Goal: Task Accomplishment & Management: Manage account settings

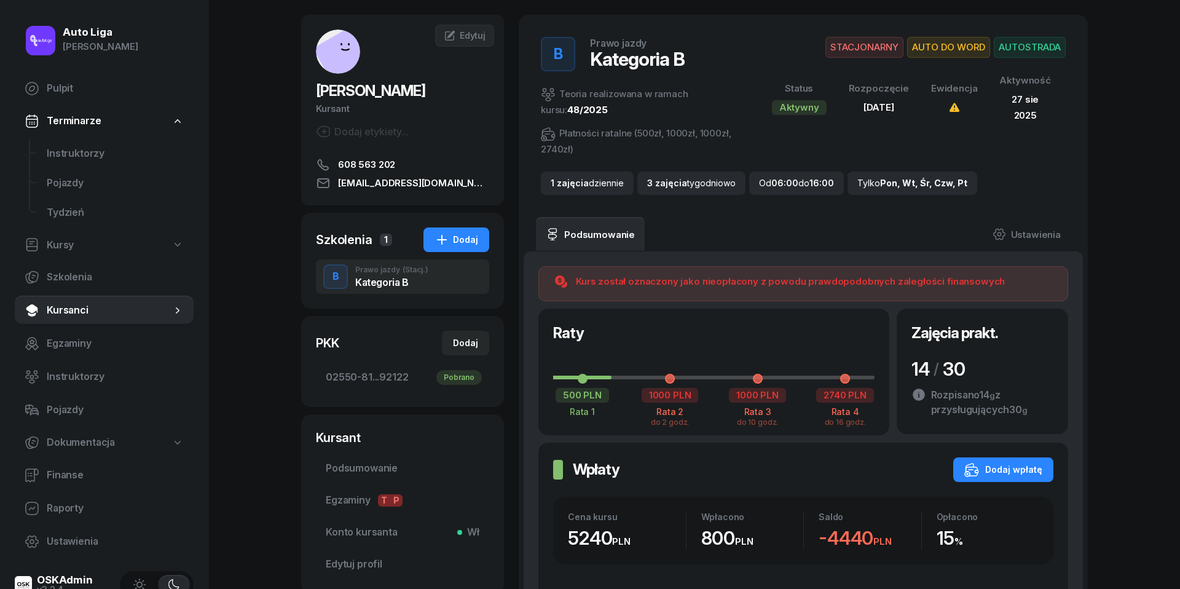
scroll to position [45, 0]
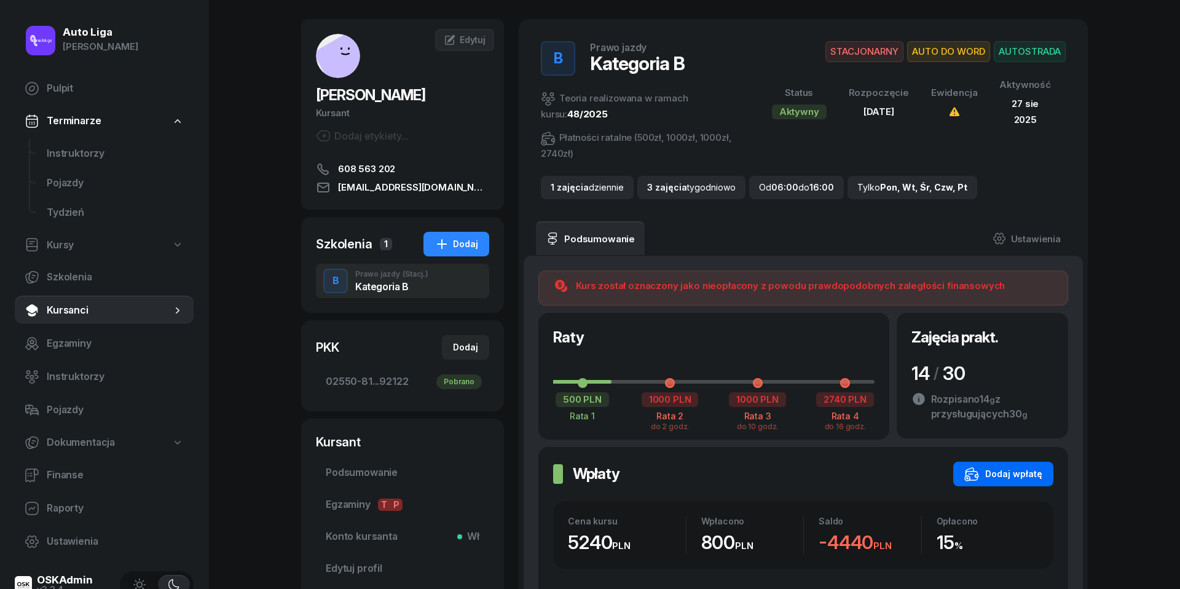
click at [1032, 474] on div "Dodaj wpłatę" at bounding box center [1004, 474] width 78 height 15
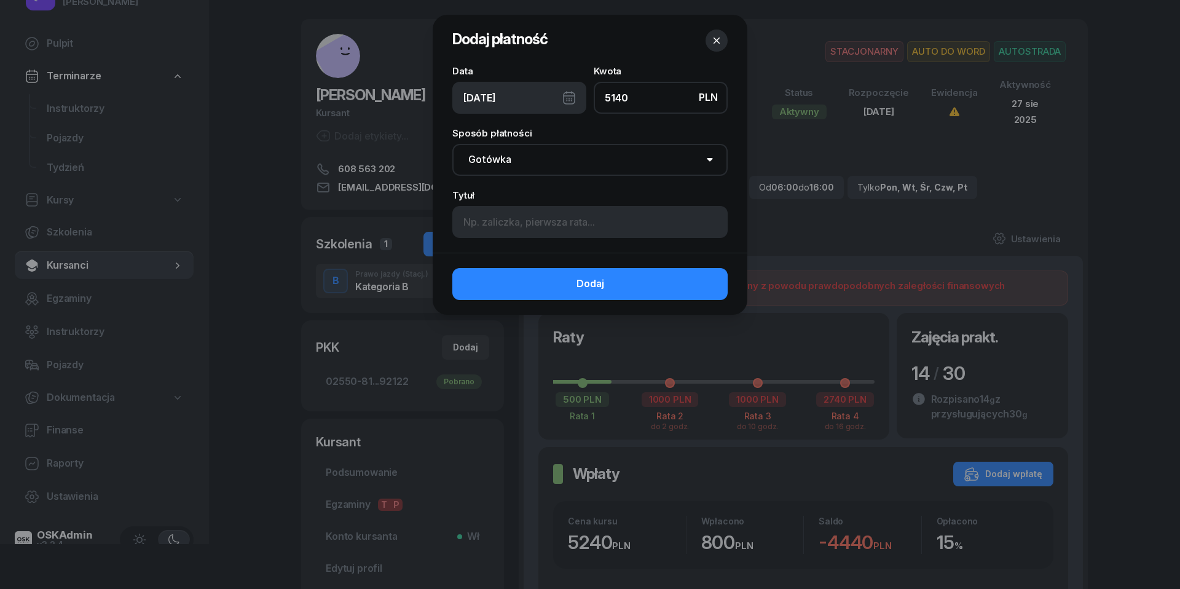
type input "5140"
click at [561, 95] on div "[DATE]" at bounding box center [519, 98] width 134 height 32
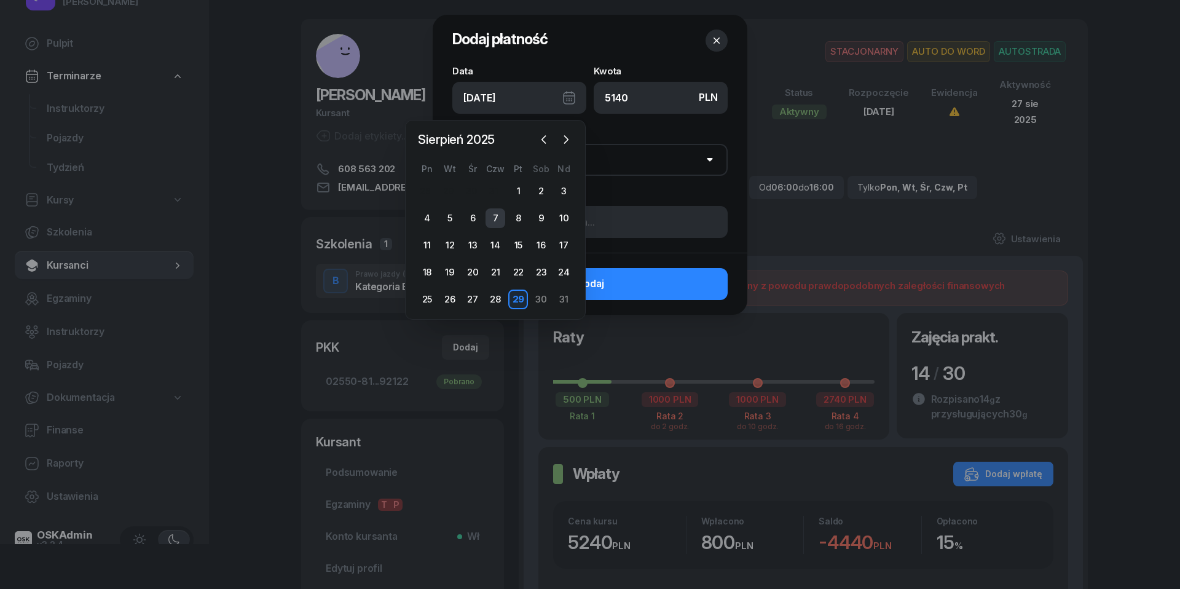
click at [495, 218] on div "7" at bounding box center [496, 218] width 20 height 20
type input "07/08/2025"
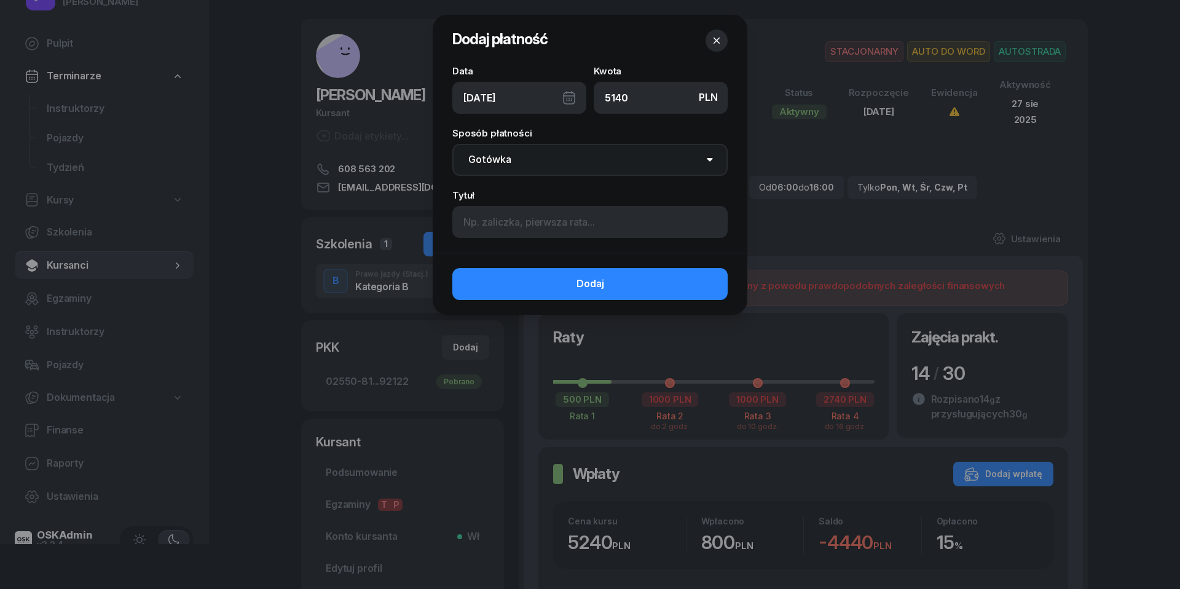
select select "transfer"
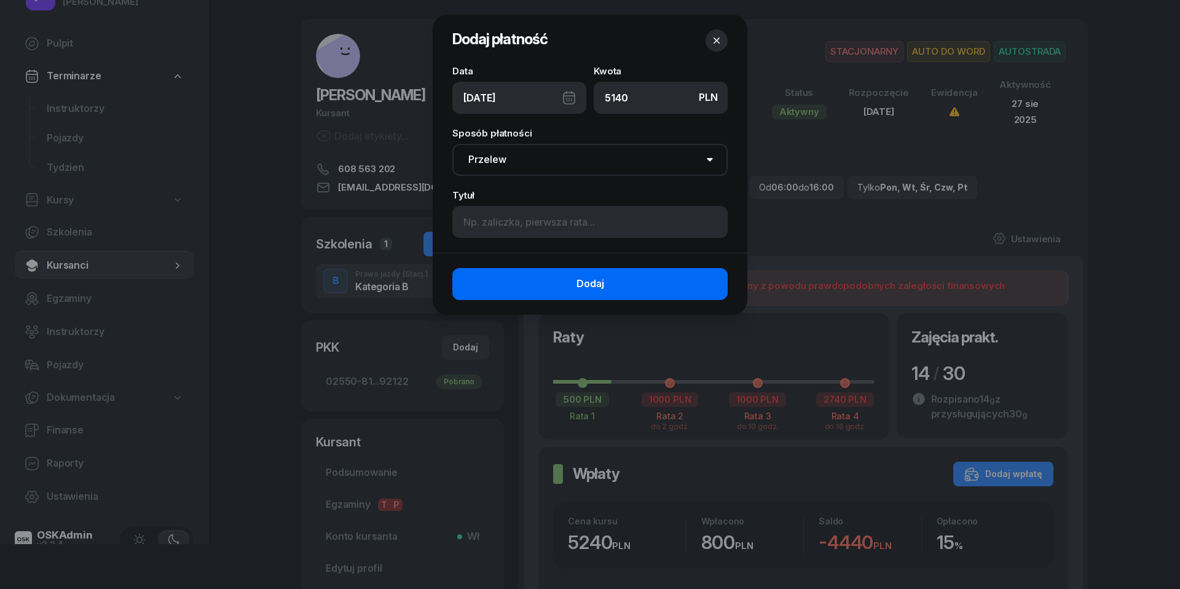
click at [566, 282] on button "Dodaj" at bounding box center [589, 284] width 275 height 32
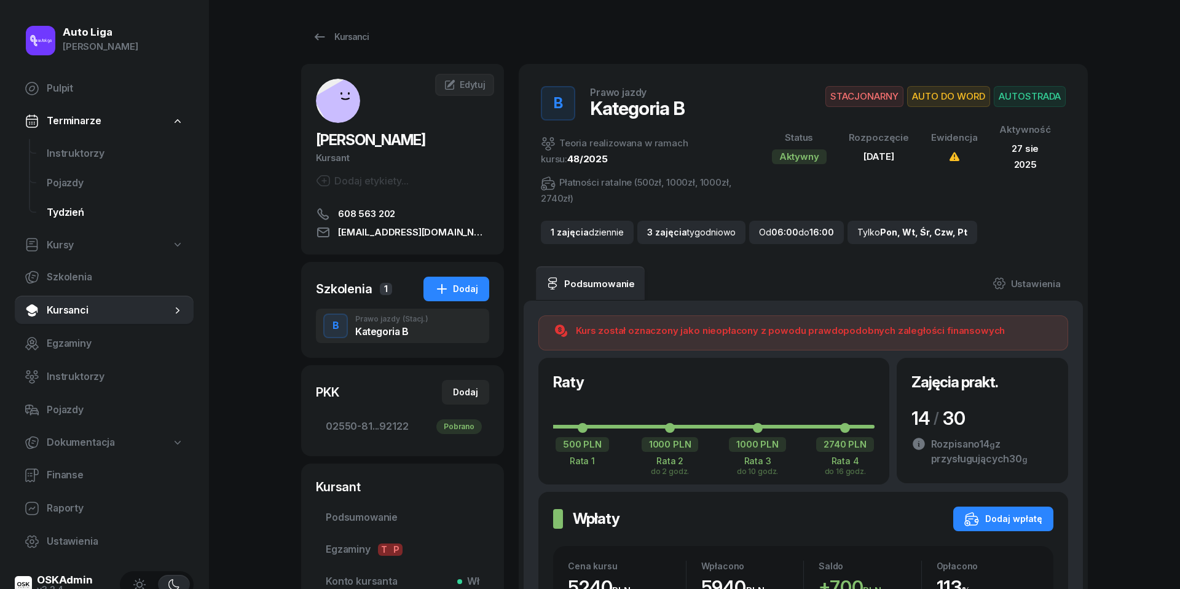
scroll to position [0, 0]
click at [69, 153] on span "Instruktorzy" at bounding box center [115, 154] width 137 height 16
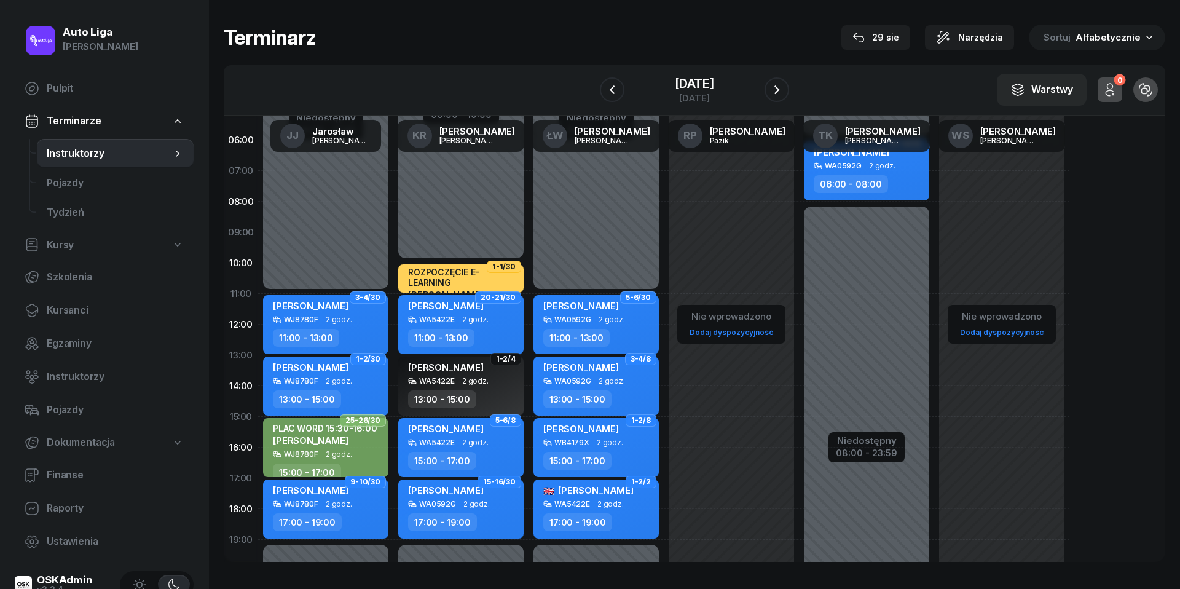
scroll to position [33, 0]
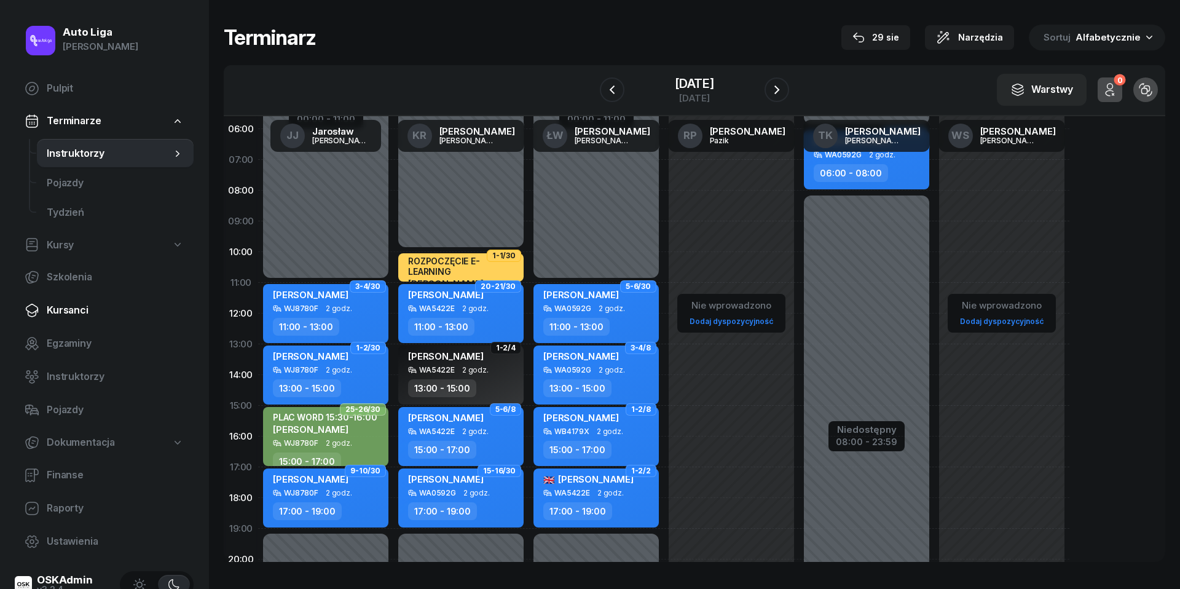
click at [70, 321] on link "Kursanci" at bounding box center [104, 311] width 179 height 30
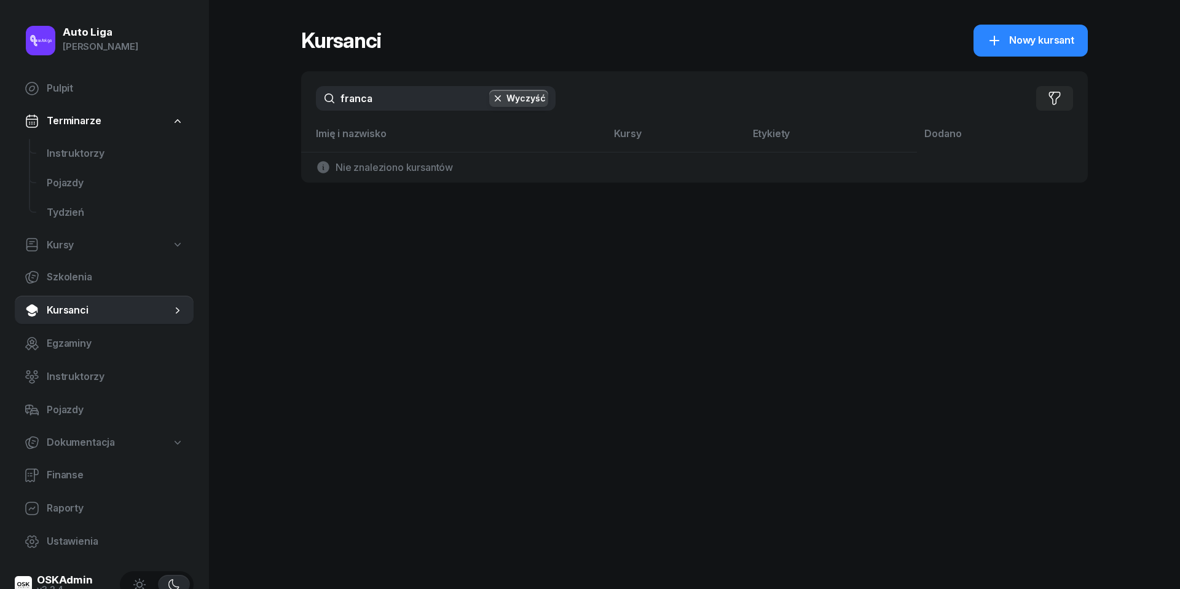
click at [394, 96] on input "franca" at bounding box center [436, 98] width 240 height 25
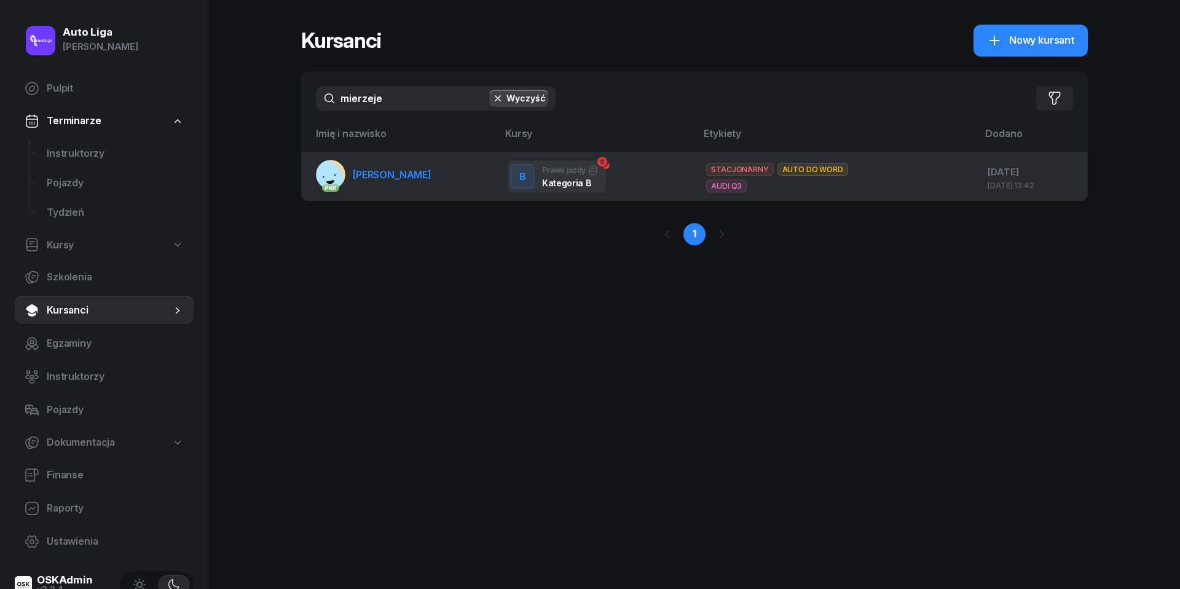
type input "mierzeje"
click at [399, 171] on span "[PERSON_NAME]" at bounding box center [392, 174] width 79 height 12
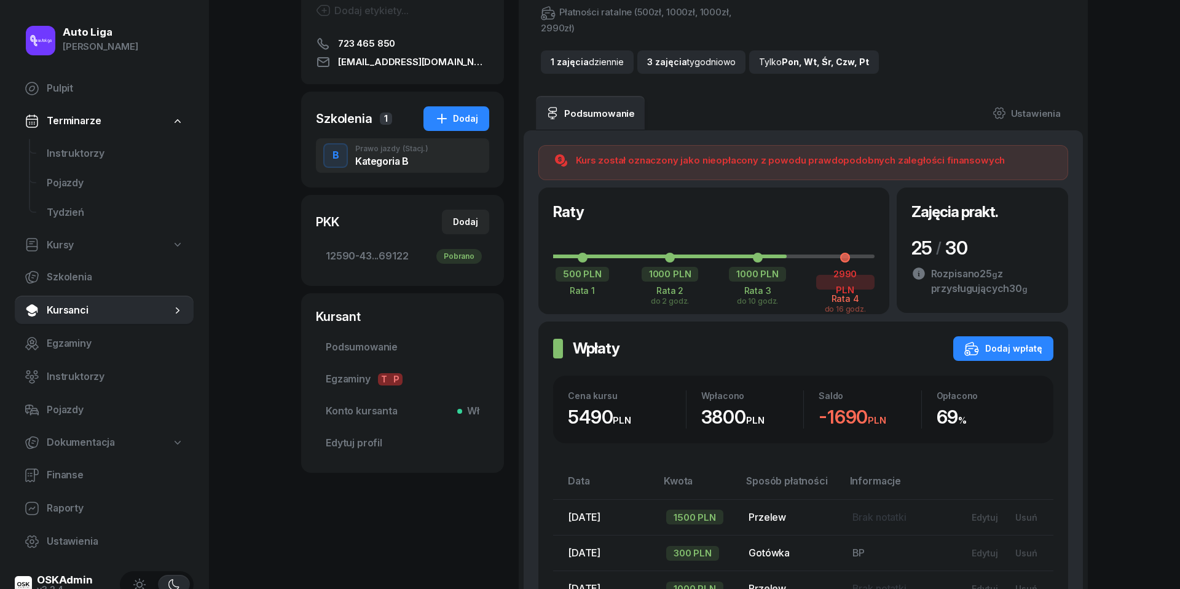
scroll to position [195, 0]
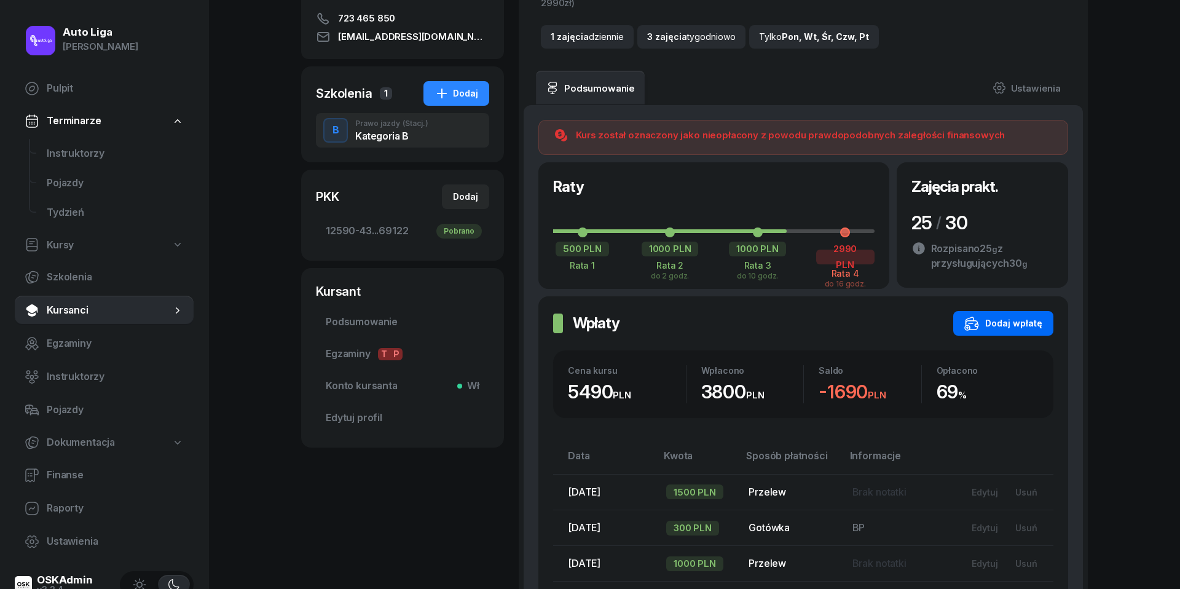
click at [1027, 318] on div "Dodaj wpłatę" at bounding box center [1004, 323] width 78 height 15
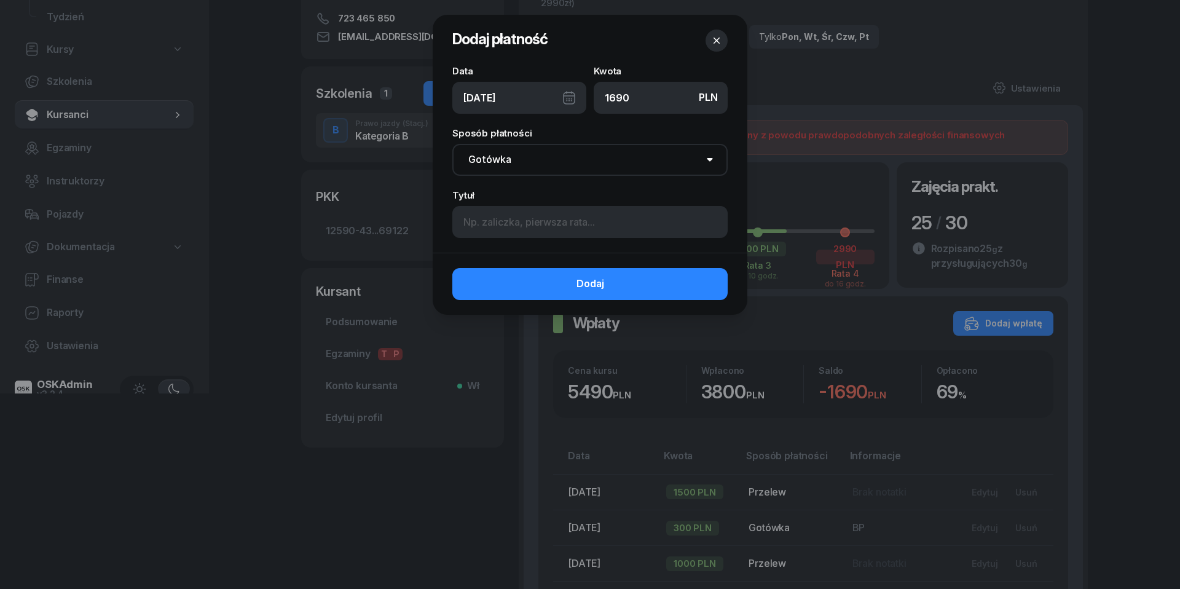
type input "1690"
click at [574, 90] on div "[DATE]" at bounding box center [519, 98] width 134 height 32
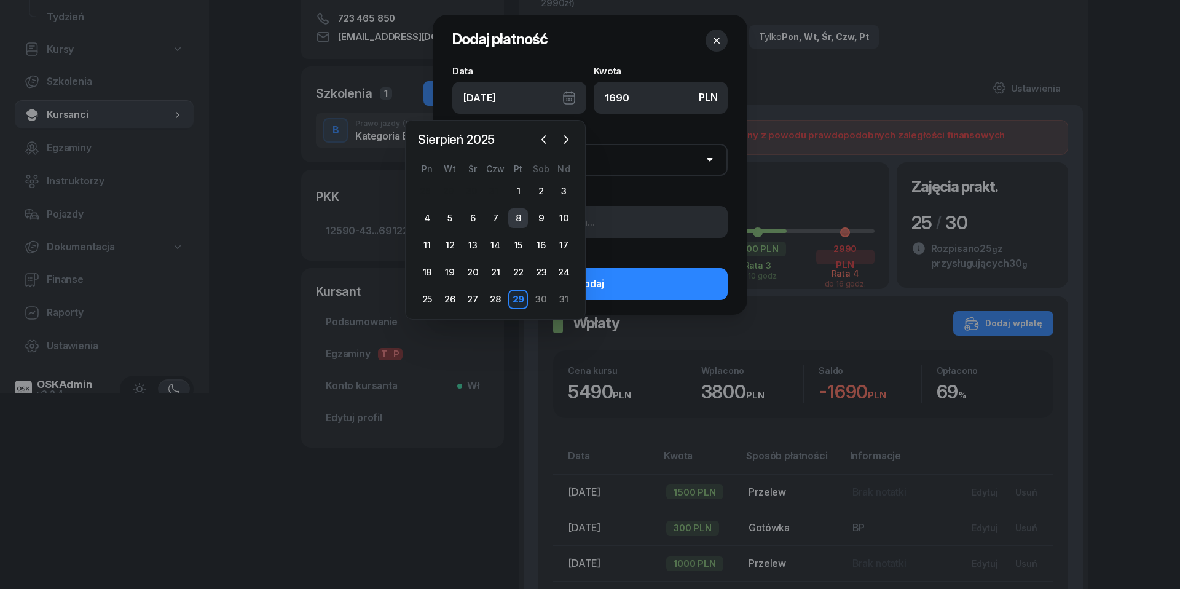
click at [521, 217] on div "8" at bounding box center [518, 218] width 20 height 20
type input "08/08/2025"
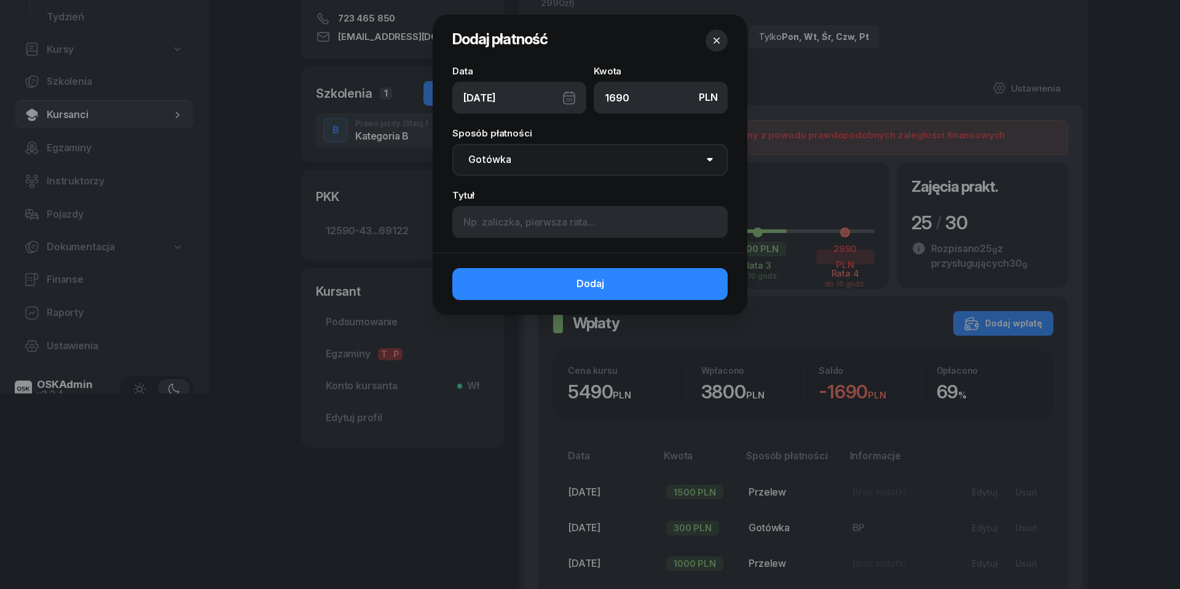
select select "transfer"
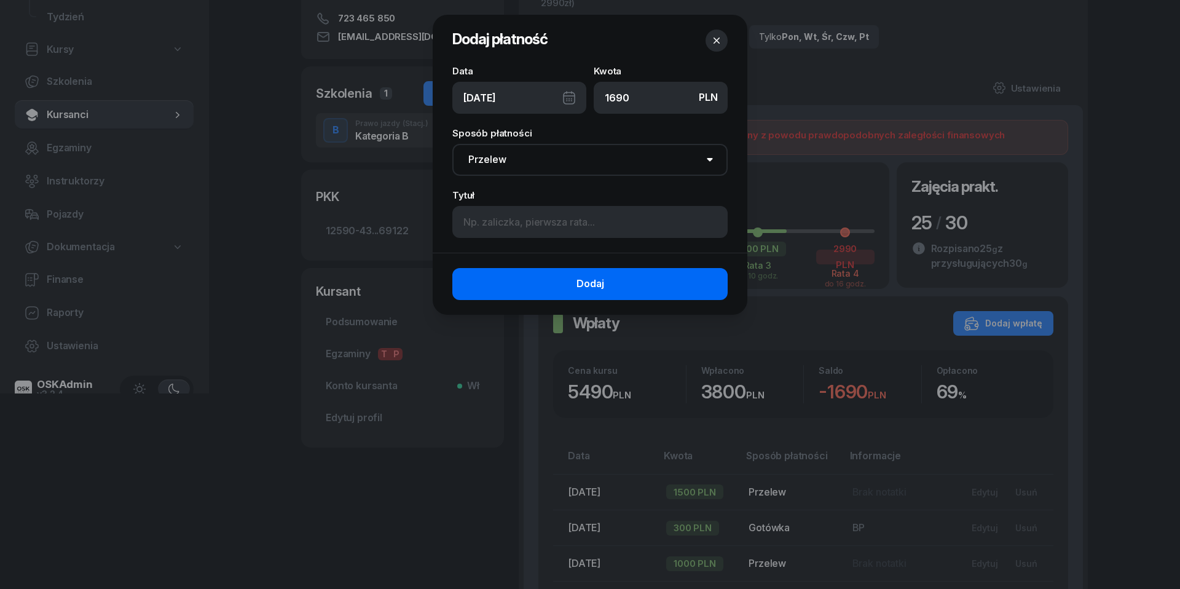
click at [558, 292] on button "Dodaj" at bounding box center [589, 284] width 275 height 32
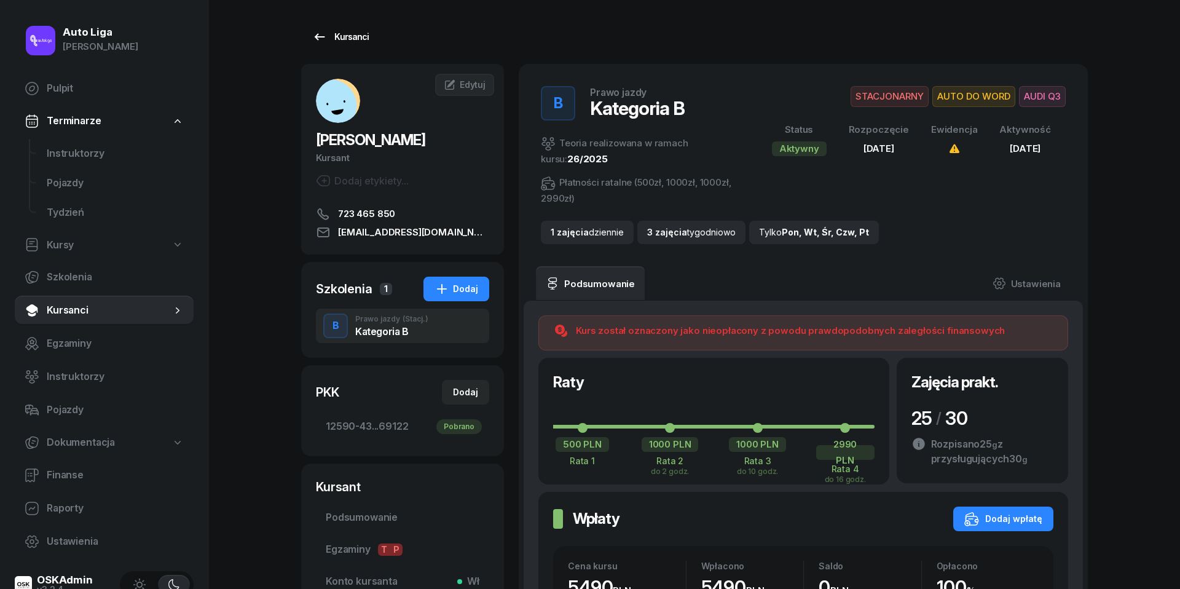
scroll to position [0, 0]
click at [320, 33] on icon at bounding box center [319, 37] width 15 height 15
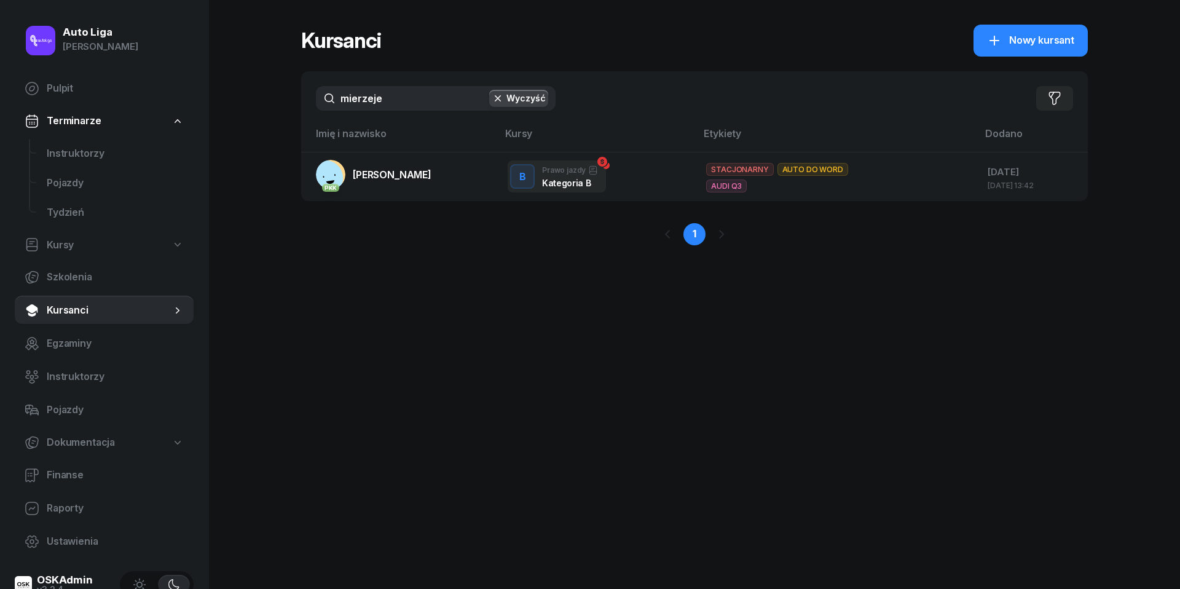
click at [381, 97] on input "mierzeje" at bounding box center [436, 98] width 240 height 25
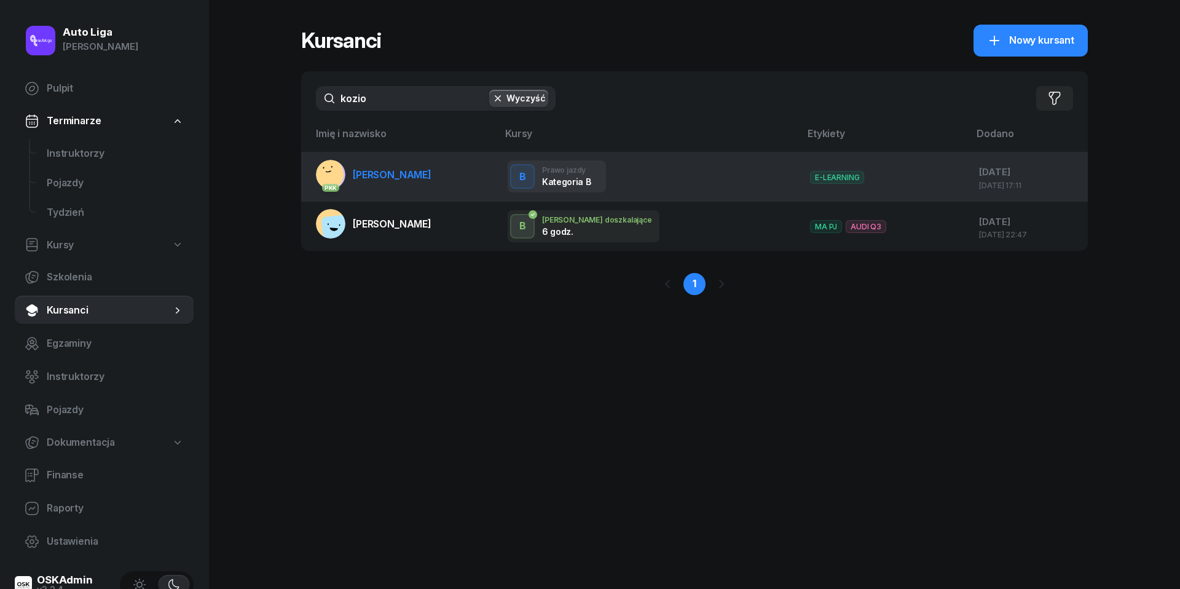
type input "kozio"
click at [382, 177] on span "[PERSON_NAME]" at bounding box center [392, 174] width 79 height 12
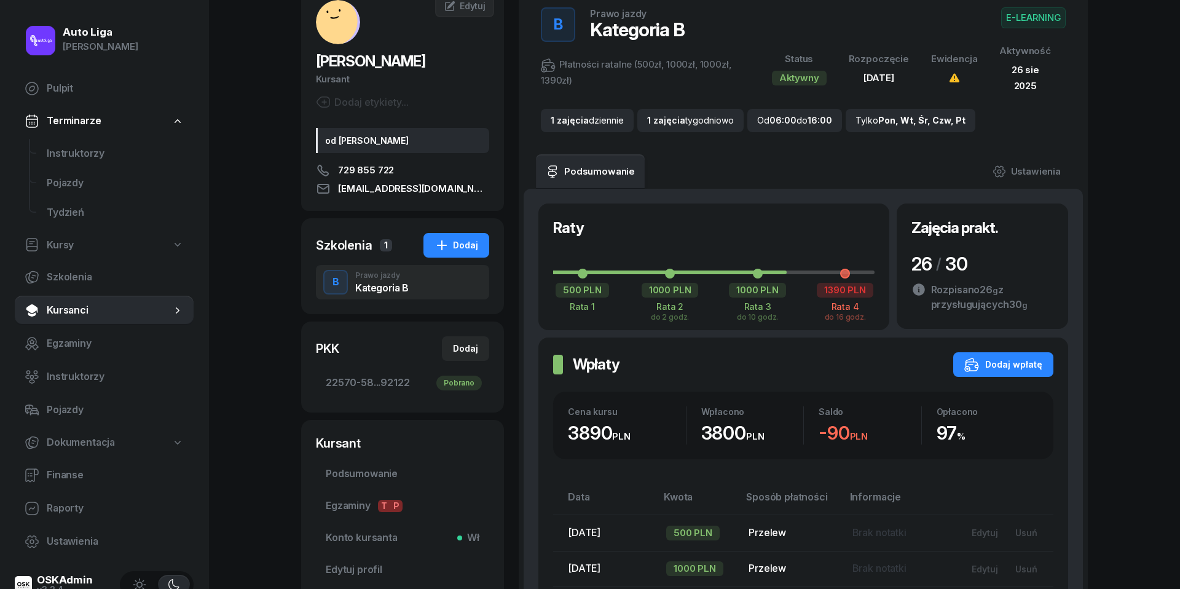
scroll to position [90, 0]
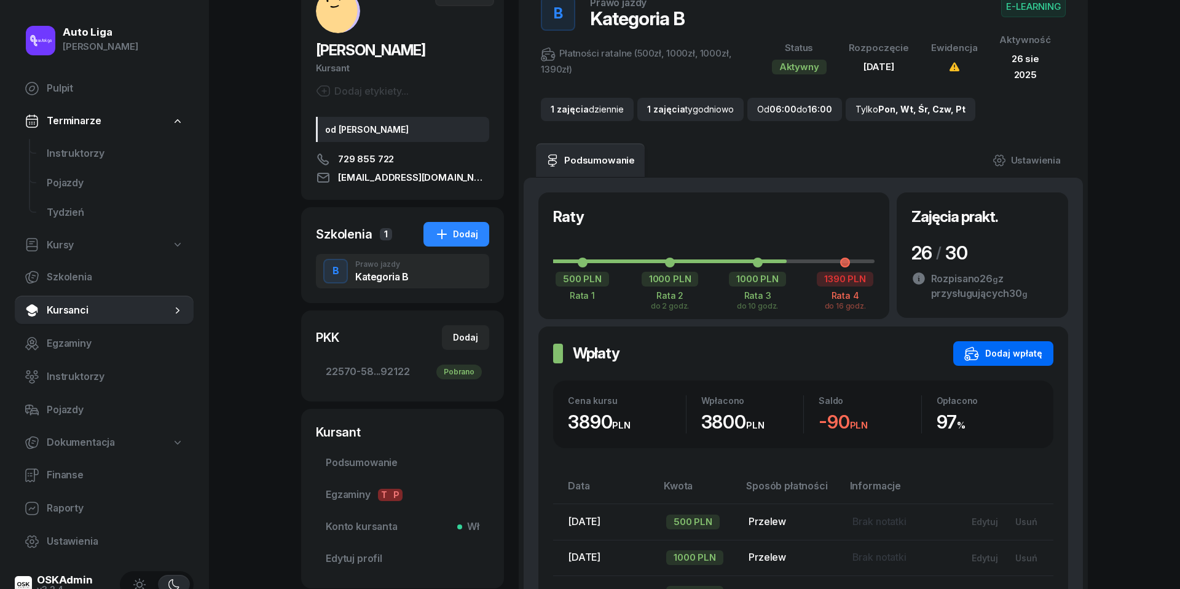
click at [1019, 360] on button "Dodaj wpłatę" at bounding box center [1004, 353] width 100 height 25
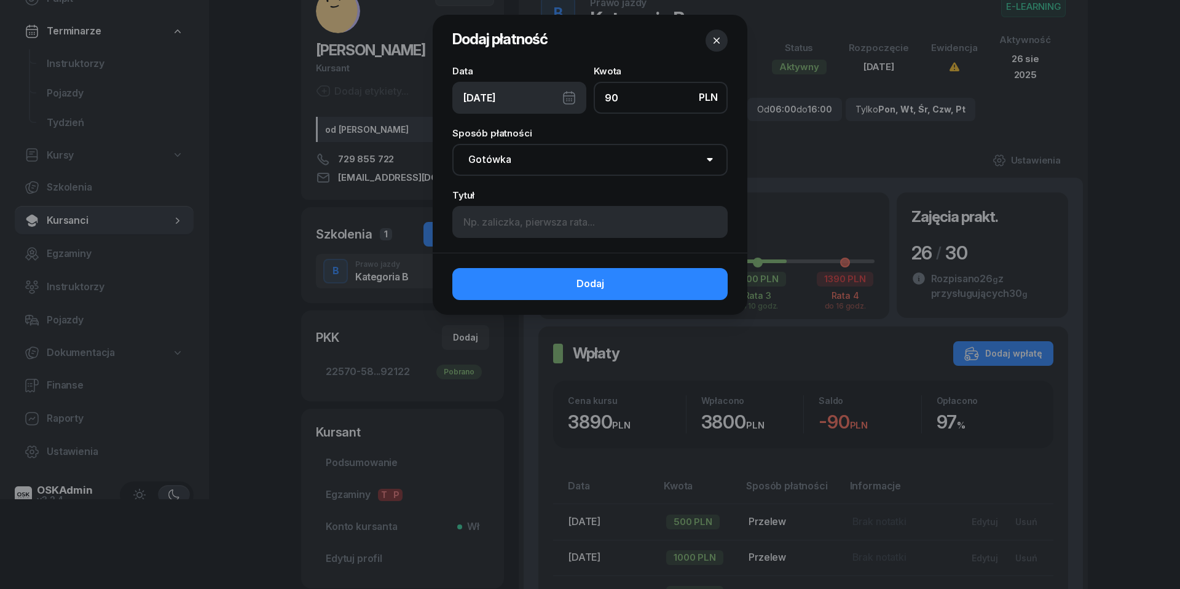
type input "90"
click at [568, 95] on div "[DATE]" at bounding box center [519, 98] width 134 height 32
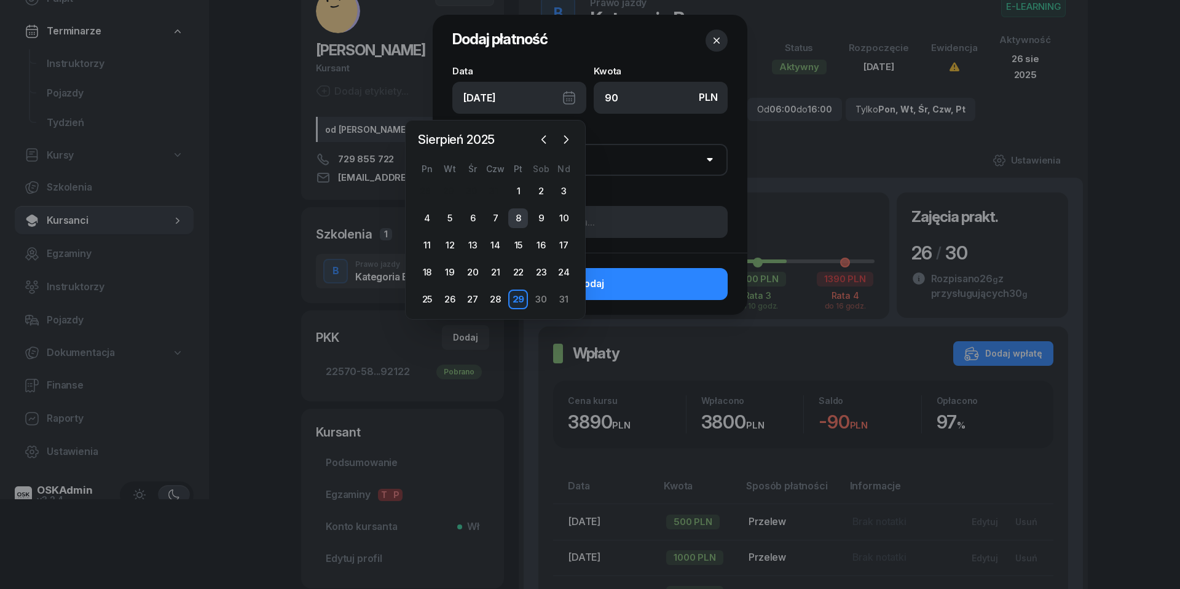
click at [521, 216] on div "8" at bounding box center [518, 218] width 20 height 20
type input "08/08/2025"
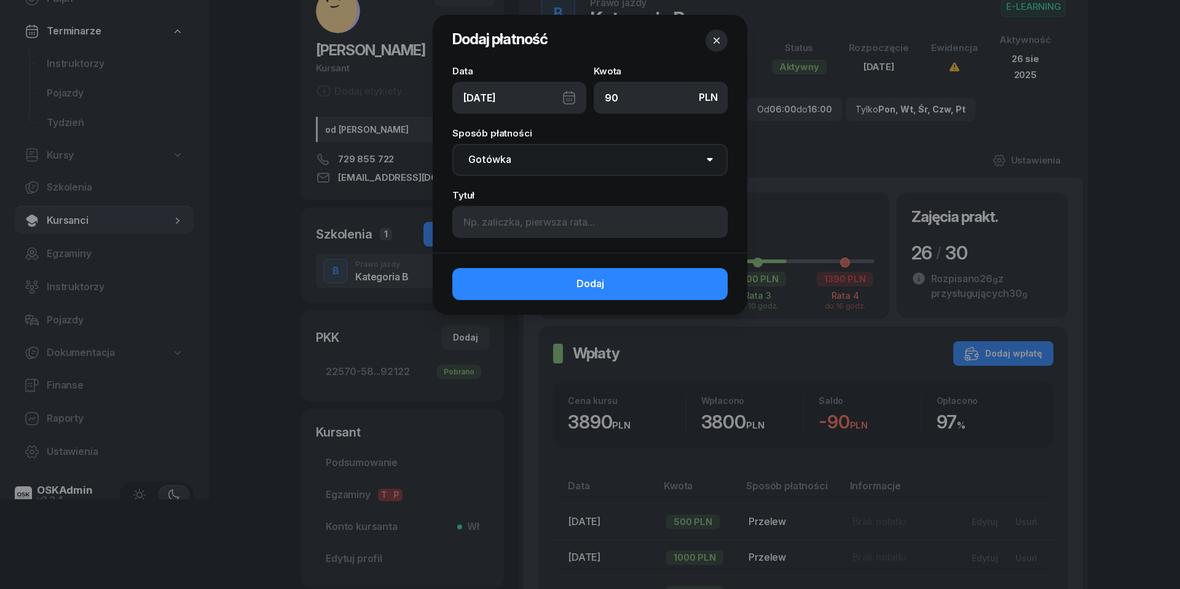
select select "transfer"
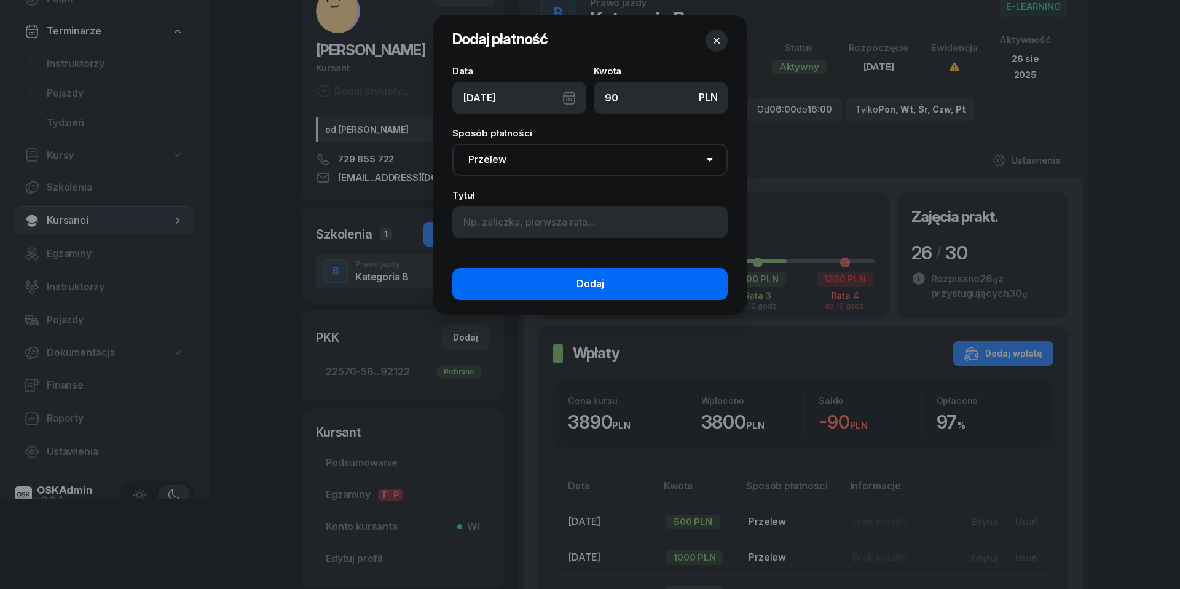
click at [581, 284] on span "Dodaj" at bounding box center [591, 284] width 28 height 16
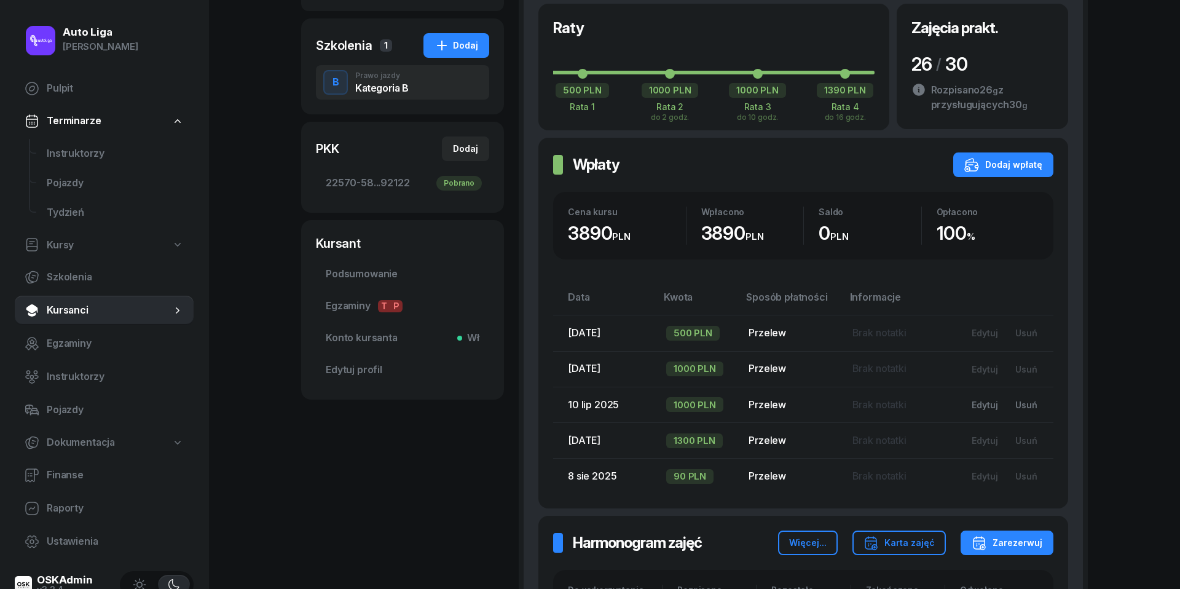
scroll to position [284, 0]
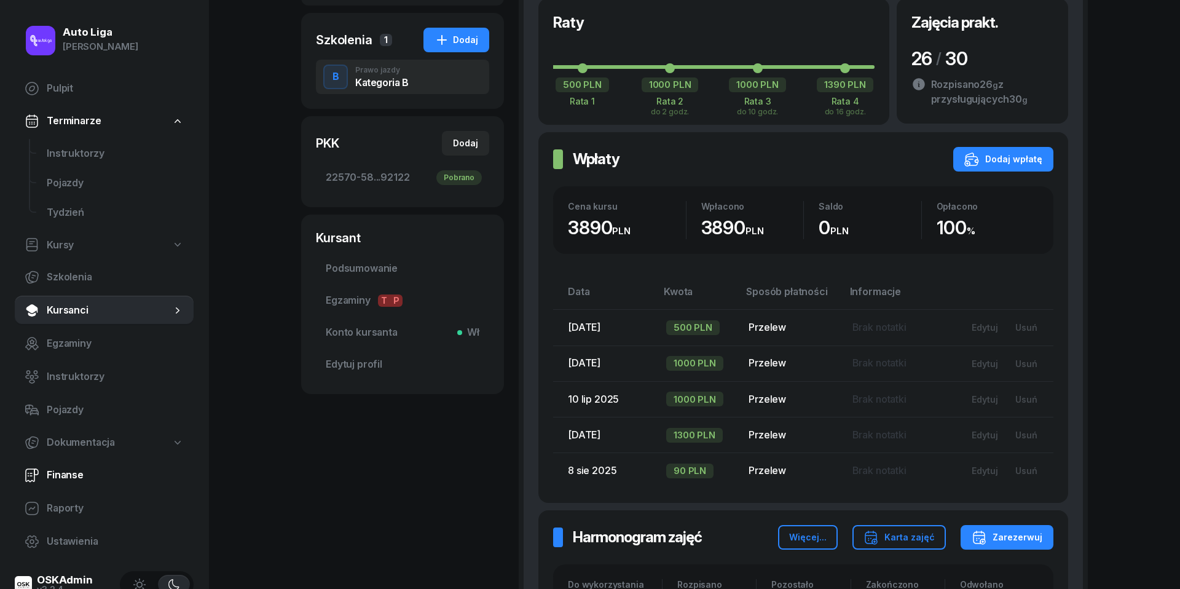
click at [65, 467] on span "Finanse" at bounding box center [115, 475] width 137 height 16
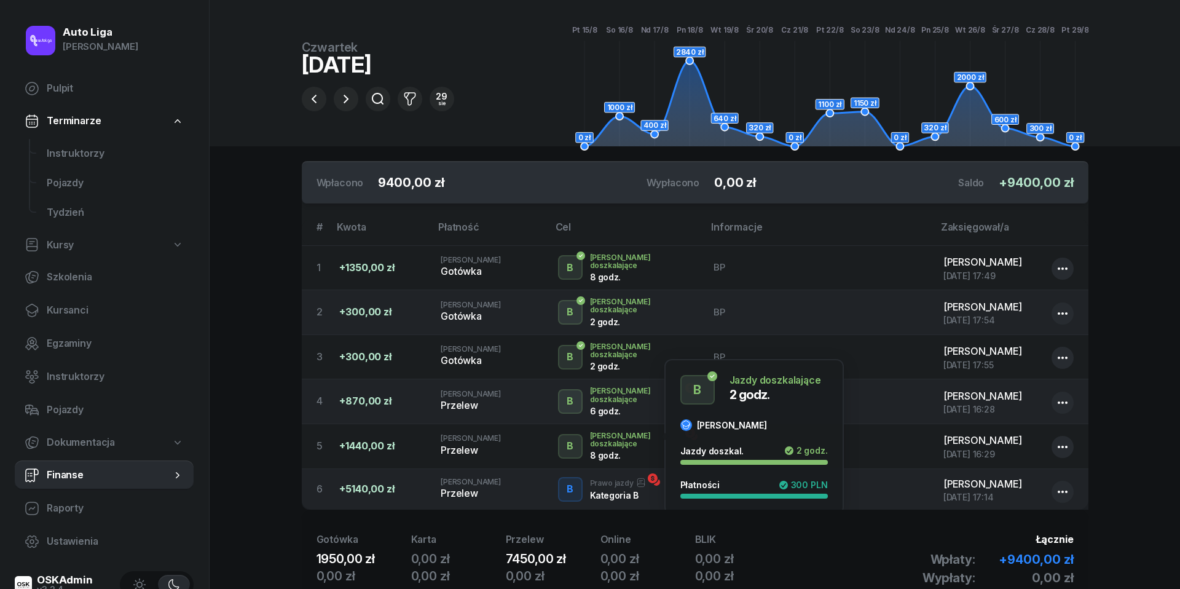
scroll to position [73, 0]
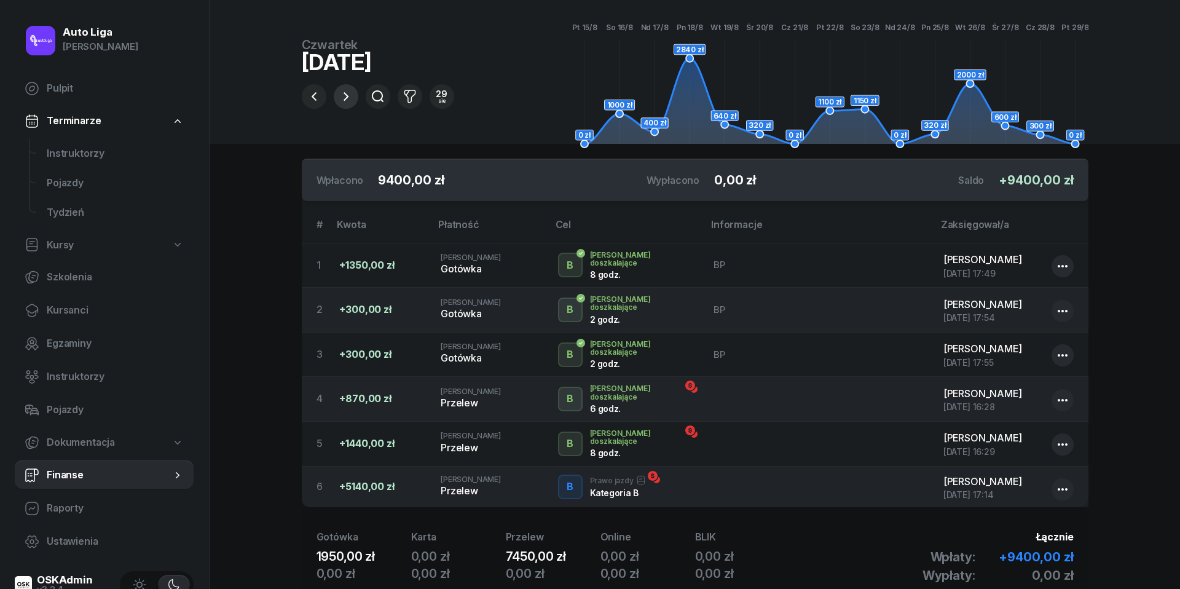
click at [347, 95] on icon "button" at bounding box center [346, 96] width 5 height 9
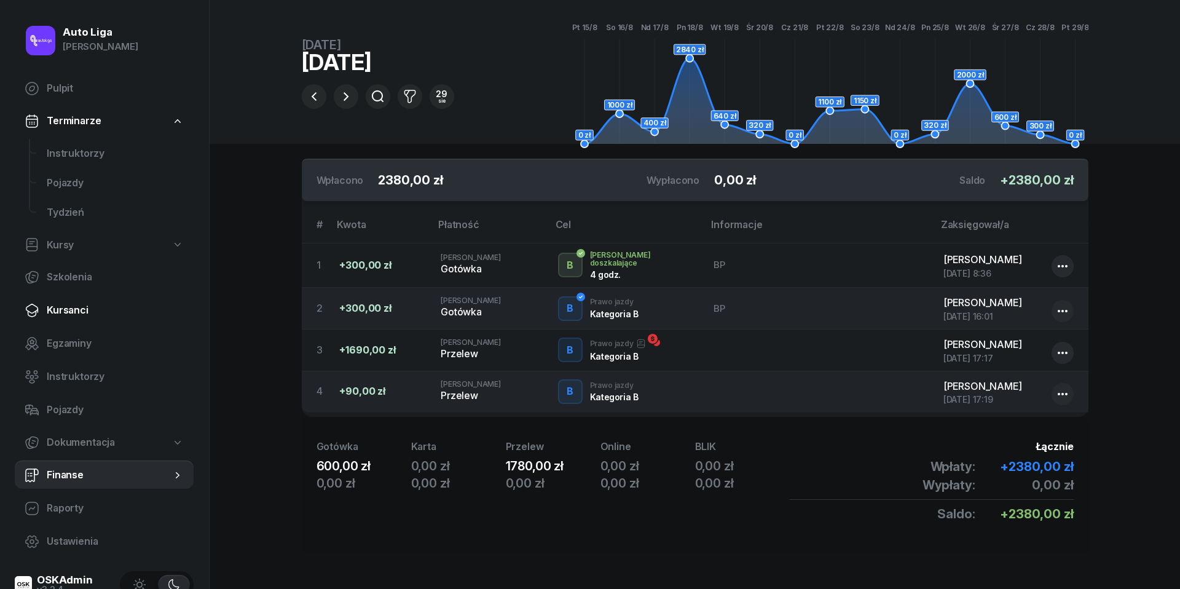
click at [68, 302] on span "Kursanci" at bounding box center [115, 310] width 137 height 16
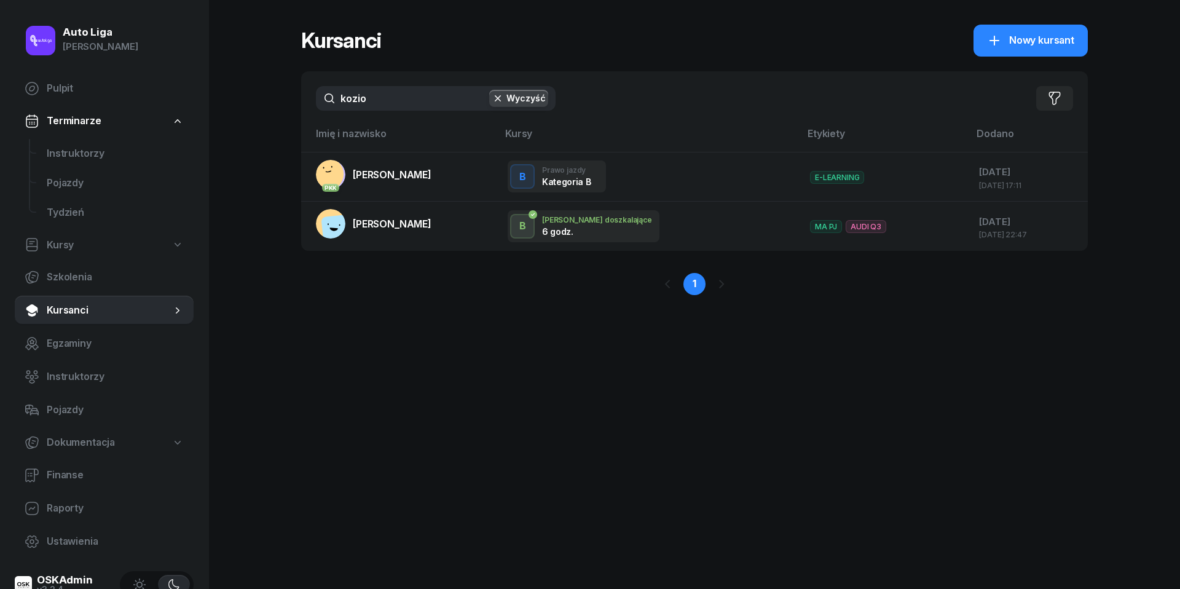
click at [512, 97] on button "Wyczyść" at bounding box center [518, 98] width 59 height 17
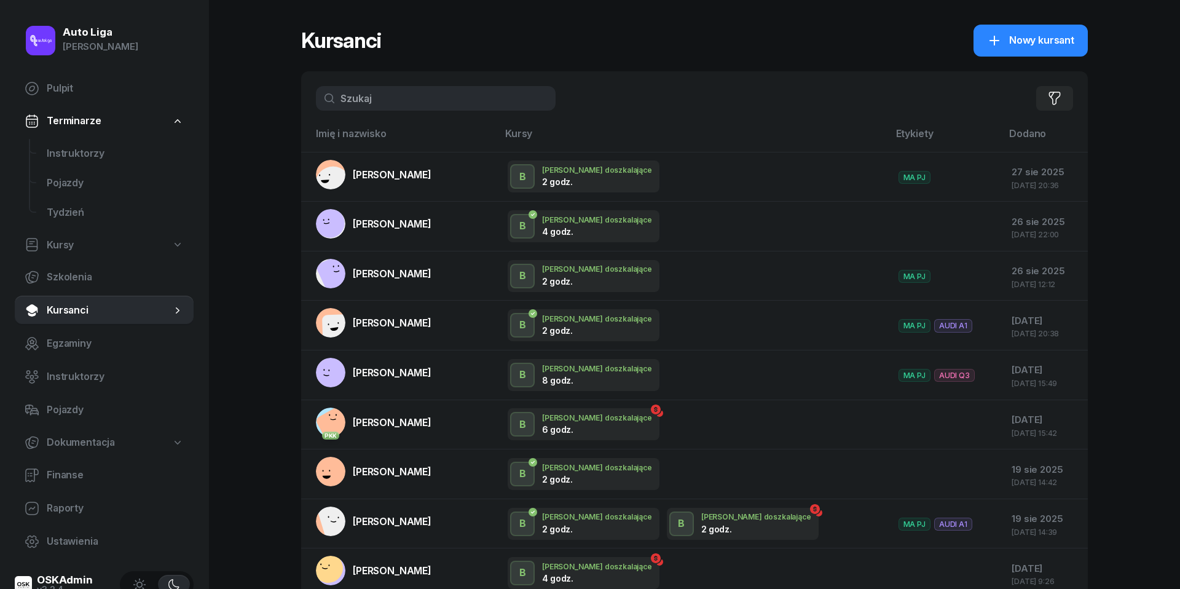
click at [421, 102] on input "text" at bounding box center [436, 98] width 240 height 25
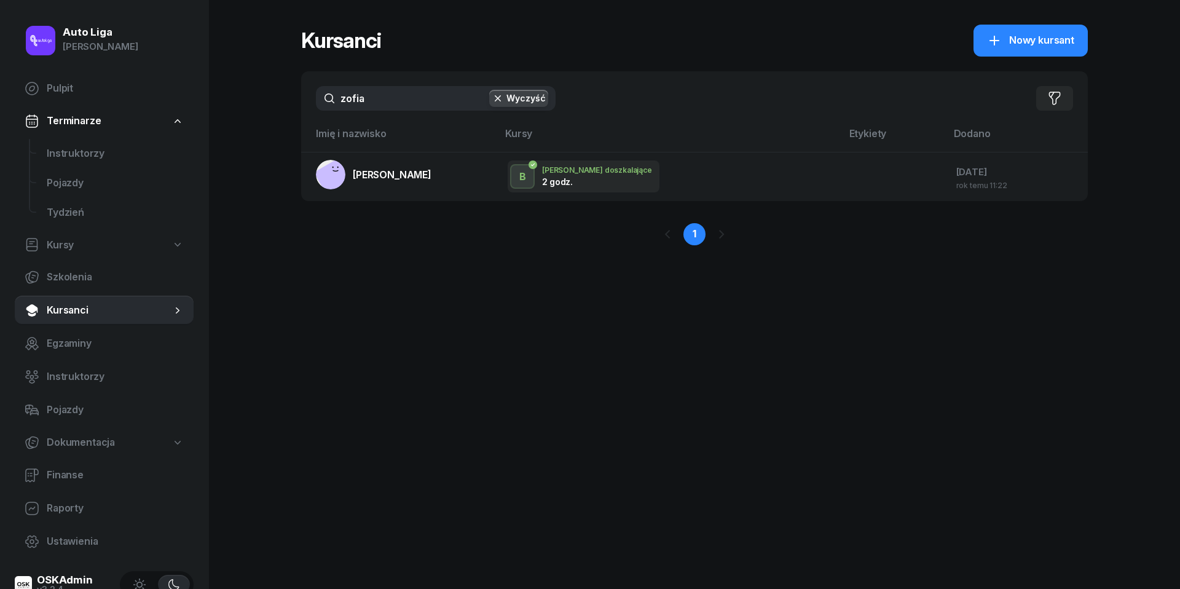
type input "Zofia"
drag, startPoint x: 421, startPoint y: 102, endPoint x: 1048, endPoint y: 42, distance: 630.6
click at [1048, 42] on span "Nowy kursant" at bounding box center [1041, 41] width 65 height 16
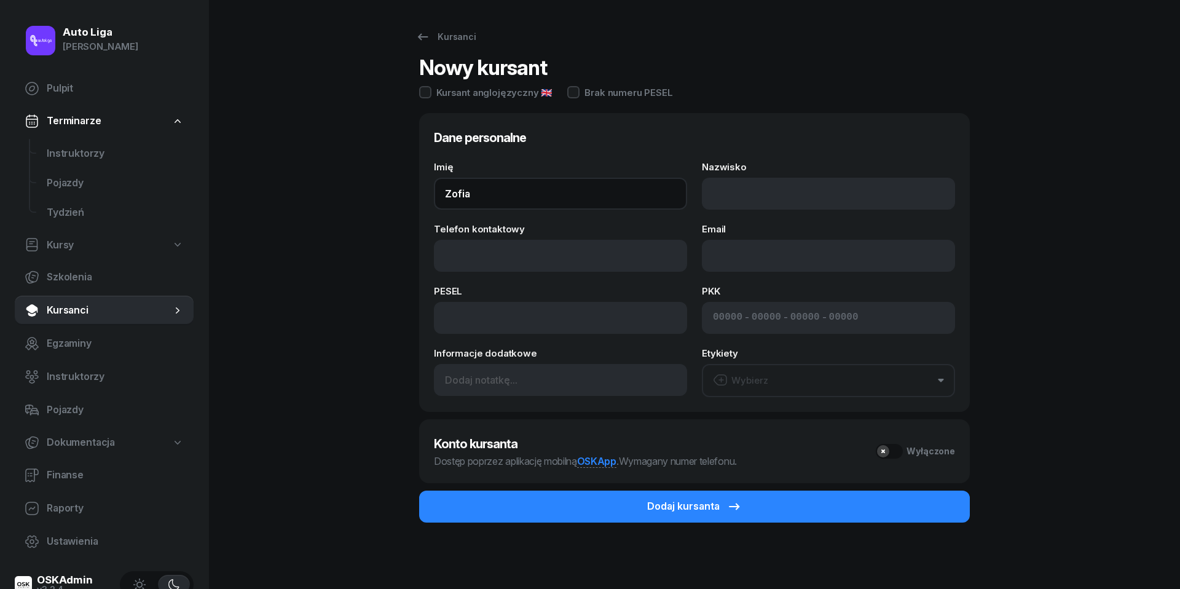
type input "Zofia"
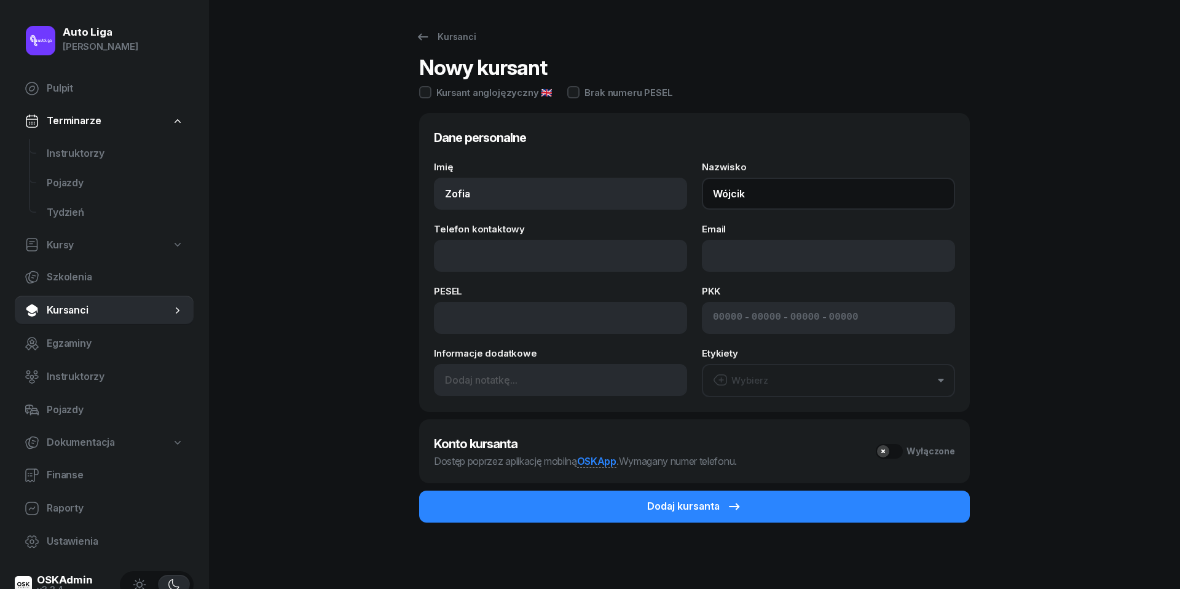
type input "Wójcik"
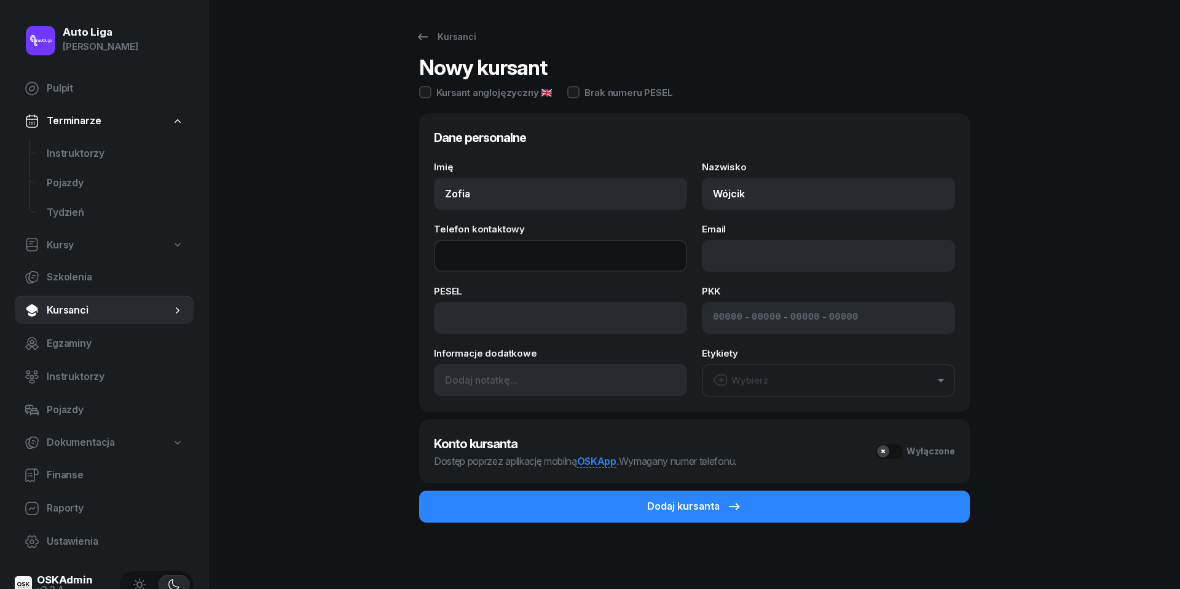
paste input "tel:577357543"
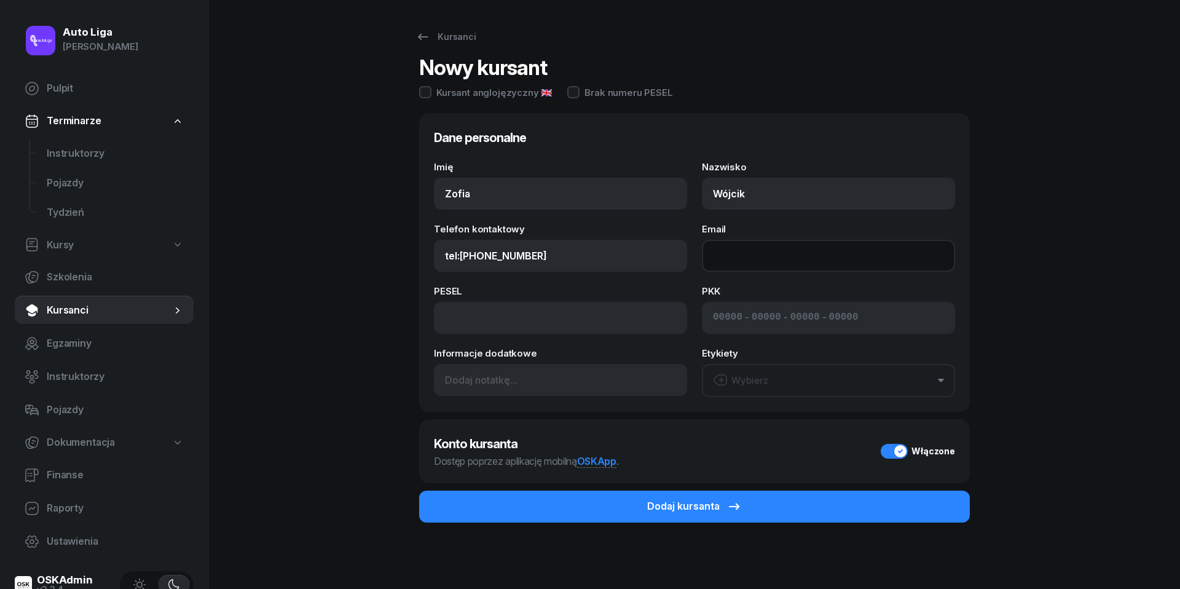
type input "577 357 543"
paste input "mailto:wojcik.zosia07@gmail.com"
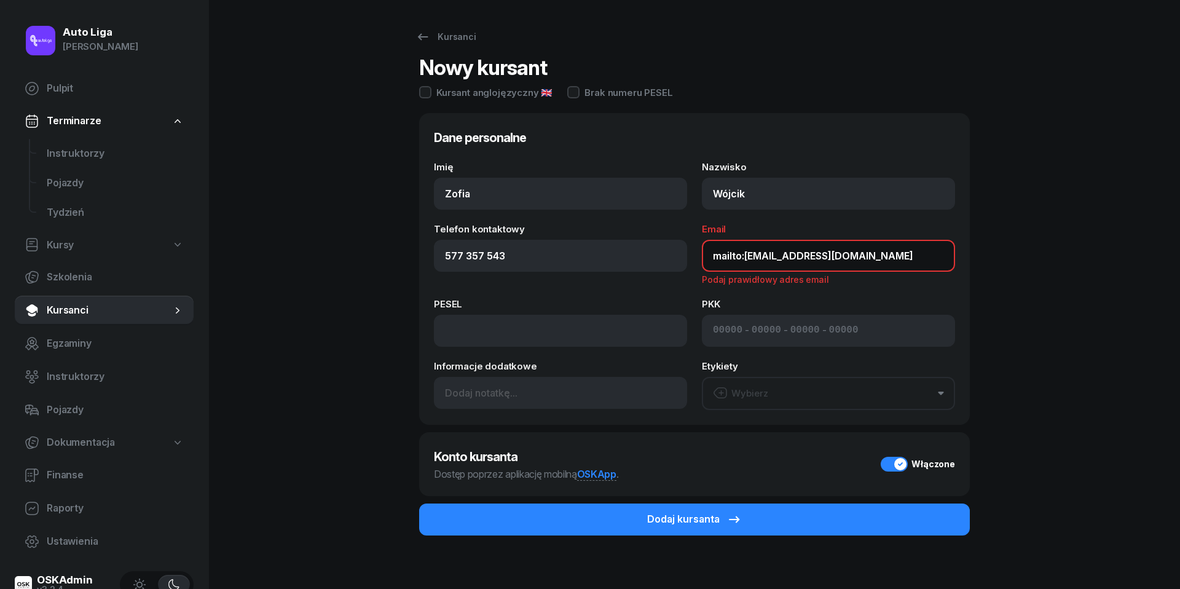
click at [746, 257] on input "mailto:wojcik.zosia07@gmail.com" at bounding box center [828, 256] width 253 height 32
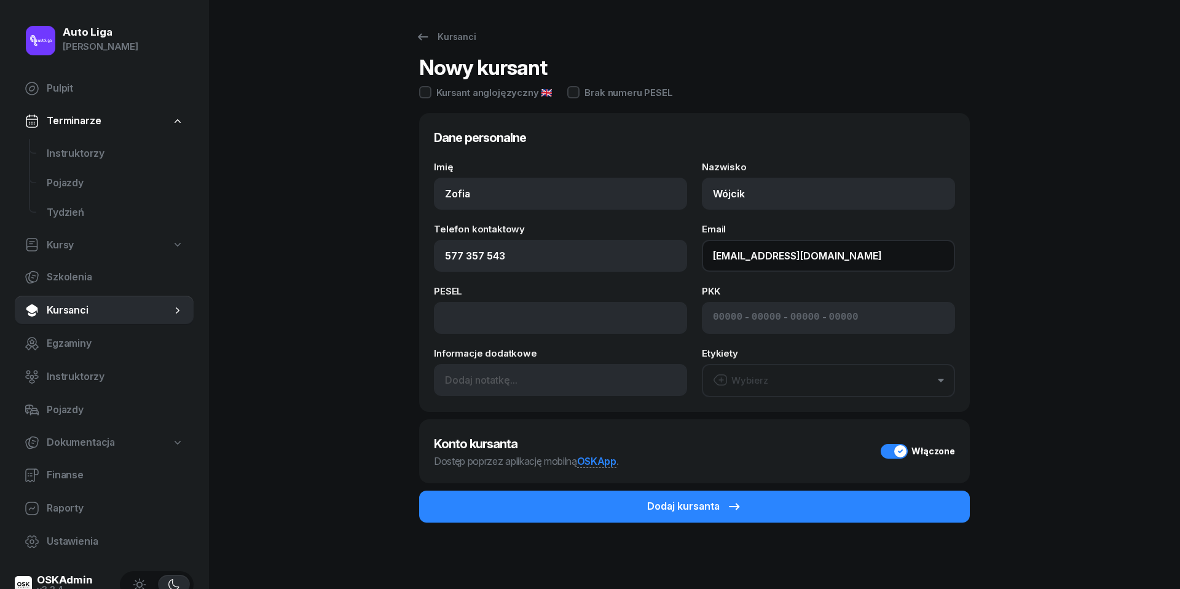
type input "wojcik.zosia07@gmail.com"
click at [805, 377] on button "Wybierz" at bounding box center [828, 380] width 253 height 33
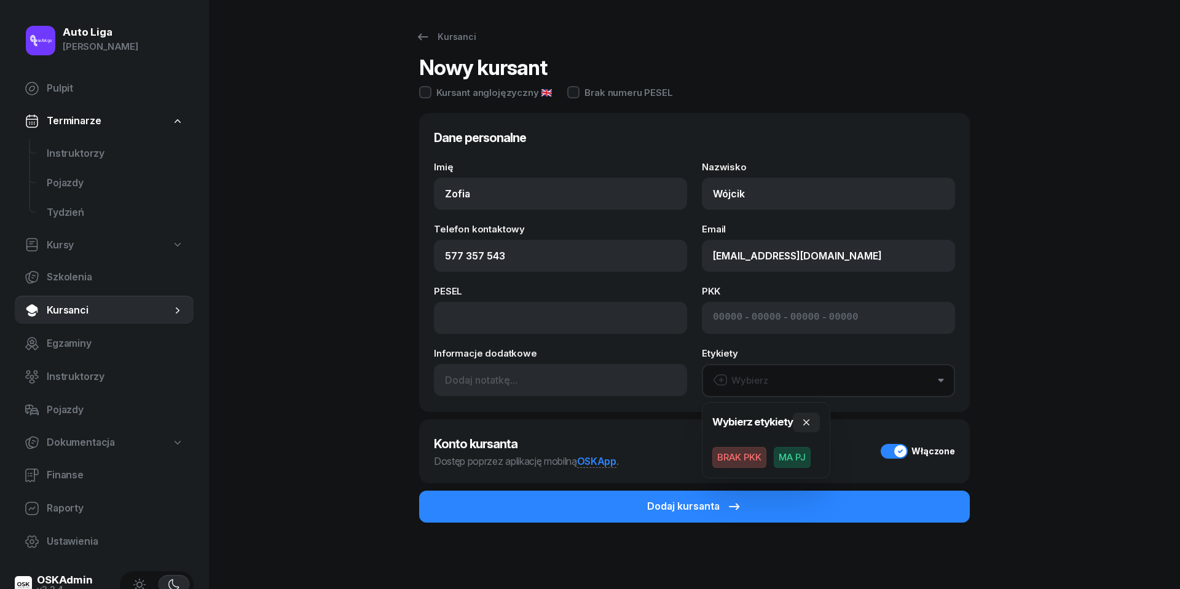
click at [741, 451] on span "BRAK PKK" at bounding box center [740, 457] width 54 height 21
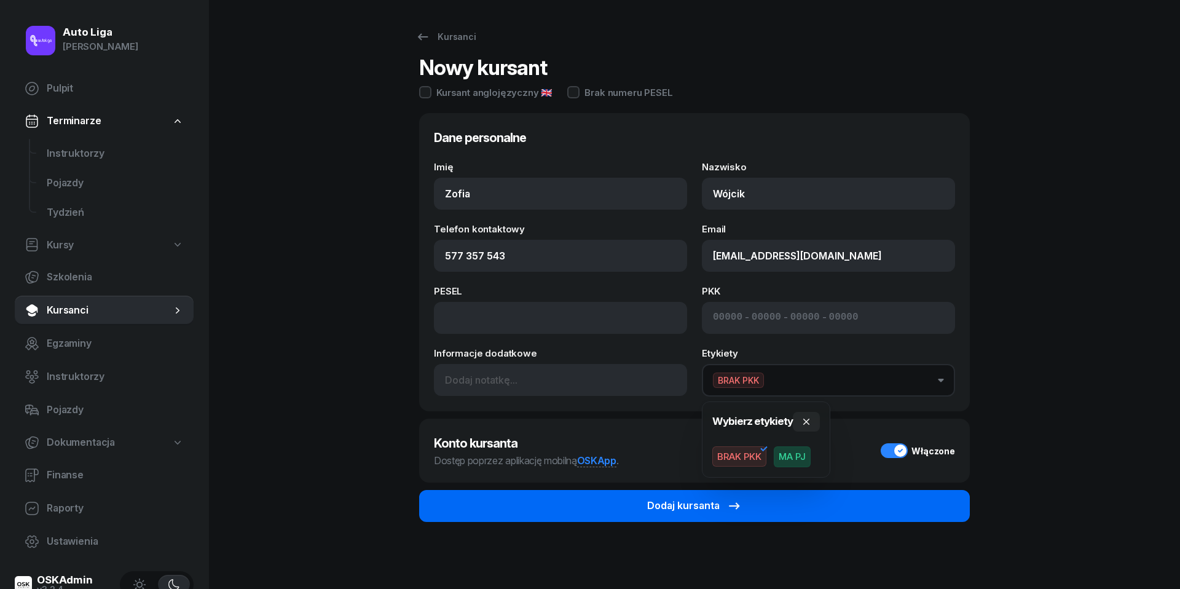
click at [724, 502] on div "Dodaj kursanta" at bounding box center [694, 506] width 95 height 16
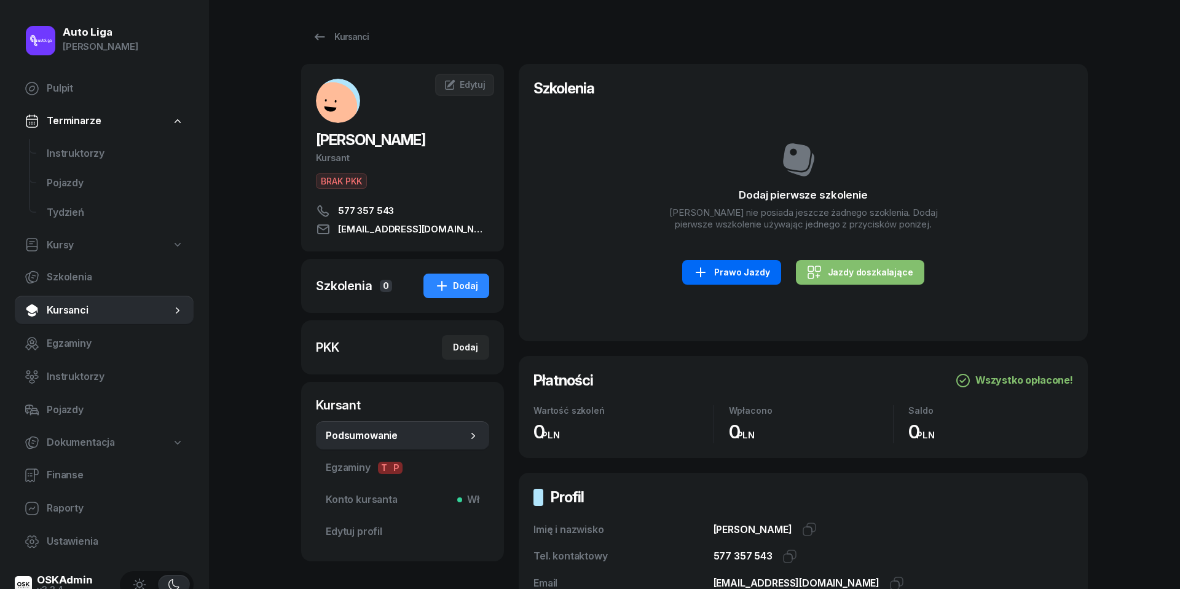
click at [739, 269] on div "Prawo Jazdy" at bounding box center [731, 272] width 76 height 15
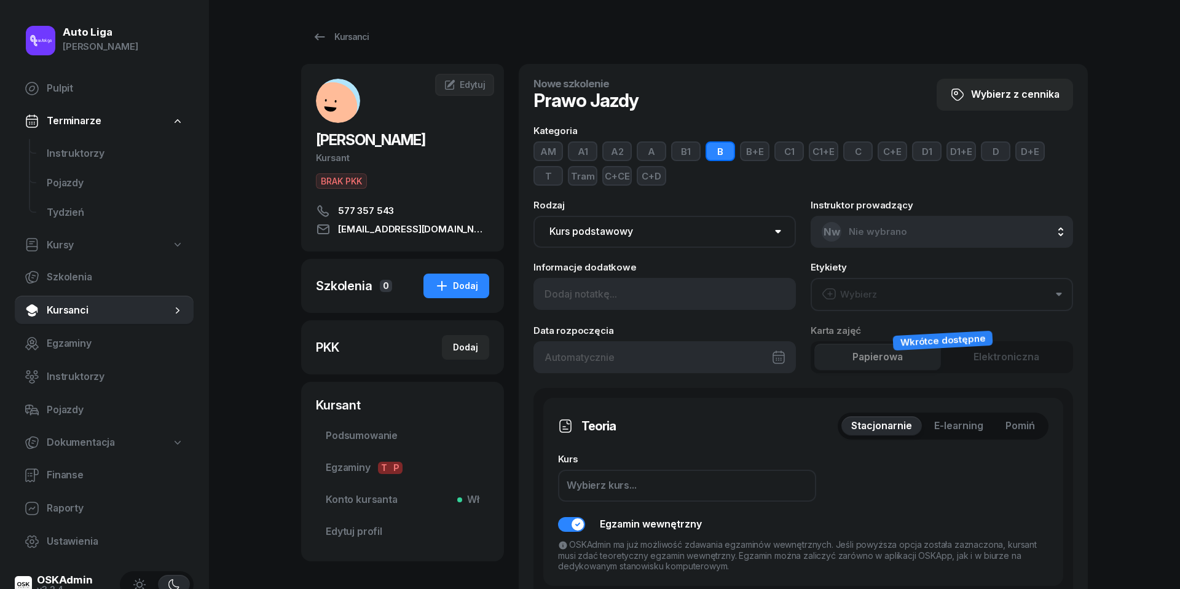
click at [869, 296] on div "Wybierz" at bounding box center [849, 294] width 55 height 16
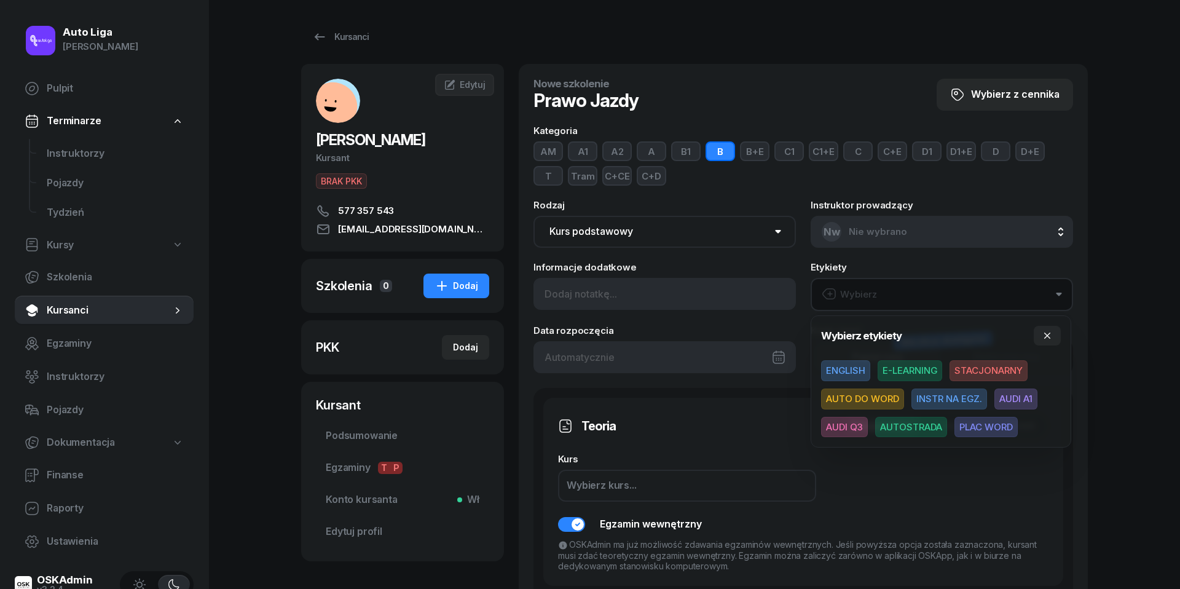
click at [902, 374] on span "E-LEARNING" at bounding box center [910, 370] width 65 height 21
click at [918, 426] on span "AUTOSTRADA" at bounding box center [911, 426] width 72 height 21
click at [1048, 333] on icon "button" at bounding box center [1048, 335] width 10 height 10
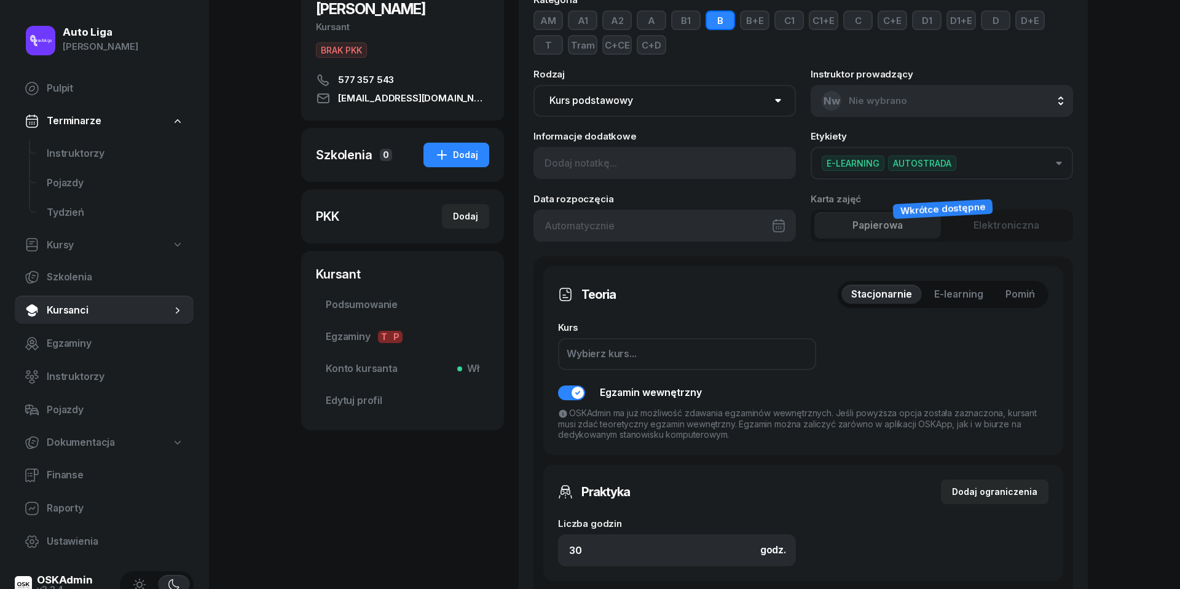
scroll to position [159, 0]
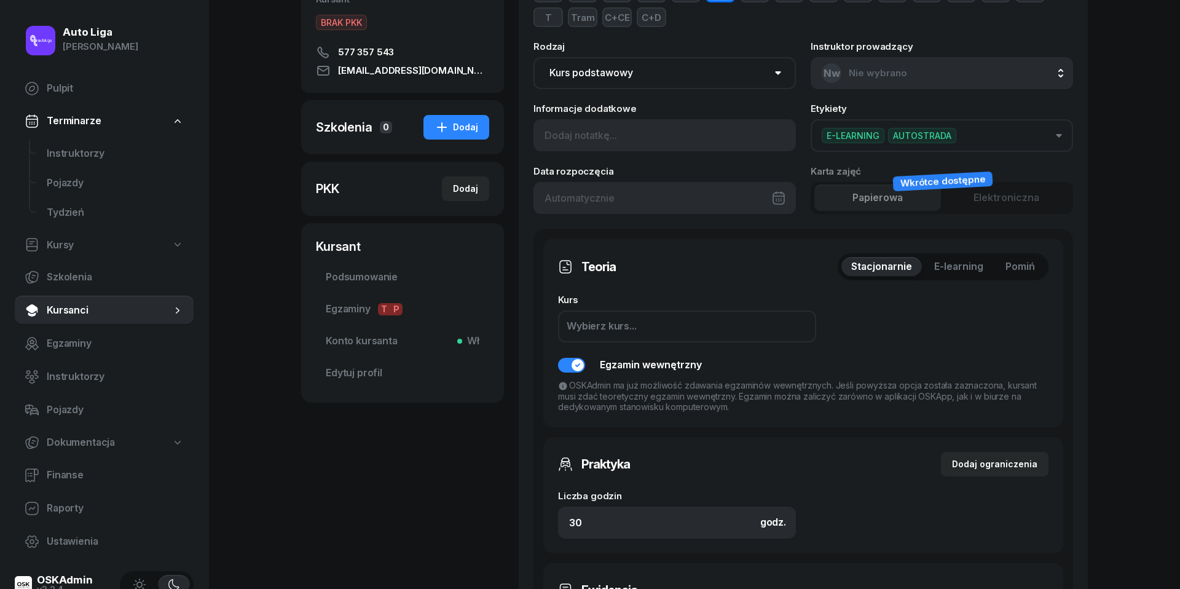
click at [1013, 259] on span "Pomiń" at bounding box center [1021, 267] width 30 height 16
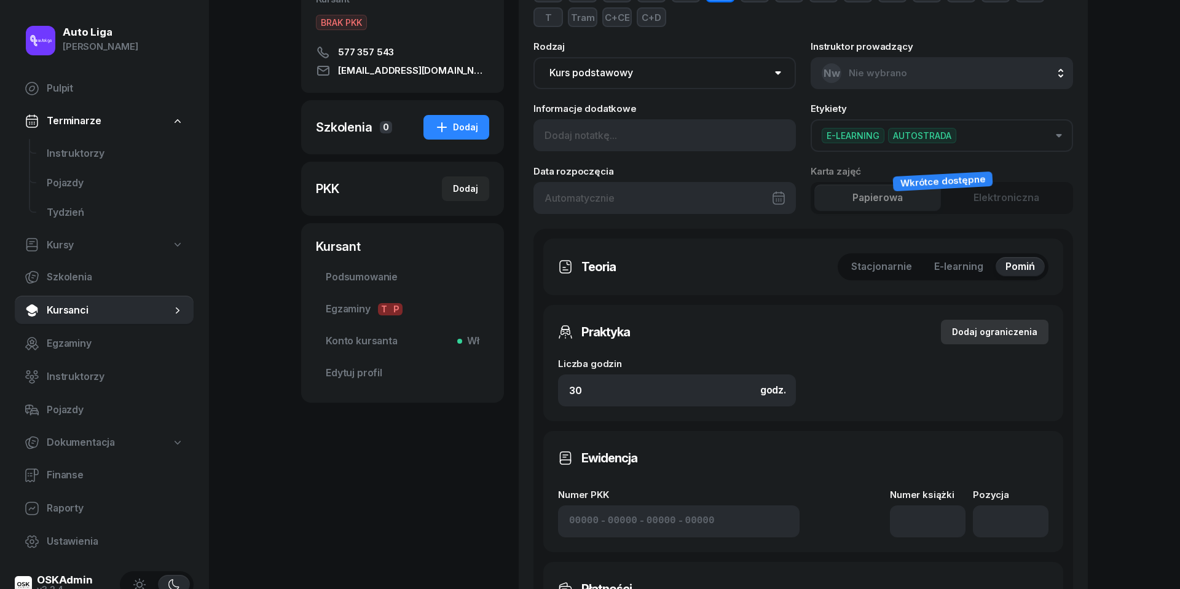
click at [1019, 325] on div "Dodaj ograniczenia" at bounding box center [994, 332] width 85 height 15
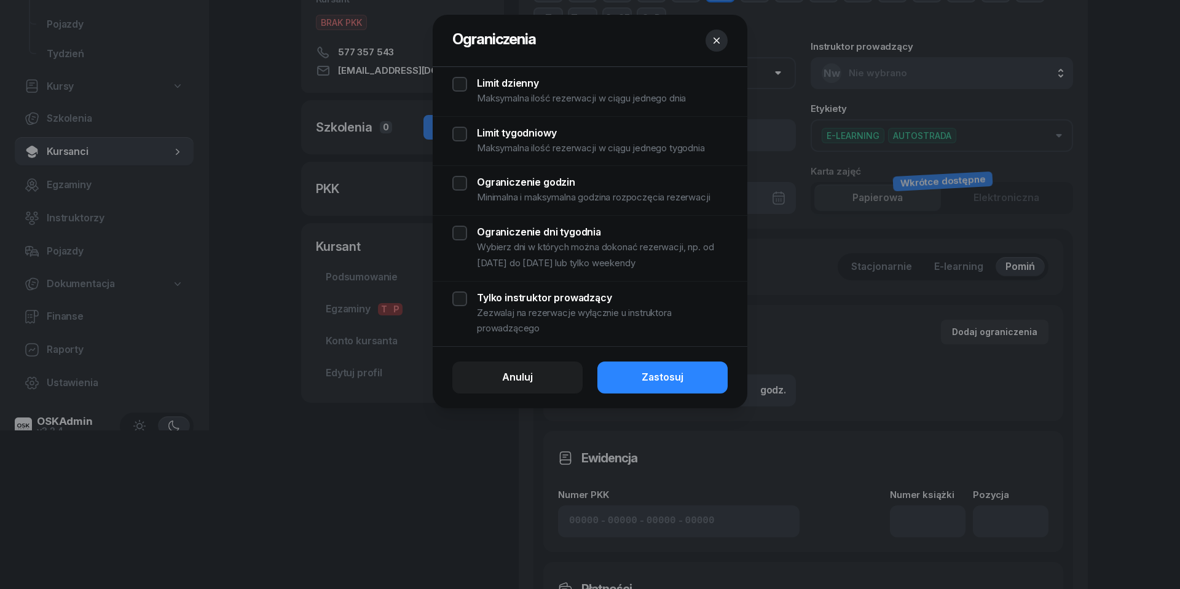
click at [456, 85] on div "Limit dzienny Maksymalna ilość rezerwacji w ciągu jednego dnia" at bounding box center [589, 92] width 275 height 30
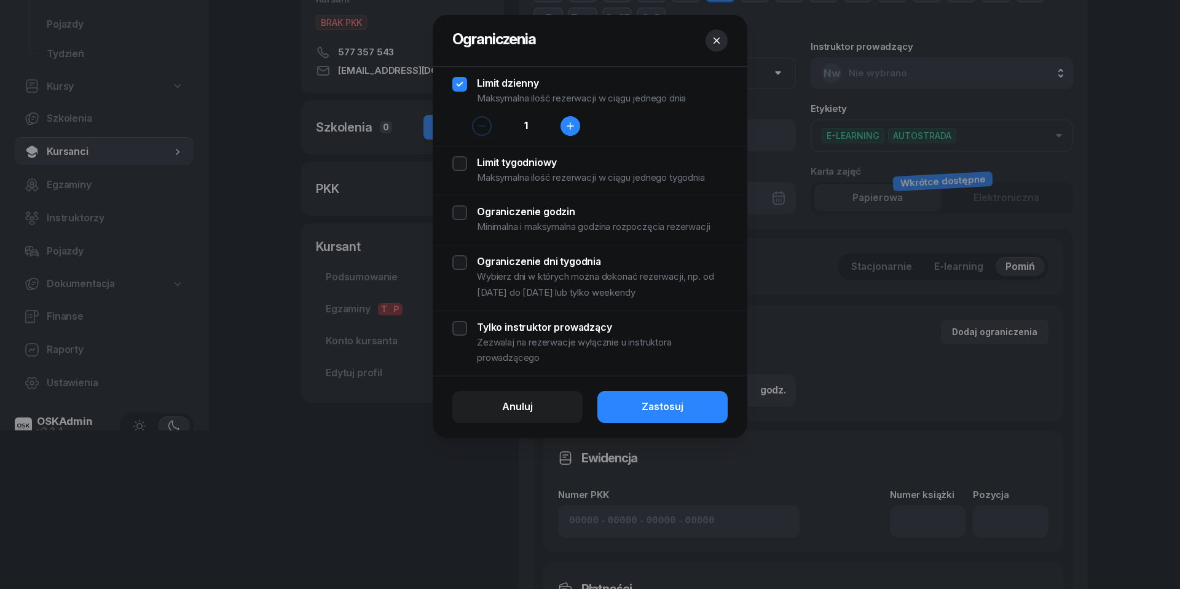
click at [576, 126] on button "button" at bounding box center [571, 126] width 20 height 20
click at [479, 126] on icon "button" at bounding box center [482, 126] width 7 height 0
click at [461, 165] on div "Limit tygodniowy Maksymalna ilość rezerwacji w ciągu jednego tygodnia" at bounding box center [589, 171] width 275 height 30
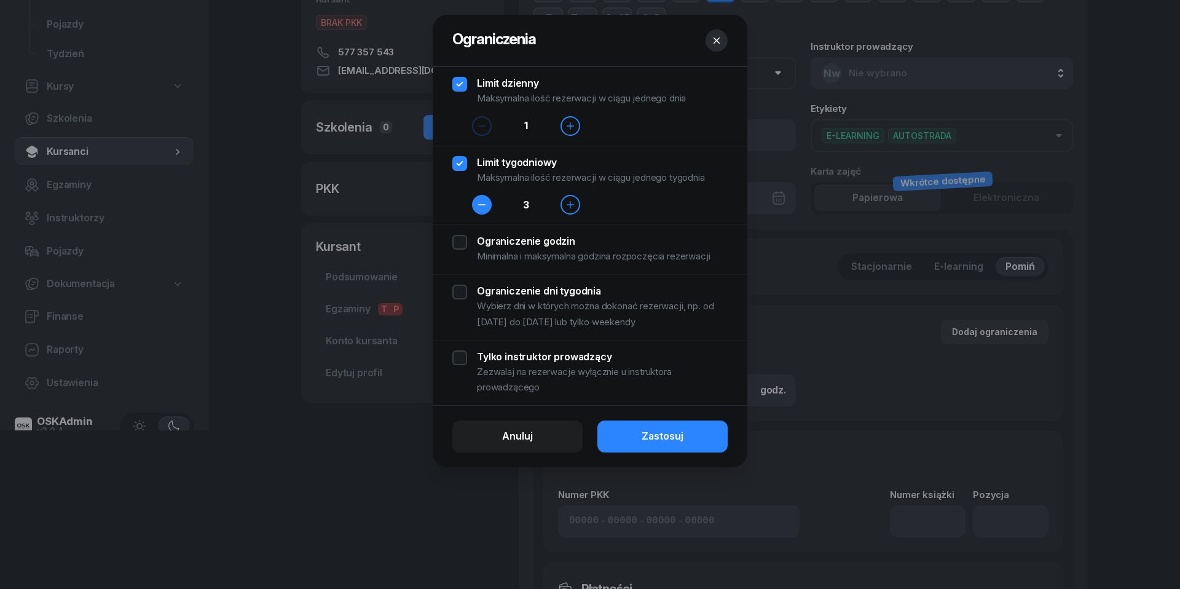
click at [484, 205] on icon "button" at bounding box center [482, 205] width 10 height 10
click at [460, 244] on div "Ograniczenie godzin Minimalna i maksymalna godzina rozpoczęcia rezerwacji" at bounding box center [589, 250] width 275 height 30
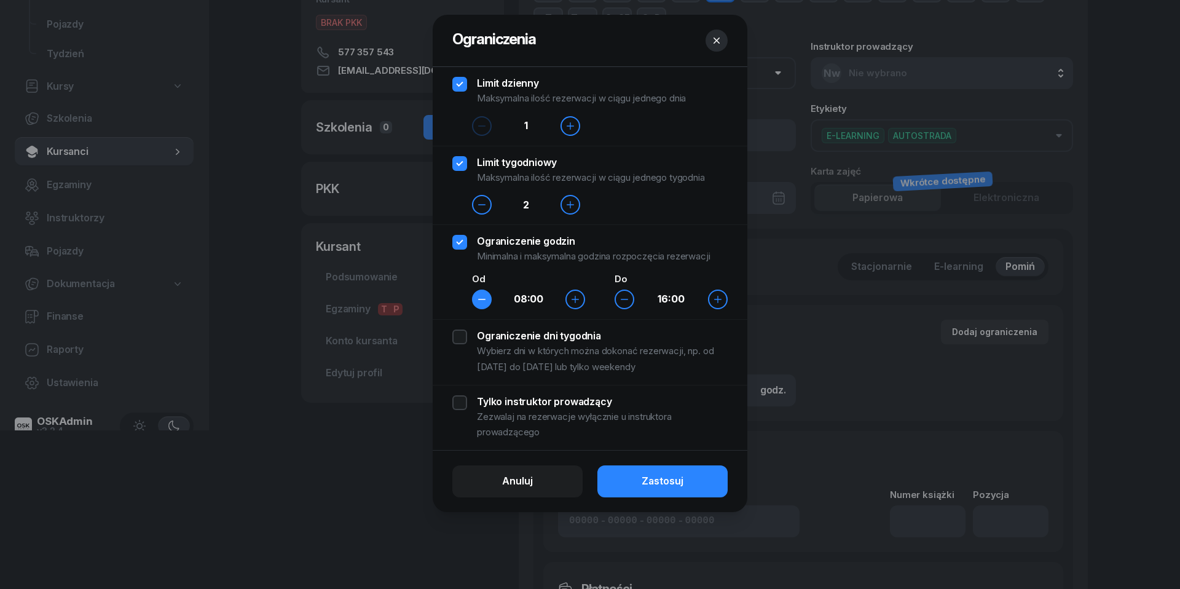
click at [480, 303] on icon "button" at bounding box center [482, 299] width 10 height 10
click at [465, 331] on div "Ograniczenie dni tygodnia Wybierz dni w których można dokonać rezerwacji, np. o…" at bounding box center [589, 352] width 275 height 45
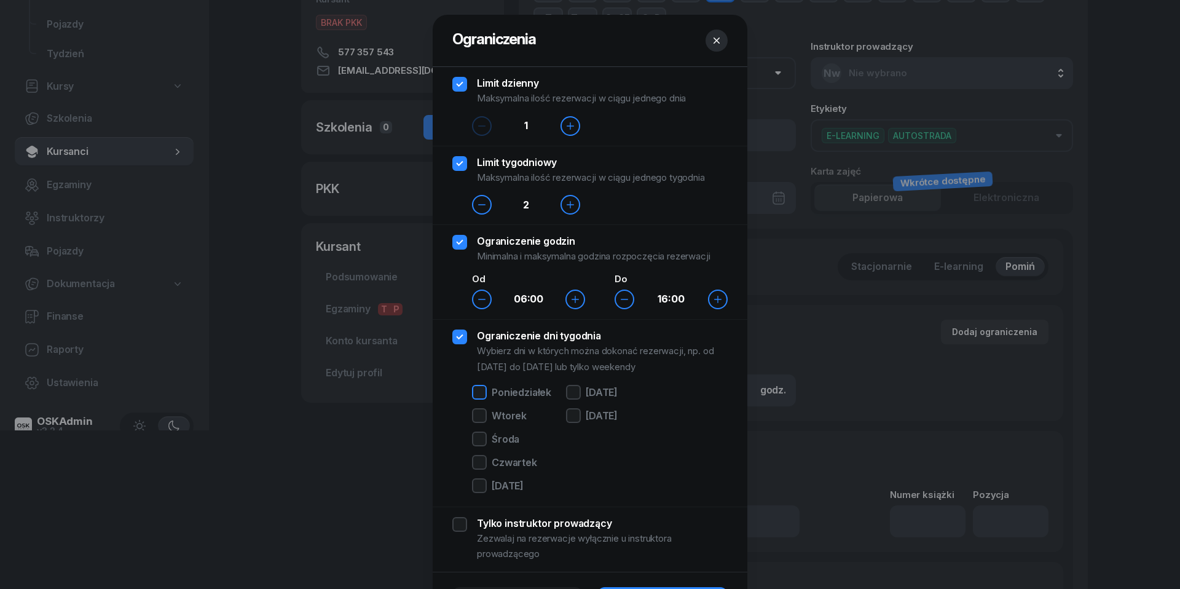
click at [480, 395] on div at bounding box center [479, 392] width 15 height 15
click at [481, 430] on div "Poniedziałek Wtorek Środa Czwartek Piątek" at bounding box center [511, 441] width 79 height 112
click at [481, 420] on div at bounding box center [479, 415] width 15 height 15
click at [481, 435] on div at bounding box center [479, 439] width 15 height 15
click at [481, 473] on div "Czwartek" at bounding box center [511, 464] width 79 height 18
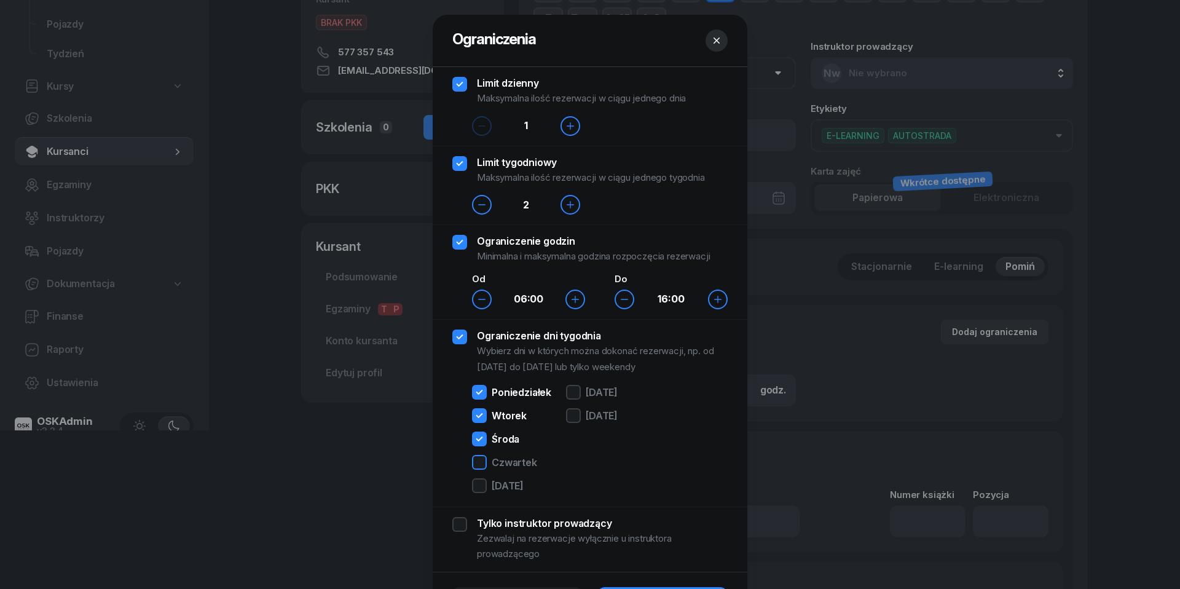
click at [481, 464] on div at bounding box center [479, 462] width 15 height 15
click at [481, 483] on div at bounding box center [479, 485] width 15 height 15
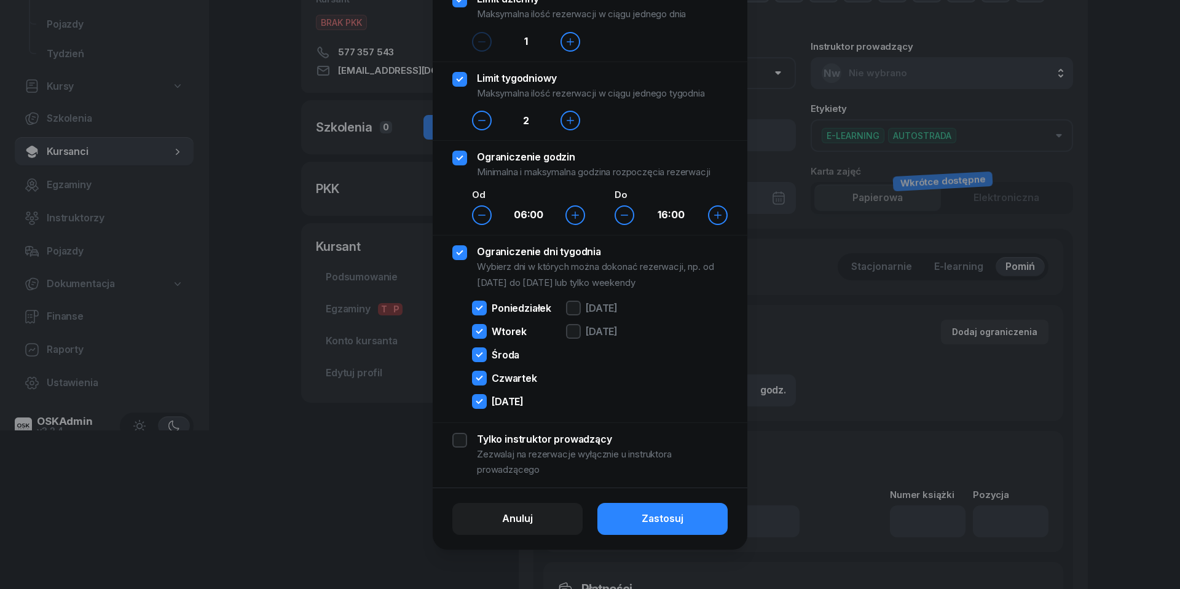
scroll to position [85, 0]
click at [716, 522] on button "Zastosuj" at bounding box center [663, 519] width 130 height 32
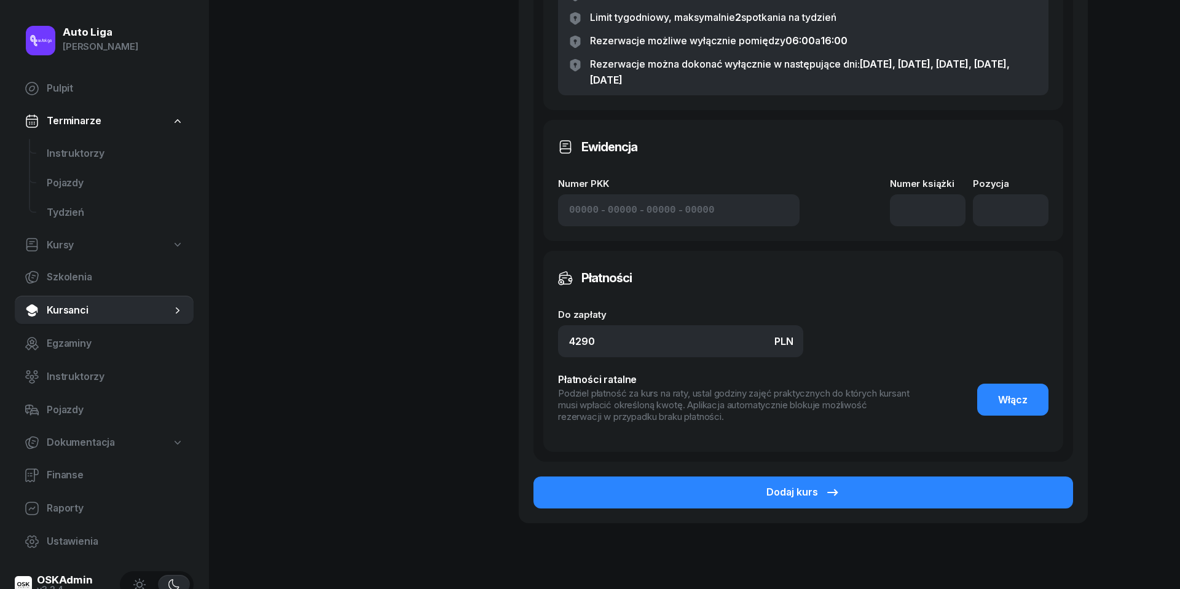
scroll to position [621, 0]
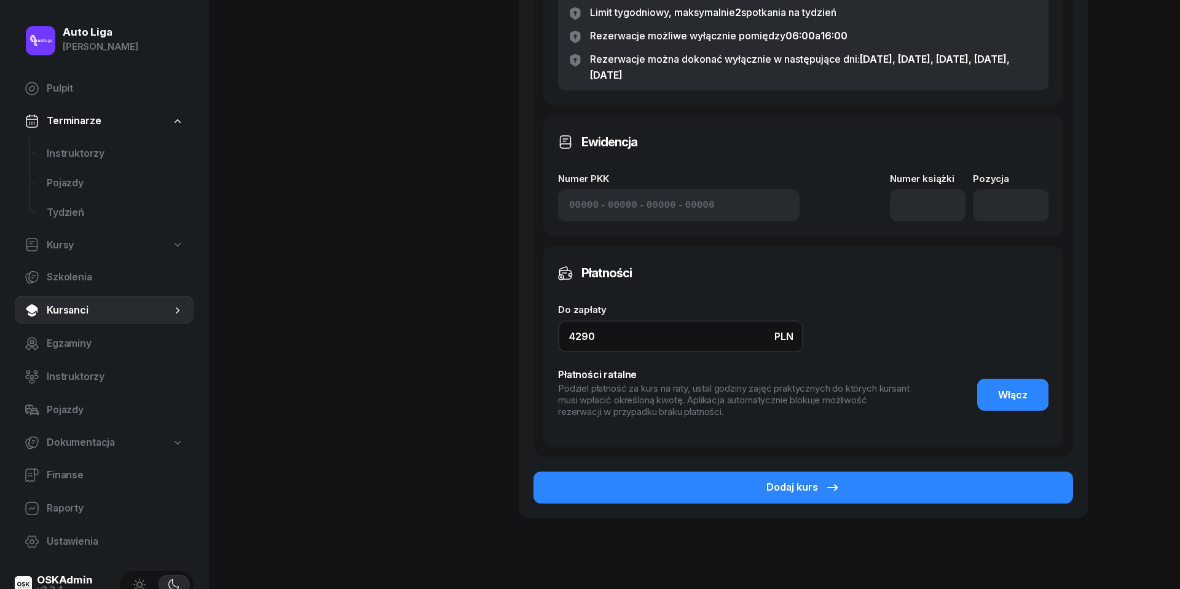
click at [615, 333] on input "4290" at bounding box center [680, 336] width 245 height 32
type input "4690"
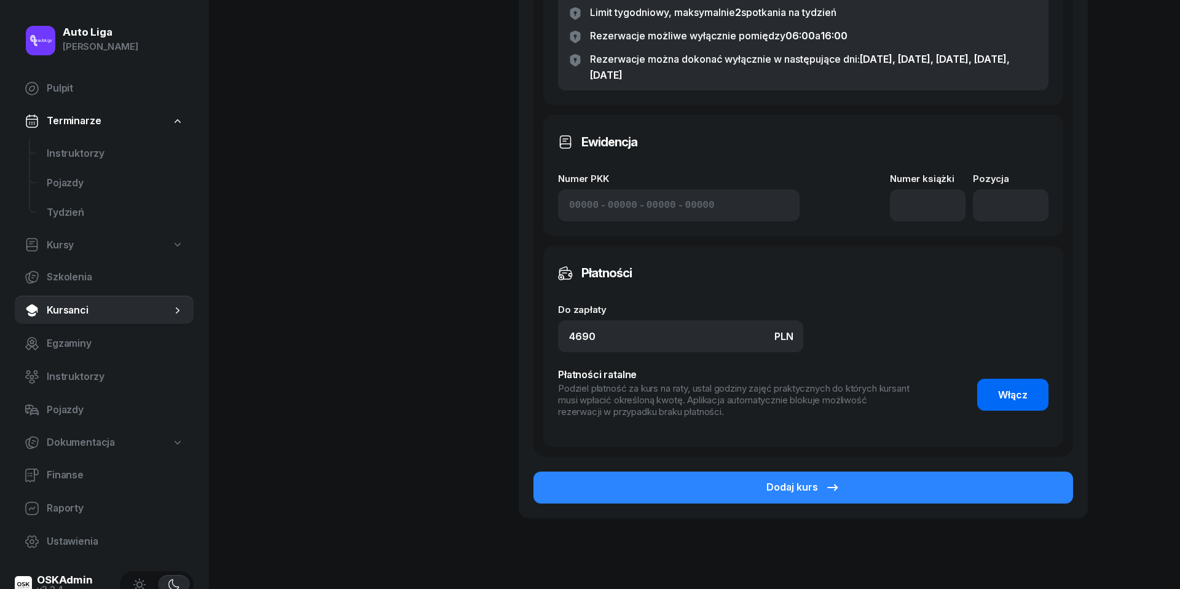
click at [1006, 389] on span "Włącz" at bounding box center [1013, 395] width 30 height 16
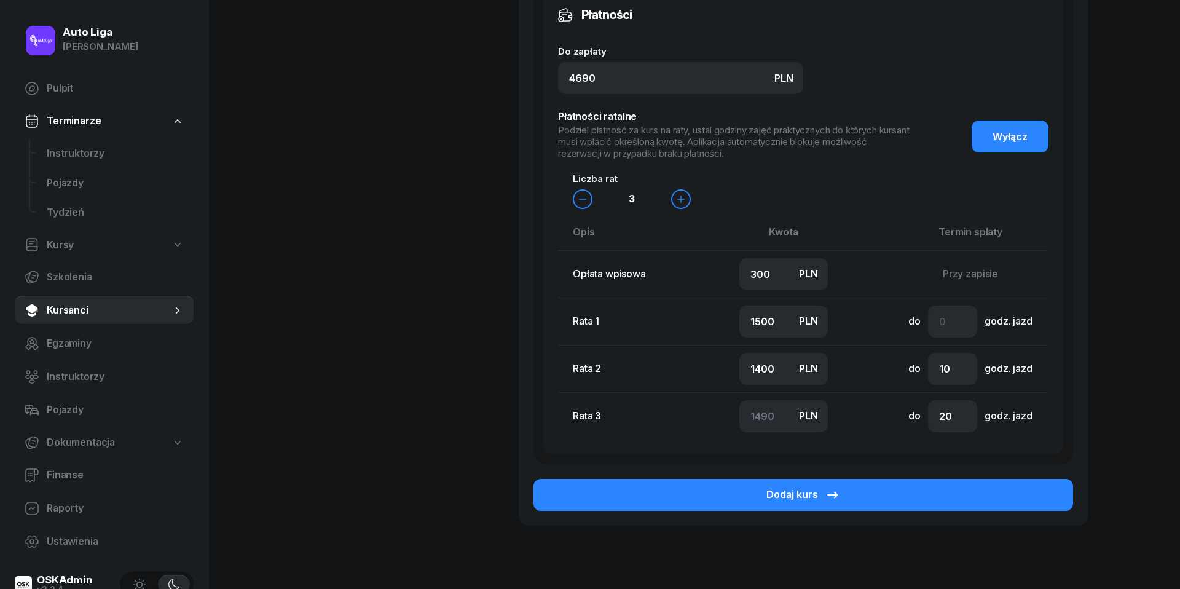
scroll to position [913, 0]
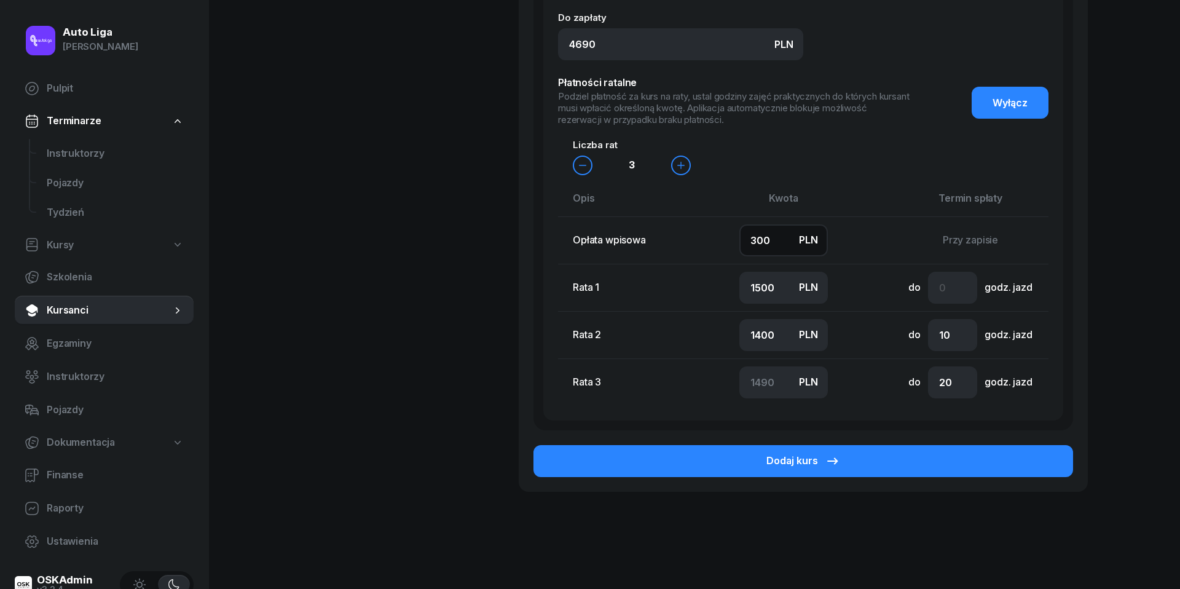
click at [780, 242] on input "300" at bounding box center [784, 240] width 89 height 32
type input "5"
type input "1600"
type input "1500"
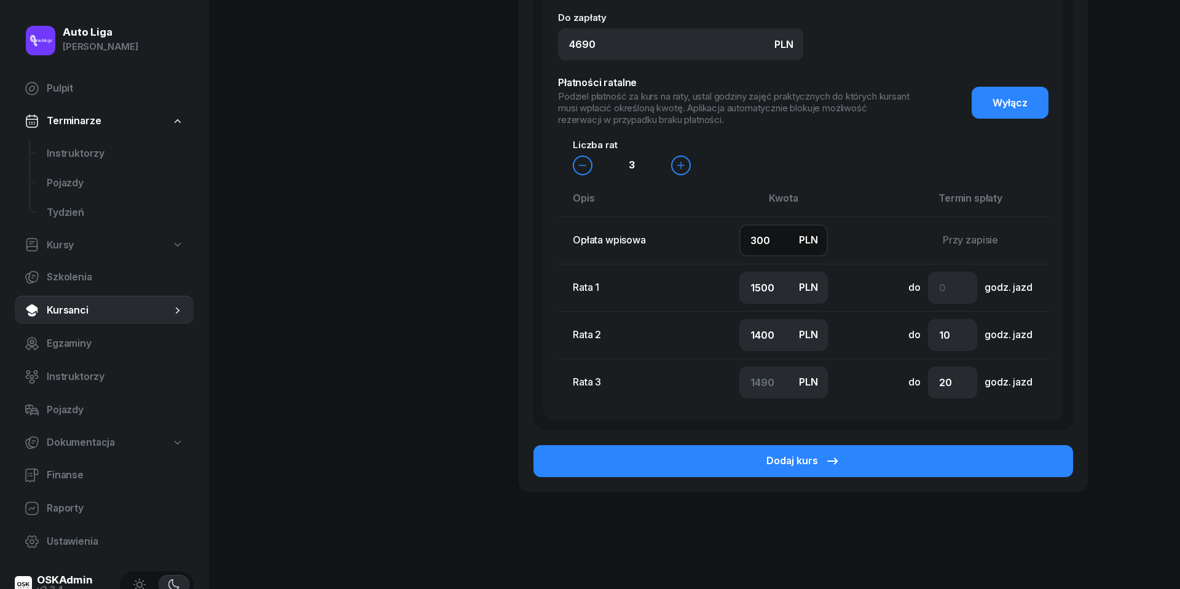
type input "1585"
type input "50"
type input "1500"
type input "1600"
type input "1540"
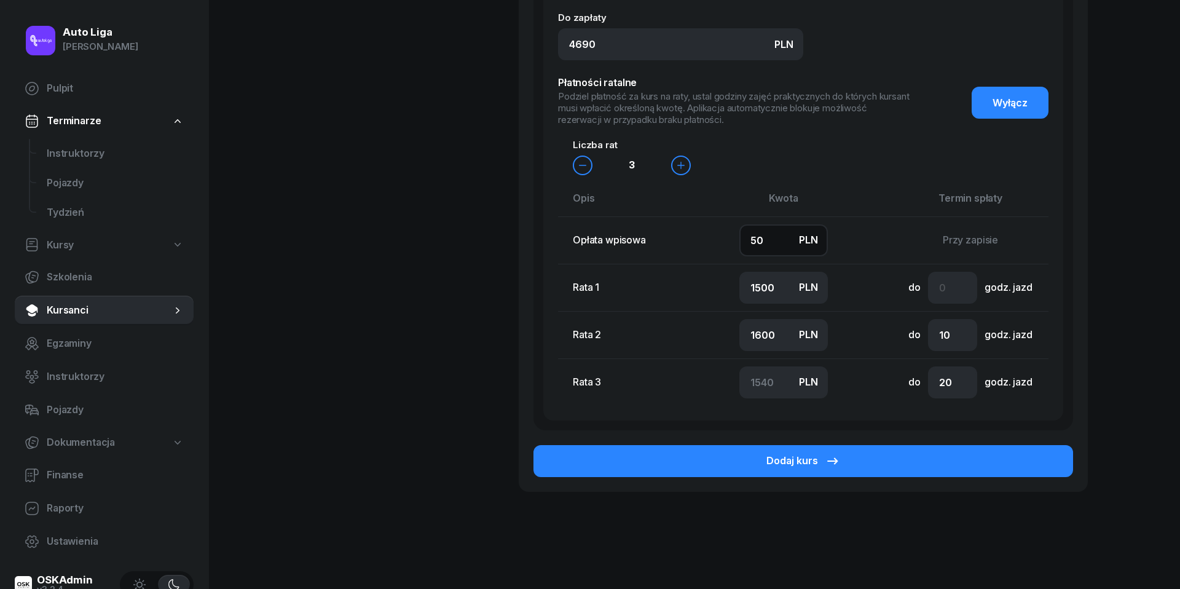
type input "500"
type input "1400"
type input "1390"
type input "500"
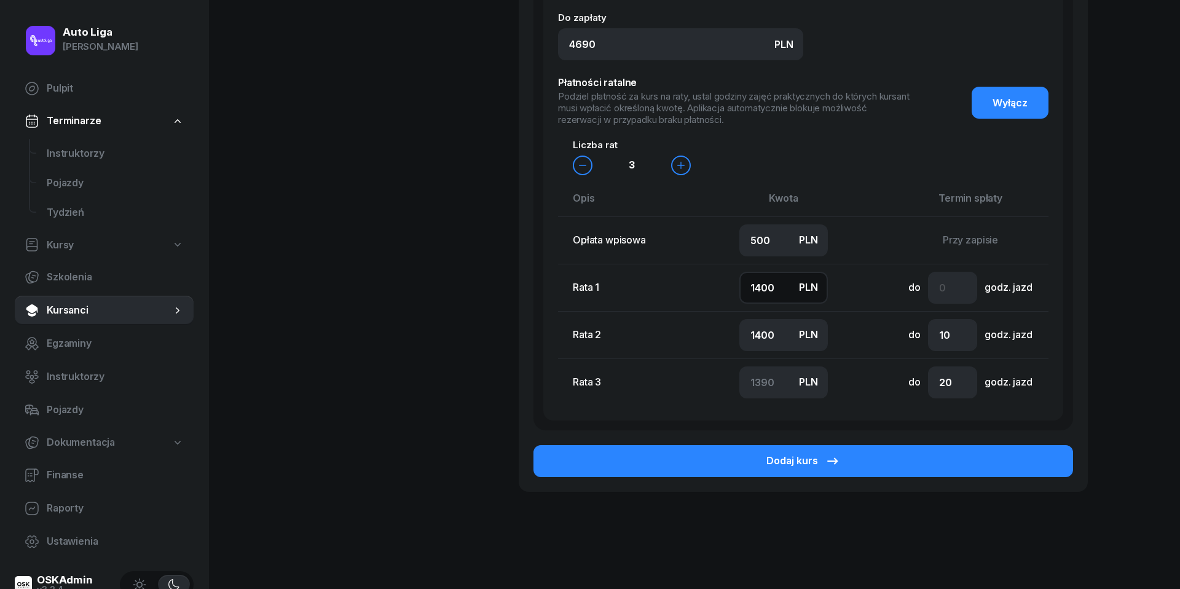
click at [764, 290] on input "1400" at bounding box center [784, 288] width 89 height 32
type input "1"
type input "2789"
type input "10"
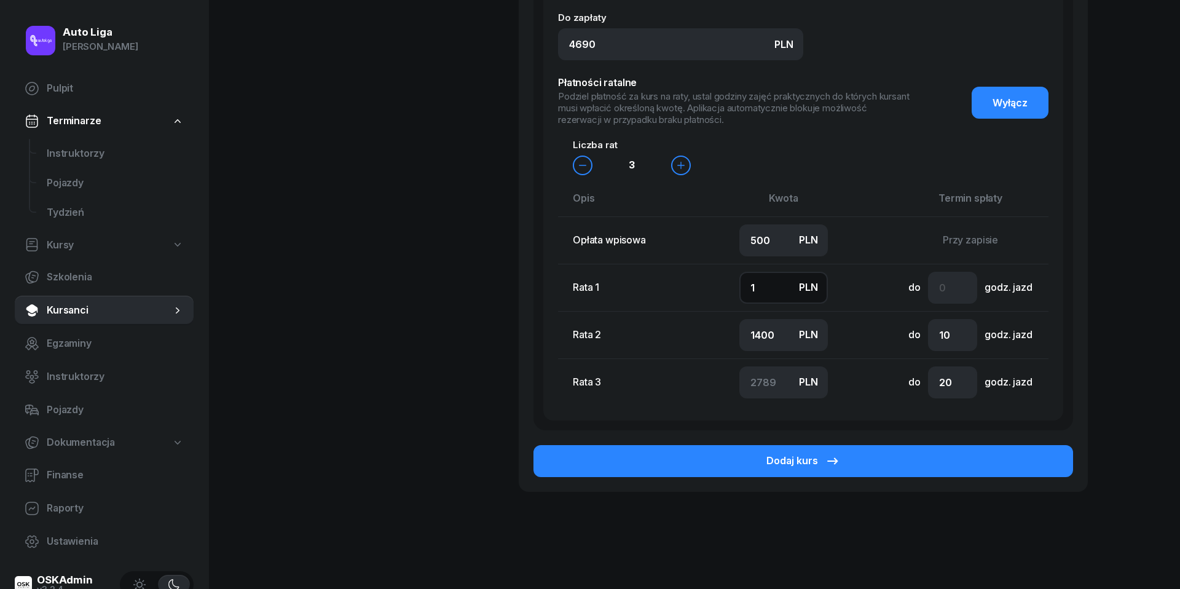
type input "2780"
type input "100"
type input "2690"
type input "1000"
type input "1790"
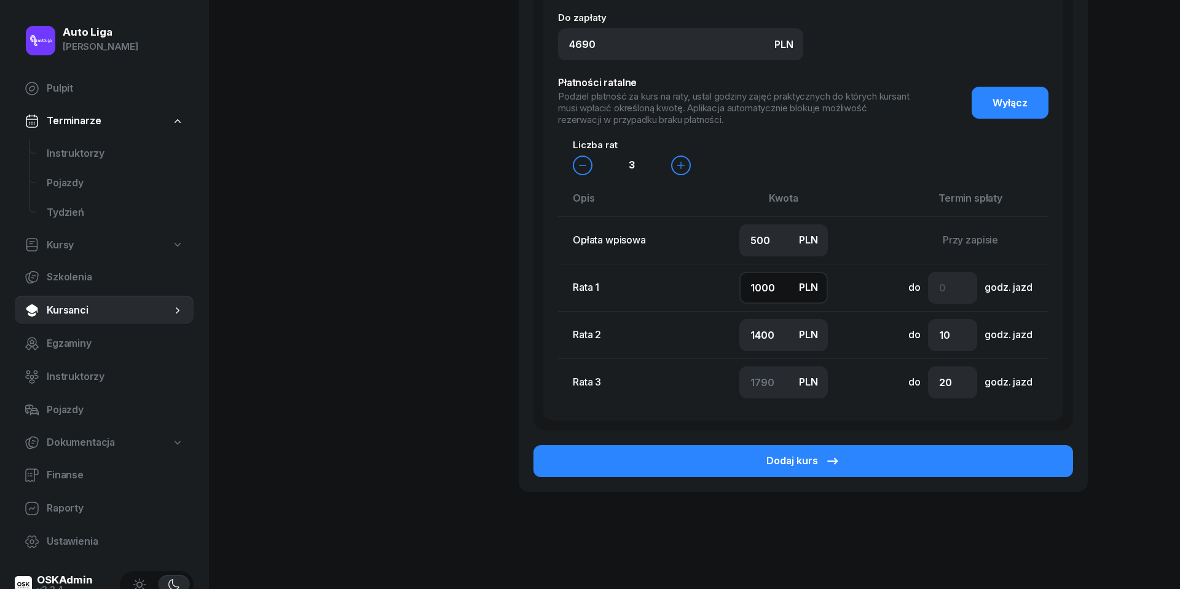
type input "1000"
click at [756, 323] on input "1400" at bounding box center [784, 335] width 89 height 32
type input "1"
type input "3189"
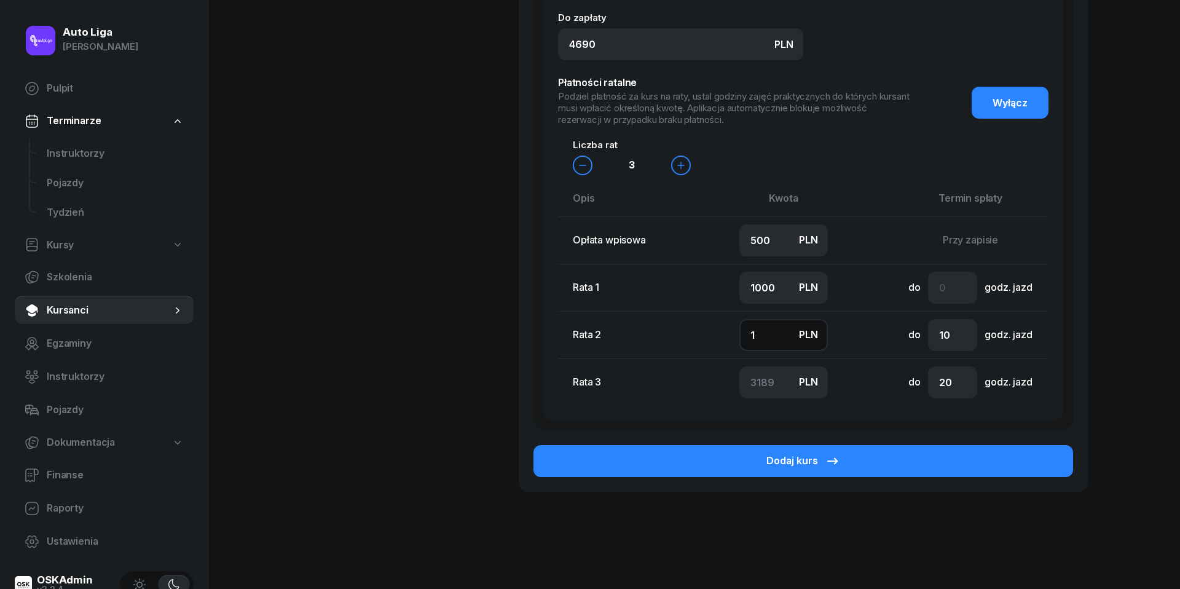
type input "10"
type input "3180"
type input "100"
type input "3090"
type input "1000"
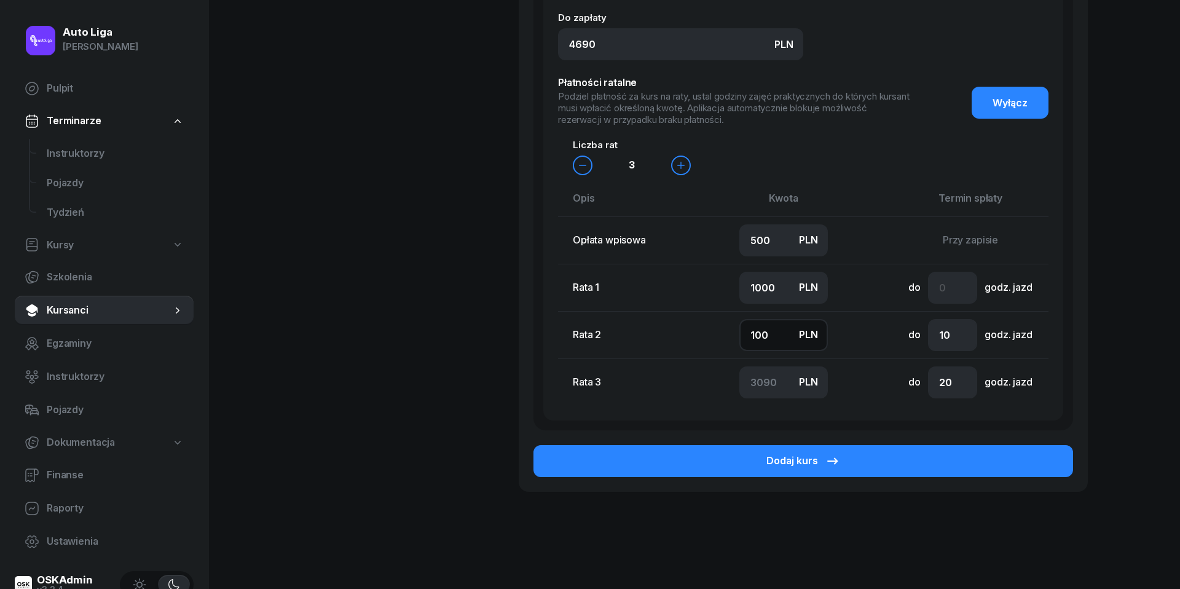
type input "2190"
type input "1000"
click at [942, 285] on input "number" at bounding box center [952, 288] width 49 height 32
type input "2"
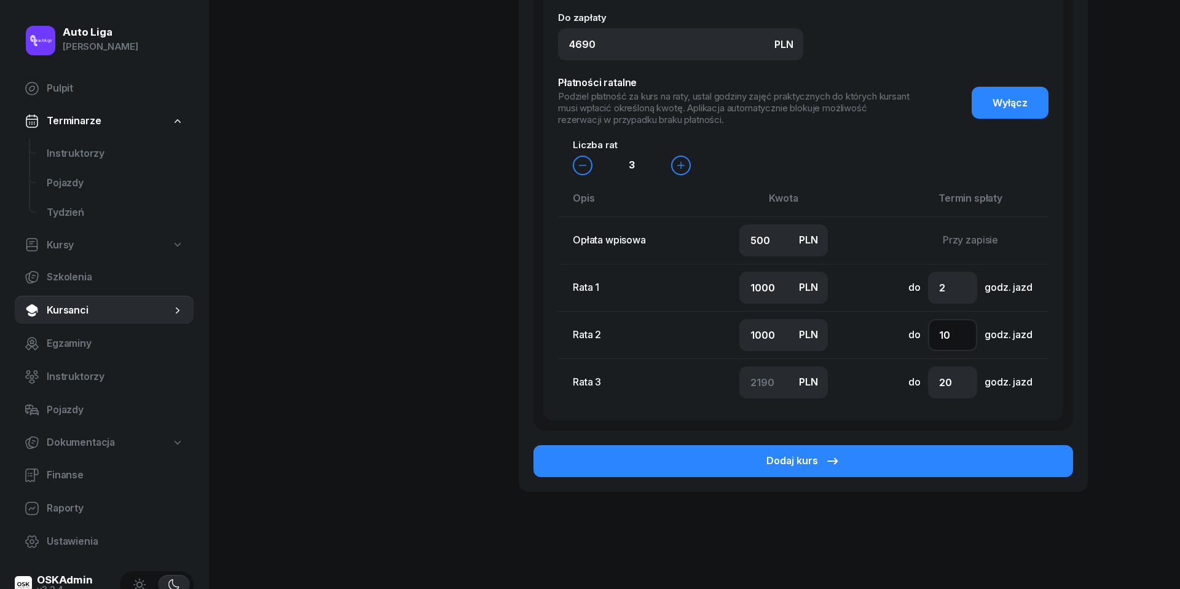
click at [954, 334] on input "10" at bounding box center [952, 335] width 49 height 32
click at [947, 388] on input "20" at bounding box center [952, 382] width 49 height 32
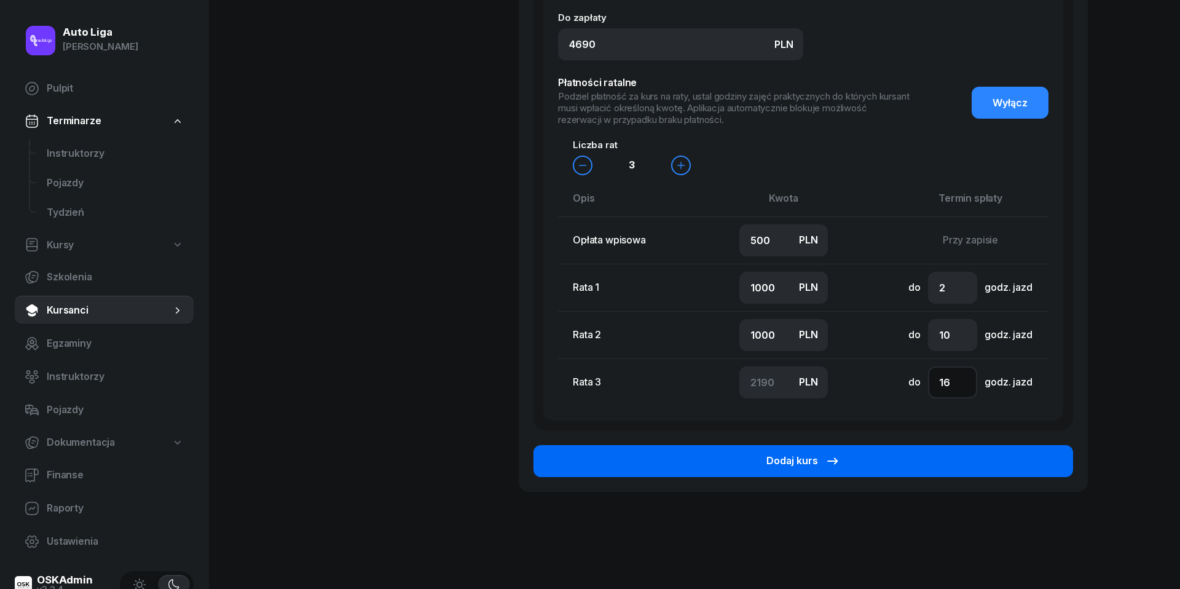
type input "16"
click at [942, 449] on button "Dodaj kurs" at bounding box center [804, 461] width 540 height 32
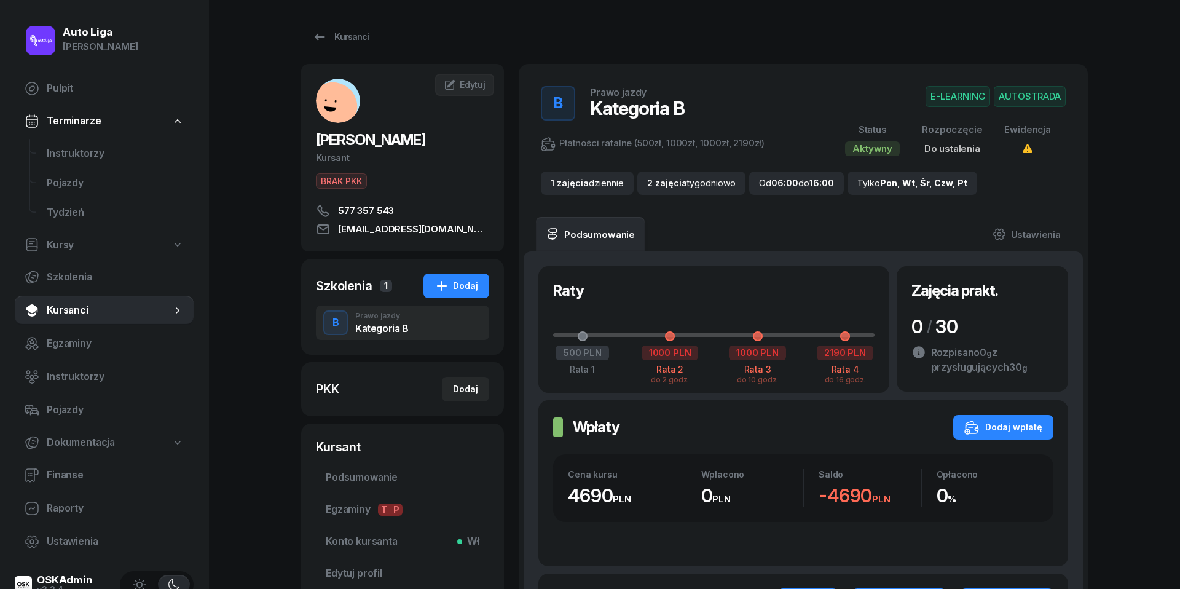
click at [1017, 439] on div "Wpłaty Wpłaty Dodaj wpłatę Cena kursu 4690 PLN Wpłacono 0 PLN Saldo -4690 PLN O…" at bounding box center [804, 483] width 530 height 166
click at [1017, 409] on div "Wpłaty Wpłaty Dodaj wpłatę Cena kursu 4690 PLN Wpłacono 0 PLN Saldo -4690 PLN O…" at bounding box center [804, 483] width 530 height 166
click at [1031, 428] on div "Dodaj wpłatę" at bounding box center [1004, 427] width 78 height 15
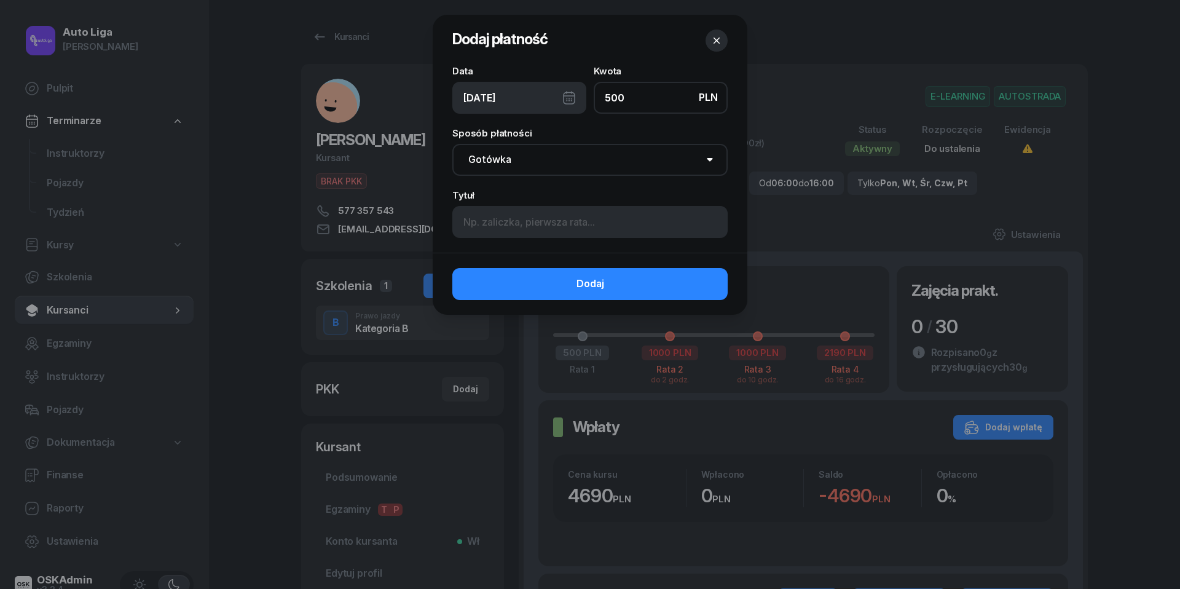
type input "500"
click at [568, 99] on div "[DATE]" at bounding box center [519, 98] width 134 height 32
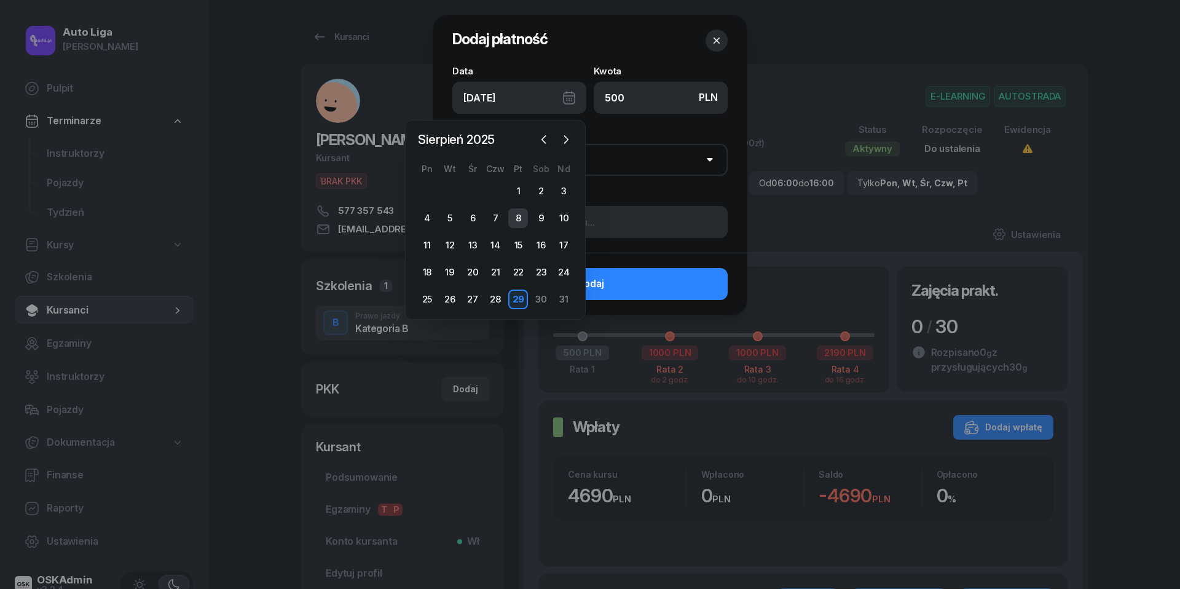
click at [517, 218] on div "8" at bounding box center [518, 218] width 20 height 20
type input "08/08/2025"
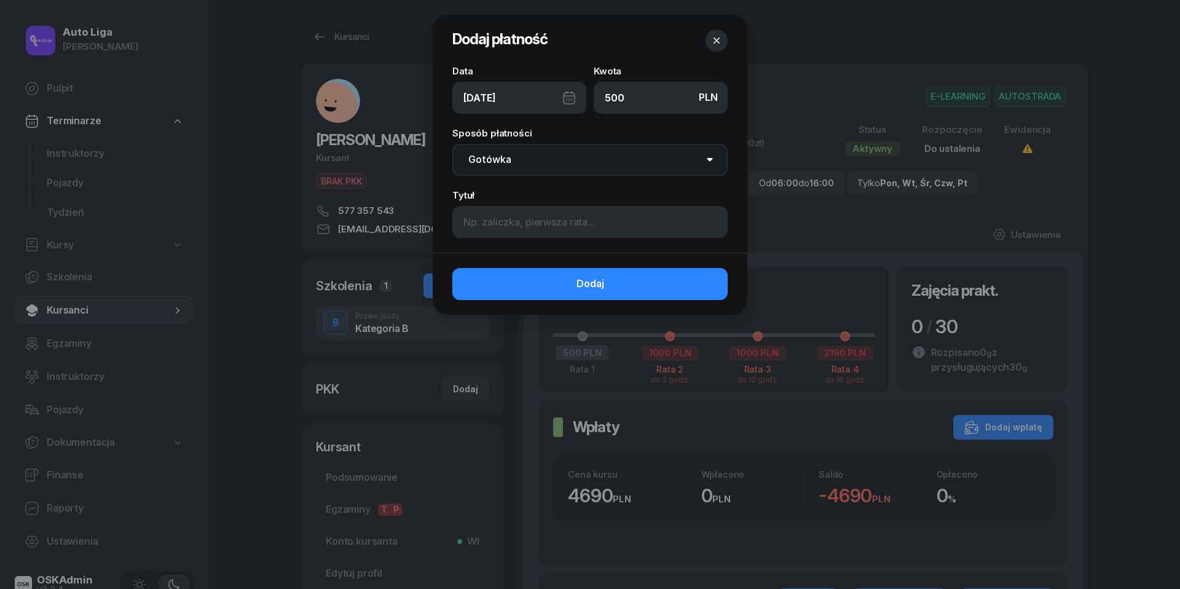
select select "transfer"
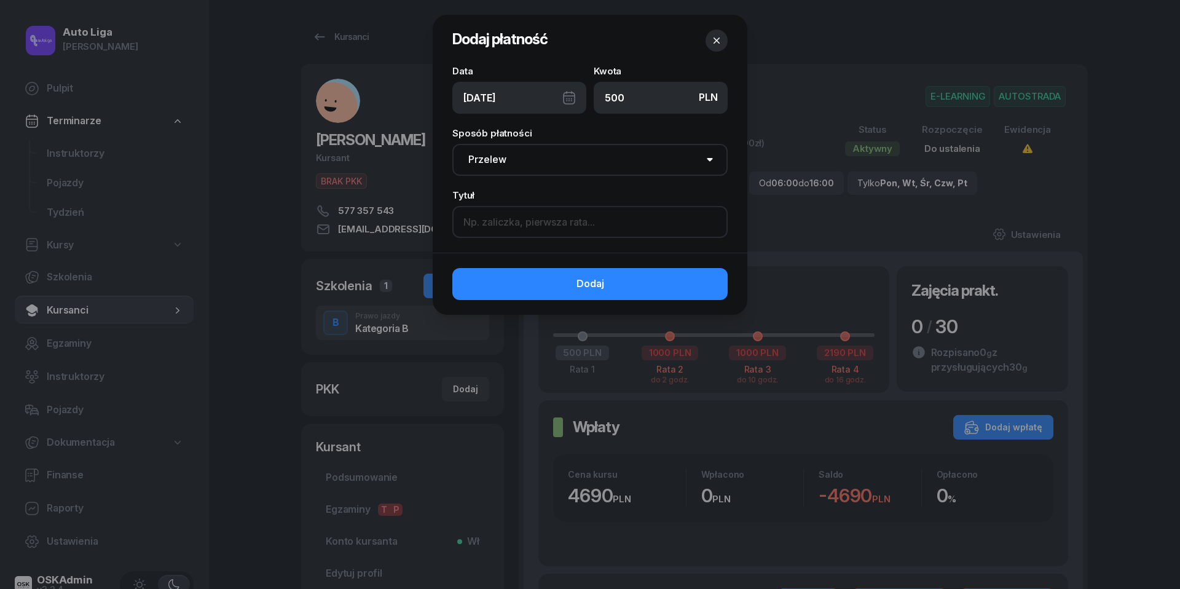
click at [504, 219] on input at bounding box center [589, 222] width 275 height 32
type input "5"
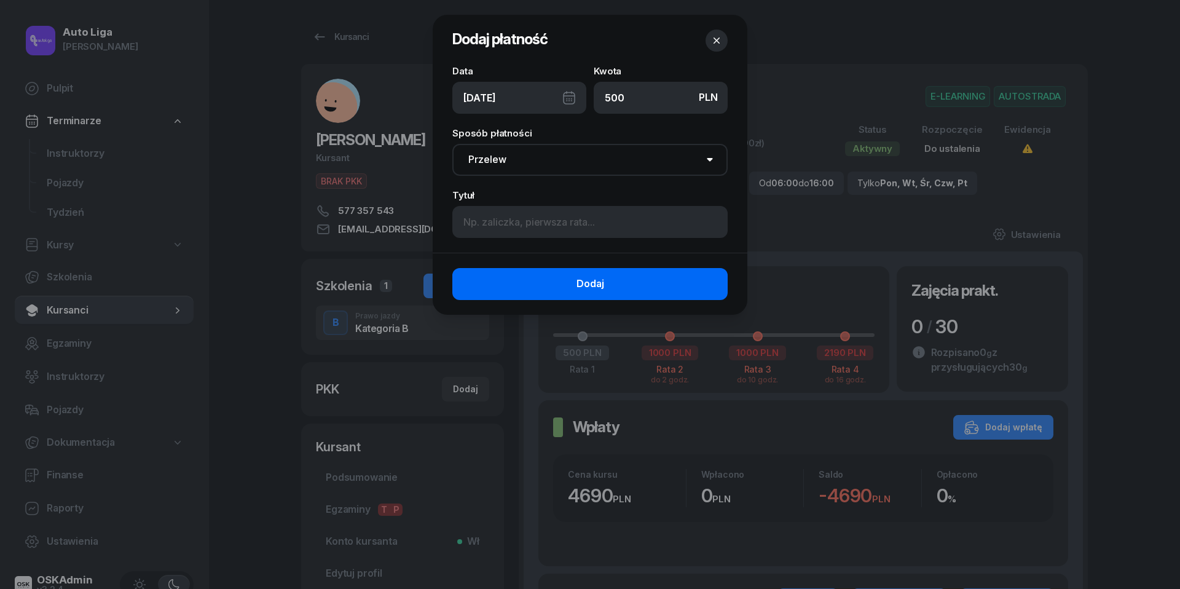
click at [616, 283] on button "Dodaj" at bounding box center [589, 284] width 275 height 32
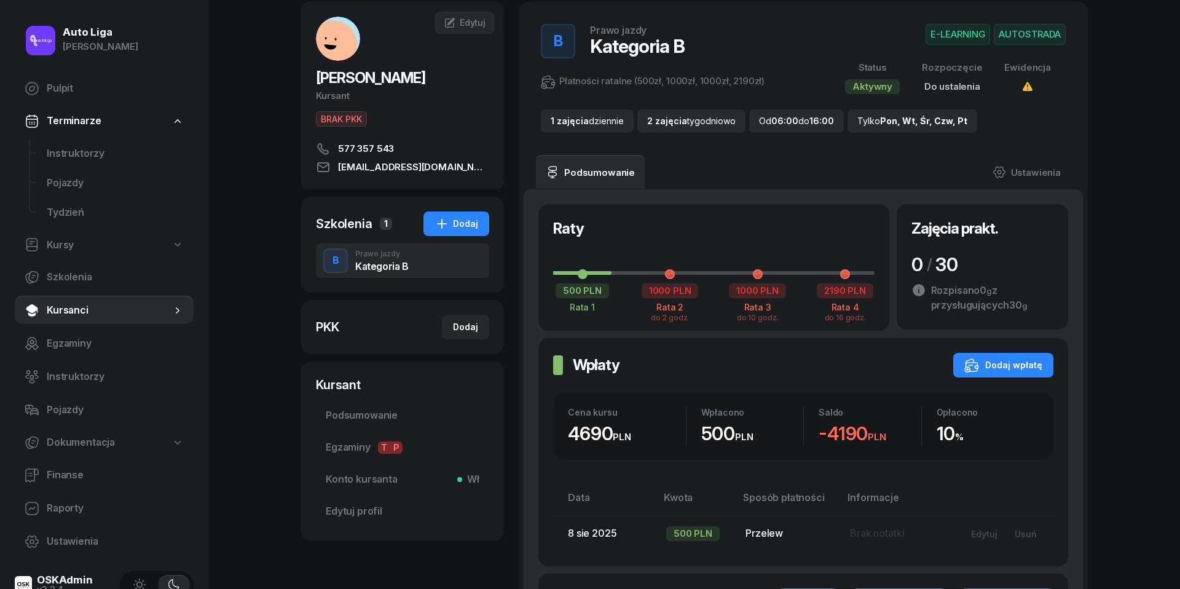
scroll to position [76, 0]
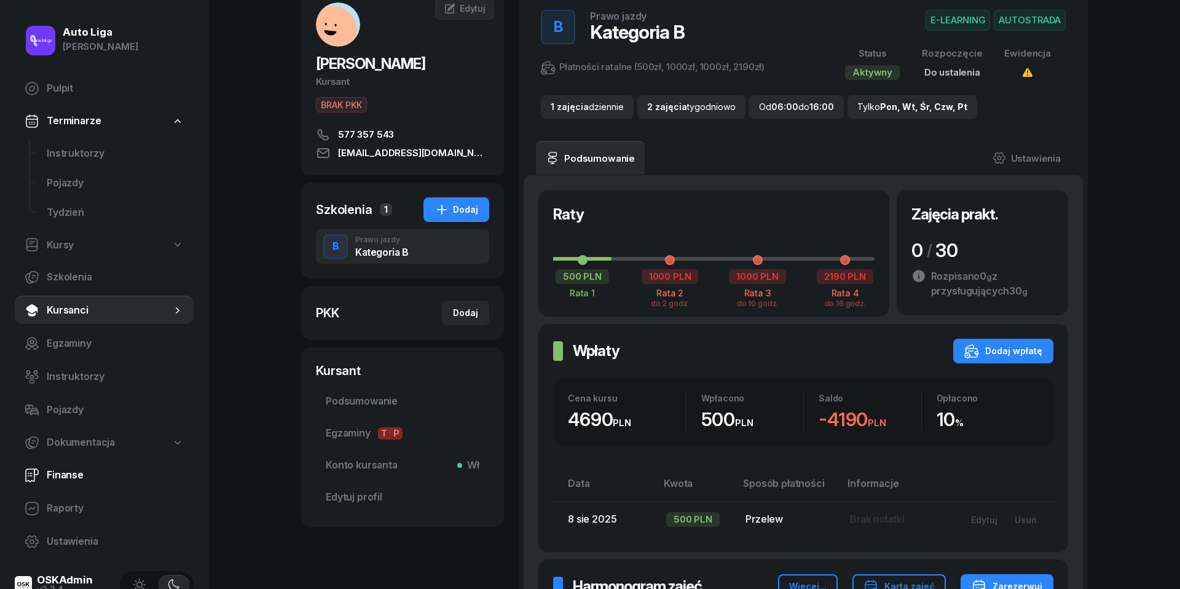
click at [84, 470] on span "Finanse" at bounding box center [115, 475] width 137 height 16
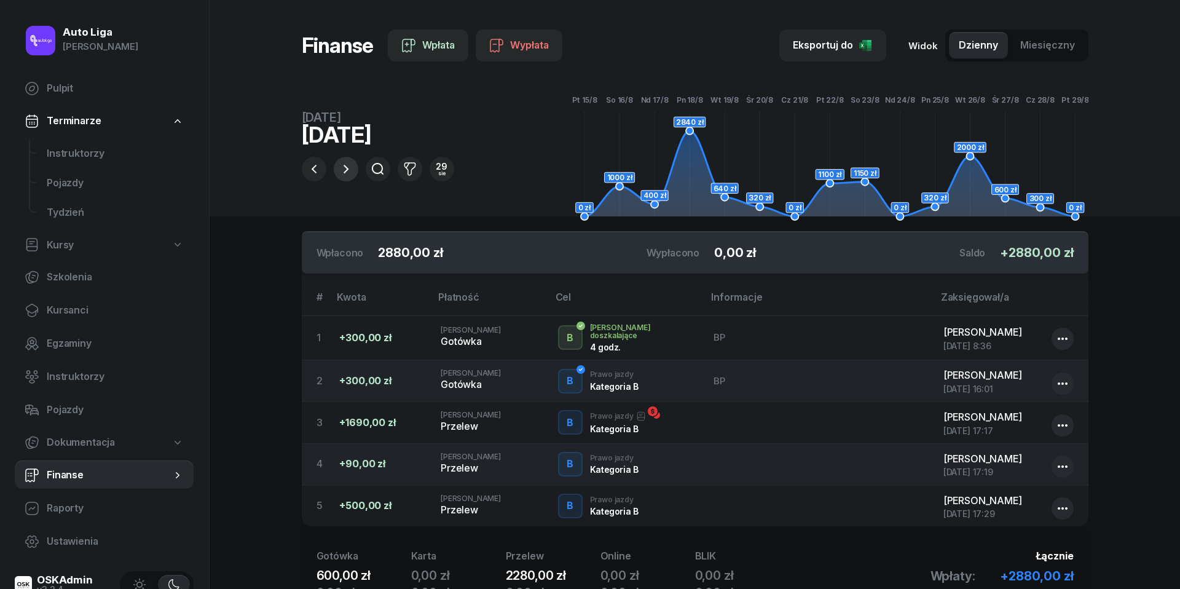
click at [345, 165] on icon "button" at bounding box center [346, 169] width 15 height 15
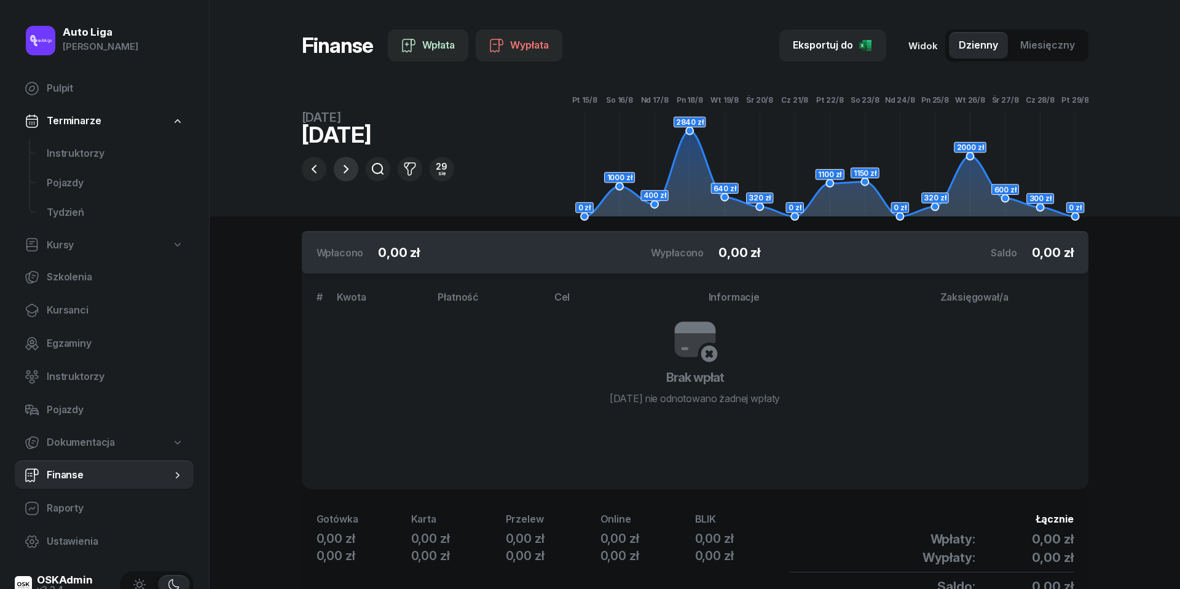
click at [345, 165] on icon "button" at bounding box center [346, 169] width 15 height 15
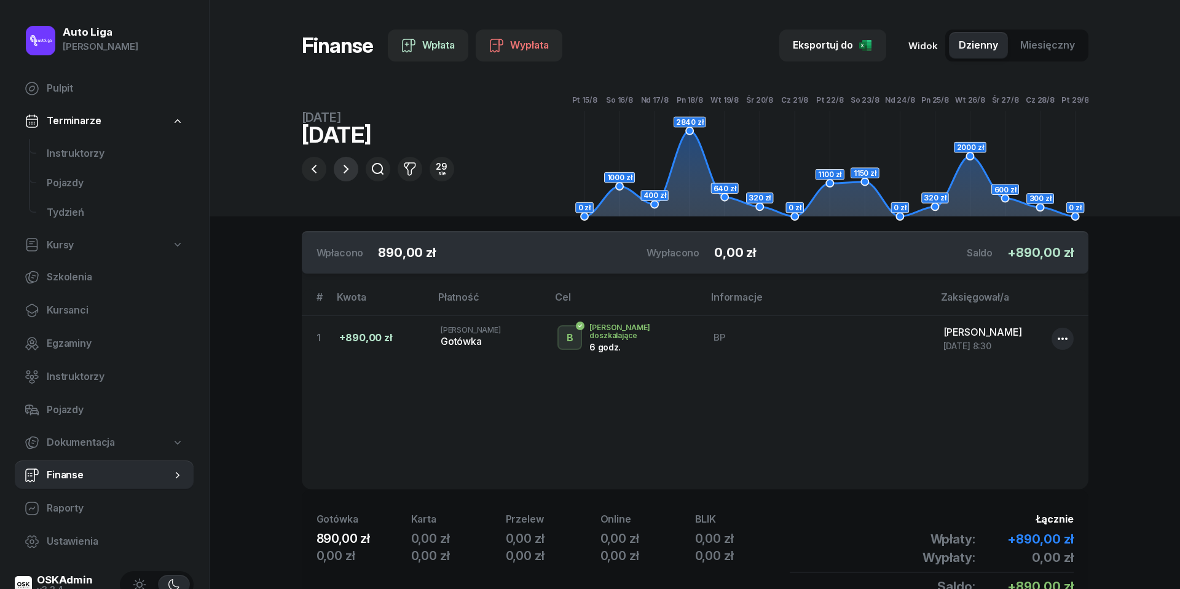
click at [345, 165] on icon "button" at bounding box center [346, 169] width 15 height 15
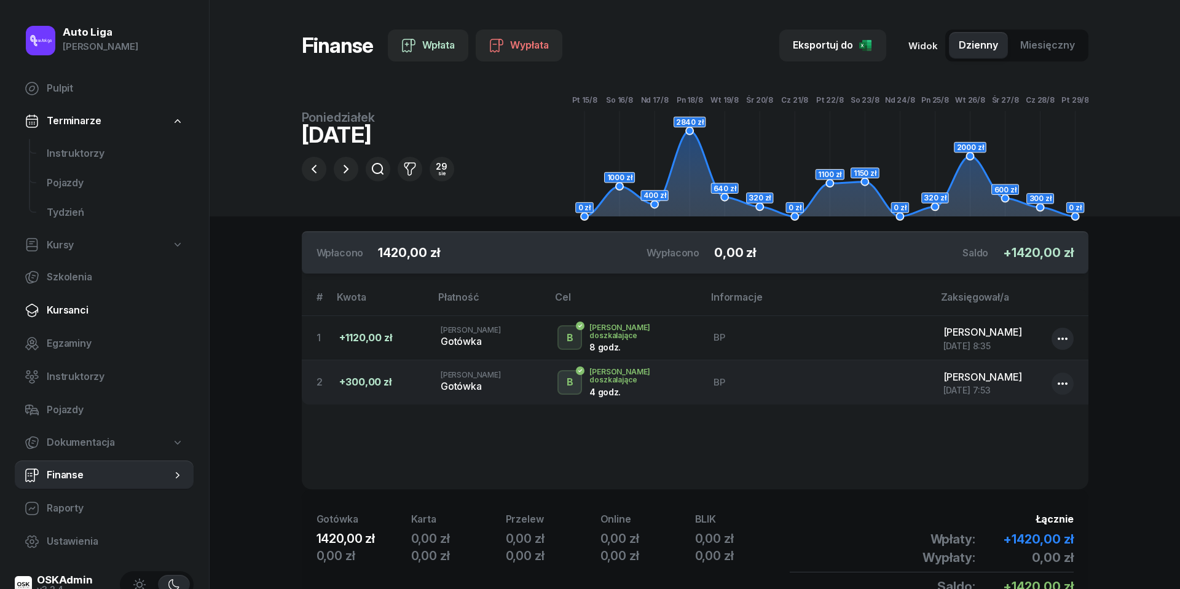
click at [70, 316] on span "Kursanci" at bounding box center [115, 310] width 137 height 16
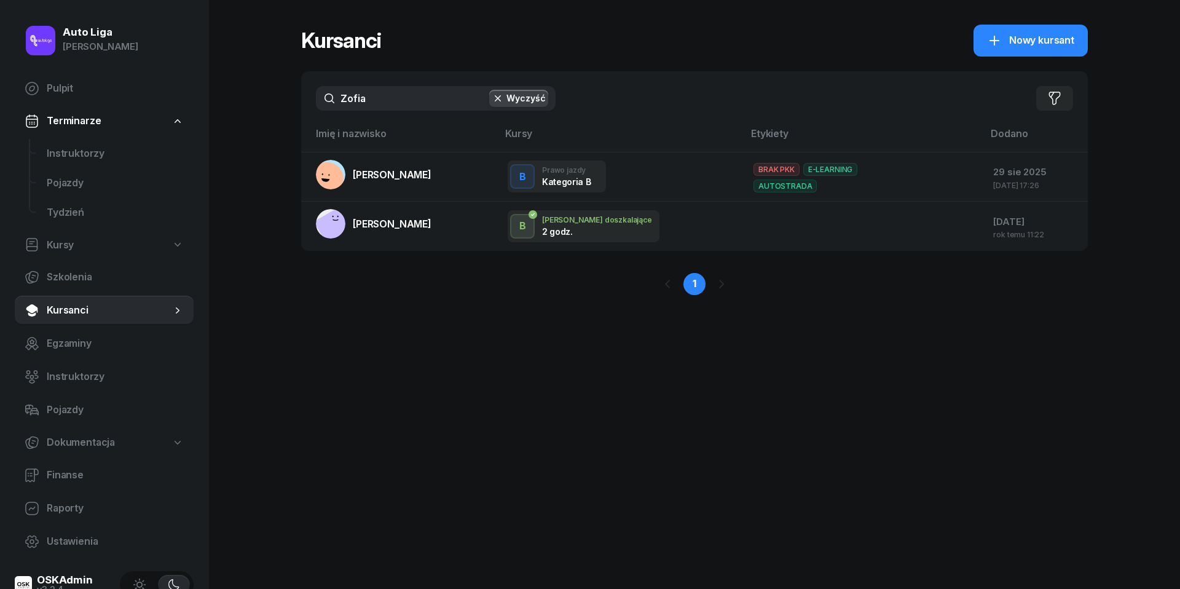
click at [384, 106] on input "Zofia" at bounding box center [436, 98] width 240 height 25
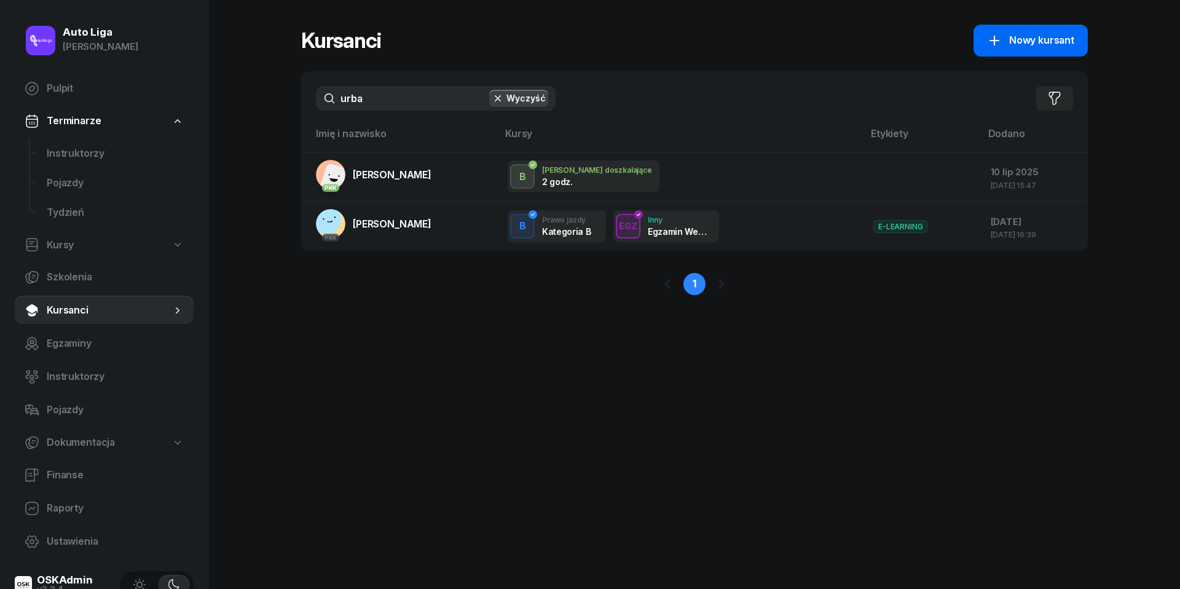
type input "urba"
click at [1007, 49] on link "Nowy kursant" at bounding box center [1031, 41] width 114 height 32
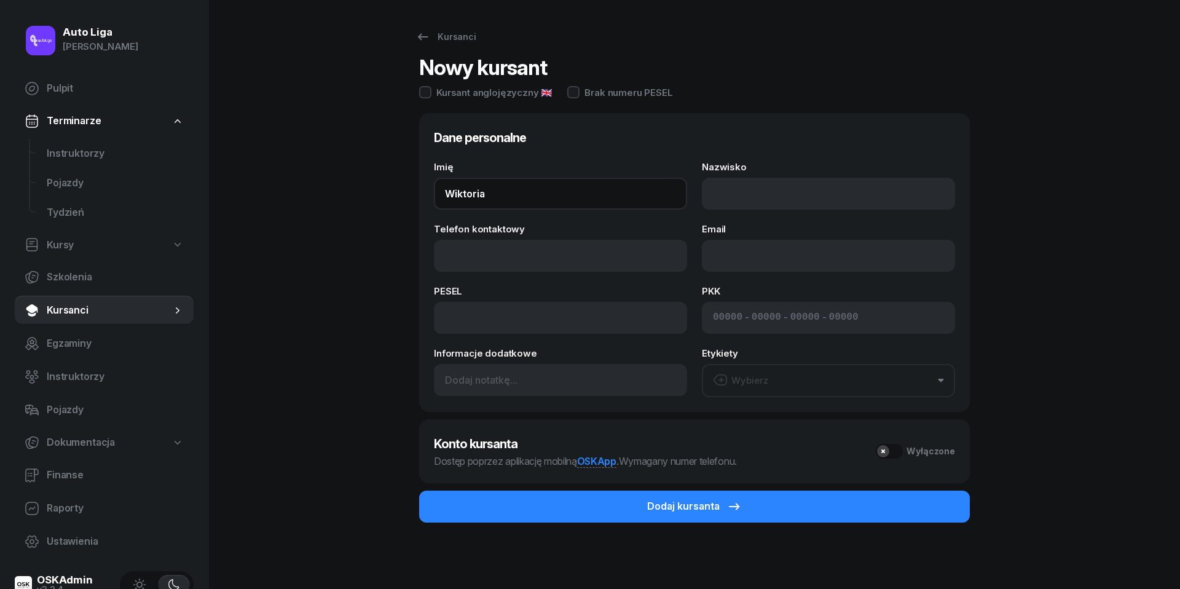
type input "Wiktoria"
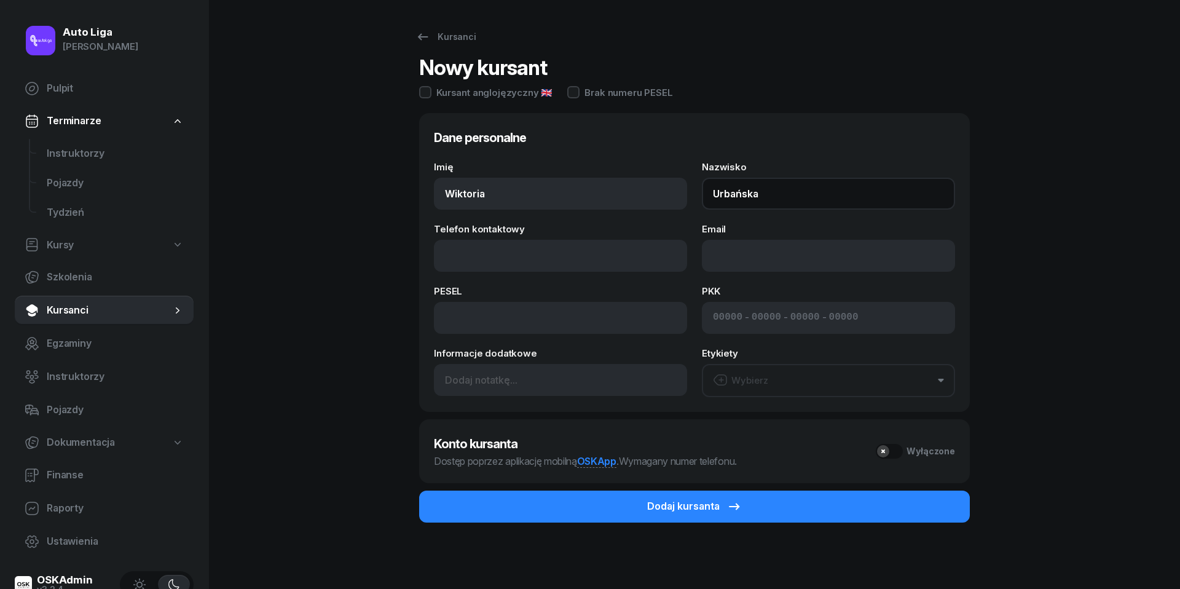
type input "Urbańska"
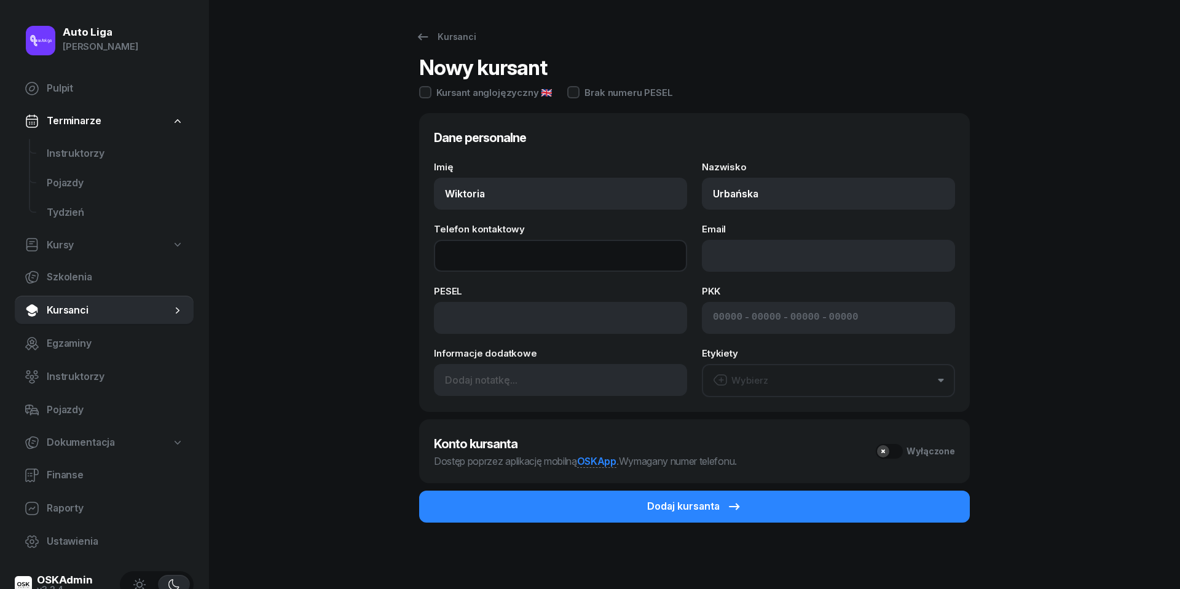
paste input "tel:+48530222451"
click at [483, 252] on input "tel:+48530222451" at bounding box center [560, 256] width 253 height 32
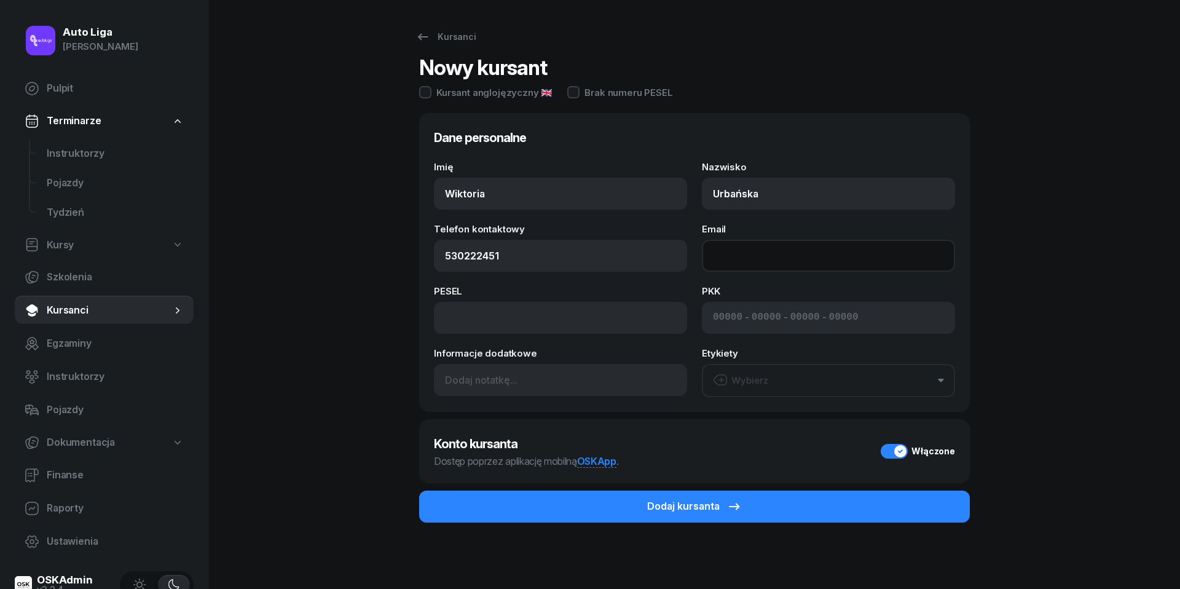
type input "530 222 451"
paste input "mailto:wurbanska1205@gmail.com"
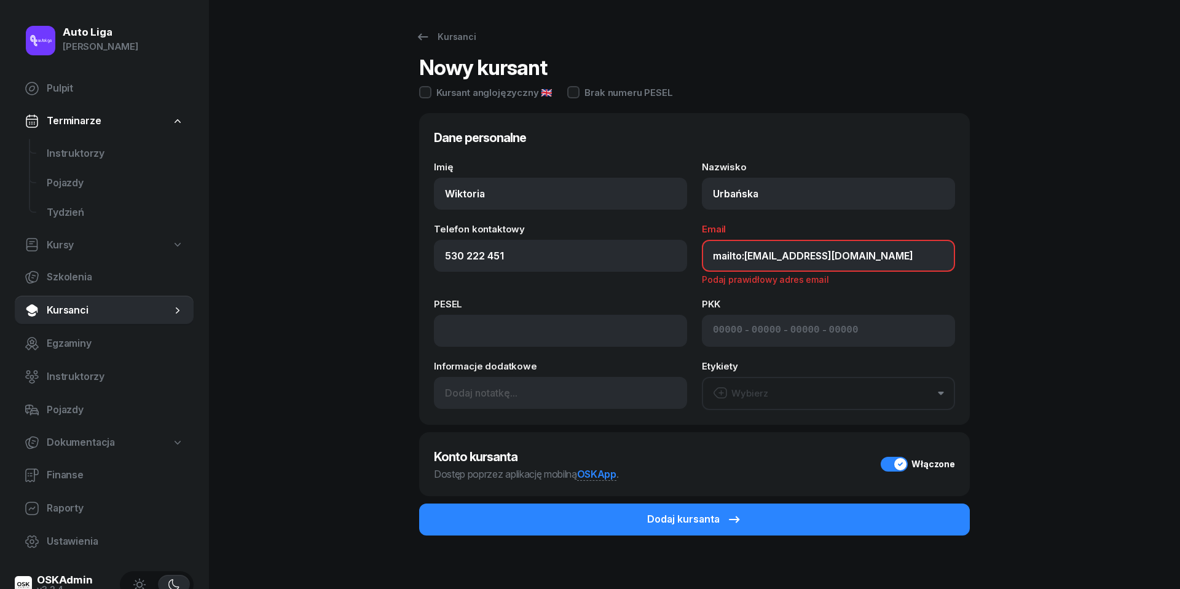
click at [822, 384] on button "Wybierz" at bounding box center [828, 393] width 253 height 33
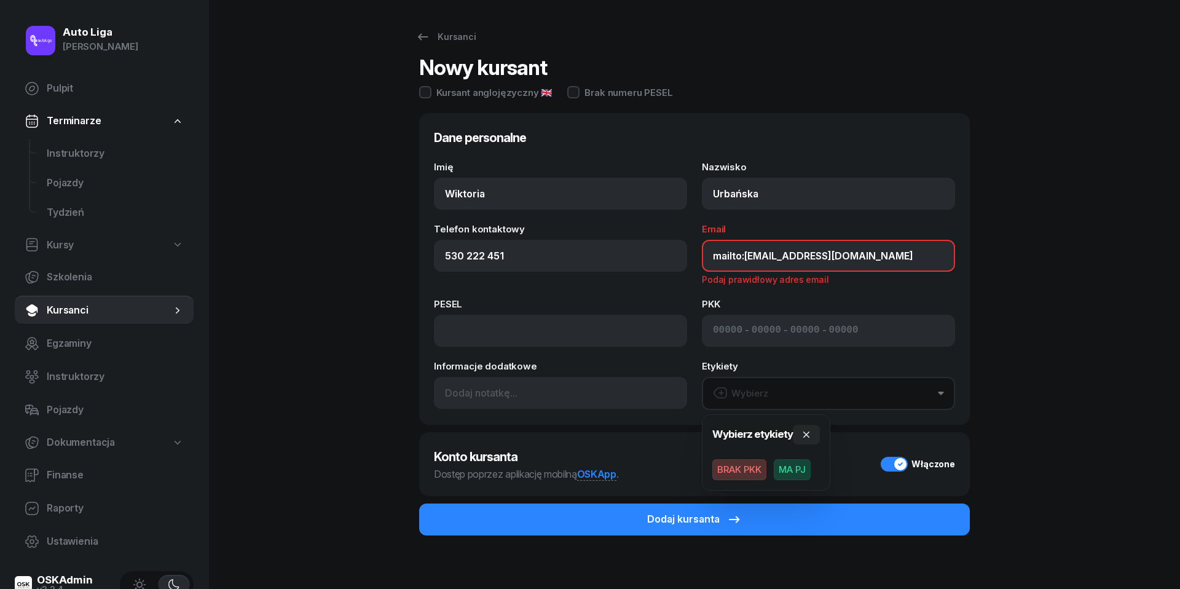
click at [746, 475] on span "BRAK PKK" at bounding box center [740, 469] width 54 height 21
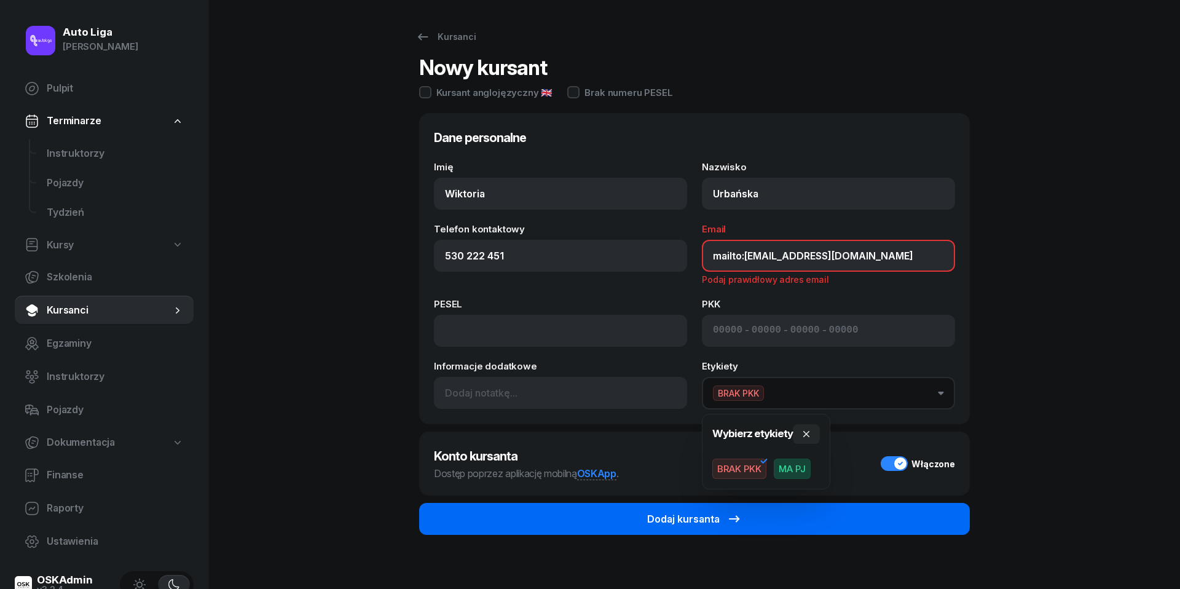
click at [738, 513] on icon "submit" at bounding box center [734, 518] width 15 height 15
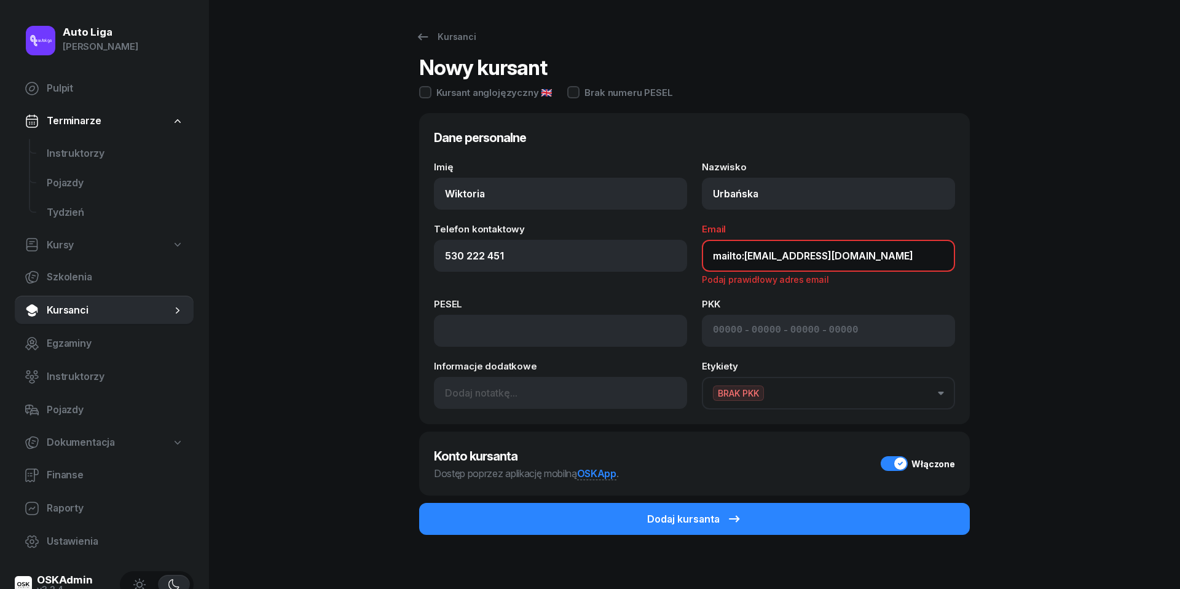
click at [746, 256] on input "mailto:wurbanska1205@gmail.com" at bounding box center [828, 256] width 253 height 32
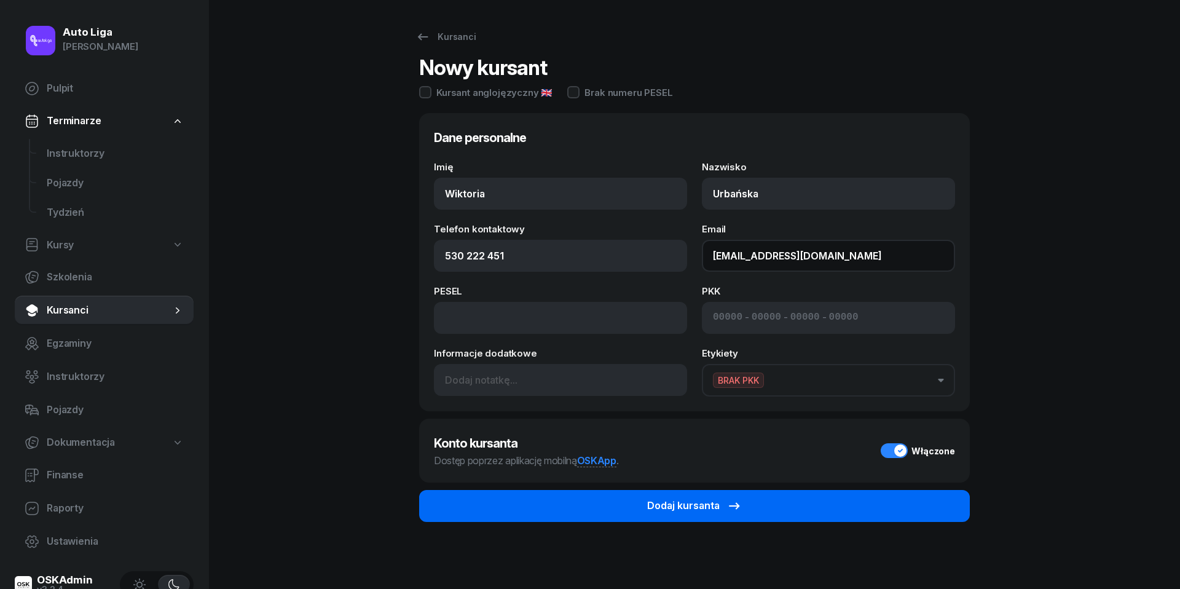
type input "[EMAIL_ADDRESS][DOMAIN_NAME]"
click at [768, 508] on button "Dodaj kursanta" at bounding box center [694, 506] width 551 height 32
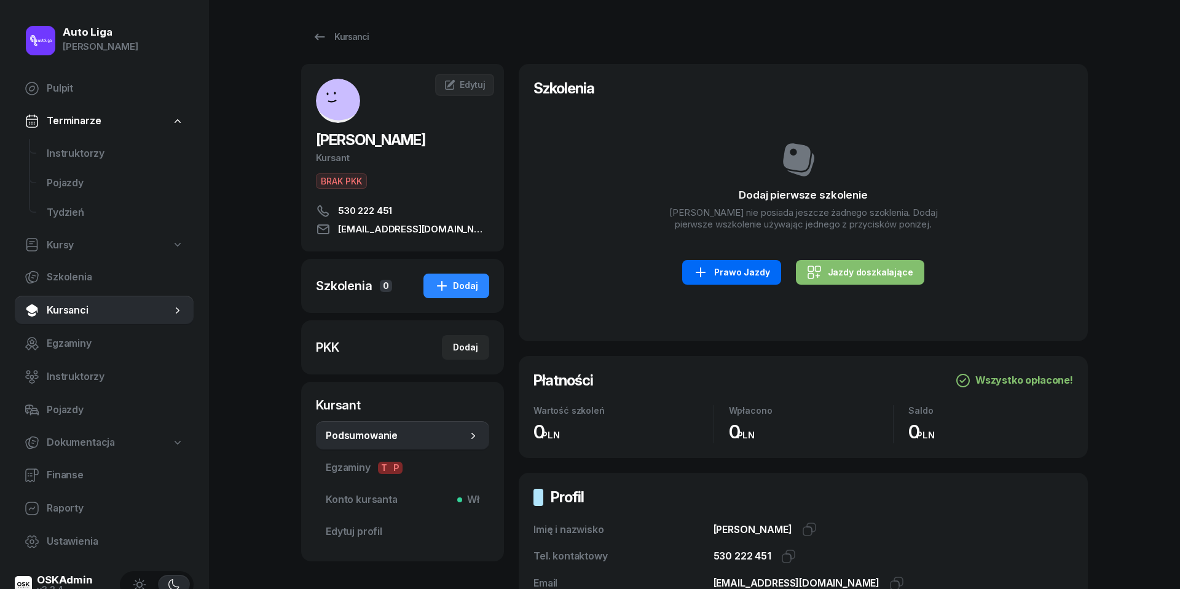
click at [740, 280] on div "Prawo Jazdy" at bounding box center [731, 272] width 76 height 15
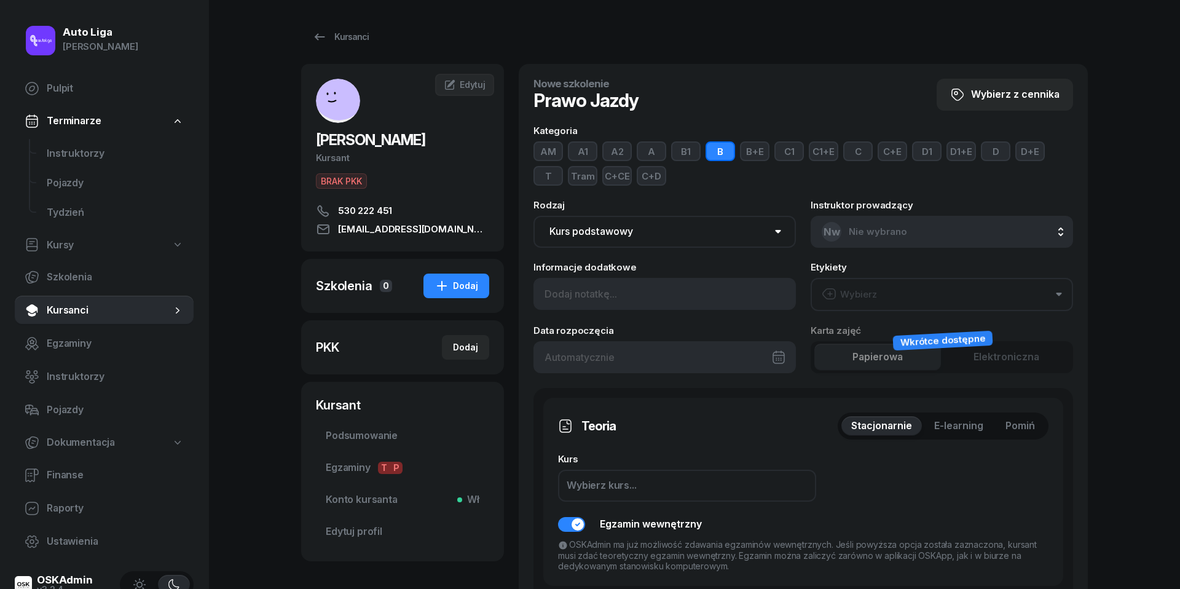
click at [899, 293] on button "Wybierz" at bounding box center [942, 294] width 263 height 33
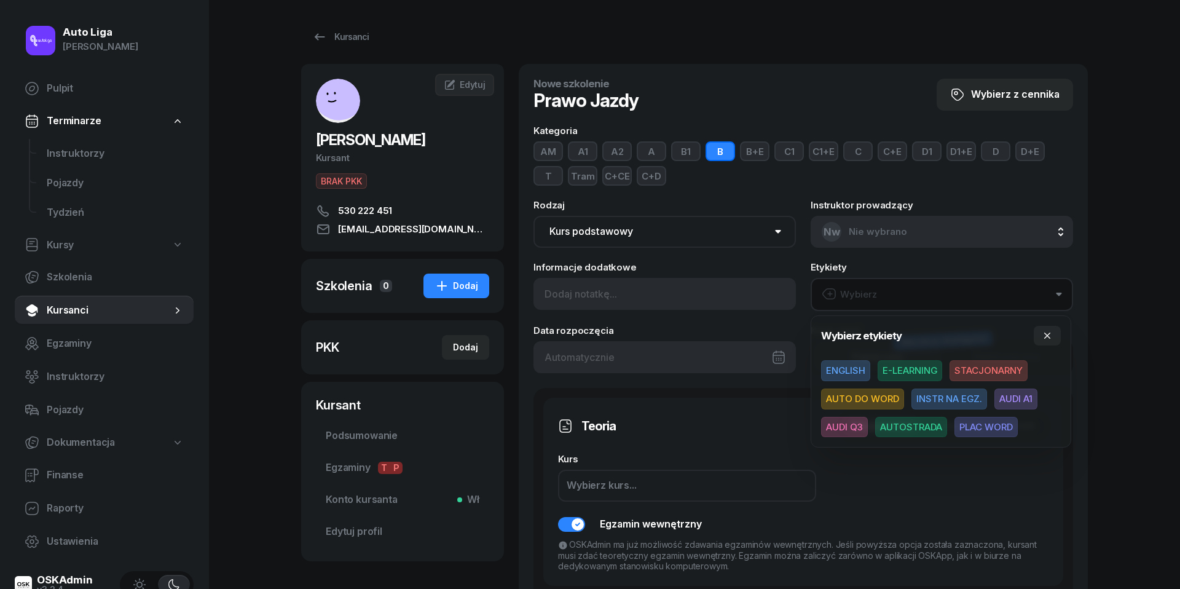
click at [911, 374] on span "E-LEARNING" at bounding box center [910, 370] width 65 height 21
click at [884, 395] on span "AUTO DO WORD" at bounding box center [862, 398] width 83 height 21
click at [894, 428] on span "AUTOSTRADA" at bounding box center [911, 426] width 72 height 21
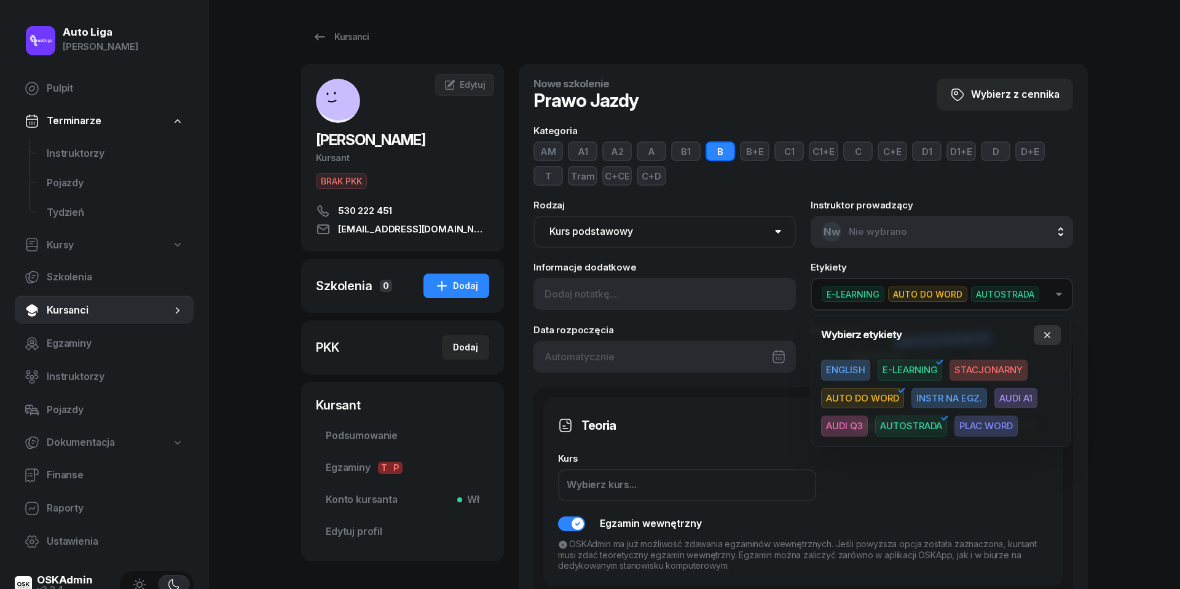
click at [1048, 337] on icon "button" at bounding box center [1048, 335] width 10 height 10
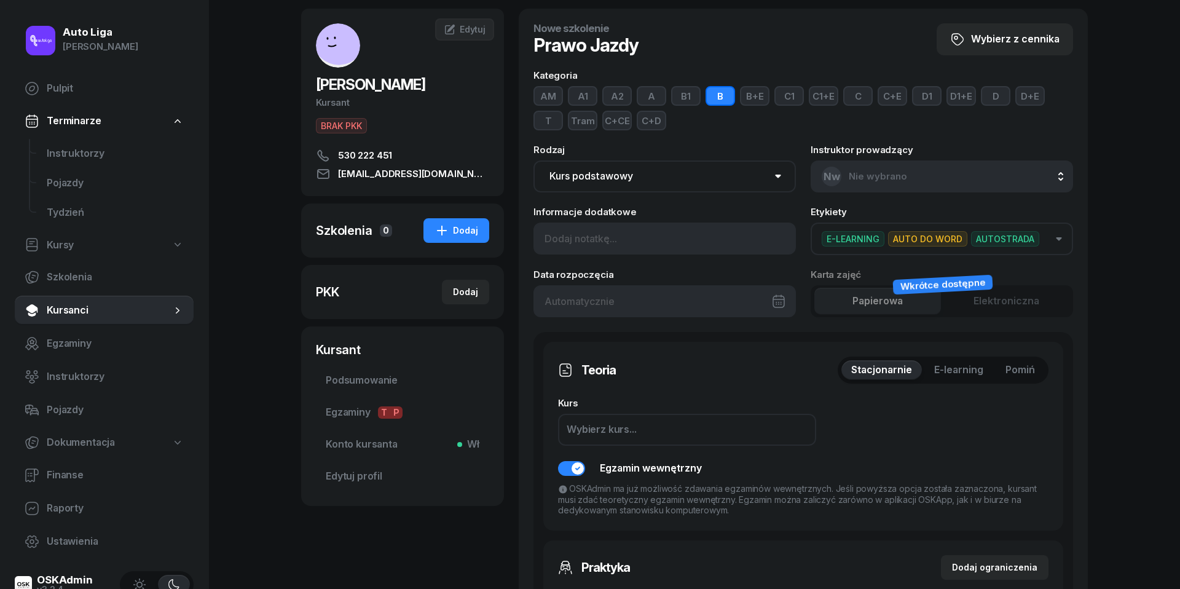
scroll to position [77, 0]
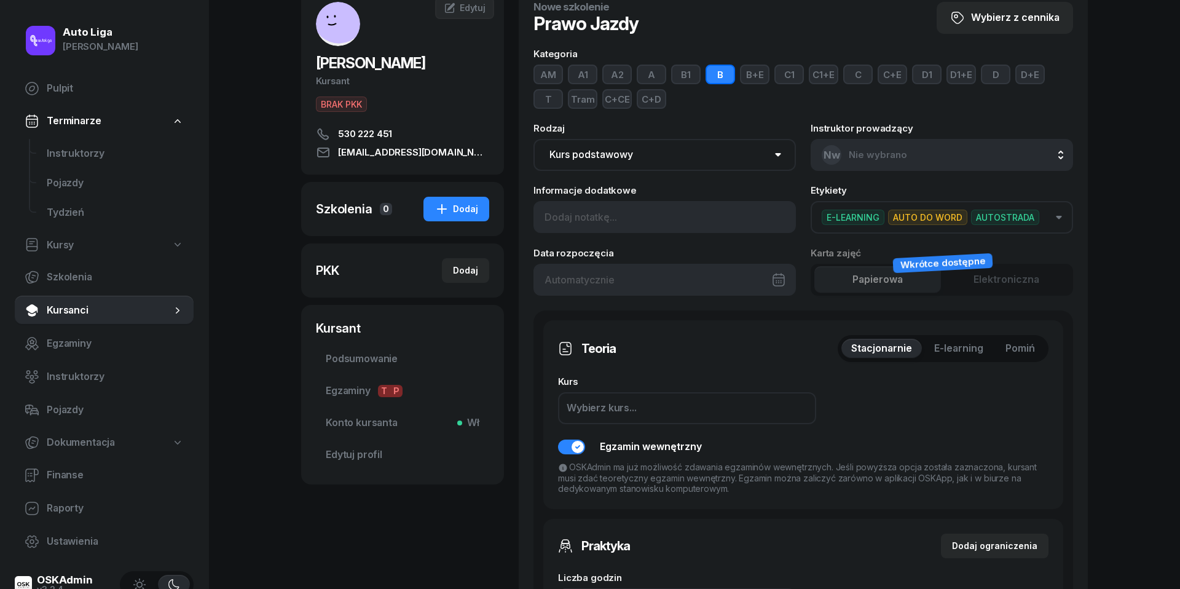
click at [1021, 350] on span "Pomiń" at bounding box center [1021, 349] width 30 height 16
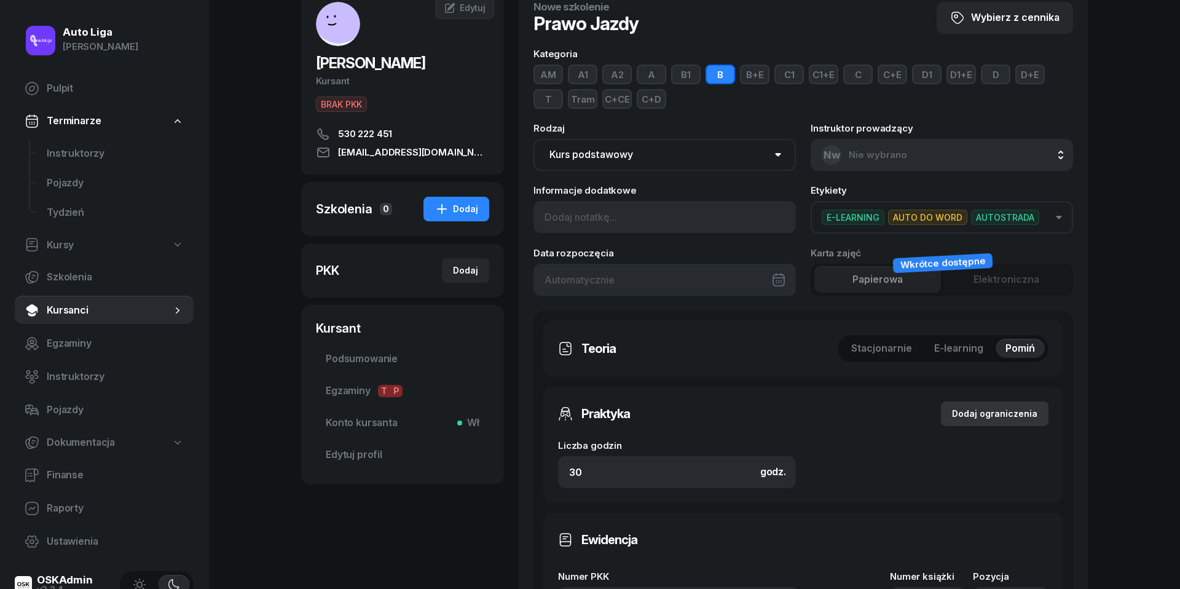
click at [1001, 414] on div "Dodaj ograniczenia" at bounding box center [994, 413] width 85 height 15
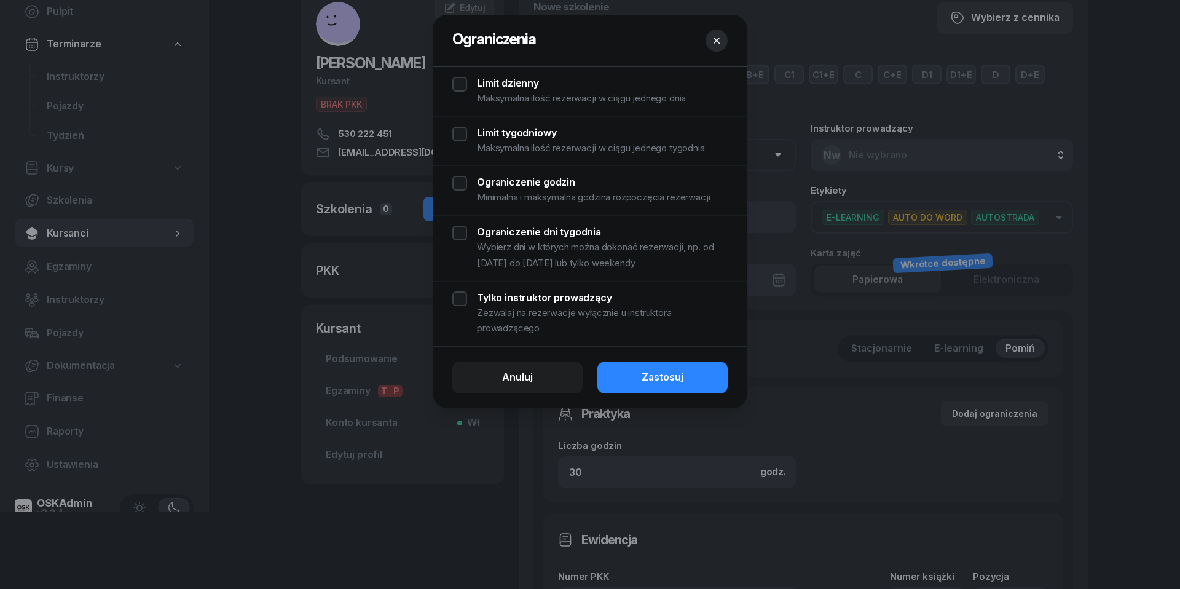
click at [460, 80] on div "Limit dzienny Maksymalna ilość rezerwacji w ciągu jednego dnia" at bounding box center [589, 92] width 275 height 30
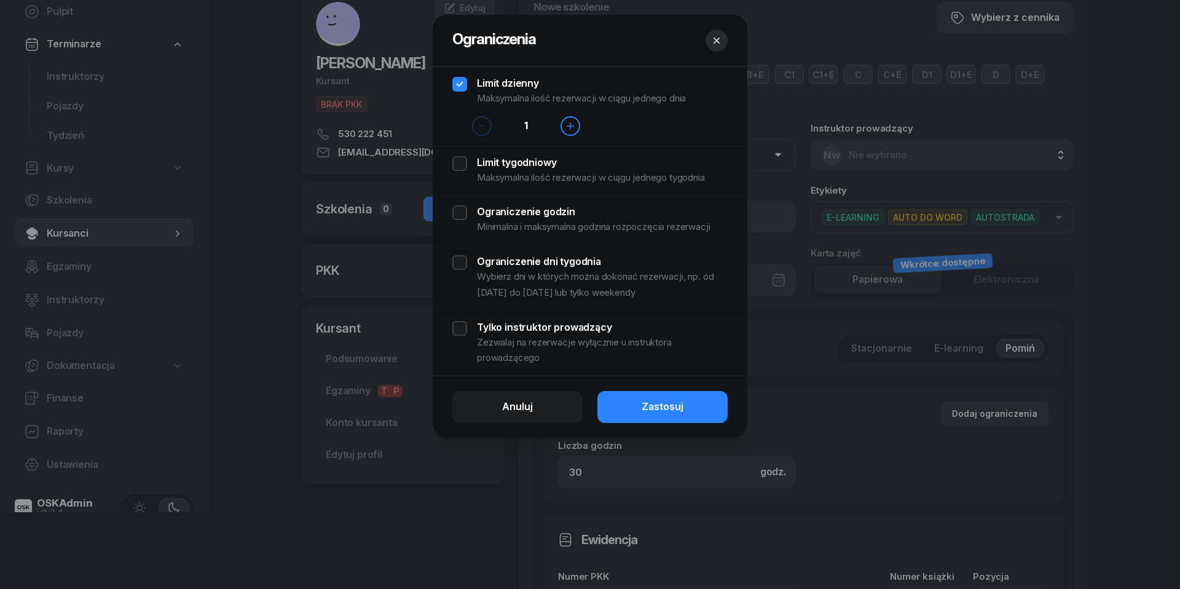
click at [466, 161] on div "Limit tygodniowy Maksymalna ilość rezerwacji w ciągu jednego tygodnia" at bounding box center [589, 171] width 275 height 30
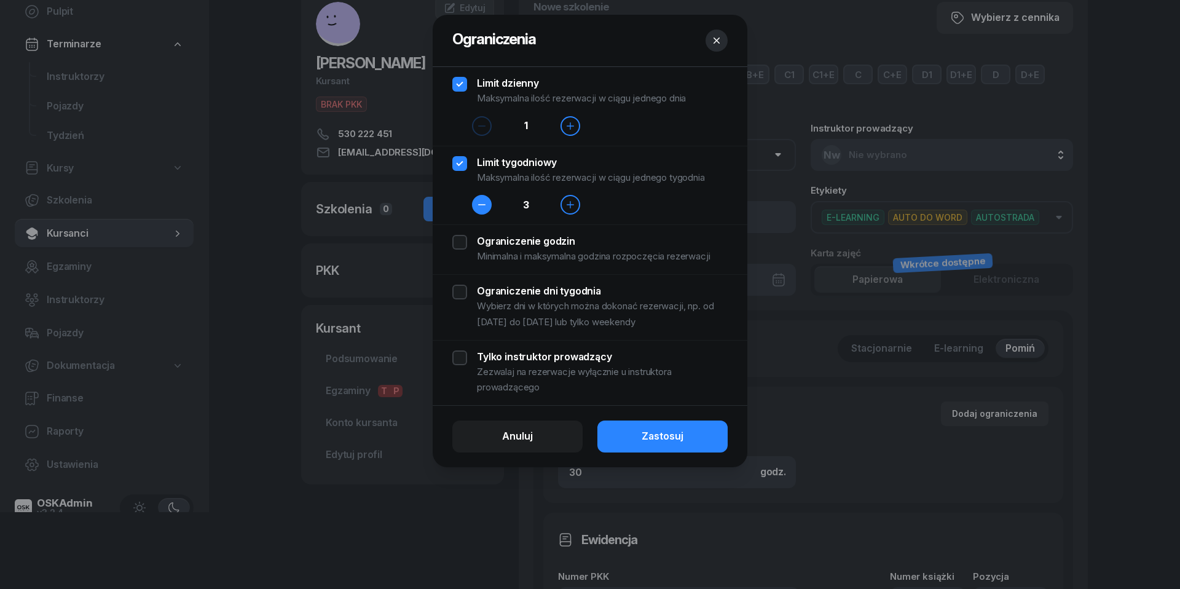
click at [488, 207] on button "button" at bounding box center [482, 205] width 20 height 20
click at [456, 247] on div "Ograniczenie godzin Minimalna i maksymalna godzina rozpoczęcia rezerwacji" at bounding box center [589, 250] width 275 height 30
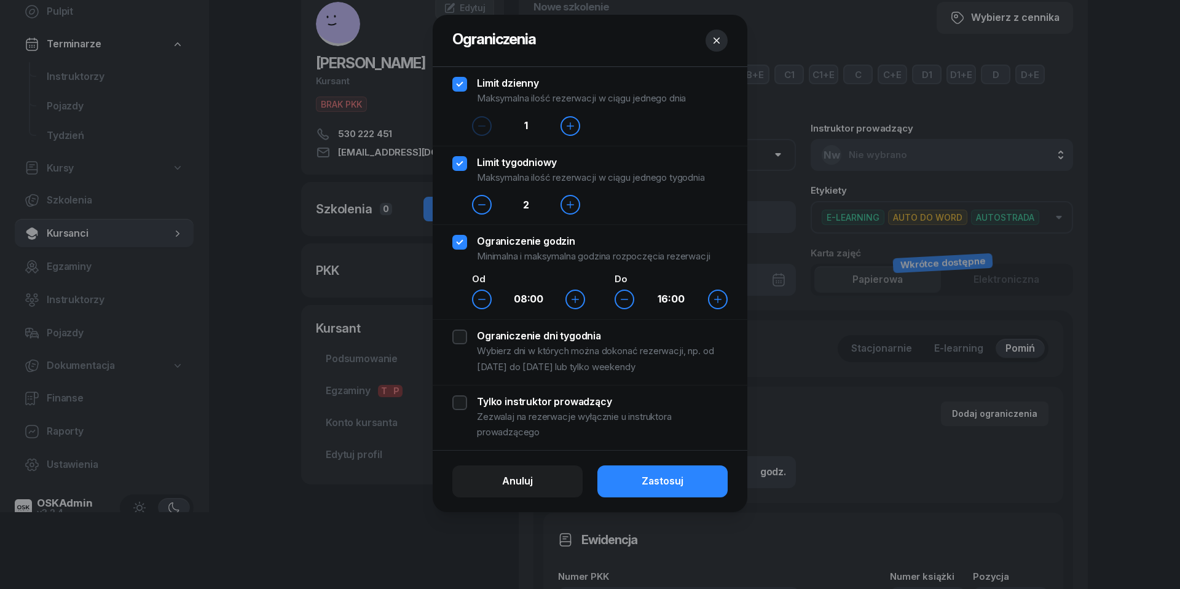
click at [456, 247] on div "Ograniczenie godzin Minimalna i maksymalna godzina rozpoczęcia rezerwacji" at bounding box center [589, 250] width 275 height 30
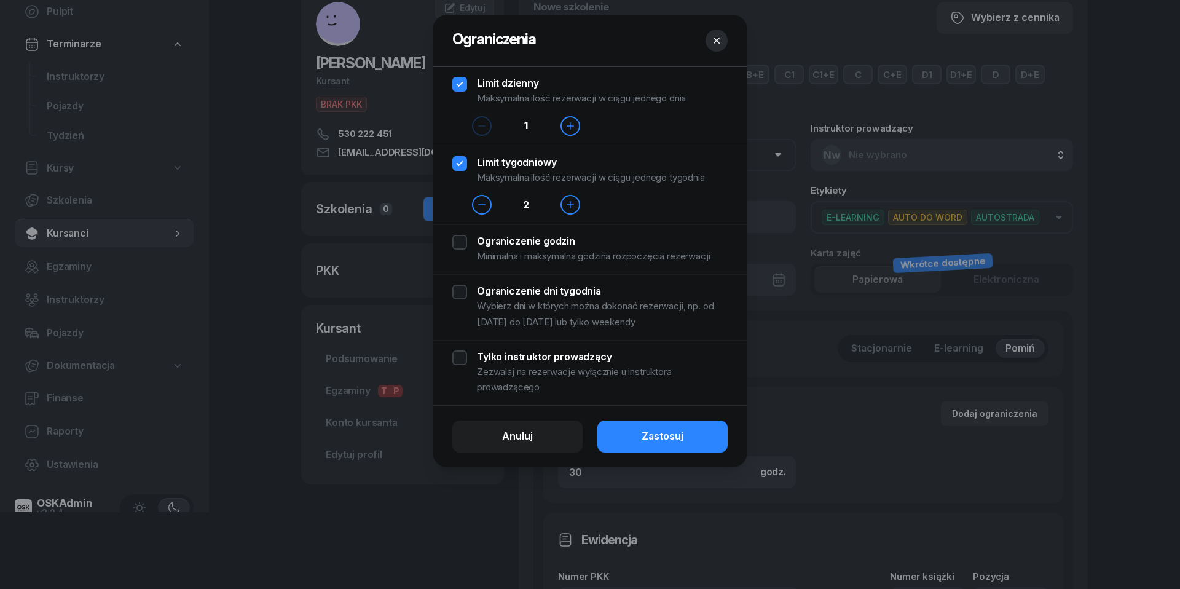
click at [464, 298] on div "Ograniczenie dni tygodnia Wybierz dni w których można dokonać rezerwacji, np. o…" at bounding box center [589, 307] width 275 height 45
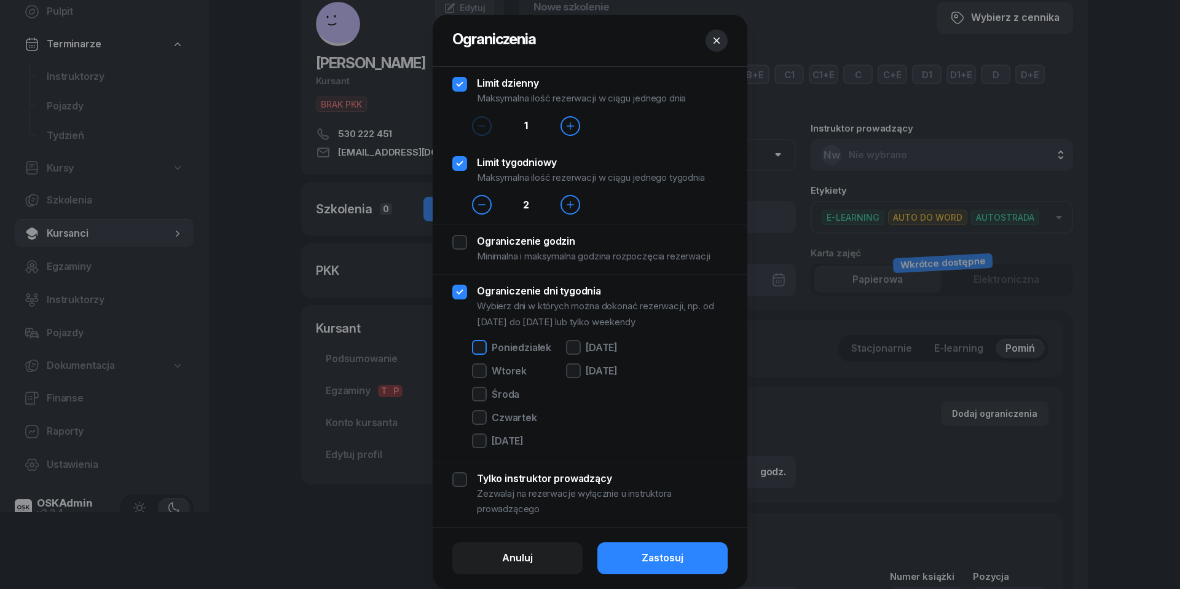
click at [482, 349] on div at bounding box center [479, 347] width 15 height 15
click at [483, 373] on div at bounding box center [479, 370] width 15 height 15
click at [482, 395] on div at bounding box center [479, 394] width 15 height 15
click at [482, 417] on div at bounding box center [479, 417] width 15 height 15
click at [481, 440] on div at bounding box center [479, 440] width 15 height 15
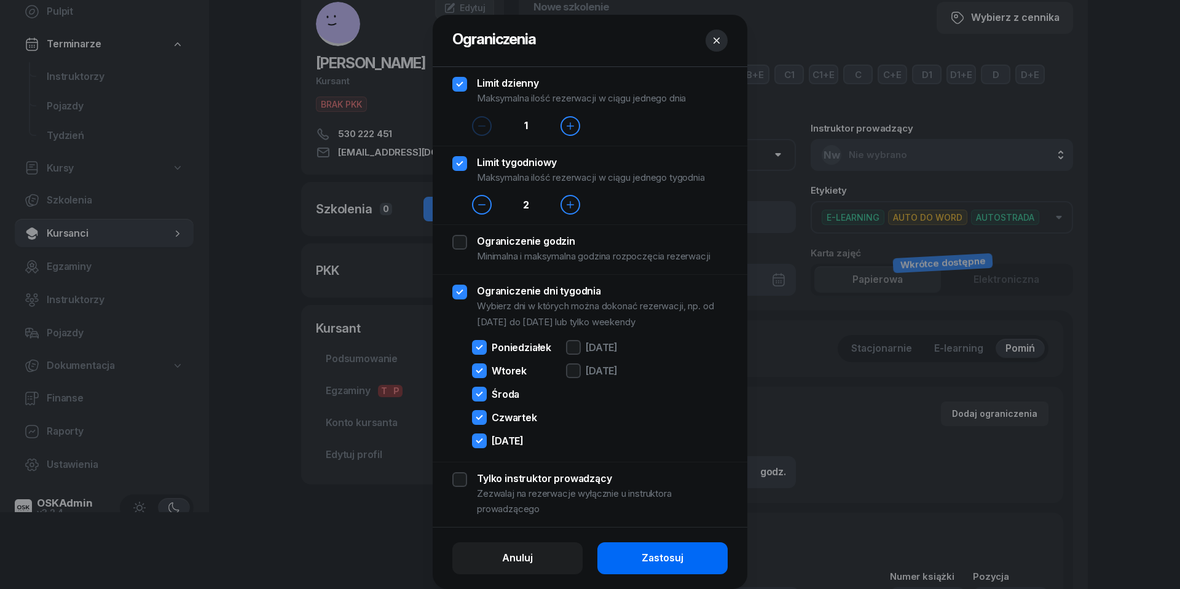
click at [666, 564] on div "Zastosuj" at bounding box center [663, 558] width 42 height 16
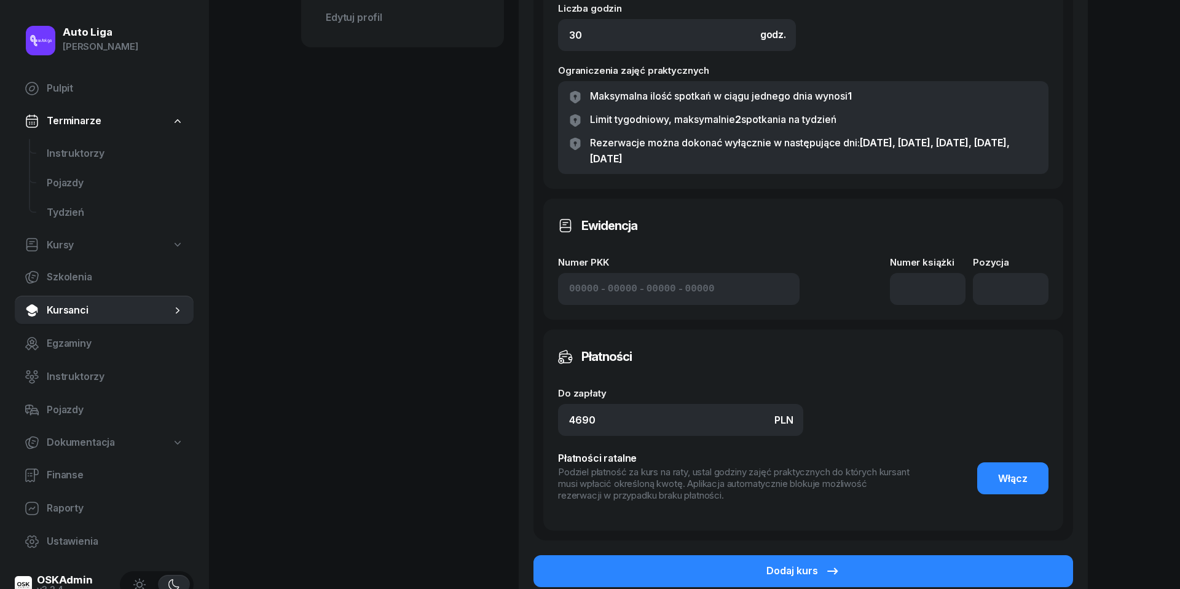
scroll to position [519, 0]
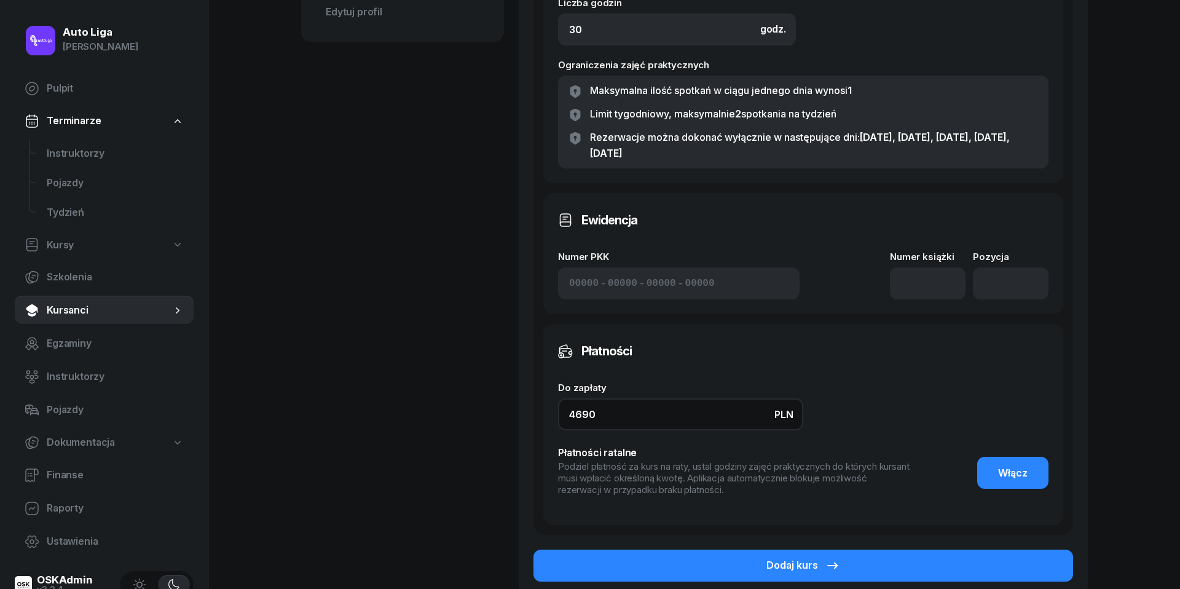
click at [691, 414] on input "4690" at bounding box center [680, 414] width 245 height 32
type input "5420"
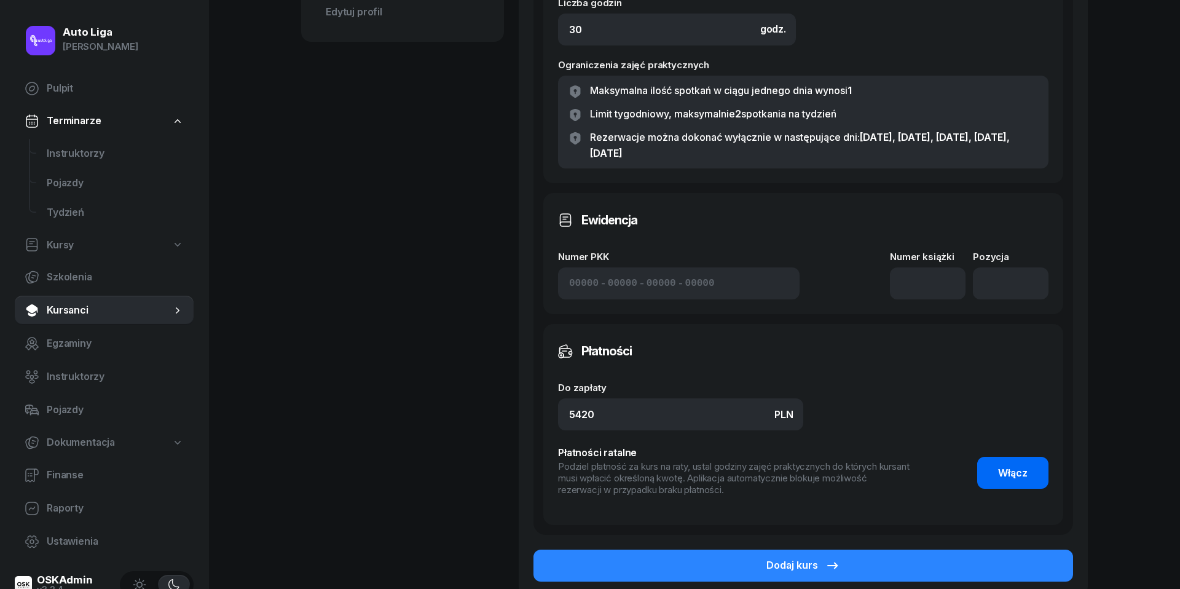
click at [1021, 471] on span "Włącz" at bounding box center [1013, 473] width 30 height 16
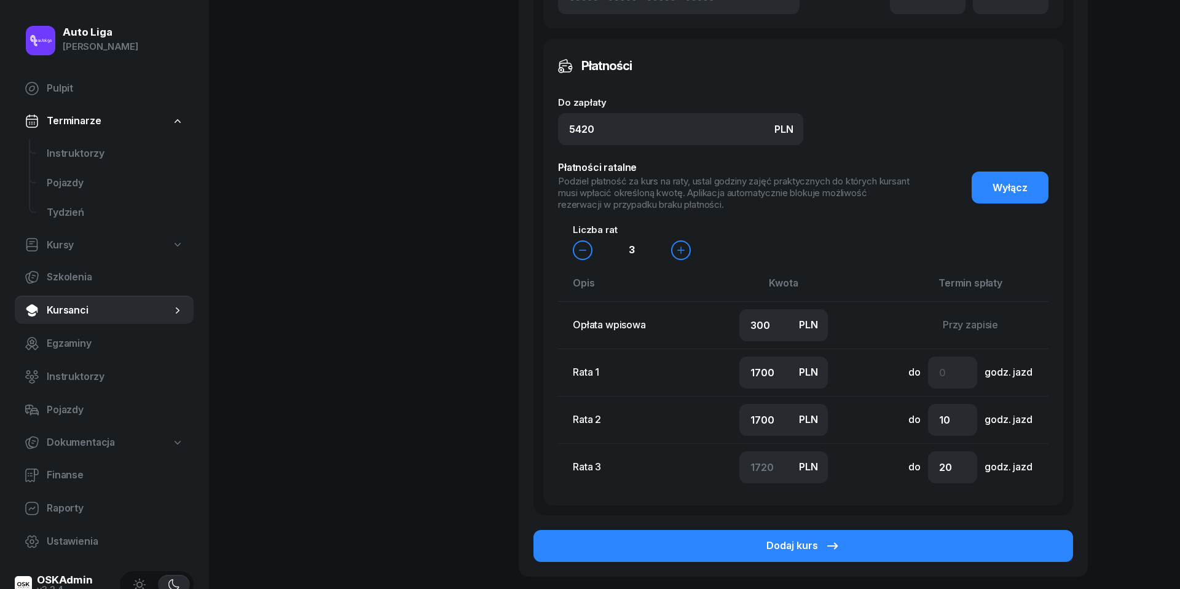
scroll to position [810, 0]
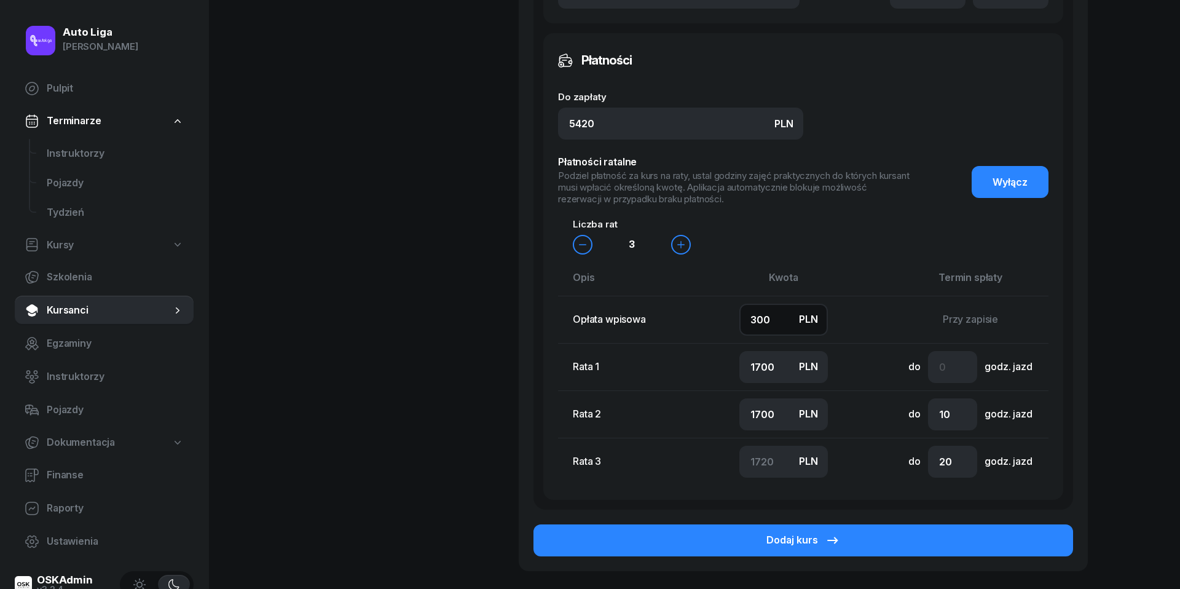
click at [783, 318] on input "300" at bounding box center [784, 320] width 89 height 32
type input "5"
type input "1800"
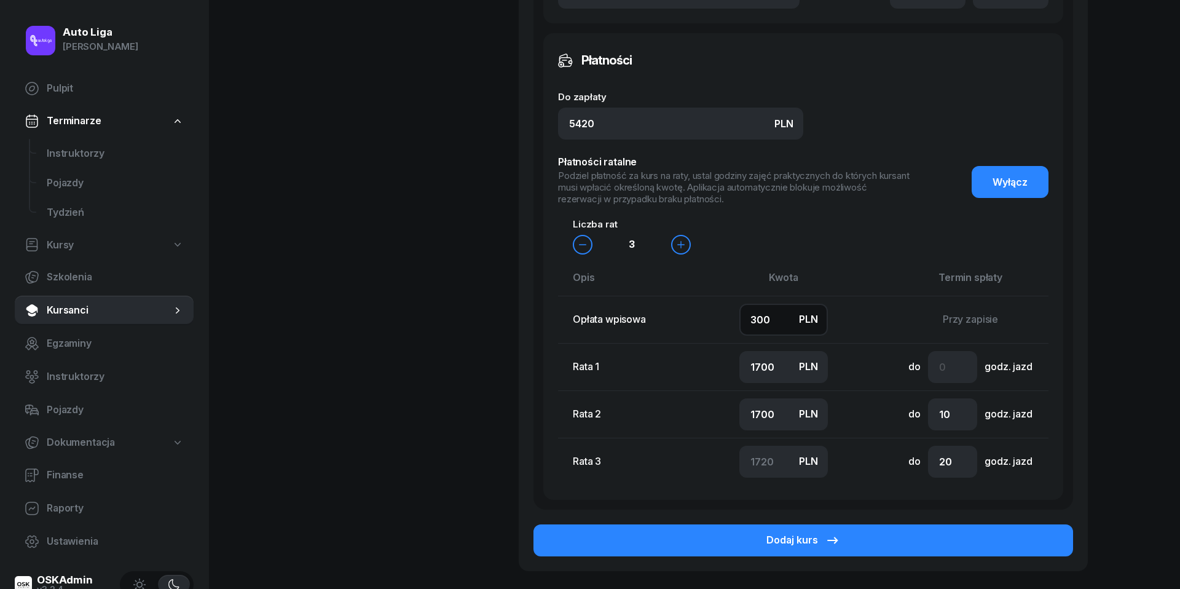
type input "1815"
type input "50"
type input "1770"
type input "500"
type input "1600"
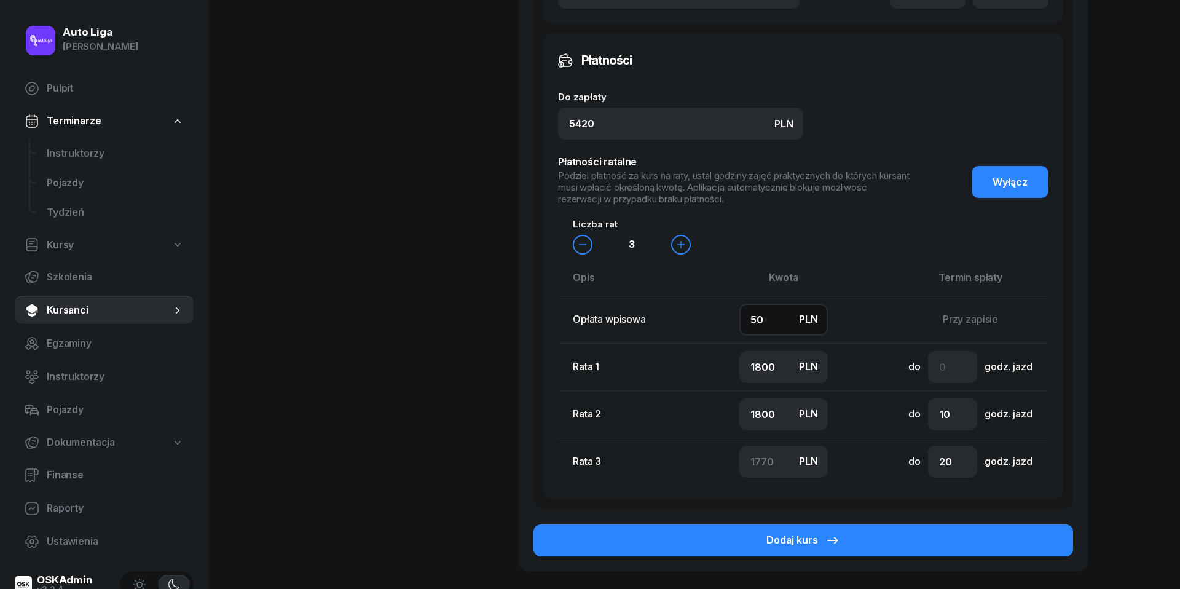
type input "1700"
type input "1620"
type input "500"
click at [780, 368] on input "1600" at bounding box center [784, 367] width 89 height 32
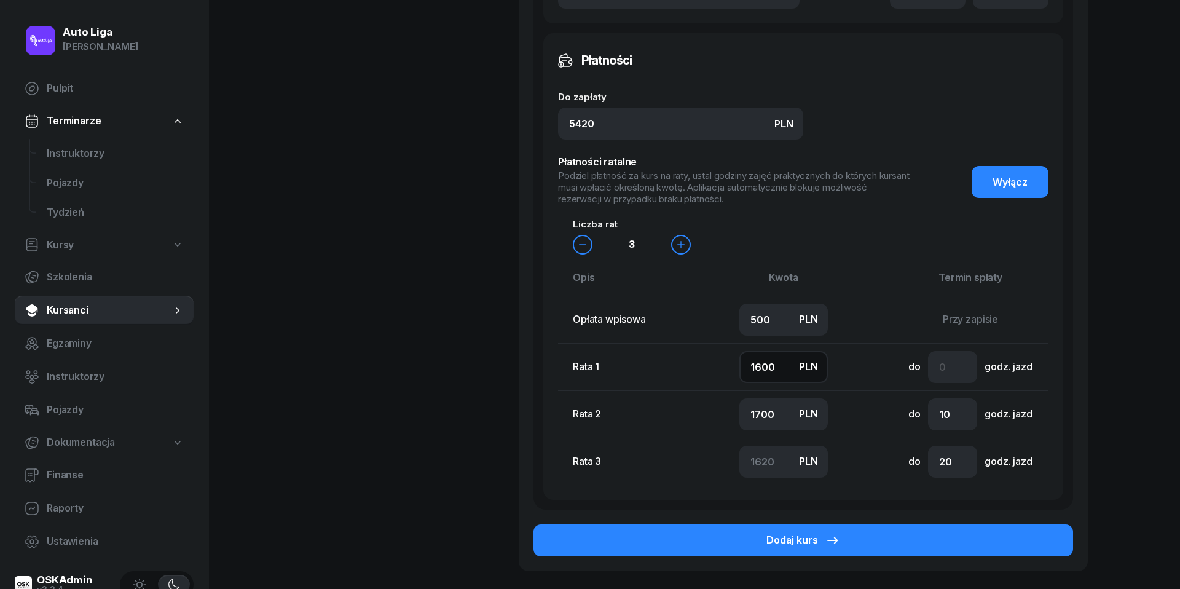
type input "1"
type input "3219"
type input "10"
type input "3210"
type input "100"
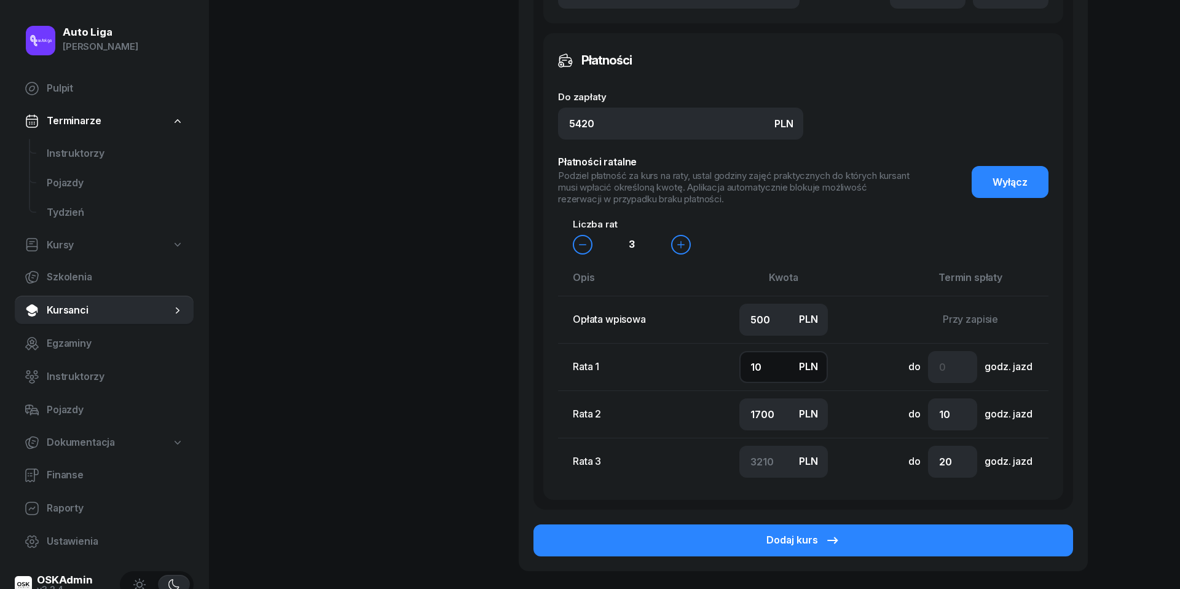
type input "3120"
type input "1000"
type input "2220"
type input "1000"
click at [760, 409] on input "1700" at bounding box center [784, 414] width 89 height 32
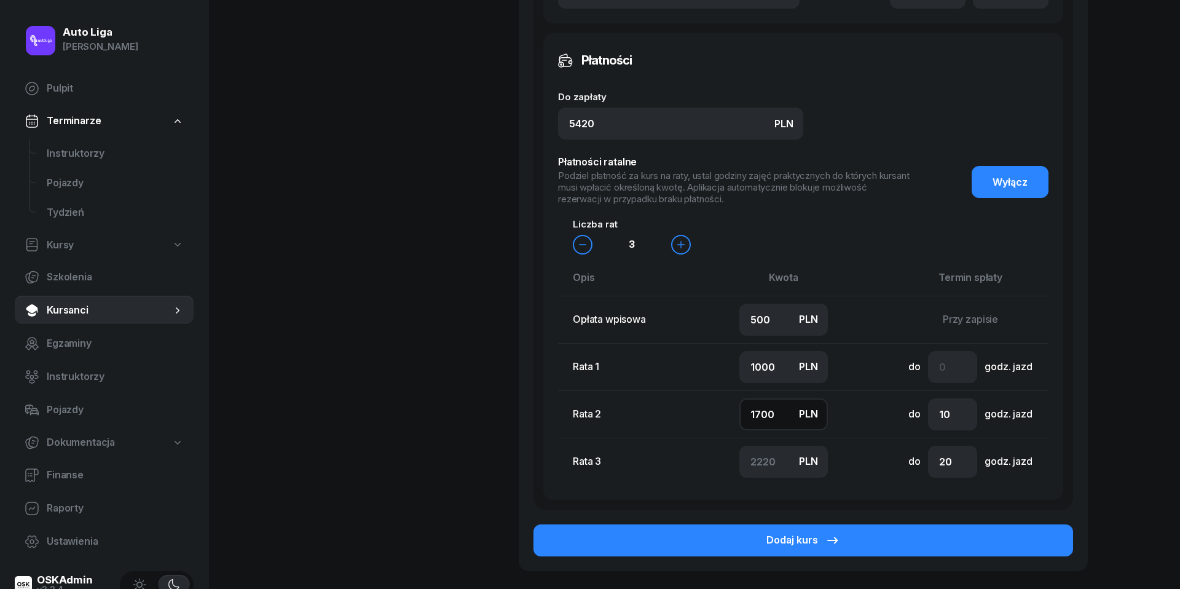
click at [760, 409] on input "1700" at bounding box center [784, 414] width 89 height 32
type input "1"
type input "3919"
type input "10"
type input "3910"
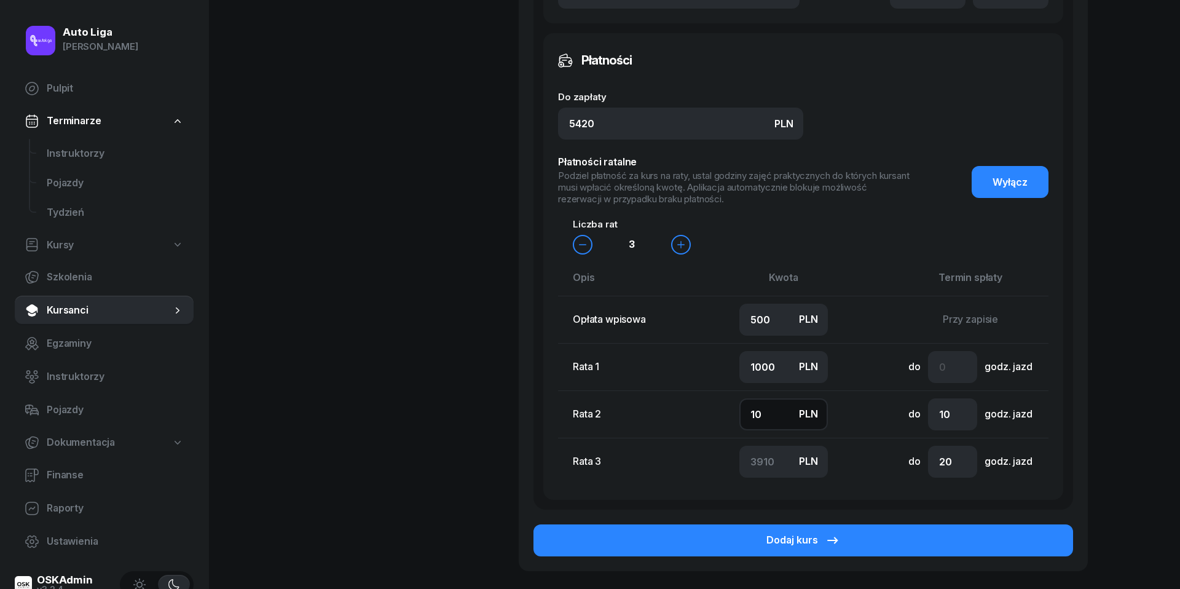
type input "100"
type input "3820"
type input "1000"
type input "2920"
type input "1000"
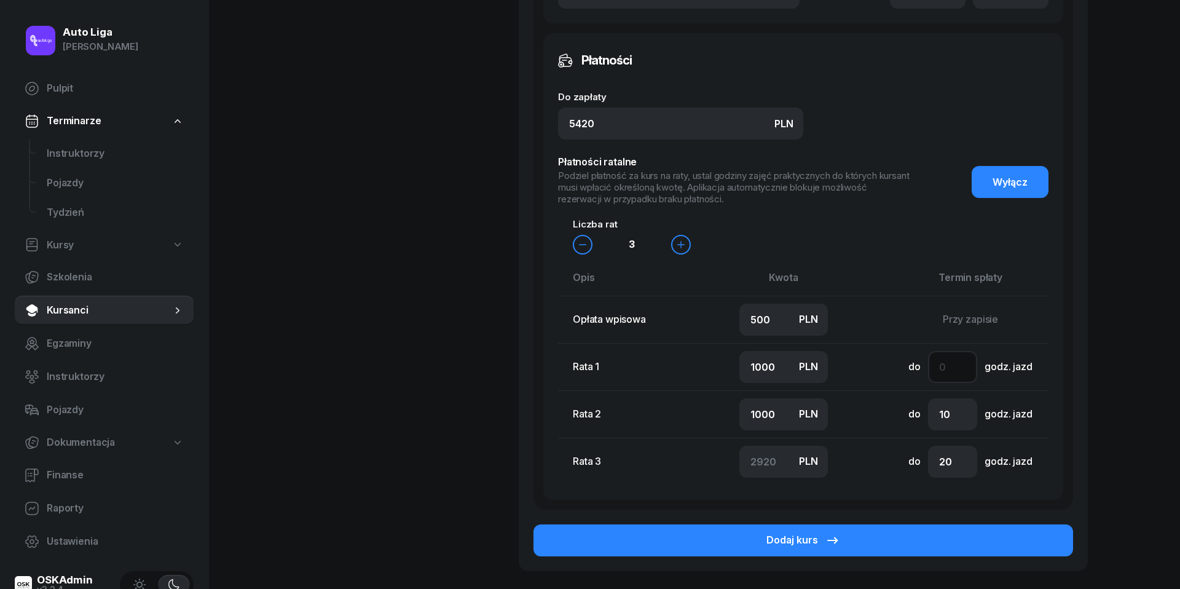
click at [950, 356] on input "number" at bounding box center [952, 367] width 49 height 32
type input "2"
click at [948, 457] on input "20" at bounding box center [952, 462] width 49 height 32
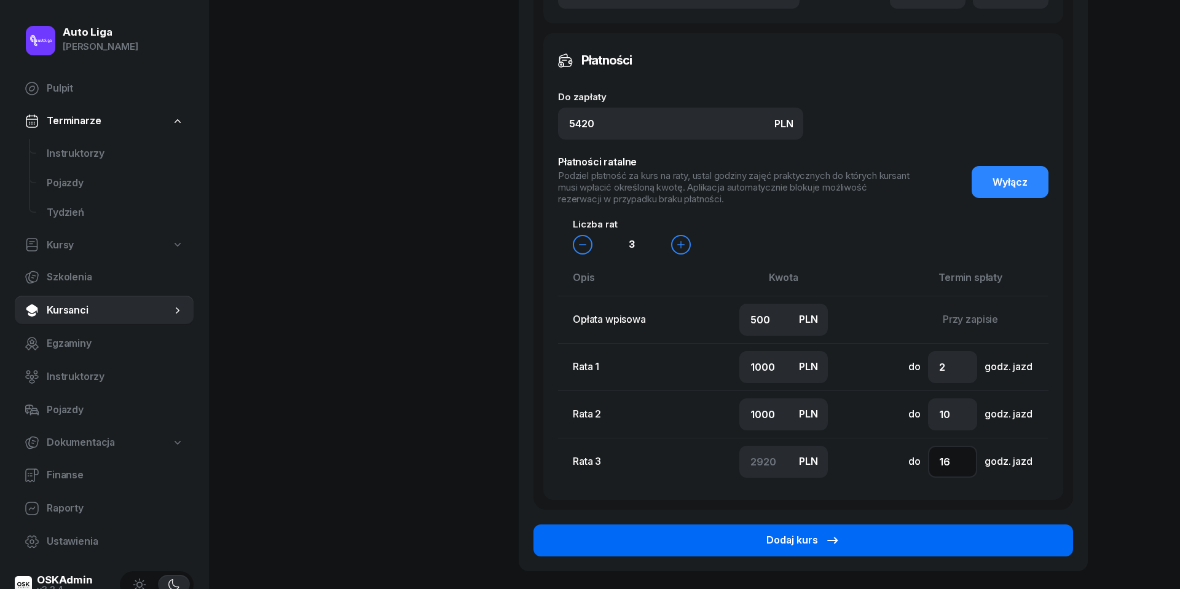
type input "16"
click at [850, 532] on button "Dodaj kurs" at bounding box center [804, 540] width 540 height 32
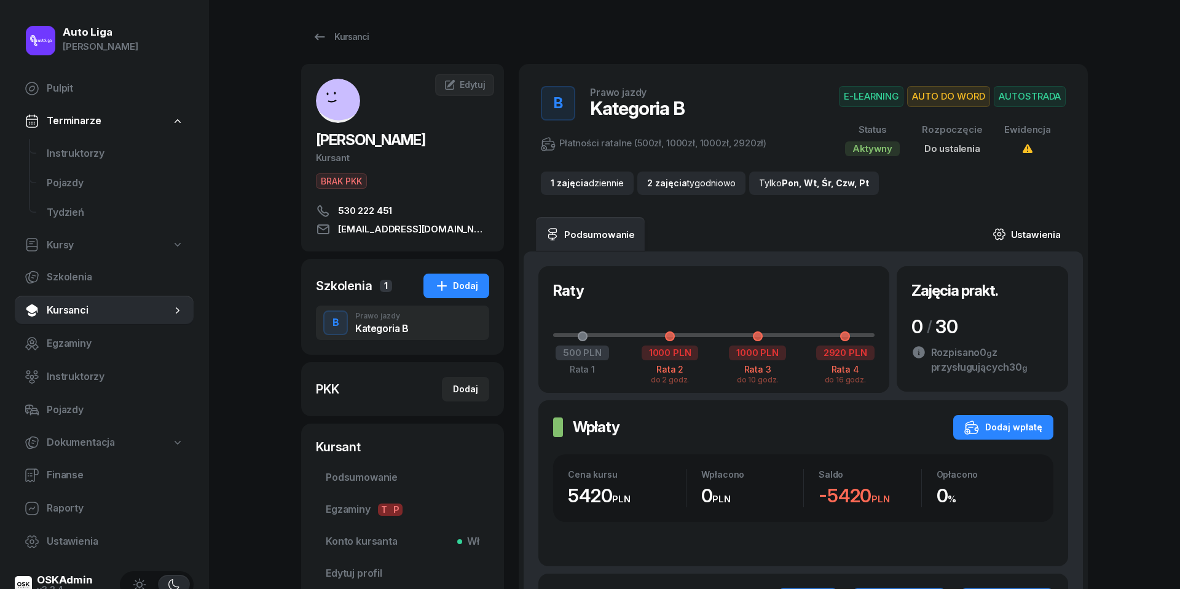
click at [1025, 236] on link "Ustawienia" at bounding box center [1027, 234] width 88 height 34
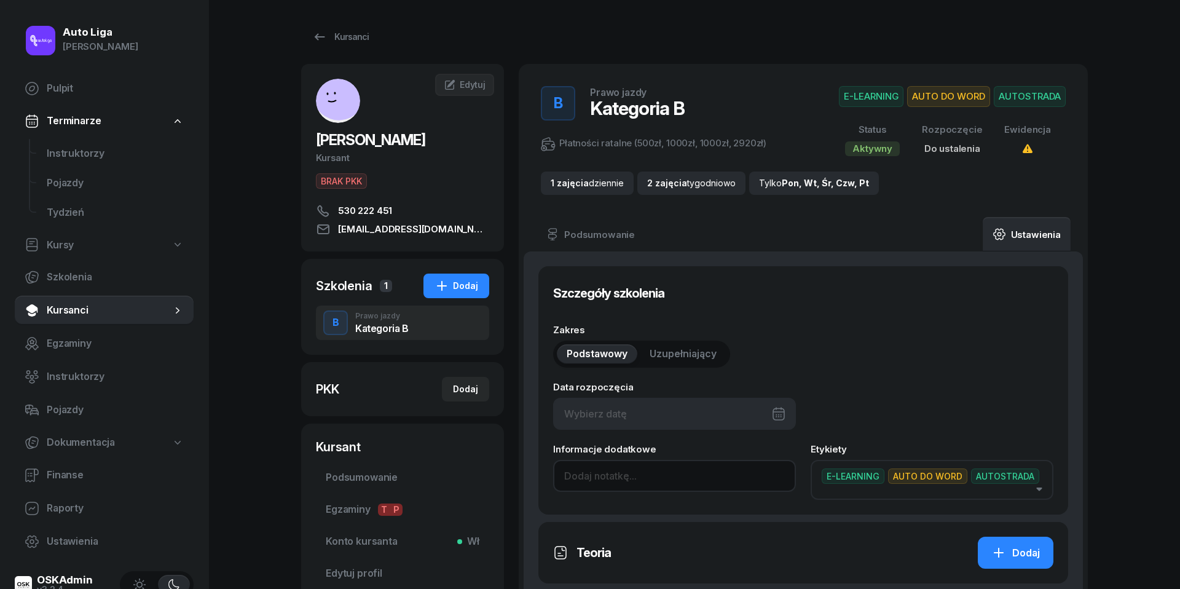
click at [596, 478] on input at bounding box center [674, 476] width 243 height 32
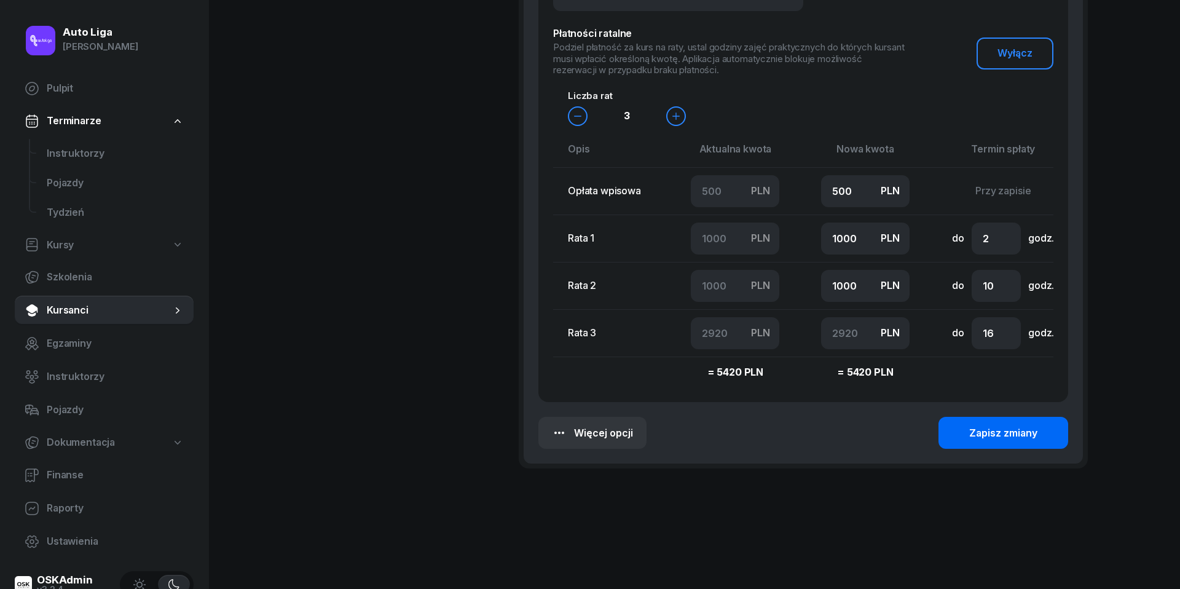
type input "5340 + 80 (ponowny dostęp do teorii)"
click at [1006, 431] on div "Zapisz zmiany" at bounding box center [1004, 433] width 68 height 16
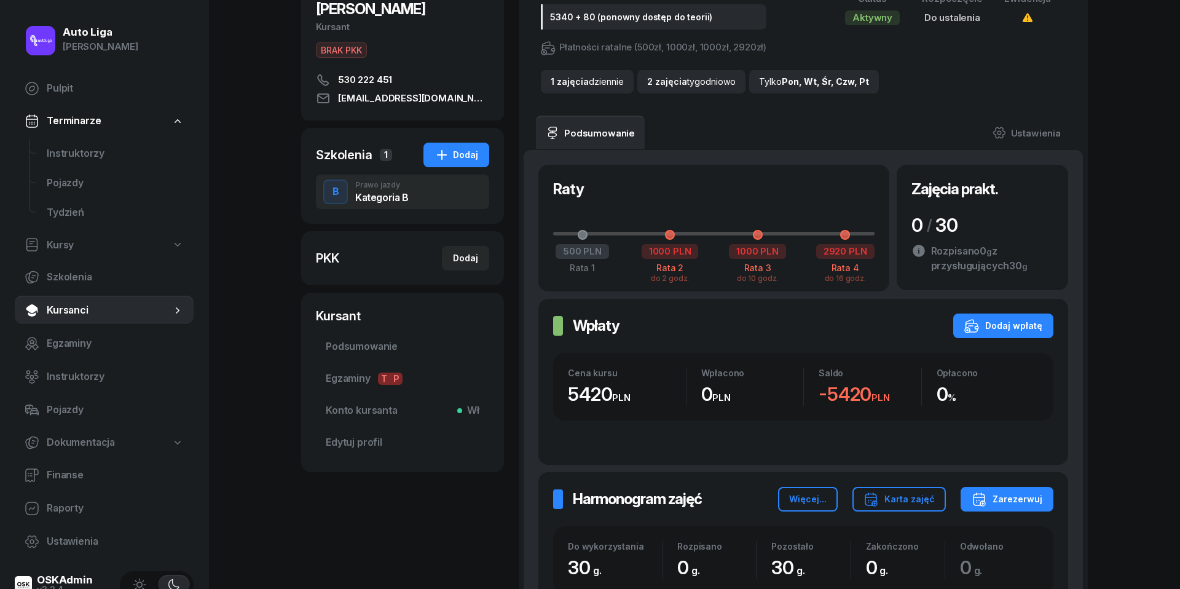
scroll to position [134, 0]
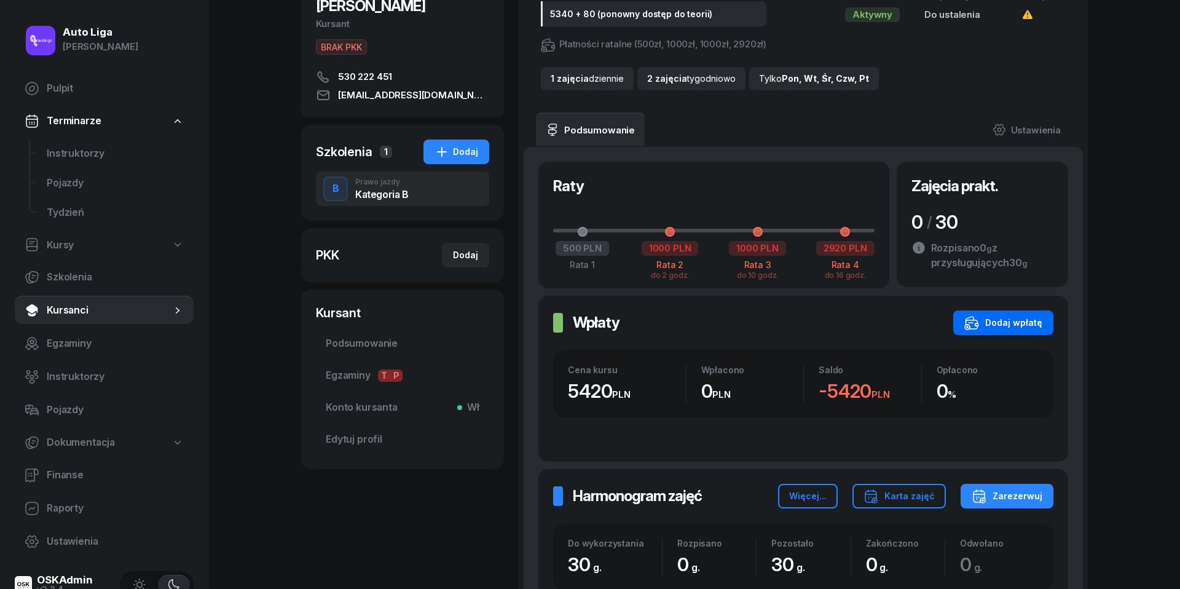
click at [1006, 319] on div "Dodaj wpłatę" at bounding box center [1004, 322] width 78 height 15
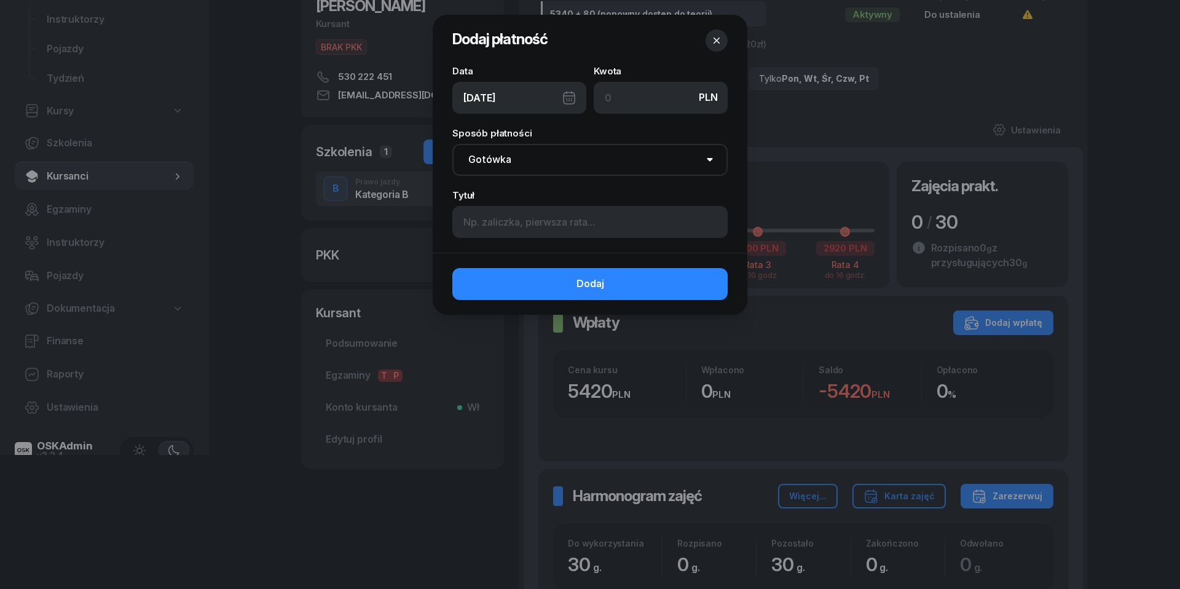
click at [576, 98] on div "[DATE]" at bounding box center [519, 98] width 134 height 32
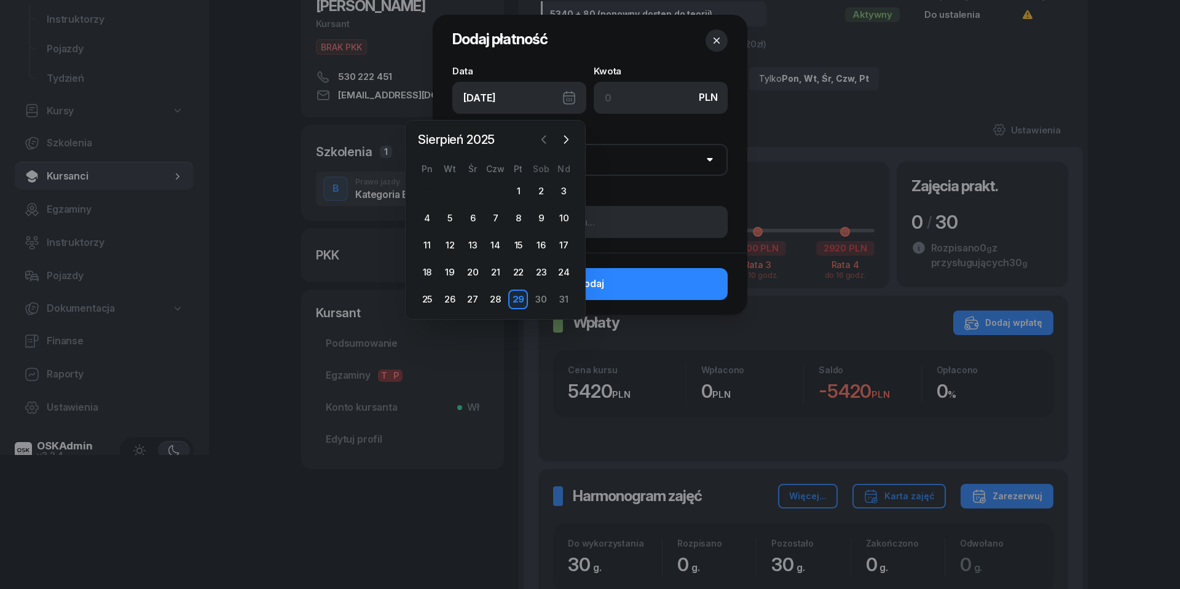
click at [545, 140] on icon "button" at bounding box center [544, 139] width 12 height 12
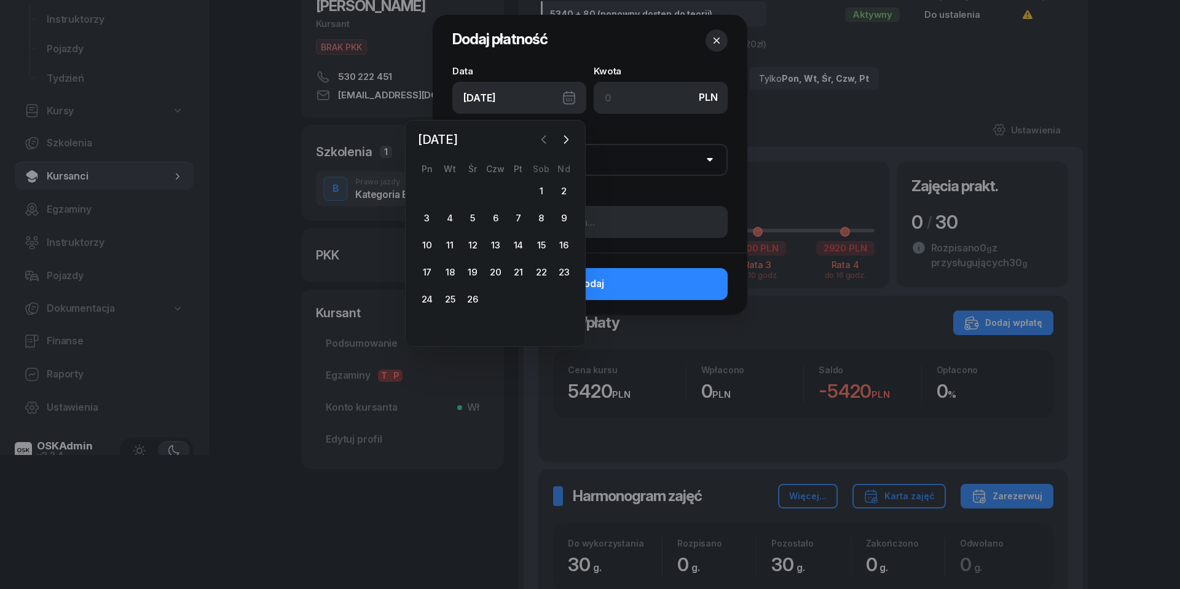
click at [545, 140] on icon "button" at bounding box center [544, 139] width 12 height 12
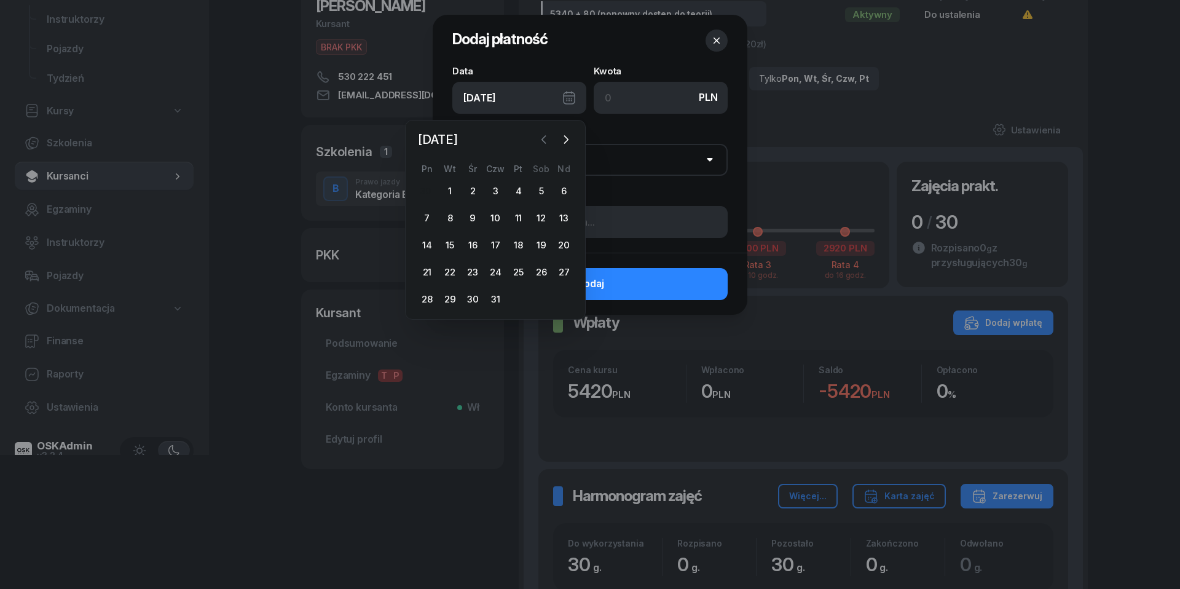
click at [545, 140] on icon "button" at bounding box center [544, 139] width 12 height 12
click at [428, 242] on div "10" at bounding box center [427, 245] width 20 height 20
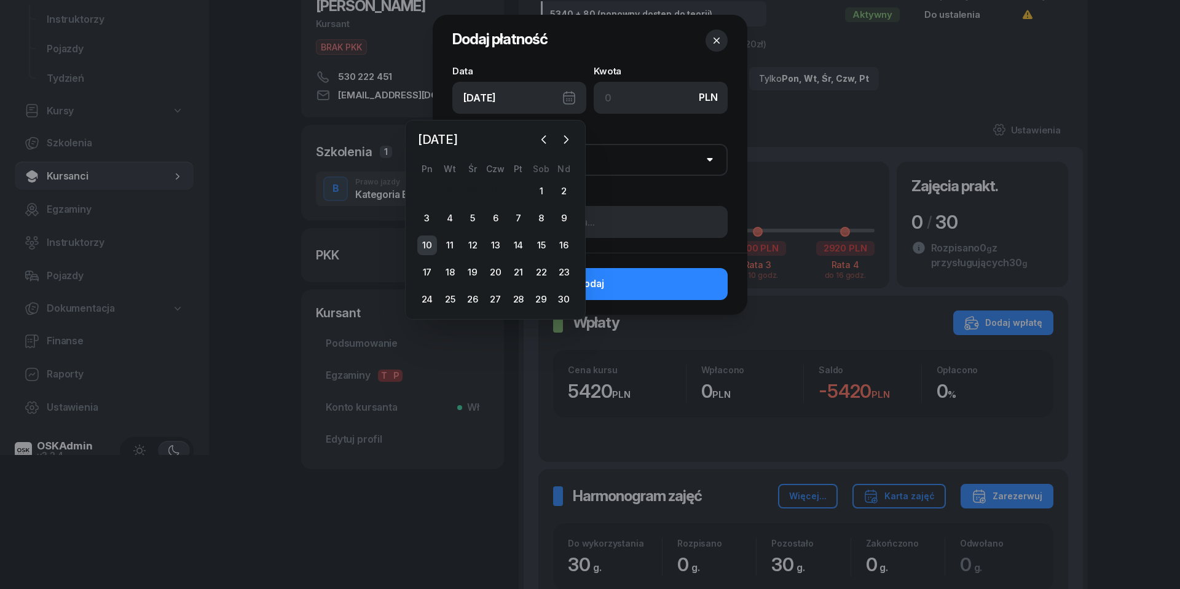
type input "10/06/2024"
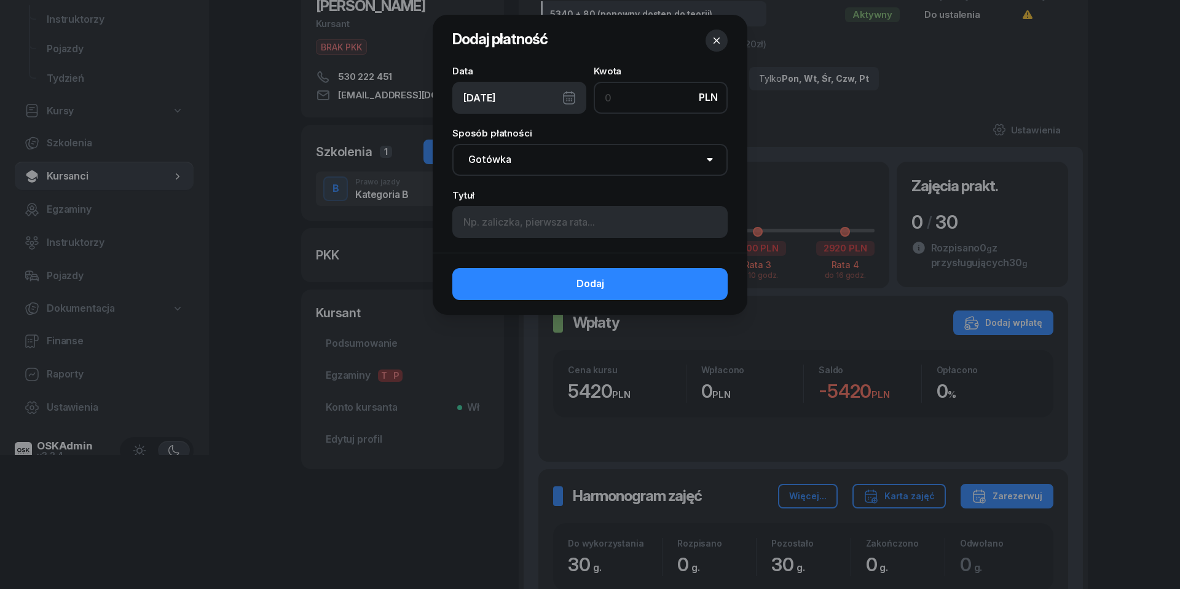
click at [635, 98] on input at bounding box center [661, 98] width 134 height 32
type input "500"
select select "transfer"
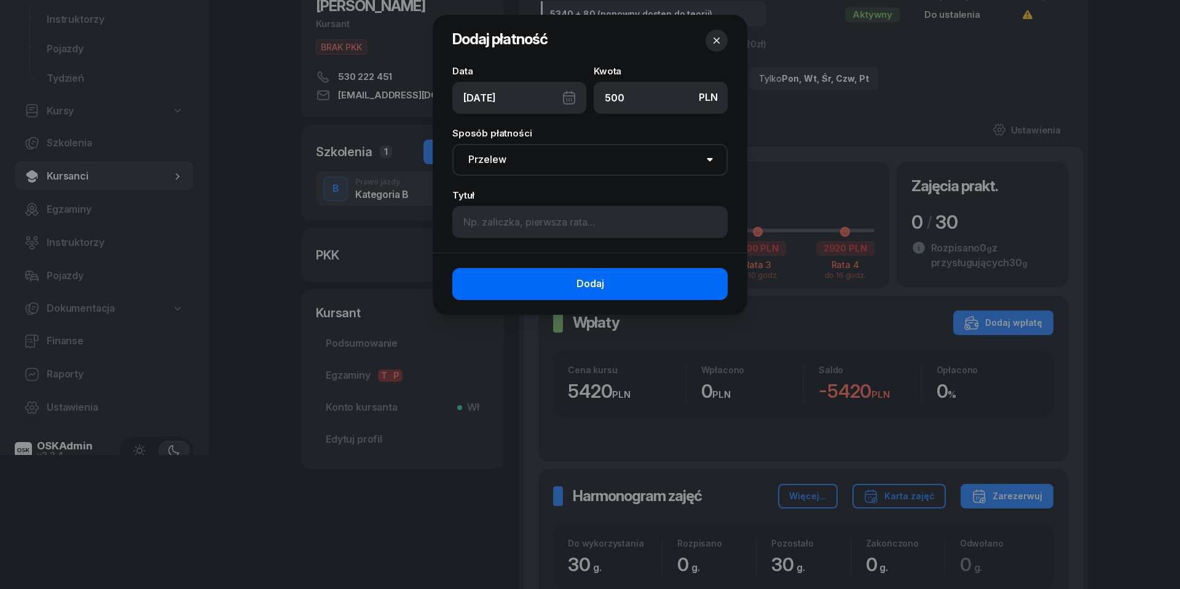
click at [574, 285] on button "Dodaj" at bounding box center [589, 284] width 275 height 32
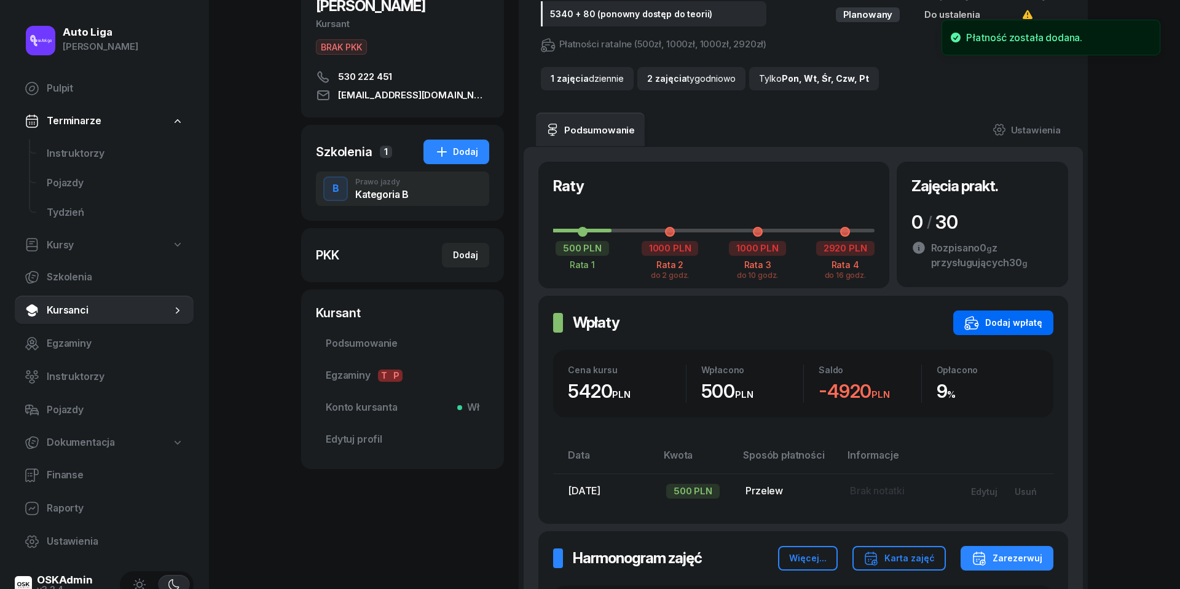
click at [1025, 318] on div "Dodaj wpłatę" at bounding box center [1004, 322] width 78 height 15
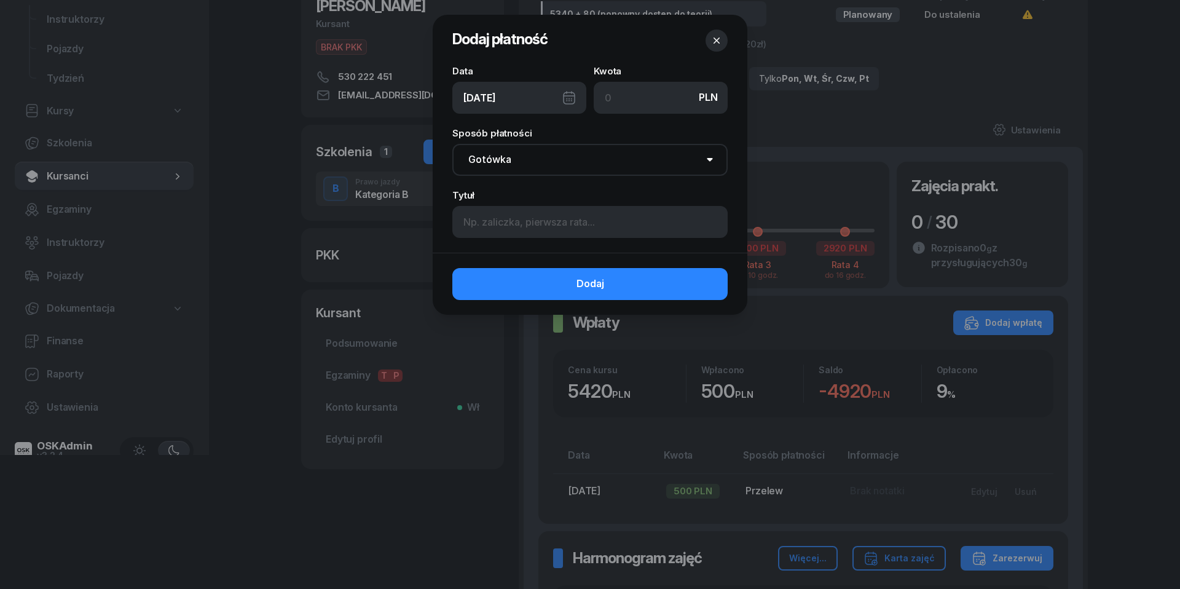
click at [574, 92] on div "[DATE]" at bounding box center [519, 98] width 134 height 32
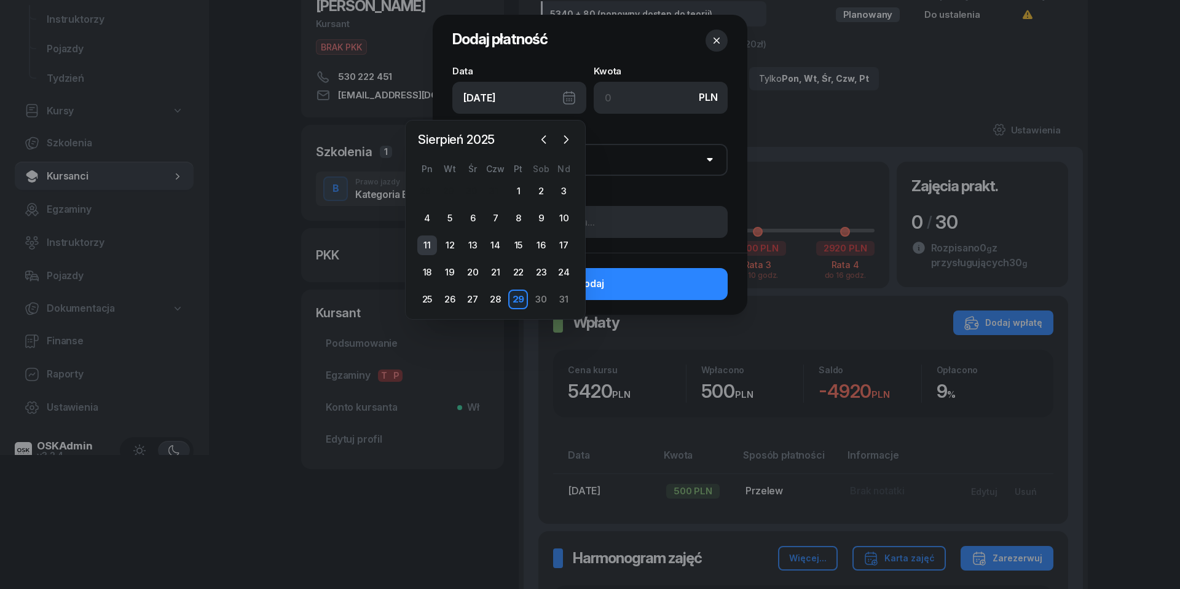
click at [424, 244] on div "11" at bounding box center [427, 245] width 20 height 20
type input "[DATE]"
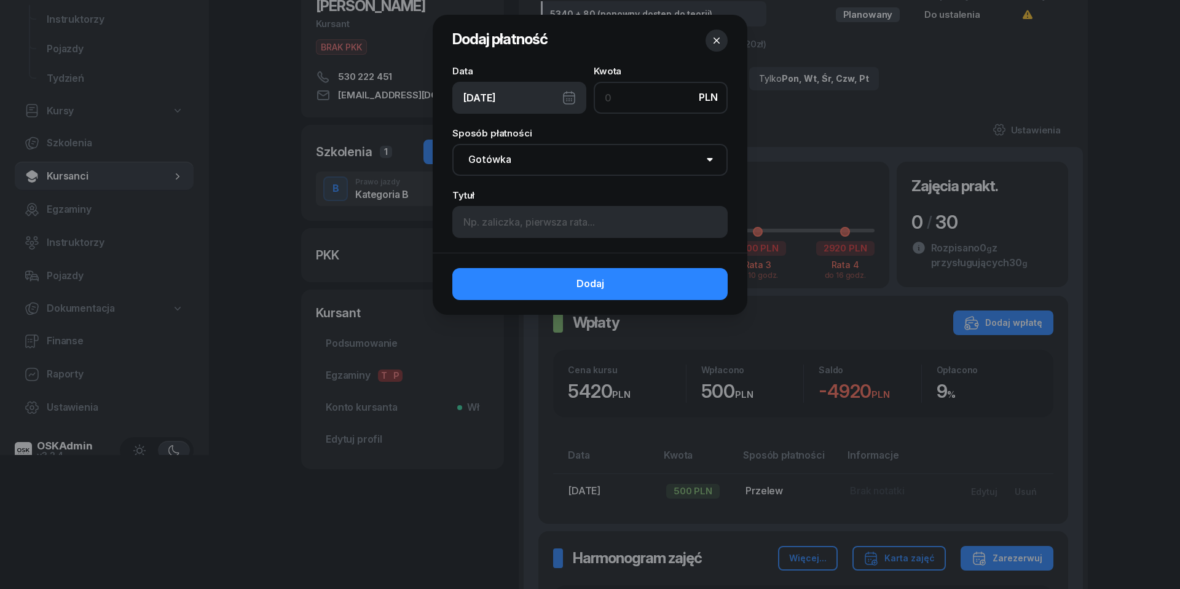
click at [632, 101] on input at bounding box center [661, 98] width 134 height 32
type input "500"
select select "transfer"
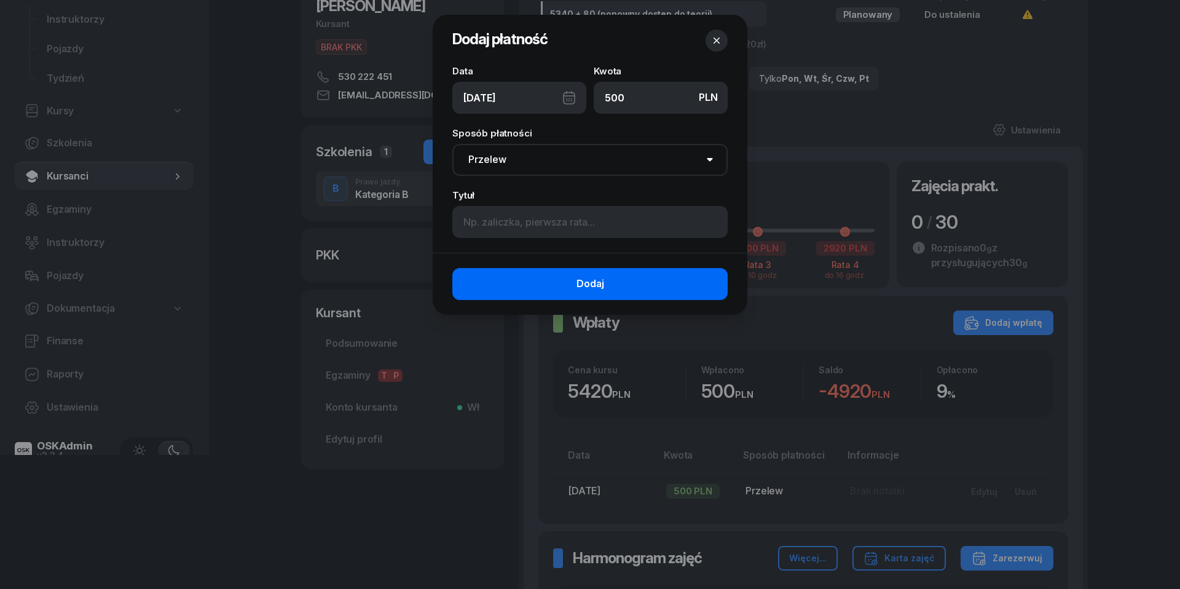
click at [633, 285] on button "Dodaj" at bounding box center [589, 284] width 275 height 32
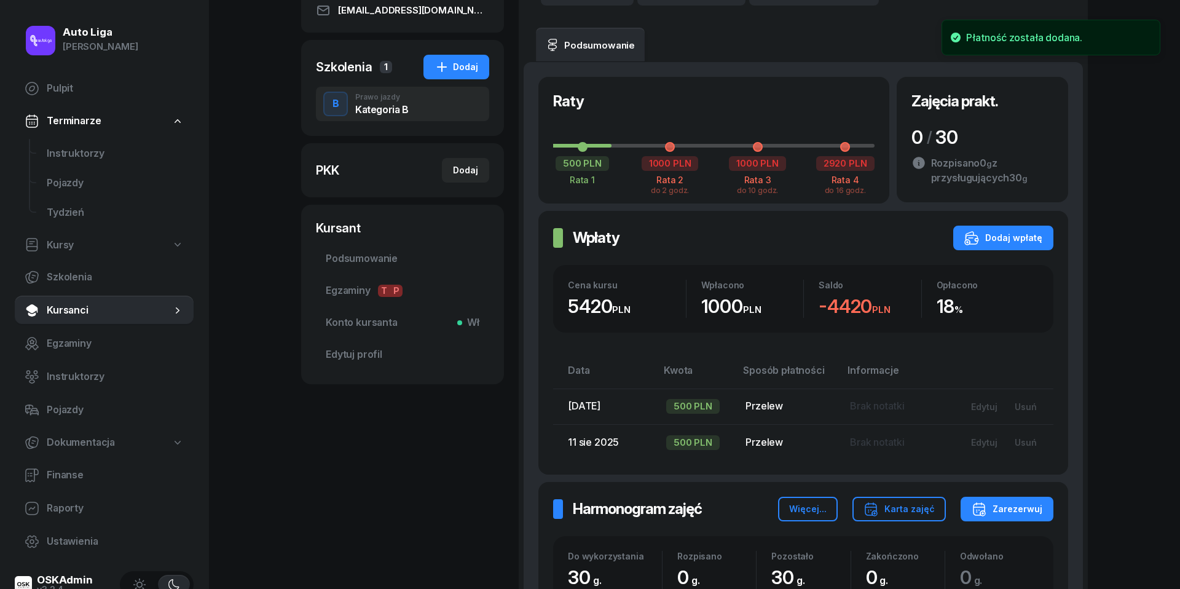
scroll to position [240, 0]
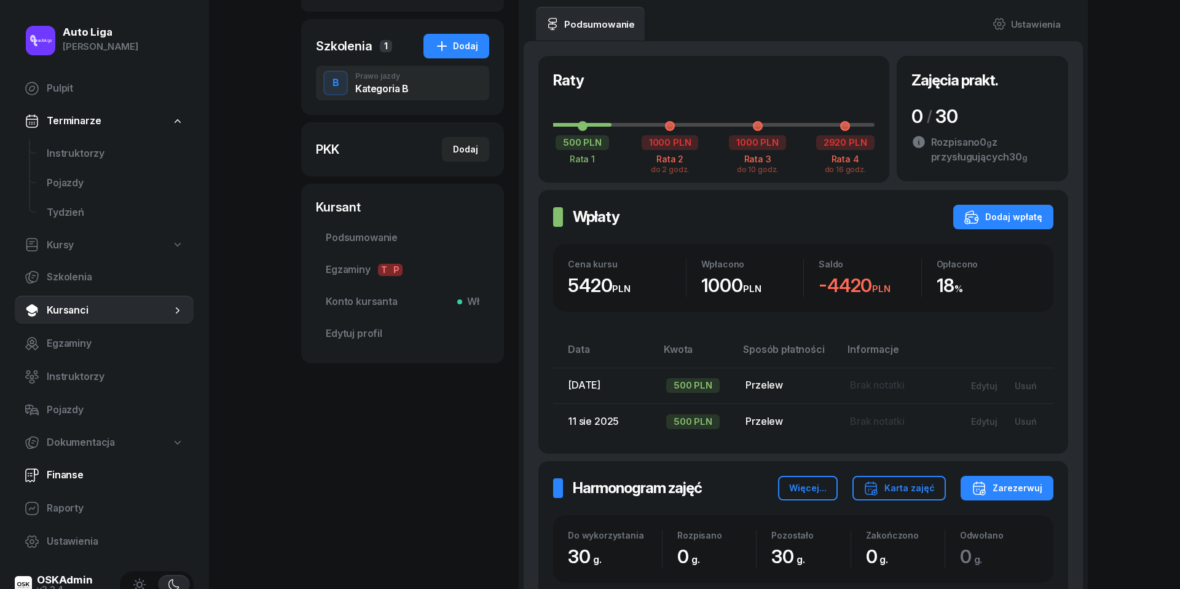
click at [74, 480] on span "Finanse" at bounding box center [115, 475] width 137 height 16
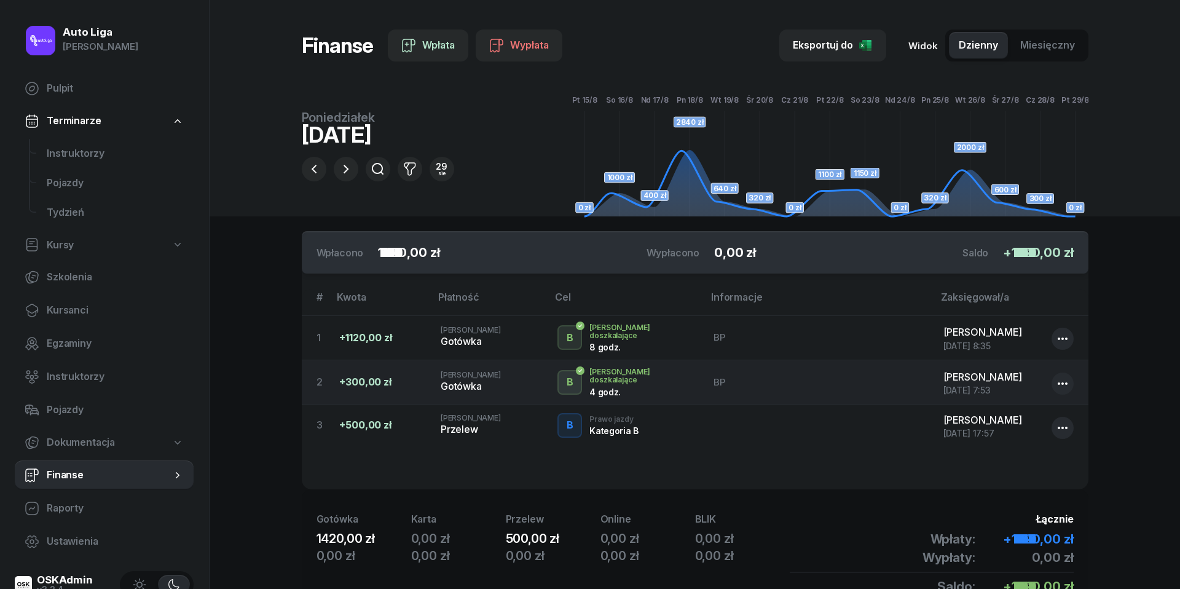
click at [384, 139] on div "[DATE]" at bounding box center [378, 135] width 152 height 22
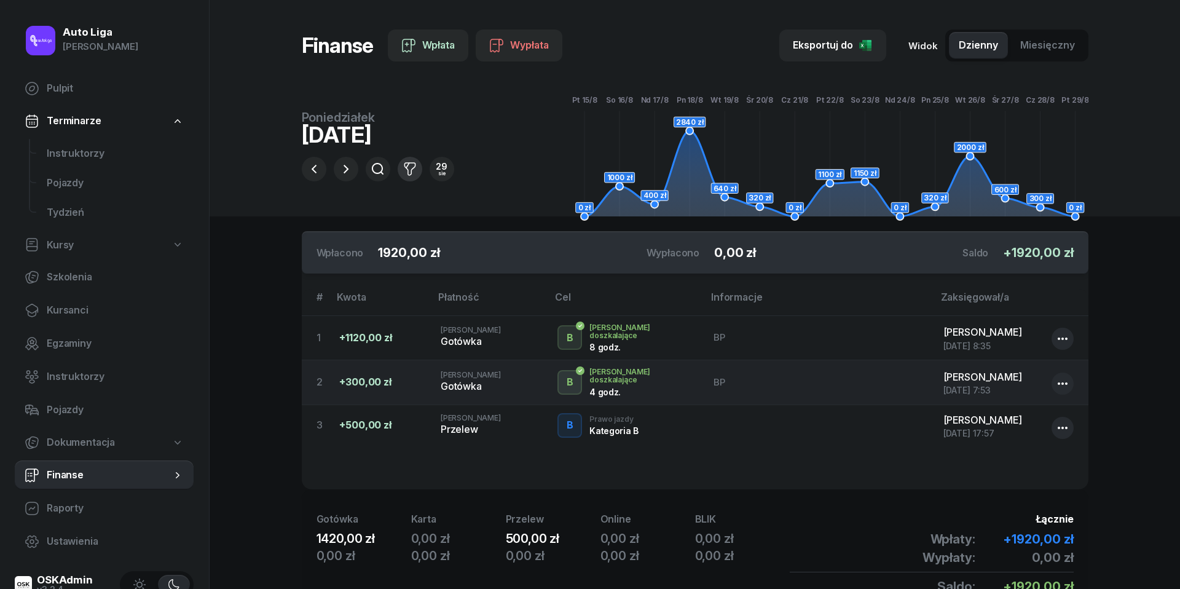
click at [411, 165] on icon "button" at bounding box center [410, 169] width 15 height 15
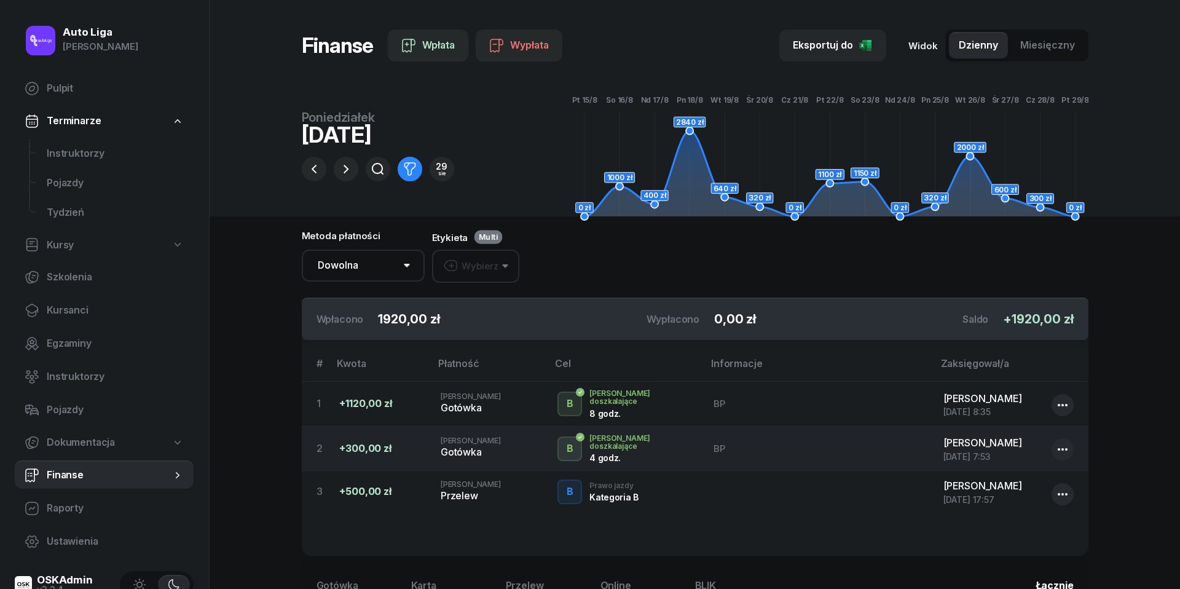
click at [498, 264] on button "Wybierz" at bounding box center [475, 266] width 87 height 33
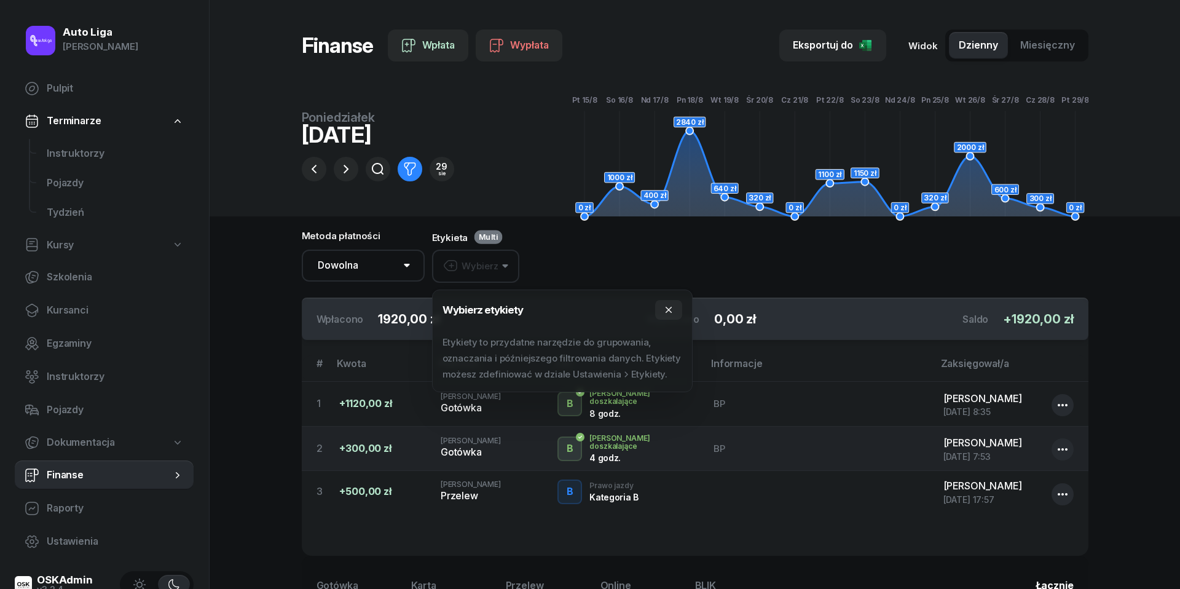
click at [498, 264] on button "Wybierz" at bounding box center [475, 266] width 87 height 33
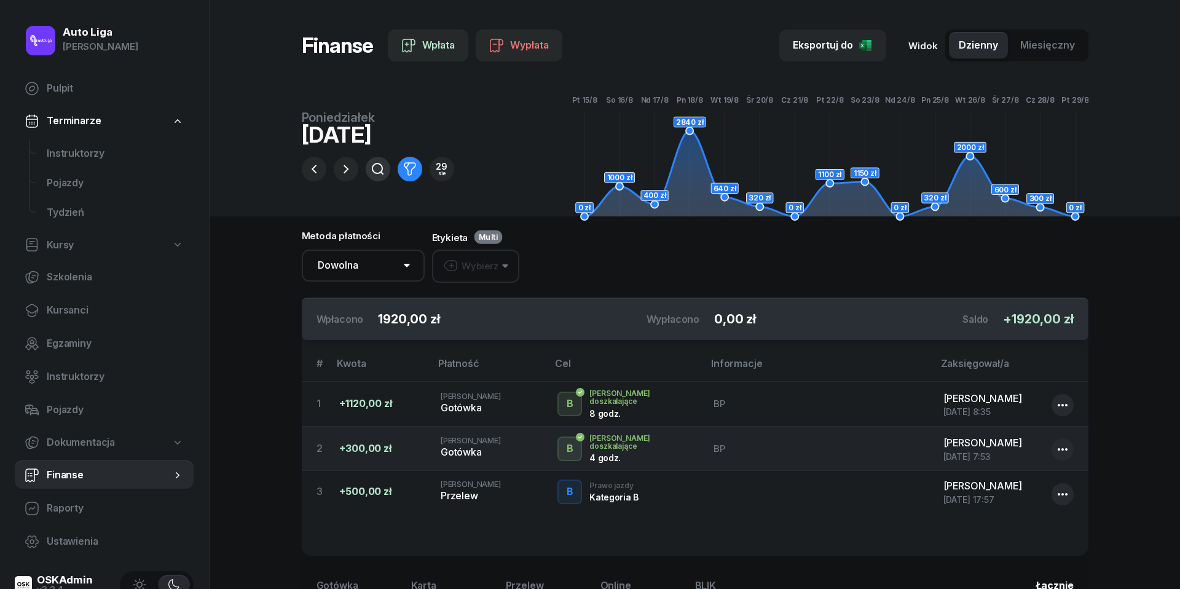
click at [376, 170] on icon "button" at bounding box center [378, 169] width 15 height 15
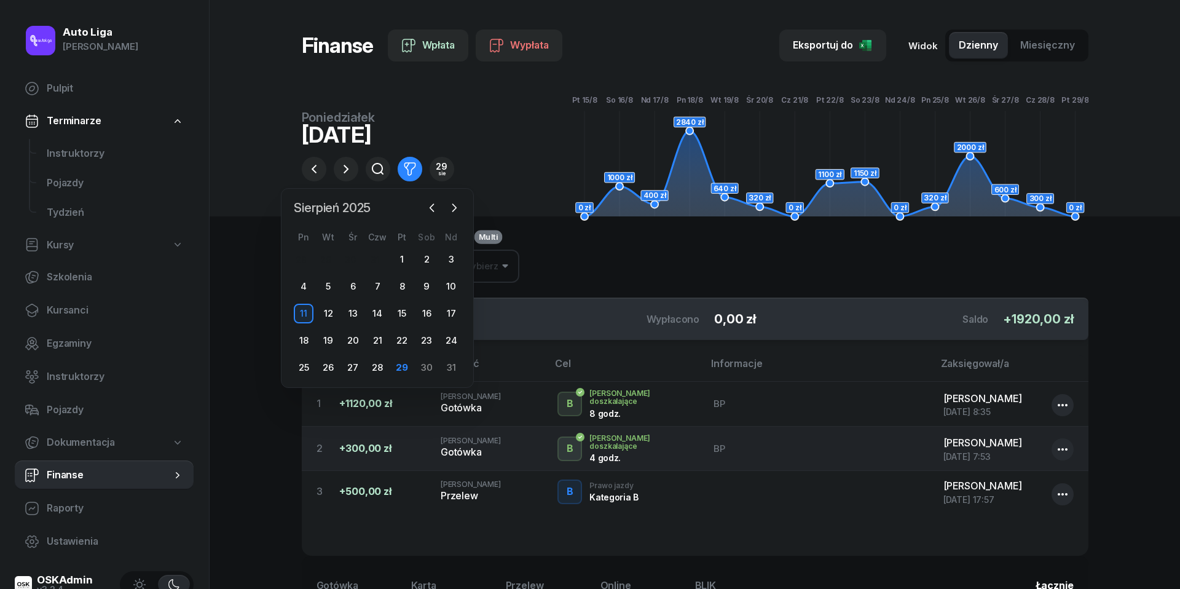
click at [365, 205] on span "Sierpień 2025" at bounding box center [332, 208] width 87 height 20
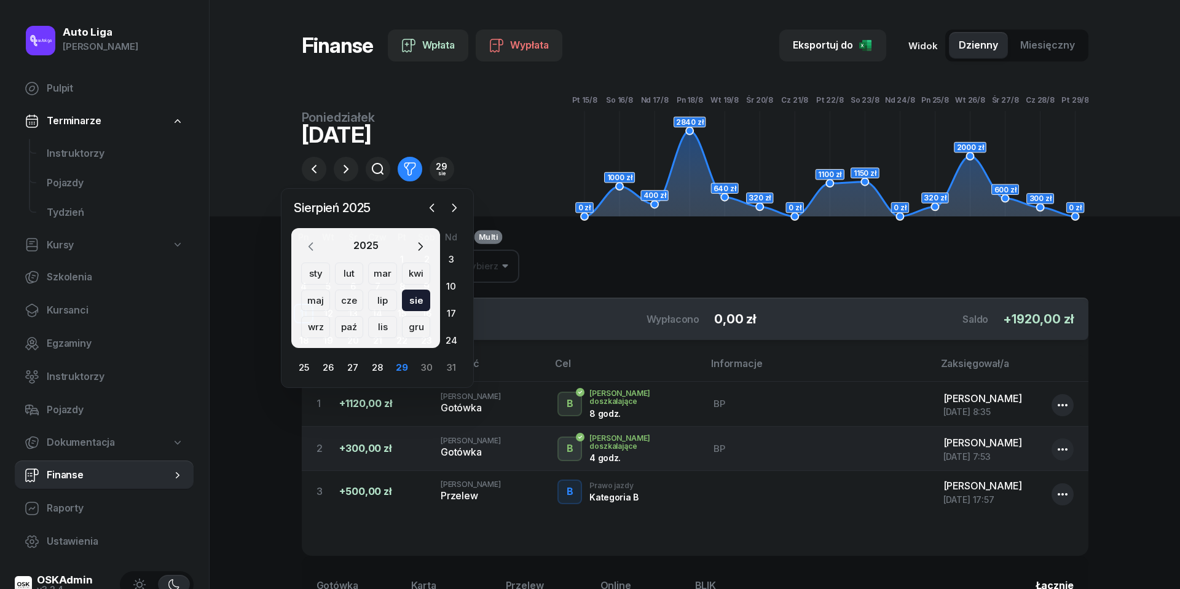
click at [307, 246] on icon "button" at bounding box center [311, 246] width 12 height 12
click at [342, 301] on div "cze" at bounding box center [349, 301] width 29 height 22
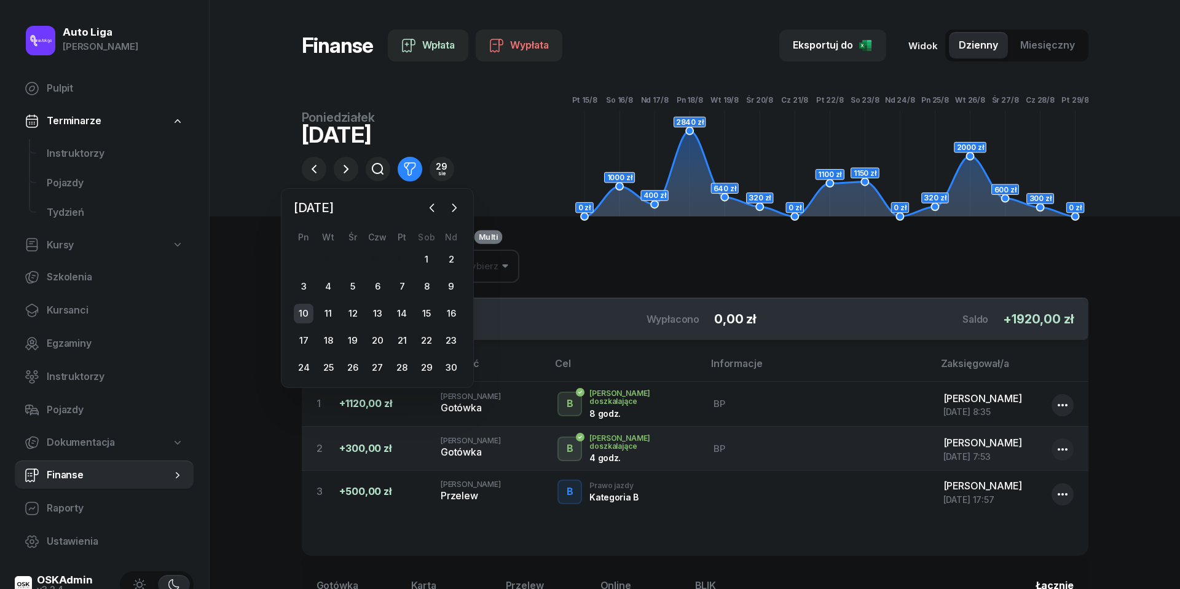
click at [306, 315] on div "10" at bounding box center [304, 314] width 20 height 20
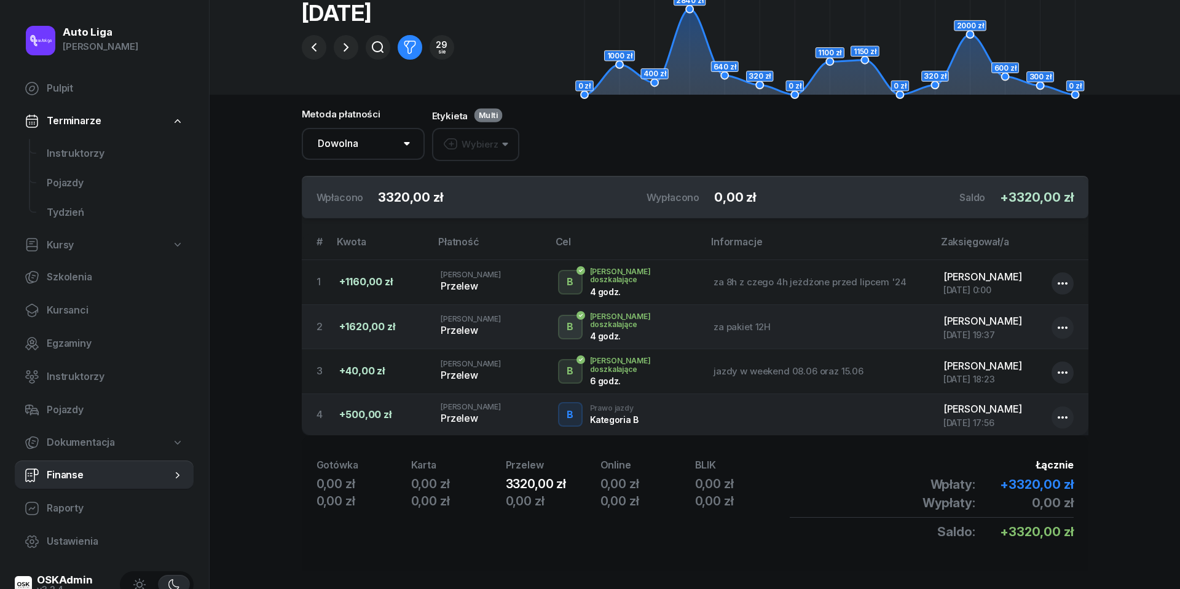
scroll to position [124, 0]
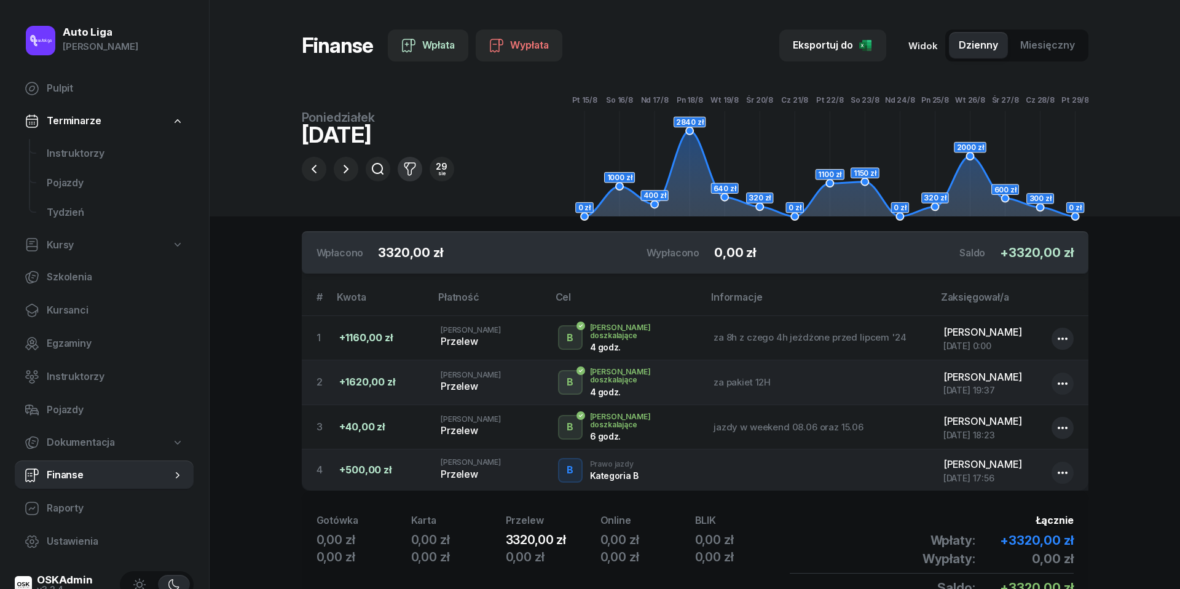
click at [411, 165] on icon "button" at bounding box center [410, 169] width 15 height 15
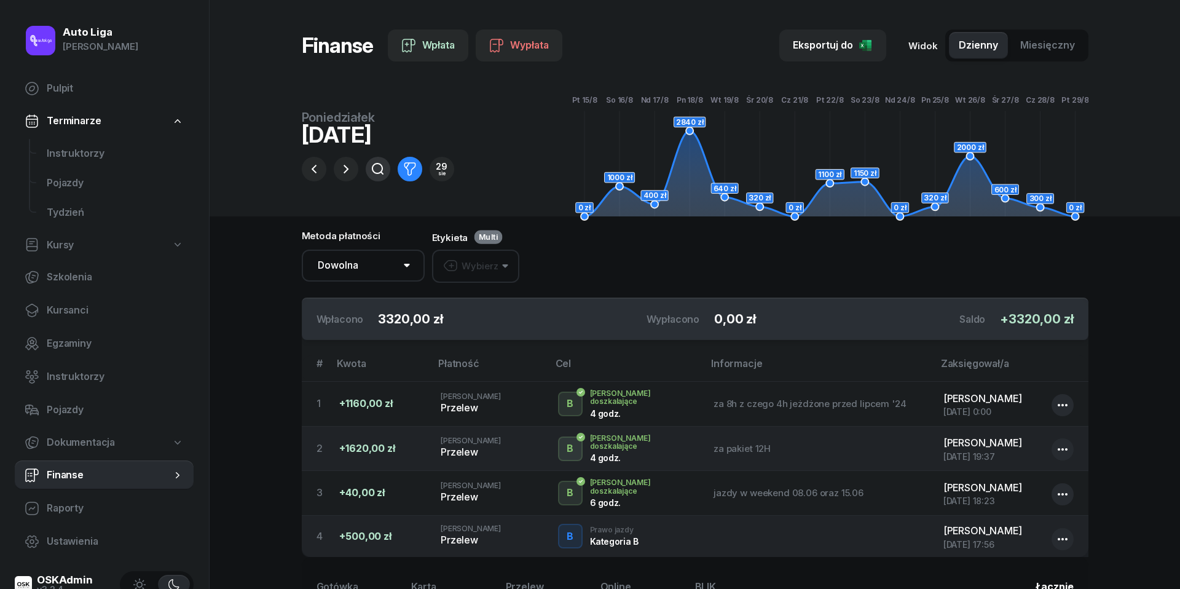
click at [381, 166] on icon "button" at bounding box center [378, 169] width 12 height 12
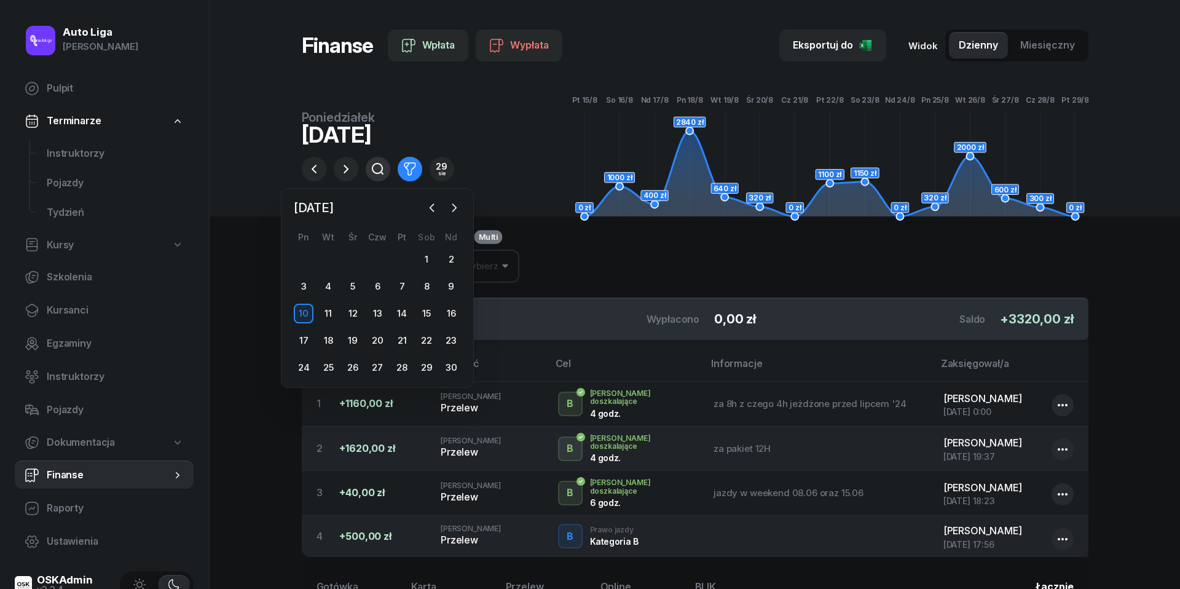
click at [381, 166] on icon "button" at bounding box center [378, 169] width 12 height 12
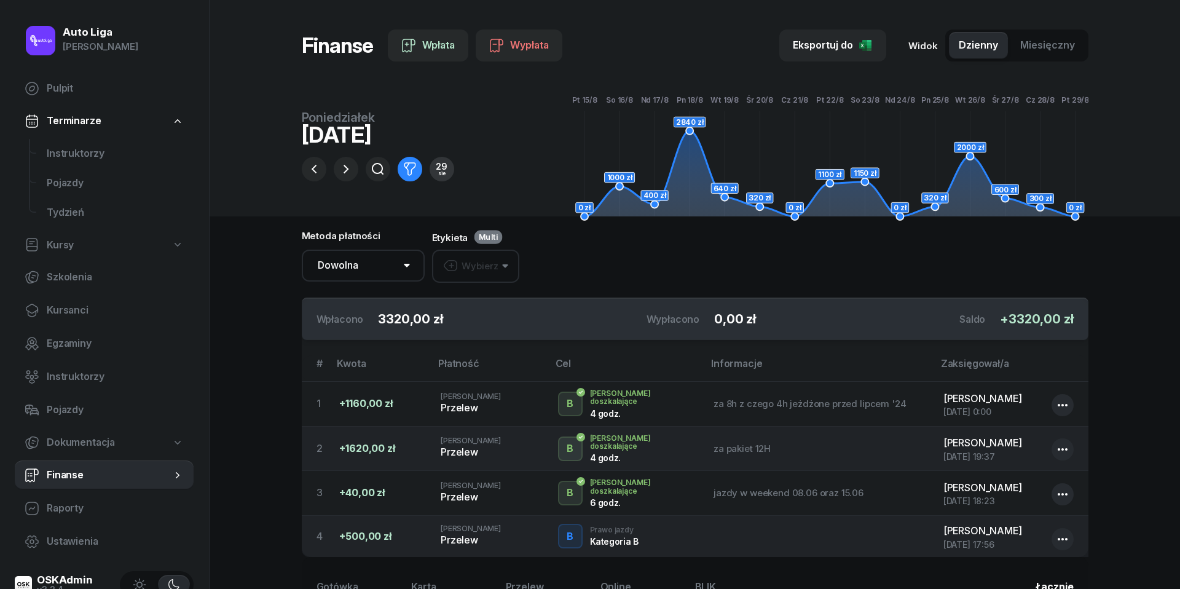
click at [446, 170] on div "29" at bounding box center [442, 166] width 12 height 9
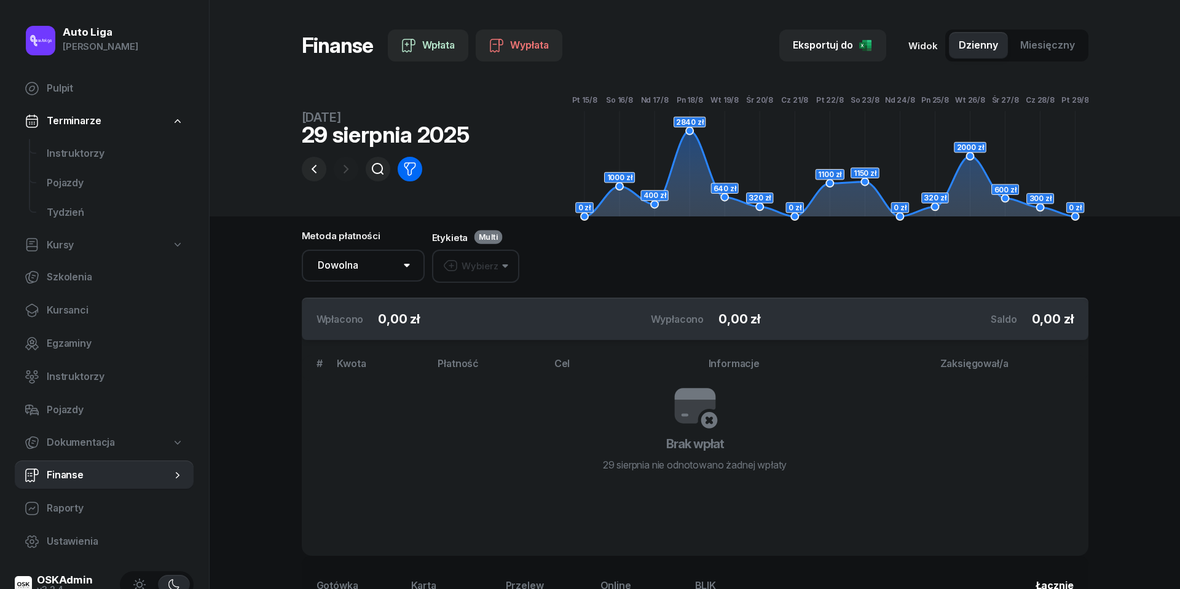
click at [416, 170] on icon "button" at bounding box center [410, 169] width 15 height 15
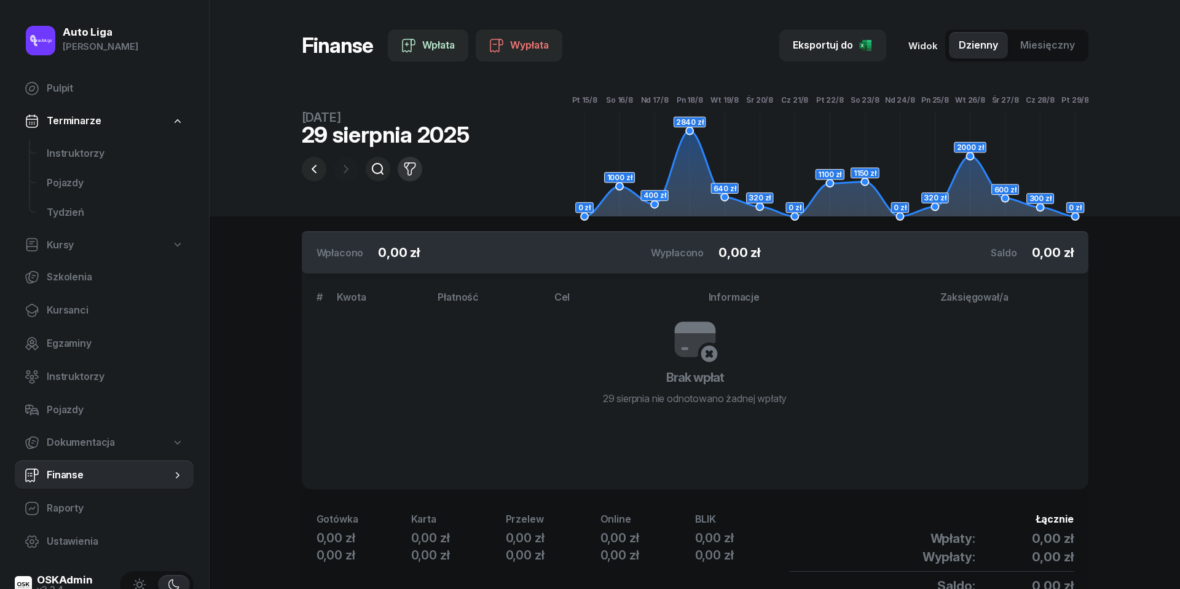
click at [416, 170] on icon "button" at bounding box center [410, 169] width 15 height 15
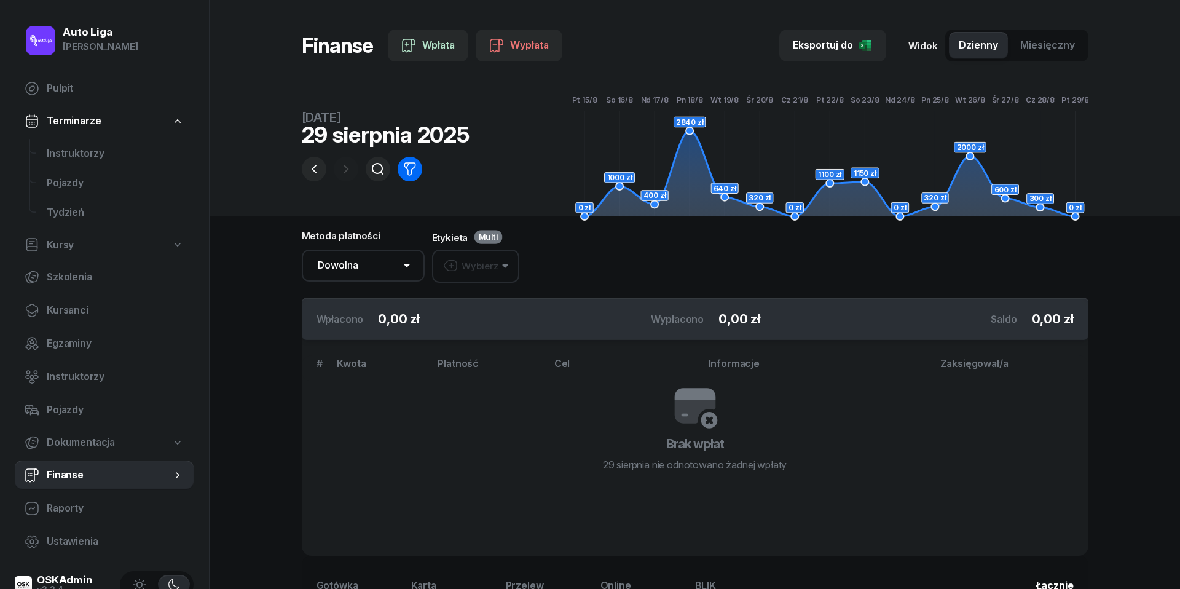
click at [413, 170] on icon "button" at bounding box center [410, 169] width 15 height 15
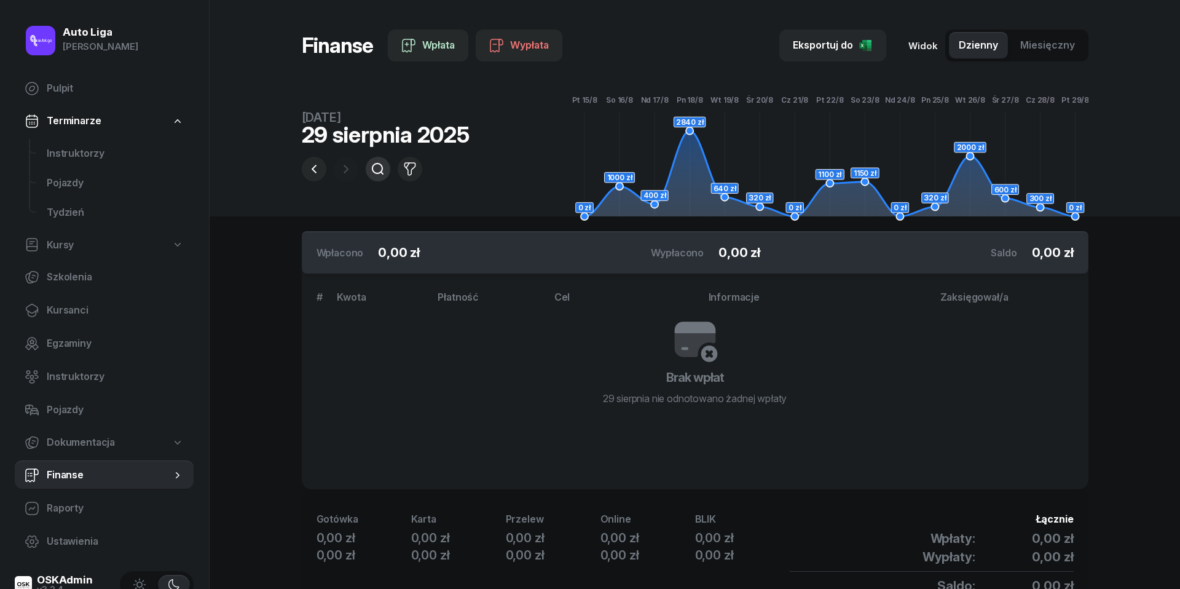
click at [376, 170] on icon "button" at bounding box center [378, 169] width 15 height 15
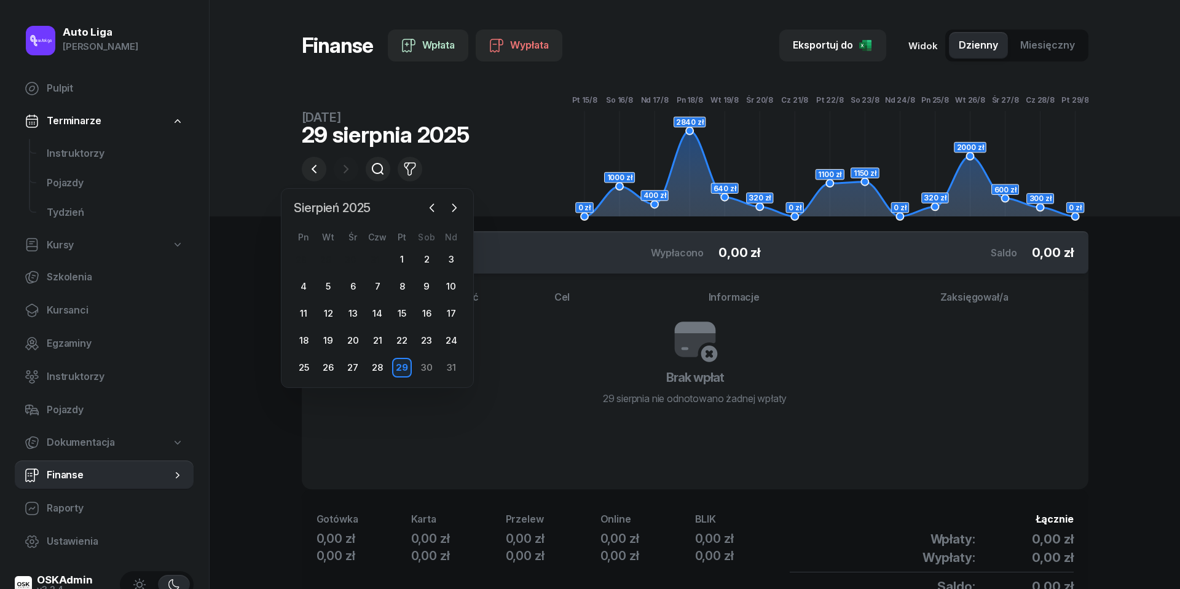
click at [328, 207] on span "Sierpień 2025" at bounding box center [332, 208] width 87 height 20
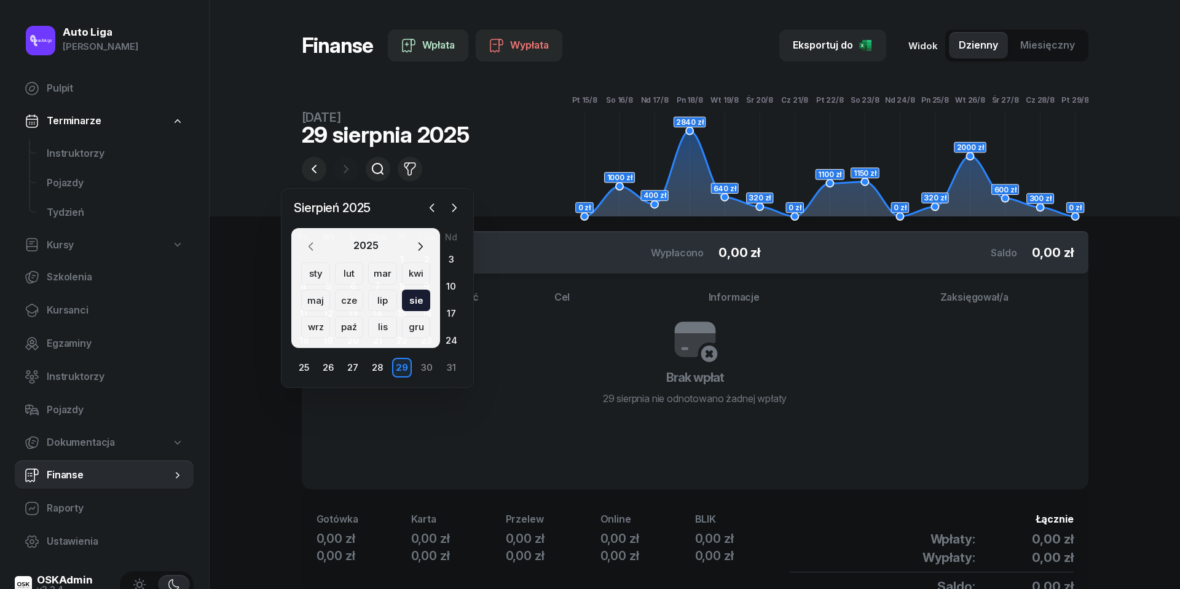
click at [309, 244] on icon "button" at bounding box center [311, 246] width 12 height 12
click at [346, 301] on div "cze" at bounding box center [349, 301] width 29 height 22
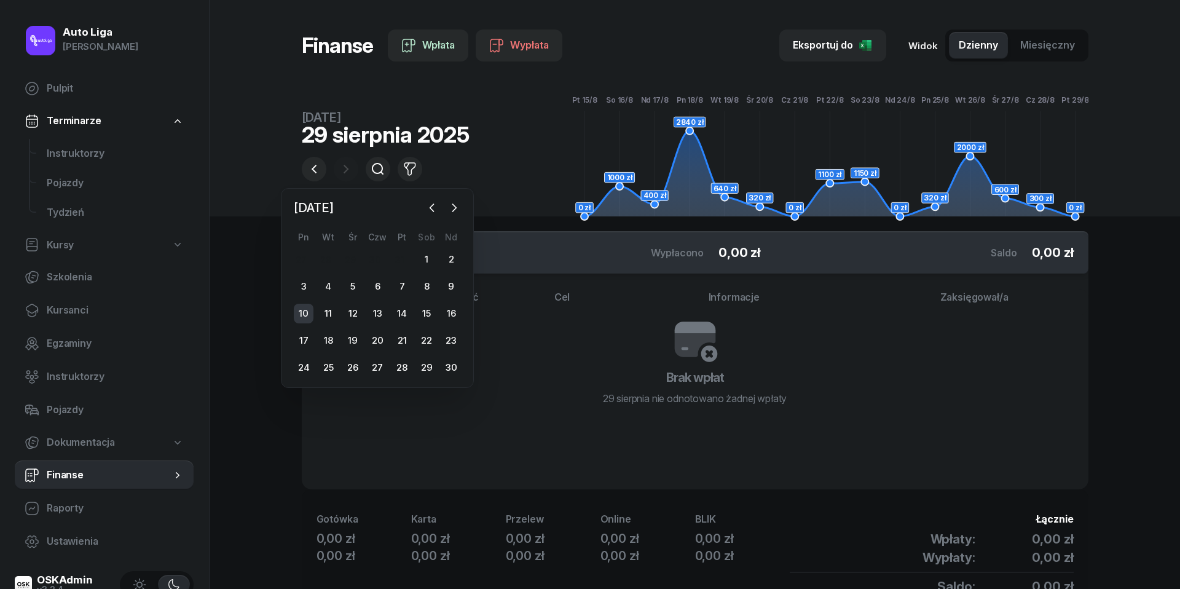
click at [306, 314] on div "10" at bounding box center [304, 314] width 20 height 20
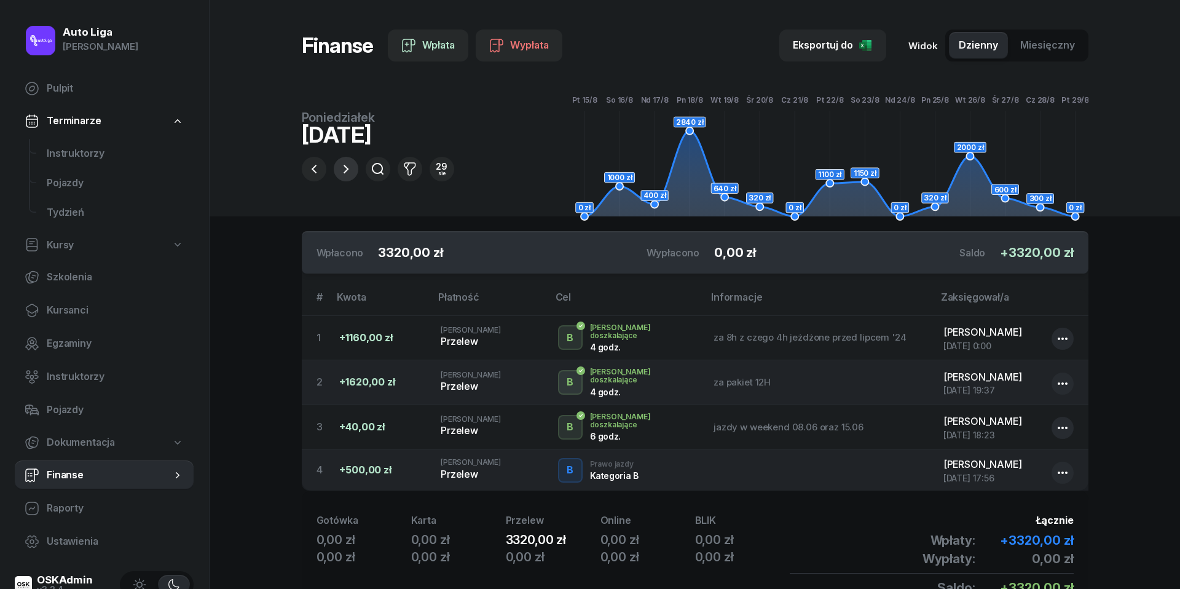
click at [347, 171] on icon "button" at bounding box center [346, 169] width 5 height 9
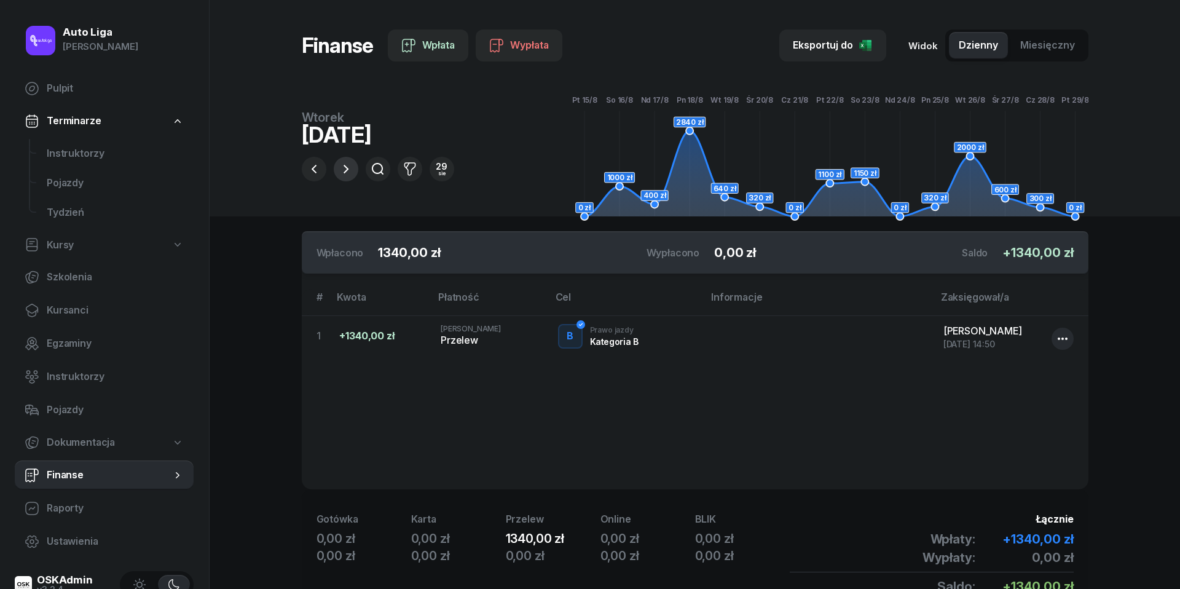
click at [347, 171] on icon "button" at bounding box center [346, 169] width 5 height 9
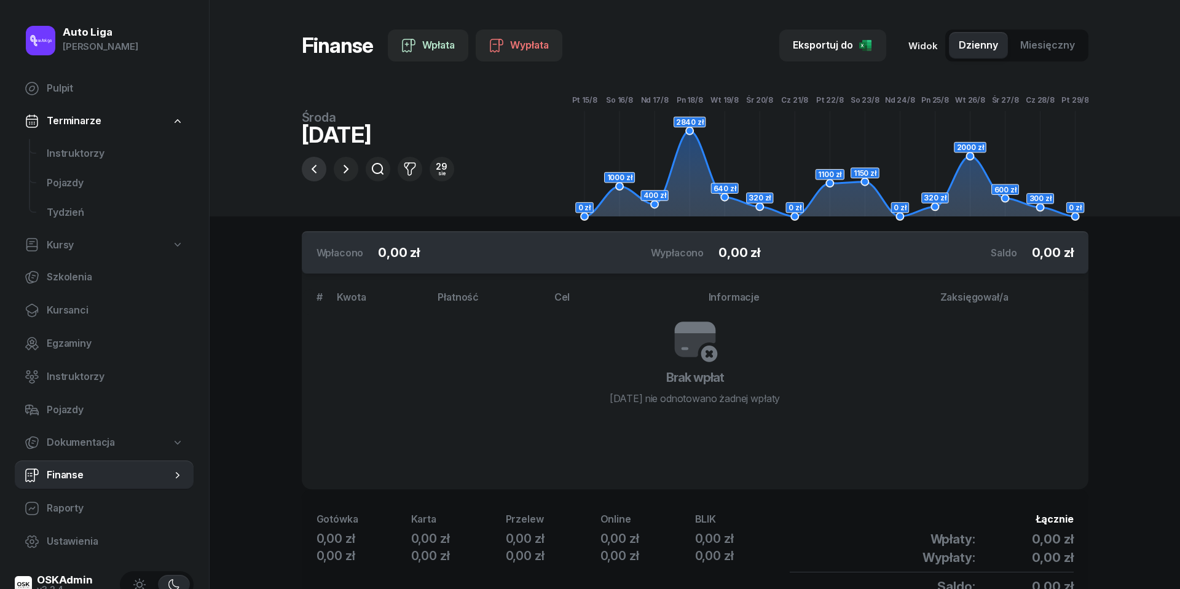
click at [310, 172] on icon "button" at bounding box center [314, 169] width 15 height 15
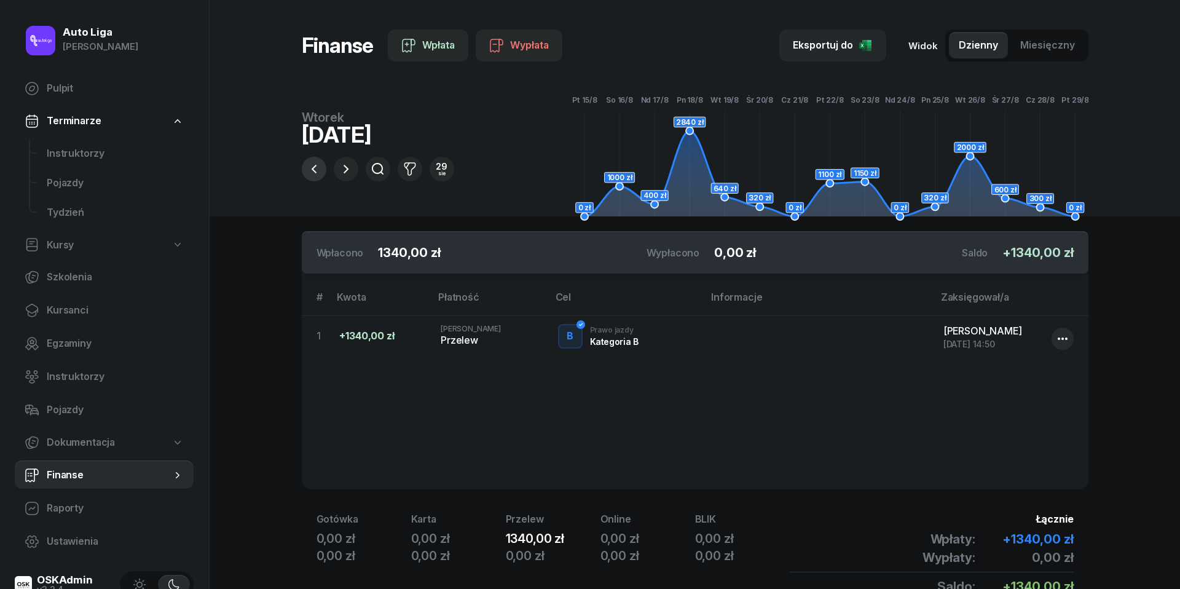
click at [310, 172] on icon "button" at bounding box center [314, 169] width 15 height 15
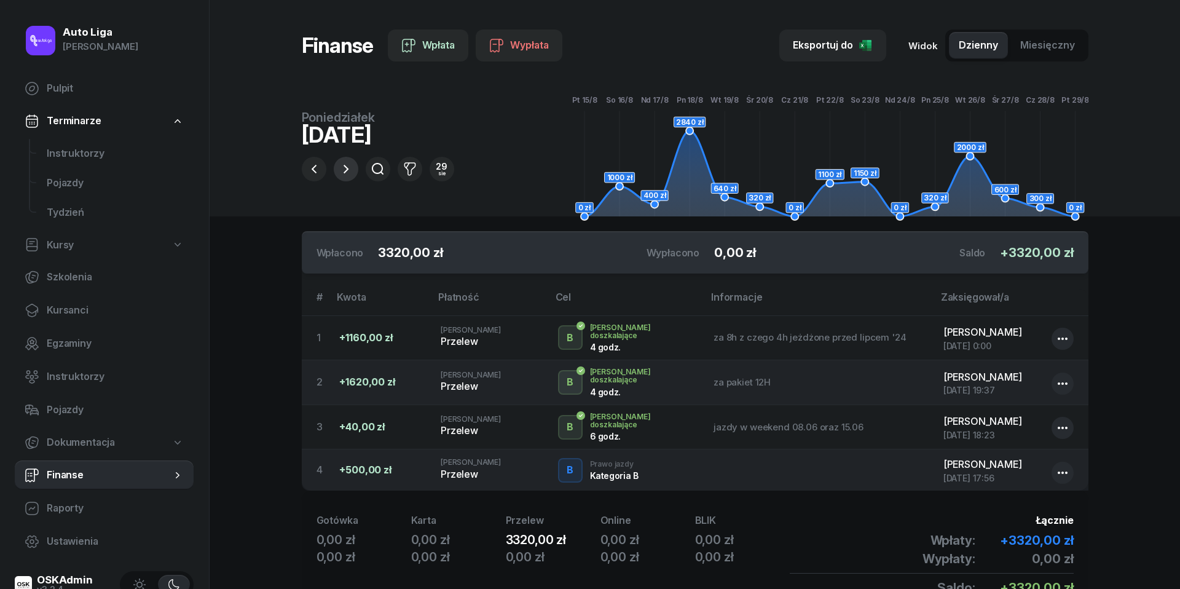
click at [344, 175] on icon "button" at bounding box center [346, 169] width 15 height 15
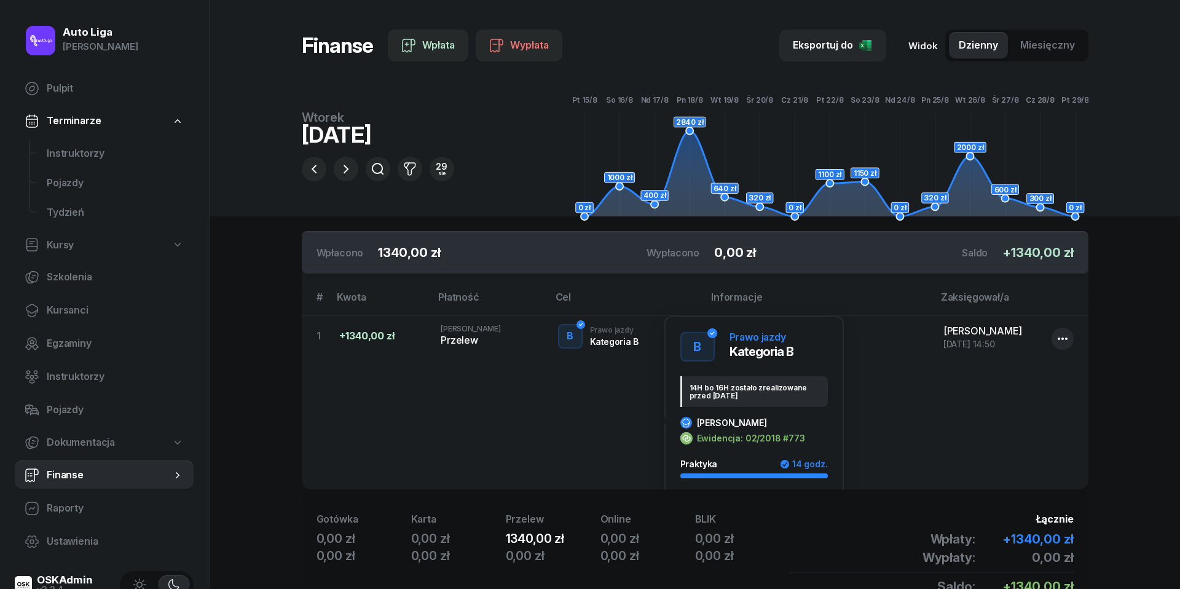
click at [571, 340] on div "B" at bounding box center [570, 336] width 17 height 21
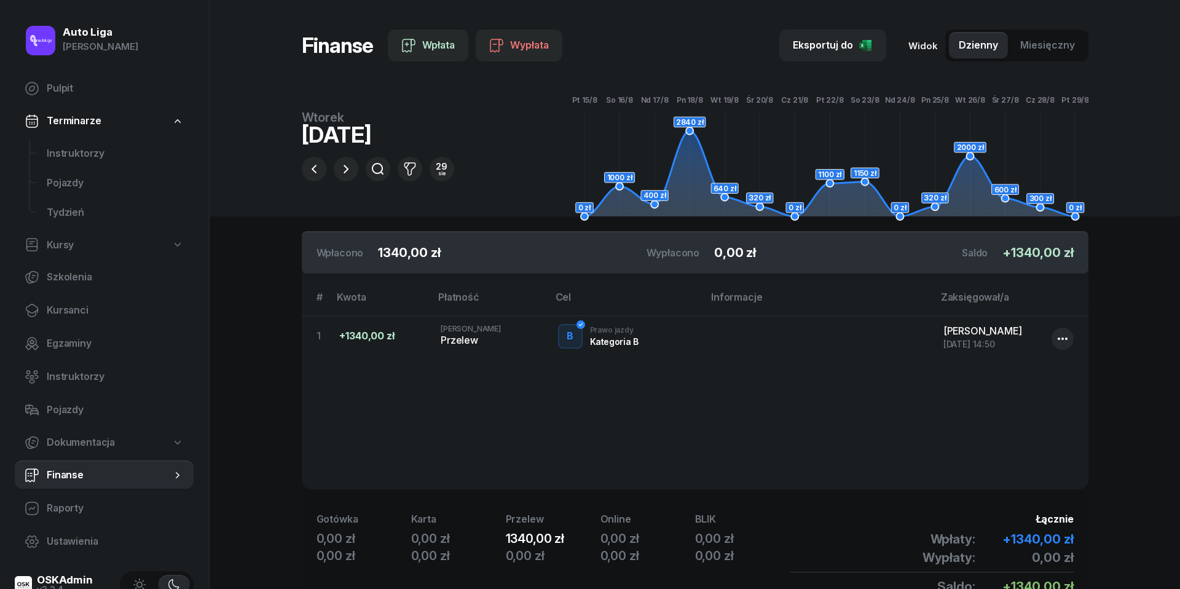
click at [571, 340] on div "B" at bounding box center [570, 336] width 17 height 21
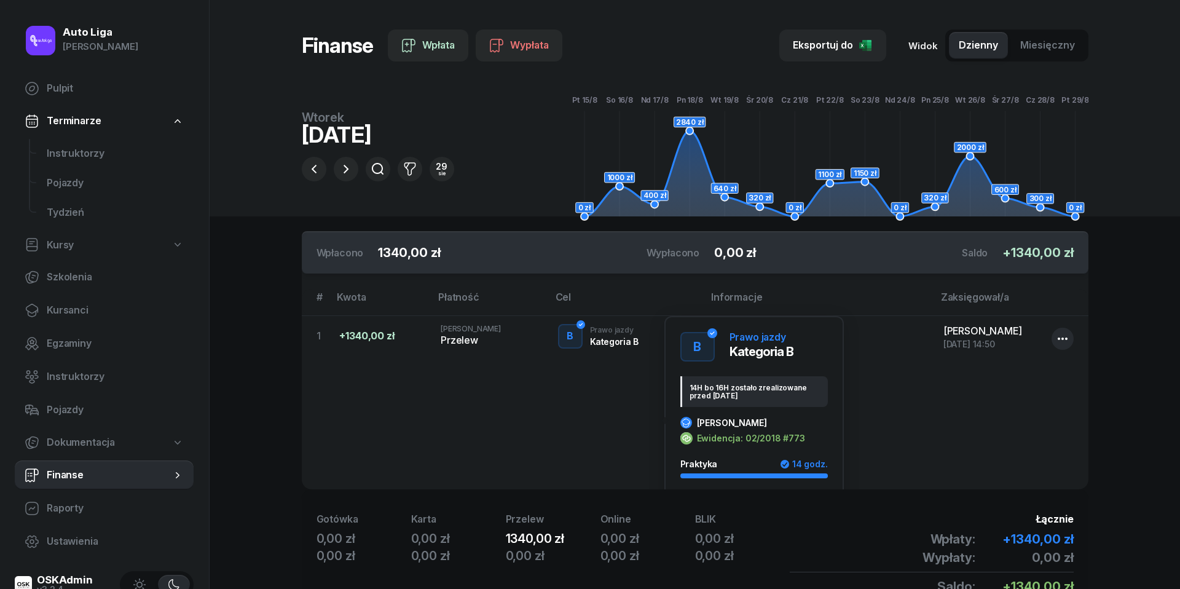
click at [687, 418] on icon at bounding box center [686, 423] width 10 height 10
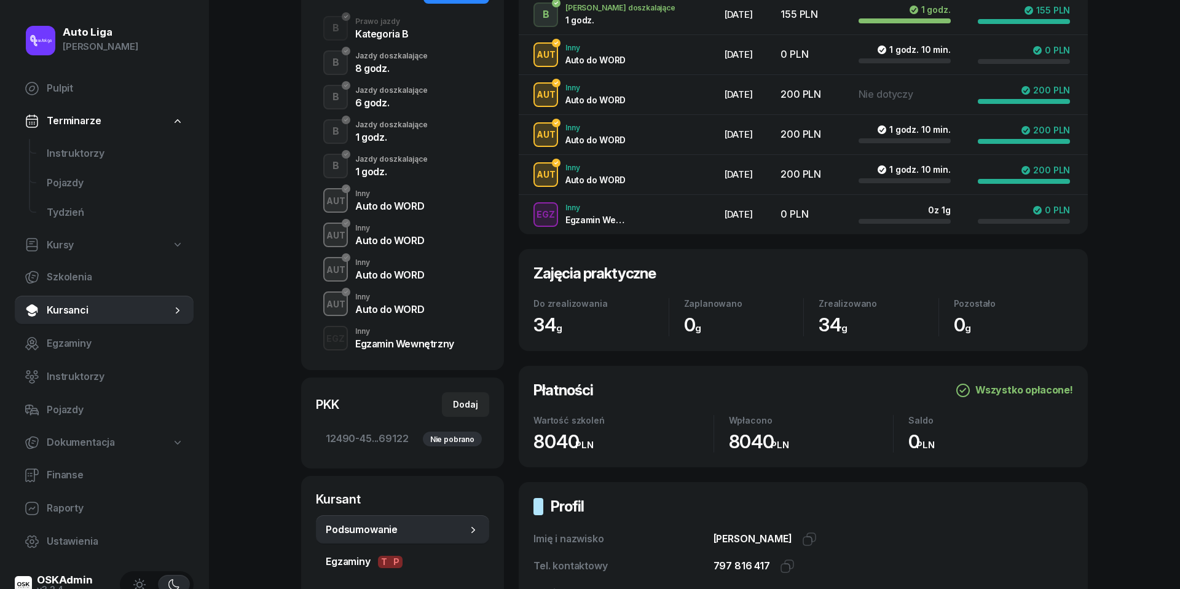
scroll to position [100, 0]
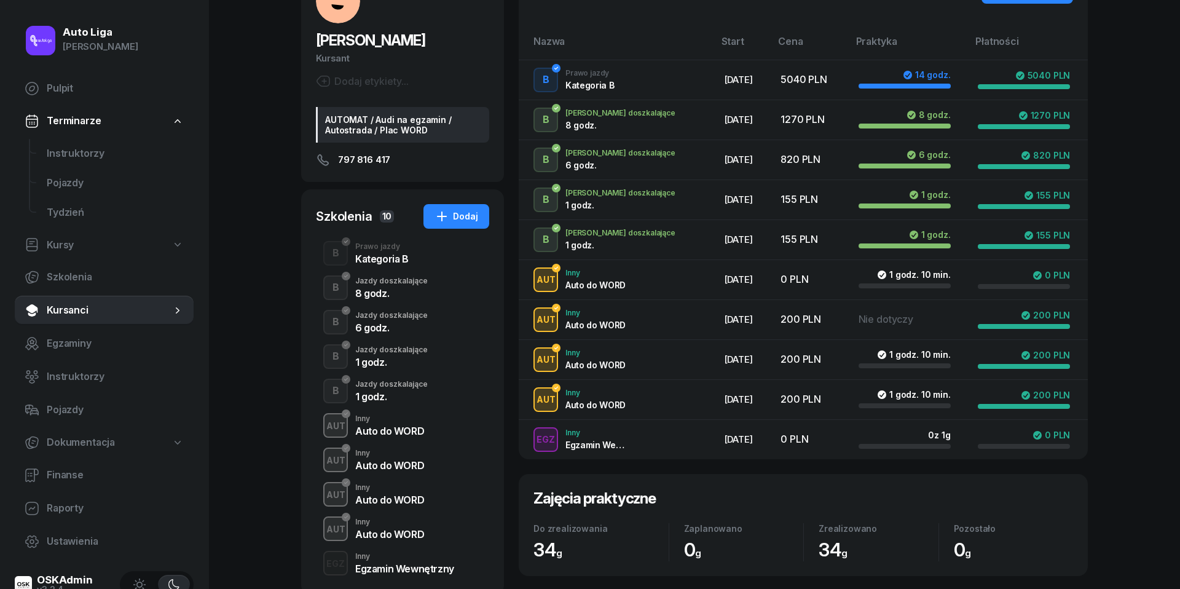
click at [365, 254] on div "Kategoria B" at bounding box center [381, 259] width 53 height 10
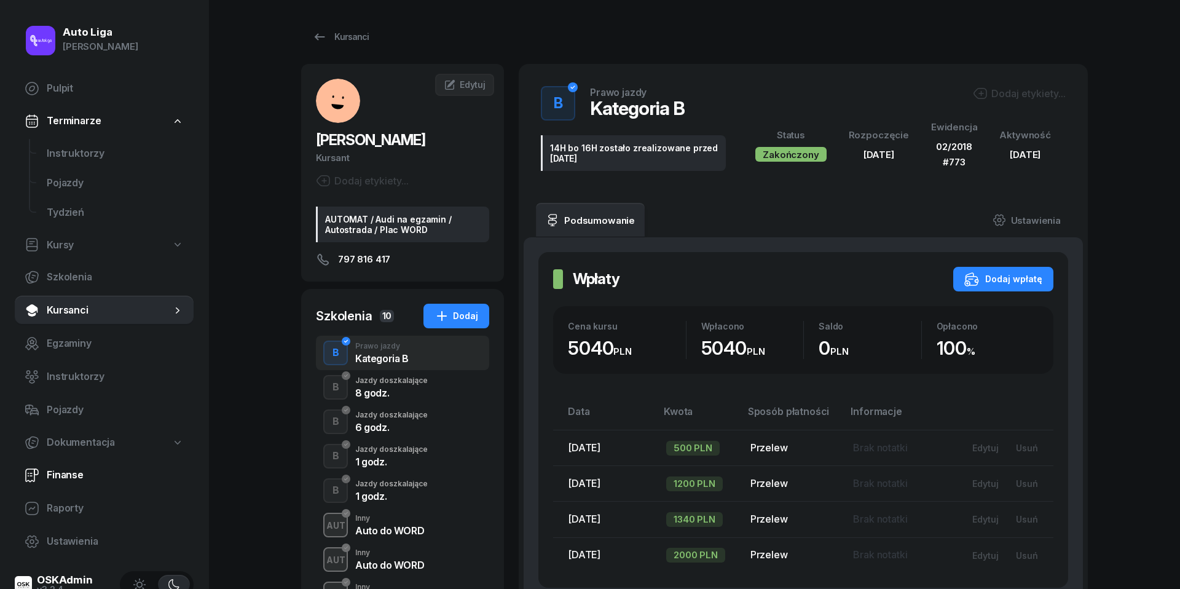
click at [71, 467] on span "Finanse" at bounding box center [115, 475] width 137 height 16
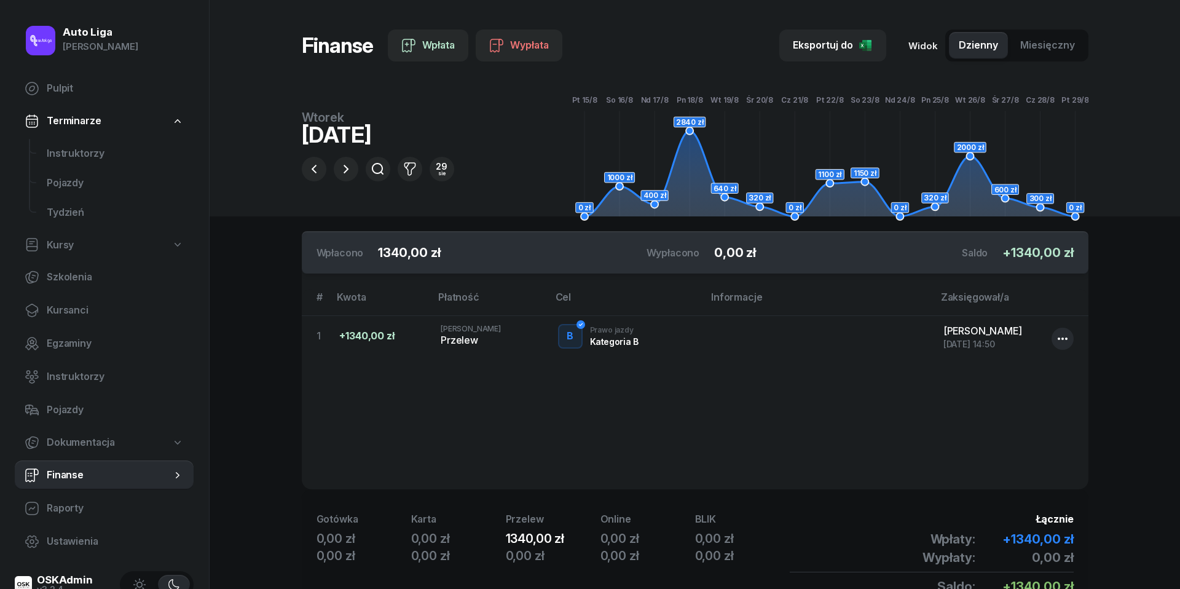
click at [1049, 48] on span "Miesięczny" at bounding box center [1048, 46] width 55 height 16
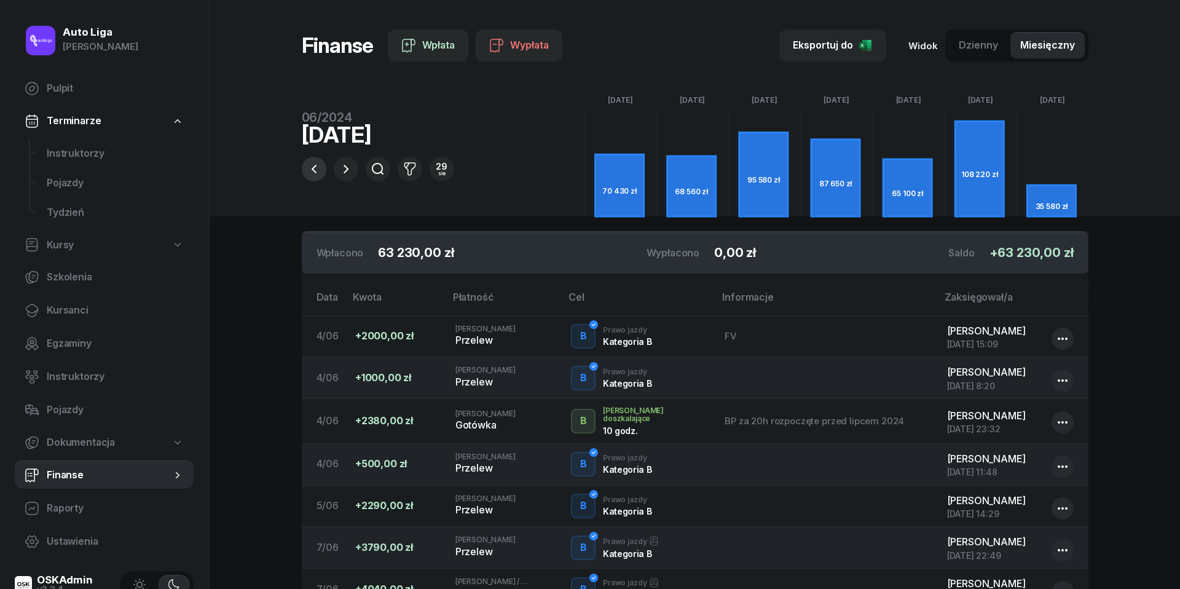
click at [312, 168] on icon "button" at bounding box center [314, 169] width 15 height 15
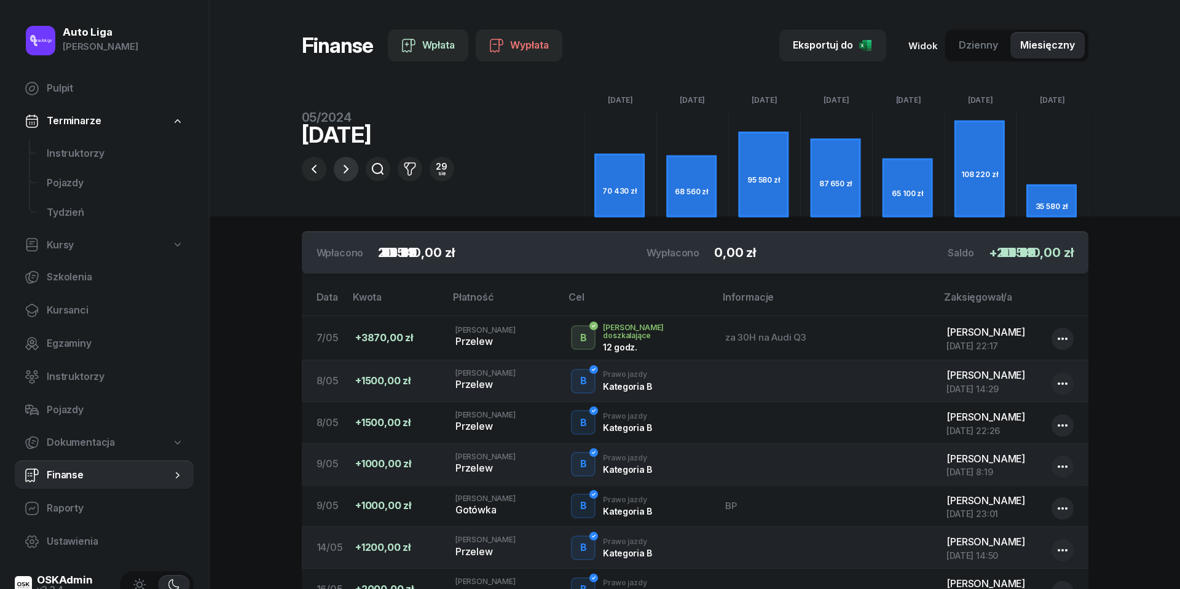
click at [343, 171] on icon "button" at bounding box center [346, 169] width 15 height 15
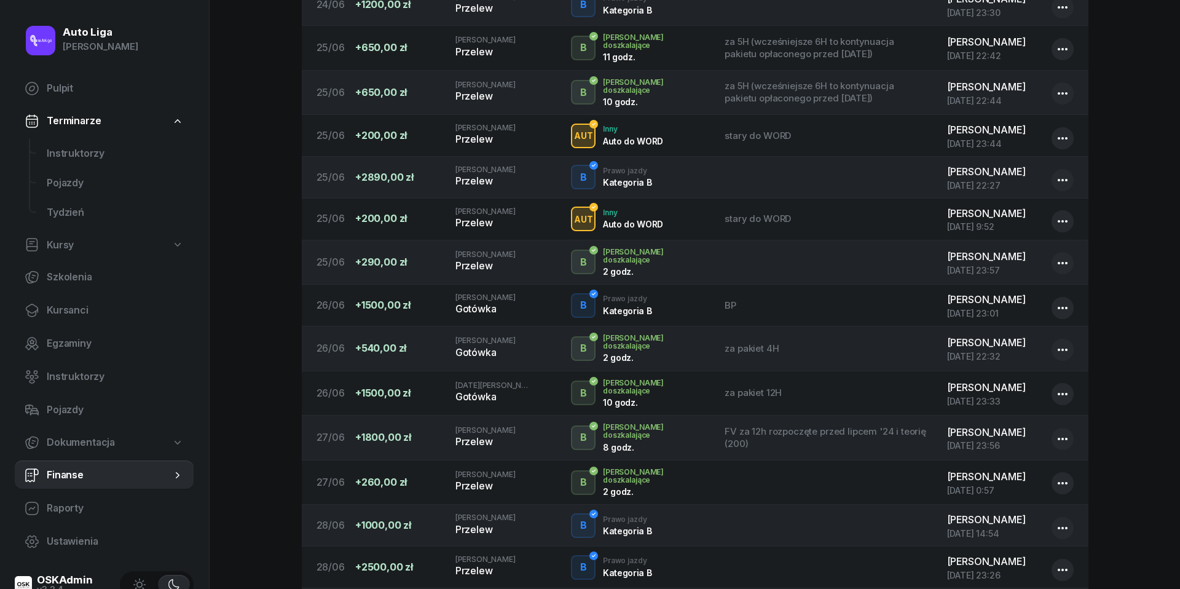
scroll to position [1565, 0]
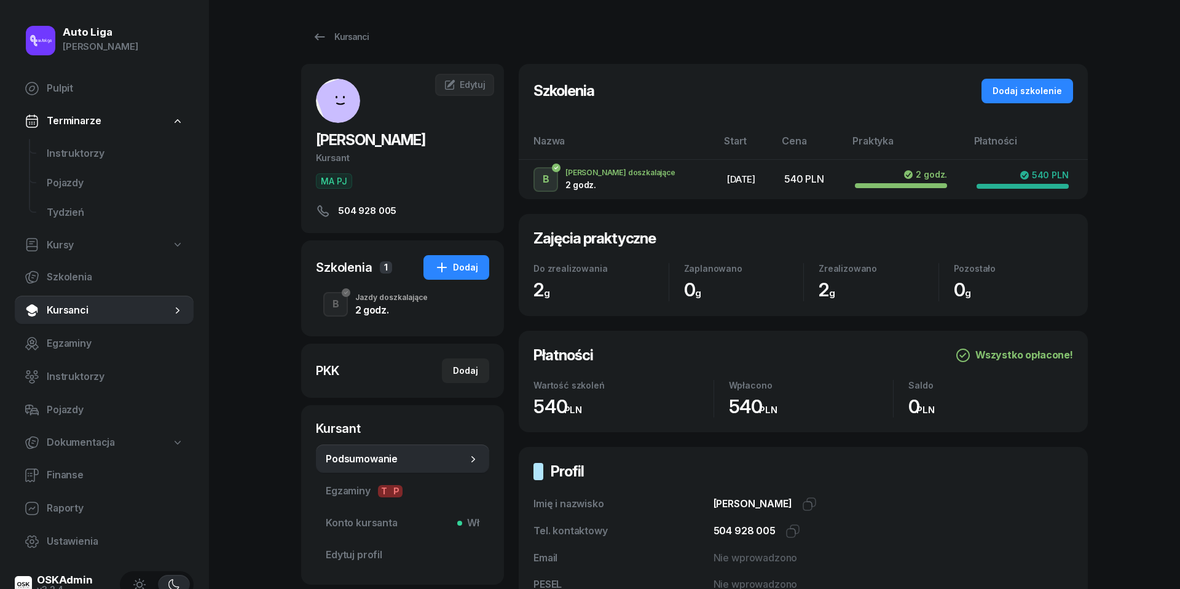
click at [365, 294] on div "Jazdy doszkalające" at bounding box center [391, 297] width 73 height 7
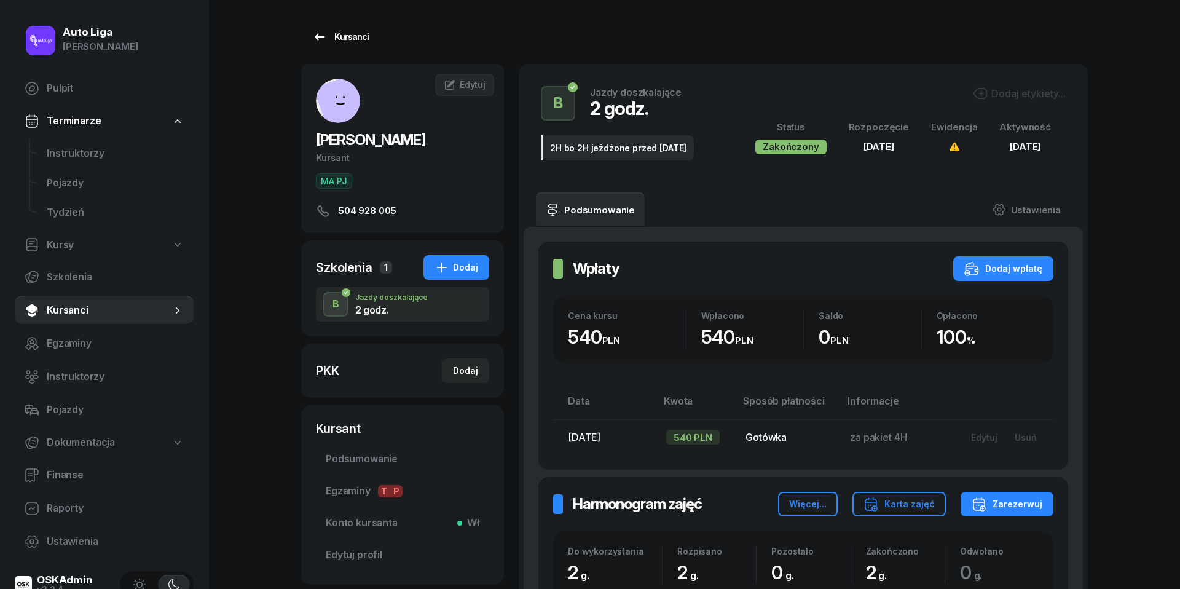
click at [316, 32] on icon at bounding box center [319, 37] width 15 height 15
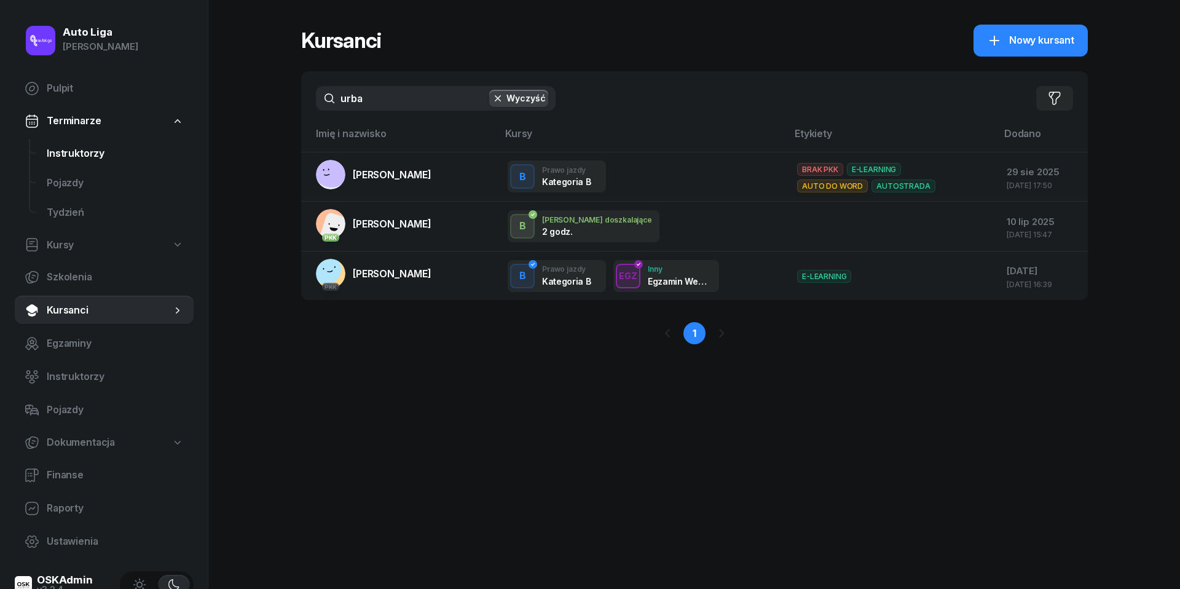
click at [62, 158] on span "Instruktorzy" at bounding box center [115, 154] width 137 height 16
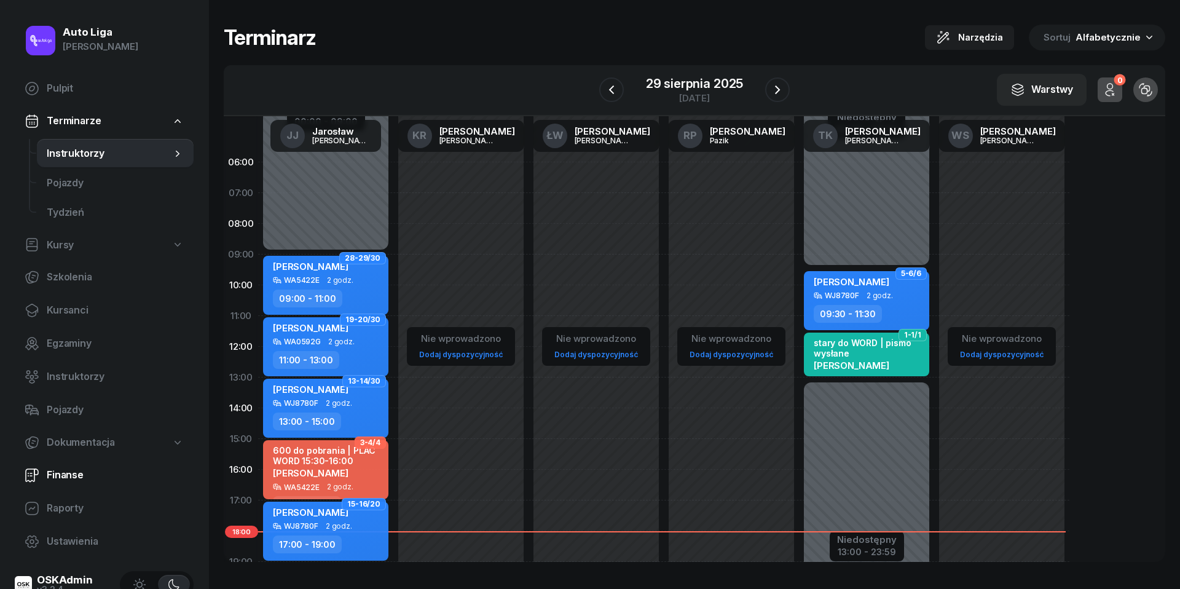
click at [72, 478] on span "Finanse" at bounding box center [115, 475] width 137 height 16
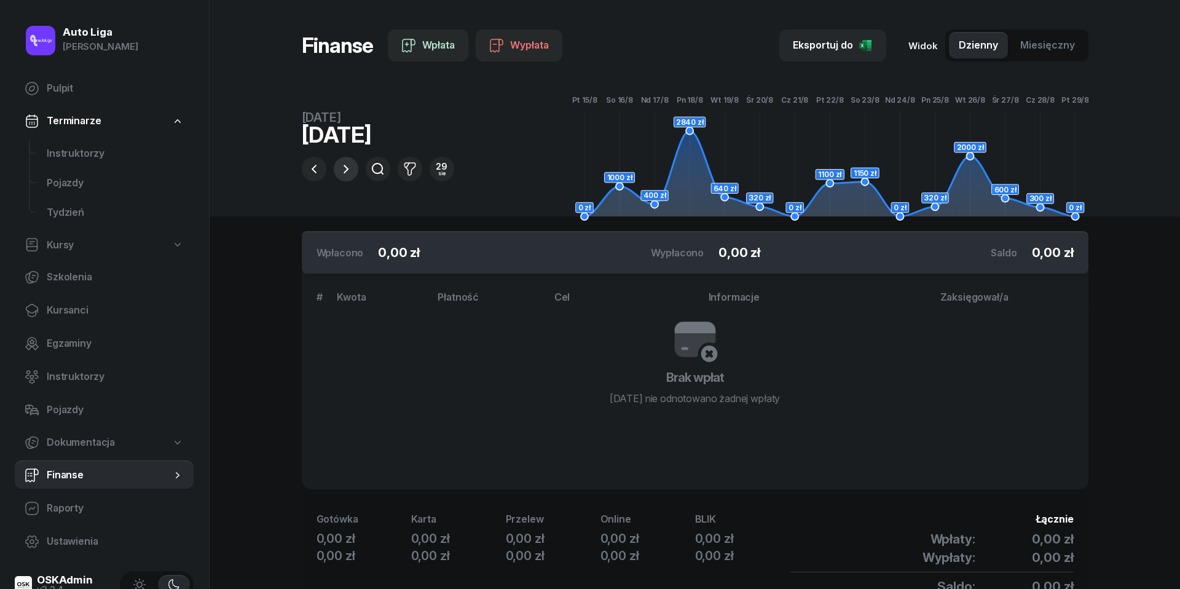
click at [344, 168] on icon "button" at bounding box center [346, 169] width 15 height 15
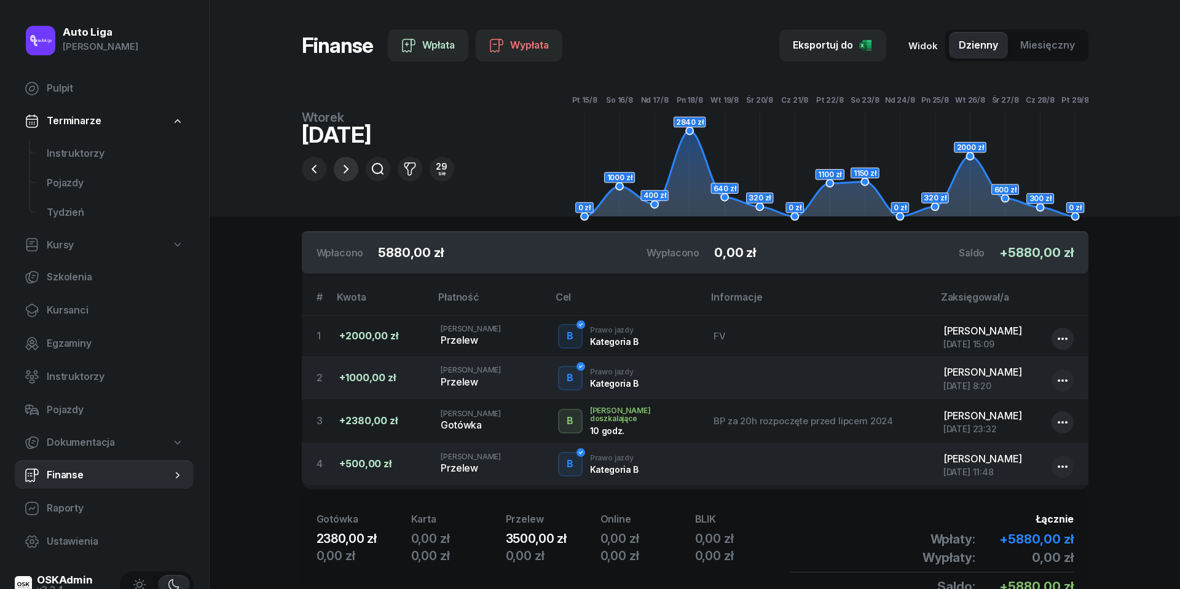
click at [344, 168] on icon "button" at bounding box center [346, 169] width 15 height 15
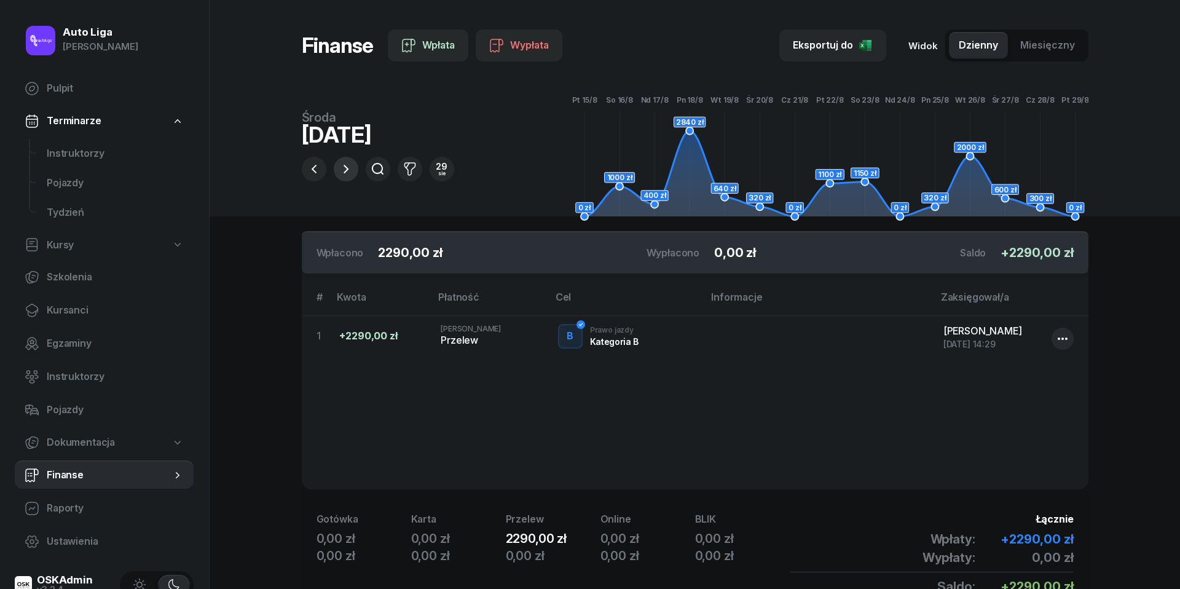
click at [344, 168] on icon "button" at bounding box center [346, 169] width 15 height 15
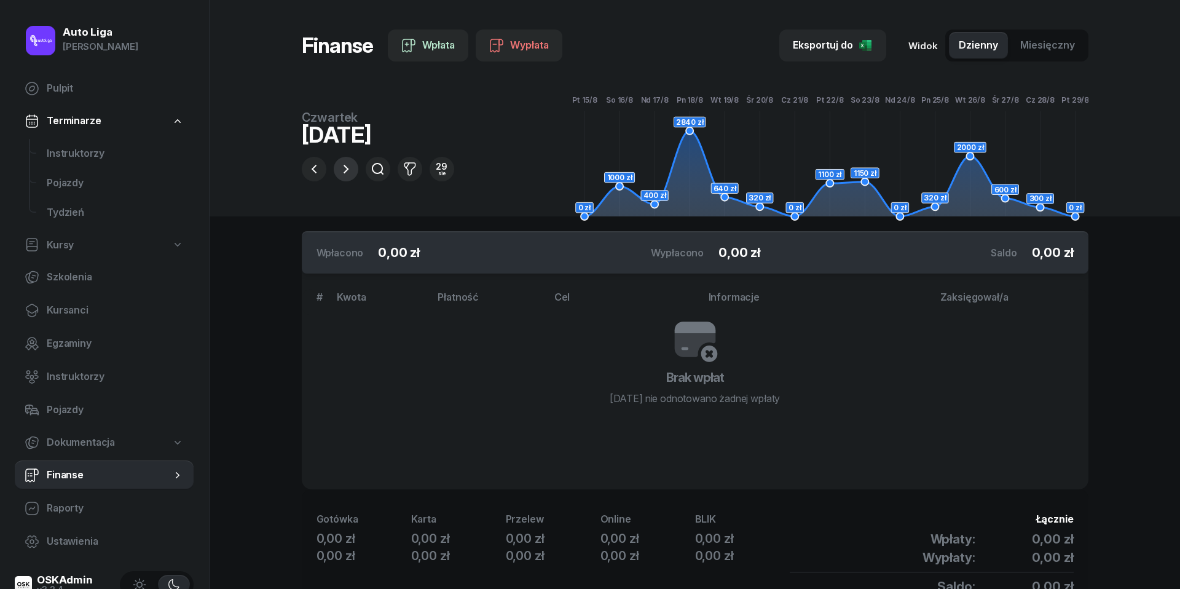
click at [344, 168] on icon "button" at bounding box center [346, 169] width 15 height 15
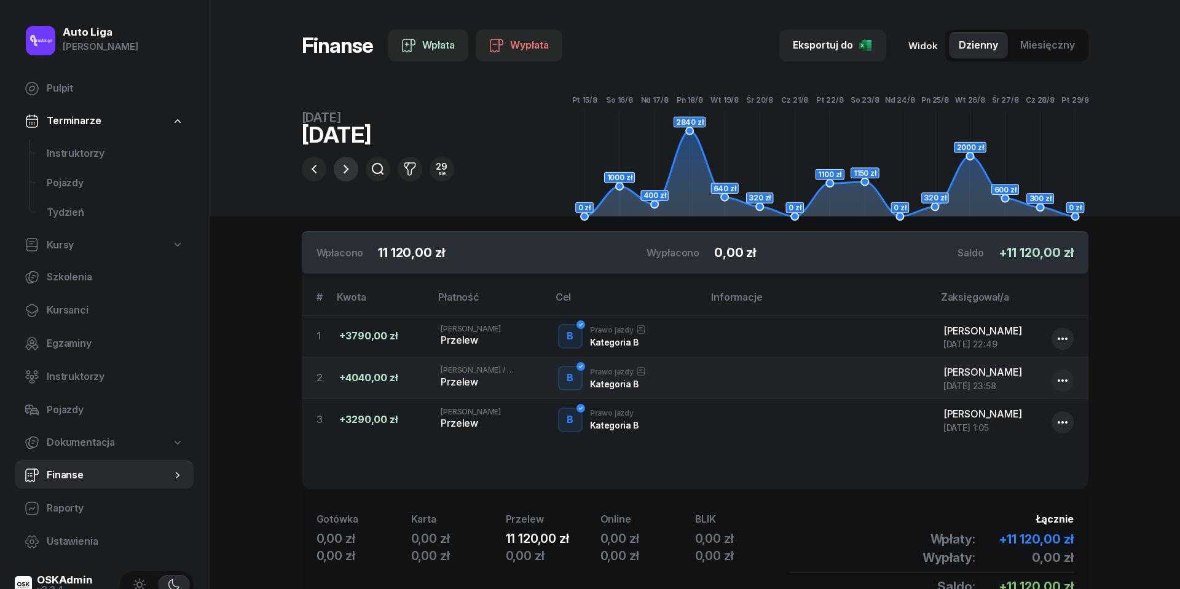
click at [344, 168] on icon "button" at bounding box center [346, 169] width 15 height 15
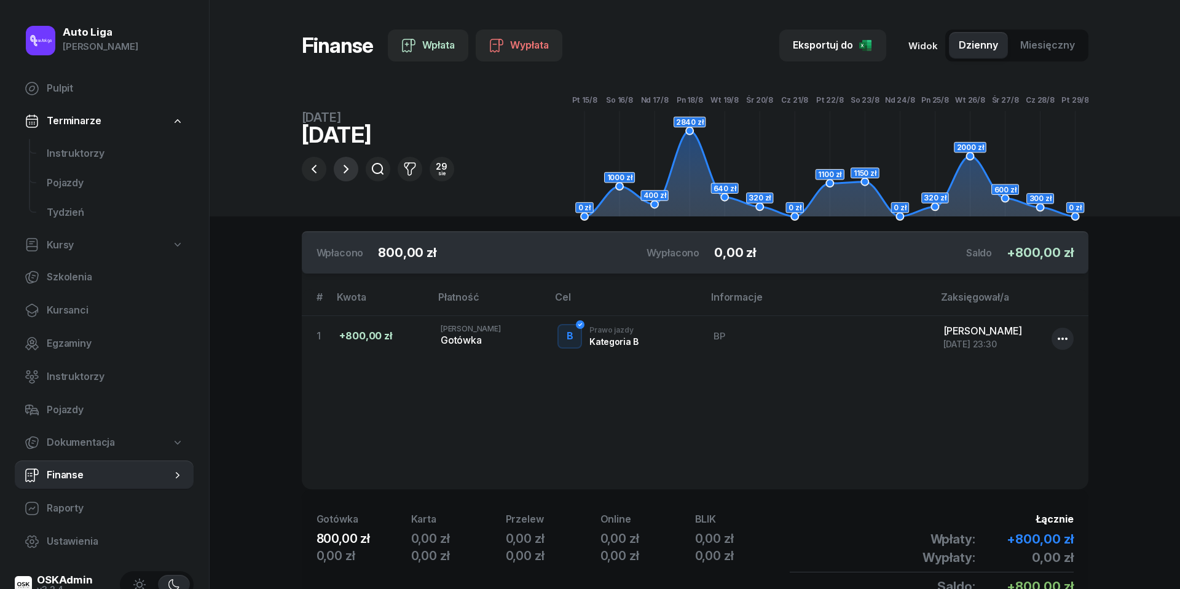
click at [344, 168] on icon "button" at bounding box center [346, 169] width 15 height 15
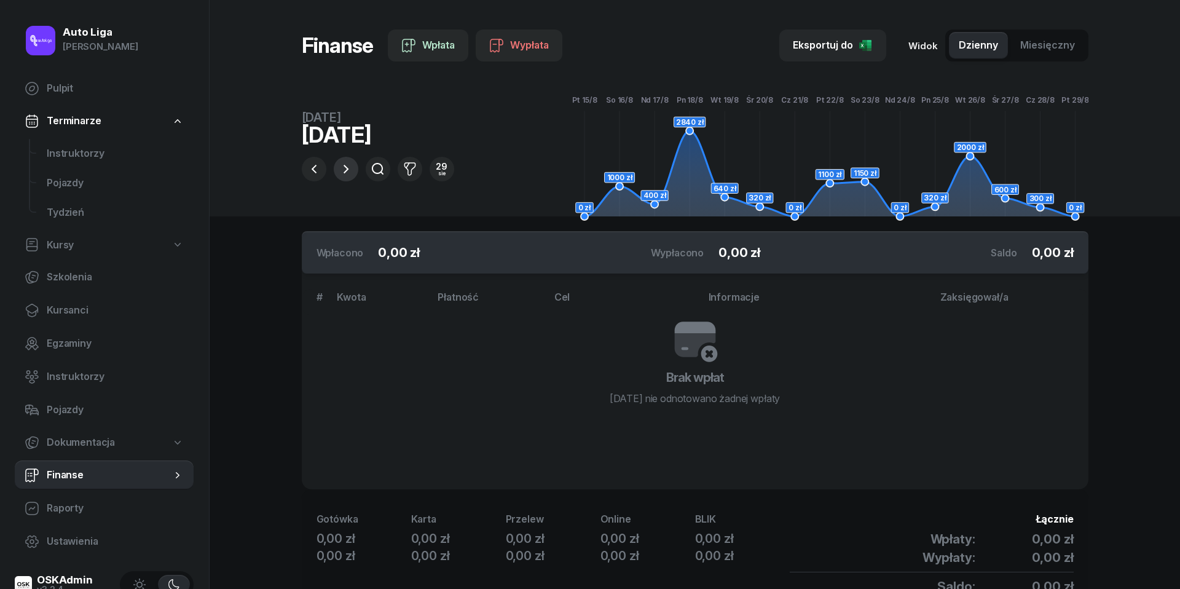
click at [344, 168] on icon "button" at bounding box center [346, 169] width 15 height 15
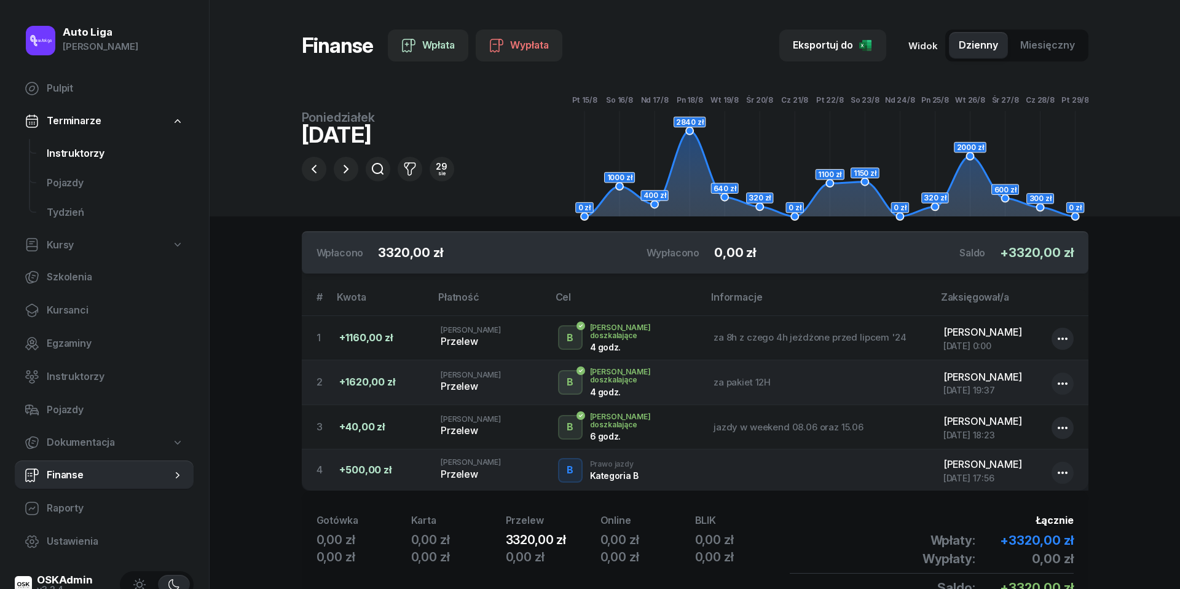
click at [85, 151] on span "Instruktorzy" at bounding box center [115, 154] width 137 height 16
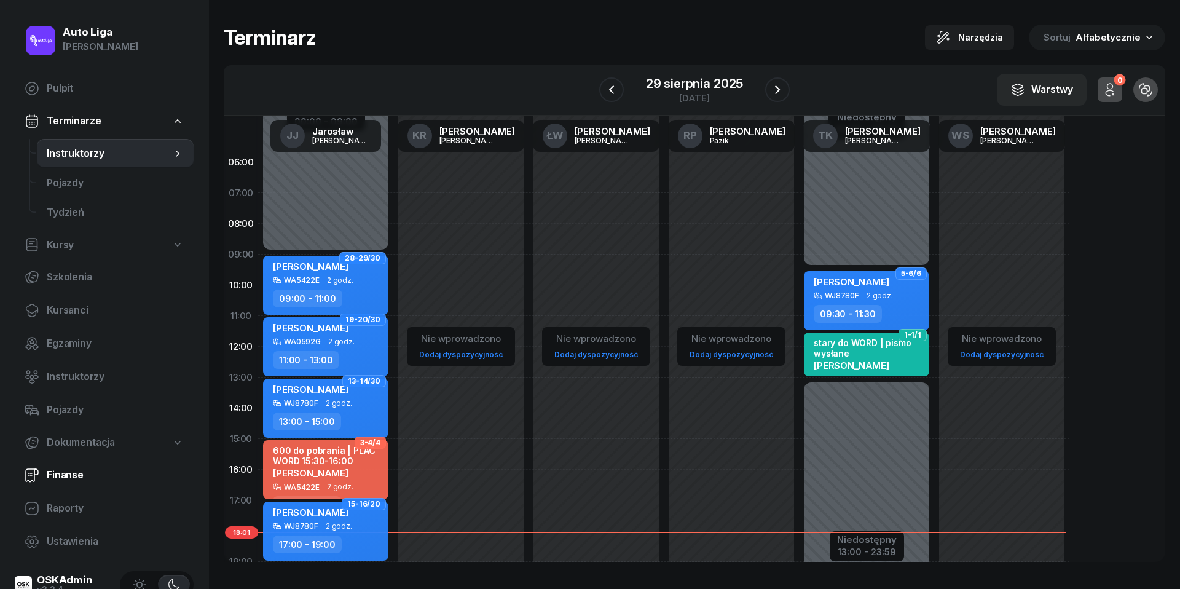
click at [71, 475] on span "Finanse" at bounding box center [115, 475] width 137 height 16
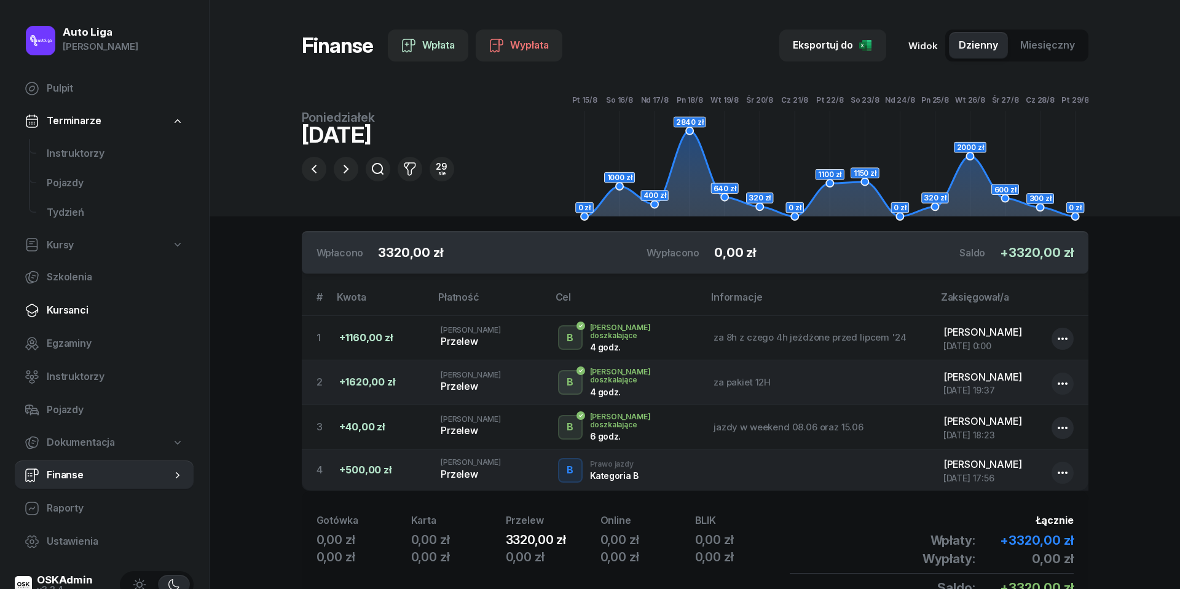
click at [62, 322] on link "Kursanci" at bounding box center [104, 311] width 179 height 30
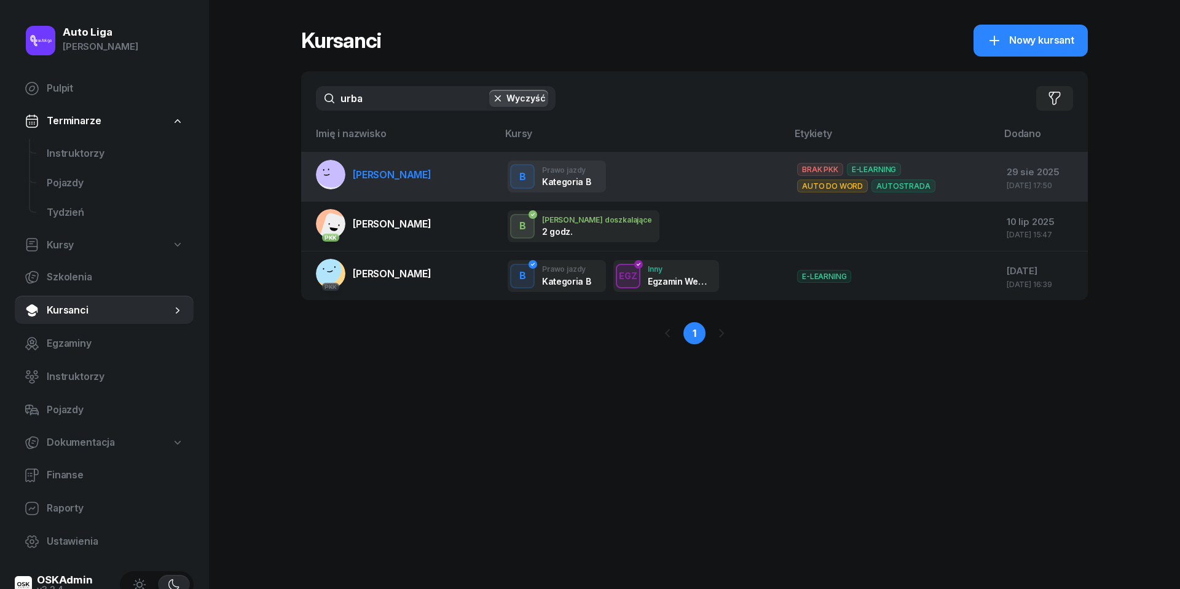
click at [386, 173] on span "[PERSON_NAME]" at bounding box center [392, 174] width 79 height 12
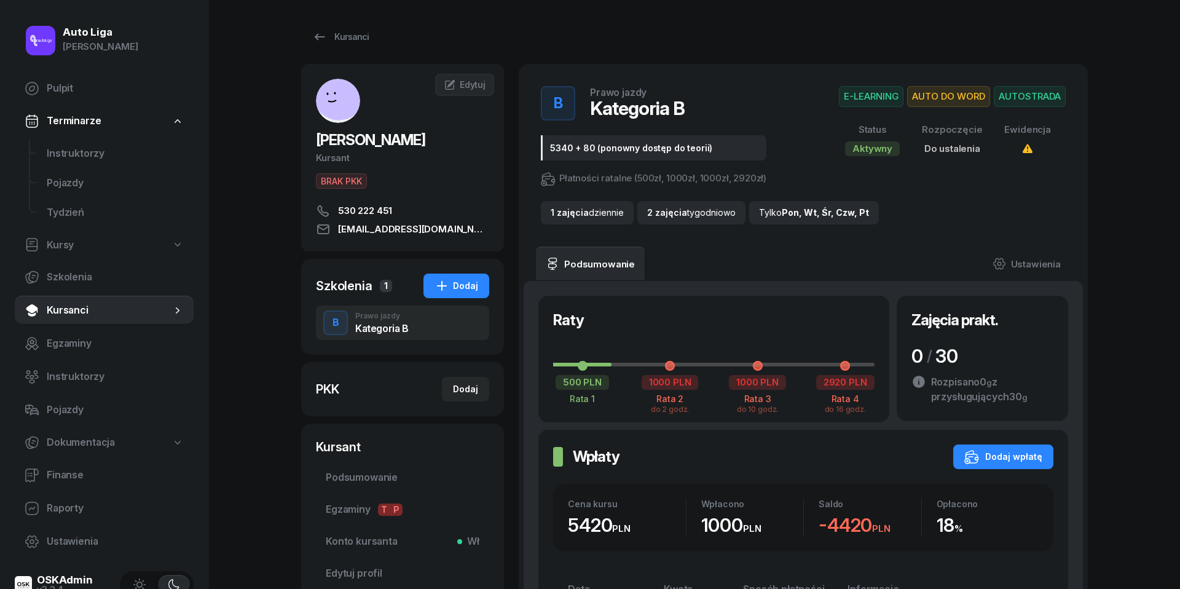
click at [89, 305] on span "Kursanci" at bounding box center [109, 310] width 125 height 16
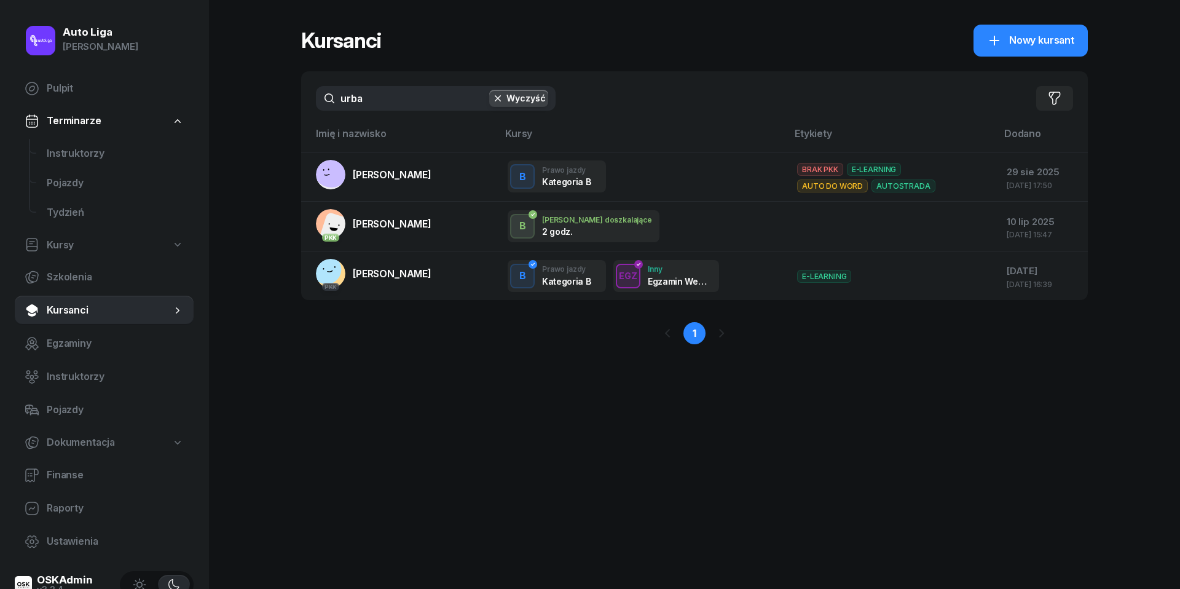
click at [384, 91] on input "urba" at bounding box center [436, 98] width 240 height 25
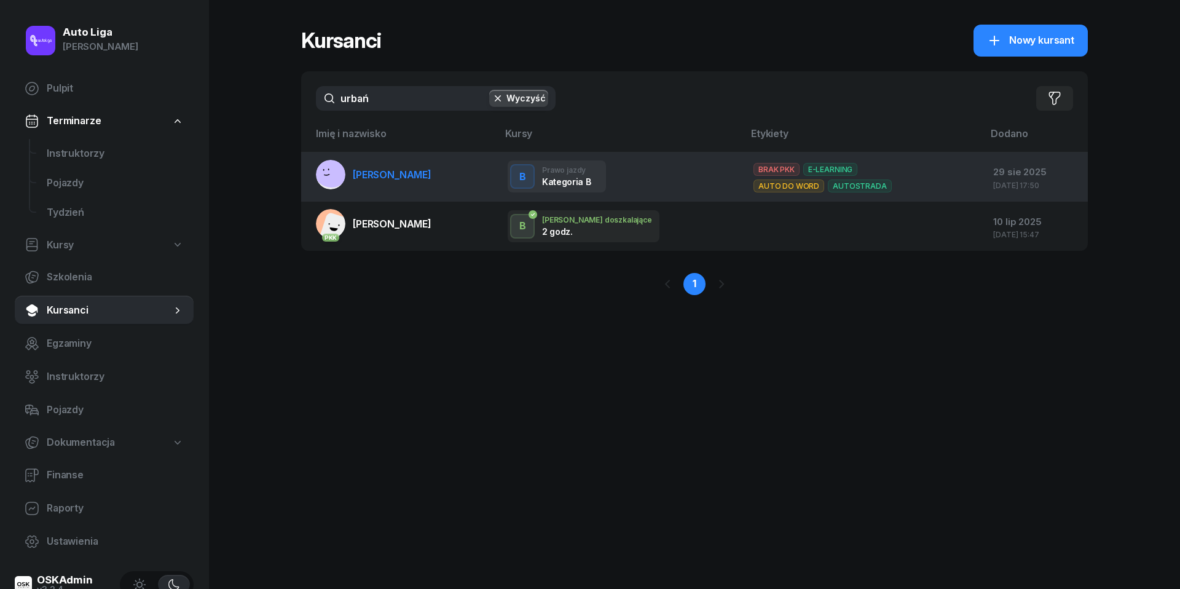
type input "urbań"
click at [386, 183] on link "[PERSON_NAME]" at bounding box center [374, 175] width 116 height 30
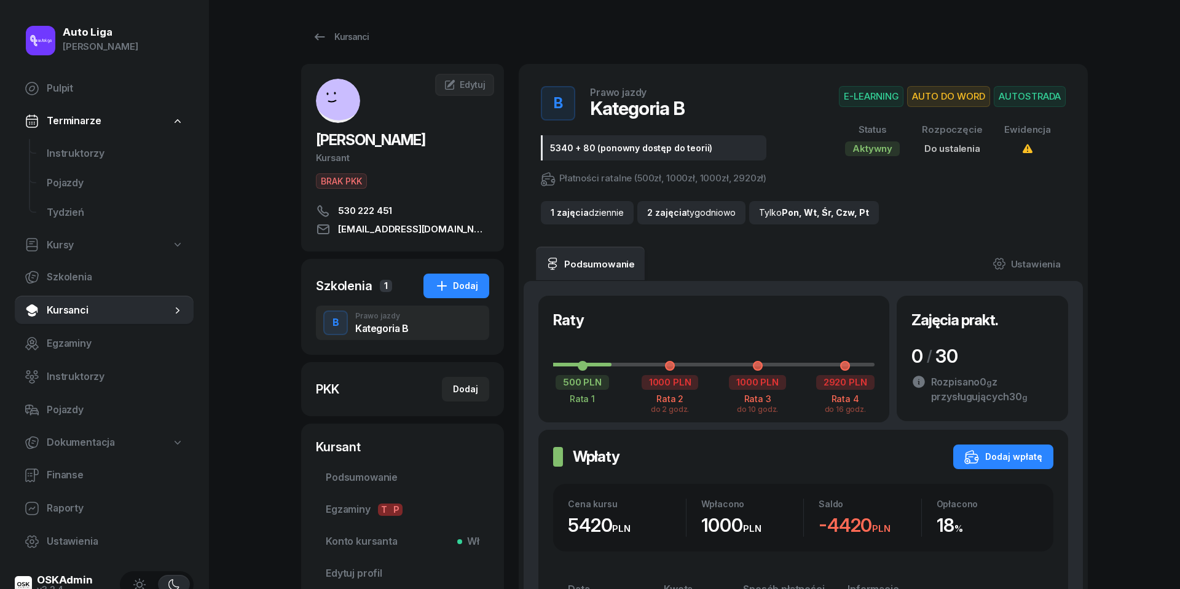
click at [55, 307] on span "Kursanci" at bounding box center [109, 310] width 125 height 16
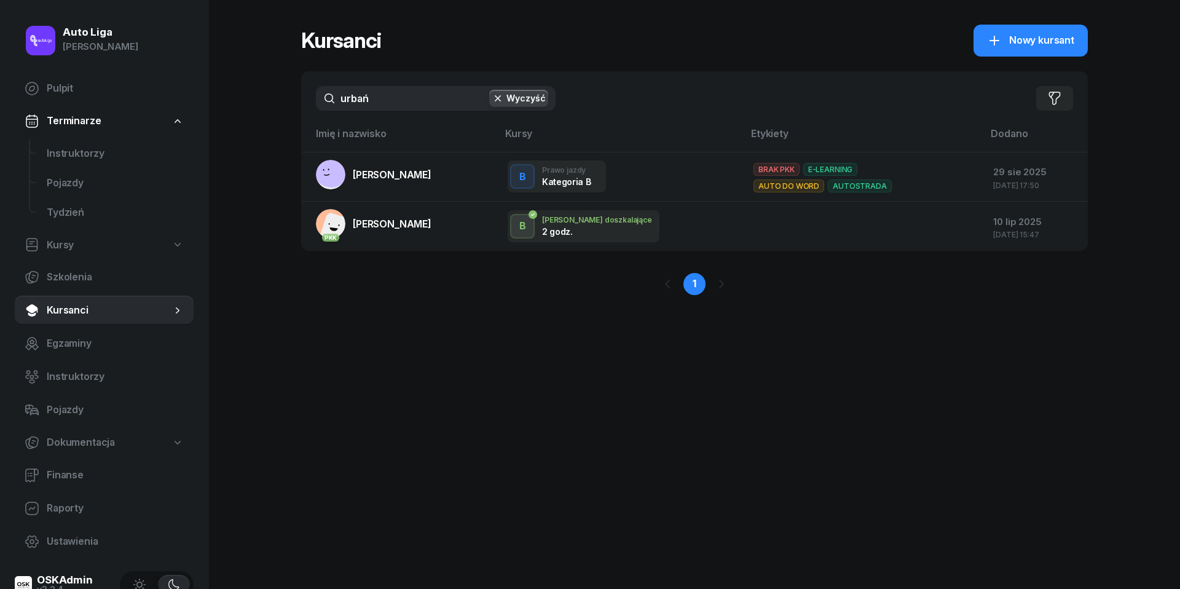
click at [387, 104] on input "urbań" at bounding box center [436, 98] width 240 height 25
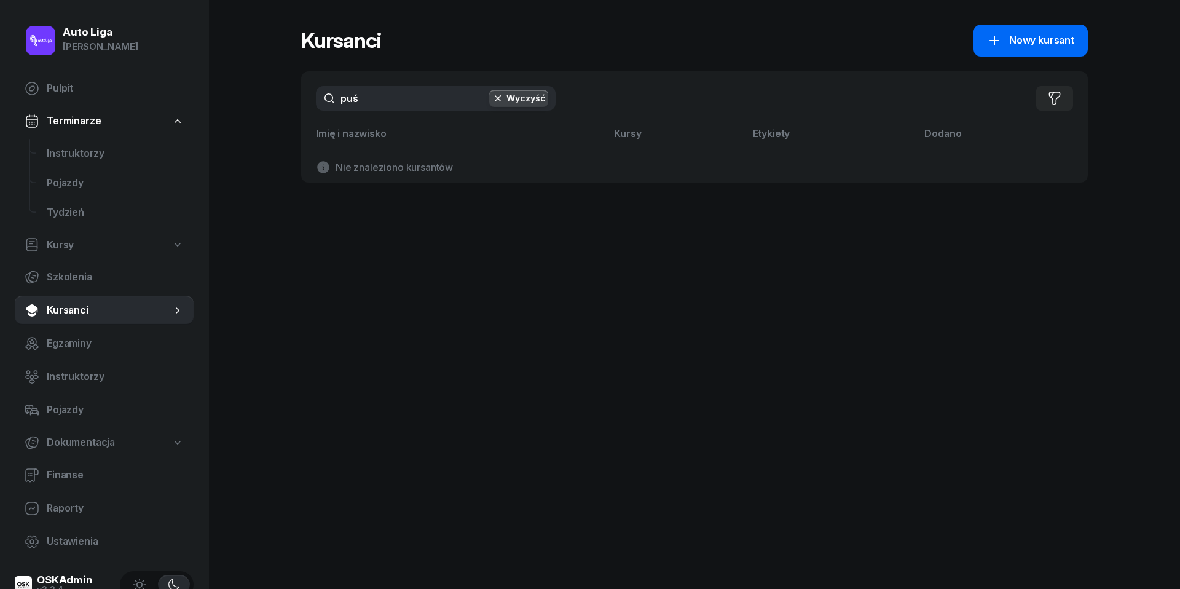
type input "puś"
click at [1030, 42] on span "Nowy kursant" at bounding box center [1041, 41] width 65 height 16
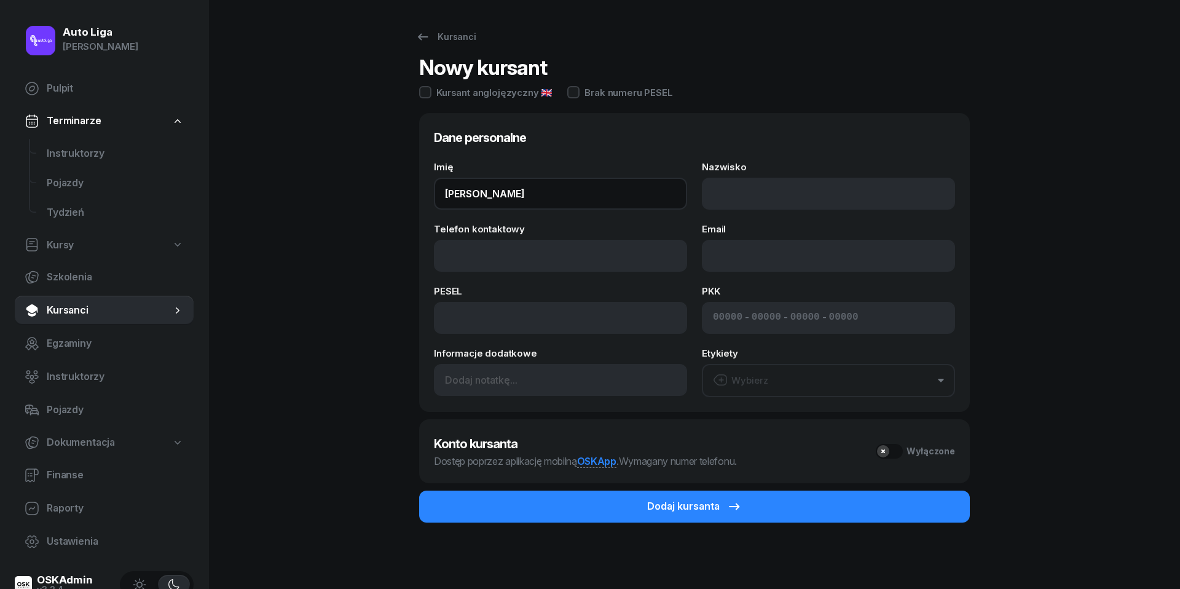
type input "[PERSON_NAME]"
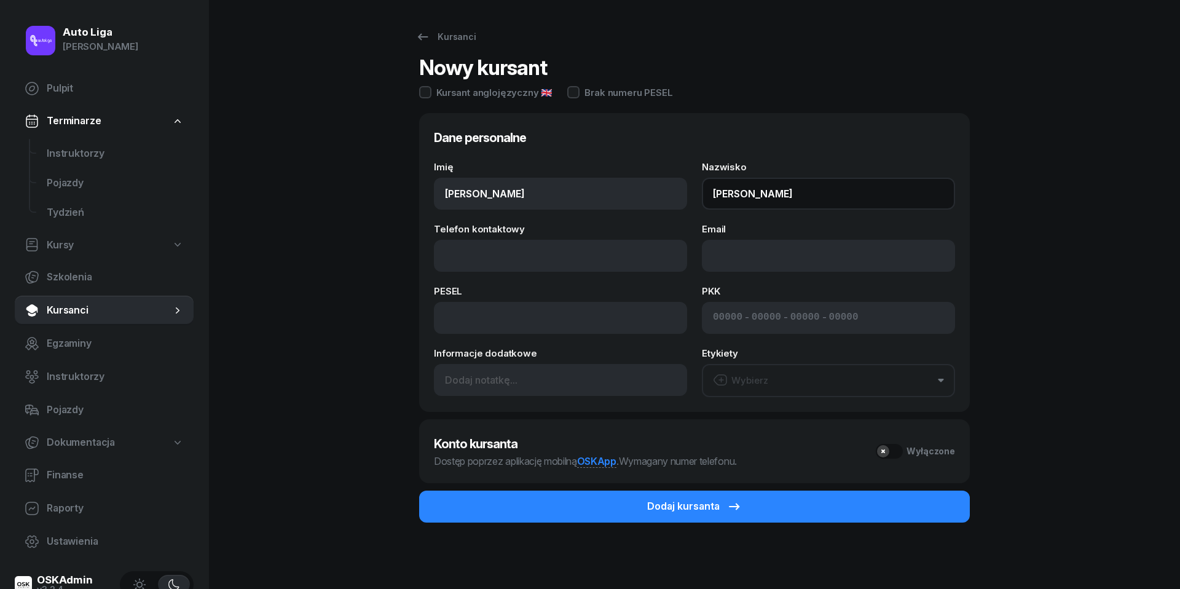
type input "[PERSON_NAME]"
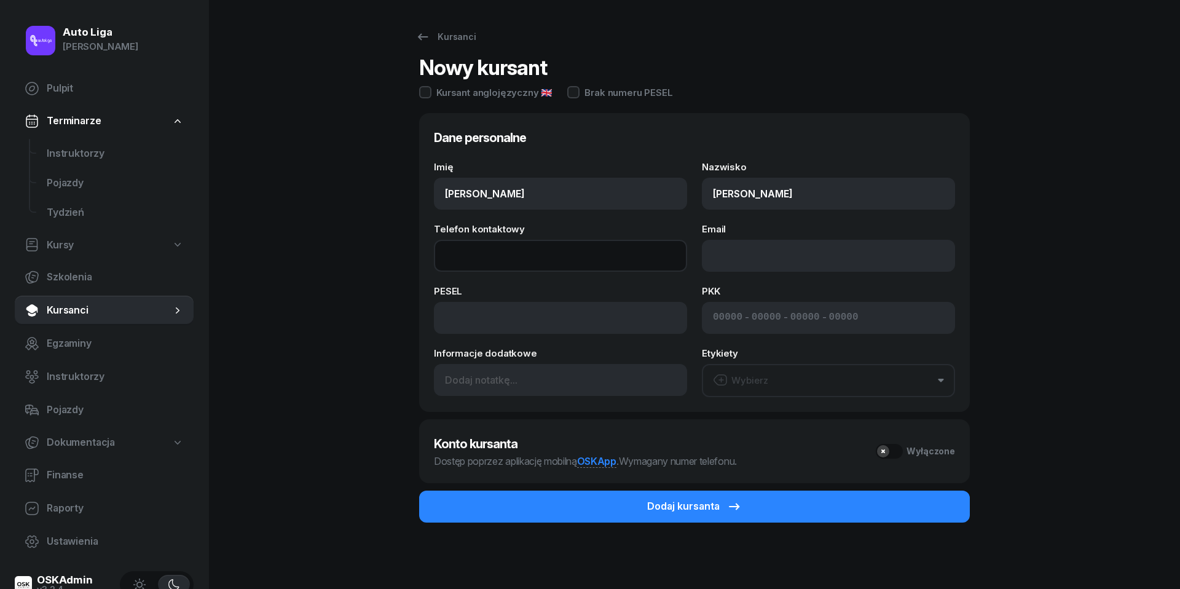
paste input "tel:[PHONE_NUMBER]"
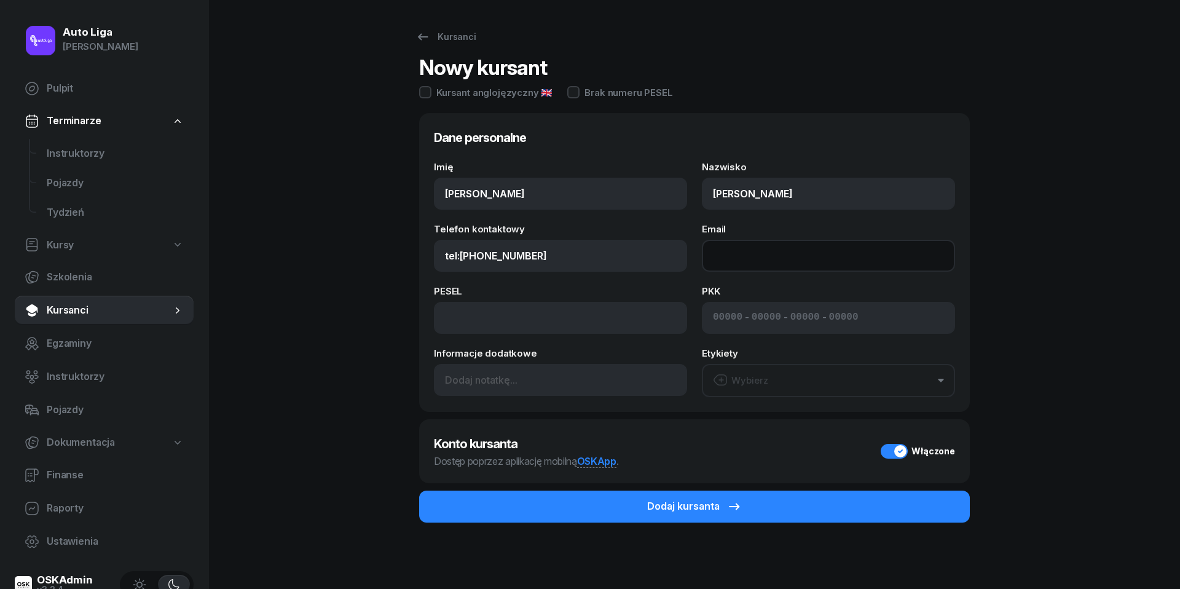
type input "728 249 178"
paste input "mailto:[EMAIL_ADDRESS][PERSON_NAME][DOMAIN_NAME]"
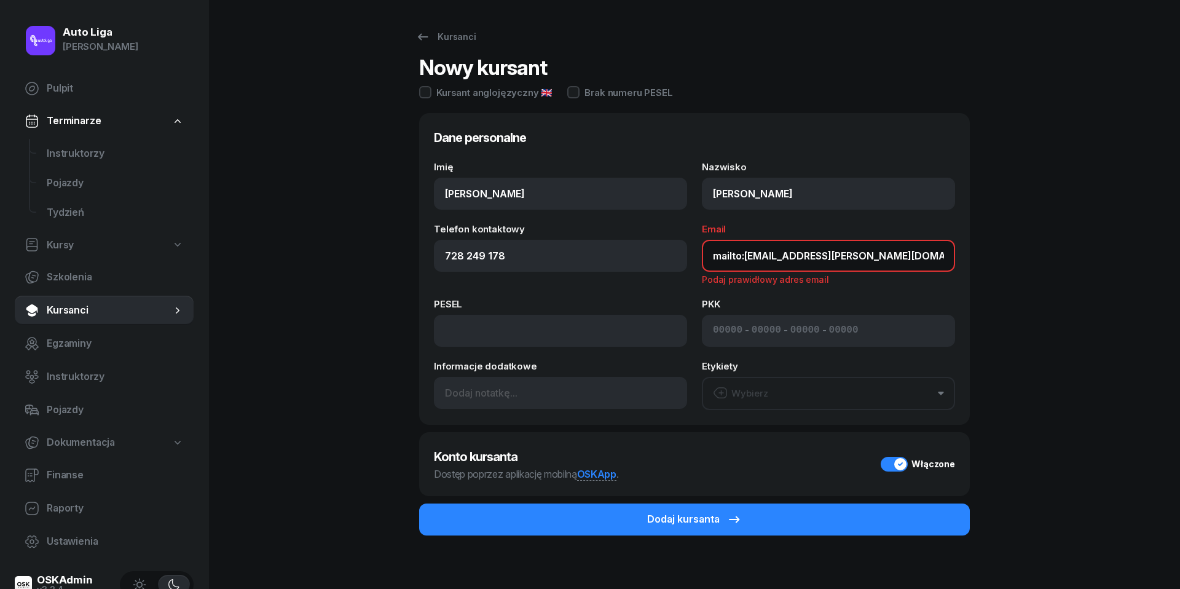
click at [746, 259] on input "mailto:[EMAIL_ADDRESS][PERSON_NAME][DOMAIN_NAME]" at bounding box center [828, 256] width 253 height 32
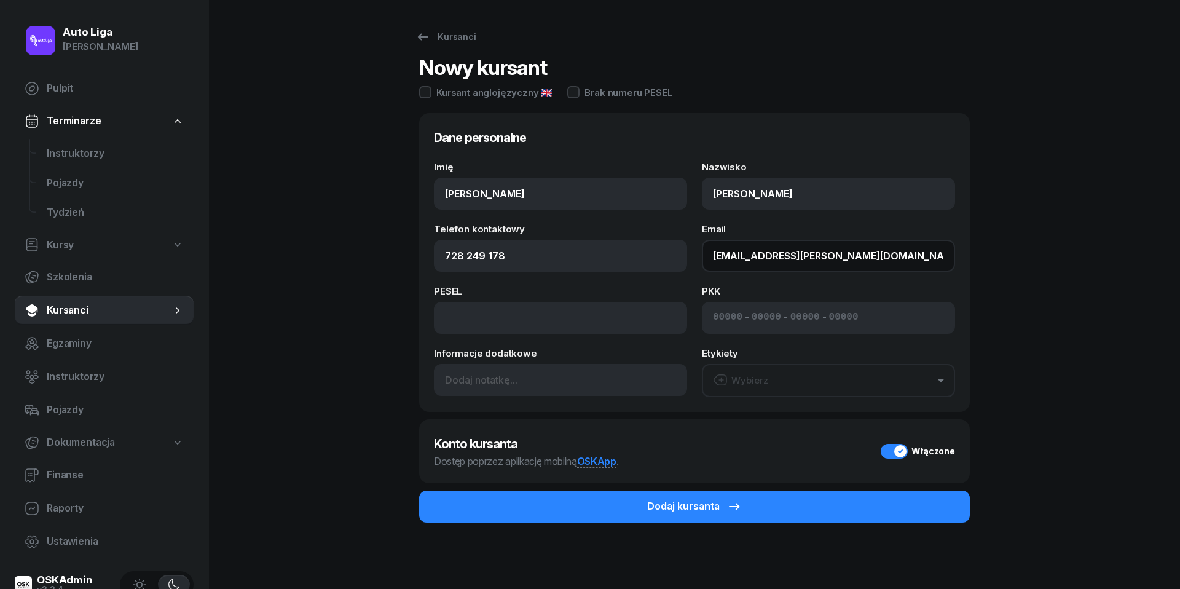
type input "[EMAIL_ADDRESS][PERSON_NAME][DOMAIN_NAME]"
click at [843, 385] on button "Wybierz" at bounding box center [828, 380] width 253 height 33
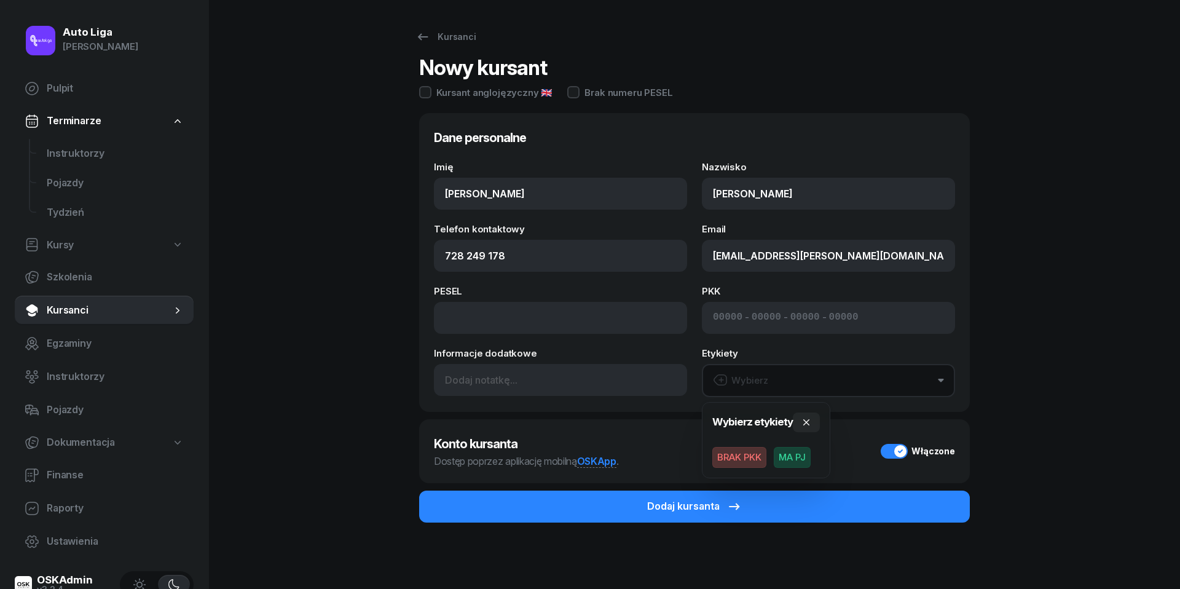
click at [739, 456] on span "BRAK PKK" at bounding box center [740, 457] width 54 height 21
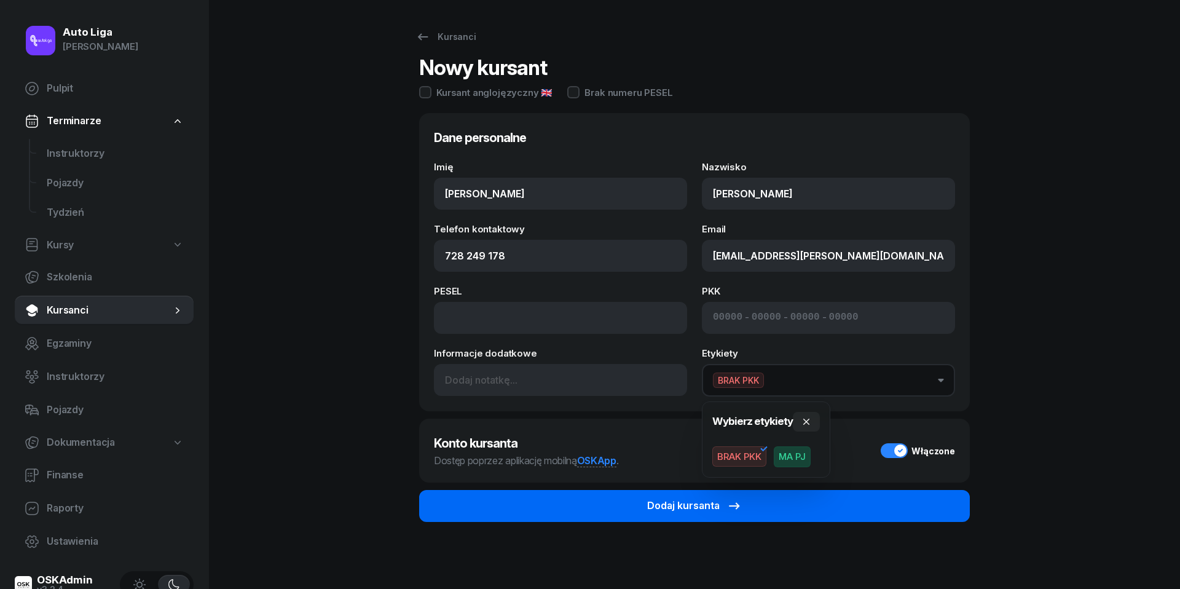
click at [725, 512] on button "Dodaj kursanta" at bounding box center [694, 506] width 551 height 32
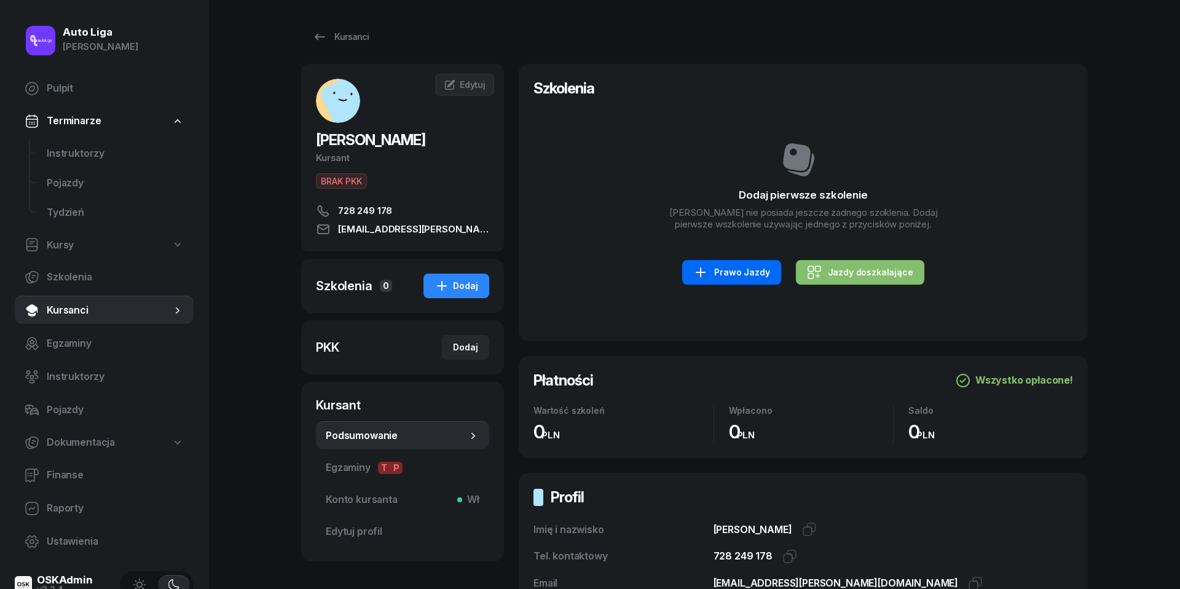
click at [752, 280] on div "Prawo Jazdy" at bounding box center [731, 272] width 76 height 15
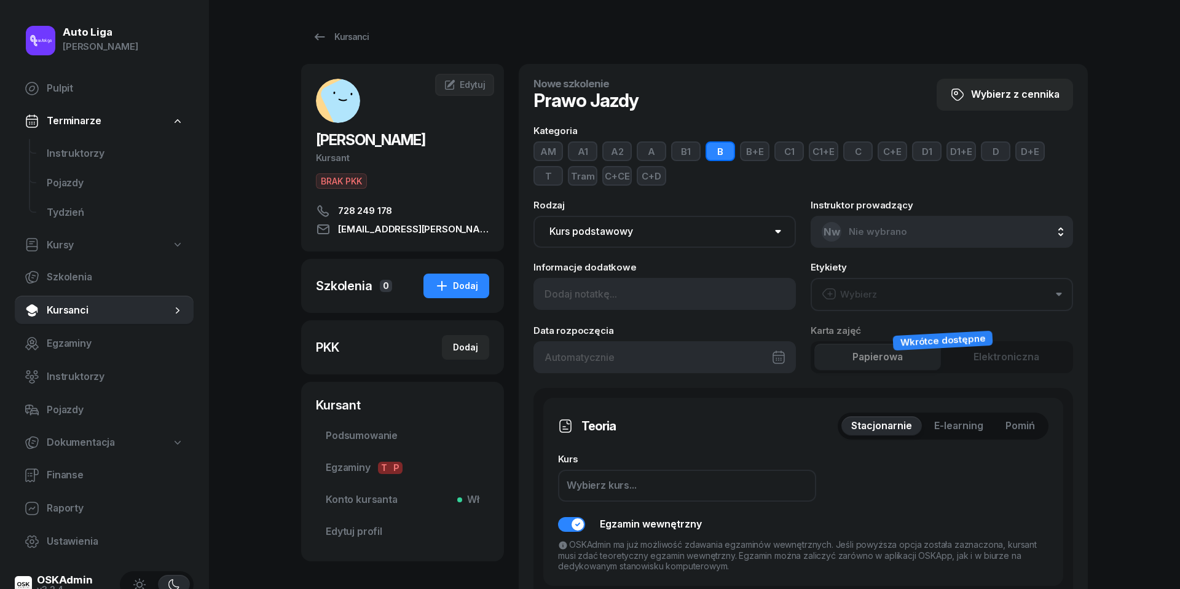
click at [912, 293] on button "Wybierz" at bounding box center [942, 294] width 263 height 33
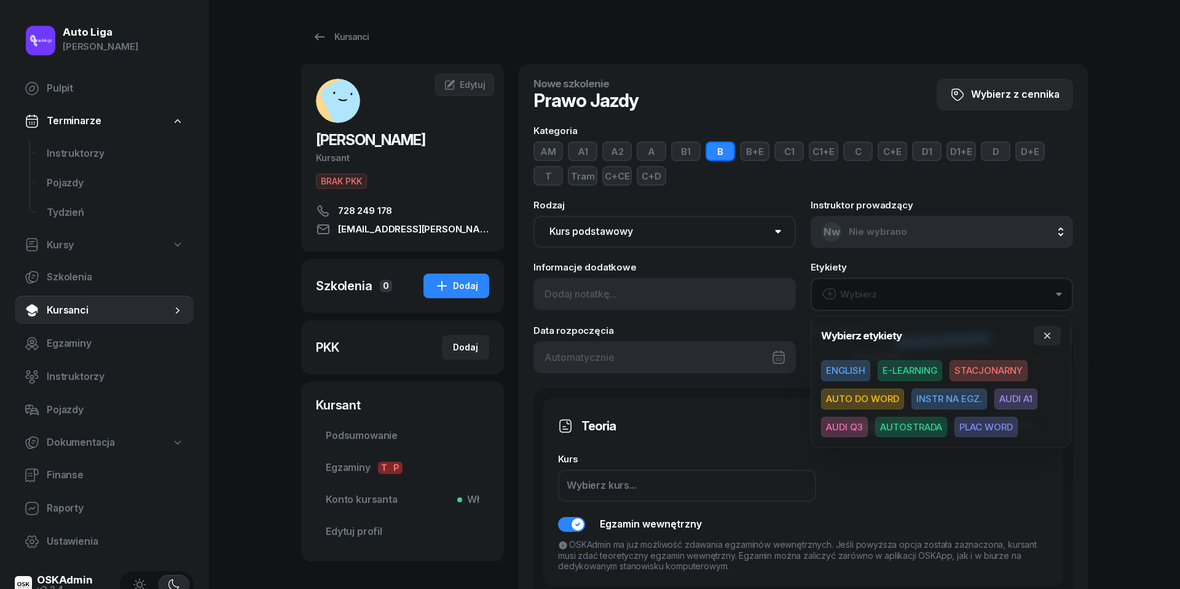
click at [917, 367] on span "E-LEARNING" at bounding box center [910, 370] width 65 height 21
click at [1053, 334] on button "button" at bounding box center [1047, 335] width 27 height 20
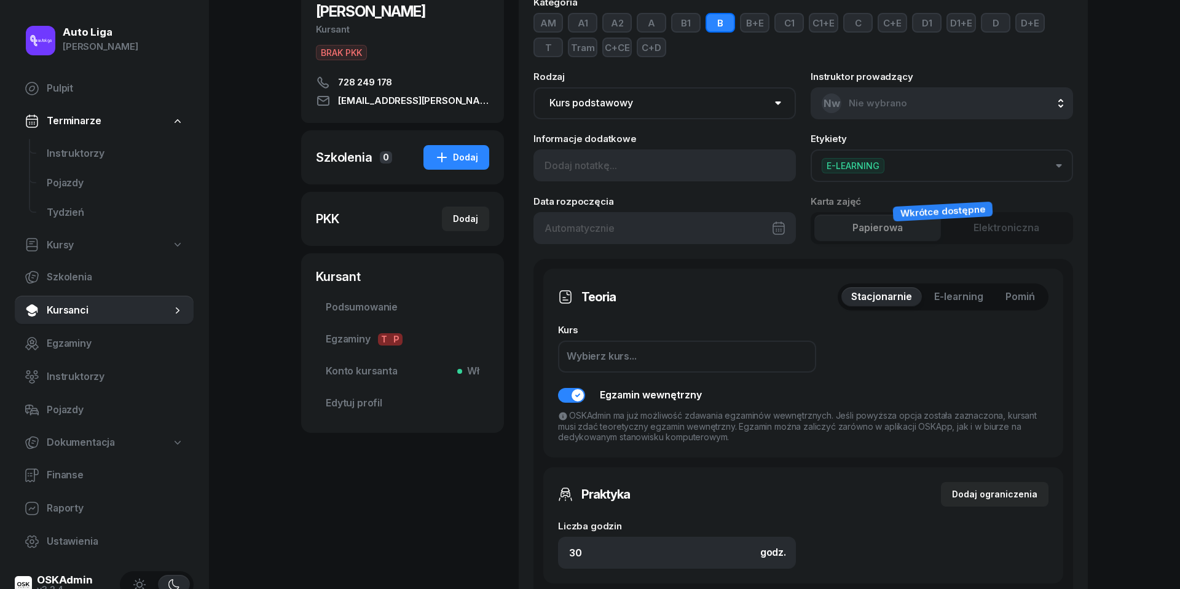
scroll to position [200, 0]
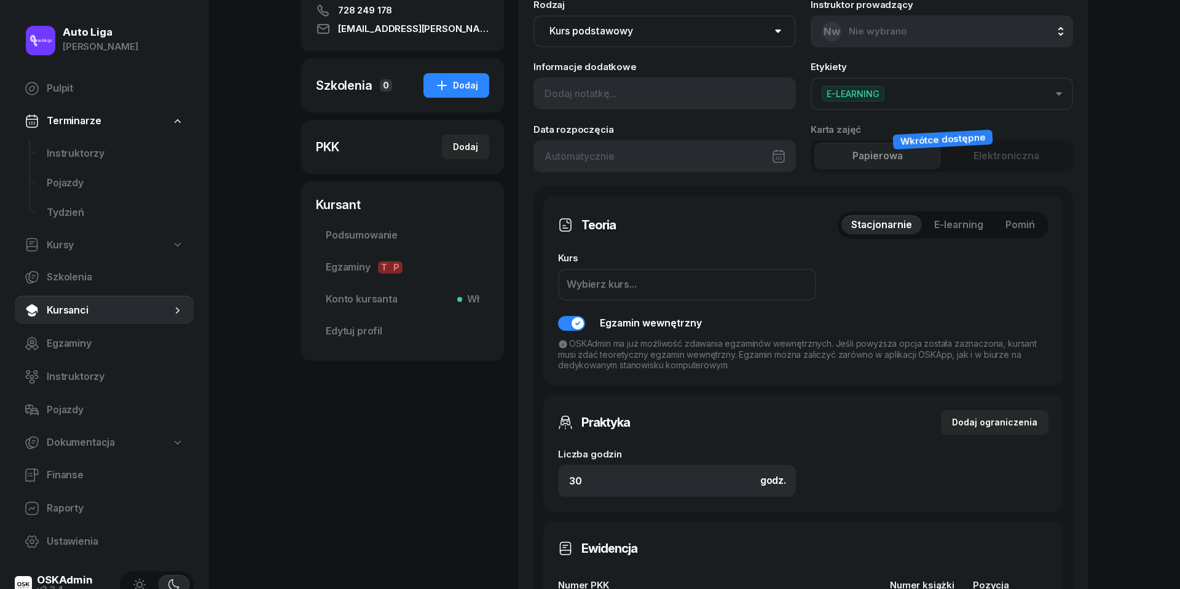
click at [1016, 223] on span "Pomiń" at bounding box center [1021, 225] width 30 height 16
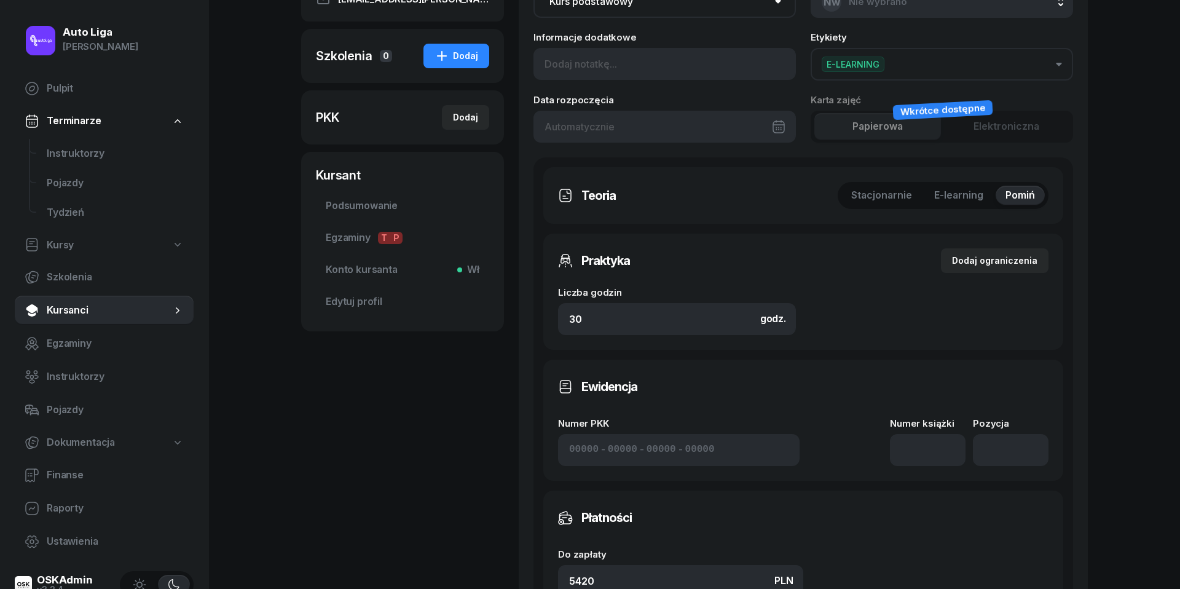
scroll to position [232, 0]
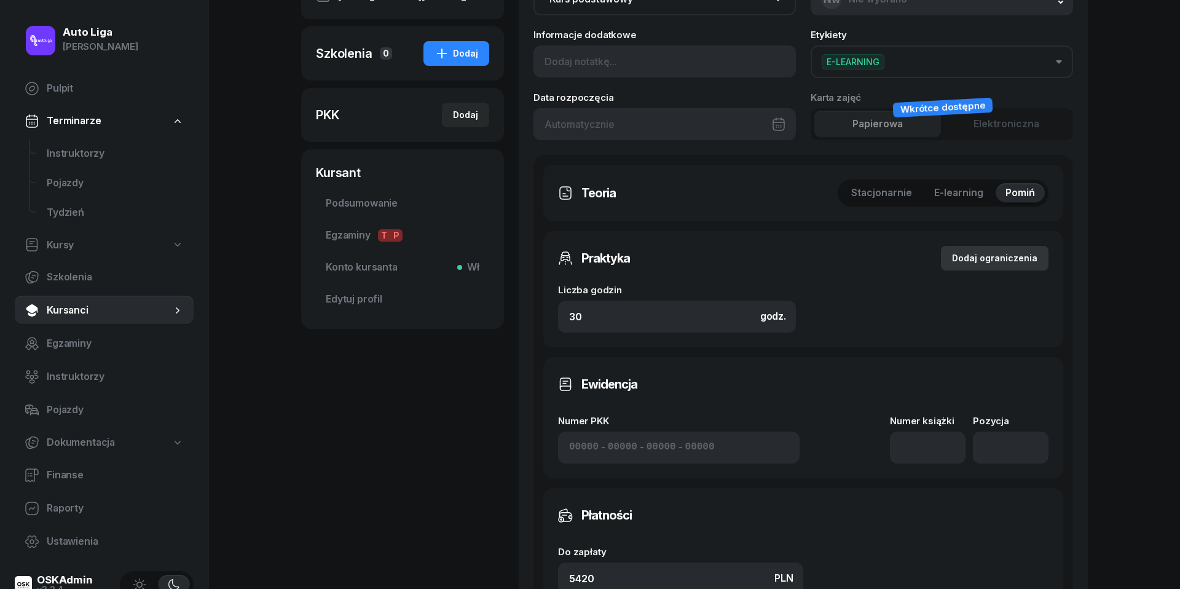
click at [989, 261] on div "Dodaj ograniczenia" at bounding box center [994, 258] width 85 height 15
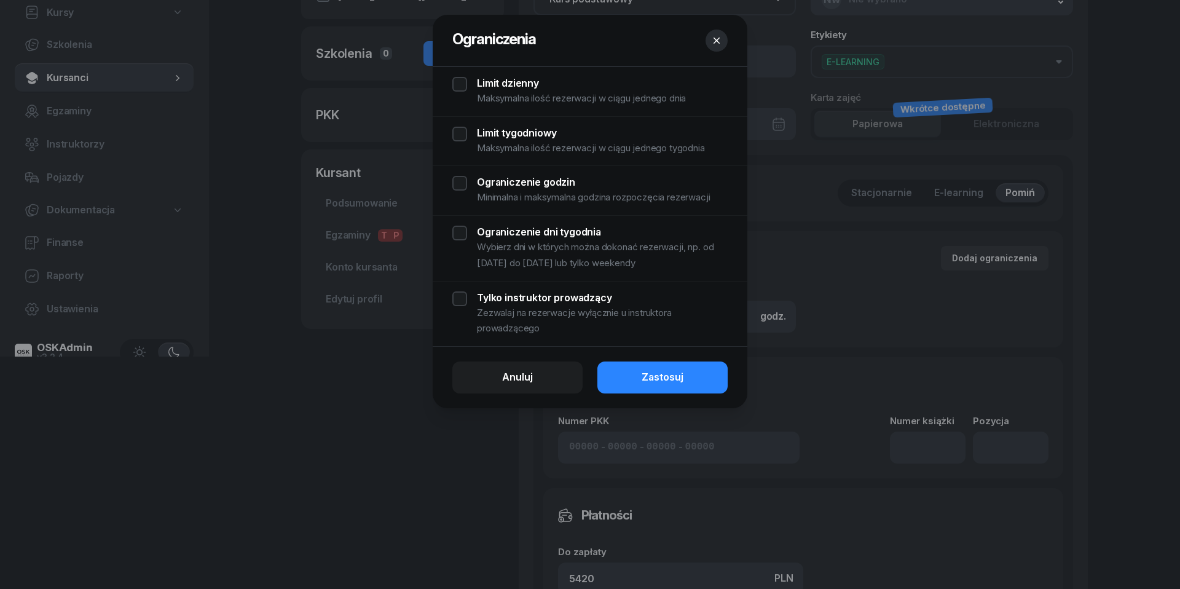
click at [468, 87] on div "Limit dzienny Maksymalna ilość rezerwacji w ciągu jednego dnia" at bounding box center [589, 92] width 275 height 30
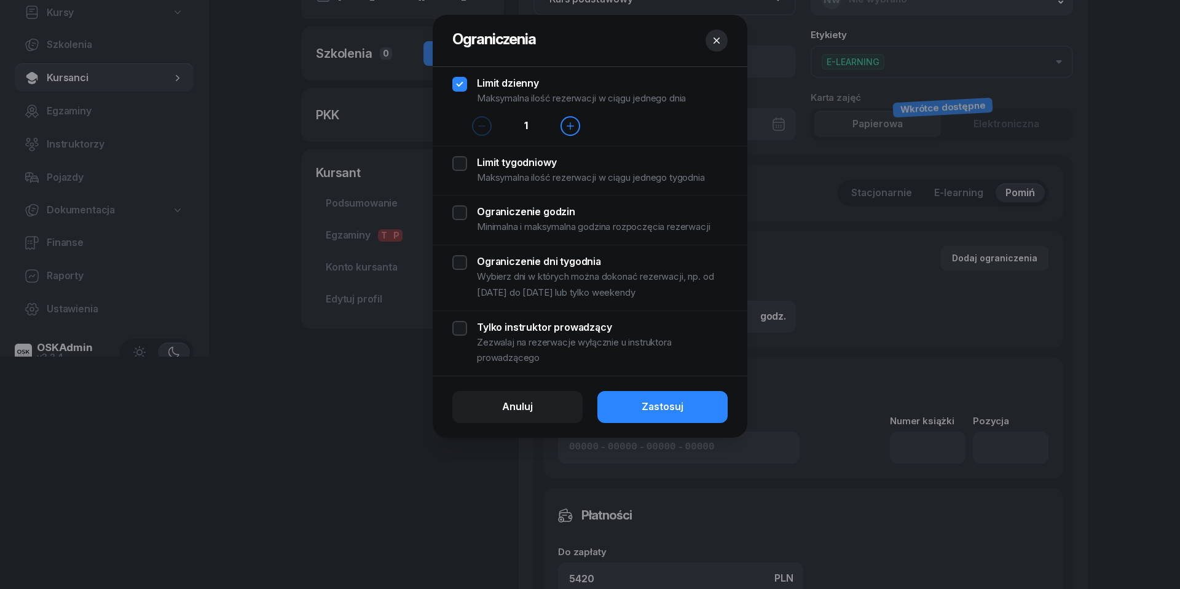
click at [465, 167] on div "Limit tygodniowy Maksymalna ilość rezerwacji w ciągu jednego tygodnia" at bounding box center [589, 171] width 275 height 30
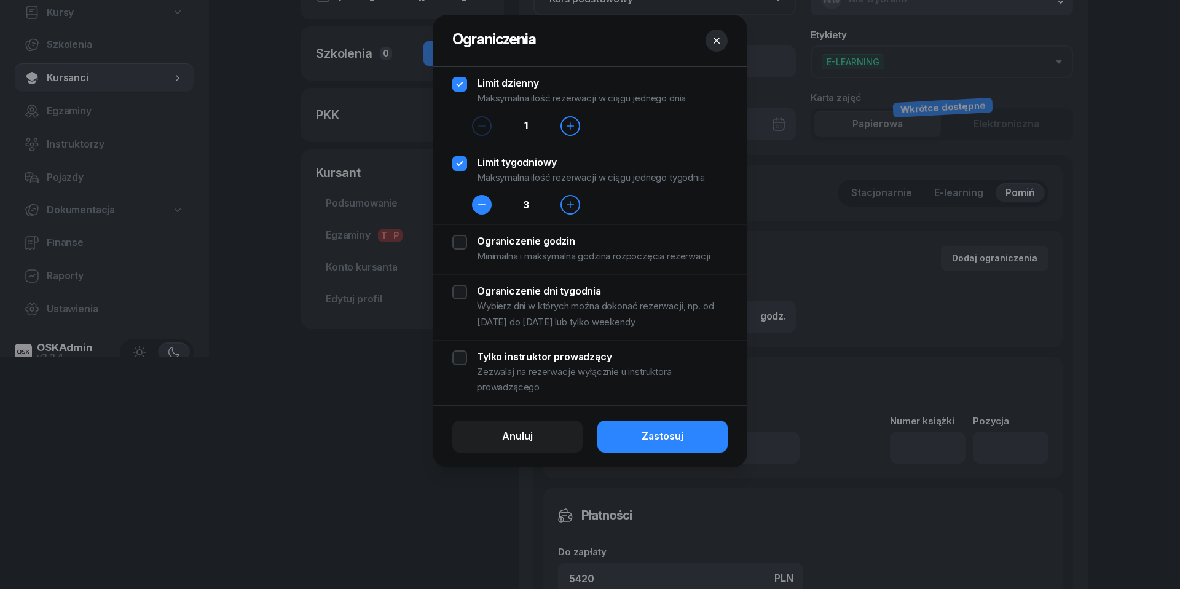
click at [483, 210] on button "button" at bounding box center [482, 205] width 20 height 20
click at [461, 240] on div "Ograniczenie godzin Minimalna i maksymalna godzina rozpoczęcia rezerwacji" at bounding box center [589, 250] width 275 height 30
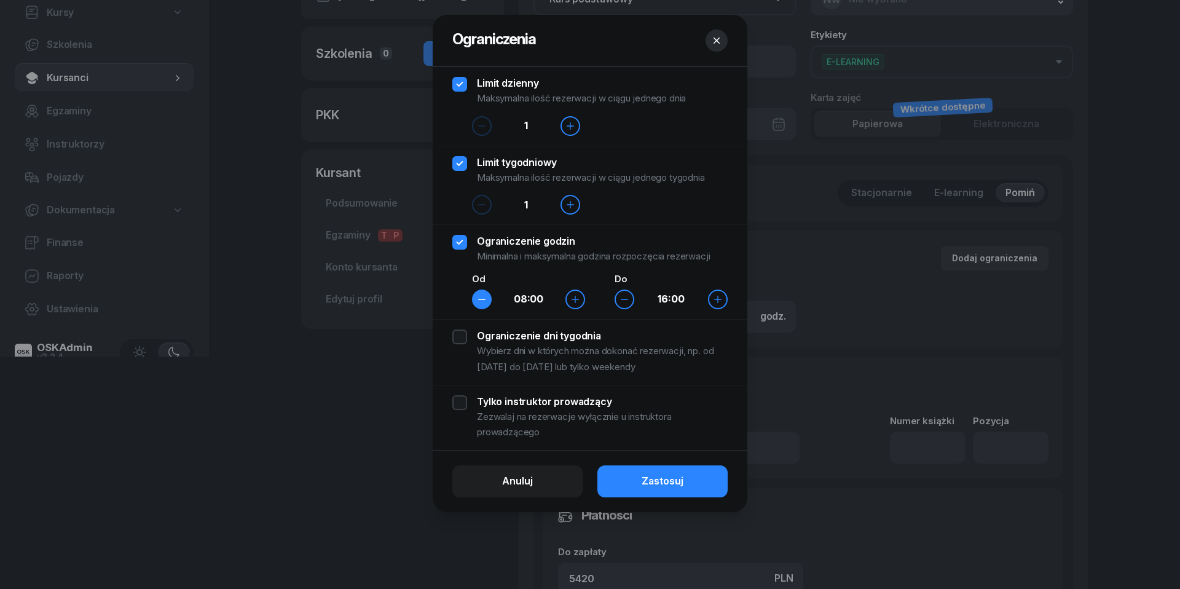
click at [482, 298] on icon "button" at bounding box center [482, 299] width 10 height 10
click at [458, 340] on div "Ograniczenie dni tygodnia Wybierz dni w których można dokonać rezerwacji, np. o…" at bounding box center [589, 352] width 275 height 45
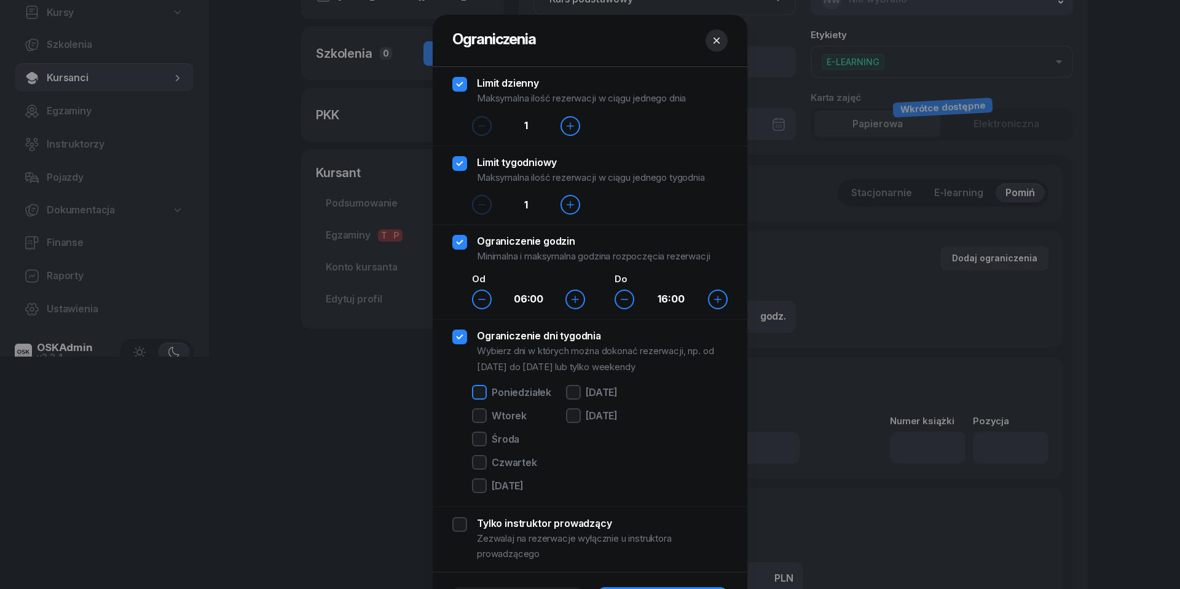
click at [475, 392] on div at bounding box center [479, 392] width 15 height 15
click at [476, 420] on div at bounding box center [479, 415] width 15 height 15
click at [477, 436] on div at bounding box center [479, 439] width 15 height 15
click at [478, 457] on div at bounding box center [479, 462] width 15 height 15
click at [478, 481] on div at bounding box center [479, 485] width 15 height 15
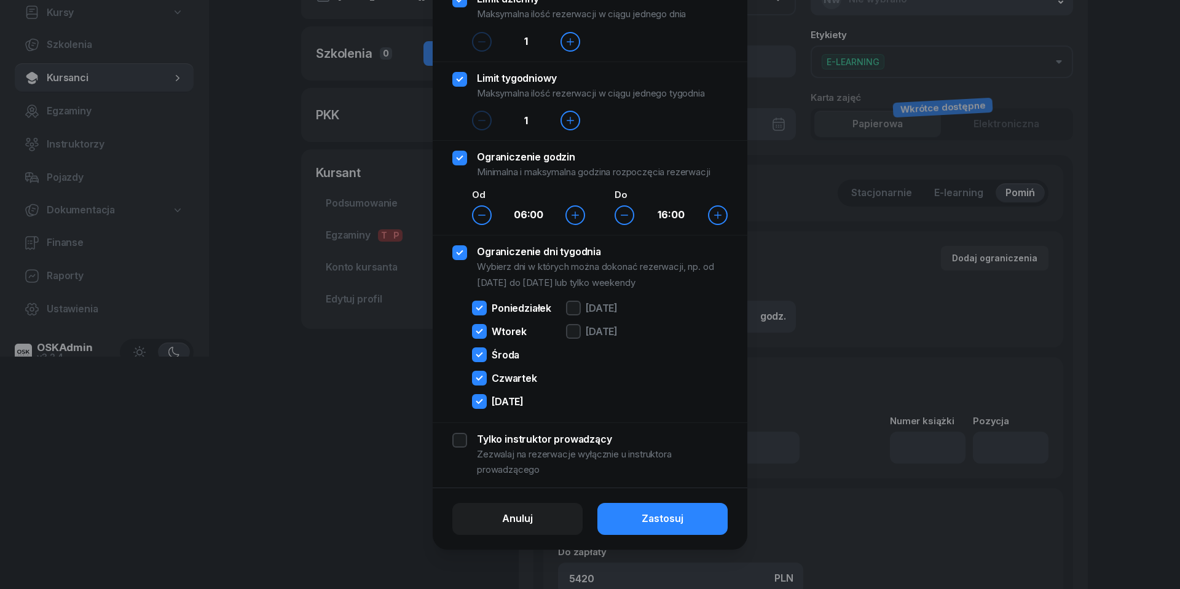
scroll to position [85, 0]
click at [689, 522] on button "Zastosuj" at bounding box center [663, 519] width 130 height 32
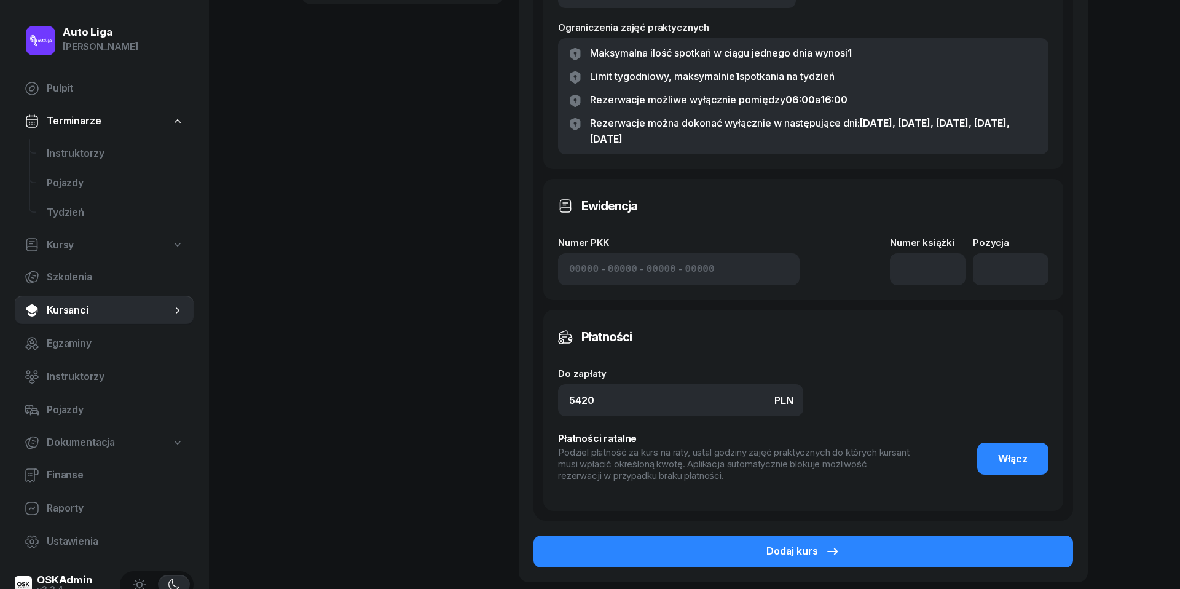
scroll to position [561, 0]
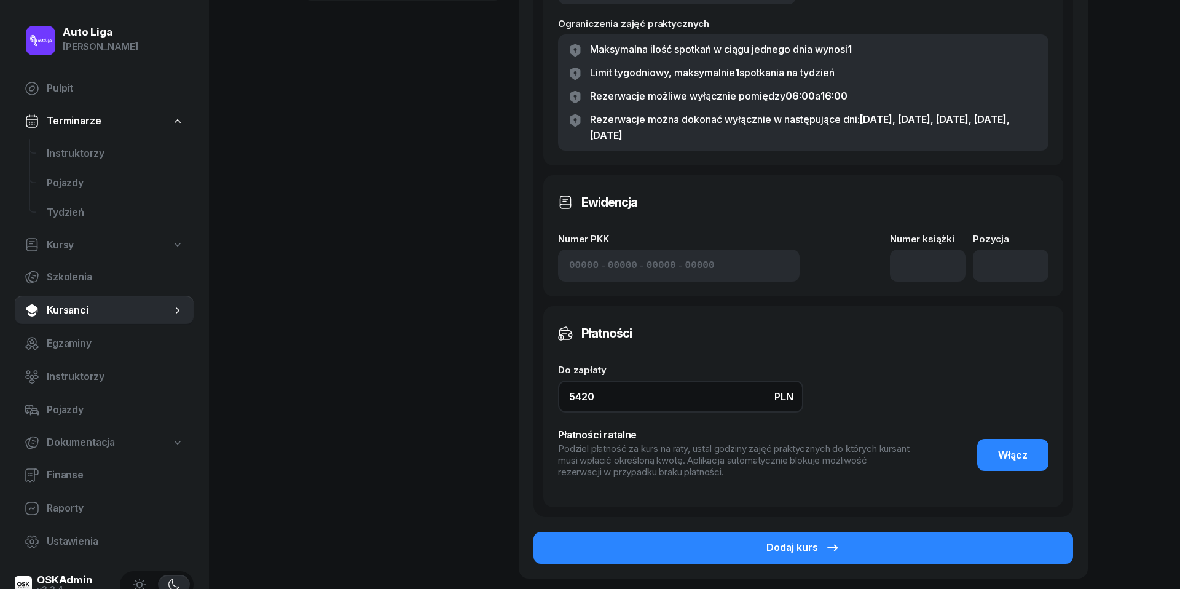
click at [673, 397] on input "5420" at bounding box center [680, 397] width 245 height 32
type input "4290"
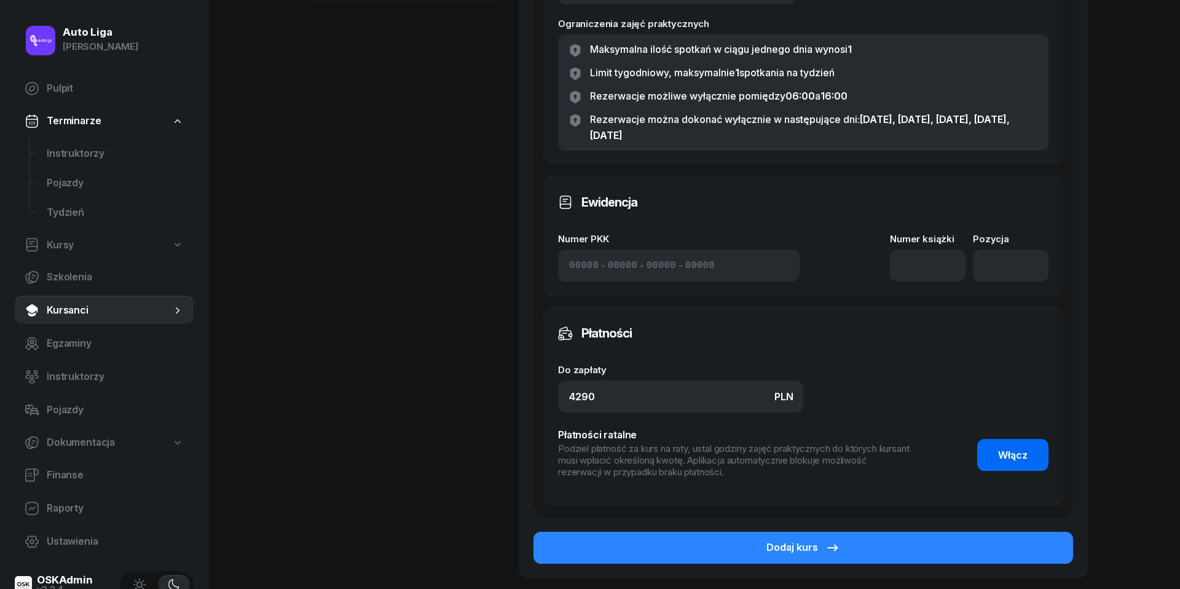
click at [1031, 450] on button "Włącz" at bounding box center [1012, 455] width 71 height 32
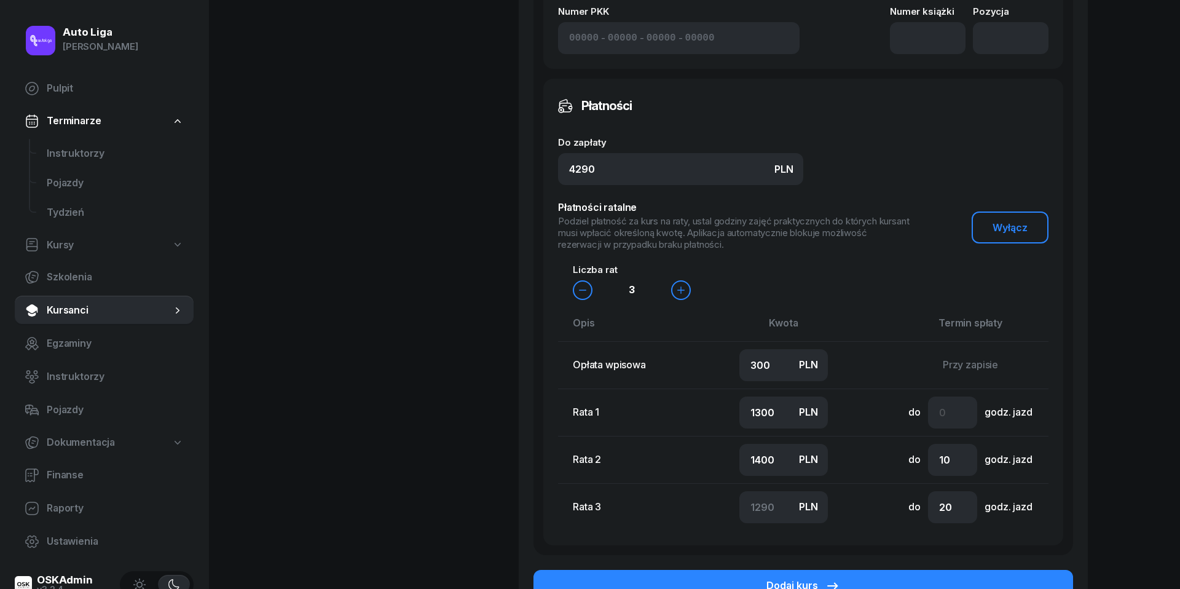
scroll to position [908, 0]
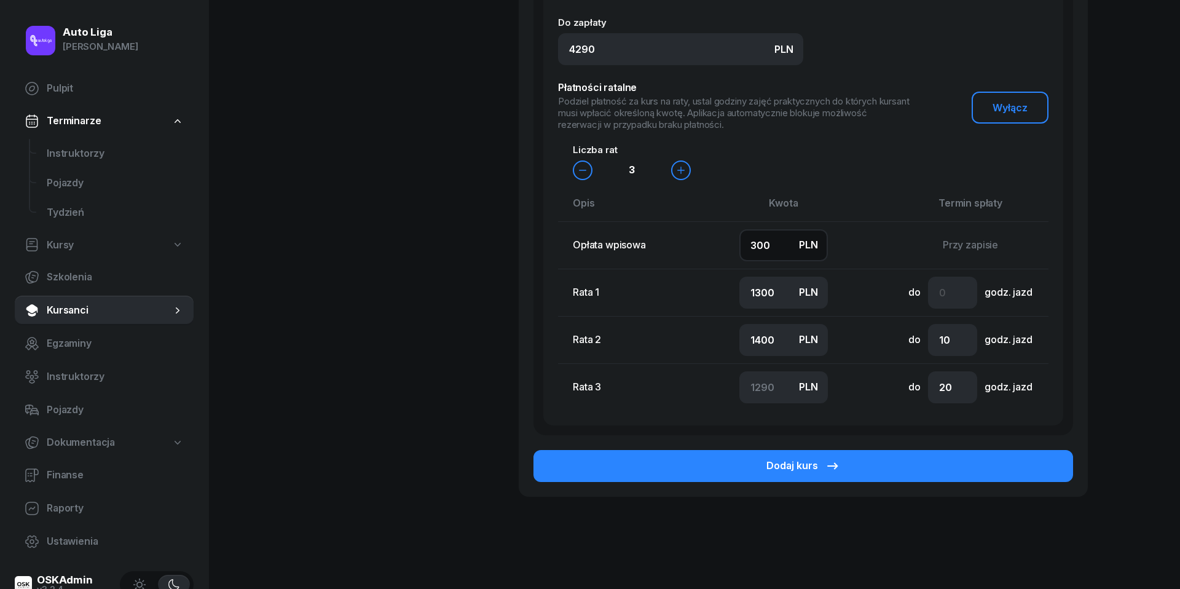
click at [771, 242] on input "300" at bounding box center [784, 245] width 89 height 32
type input "5"
type input "1400"
type input "1500"
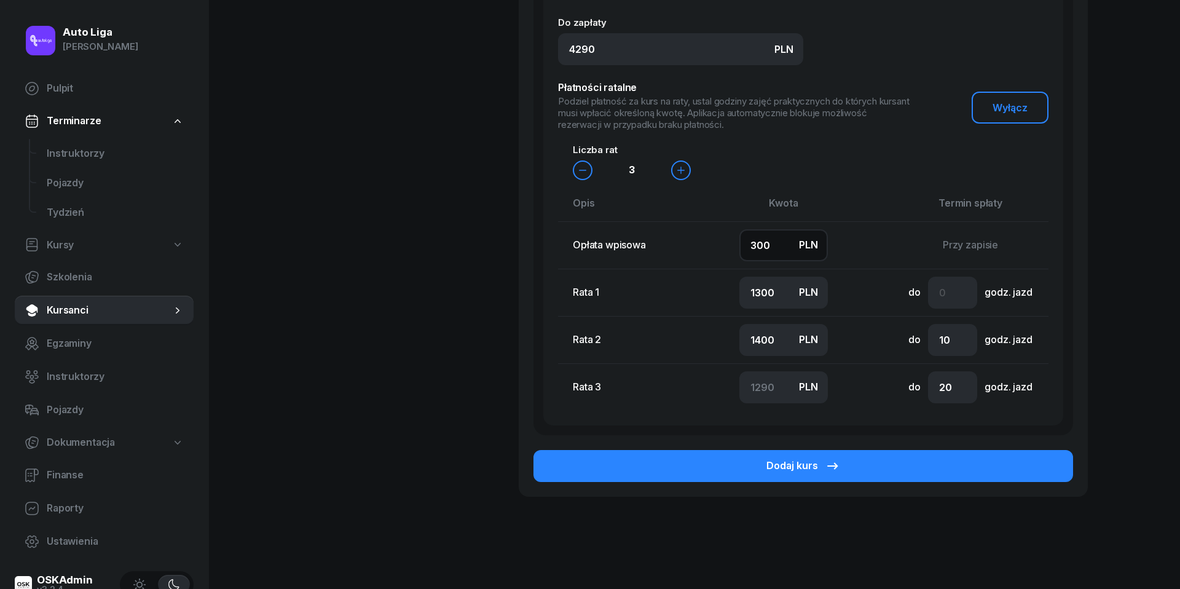
type input "1385"
type input "50"
type input "1400"
type input "1440"
type input "500"
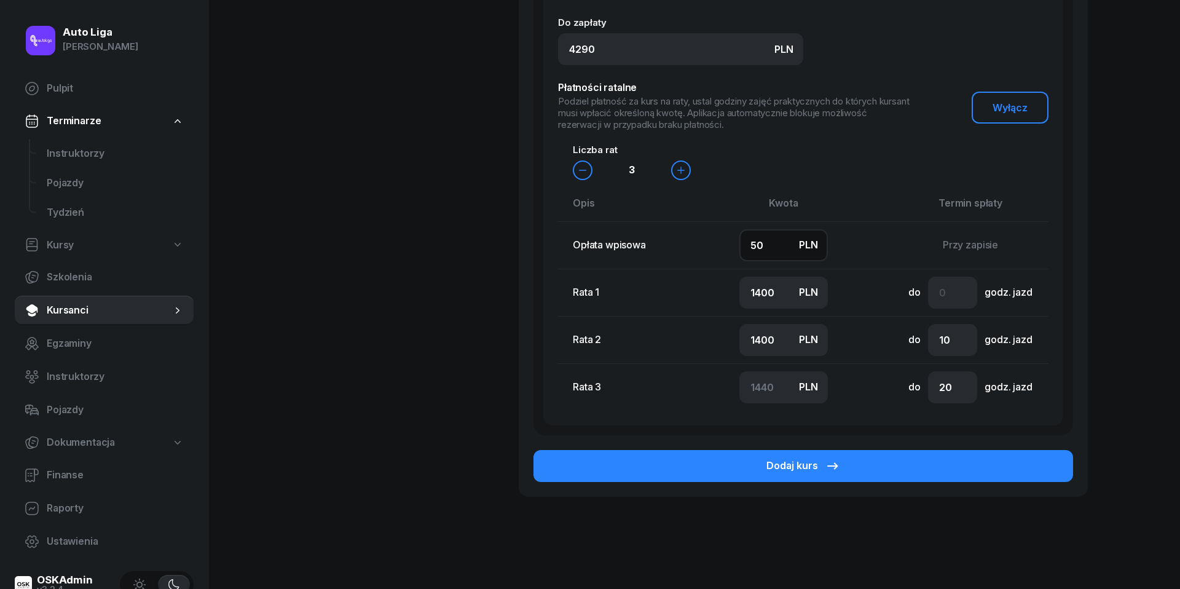
type input "1300"
type input "1200"
type input "1290"
type input "500"
click at [765, 286] on input "1300" at bounding box center [784, 293] width 89 height 32
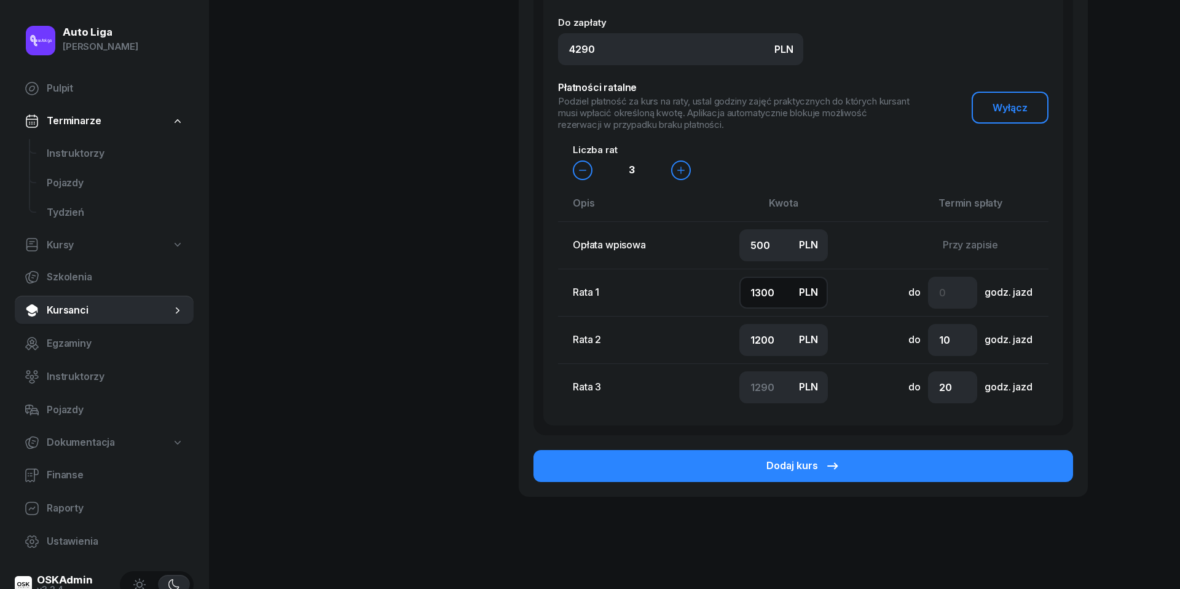
click at [765, 286] on input "1300" at bounding box center [784, 293] width 89 height 32
type input "1"
type input "2589"
type input "10"
type input "2580"
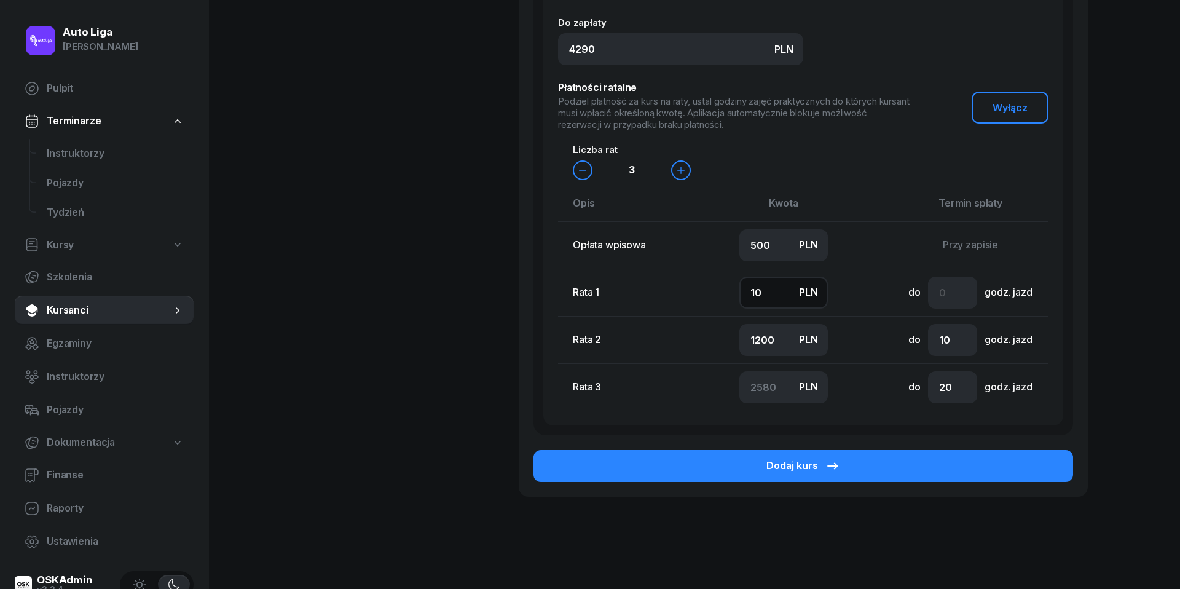
type input "100"
type input "2490"
type input "1000"
type input "1590"
type input "1000"
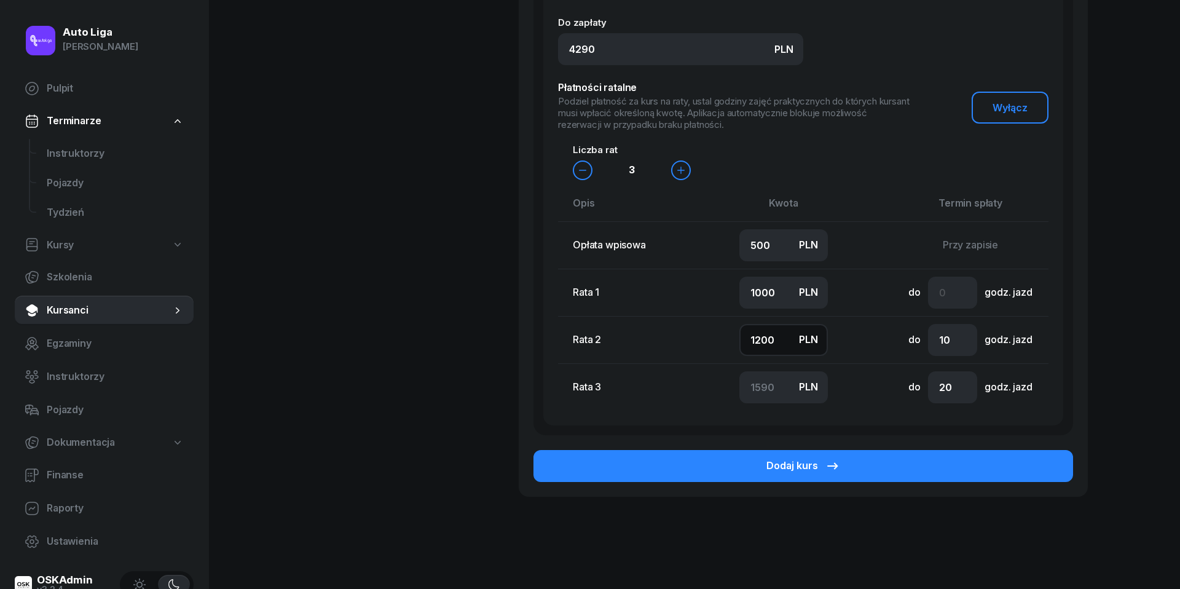
click at [764, 335] on input "1200" at bounding box center [784, 340] width 89 height 32
type input "1"
type input "2789"
type input "10"
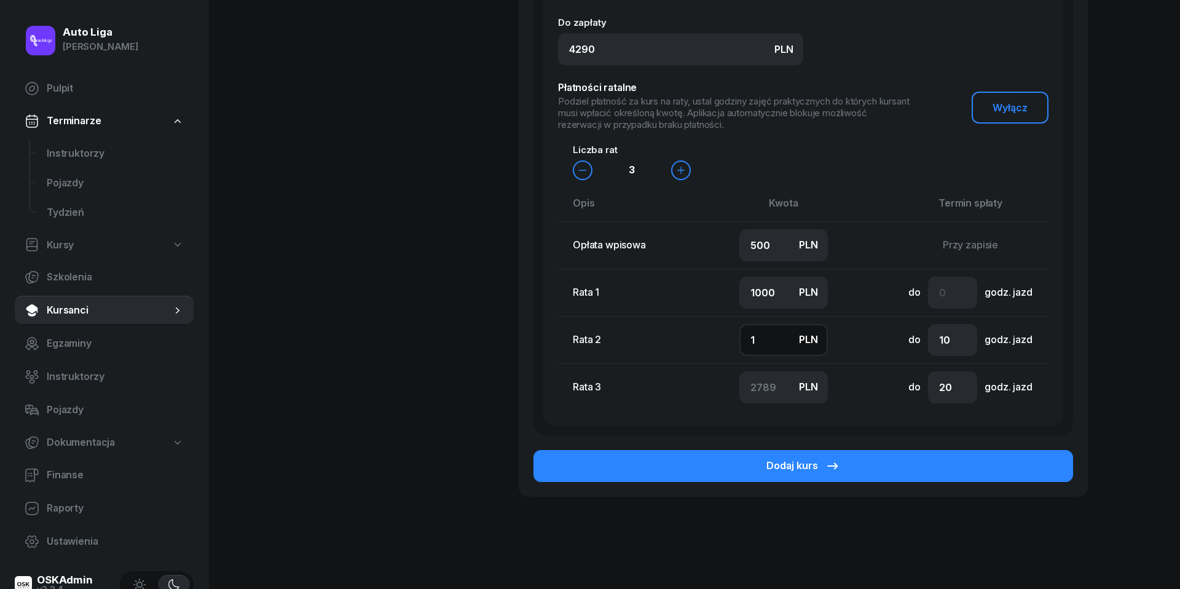
type input "2780"
type input "100"
type input "2690"
type input "1000"
type input "1790"
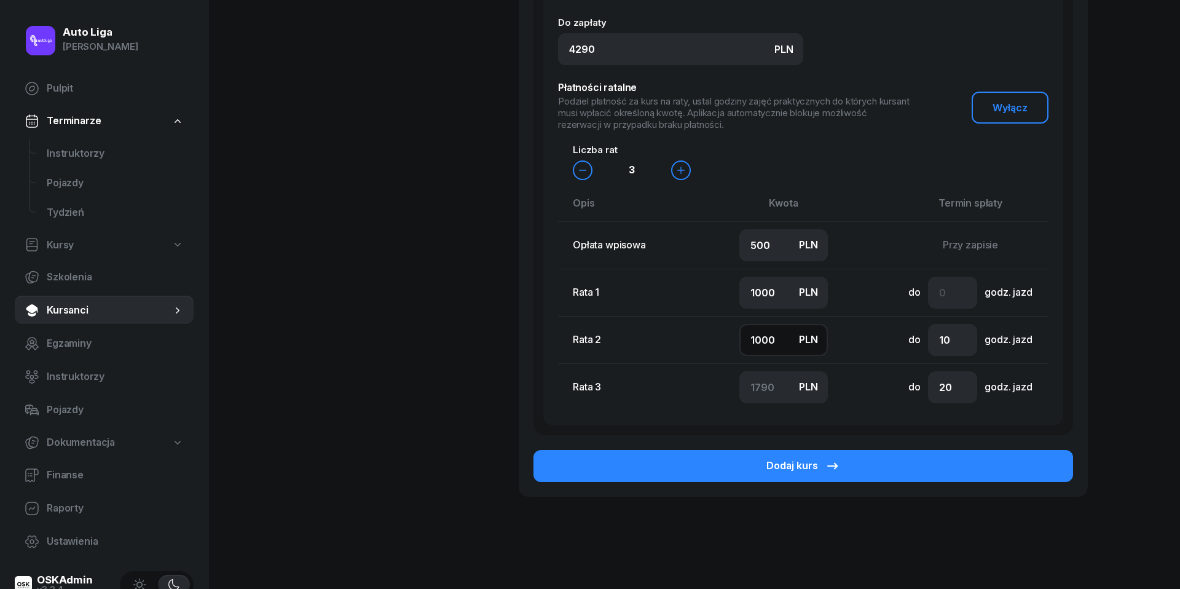
type input "1000"
click at [950, 290] on input "number" at bounding box center [952, 293] width 49 height 32
type input "2"
click at [952, 387] on input "20" at bounding box center [952, 387] width 49 height 32
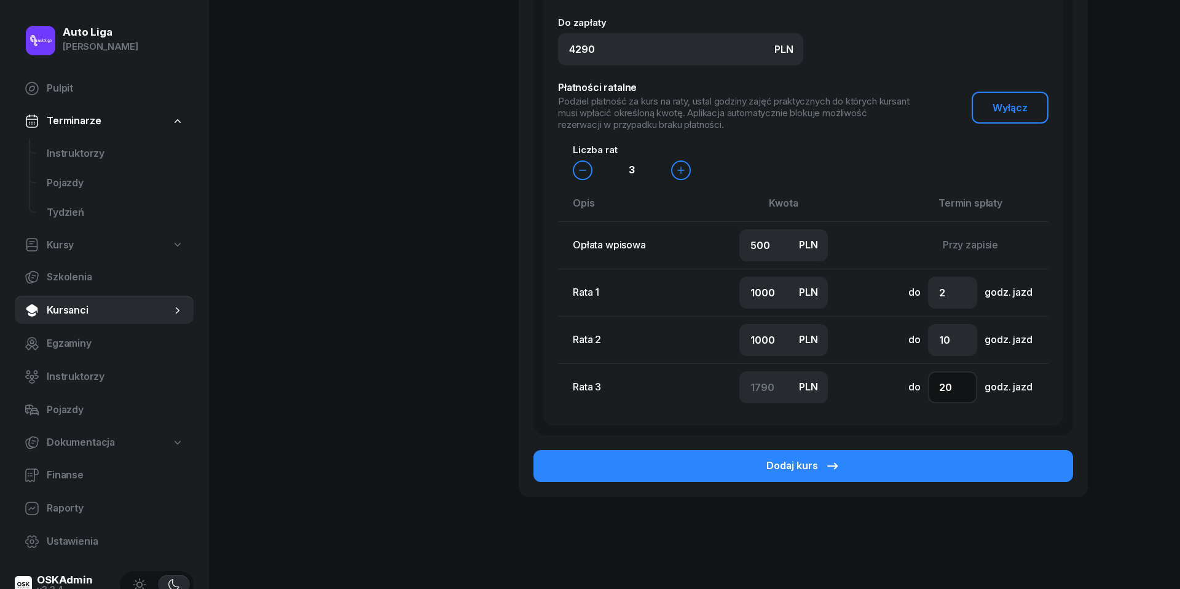
click at [952, 387] on input "20" at bounding box center [952, 387] width 49 height 32
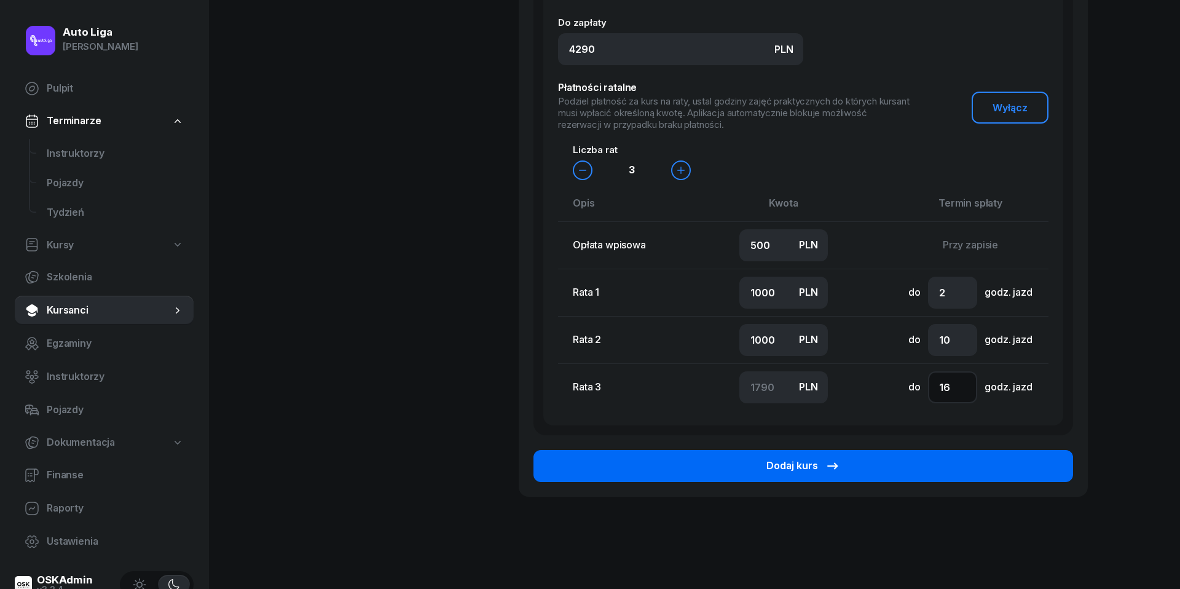
type input "16"
click at [888, 467] on button "Dodaj kurs" at bounding box center [804, 466] width 540 height 32
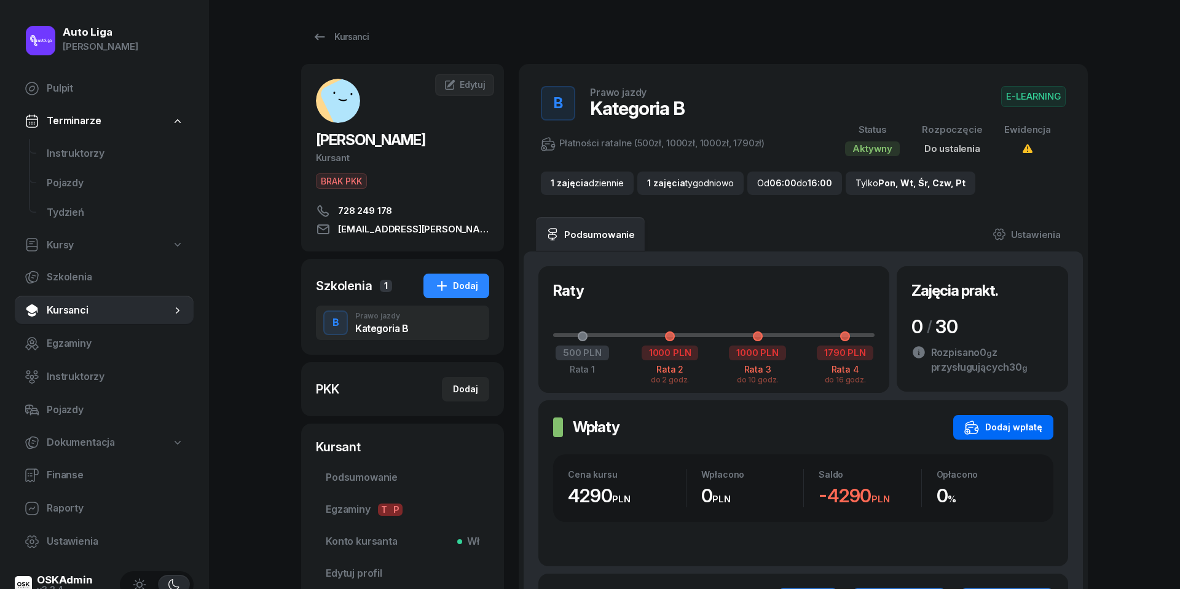
click at [1051, 422] on button "Dodaj wpłatę" at bounding box center [1004, 427] width 100 height 25
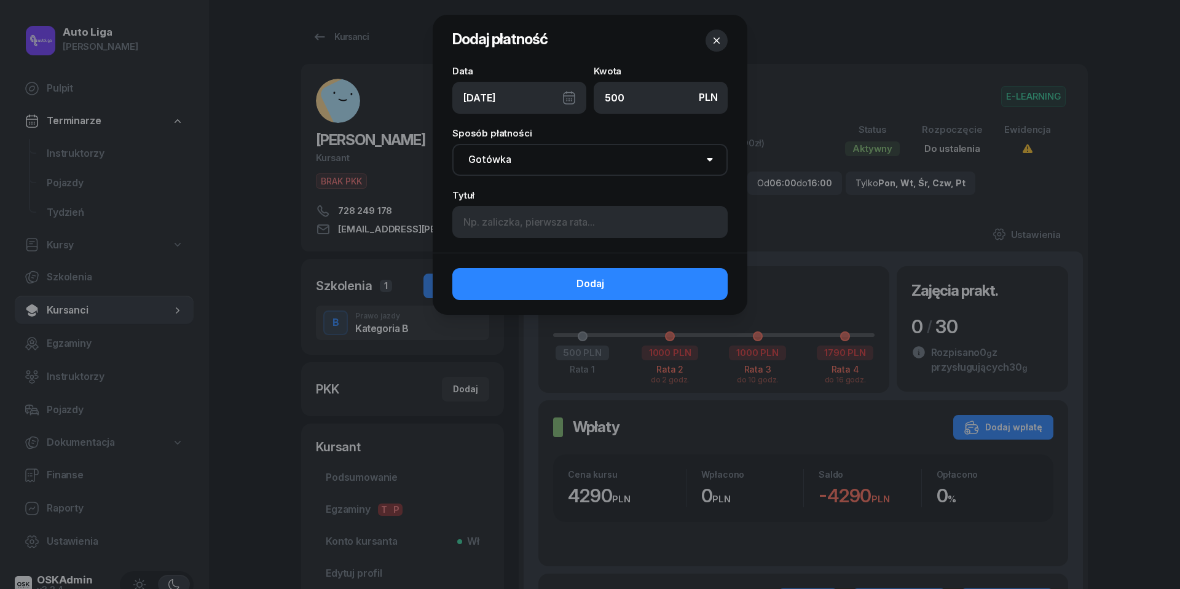
type input "500"
click at [571, 98] on div "[DATE]" at bounding box center [519, 98] width 134 height 32
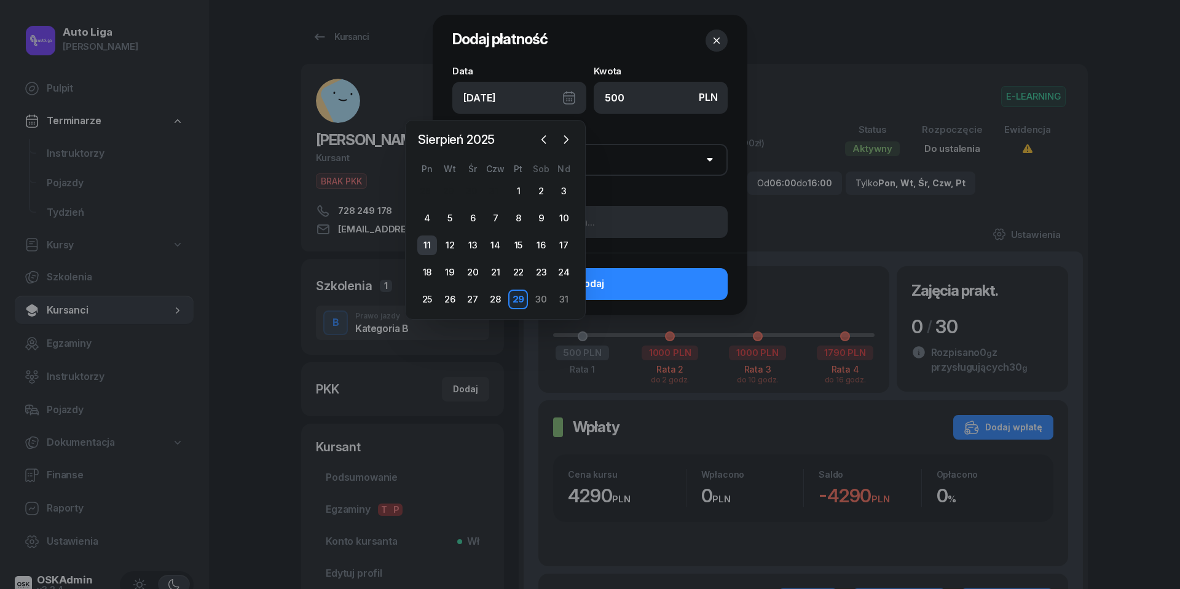
click at [426, 244] on div "11" at bounding box center [427, 245] width 20 height 20
type input "[DATE]"
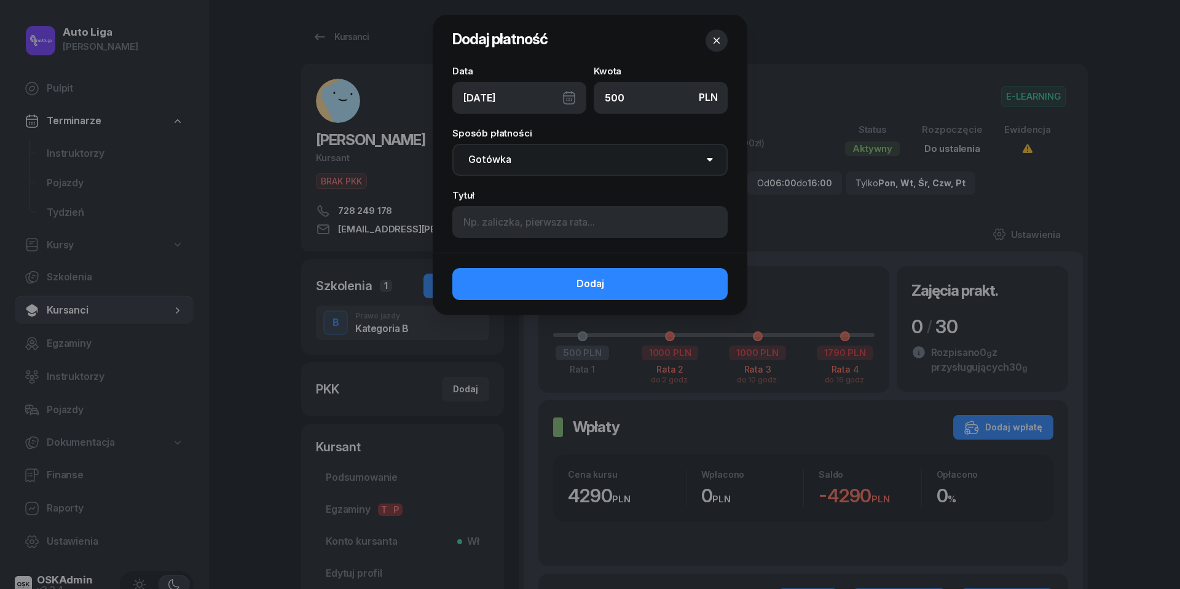
select select "transfer"
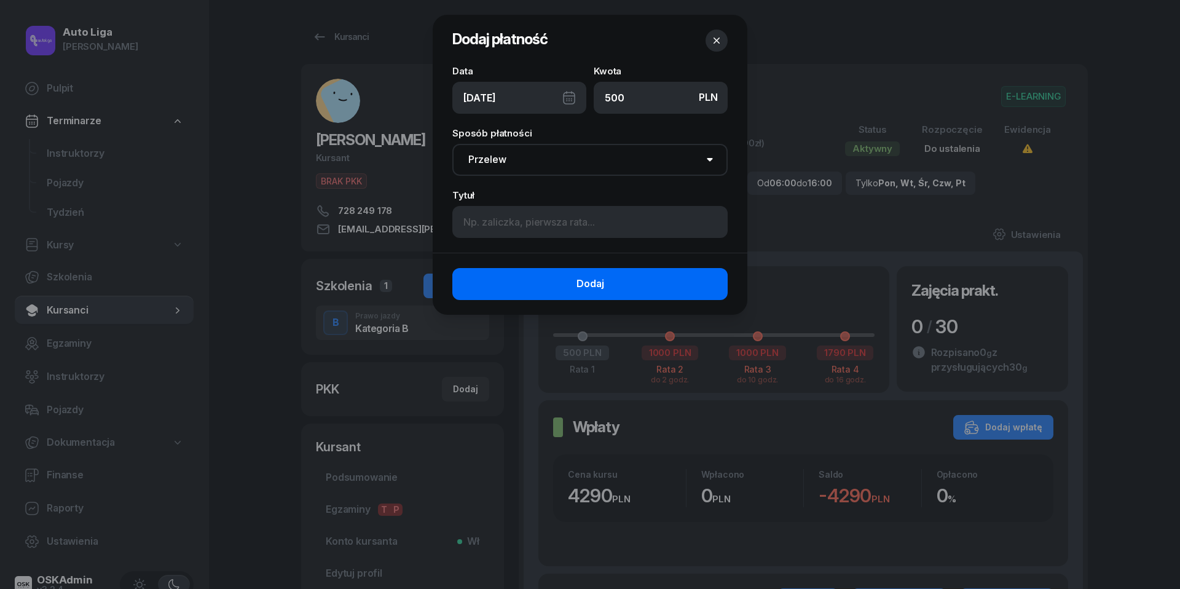
click at [556, 283] on button "Dodaj" at bounding box center [589, 284] width 275 height 32
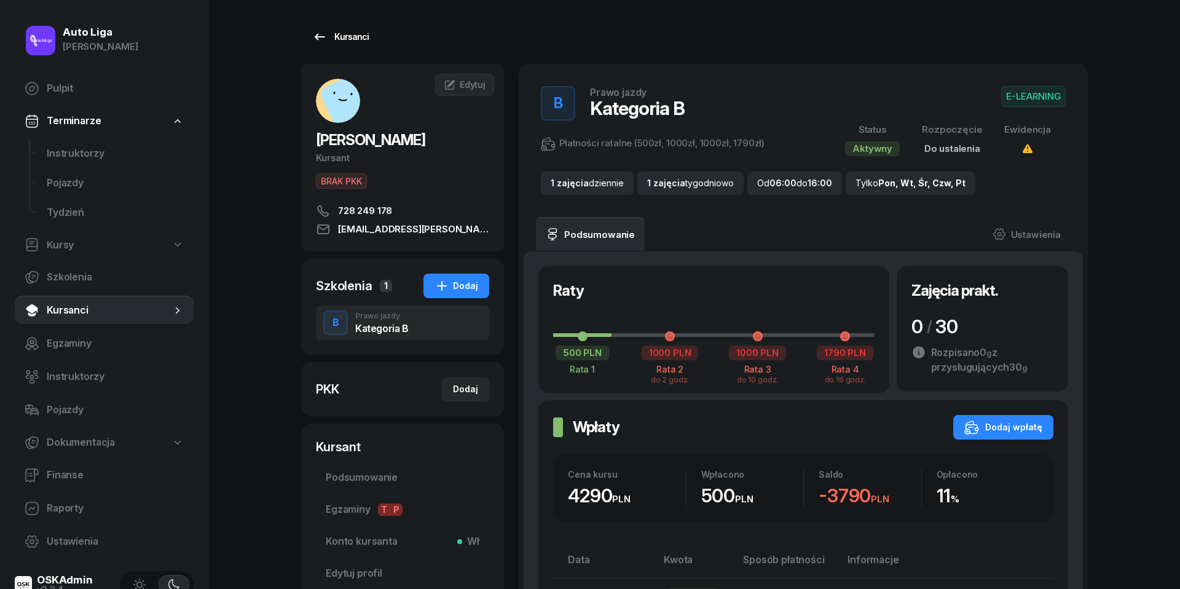
click at [317, 38] on icon at bounding box center [319, 37] width 15 height 15
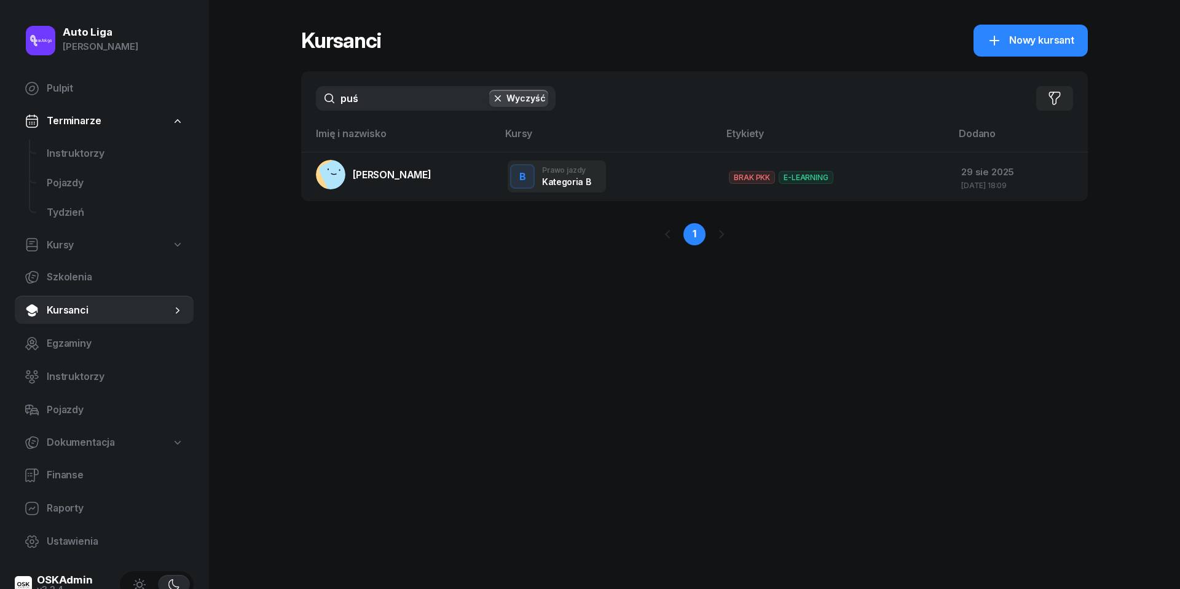
click at [403, 102] on input "puś" at bounding box center [436, 98] width 240 height 25
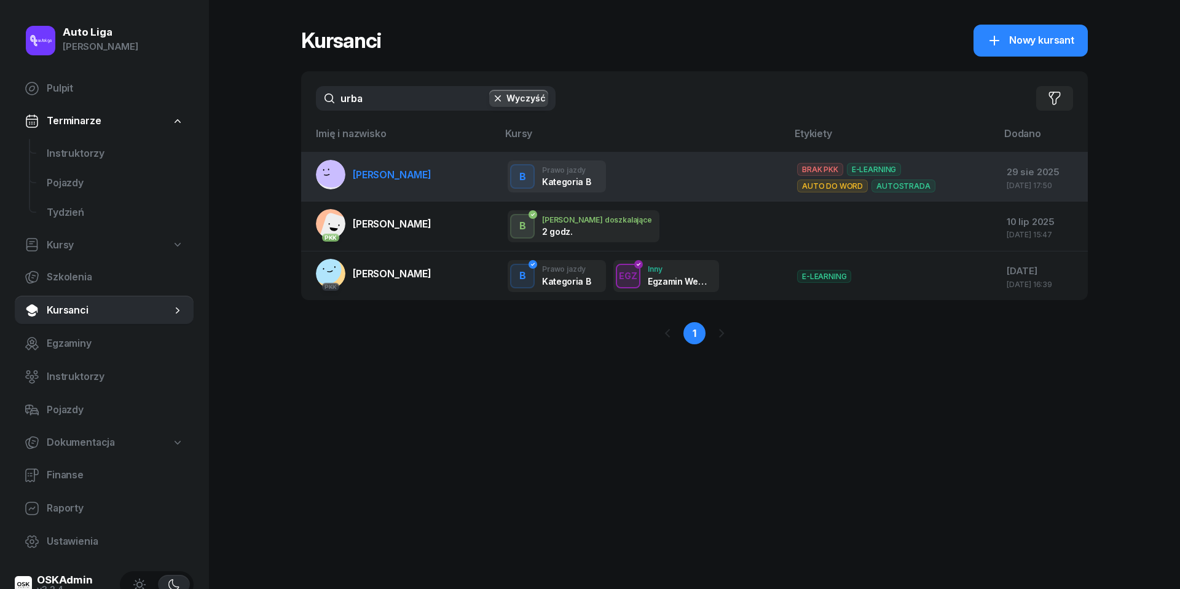
type input "urba"
click at [360, 177] on span "[PERSON_NAME]" at bounding box center [392, 174] width 79 height 12
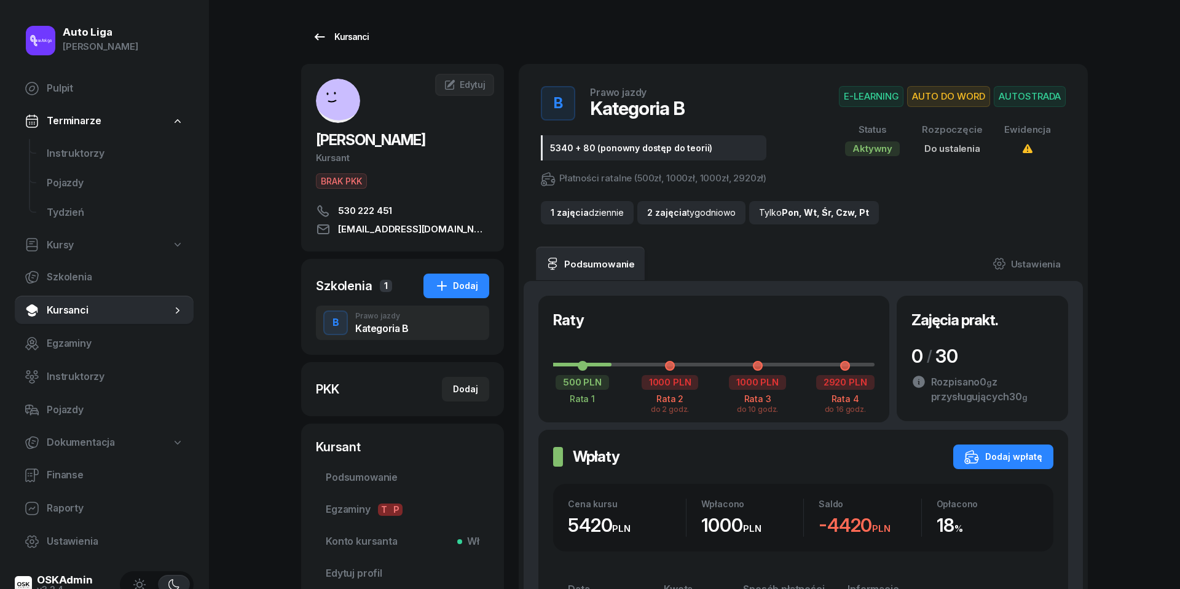
click at [328, 30] on div "Kursanci" at bounding box center [340, 37] width 57 height 15
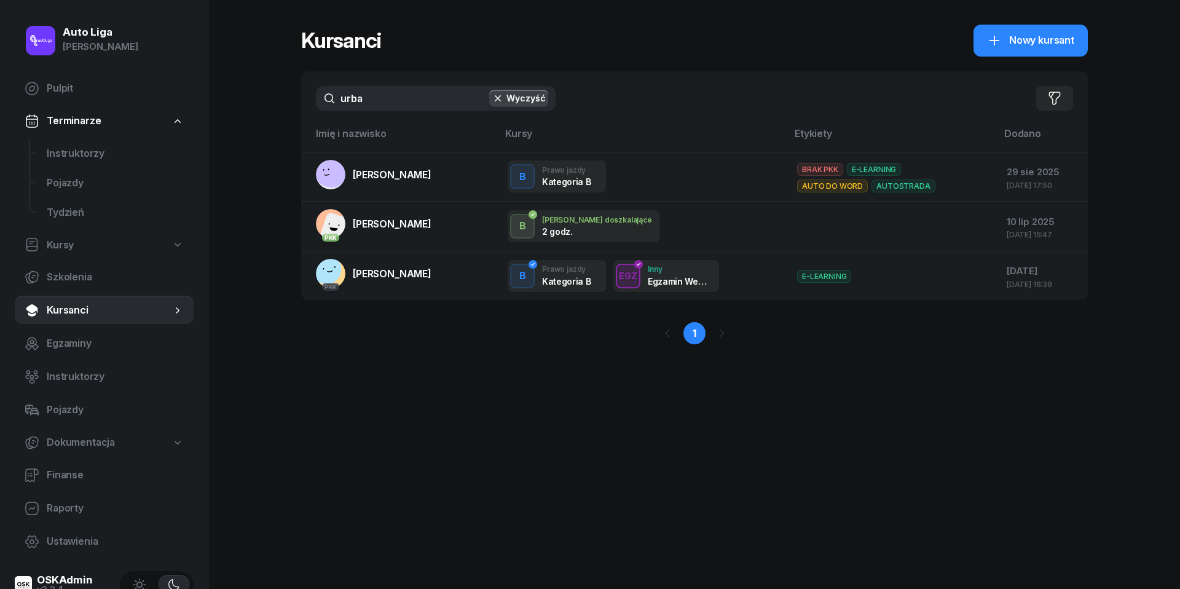
click at [404, 104] on input "urba" at bounding box center [436, 98] width 240 height 25
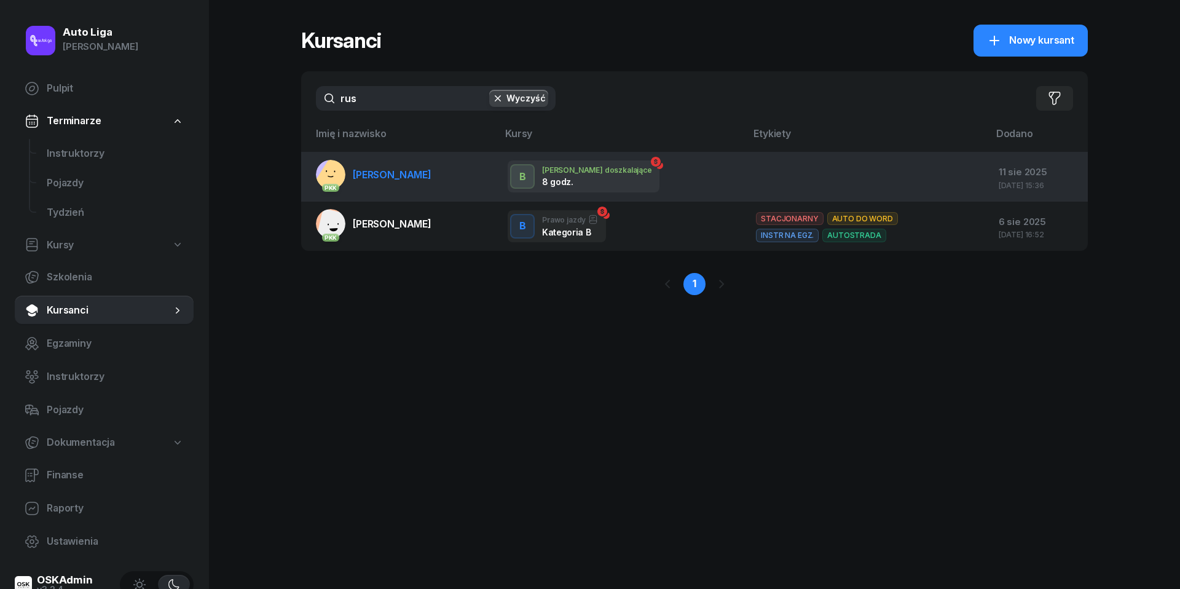
type input "rus"
click at [377, 178] on span "[PERSON_NAME]" at bounding box center [392, 174] width 79 height 12
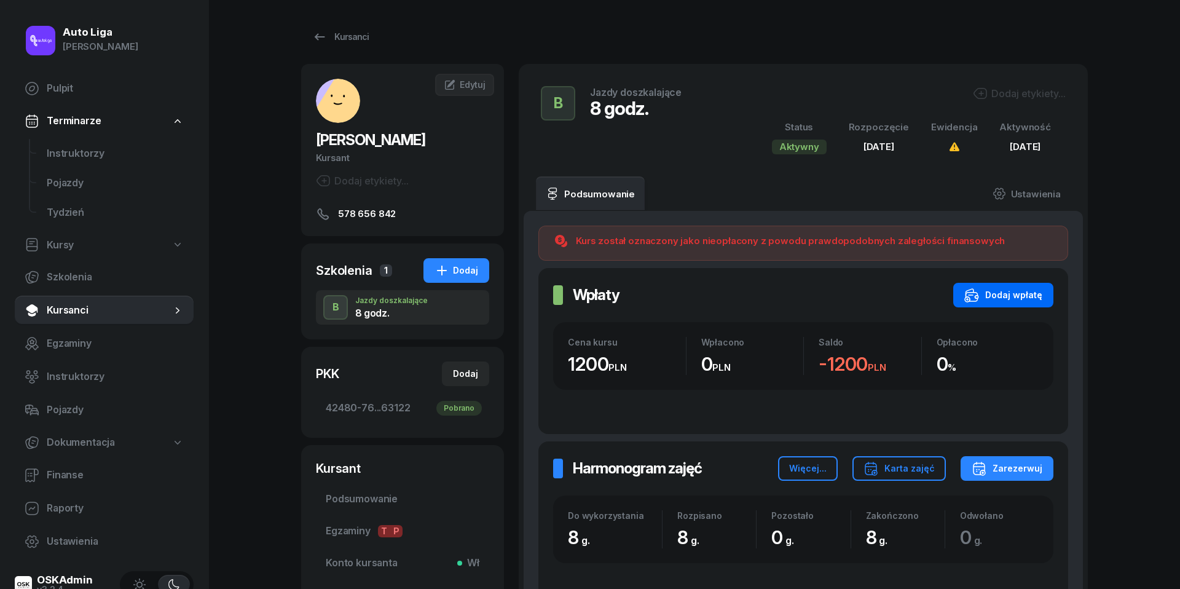
click at [1035, 300] on div "Dodaj wpłatę" at bounding box center [1004, 295] width 78 height 15
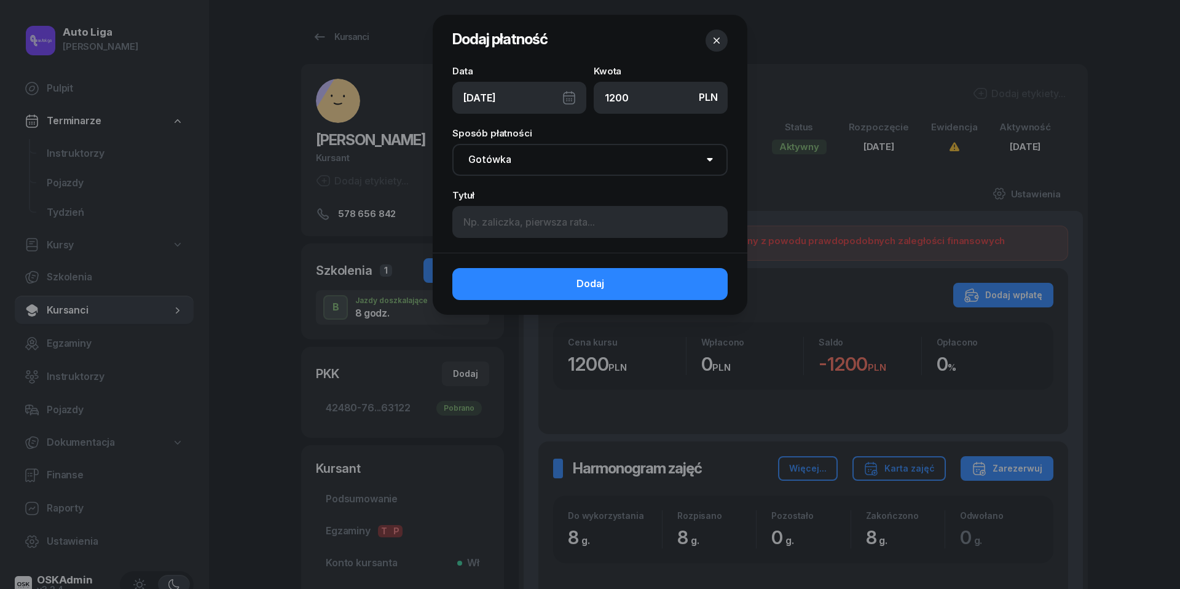
type input "1200"
click at [566, 90] on div "[DATE]" at bounding box center [519, 98] width 134 height 32
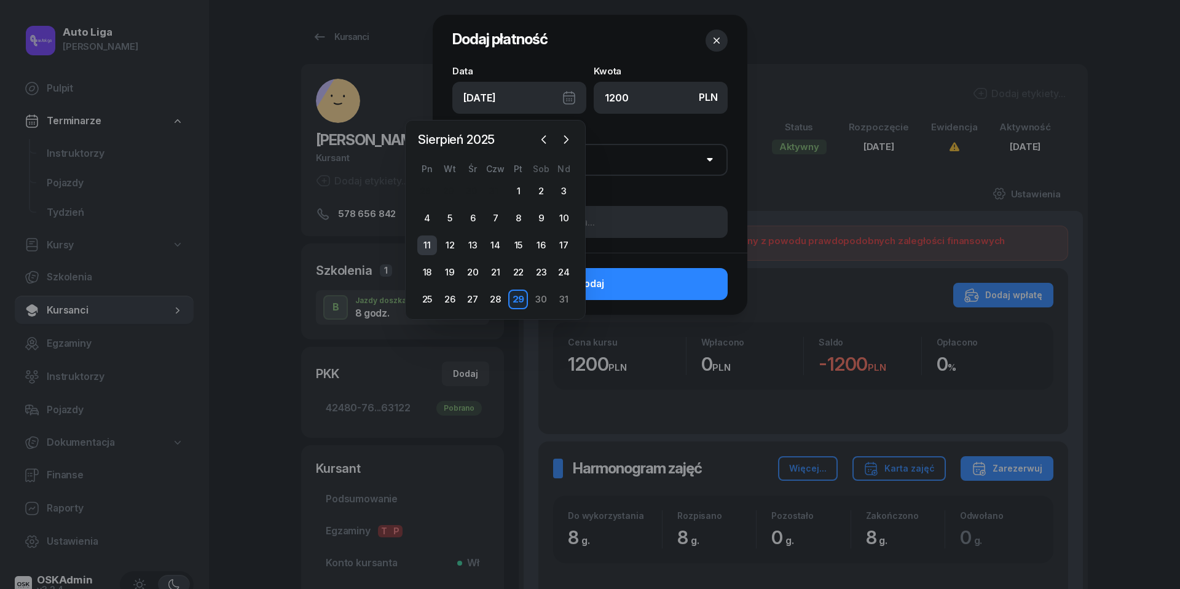
click at [428, 245] on div "11" at bounding box center [427, 245] width 20 height 20
type input "[DATE]"
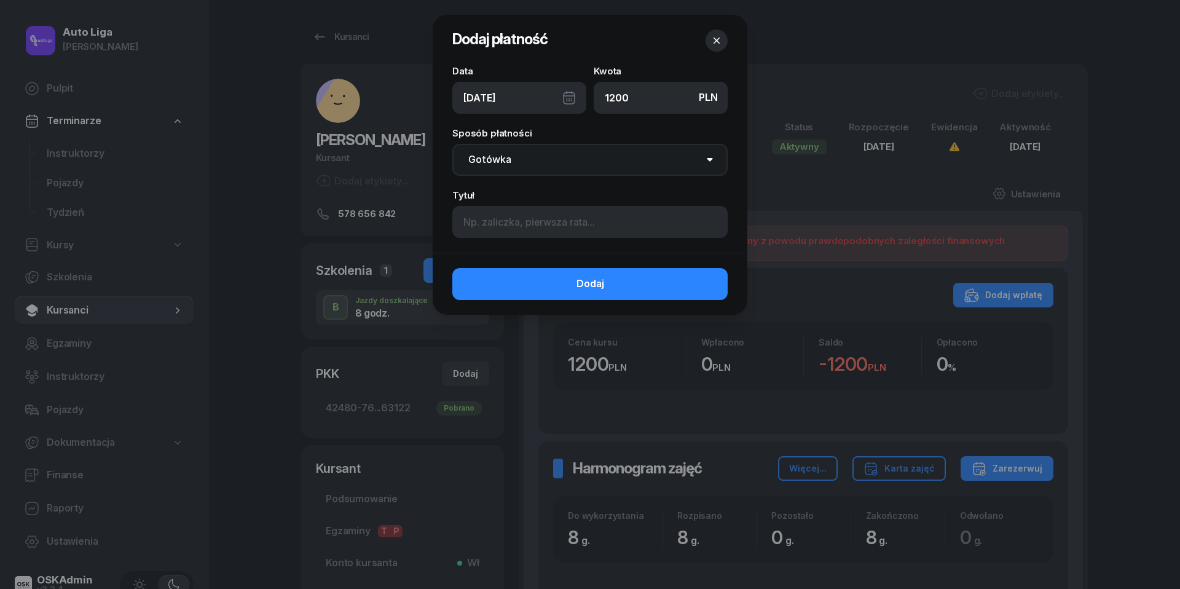
select select "transfer"
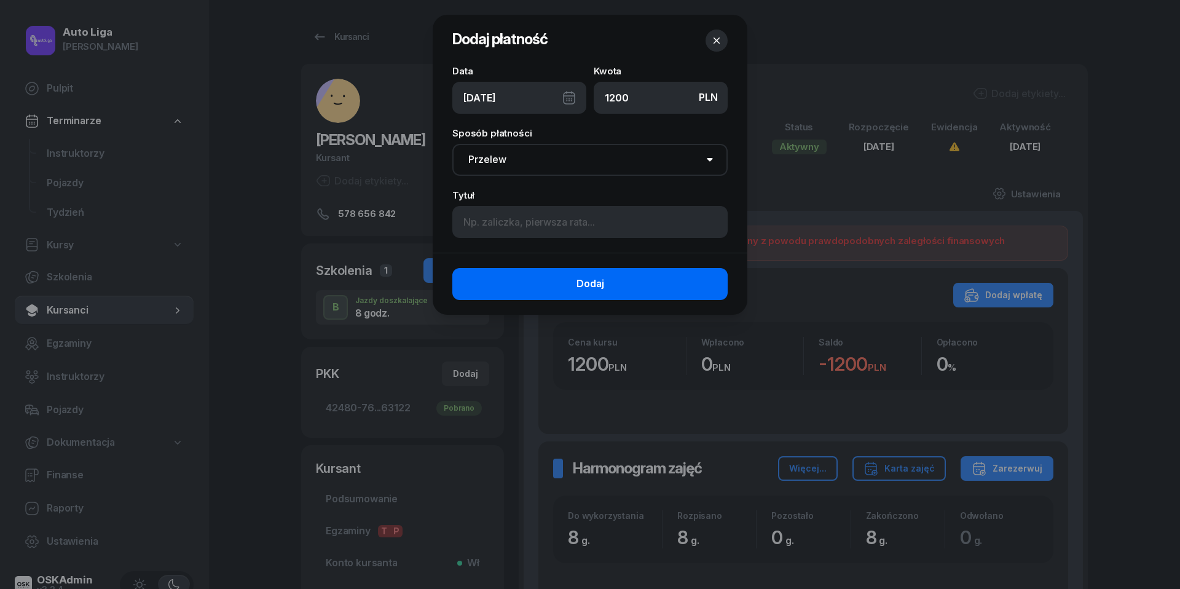
click at [588, 286] on span "Dodaj" at bounding box center [591, 284] width 28 height 16
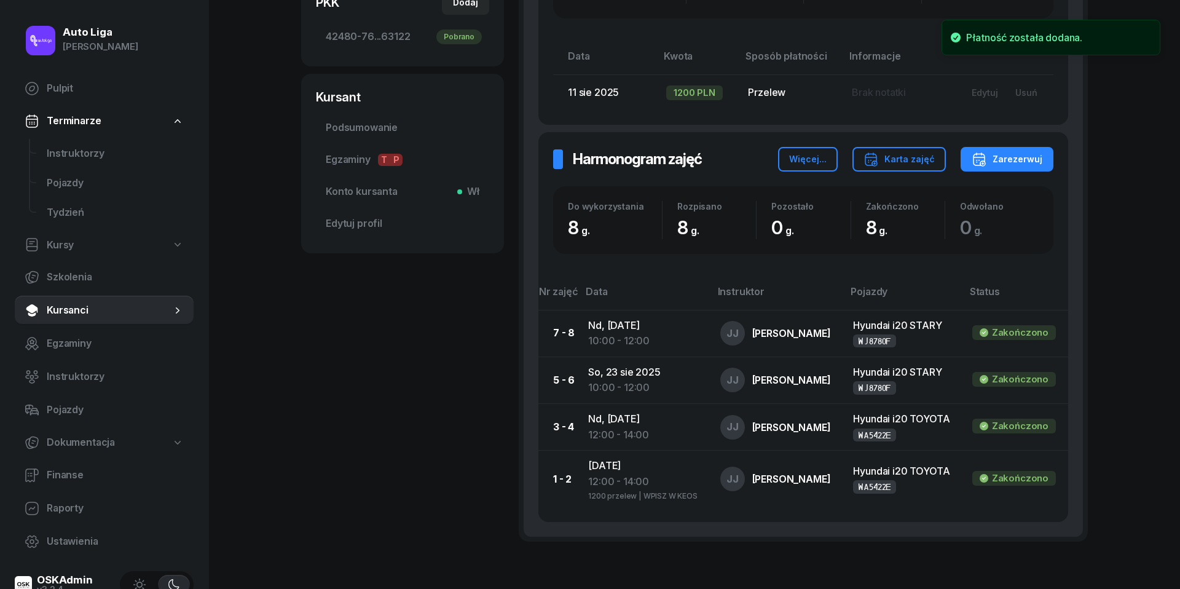
scroll to position [373, 0]
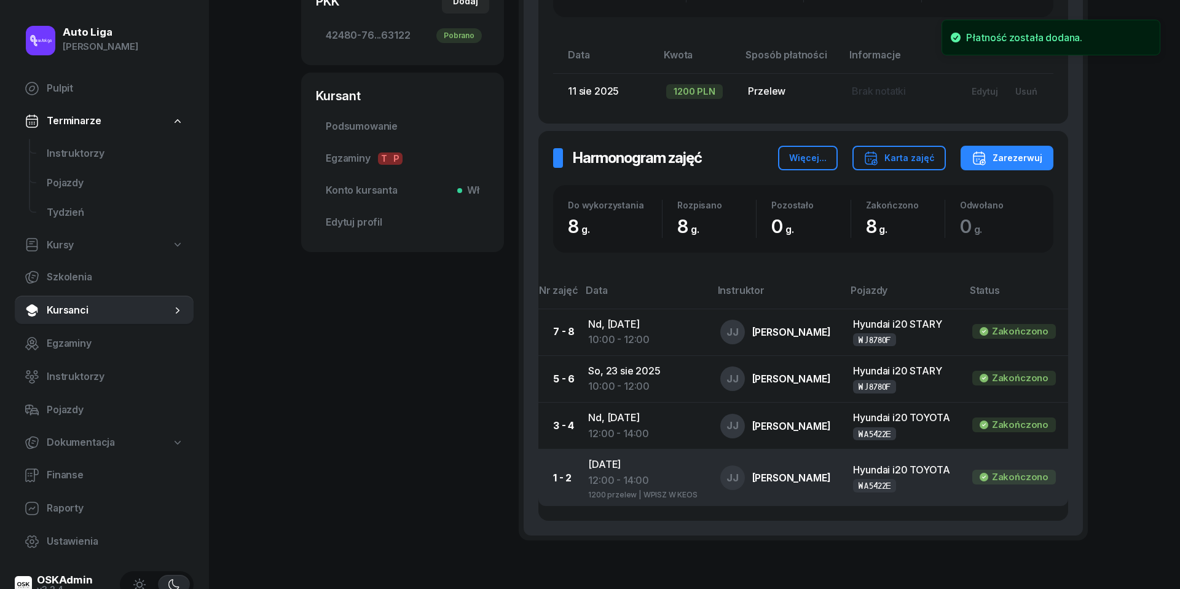
click at [618, 480] on div "12:00 - 14:00" at bounding box center [644, 481] width 112 height 16
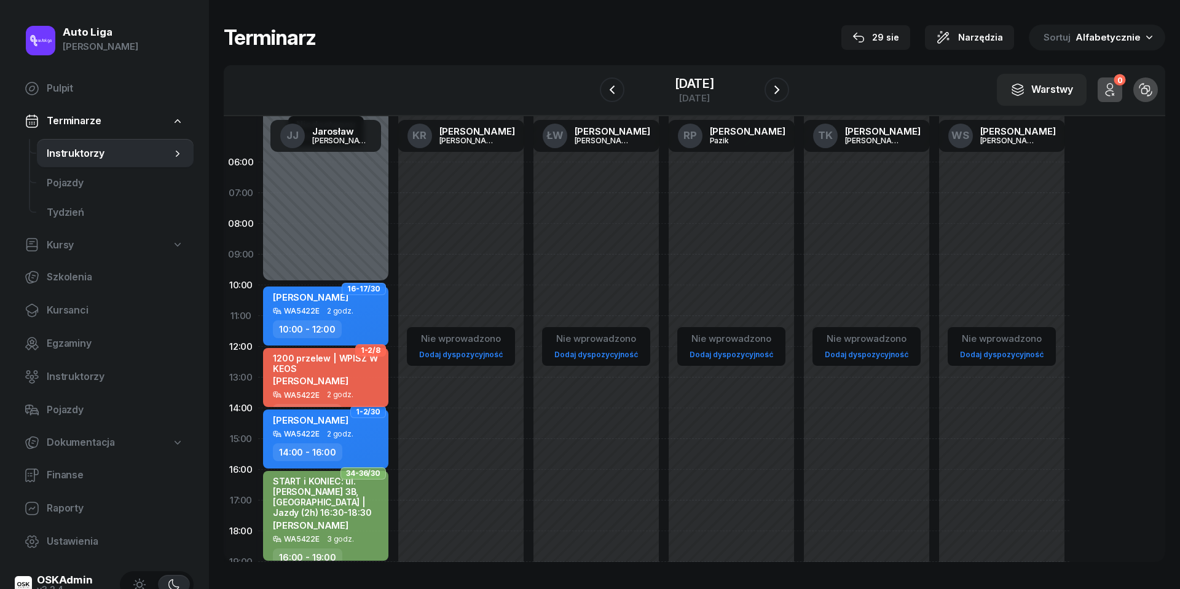
click at [298, 358] on div "1200 przelew | WPISZ W KEOS" at bounding box center [327, 363] width 108 height 21
select select "12"
select select "14"
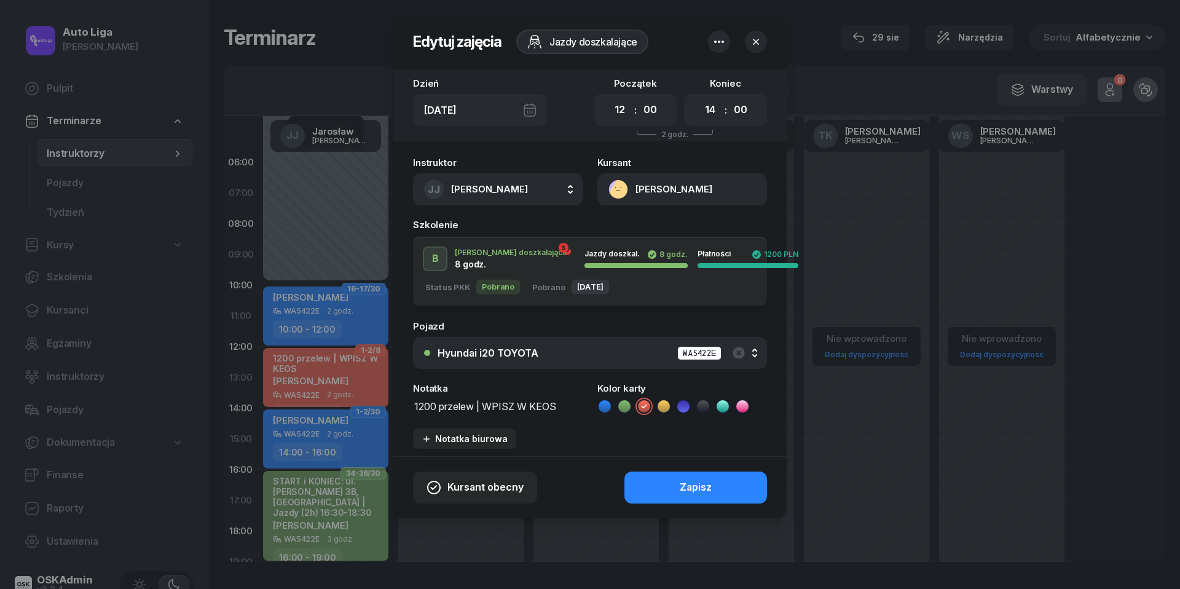
drag, startPoint x: 485, startPoint y: 406, endPoint x: 288, endPoint y: 407, distance: 197.3
click at [291, 406] on div "Edytuj zajęcia Jazdy doszkalające Dzień [DATE] Początek 00 01 02 03 04 05 06 07…" at bounding box center [590, 294] width 1180 height 589
type textarea "WPISZ W KEOS"
click at [669, 405] on icon at bounding box center [664, 406] width 12 height 12
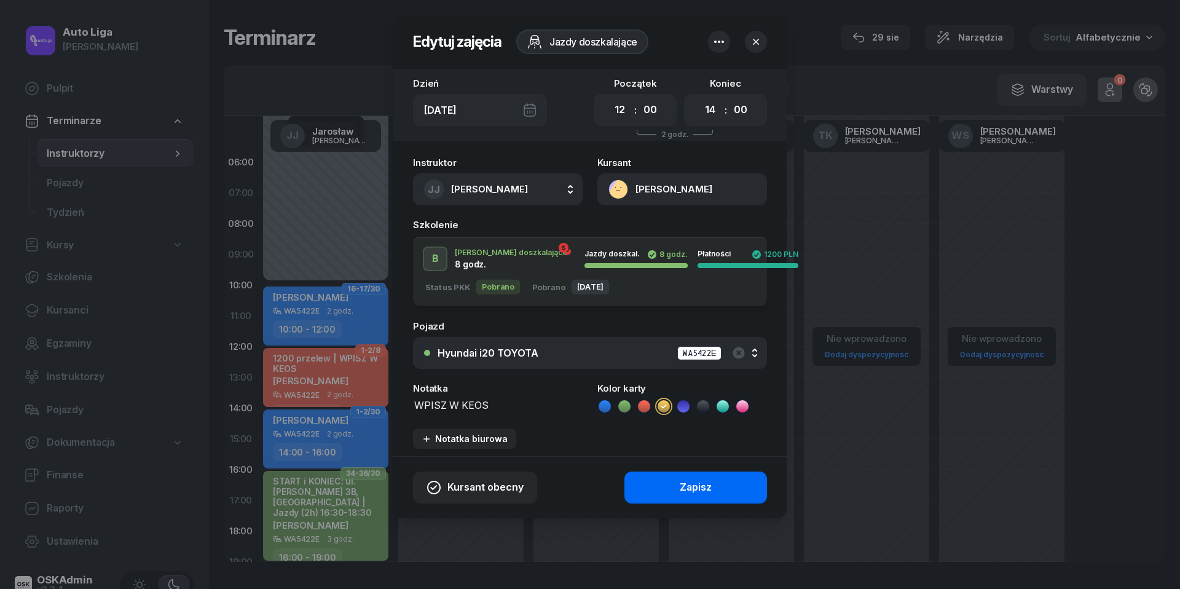
click at [684, 480] on div "Zapisz" at bounding box center [696, 488] width 32 height 16
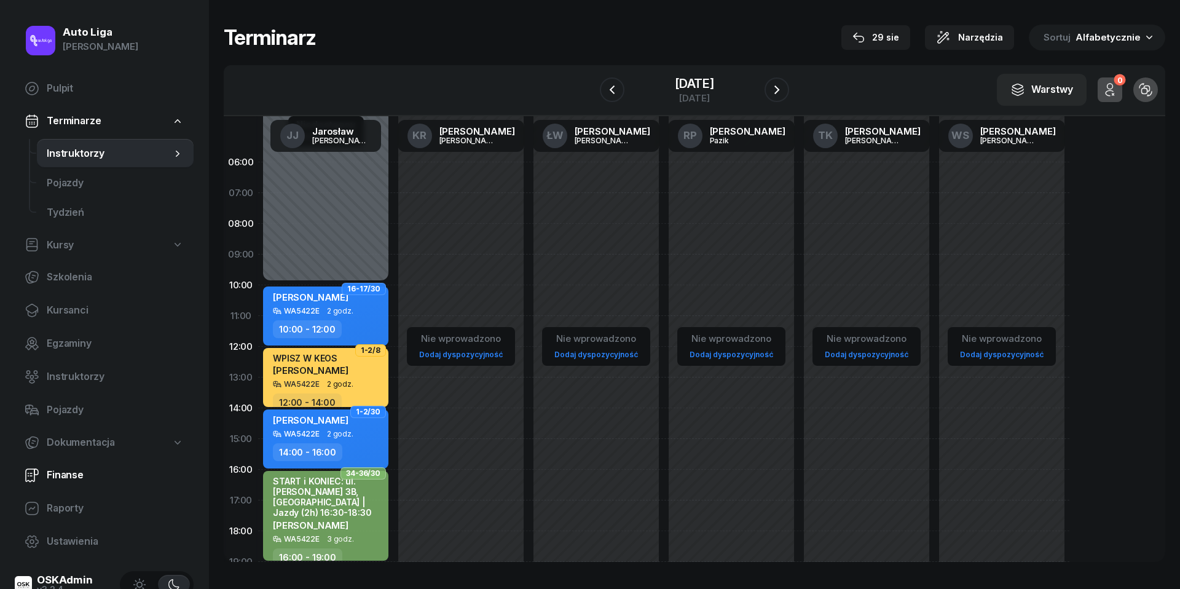
click at [70, 475] on span "Finanse" at bounding box center [115, 475] width 137 height 16
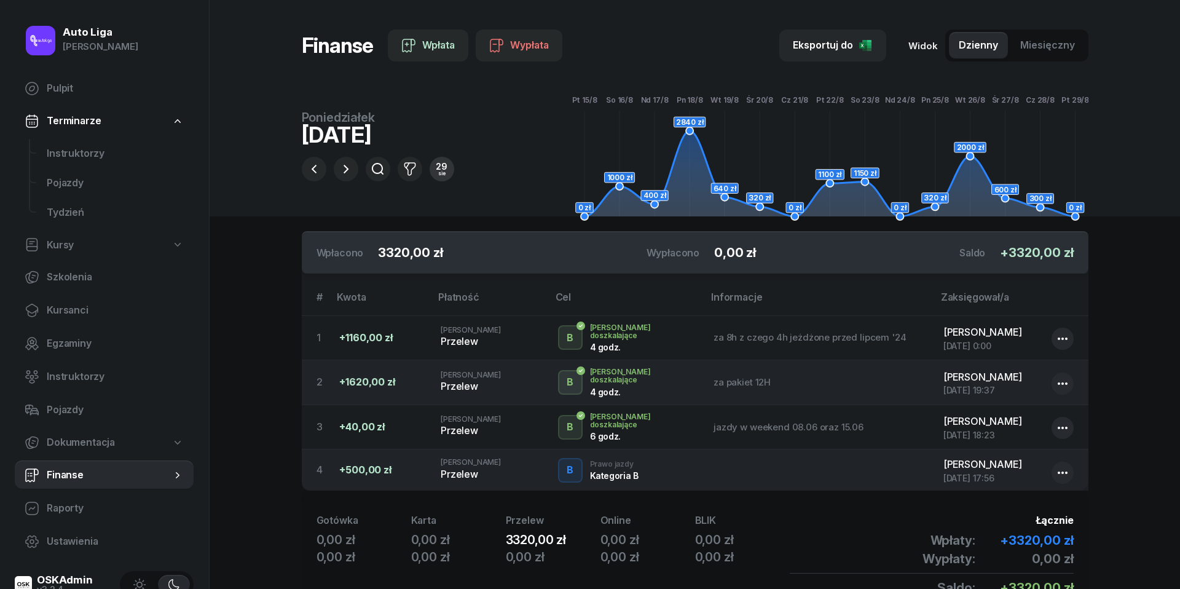
click at [439, 165] on div "29" at bounding box center [442, 166] width 12 height 9
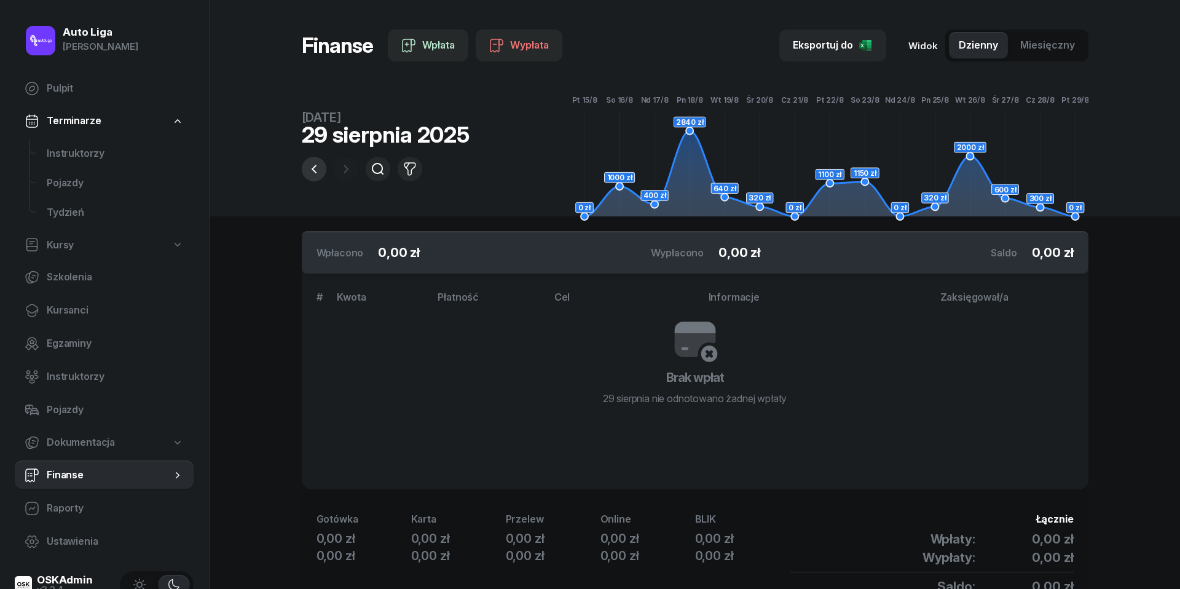
click at [316, 171] on icon "button" at bounding box center [314, 169] width 15 height 15
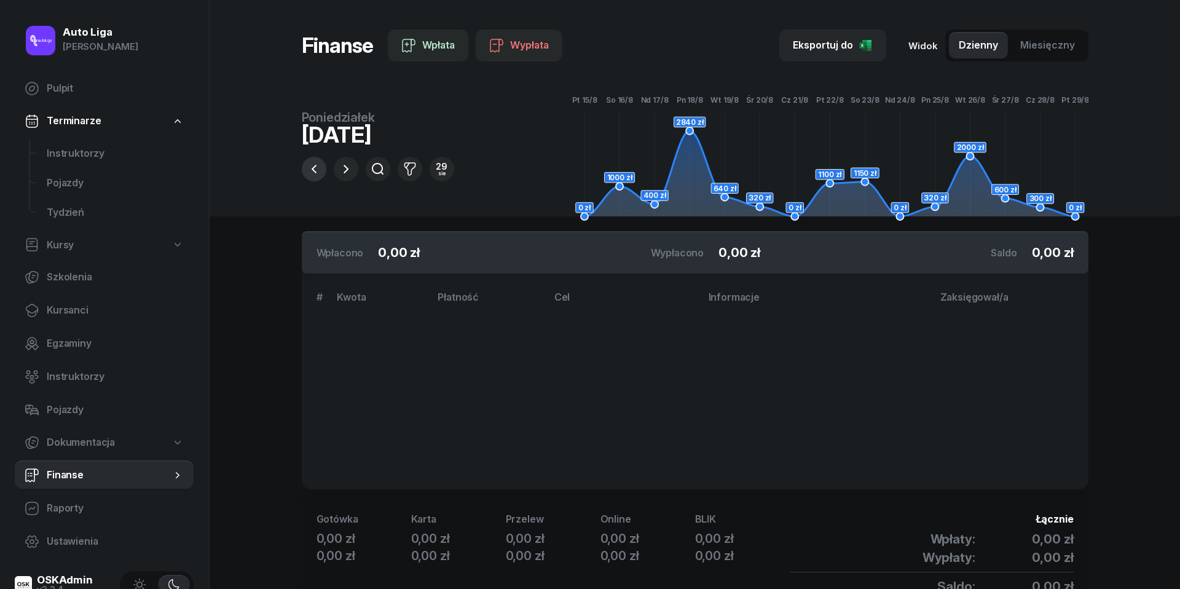
click at [316, 171] on icon "button" at bounding box center [314, 169] width 15 height 15
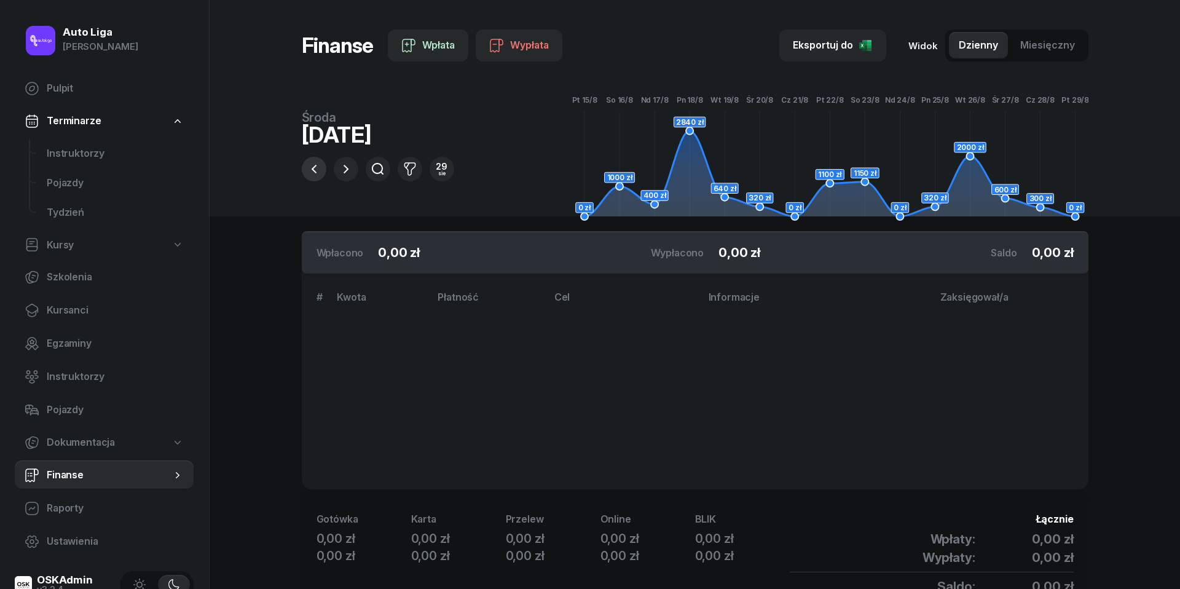
click at [316, 171] on icon "button" at bounding box center [314, 169] width 15 height 15
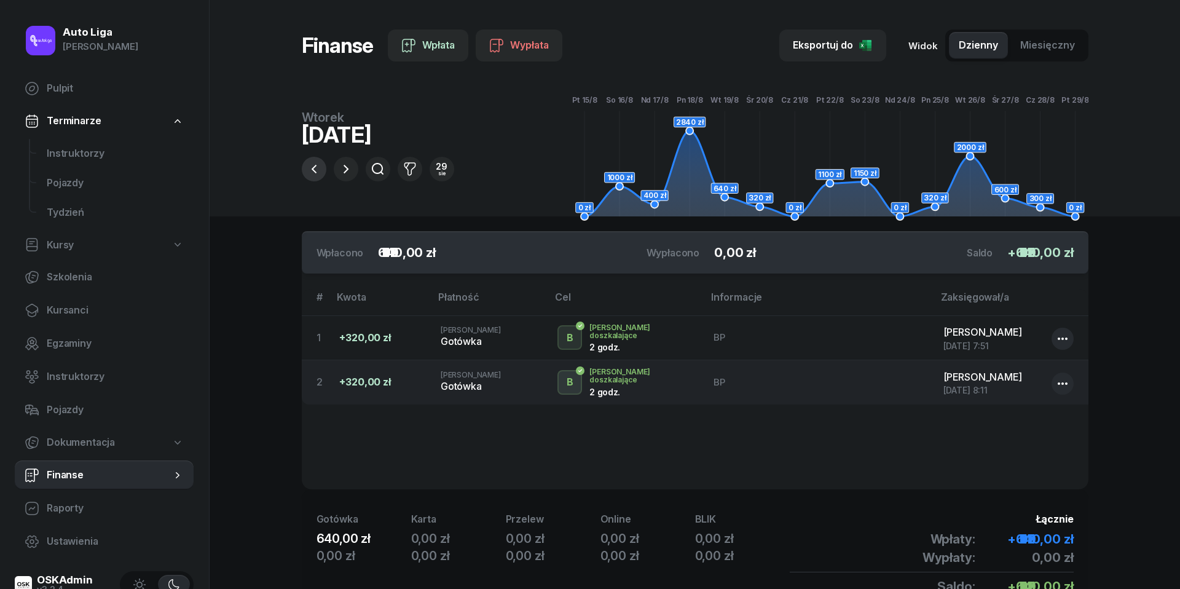
click at [316, 171] on icon "button" at bounding box center [314, 169] width 15 height 15
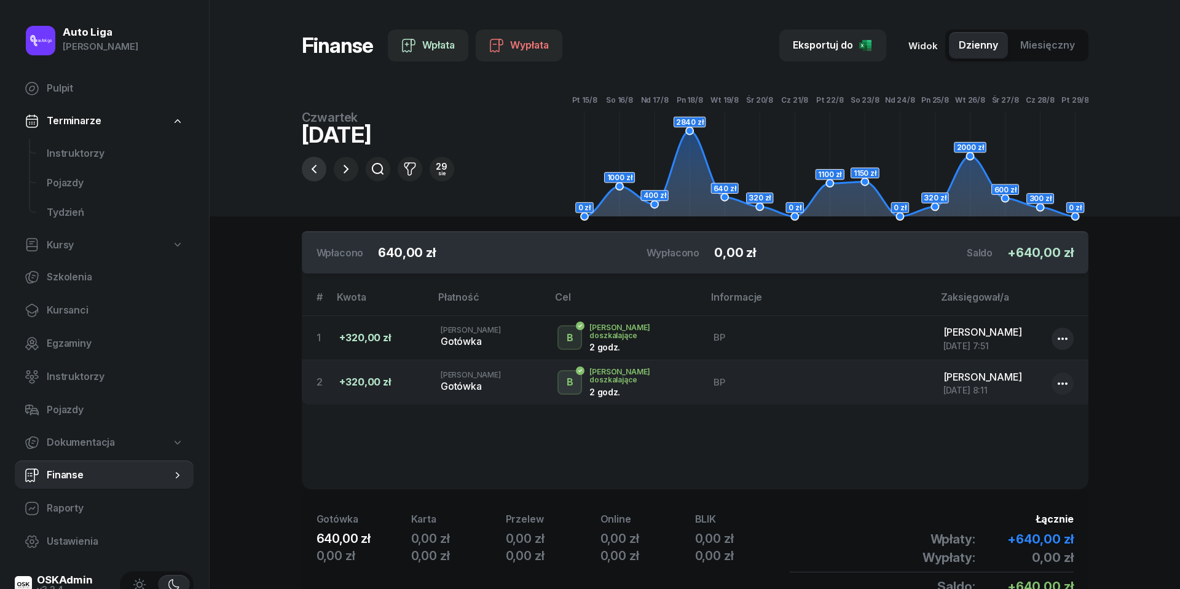
click at [316, 171] on icon "button" at bounding box center [314, 169] width 15 height 15
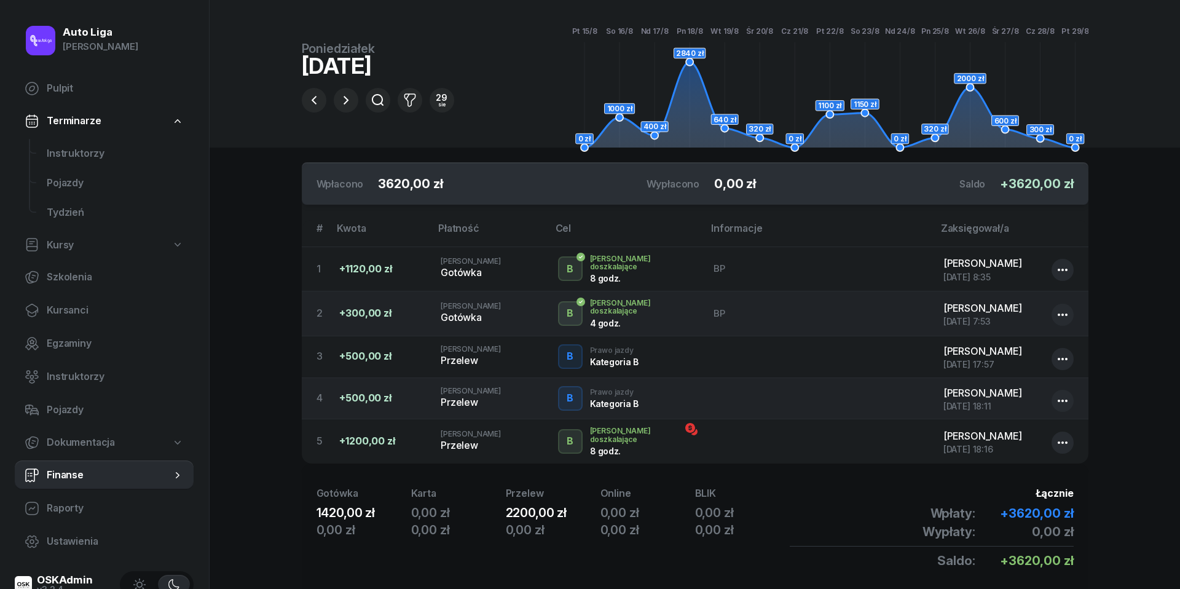
scroll to position [74, 0]
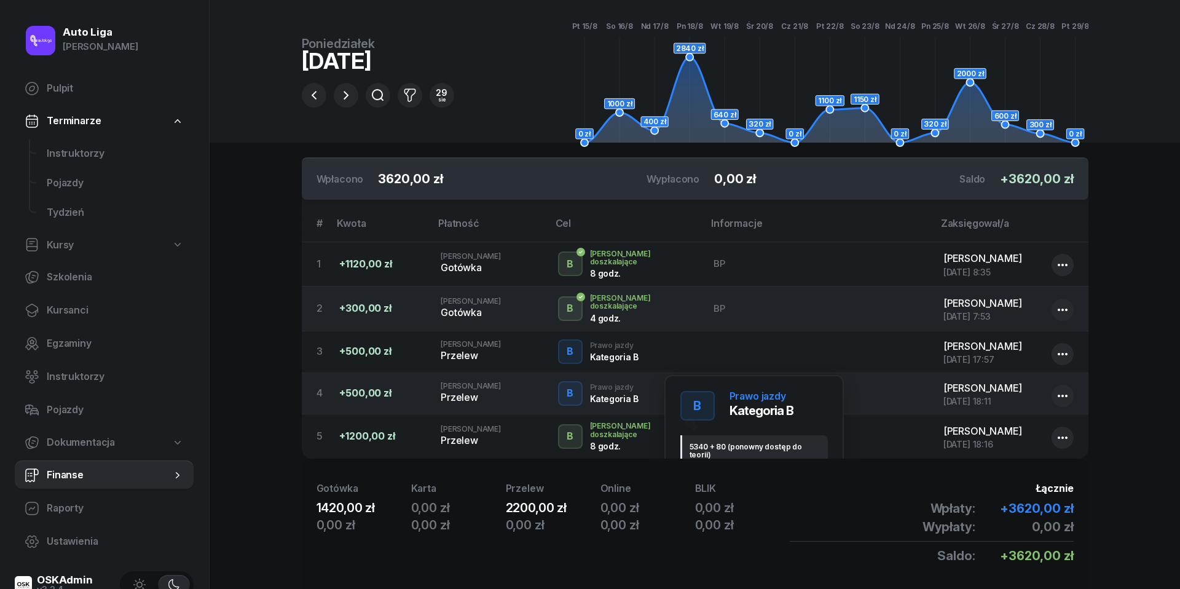
click at [576, 345] on div "B" at bounding box center [570, 351] width 17 height 21
click at [689, 533] on icon at bounding box center [687, 535] width 6 height 4
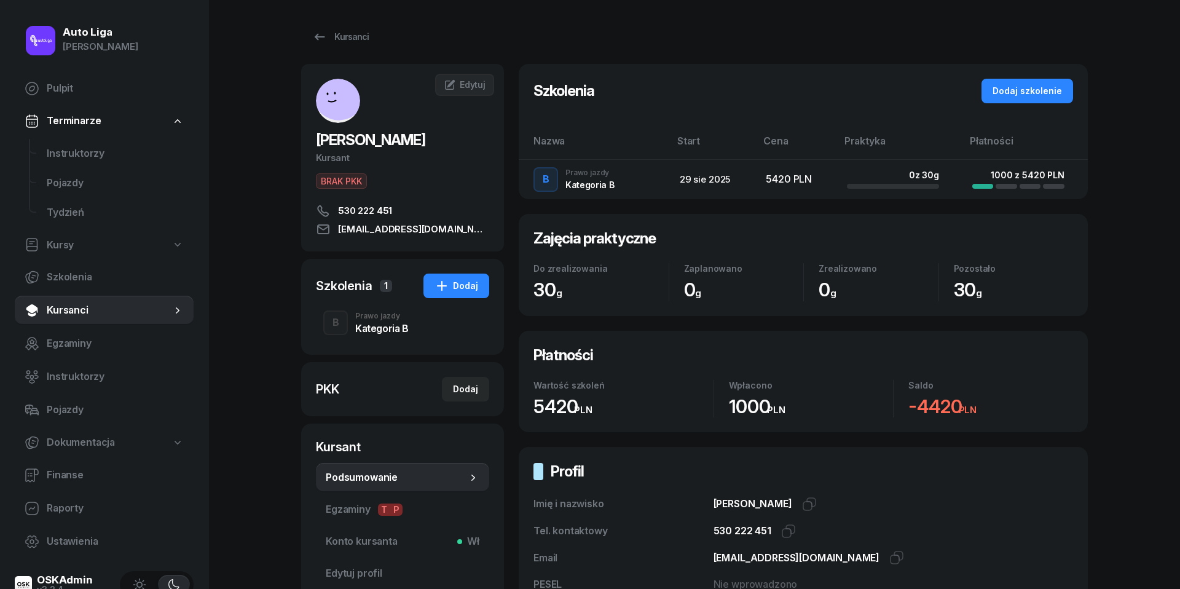
click at [369, 318] on div "Prawo jazdy" at bounding box center [381, 315] width 53 height 7
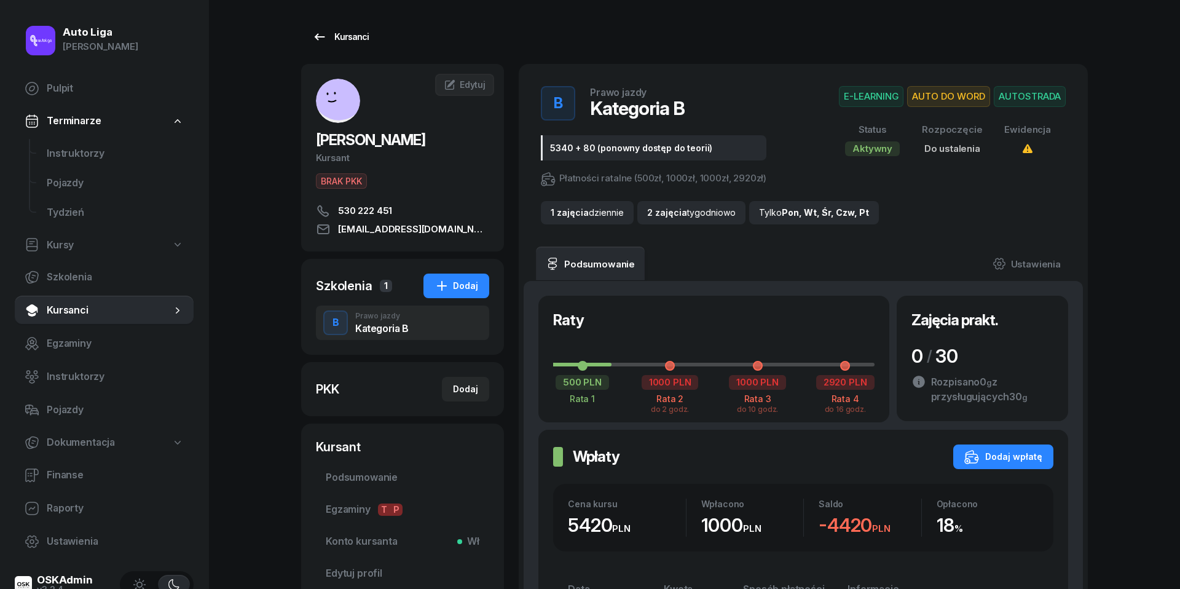
click at [317, 32] on icon at bounding box center [319, 37] width 15 height 15
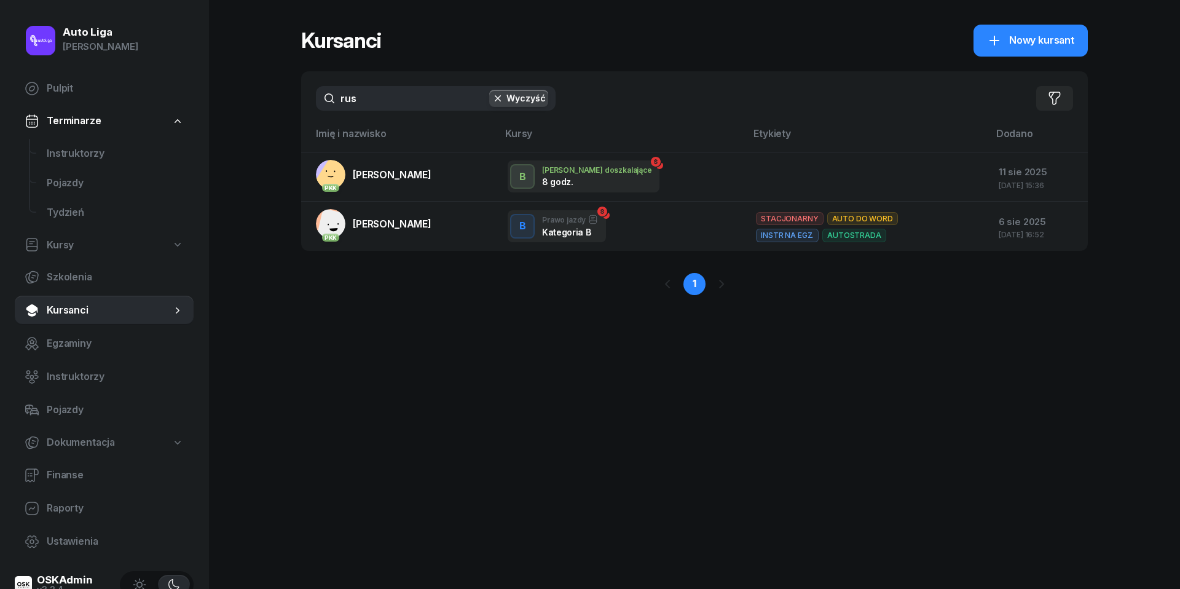
click at [419, 93] on input "rus" at bounding box center [436, 98] width 240 height 25
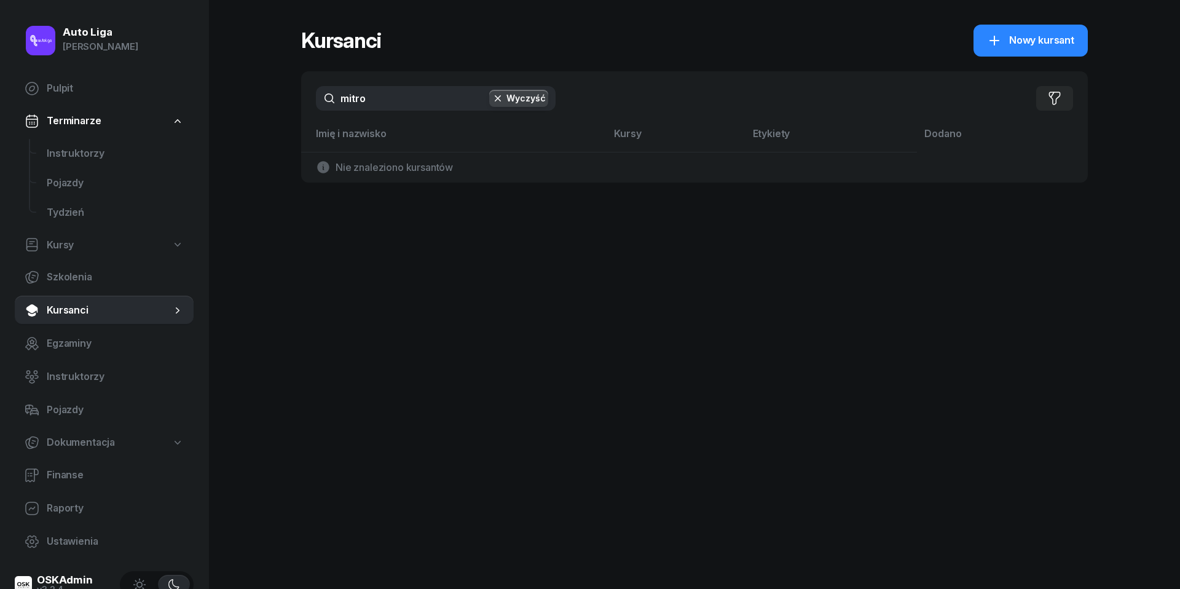
click at [391, 98] on input "mitro" at bounding box center [436, 98] width 240 height 25
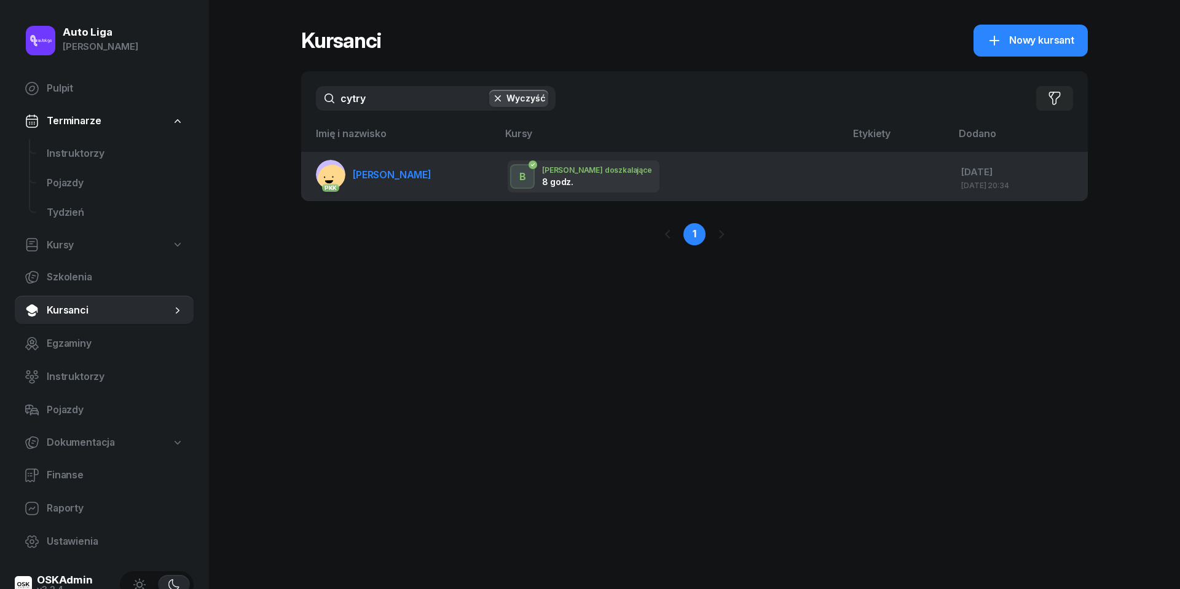
type input "cytry"
click at [377, 168] on span "[PERSON_NAME]" at bounding box center [392, 174] width 79 height 12
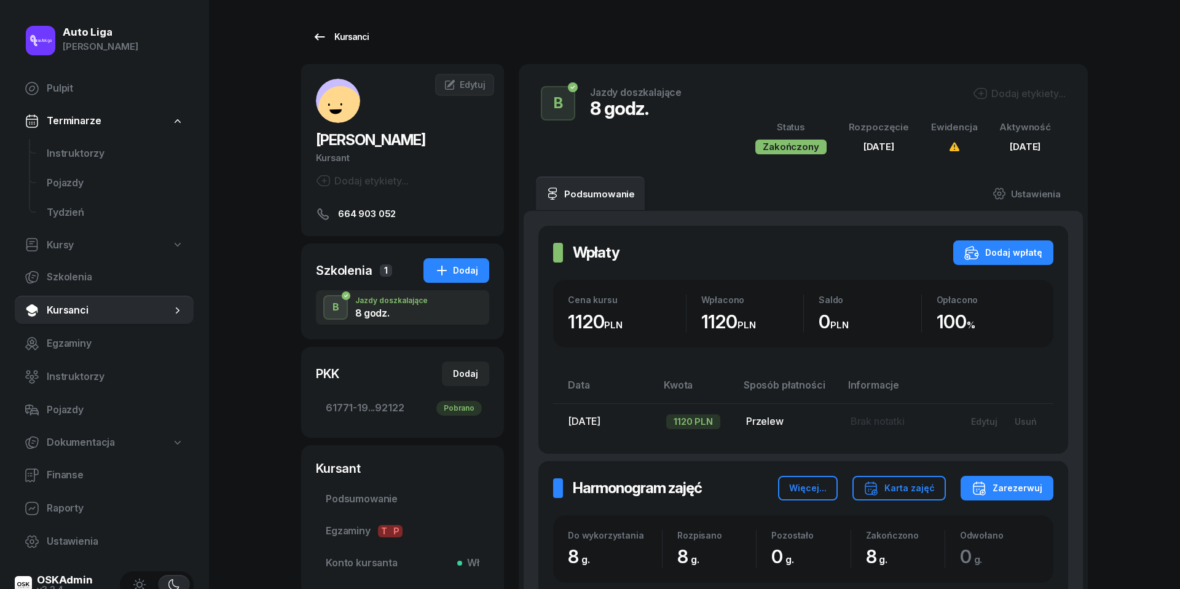
click at [316, 34] on icon at bounding box center [319, 37] width 15 height 15
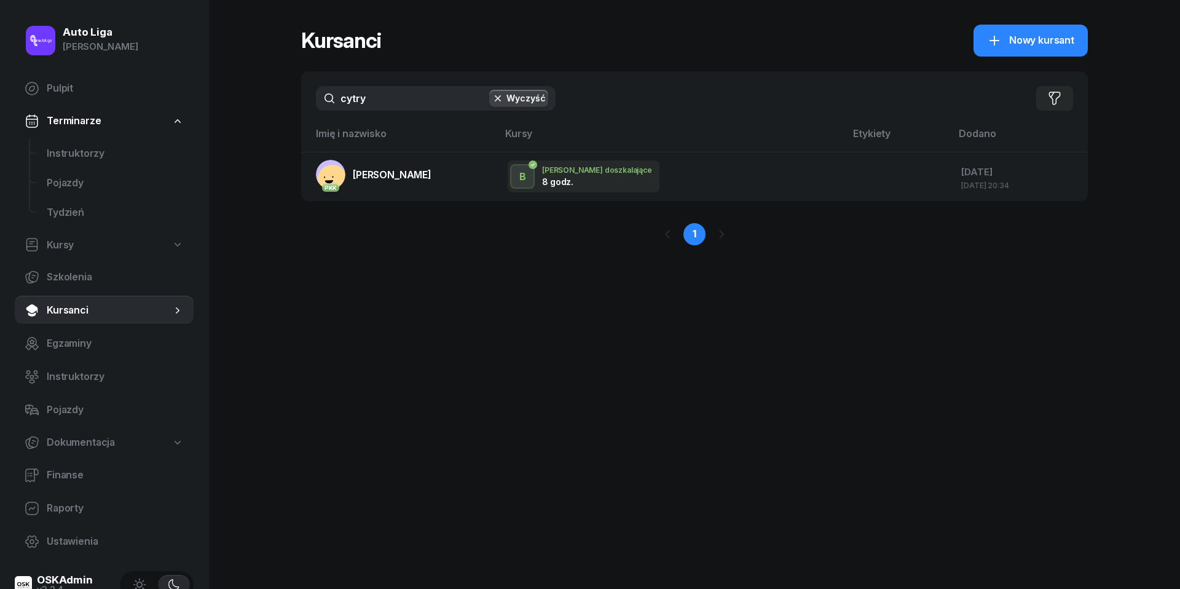
click at [382, 101] on input "cytry" at bounding box center [436, 98] width 240 height 25
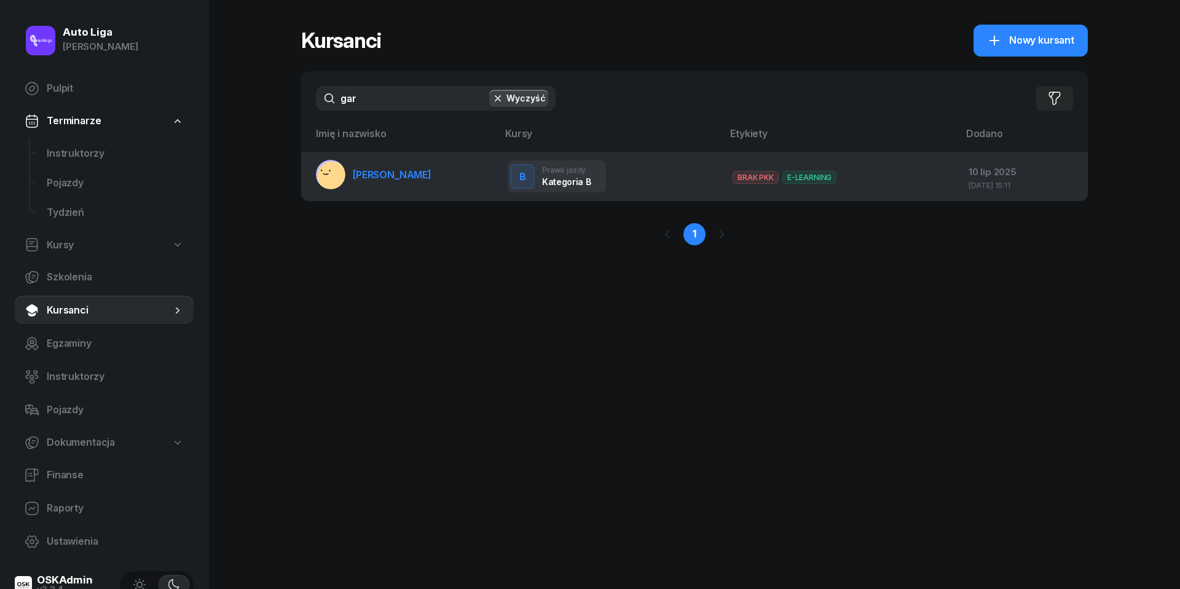
type input "gar"
click at [382, 170] on span "[PERSON_NAME]" at bounding box center [392, 174] width 79 height 12
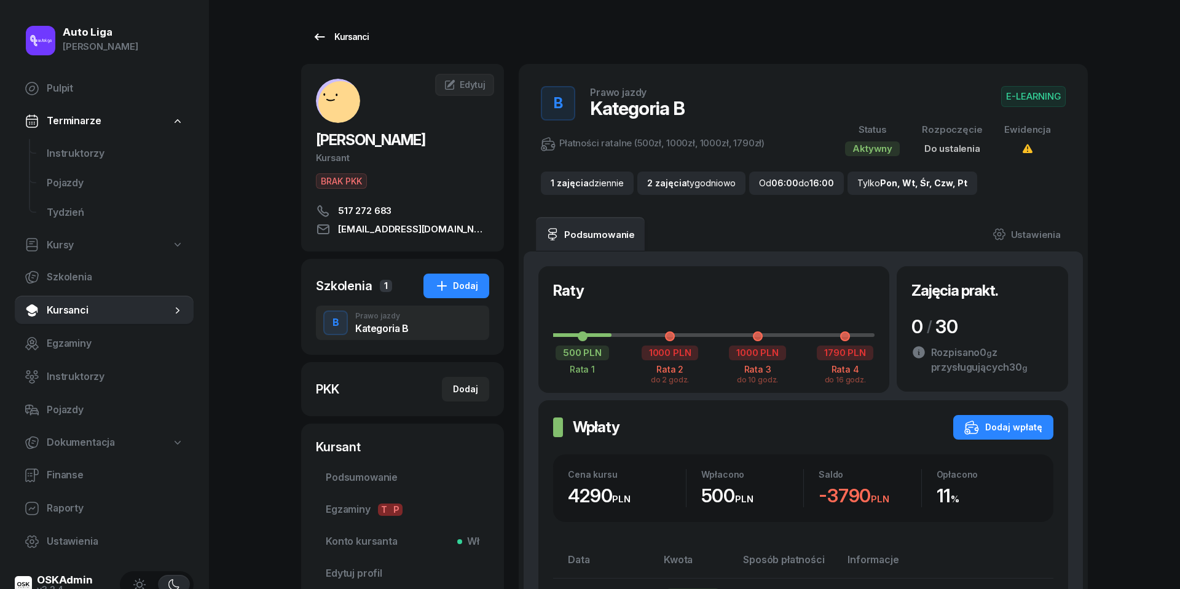
click at [312, 40] on icon at bounding box center [319, 37] width 15 height 15
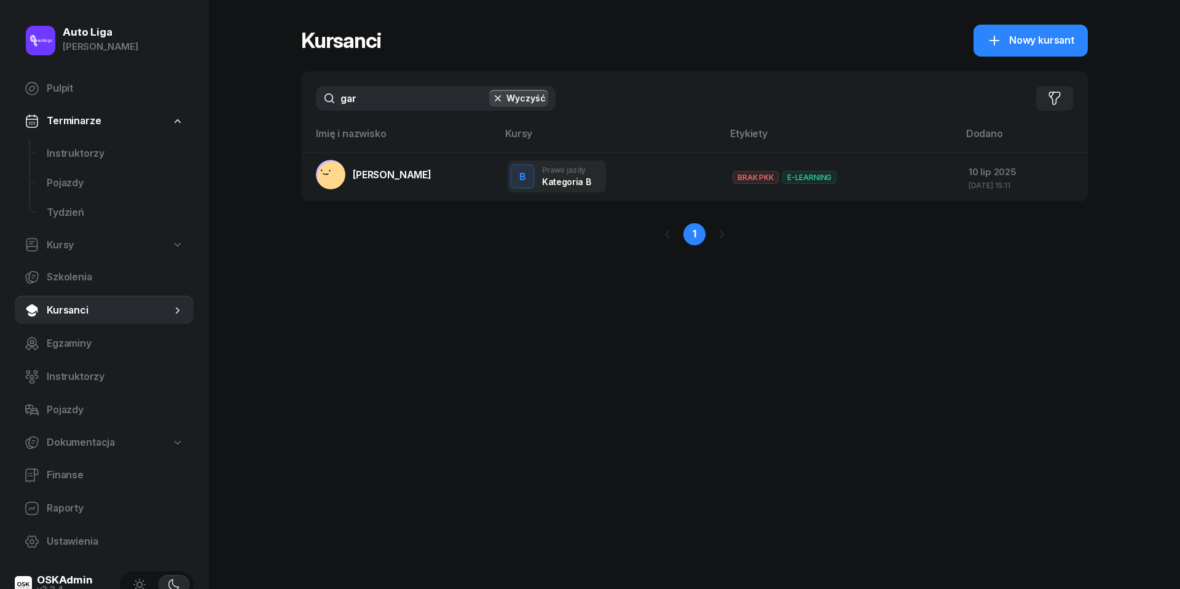
click at [371, 114] on div "gar Wyczyść Filtruj" at bounding box center [694, 98] width 787 height 54
click at [371, 109] on input "gar" at bounding box center [436, 98] width 240 height 25
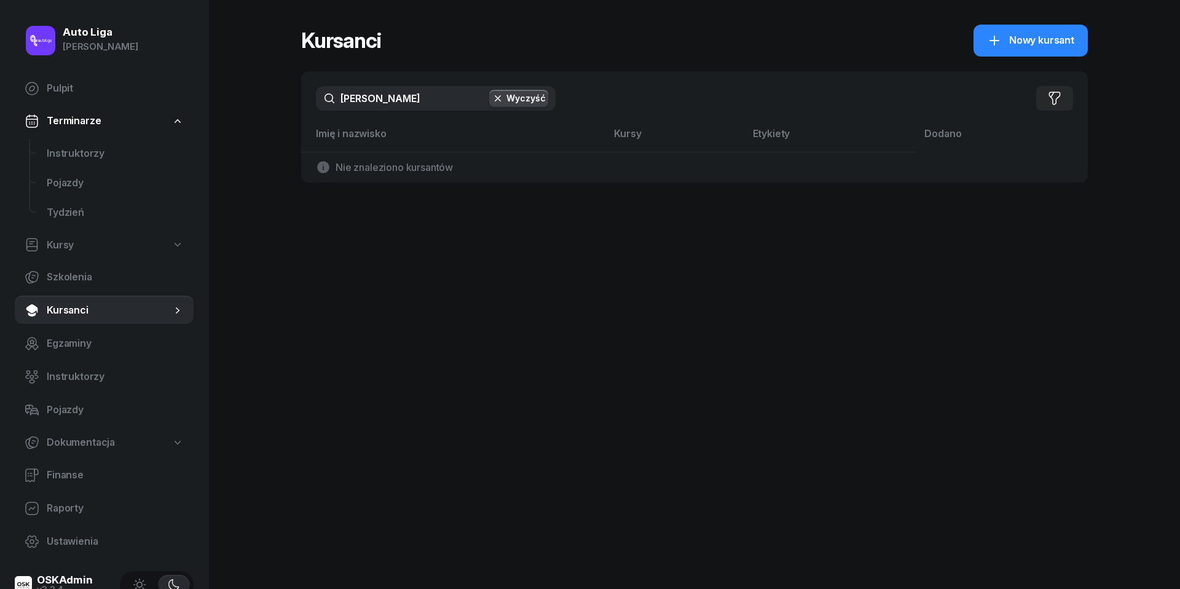
click at [394, 100] on input "[PERSON_NAME]" at bounding box center [436, 98] width 240 height 25
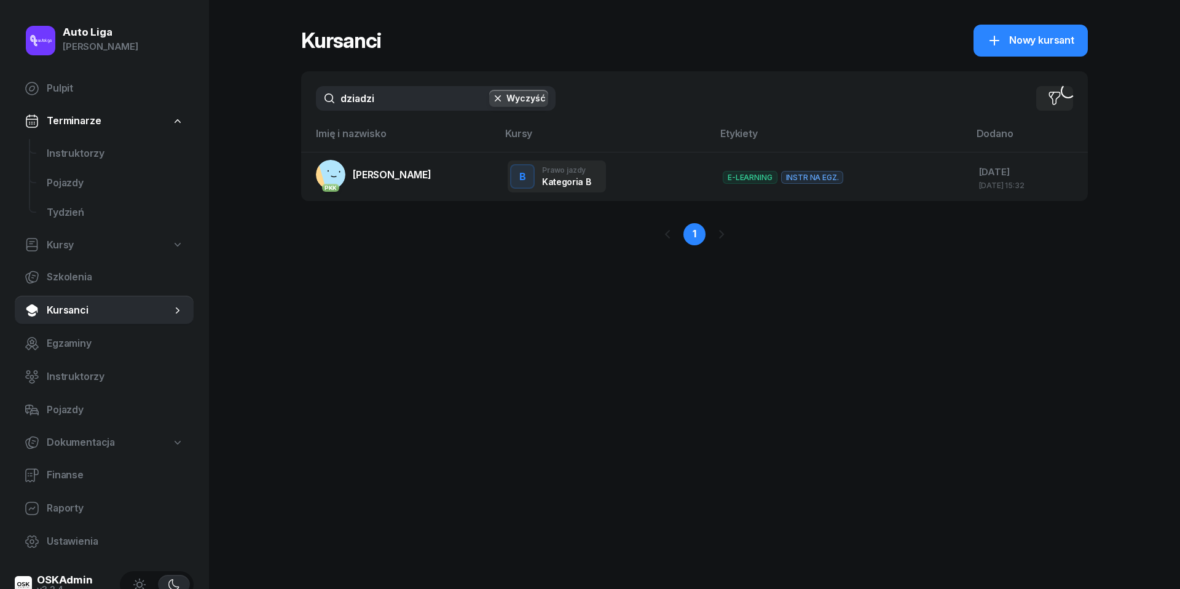
click at [393, 98] on input "dziadzi" at bounding box center [436, 98] width 240 height 25
click at [405, 99] on input "osyda" at bounding box center [436, 98] width 240 height 25
click at [392, 99] on input "kobie" at bounding box center [436, 98] width 240 height 25
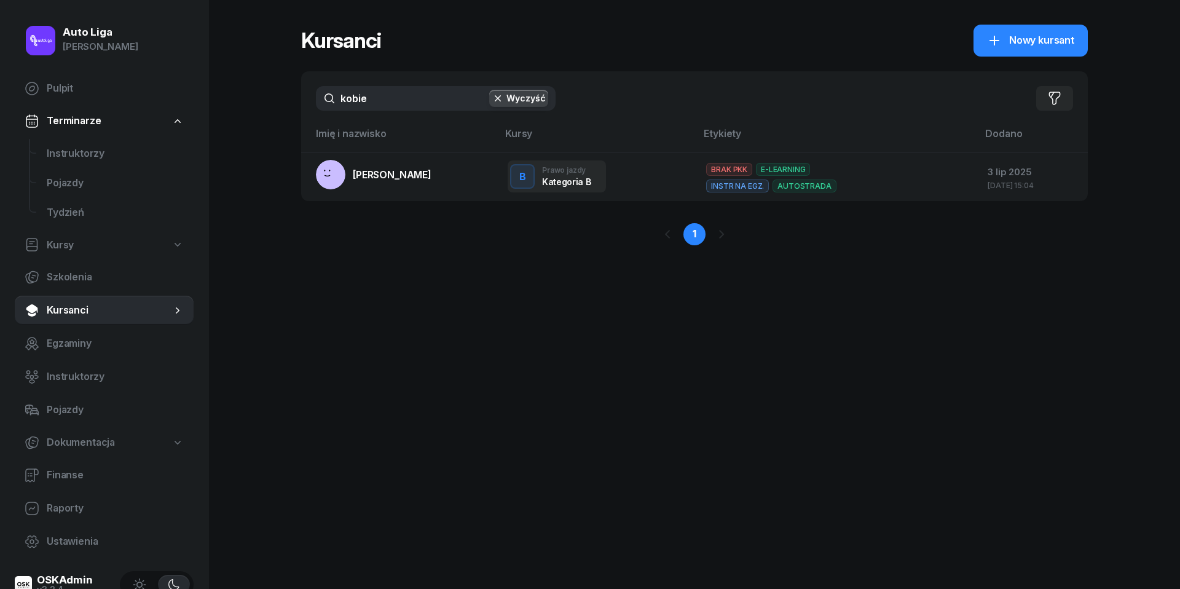
click at [392, 99] on input "kobie" at bounding box center [436, 98] width 240 height 25
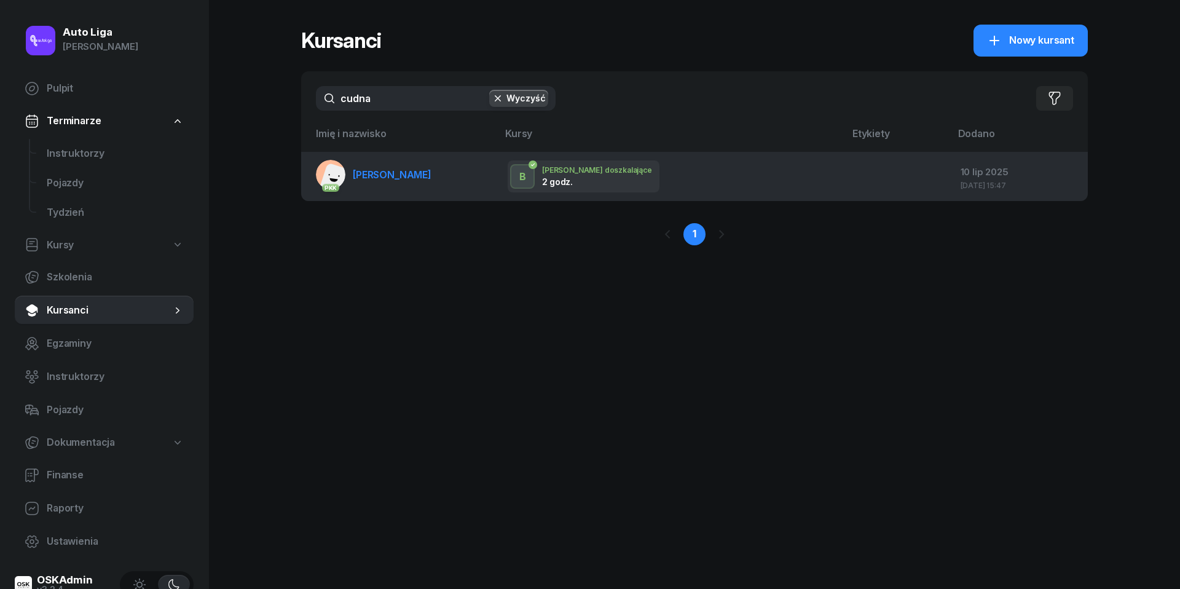
type input "cudna"
click at [382, 178] on span "[PERSON_NAME]" at bounding box center [392, 174] width 79 height 12
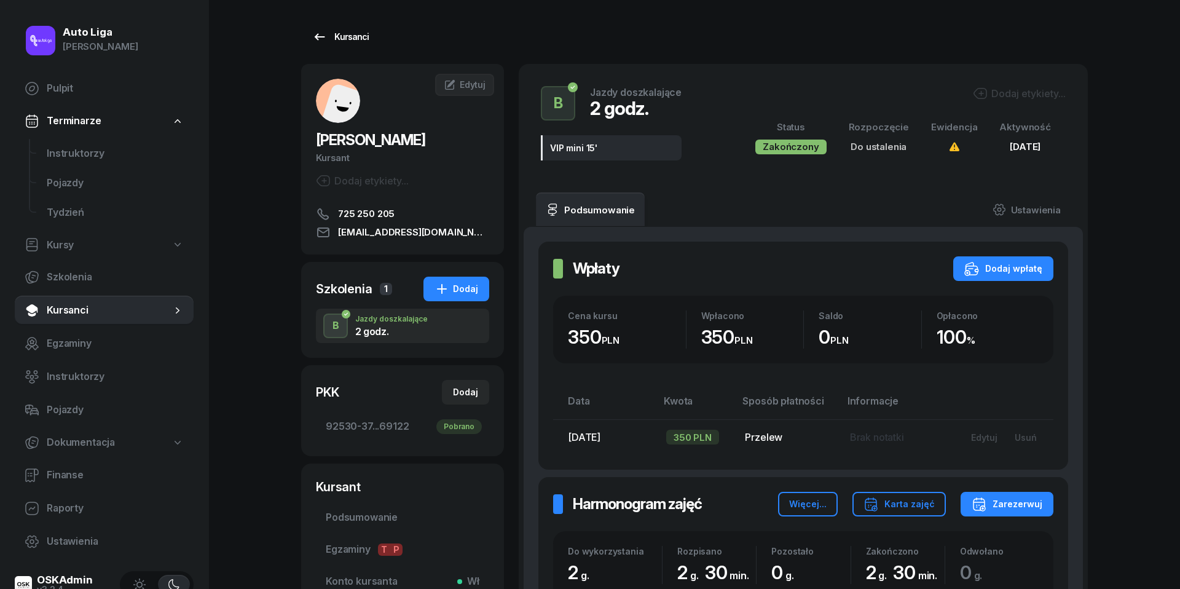
click at [323, 45] on link "Kursanci" at bounding box center [340, 37] width 79 height 25
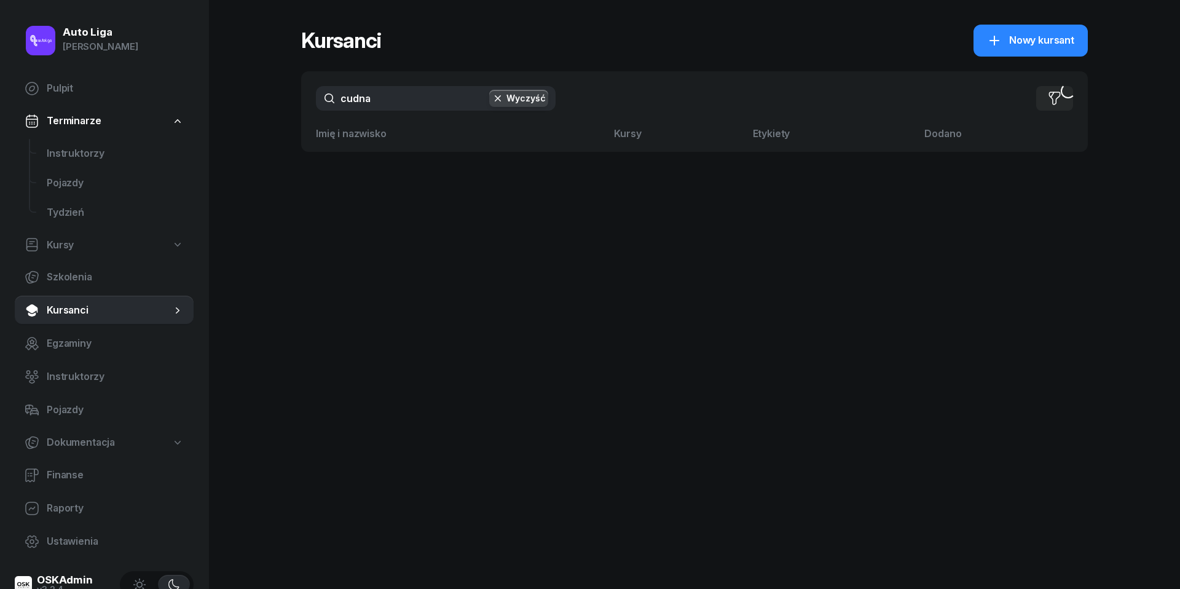
click at [387, 107] on input "cudna" at bounding box center [436, 98] width 240 height 25
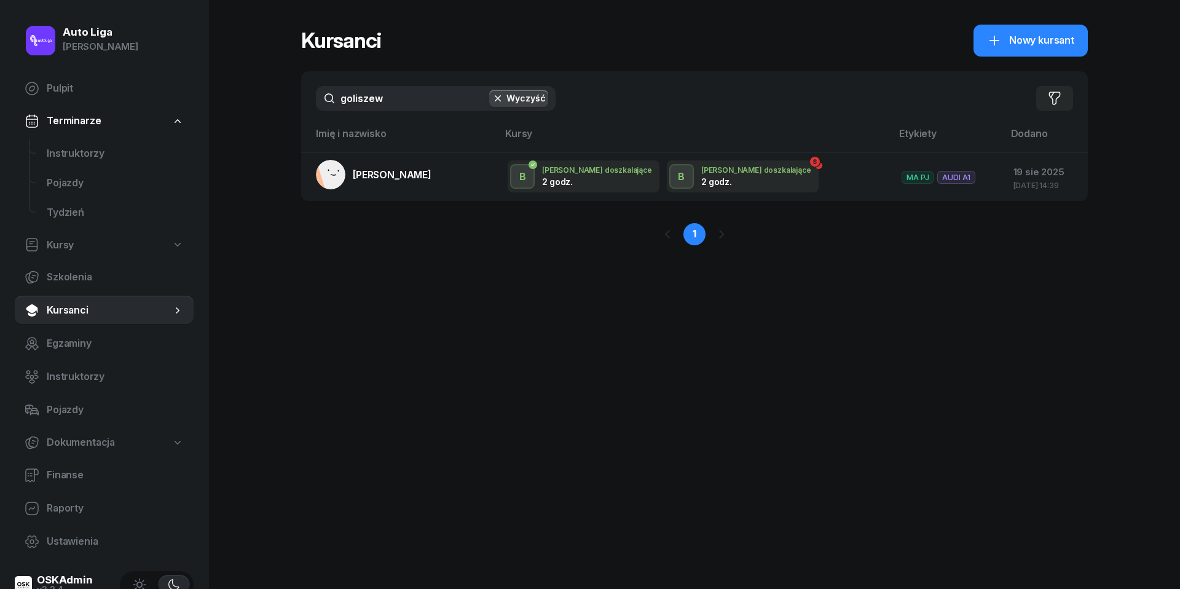
type input "Goliszew"
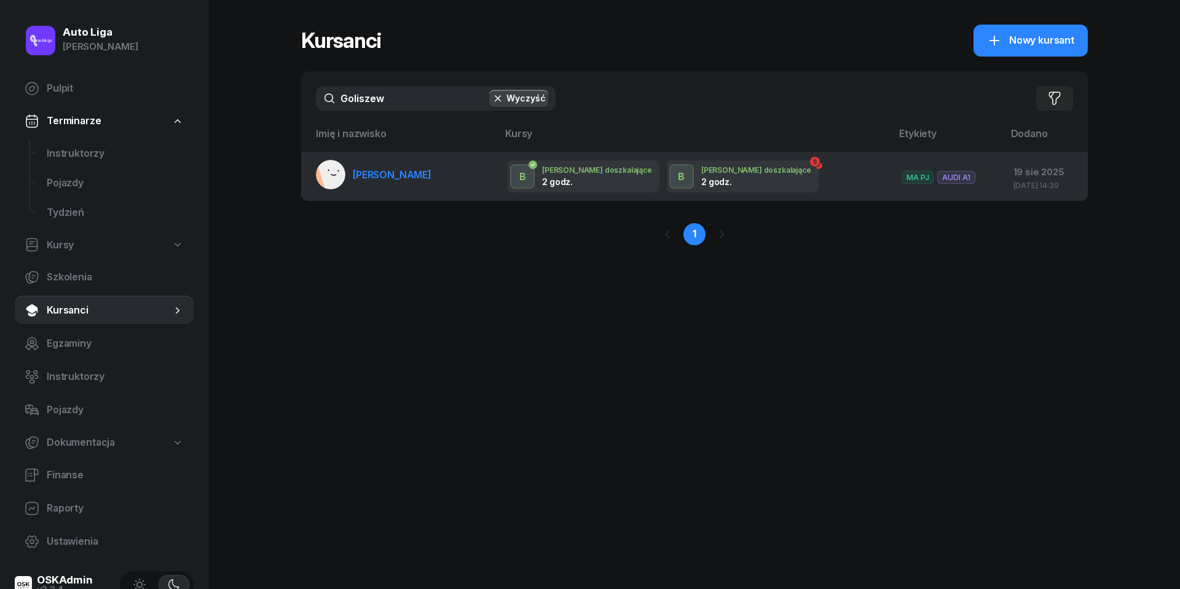
drag, startPoint x: 373, startPoint y: 127, endPoint x: 394, endPoint y: 173, distance: 51.4
click at [394, 173] on span "[PERSON_NAME]" at bounding box center [392, 174] width 79 height 12
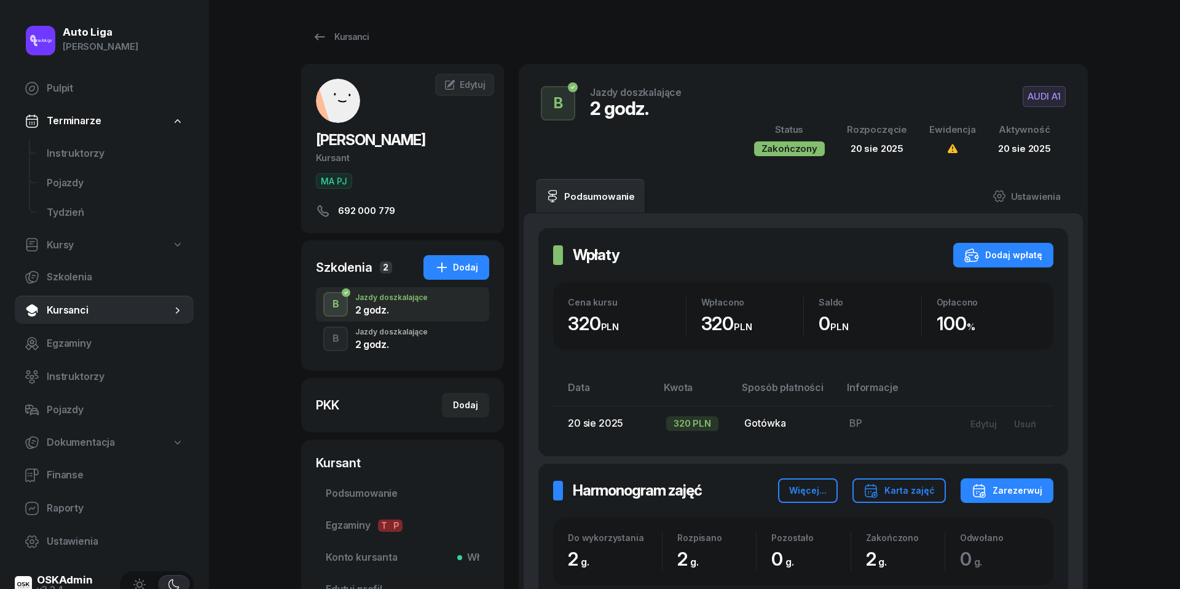
scroll to position [4, 0]
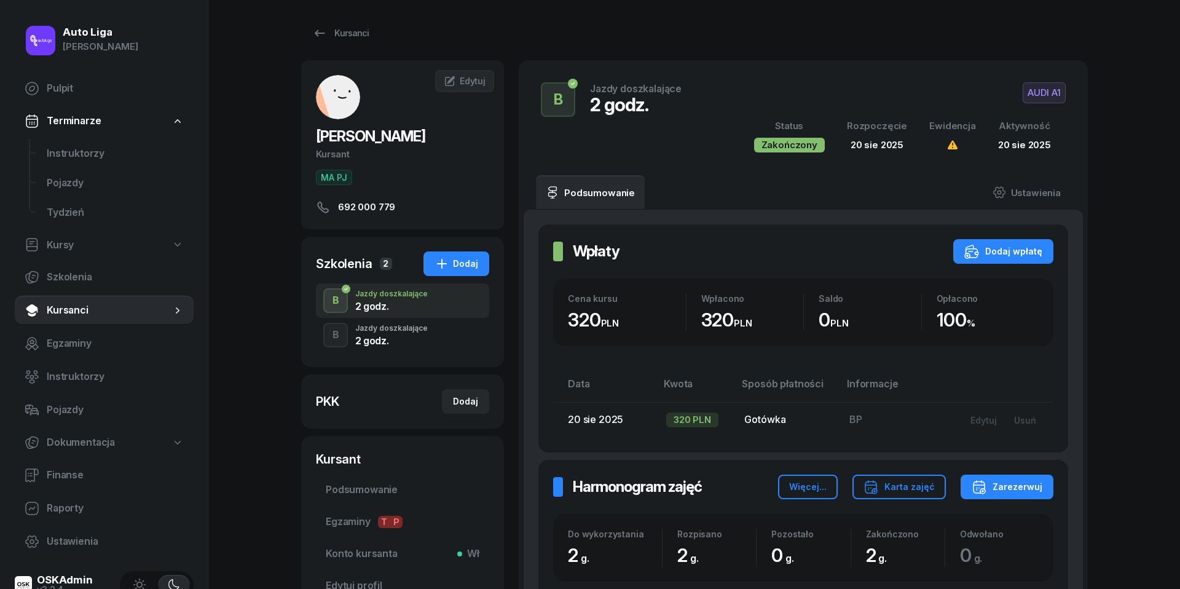
click at [418, 336] on div "2 godz." at bounding box center [391, 341] width 73 height 10
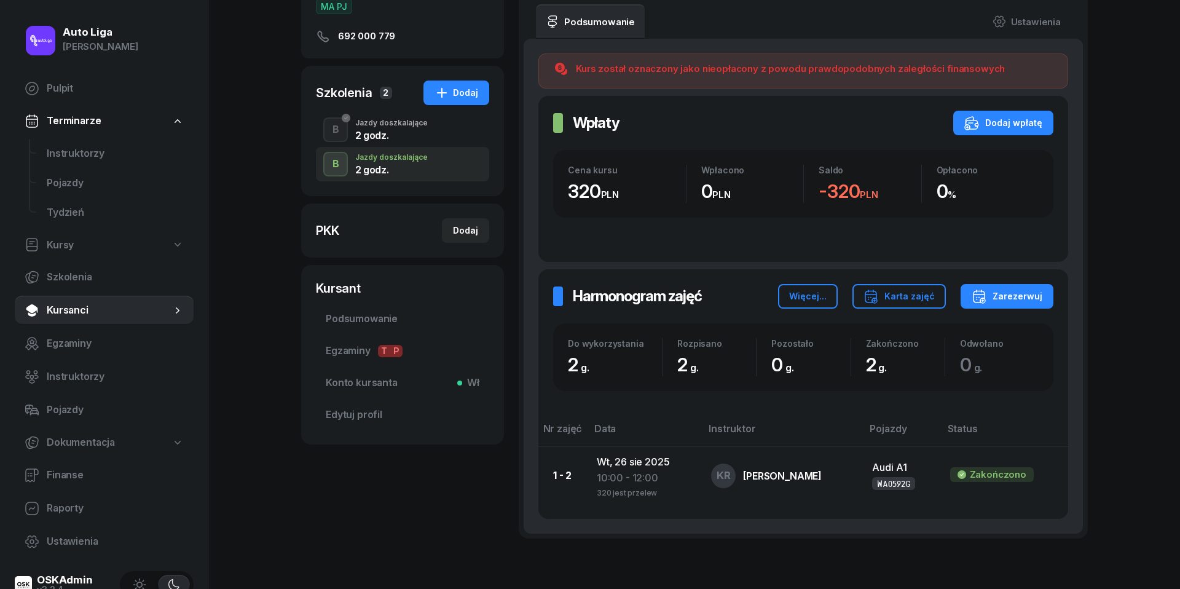
scroll to position [176, 0]
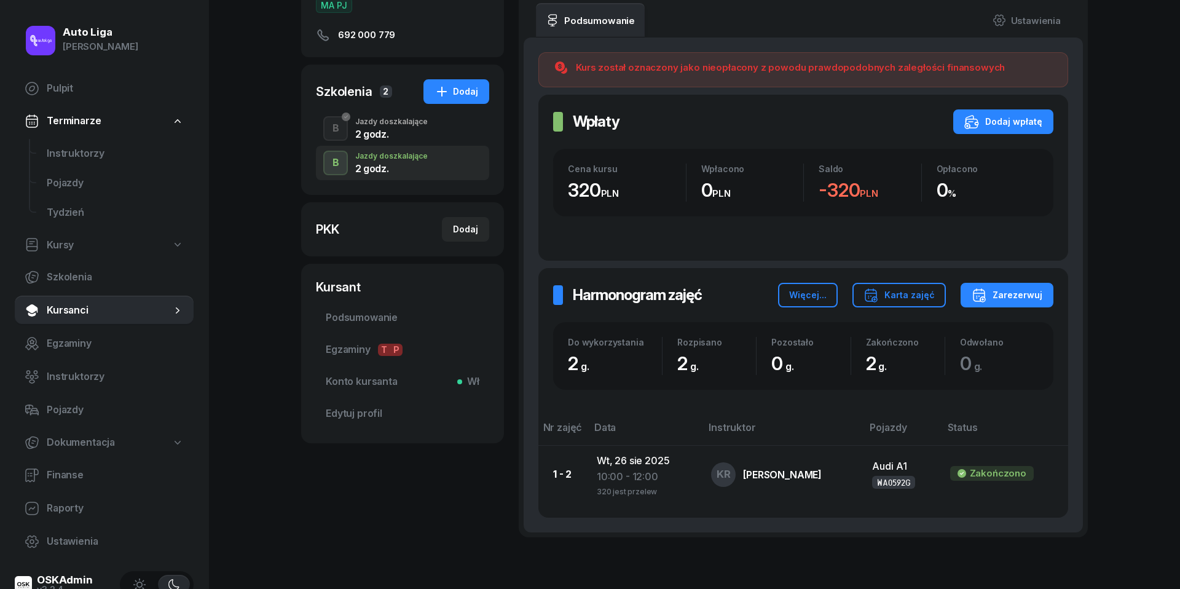
click at [373, 132] on div "2 godz." at bounding box center [391, 134] width 73 height 10
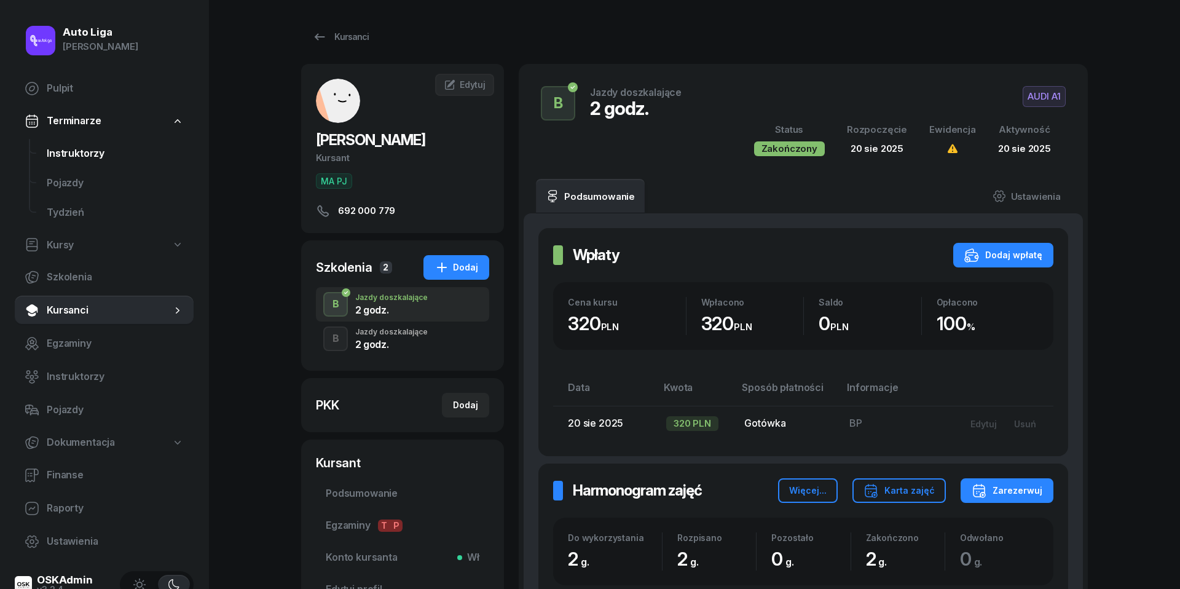
click at [99, 151] on span "Instruktorzy" at bounding box center [115, 154] width 137 height 16
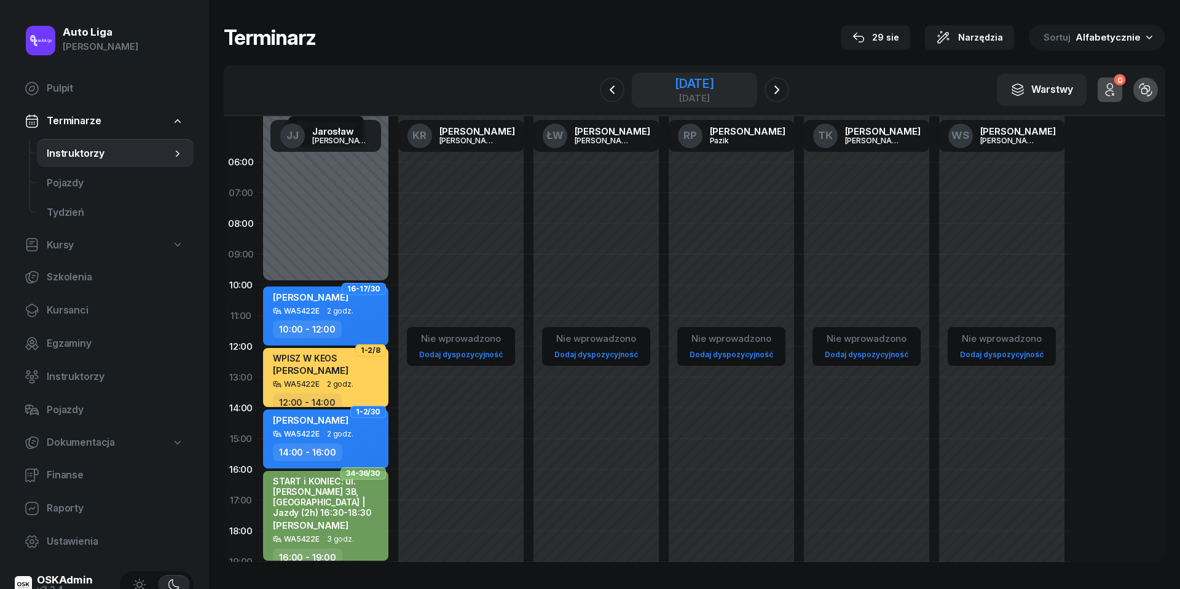
click at [687, 97] on div "[DATE]" at bounding box center [694, 97] width 39 height 9
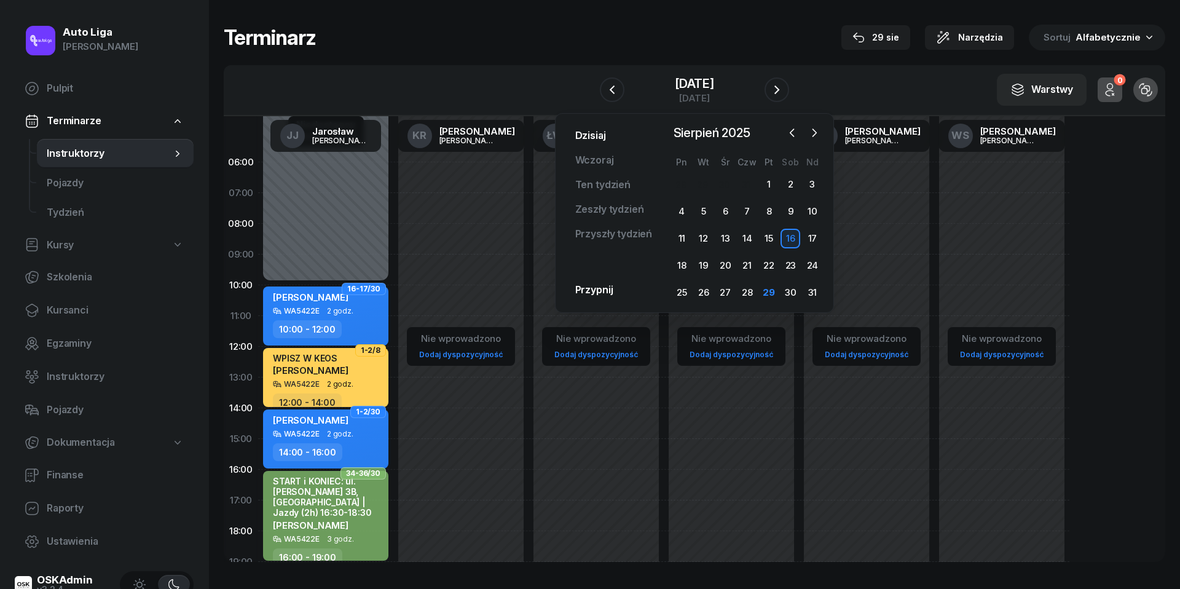
click at [596, 136] on link "Dzisiaj" at bounding box center [591, 136] width 50 height 25
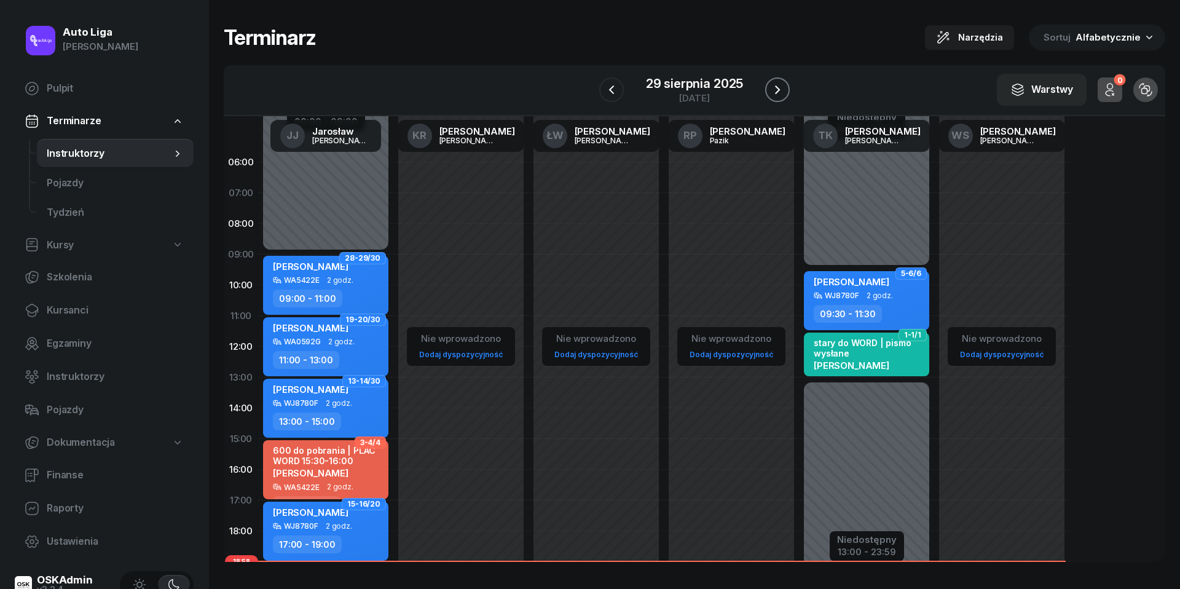
click at [778, 90] on icon "button" at bounding box center [777, 89] width 15 height 15
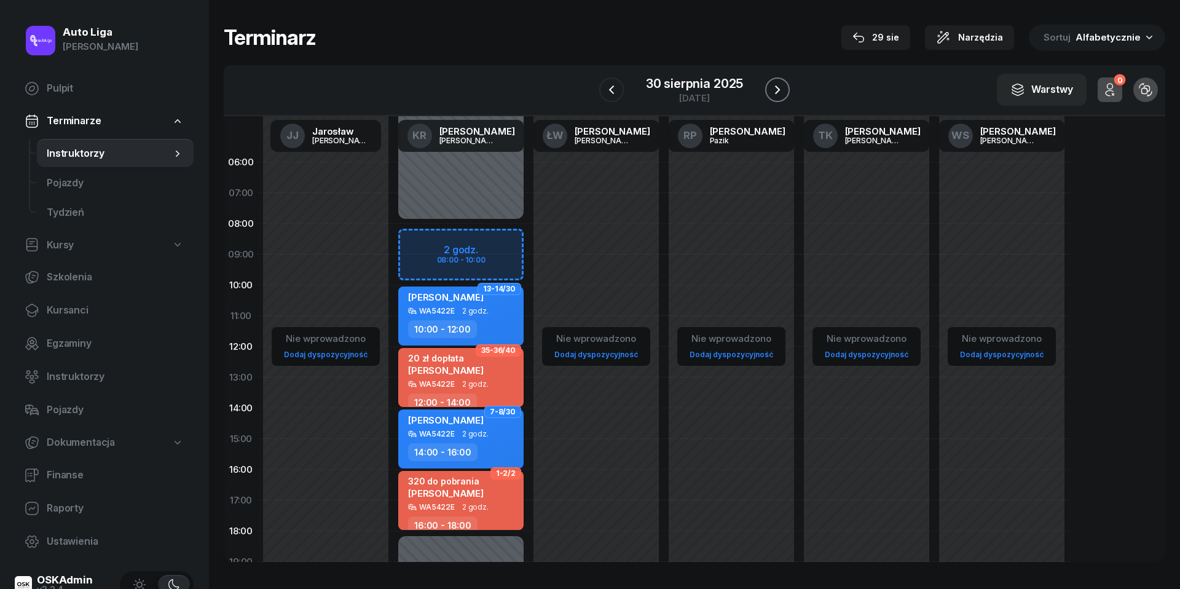
click at [778, 90] on icon "button" at bounding box center [777, 89] width 15 height 15
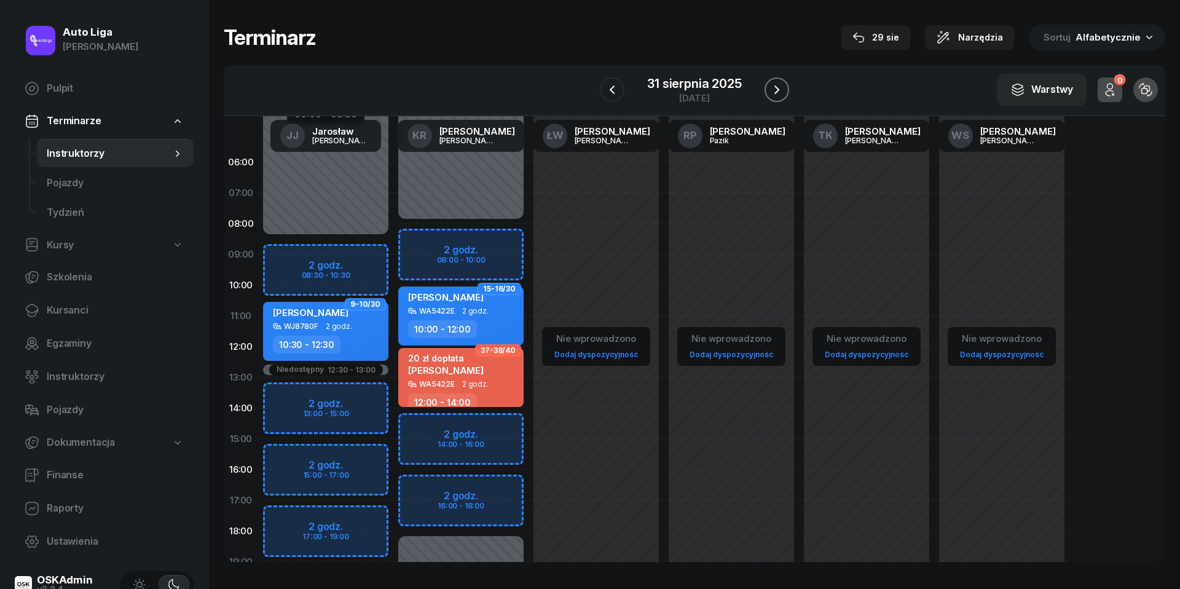
click at [781, 94] on icon "button" at bounding box center [777, 89] width 15 height 15
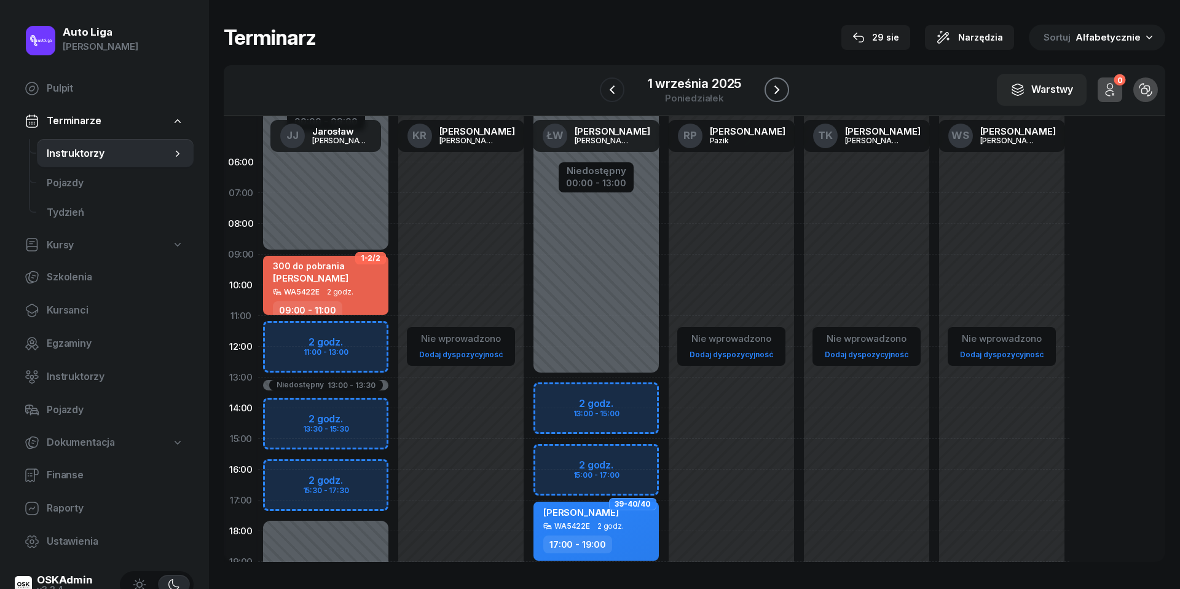
click at [780, 95] on icon "button" at bounding box center [777, 89] width 15 height 15
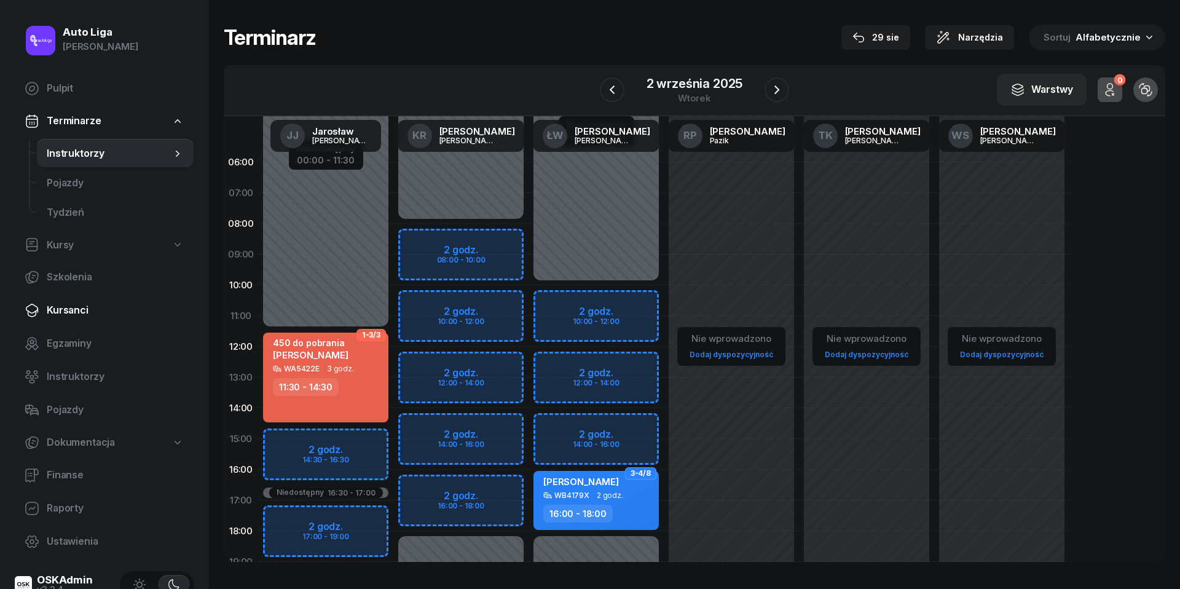
click at [71, 308] on span "Kursanci" at bounding box center [115, 310] width 137 height 16
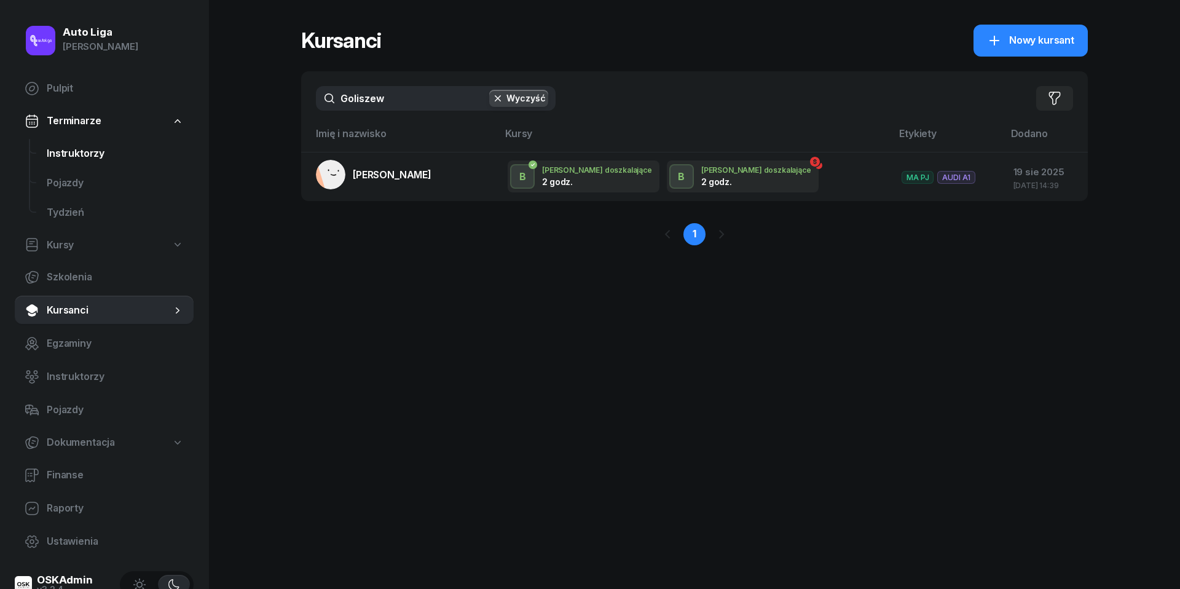
click at [73, 149] on span "Instruktorzy" at bounding box center [115, 154] width 137 height 16
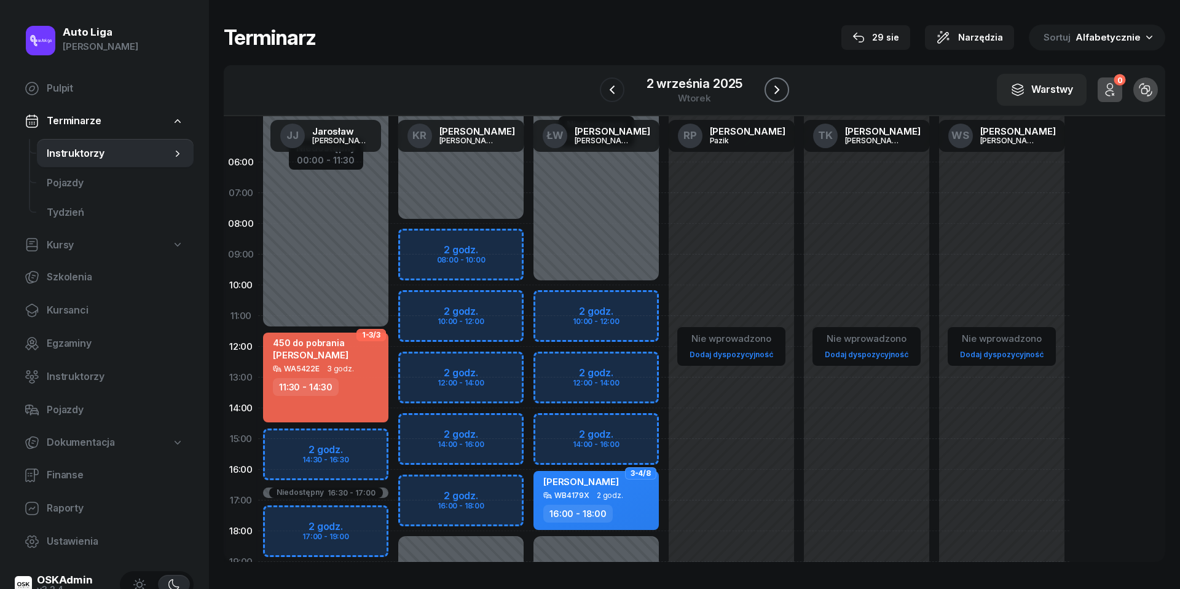
click at [782, 87] on icon "button" at bounding box center [777, 89] width 15 height 15
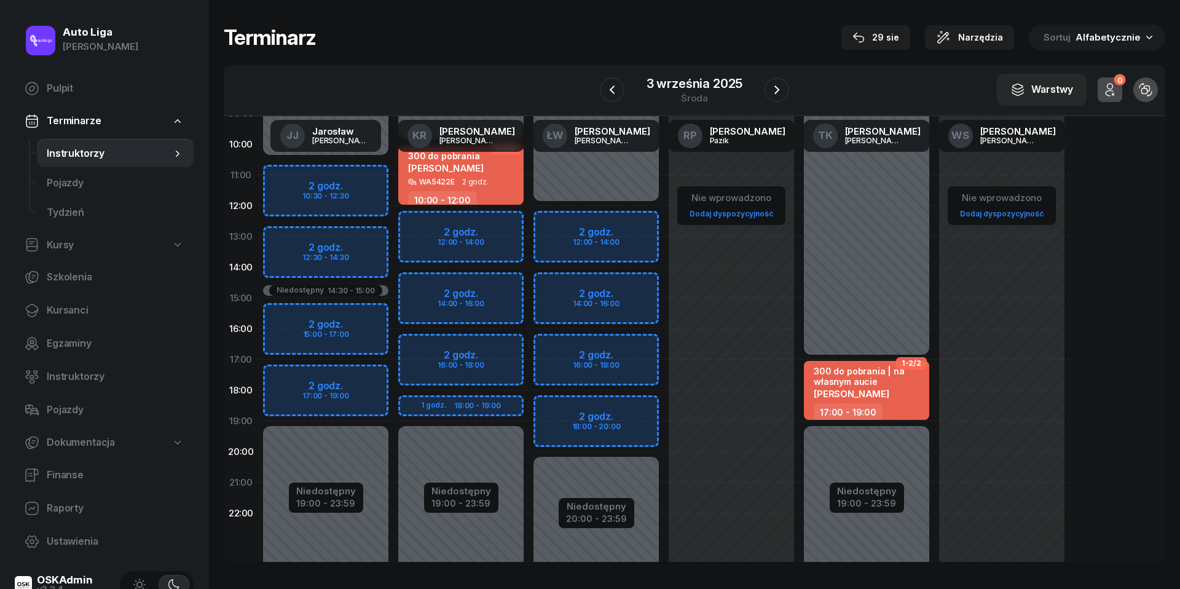
scroll to position [151, 0]
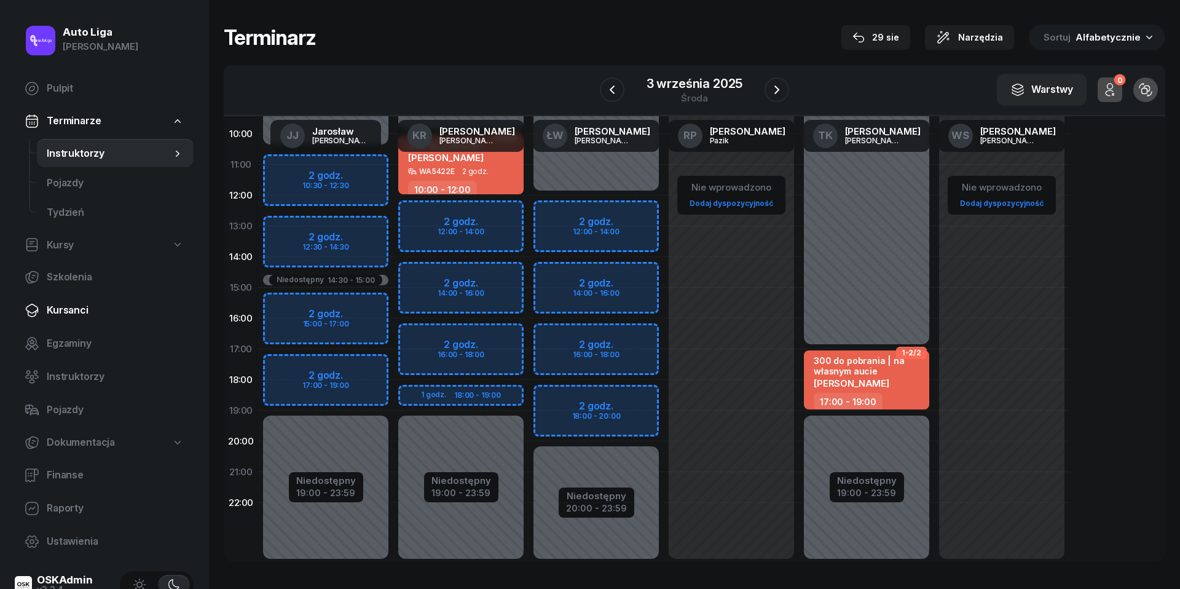
click at [66, 302] on span "Kursanci" at bounding box center [115, 310] width 137 height 16
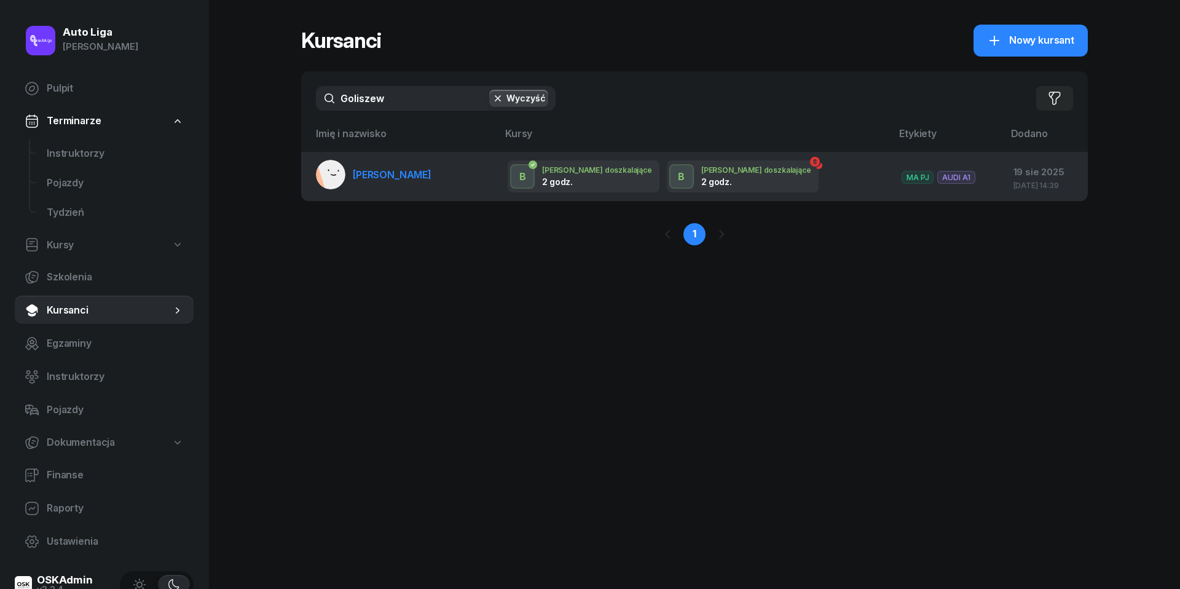
click at [407, 177] on span "[PERSON_NAME]" at bounding box center [392, 174] width 79 height 12
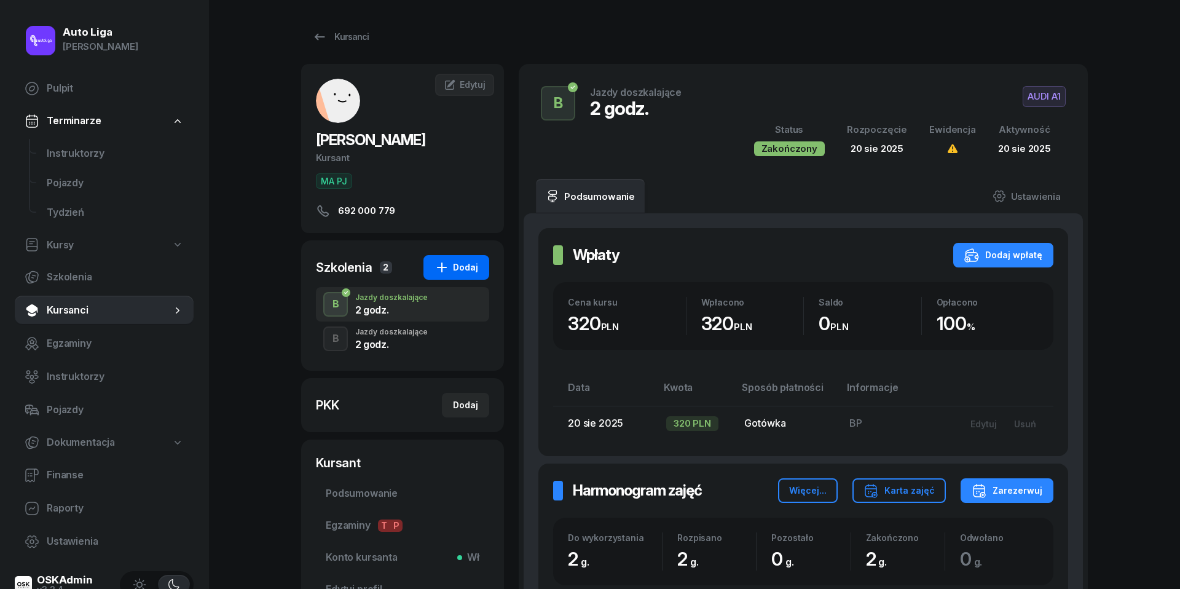
click at [454, 264] on div "Dodaj" at bounding box center [457, 267] width 44 height 15
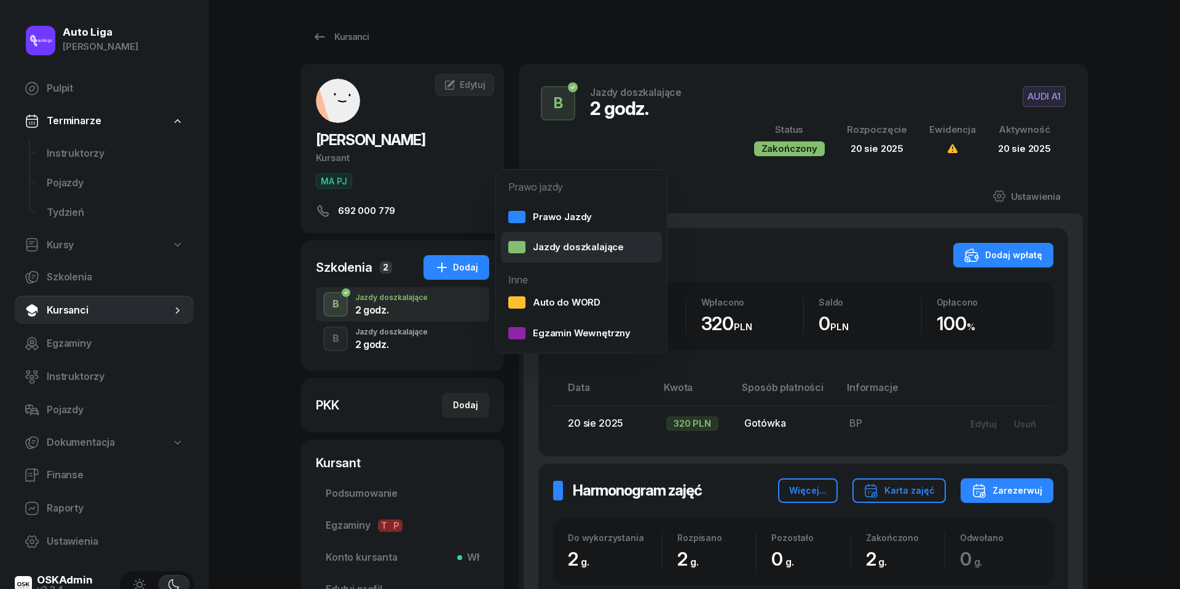
click at [544, 252] on div "Jazdy doszkalające" at bounding box center [566, 247] width 116 height 16
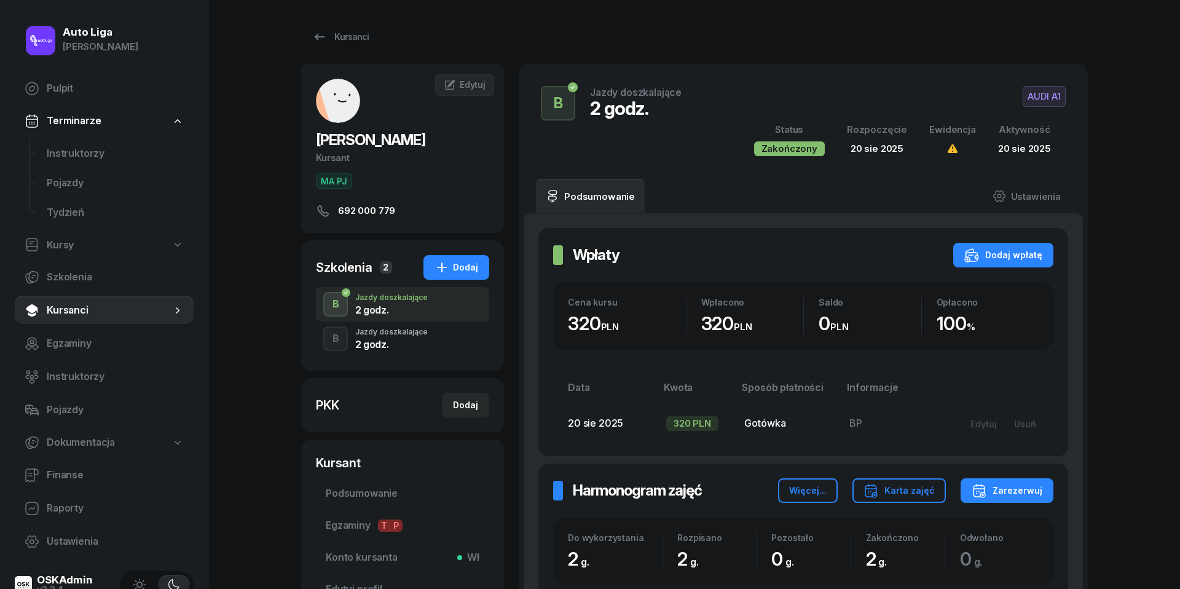
select select "B"
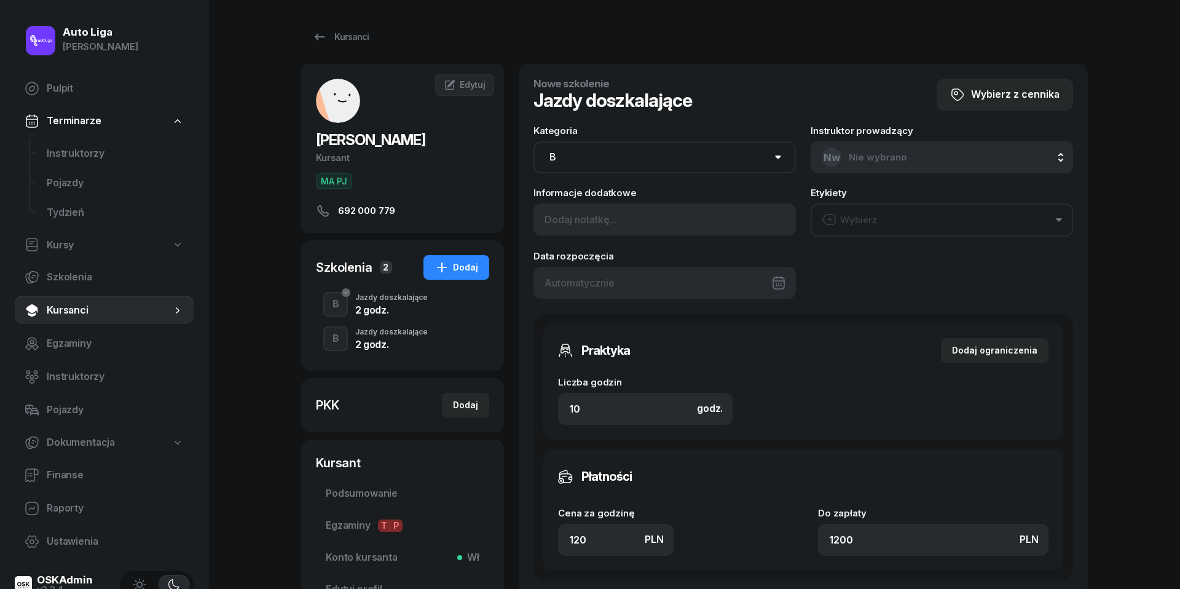
click at [855, 227] on button "Wybierz" at bounding box center [942, 219] width 263 height 33
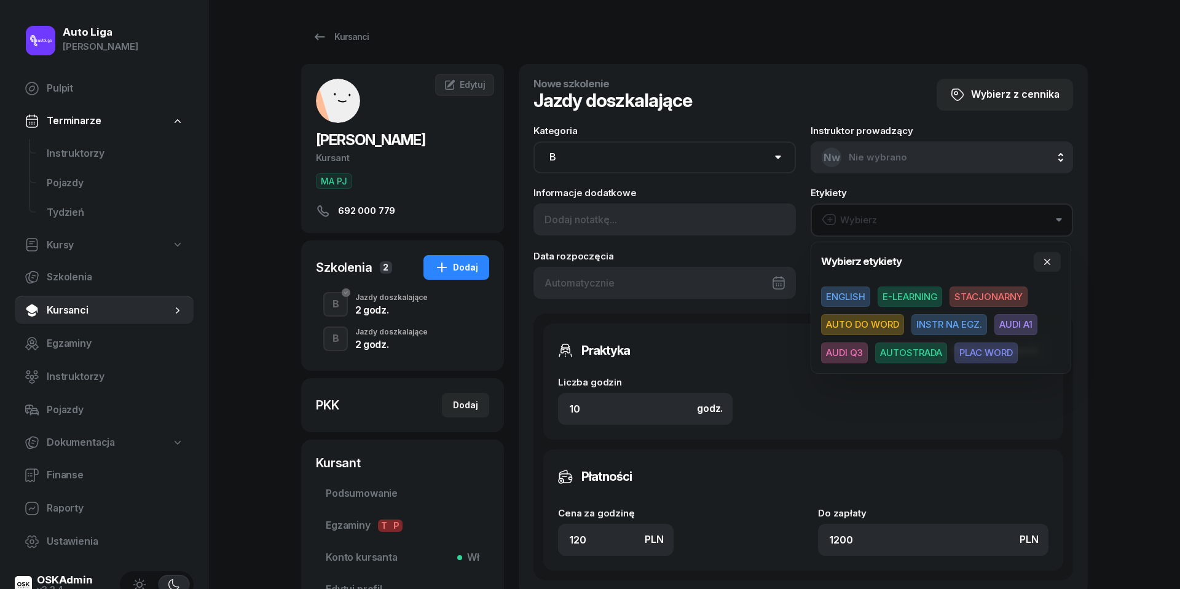
click at [1016, 323] on span "AUDI A1" at bounding box center [1016, 324] width 43 height 21
click at [568, 284] on div at bounding box center [665, 282] width 263 height 32
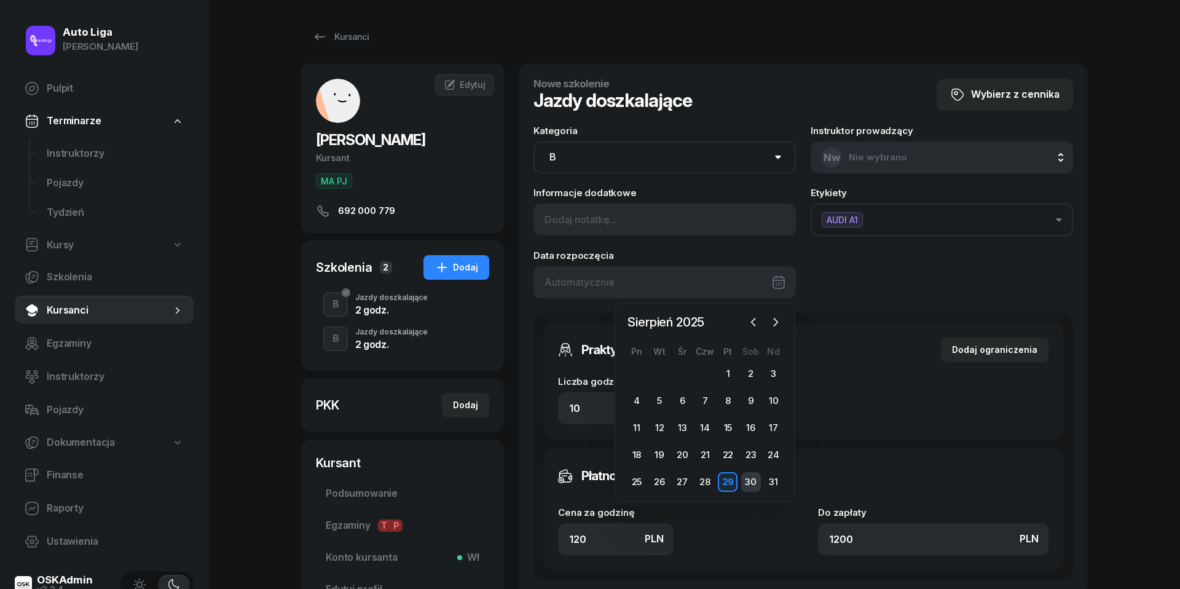
click at [754, 481] on div "30" at bounding box center [751, 482] width 20 height 20
type input "[DATE]"
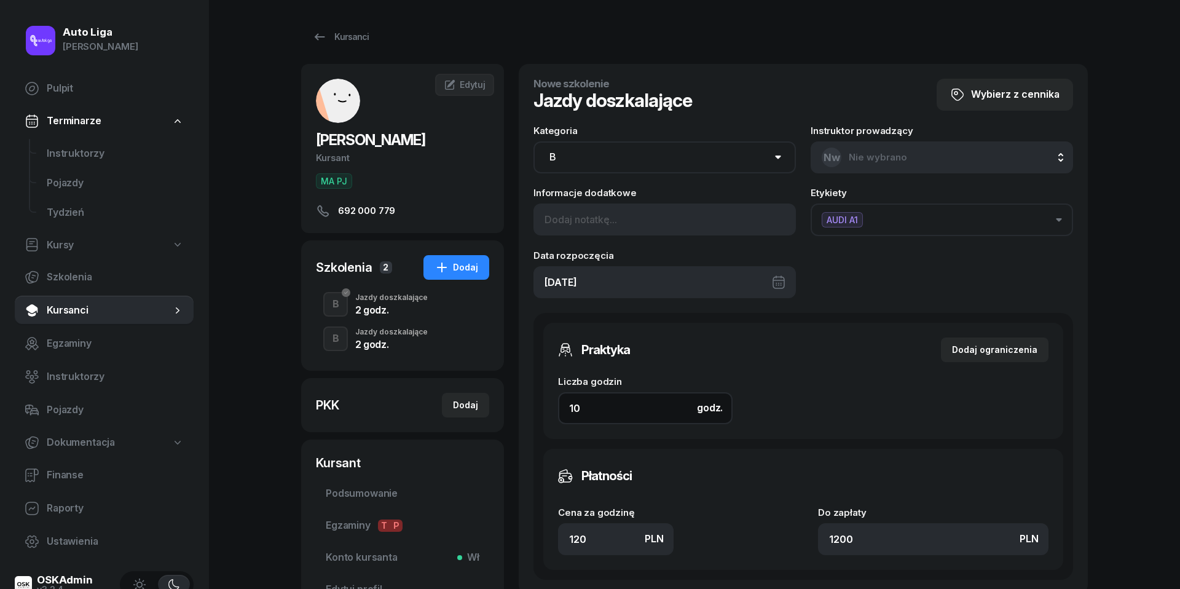
click at [610, 405] on input "10" at bounding box center [645, 408] width 175 height 32
type input "2"
type input "240"
type input "2"
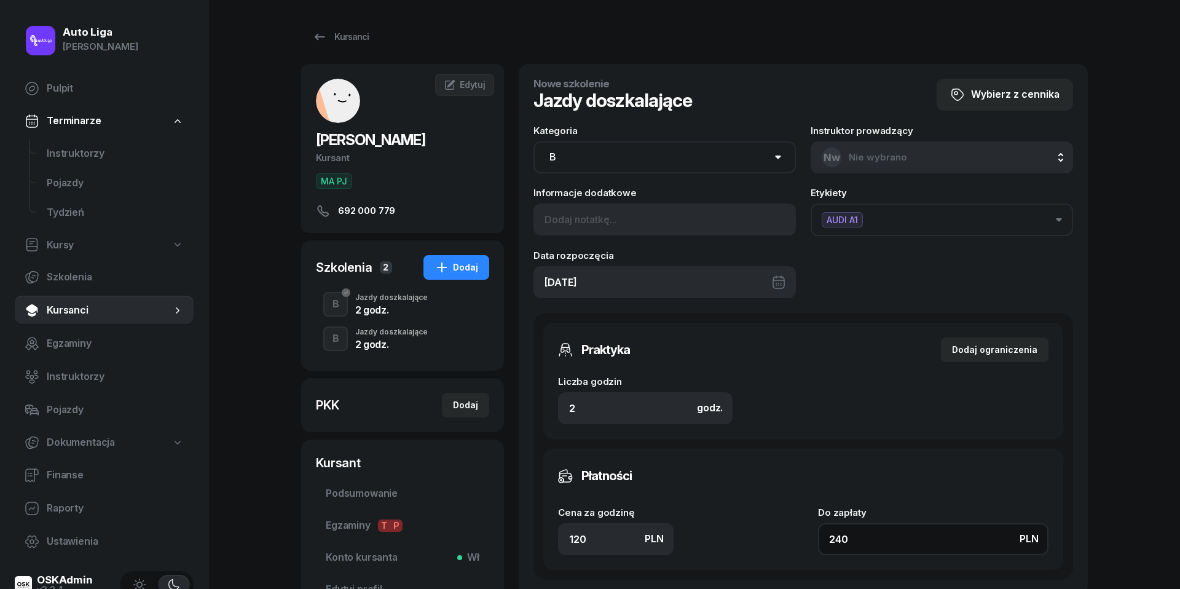
click at [918, 534] on input "240" at bounding box center [933, 539] width 231 height 32
type input "1.50"
type input "3"
type input "16"
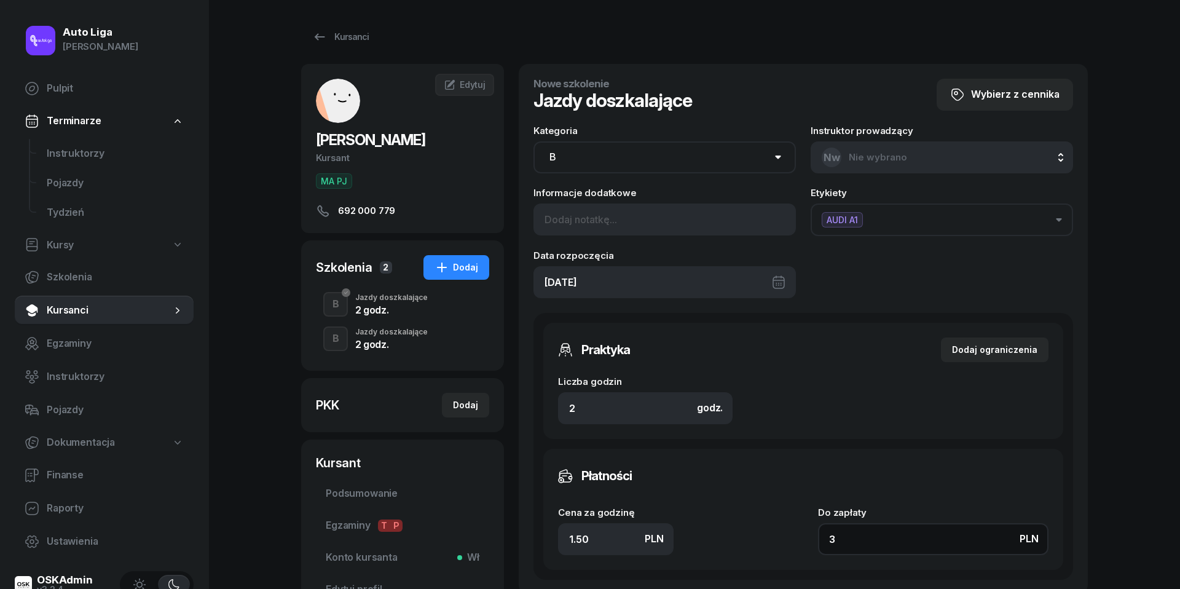
type input "32"
type input "160"
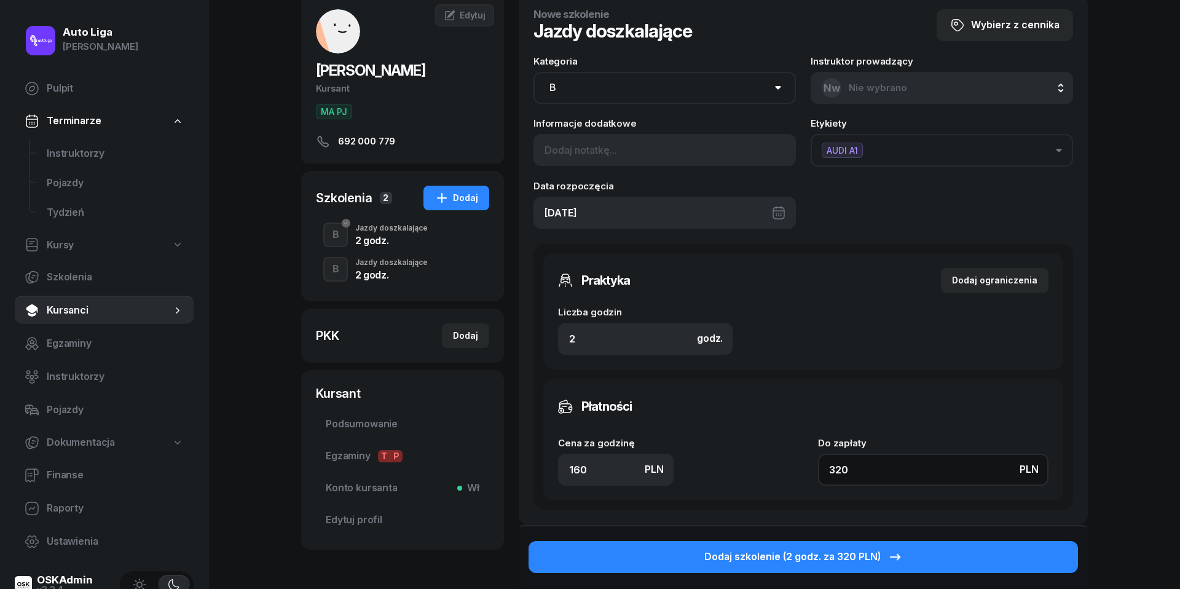
scroll to position [84, 0]
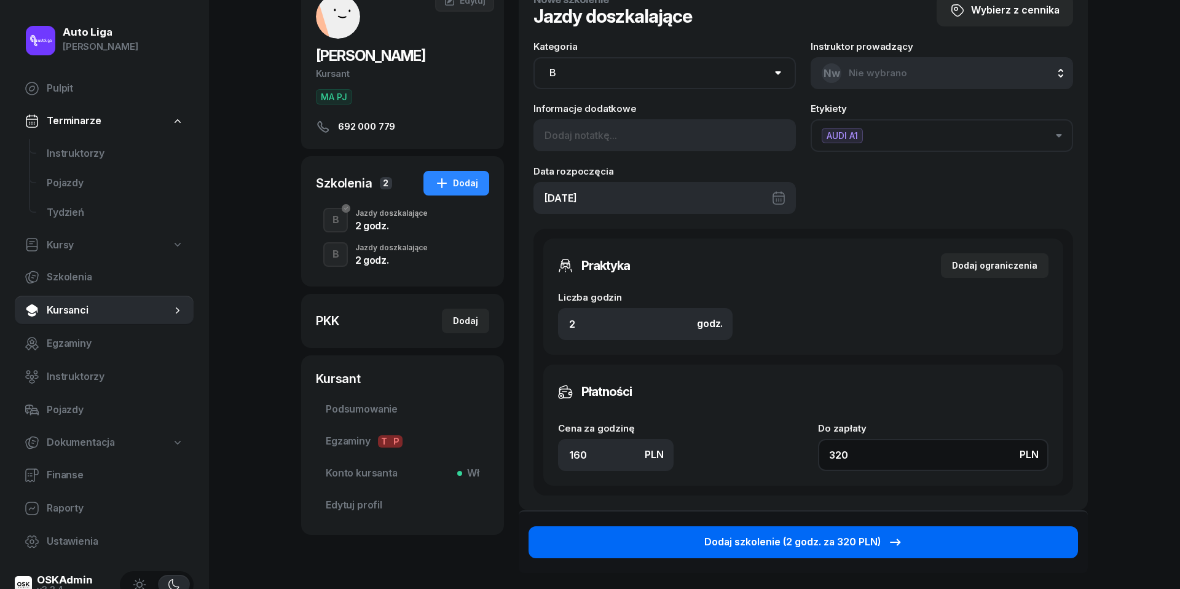
type input "320"
click at [827, 540] on div "Dodaj szkolenie (2 godz. za 320 PLN)" at bounding box center [804, 542] width 199 height 16
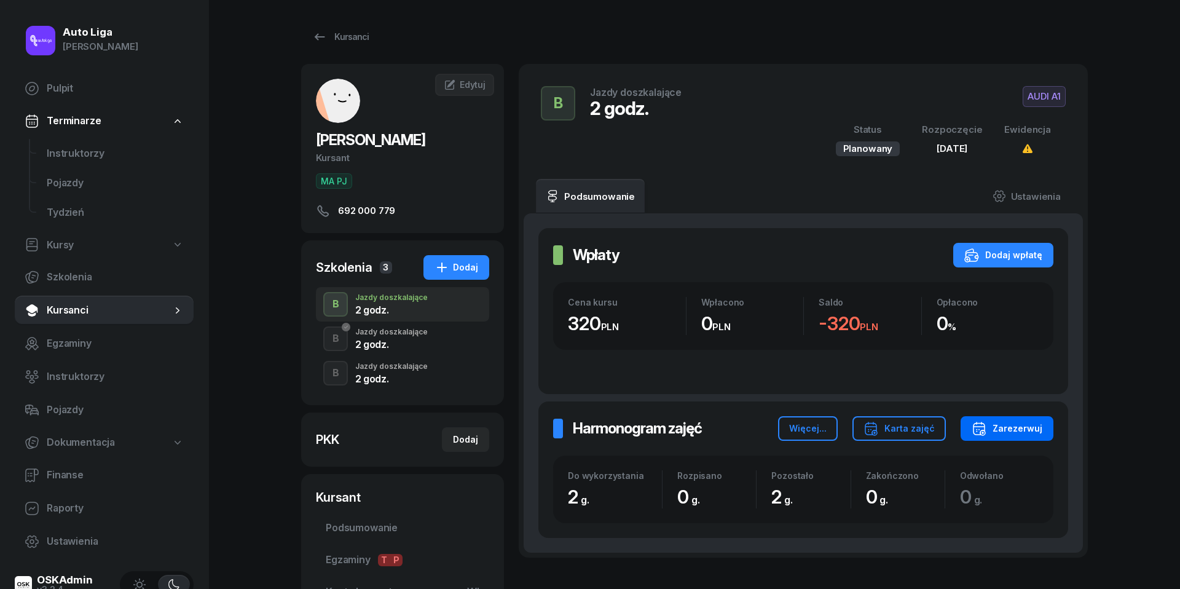
click at [1029, 423] on div "Zarezerwuj" at bounding box center [1007, 428] width 71 height 15
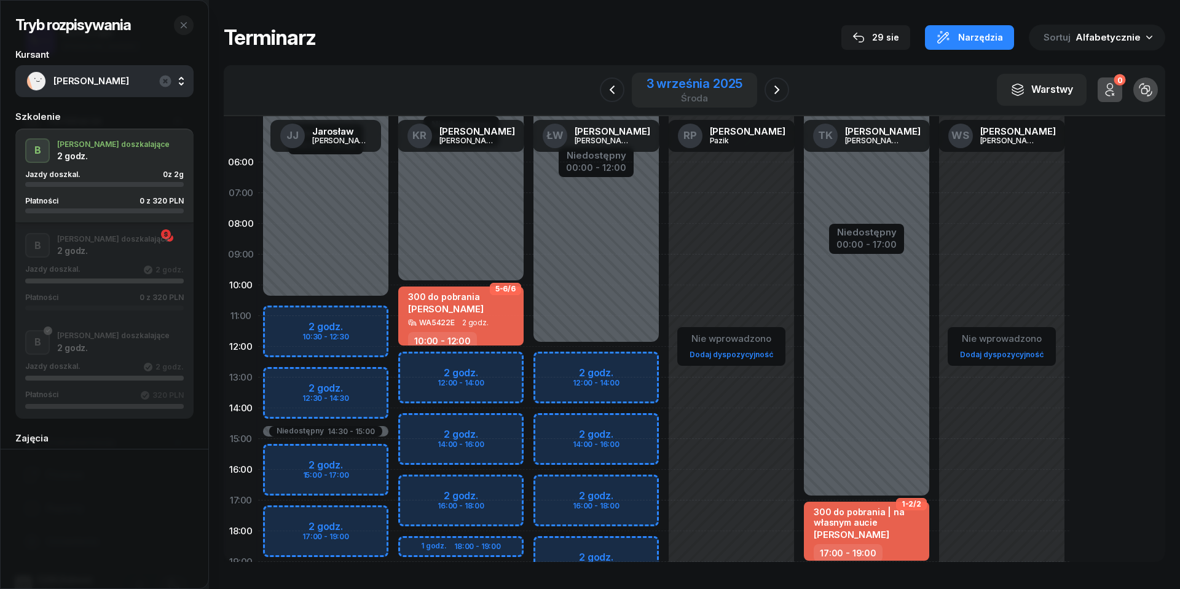
click at [679, 82] on div "3 września 2025" at bounding box center [695, 83] width 97 height 12
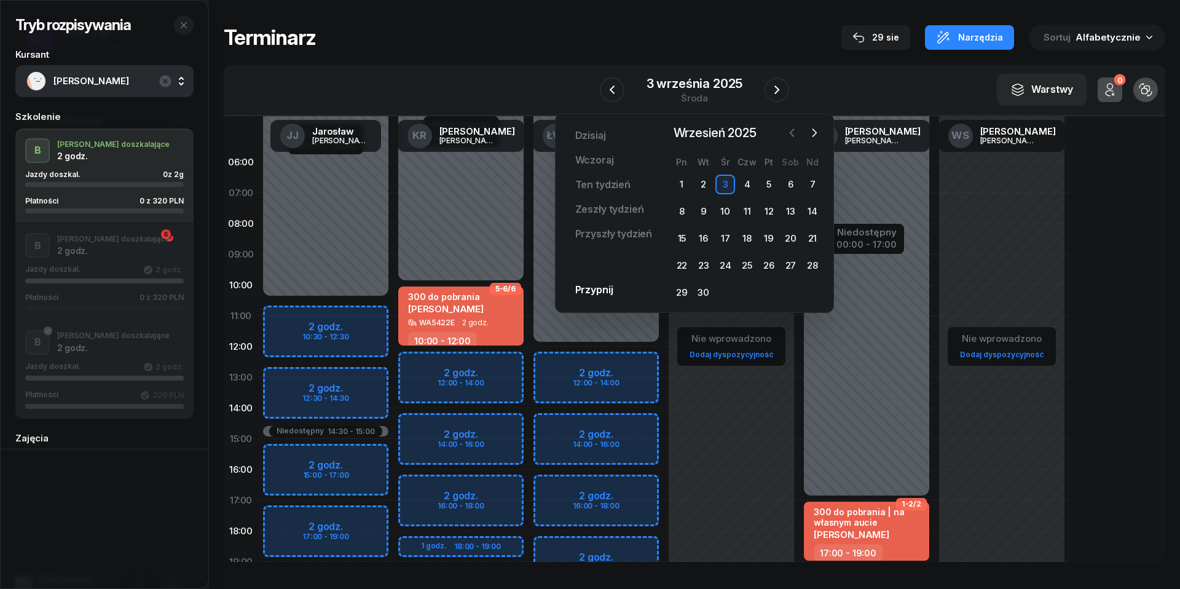
click at [796, 136] on icon "button" at bounding box center [792, 133] width 12 height 12
click at [792, 289] on div "30" at bounding box center [791, 293] width 20 height 20
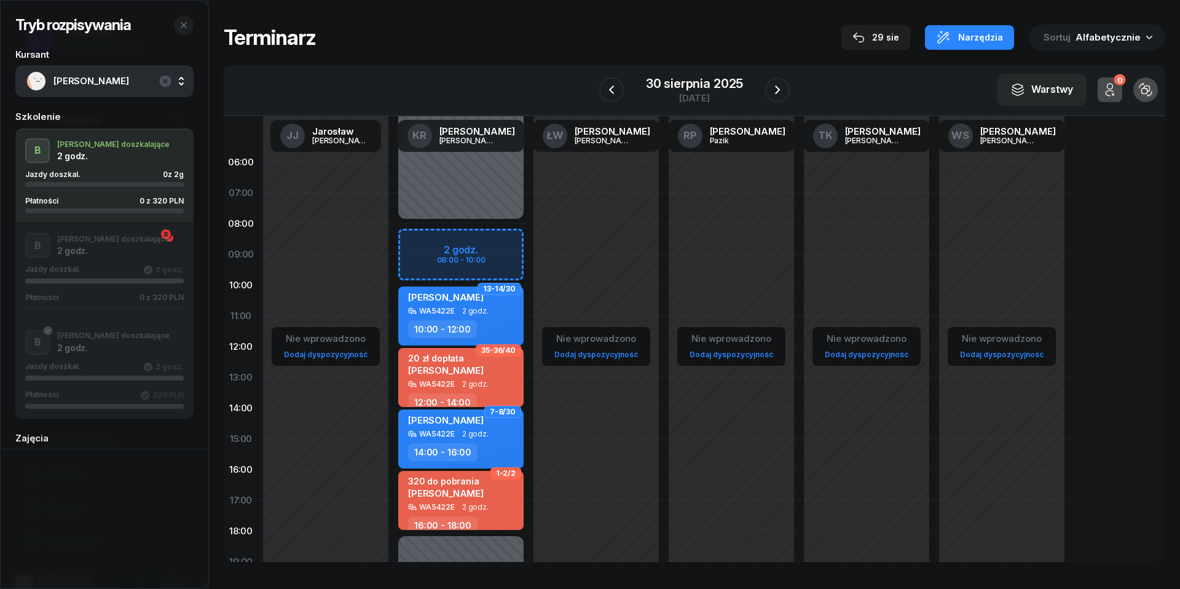
click at [408, 244] on div "Niedostępny 00:00 - 08:00 Niedostępny 18:00 - 23:59 2 godz. 08:00 - 10:00 13-14…" at bounding box center [460, 439] width 135 height 584
select select "08"
select select "10"
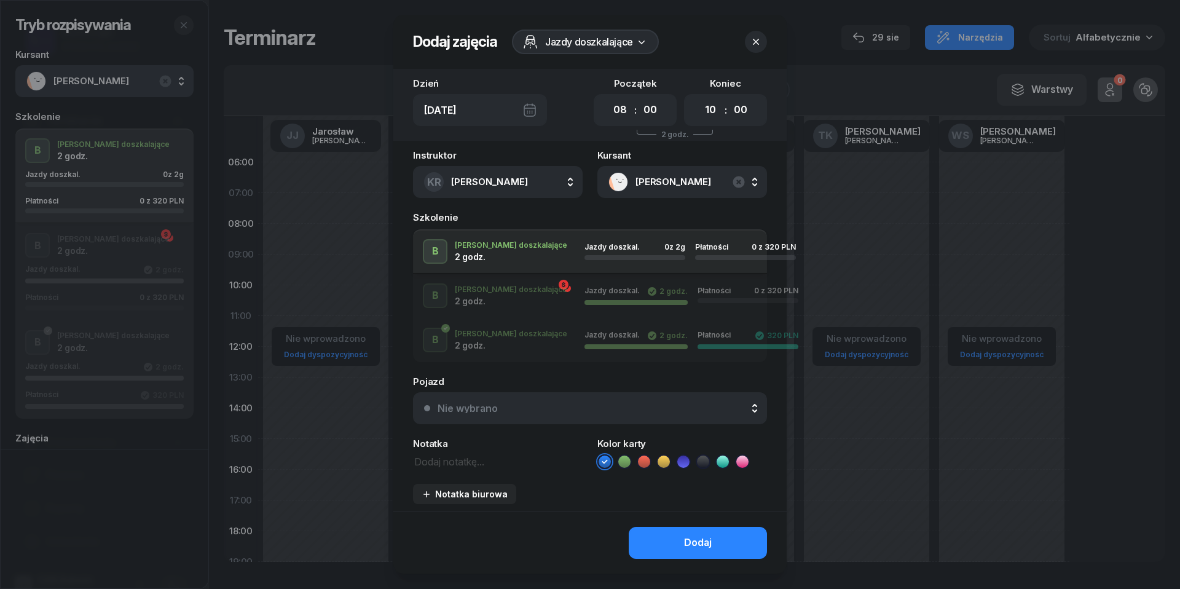
click at [475, 460] on textarea at bounding box center [498, 460] width 170 height 15
type textarea "320 do pobrania"
click at [647, 460] on icon at bounding box center [644, 462] width 12 height 12
click at [644, 411] on div "Nie wybrano" at bounding box center [597, 408] width 318 height 10
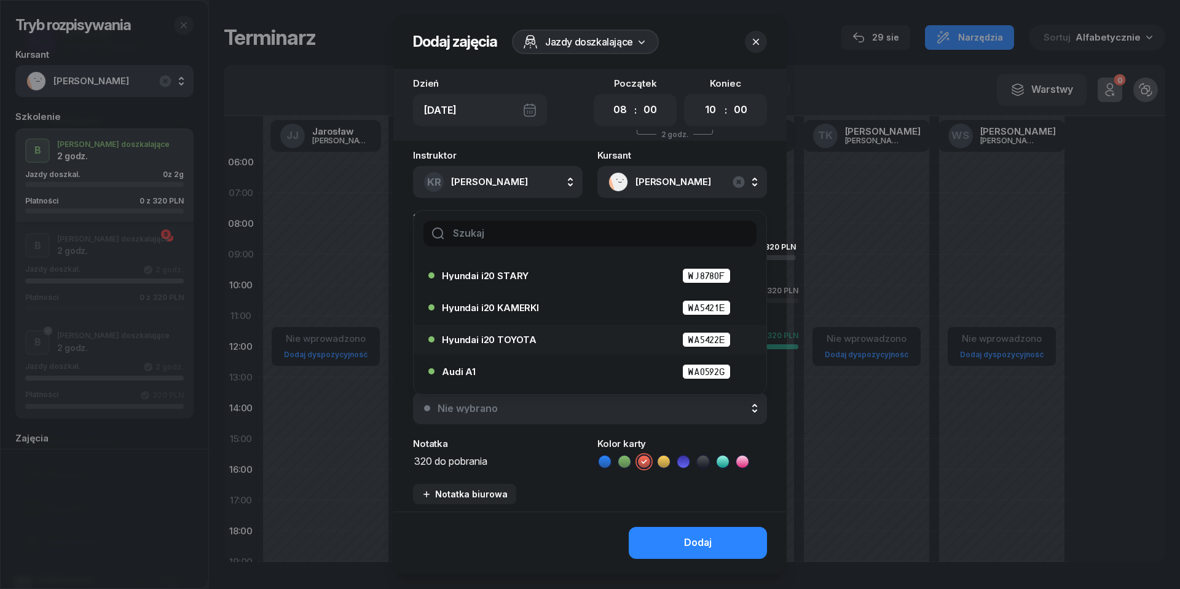
scroll to position [43, 0]
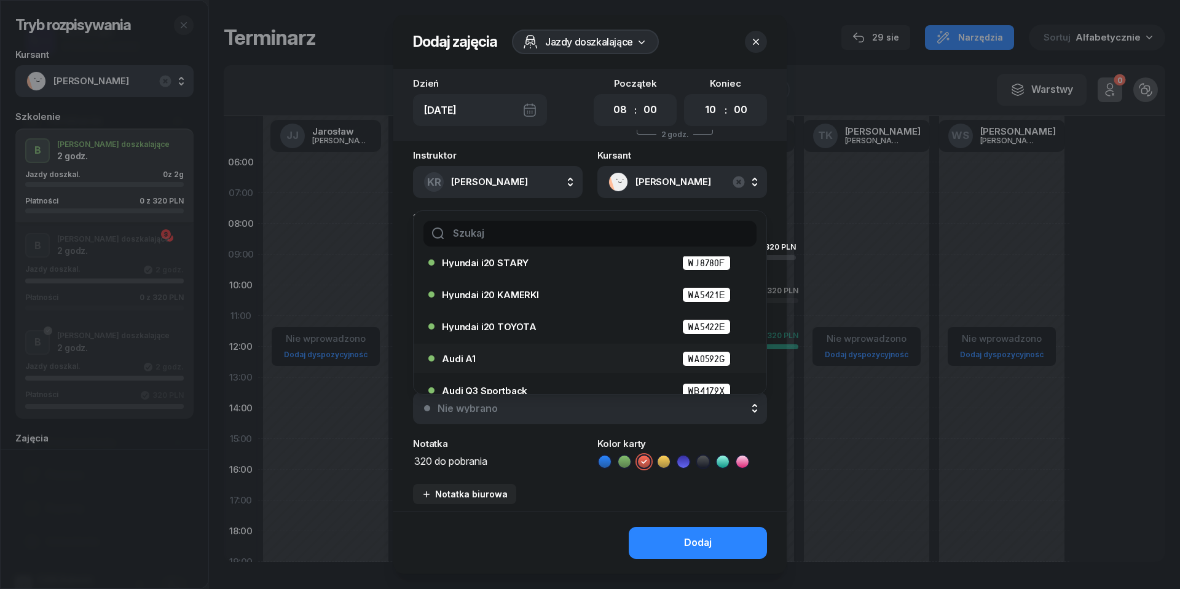
click at [606, 364] on div "Audi A1 WA0592G" at bounding box center [593, 358] width 302 height 15
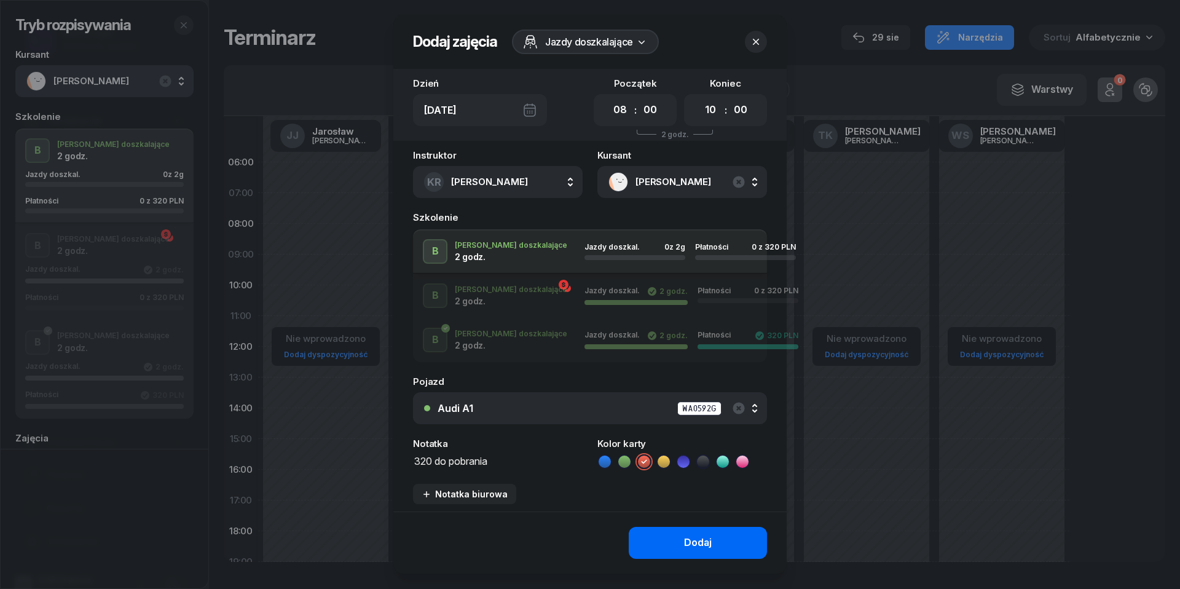
click at [700, 540] on div "Dodaj" at bounding box center [698, 543] width 28 height 16
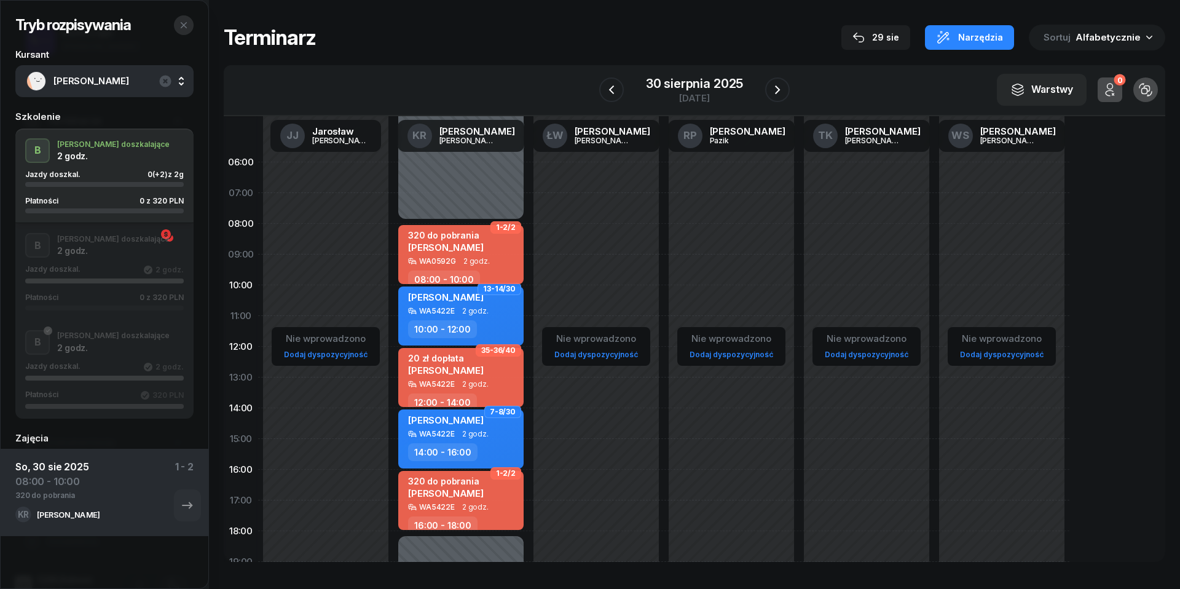
click at [189, 27] on button "button" at bounding box center [184, 25] width 20 height 20
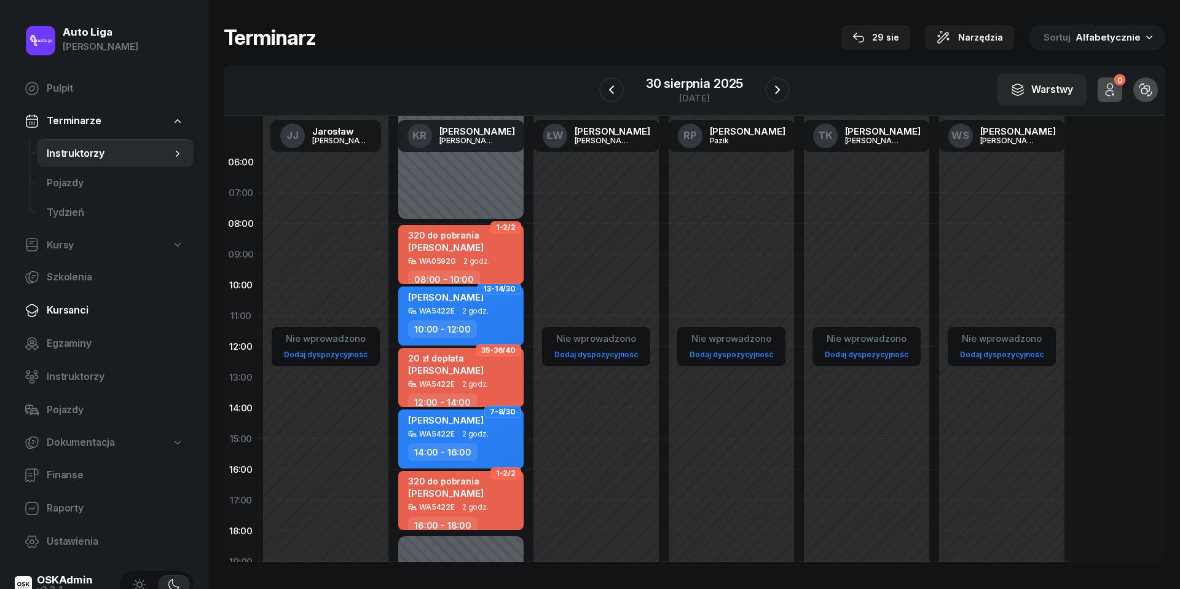
click at [70, 320] on link "Kursanci" at bounding box center [104, 311] width 179 height 30
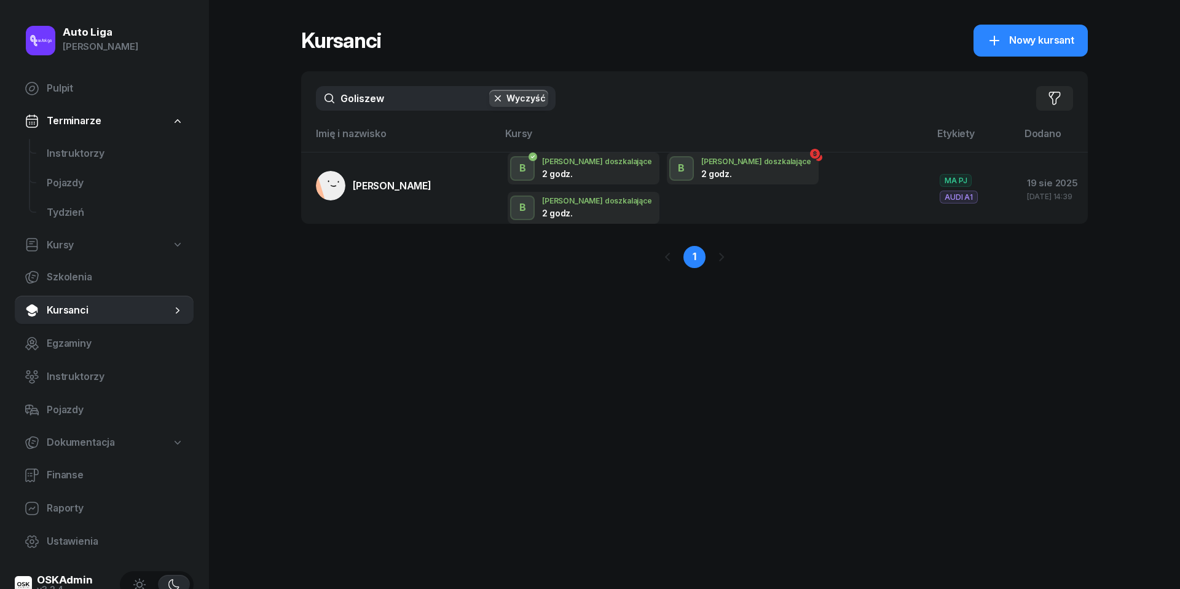
click at [397, 92] on input "Goliszew" at bounding box center [436, 98] width 240 height 25
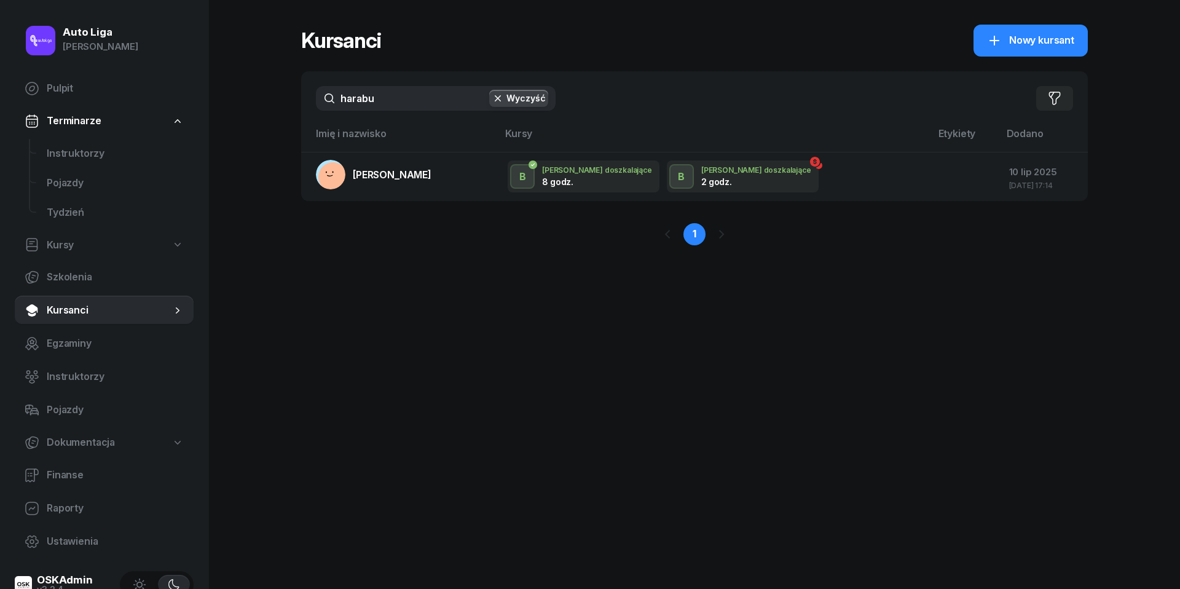
type input "harab"
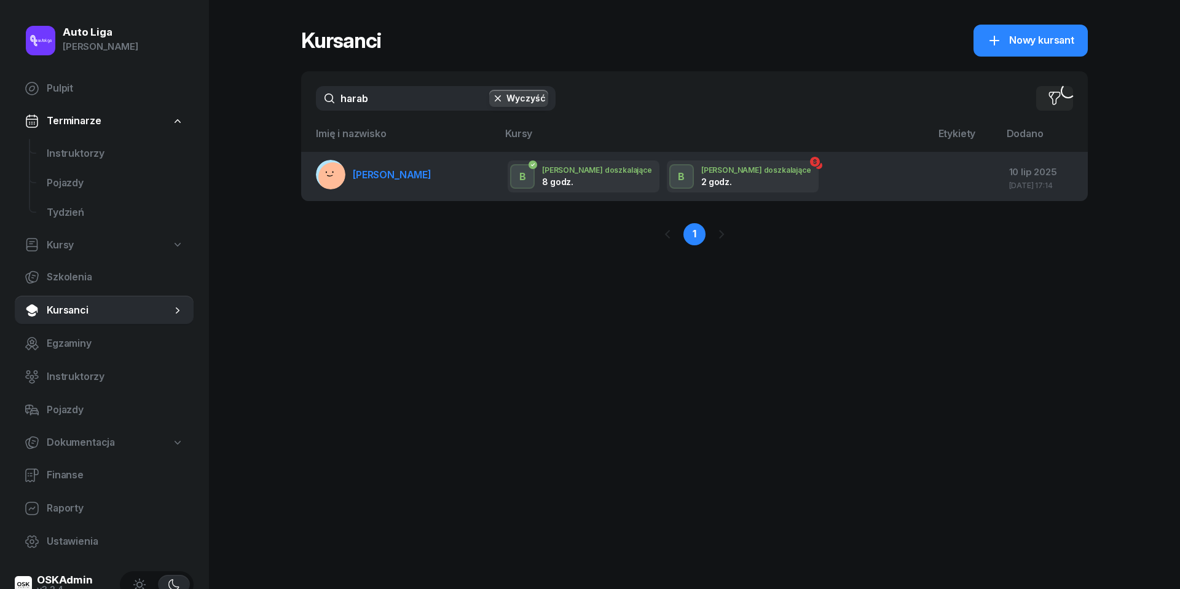
drag, startPoint x: 397, startPoint y: 92, endPoint x: 398, endPoint y: 171, distance: 78.7
click at [398, 171] on span "[PERSON_NAME]" at bounding box center [392, 174] width 79 height 12
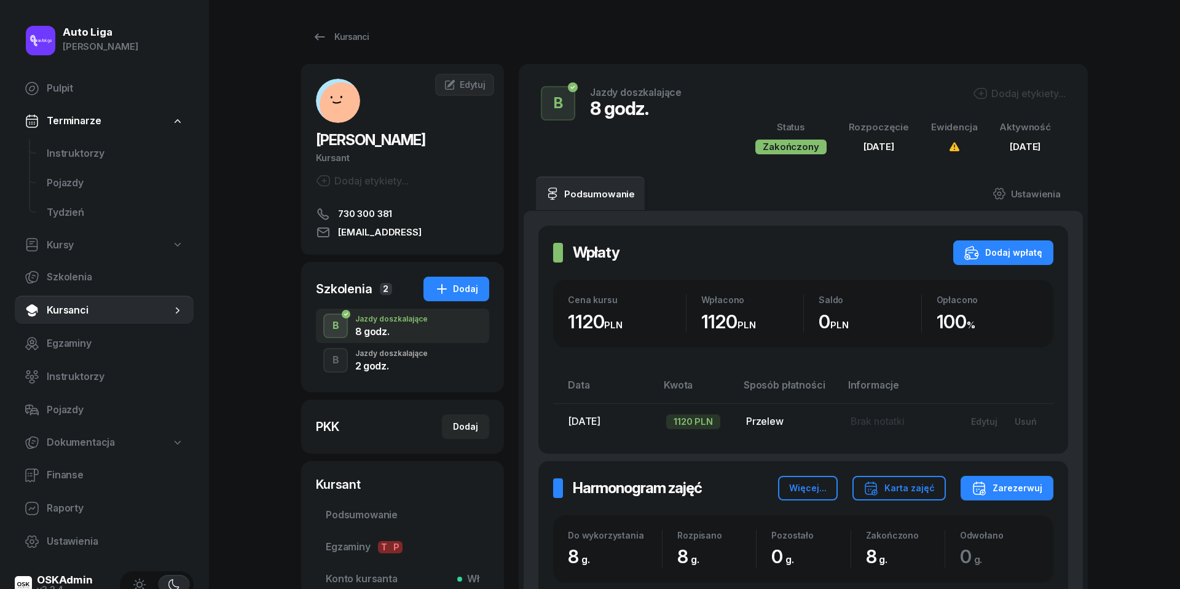
click at [389, 366] on div "2 godz." at bounding box center [391, 366] width 73 height 10
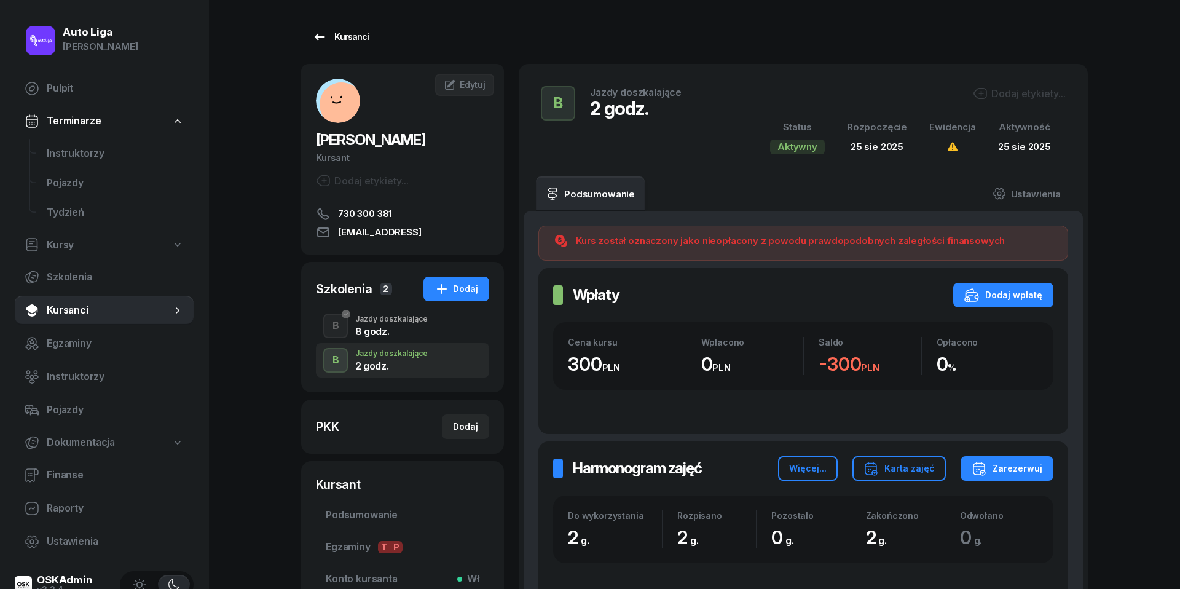
click at [338, 33] on div "Kursanci" at bounding box center [340, 37] width 57 height 15
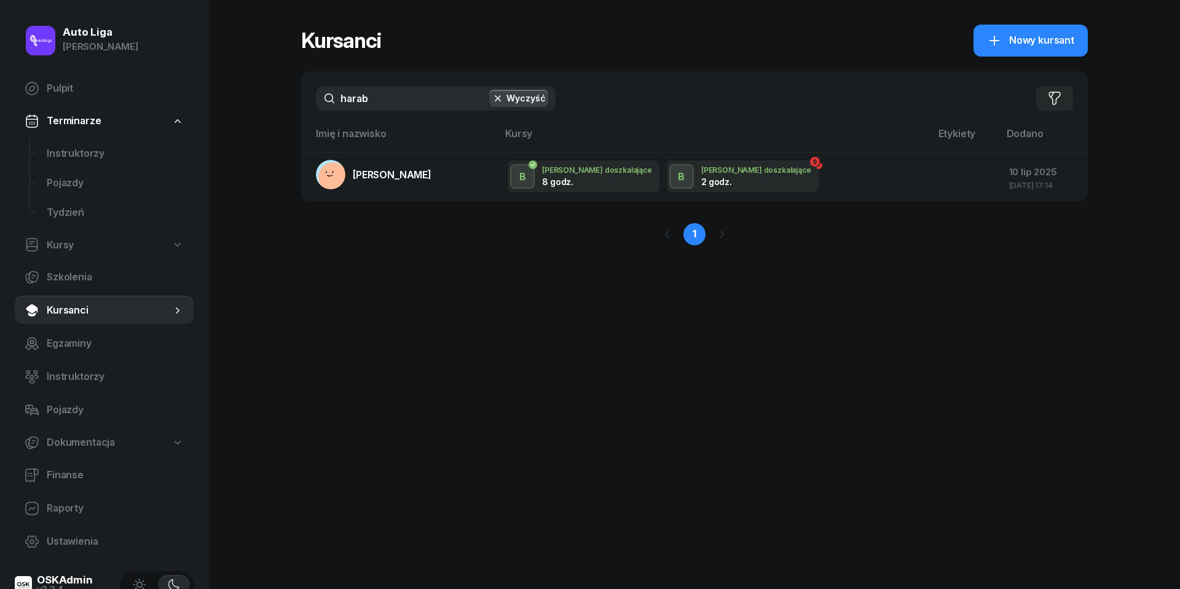
click at [450, 103] on input "harab" at bounding box center [436, 98] width 240 height 25
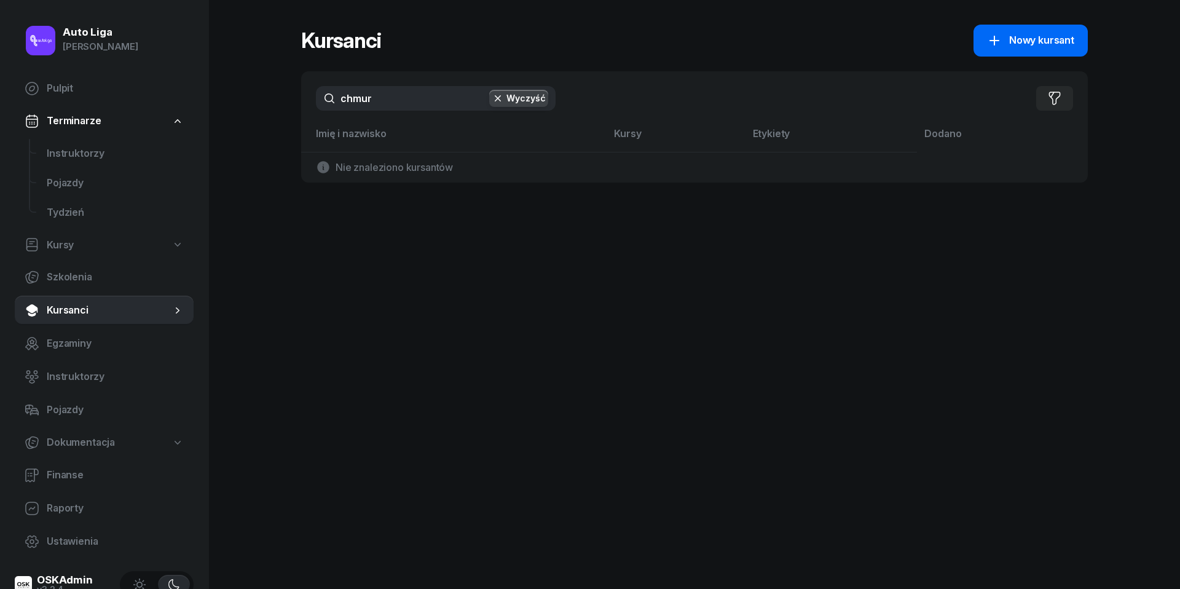
type input "chmur"
click at [1053, 47] on span "Nowy kursant" at bounding box center [1041, 41] width 65 height 16
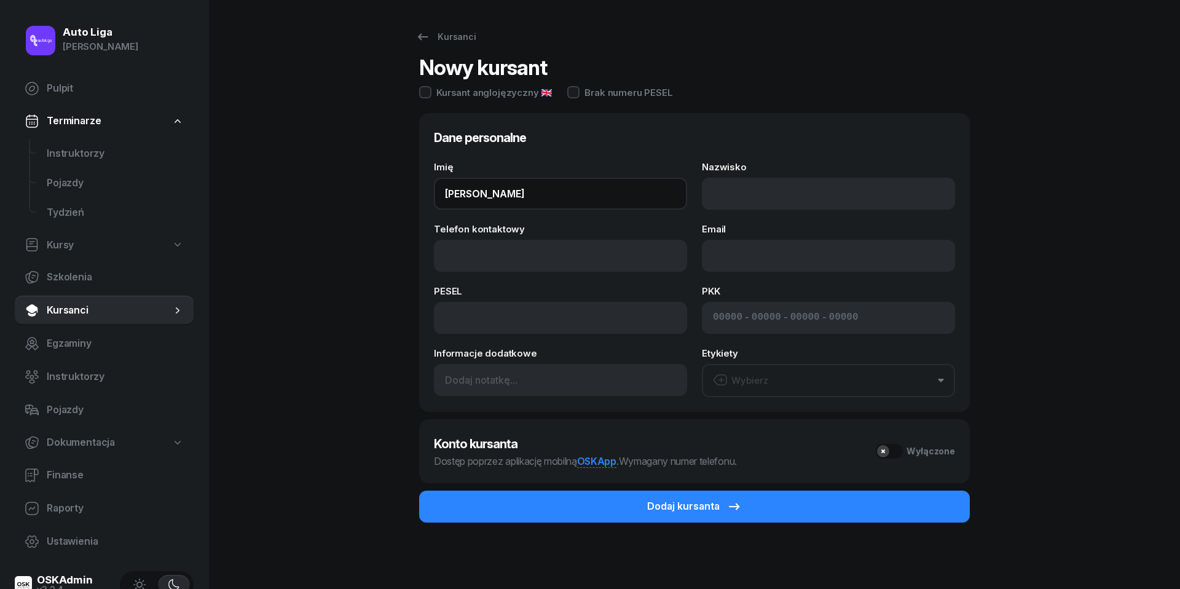
type input "[PERSON_NAME]"
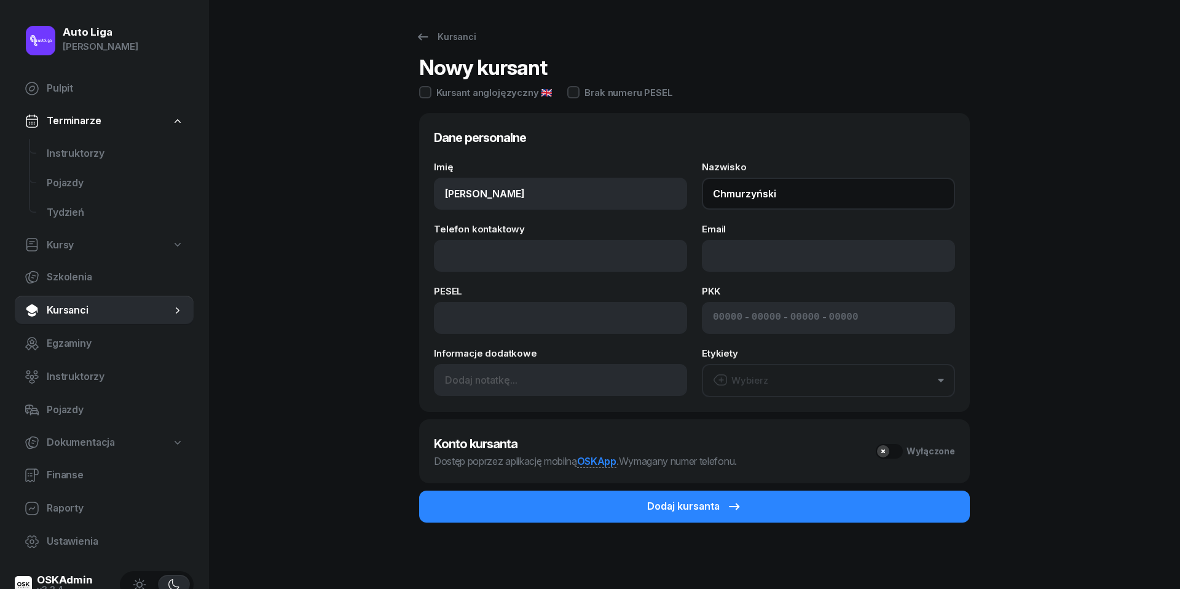
type input "Chmurzyński"
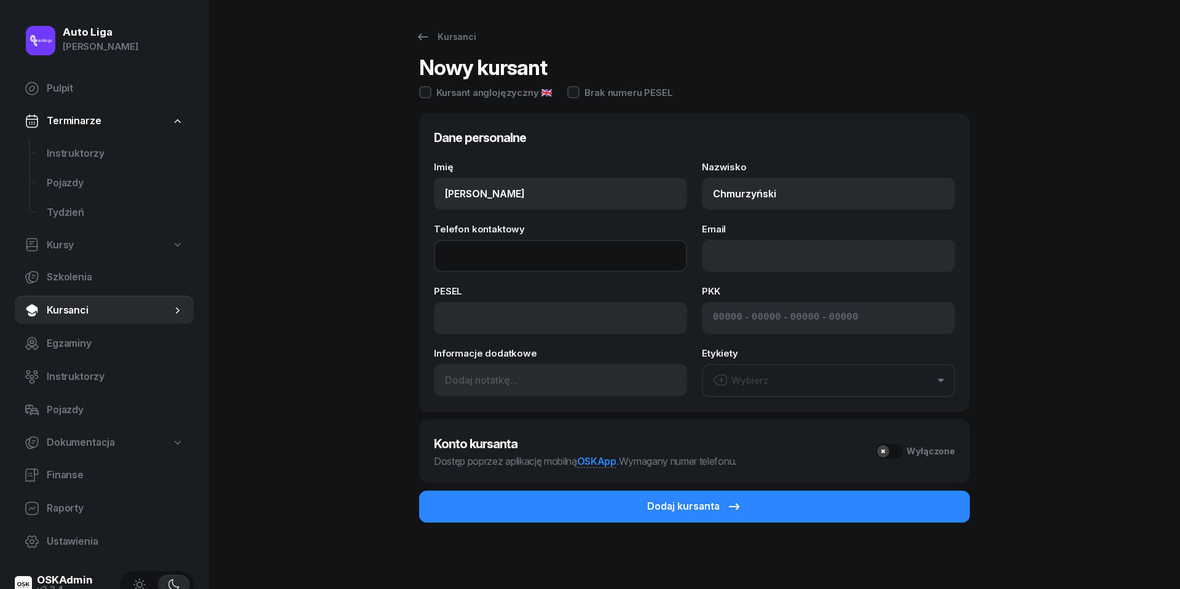
paste input "tel:[PHONE_NUMBER]"
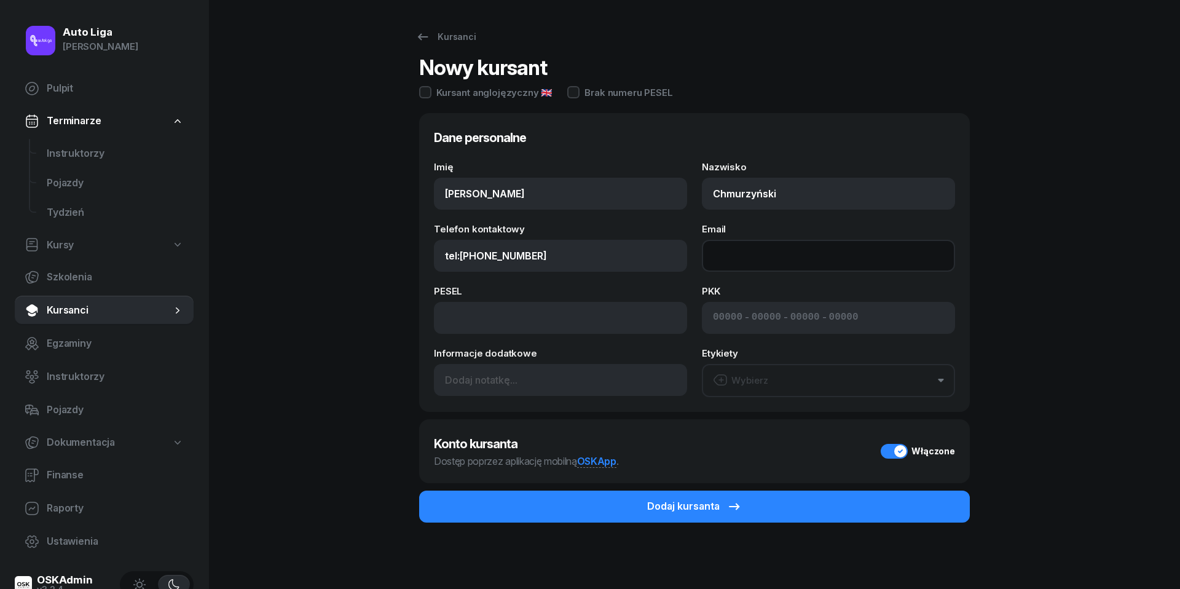
type input "664 709 479"
paste input "mailto:[PERSON_NAME][EMAIL_ADDRESS][DOMAIN_NAME]"
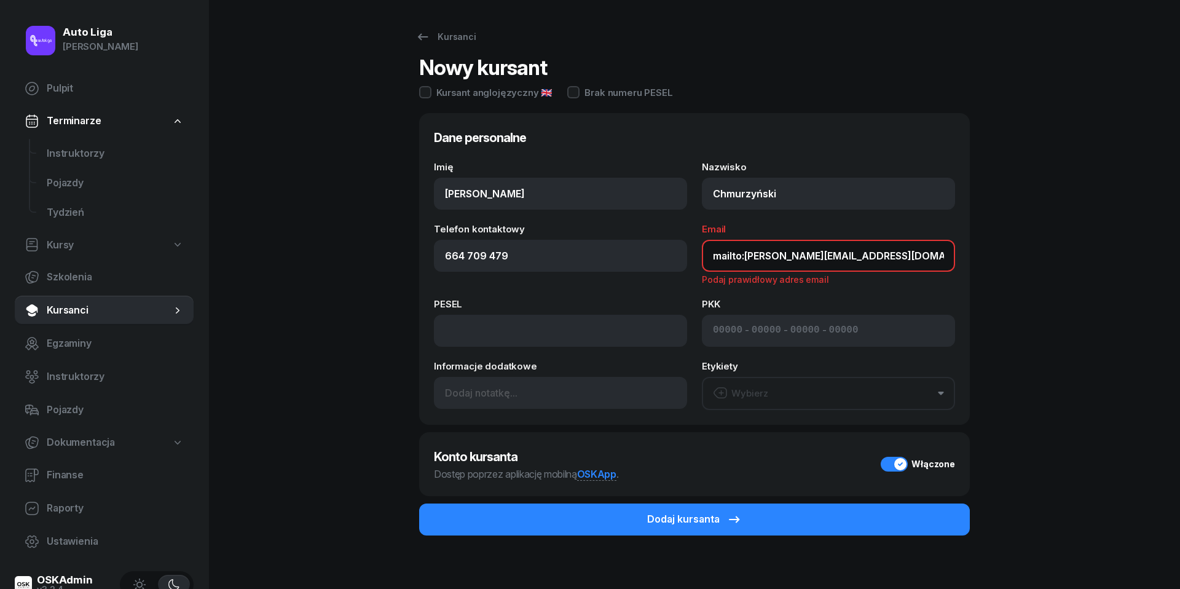
click at [738, 258] on input "mailto:[PERSON_NAME][EMAIL_ADDRESS][DOMAIN_NAME]" at bounding box center [828, 256] width 253 height 32
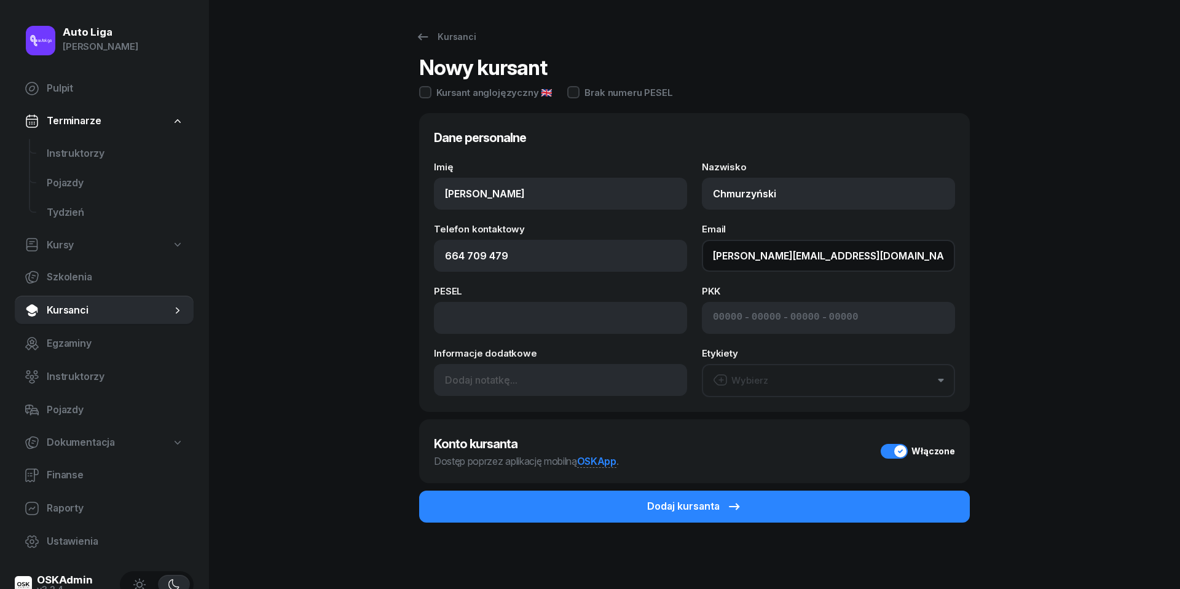
type input "[PERSON_NAME][EMAIL_ADDRESS][DOMAIN_NAME]"
click at [797, 380] on button "Wybierz" at bounding box center [828, 380] width 253 height 33
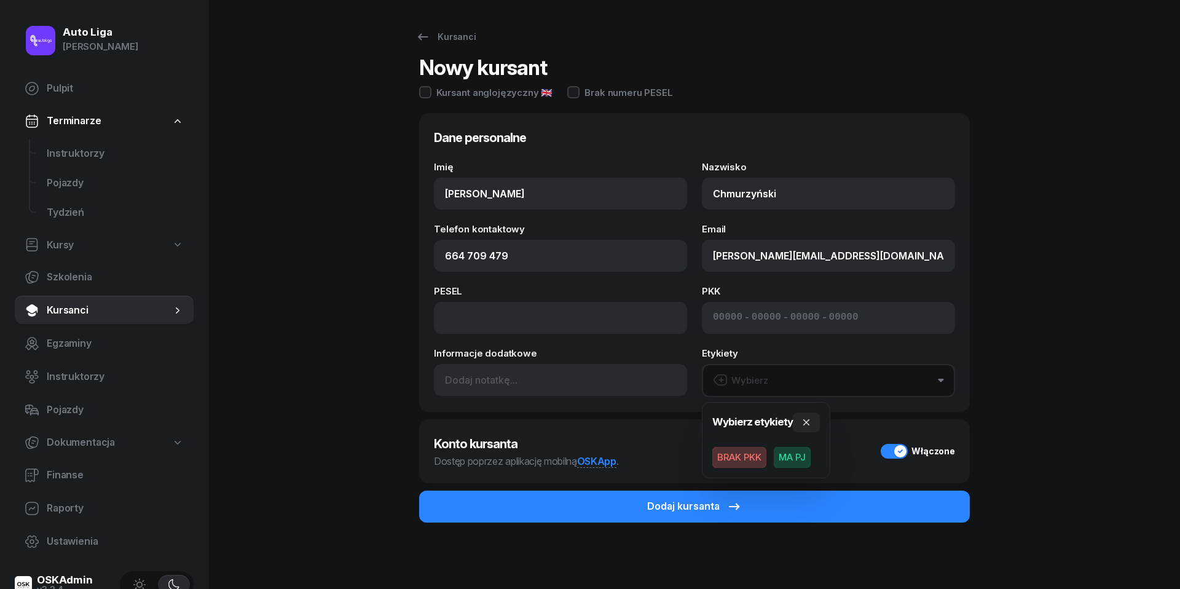
click at [735, 457] on span "BRAK PKK" at bounding box center [740, 457] width 54 height 21
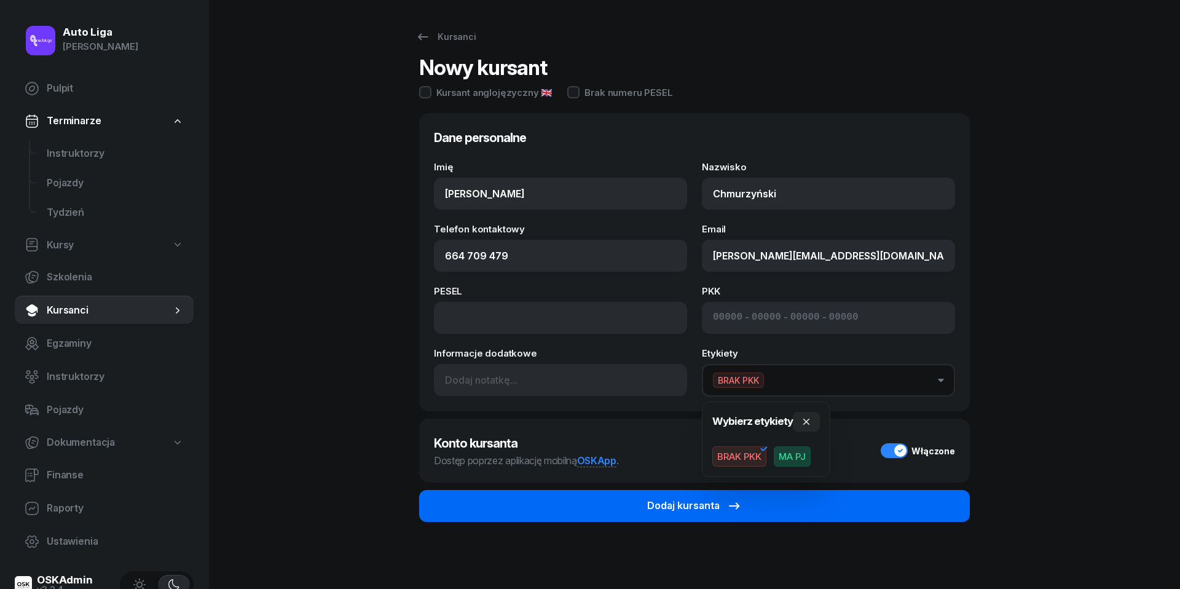
click at [716, 515] on button "Dodaj kursanta" at bounding box center [694, 506] width 551 height 32
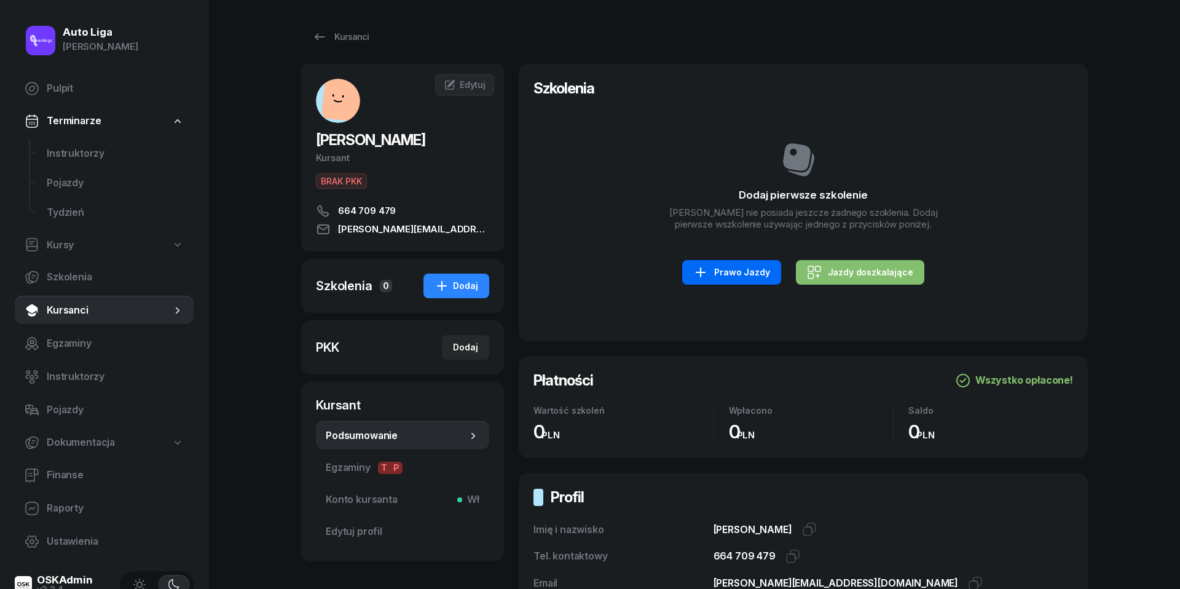
click at [760, 266] on div "Prawo Jazdy" at bounding box center [731, 272] width 76 height 15
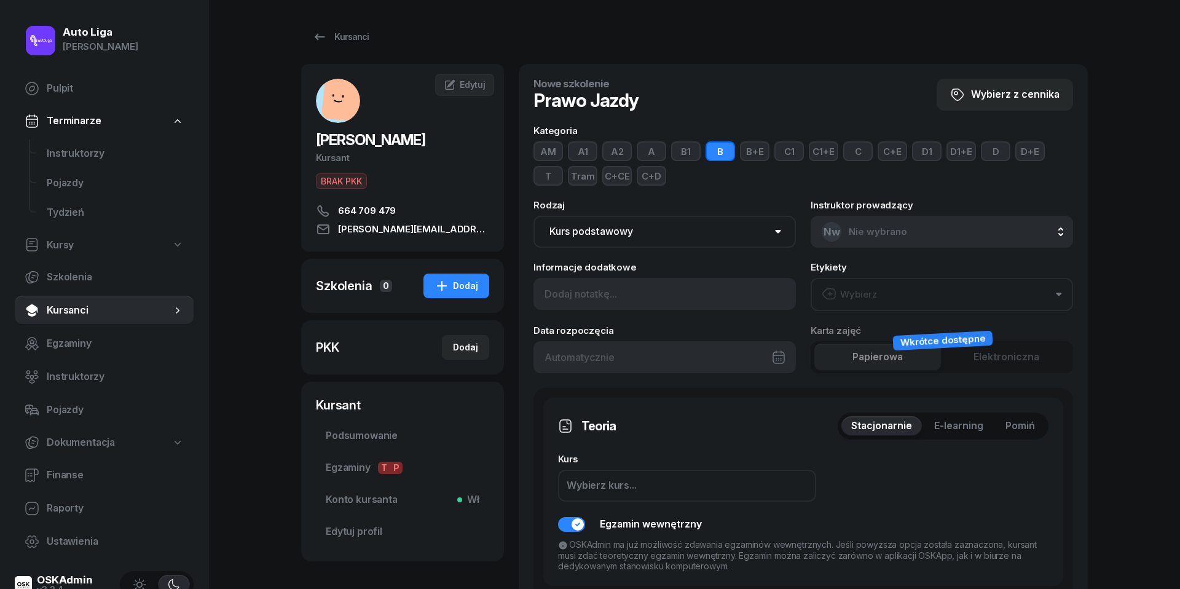
click at [885, 296] on button "Wybierz" at bounding box center [942, 294] width 263 height 33
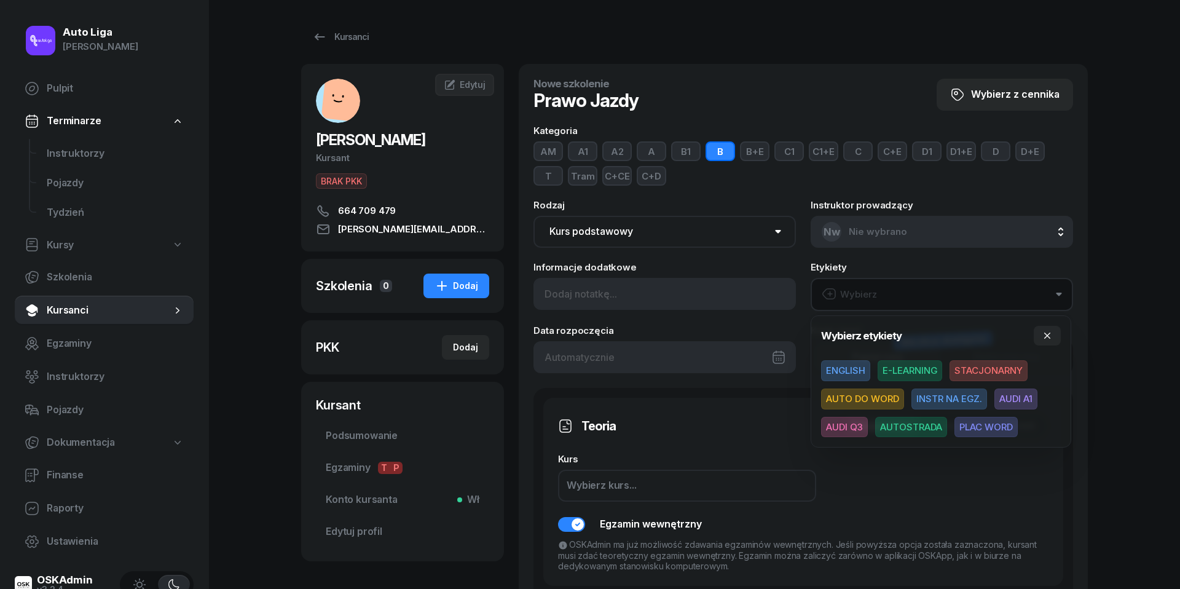
click at [915, 369] on span "E-LEARNING" at bounding box center [910, 370] width 65 height 21
click at [922, 427] on span "AUTOSTRADA" at bounding box center [911, 426] width 72 height 21
click at [1052, 338] on icon "button" at bounding box center [1048, 335] width 10 height 10
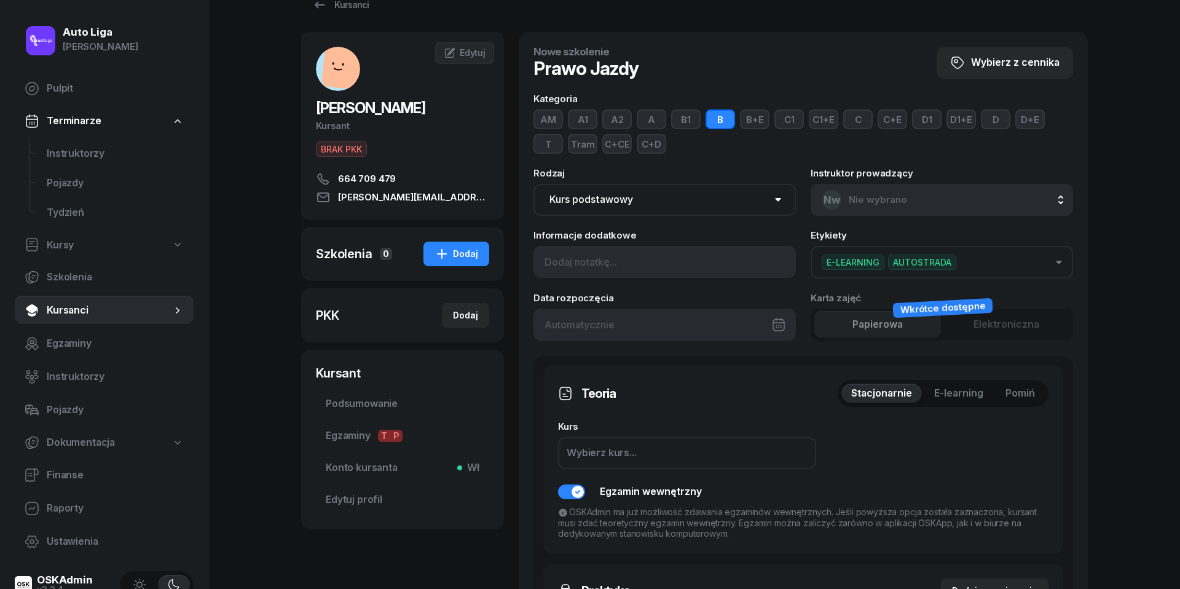
scroll to position [50, 0]
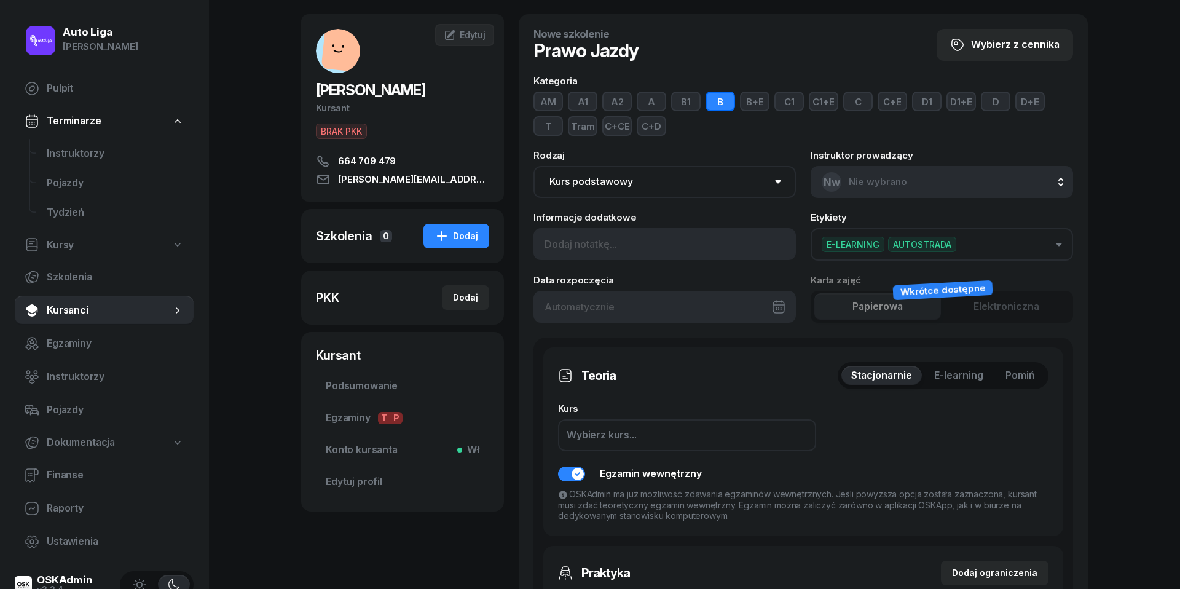
click at [1033, 375] on span "Pomiń" at bounding box center [1021, 376] width 30 height 16
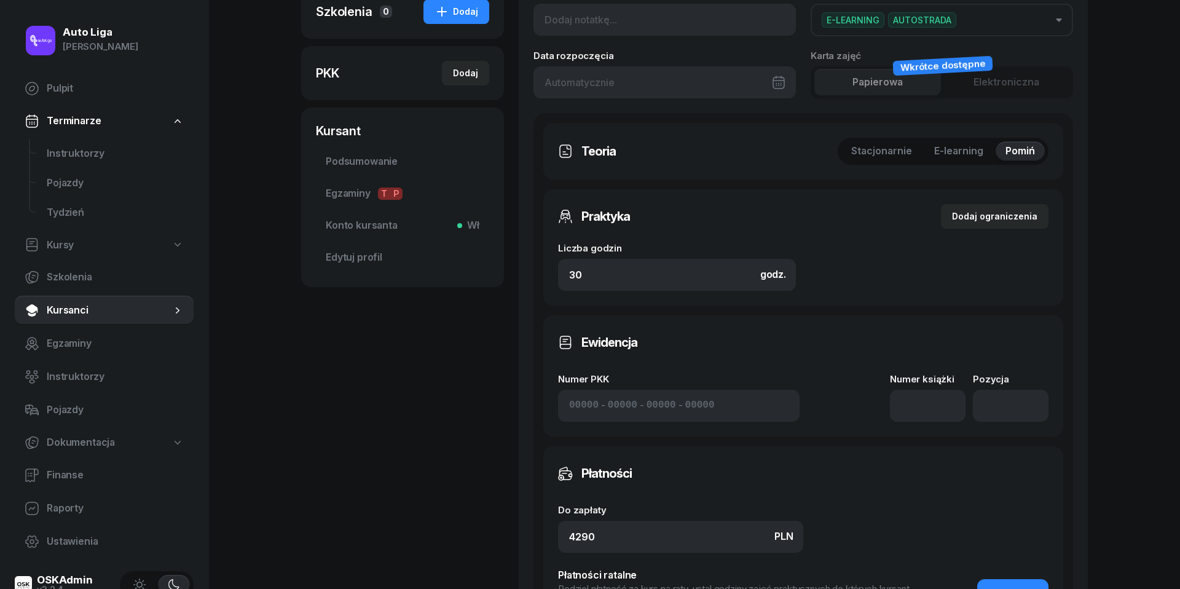
scroll to position [285, 0]
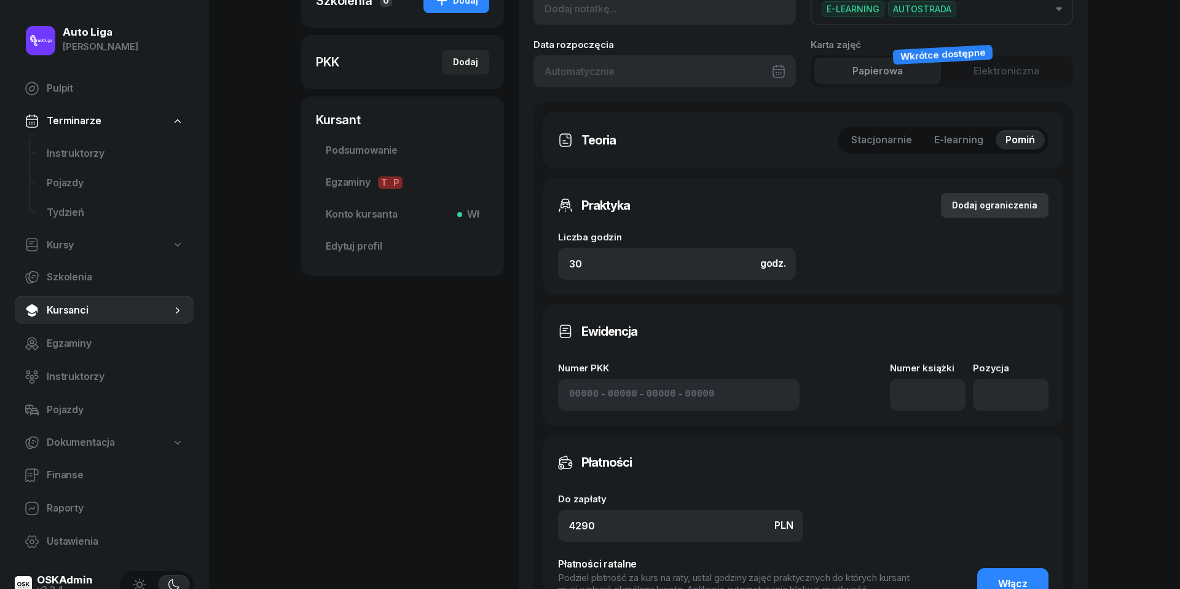
click at [982, 207] on div "Dodaj ograniczenia" at bounding box center [994, 205] width 85 height 15
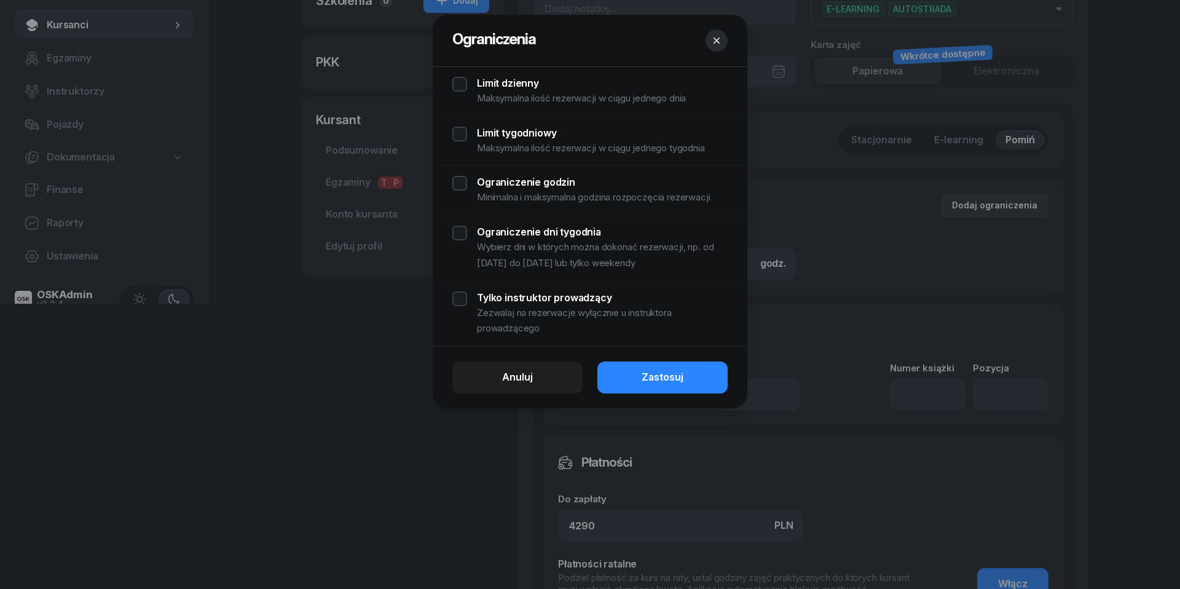
click at [465, 87] on div "Limit dzienny Maksymalna ilość rezerwacji w ciągu jednego dnia" at bounding box center [589, 92] width 275 height 30
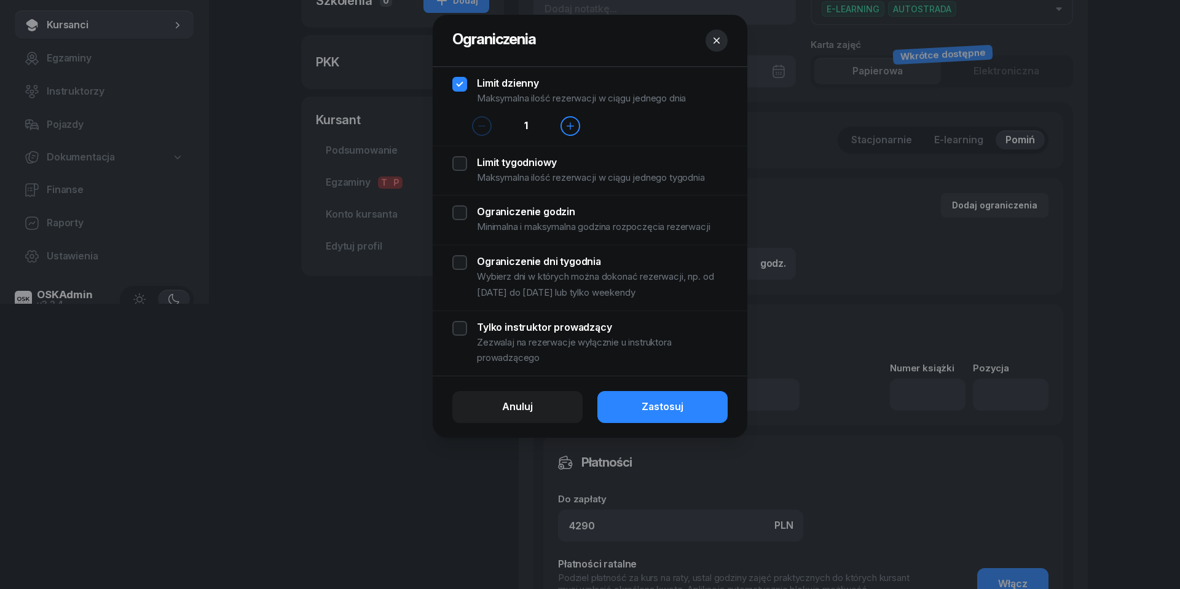
click at [460, 170] on div "Limit tygodniowy Maksymalna ilość rezerwacji w ciągu jednego tygodnia" at bounding box center [589, 171] width 275 height 30
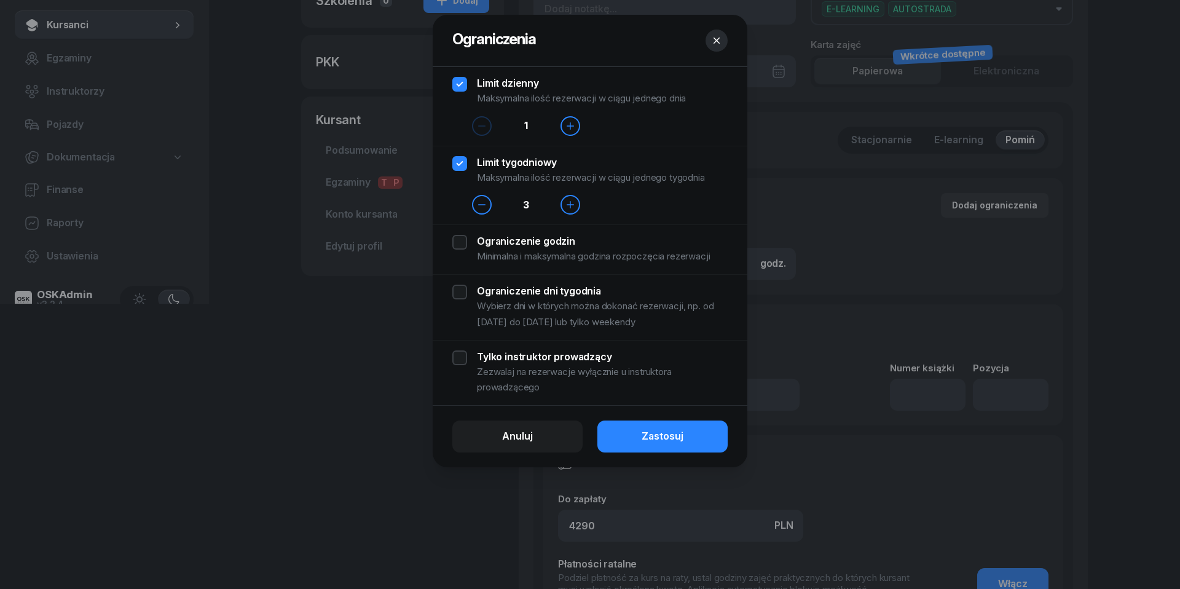
click at [465, 244] on div "Ograniczenie godzin Minimalna i maksymalna godzina rozpoczęcia rezerwacji" at bounding box center [589, 250] width 275 height 30
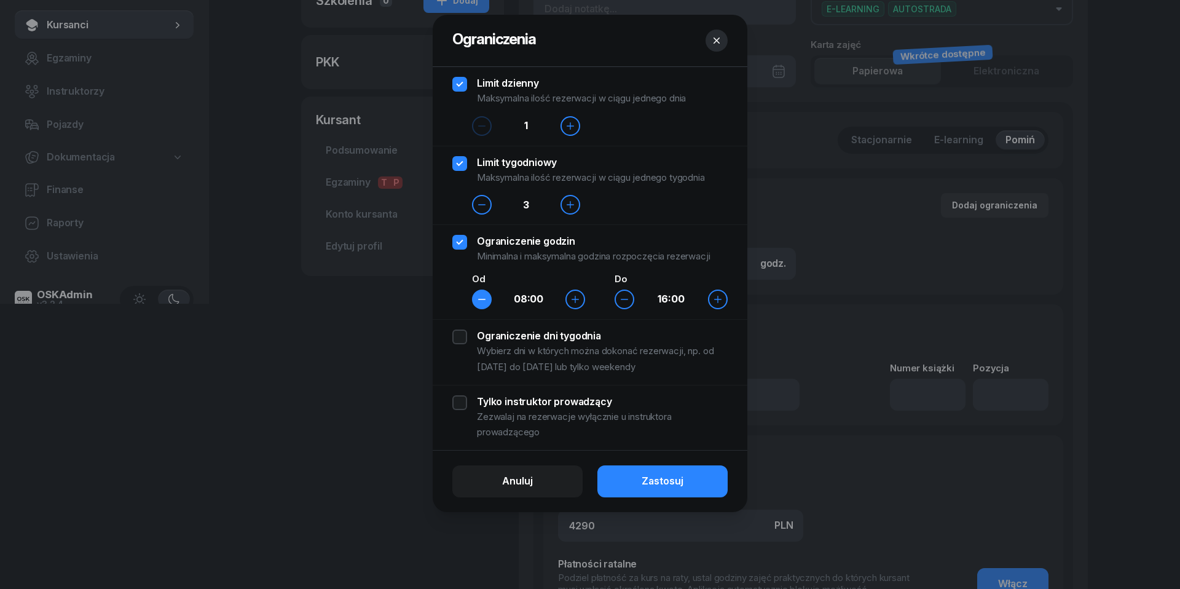
click at [480, 299] on icon "button" at bounding box center [482, 299] width 7 height 0
click at [458, 340] on div "Ograniczenie dni tygodnia Wybierz dni w których można dokonać rezerwacji, np. o…" at bounding box center [589, 352] width 275 height 45
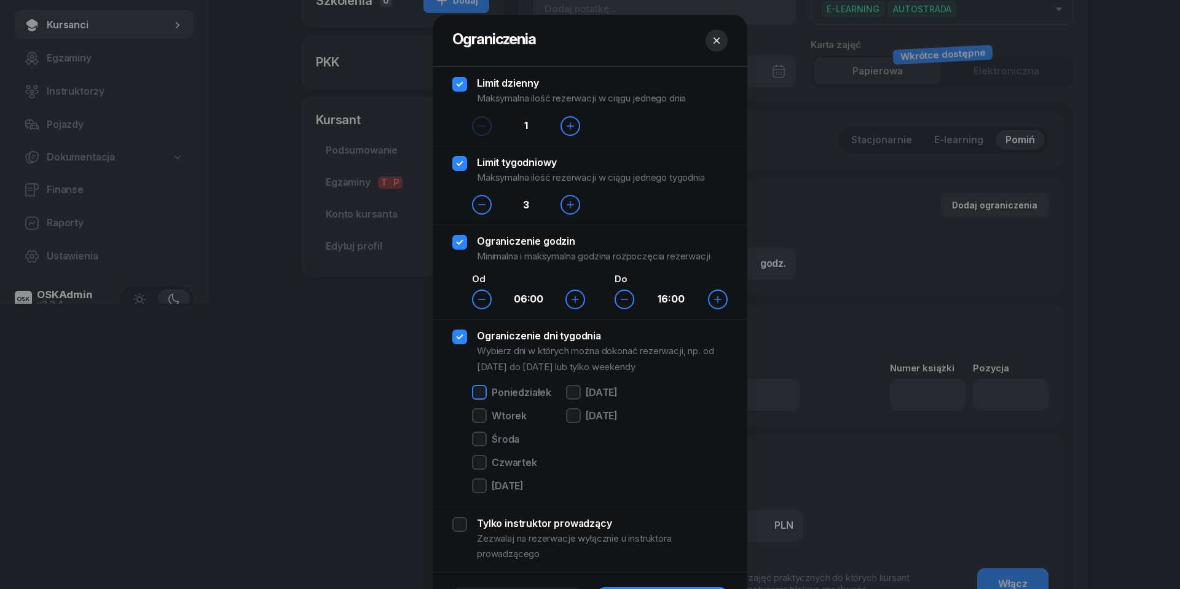
click at [480, 392] on div at bounding box center [479, 392] width 15 height 15
click at [480, 413] on div at bounding box center [479, 415] width 15 height 15
click at [480, 445] on div at bounding box center [479, 439] width 15 height 15
click at [480, 455] on div at bounding box center [479, 462] width 15 height 15
click at [477, 483] on div at bounding box center [479, 485] width 15 height 15
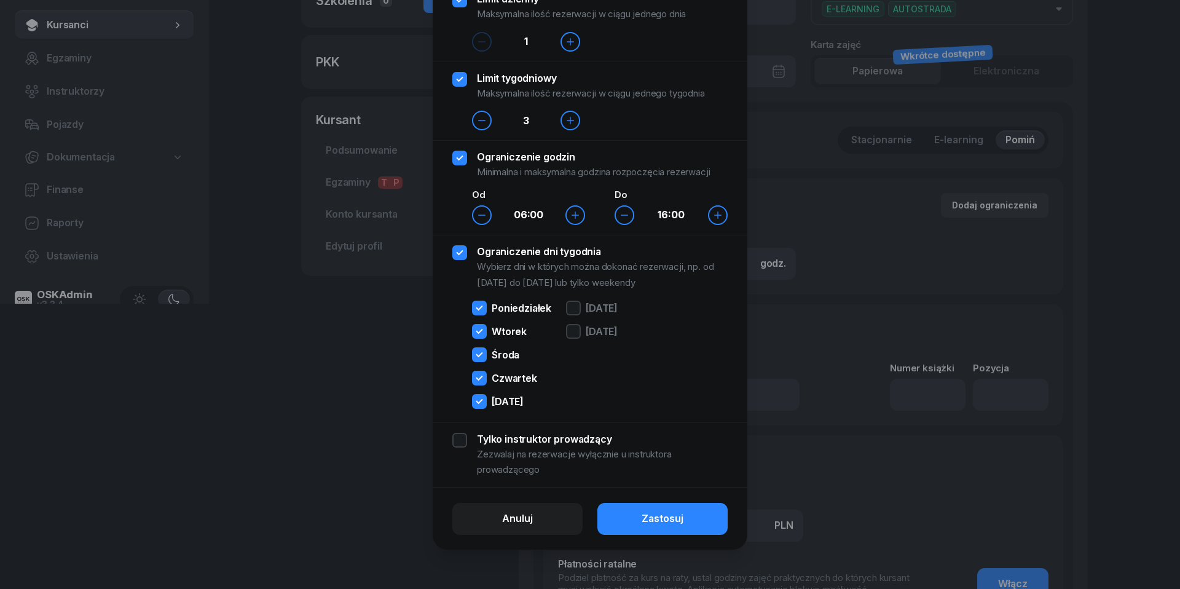
scroll to position [85, 0]
click at [665, 523] on div "Zastosuj" at bounding box center [663, 519] width 42 height 16
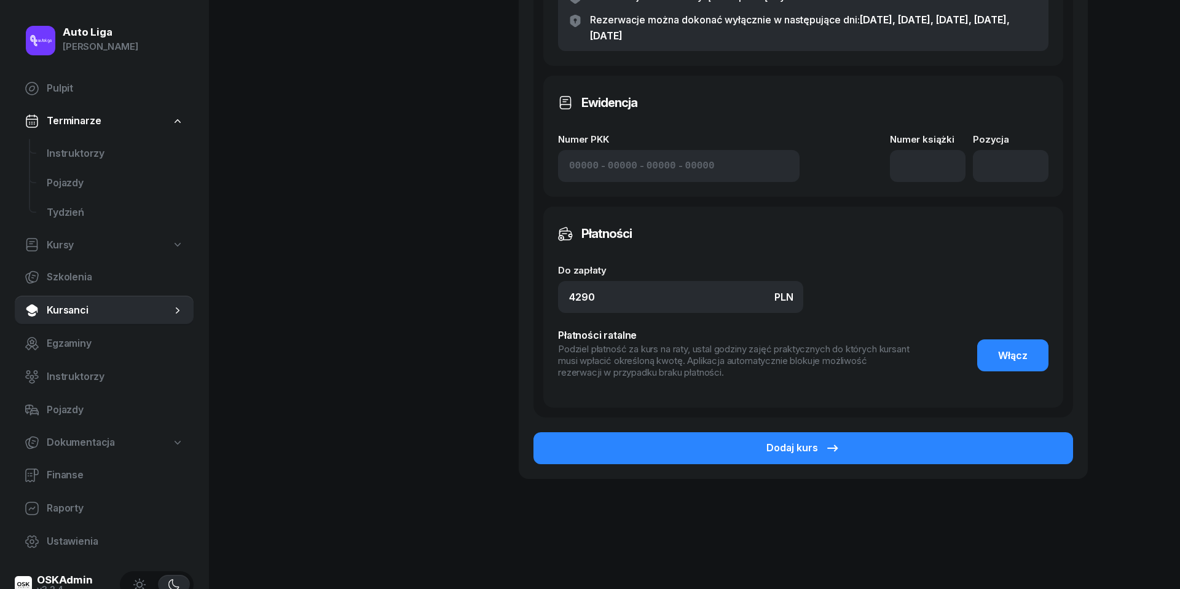
scroll to position [660, 0]
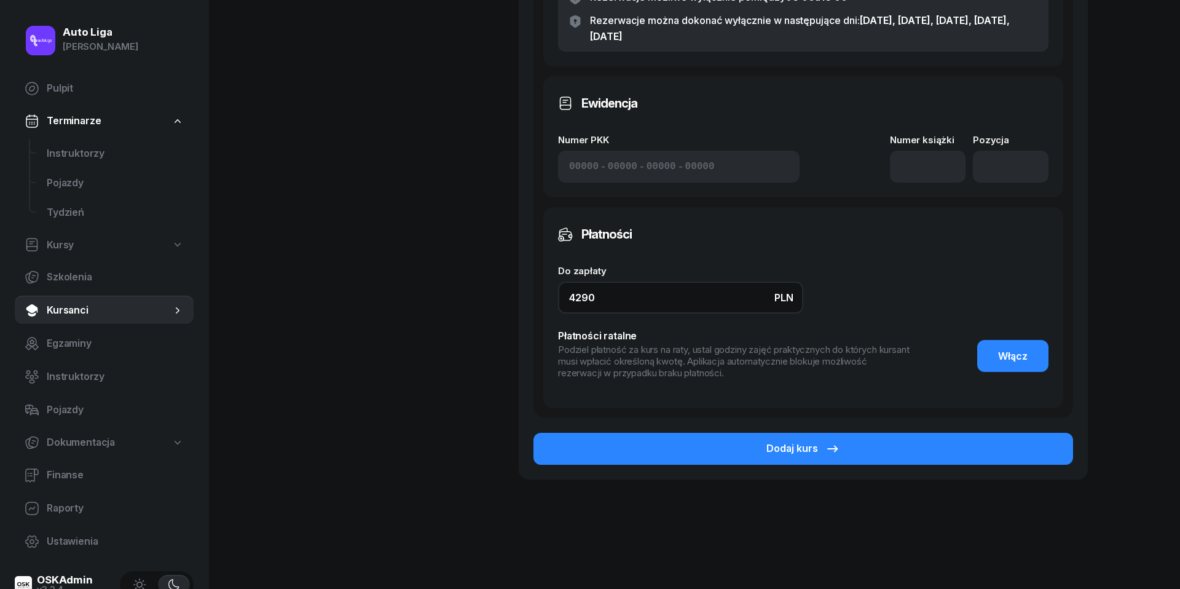
click at [628, 299] on input "4290" at bounding box center [680, 298] width 245 height 32
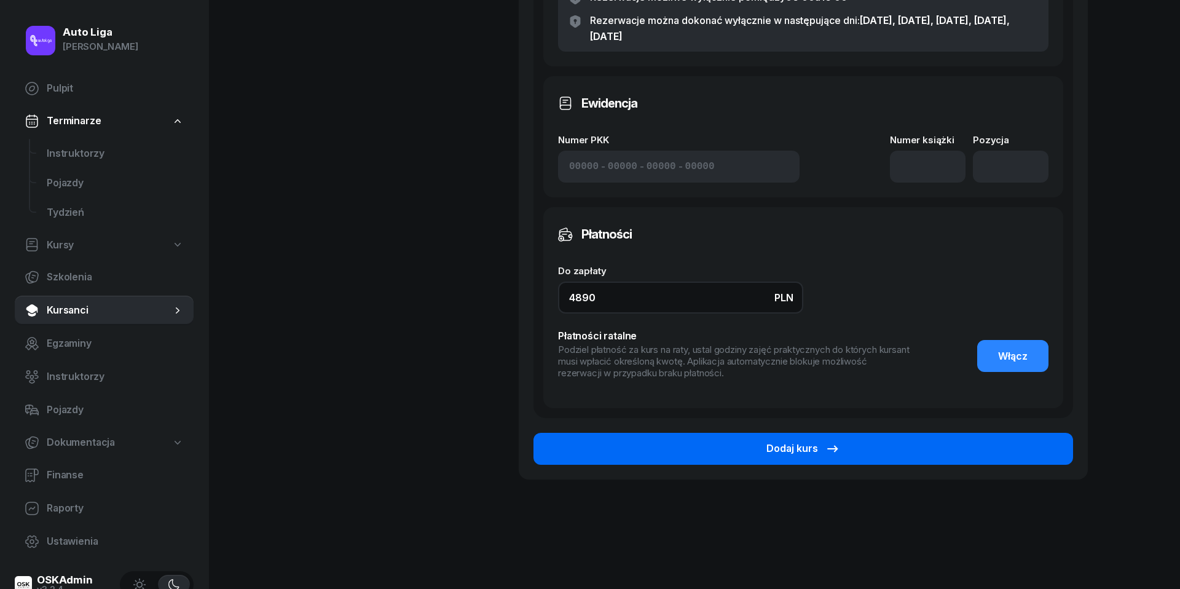
type input "4890"
click at [807, 457] on button "Dodaj kurs" at bounding box center [804, 449] width 540 height 32
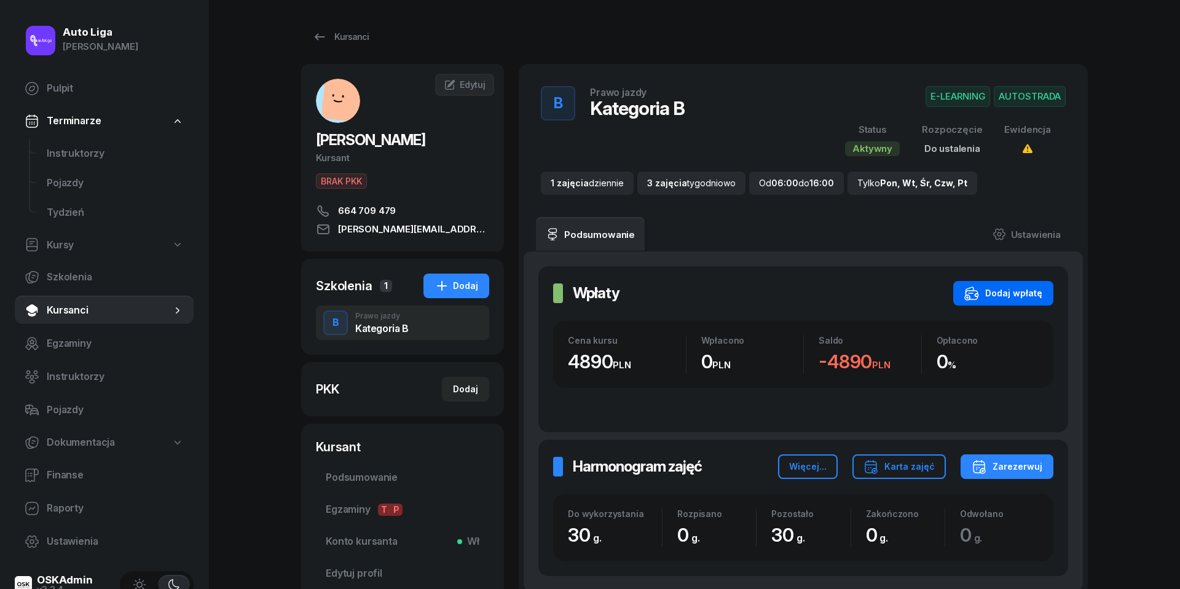
click at [1016, 296] on div "Dodaj wpłatę" at bounding box center [1004, 293] width 78 height 15
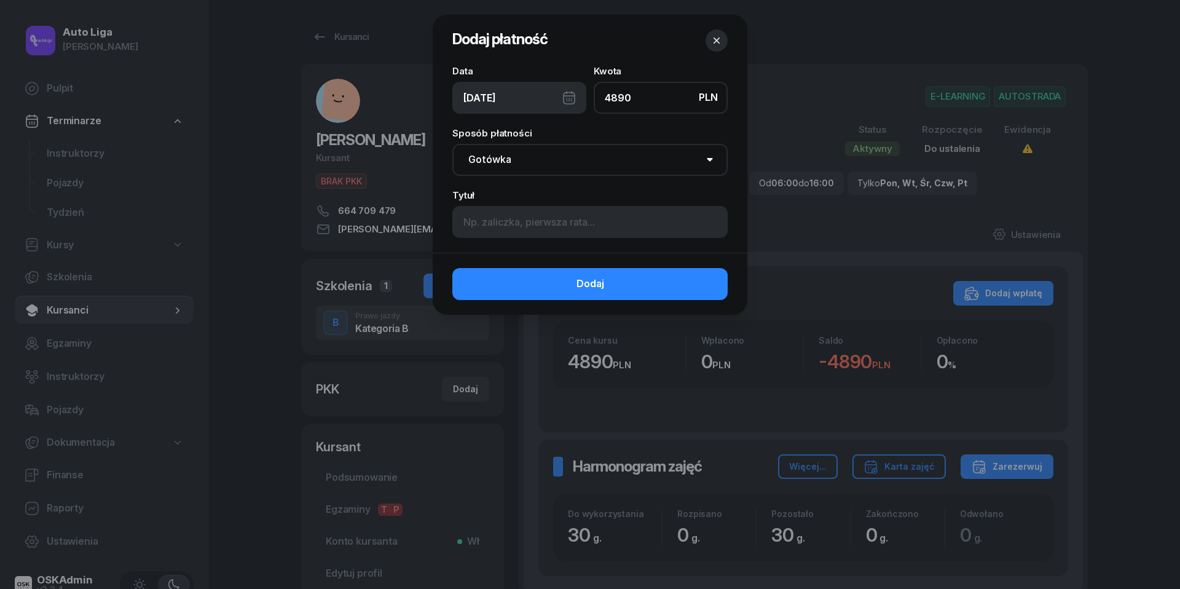
type input "4890"
click at [569, 95] on div "[DATE]" at bounding box center [519, 98] width 134 height 32
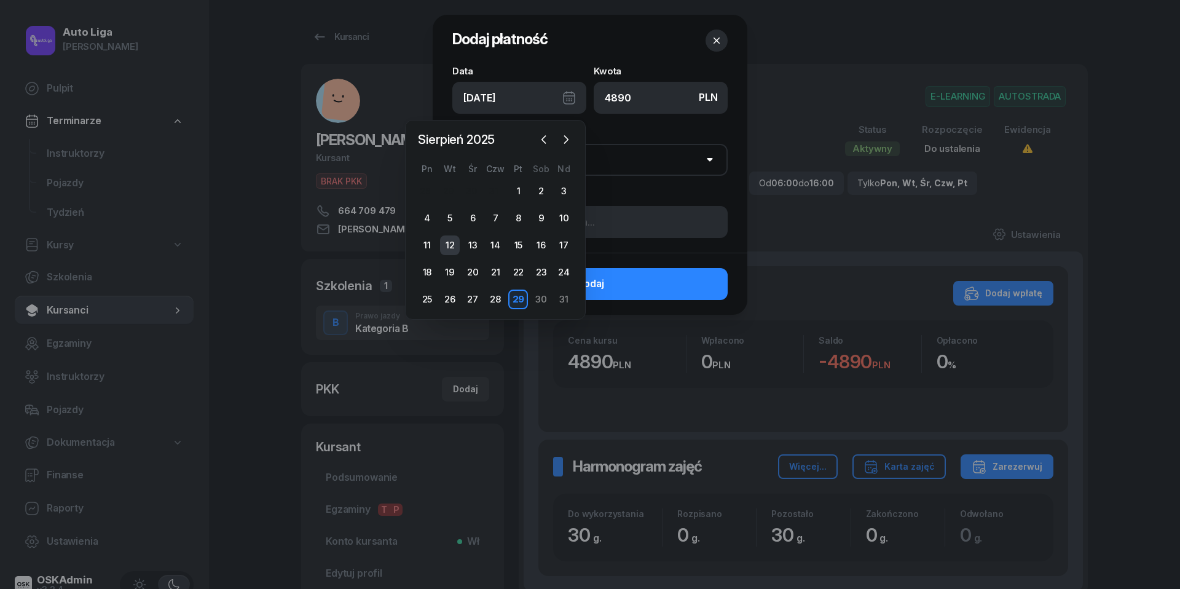
click at [446, 243] on div "12" at bounding box center [450, 245] width 20 height 20
type input "[DATE]"
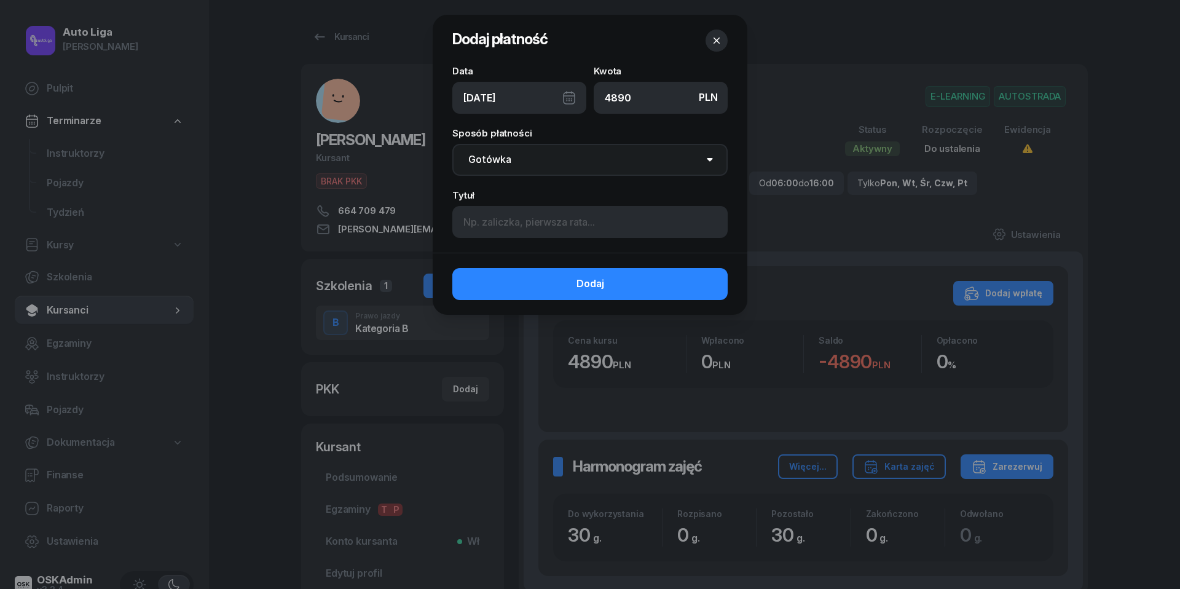
select select "transfer"
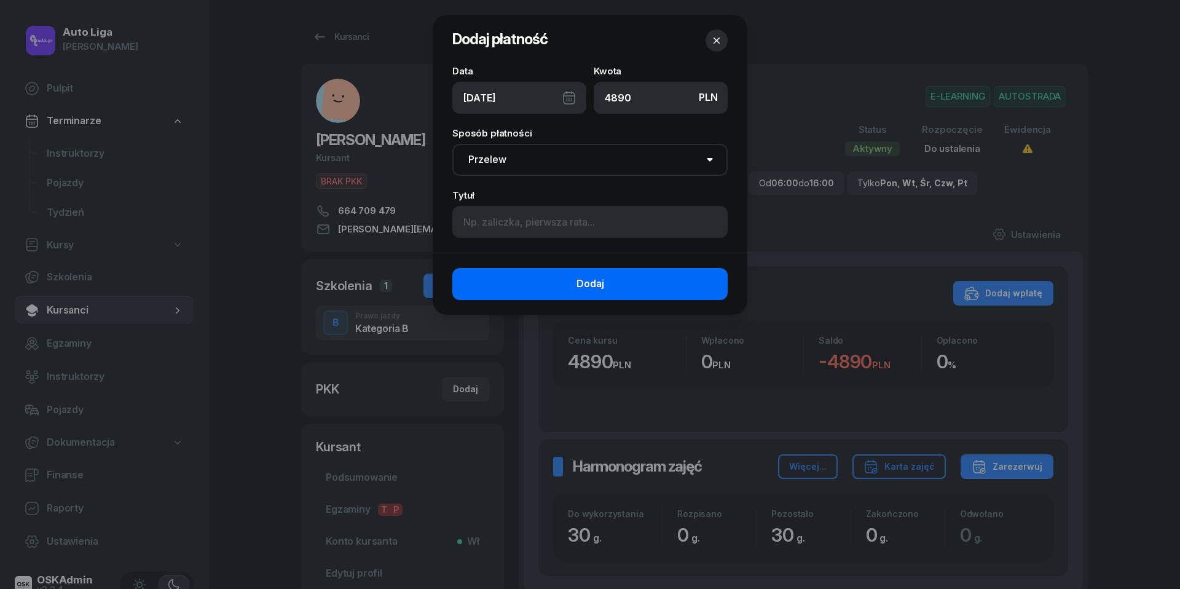
click at [576, 274] on button "Dodaj" at bounding box center [589, 284] width 275 height 32
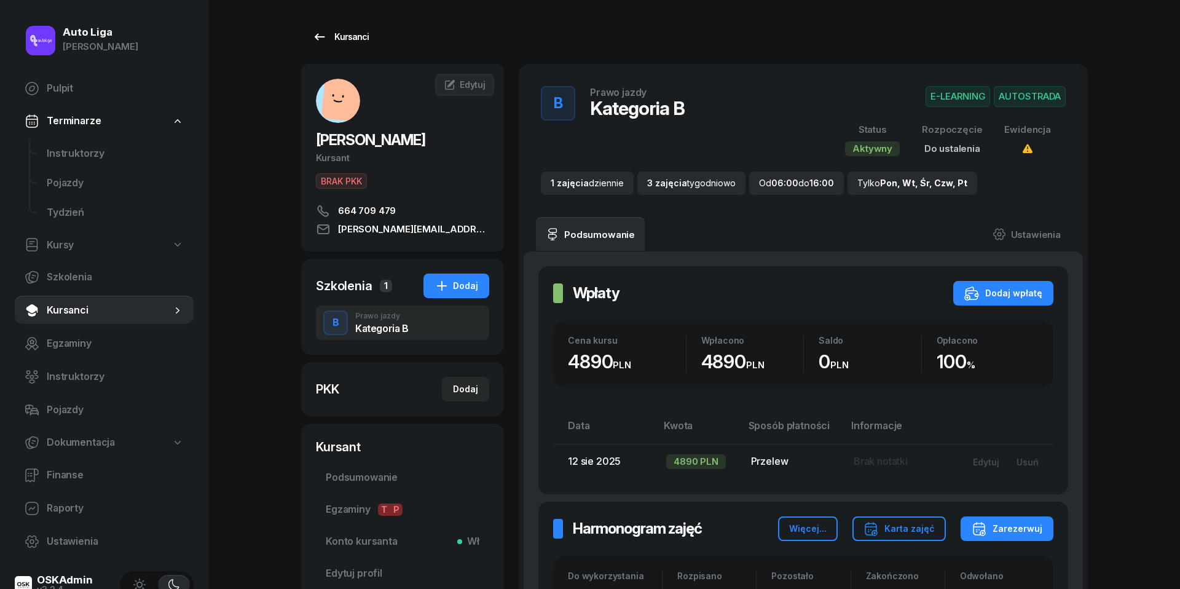
click at [325, 38] on icon at bounding box center [319, 37] width 15 height 15
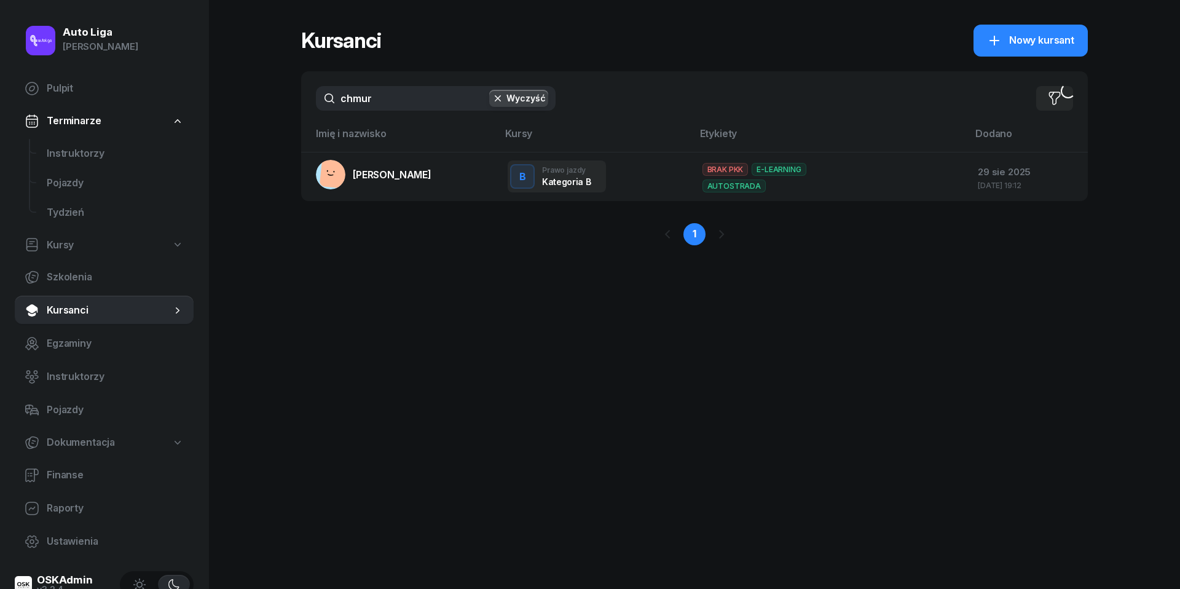
click at [397, 97] on input "chmur" at bounding box center [436, 98] width 240 height 25
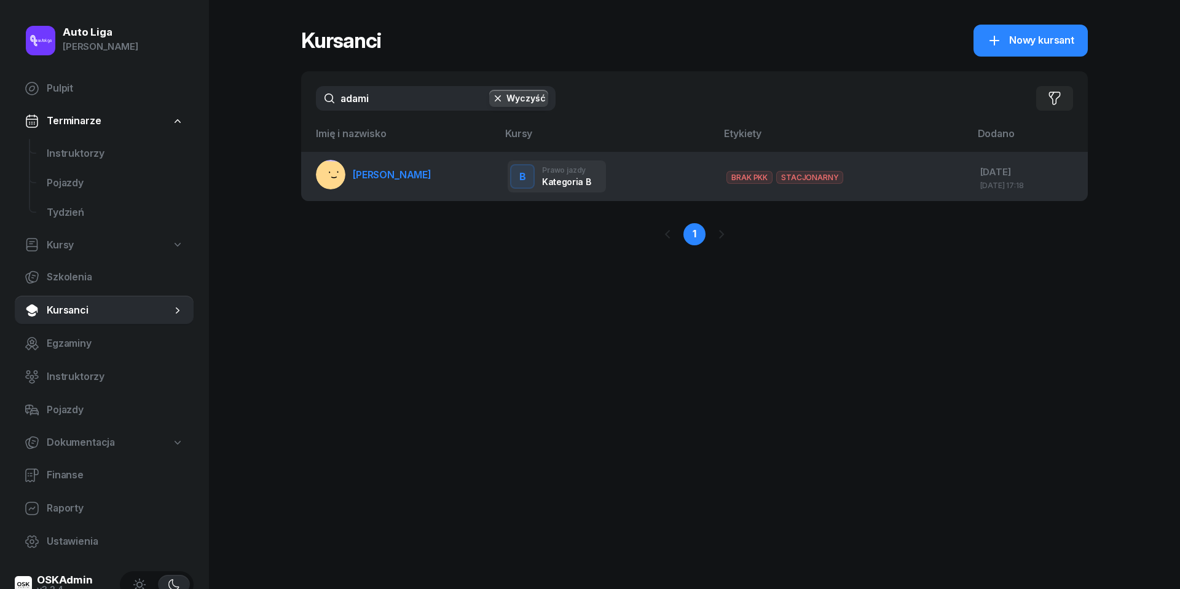
type input "adami"
click at [402, 182] on link "[PERSON_NAME]" at bounding box center [374, 175] width 116 height 30
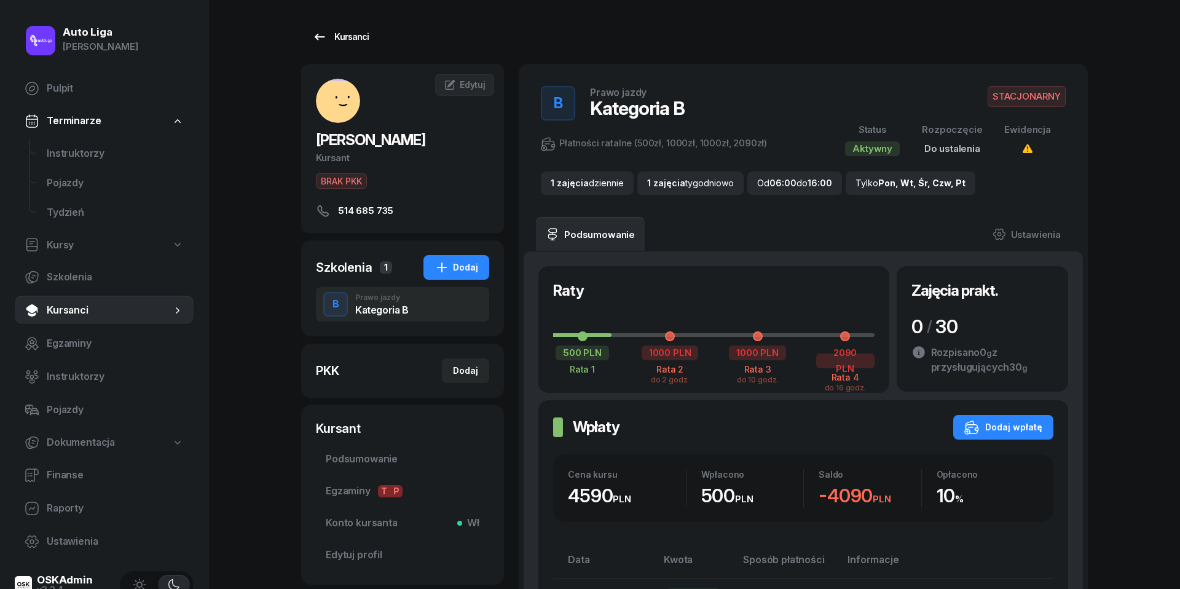
click at [323, 42] on icon at bounding box center [319, 37] width 15 height 15
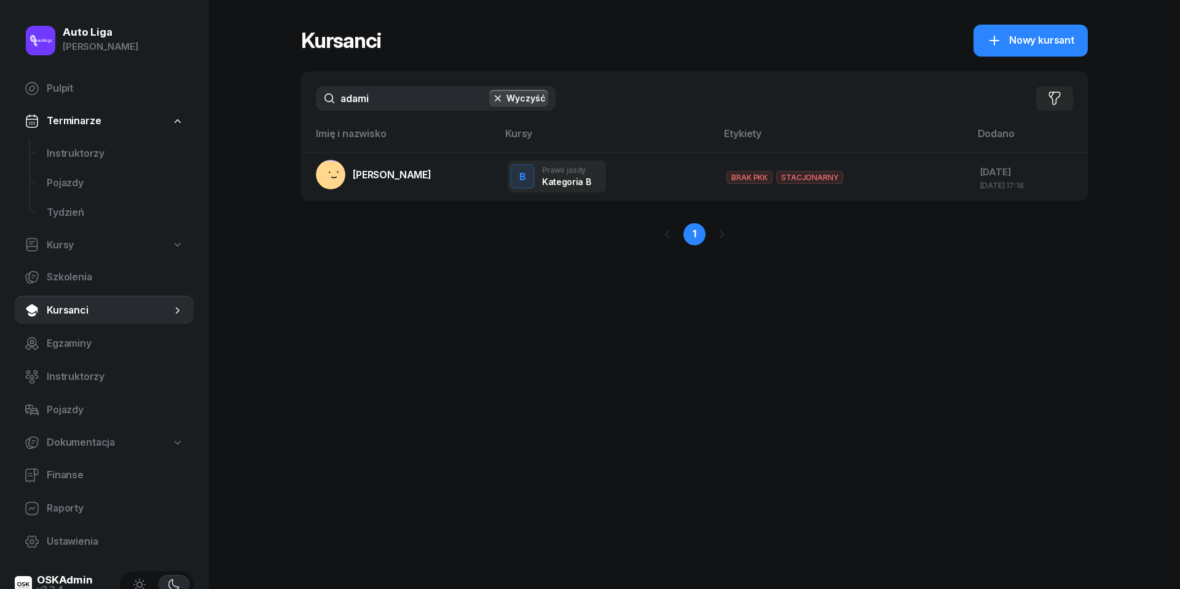
click at [375, 101] on input "adami" at bounding box center [436, 98] width 240 height 25
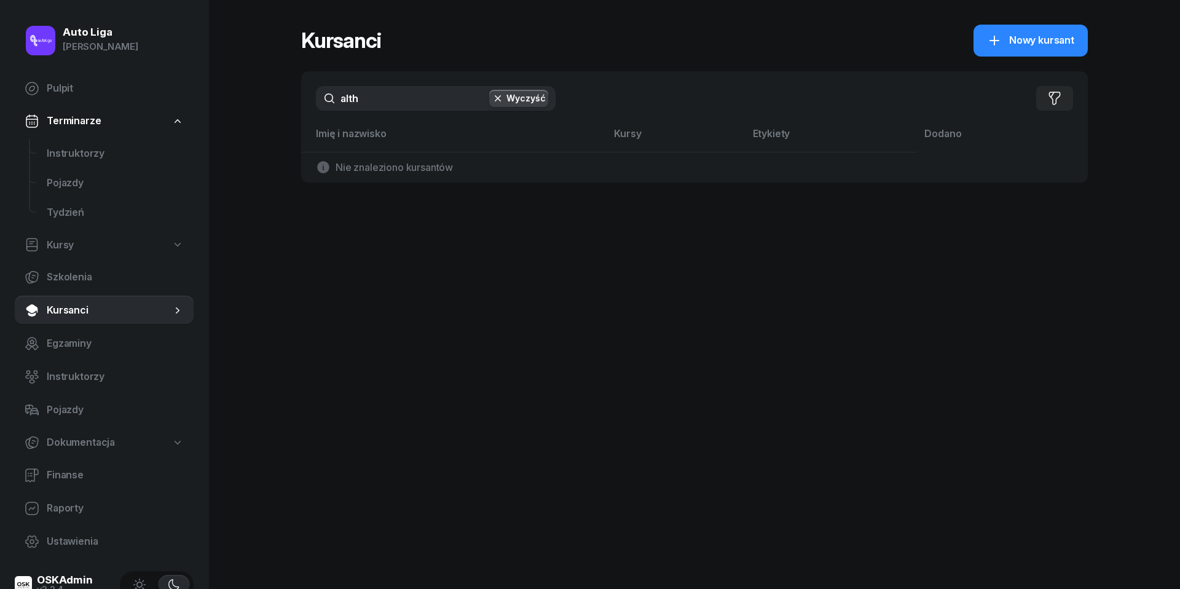
type input "alta"
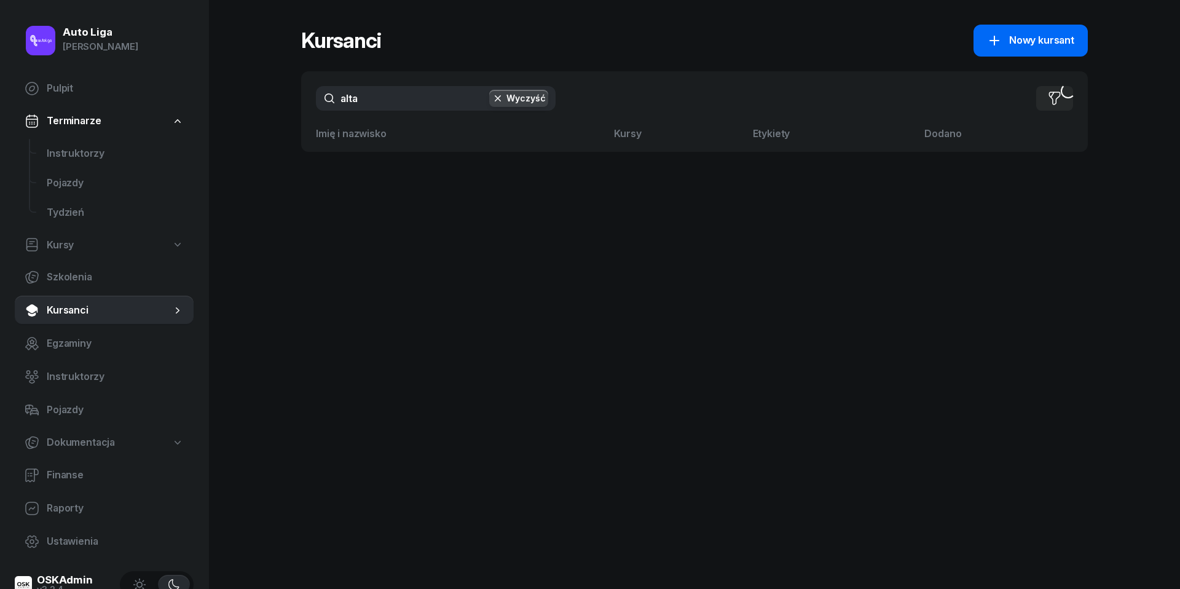
drag, startPoint x: 375, startPoint y: 101, endPoint x: 1022, endPoint y: 44, distance: 649.3
click at [1022, 44] on span "Nowy kursant" at bounding box center [1041, 41] width 65 height 16
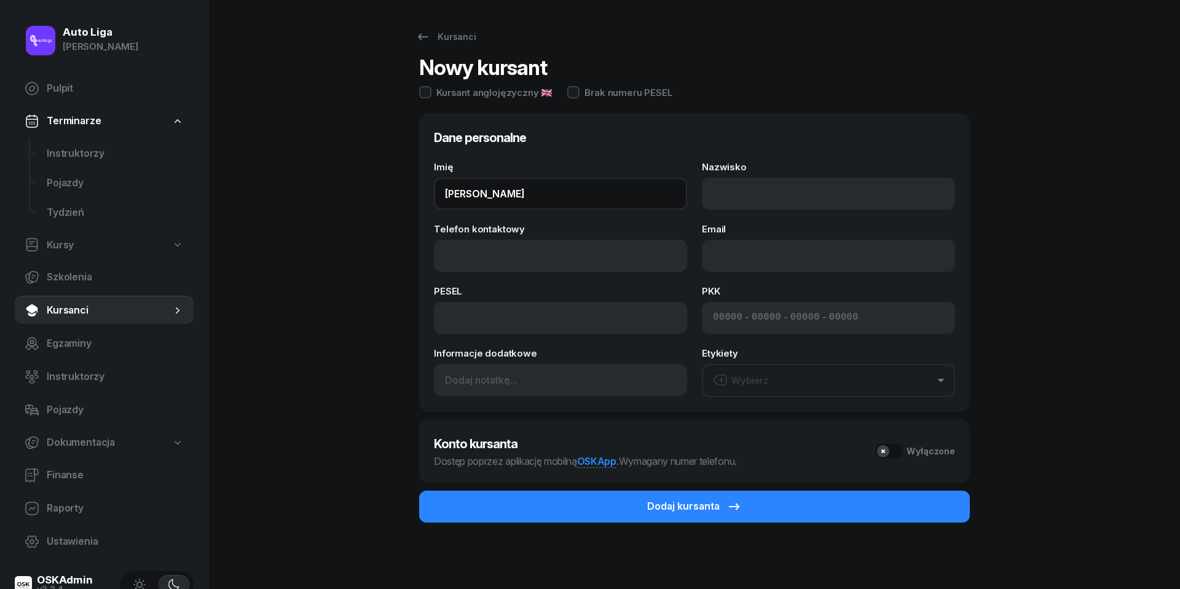
type input "[PERSON_NAME]"
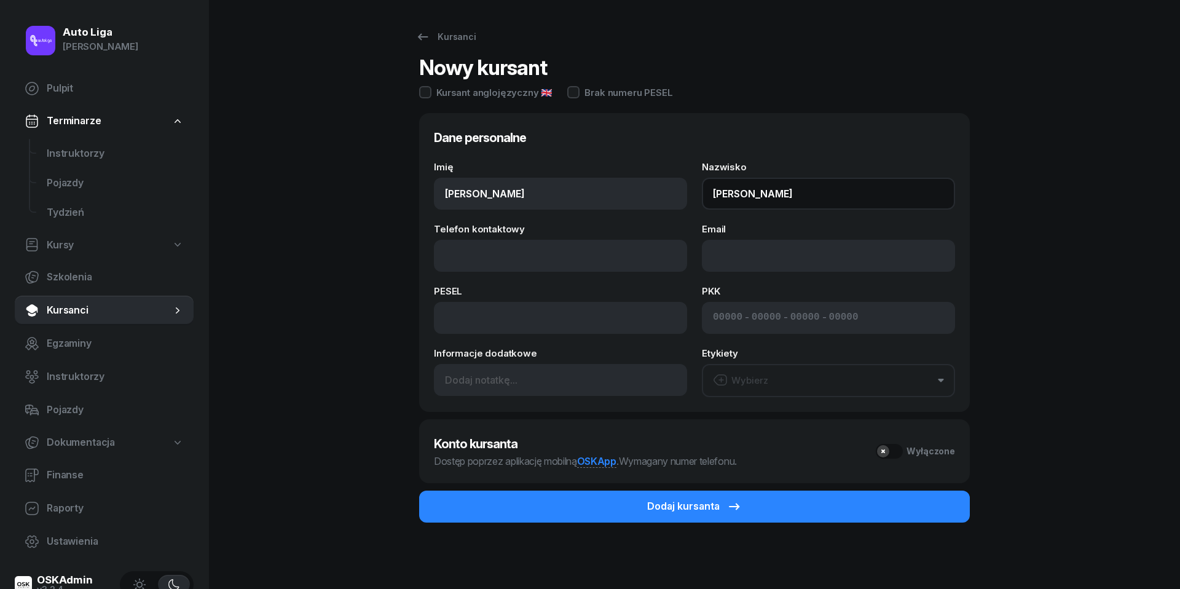
type input "[PERSON_NAME]"
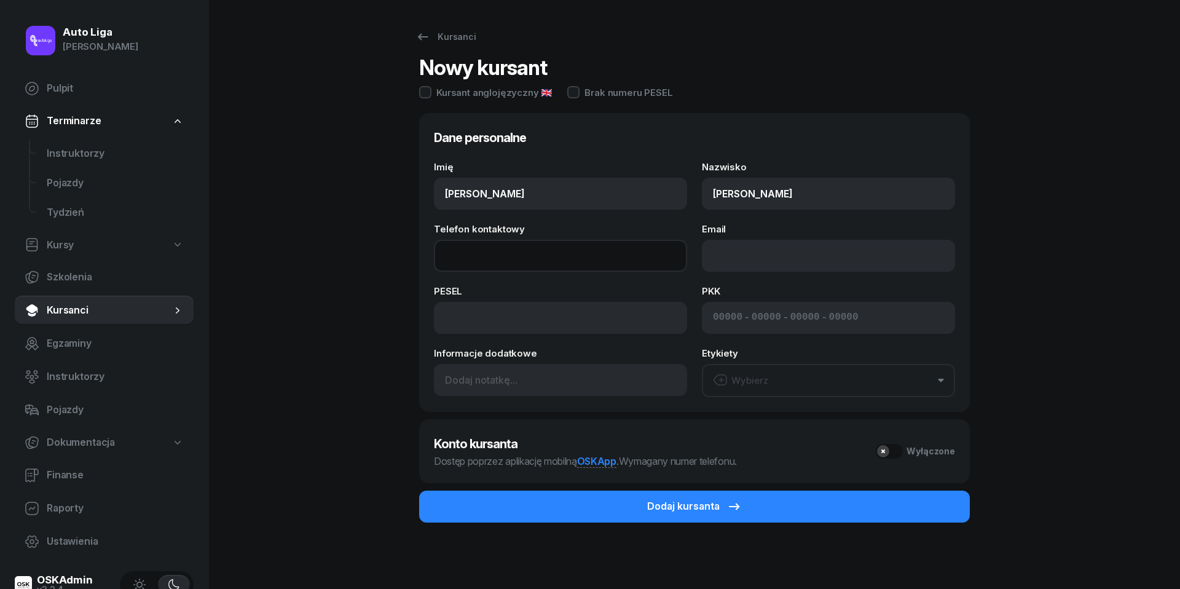
paste input "tel:[PHONE_NUMBER]"
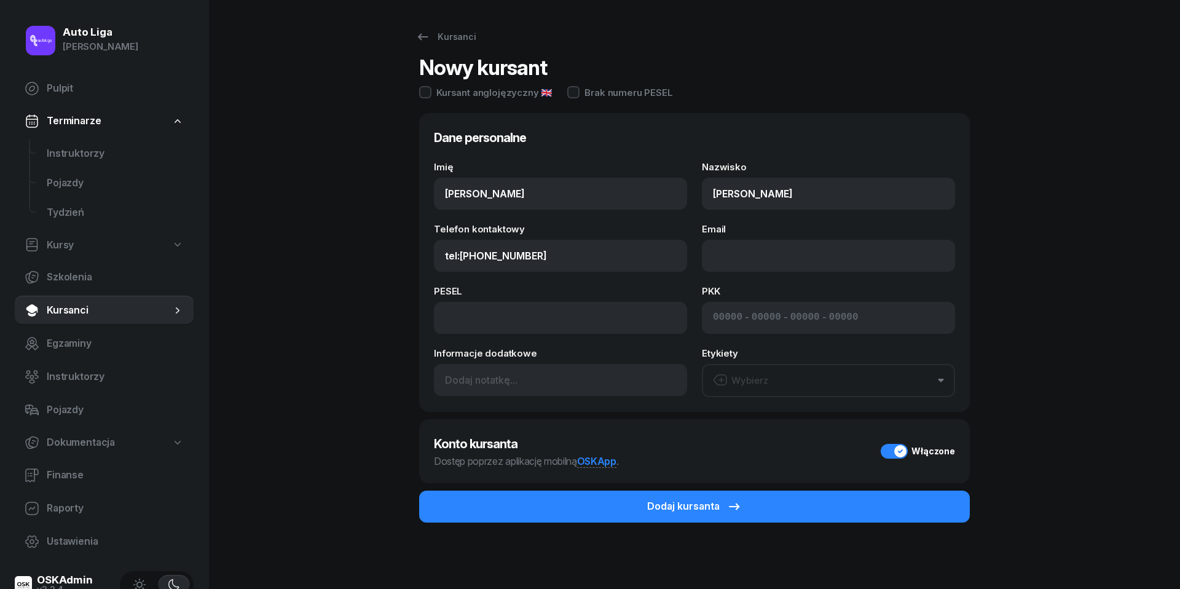
type input "881 400 083"
paste input "mailto:[EMAIL_ADDRESS][DOMAIN_NAME]"
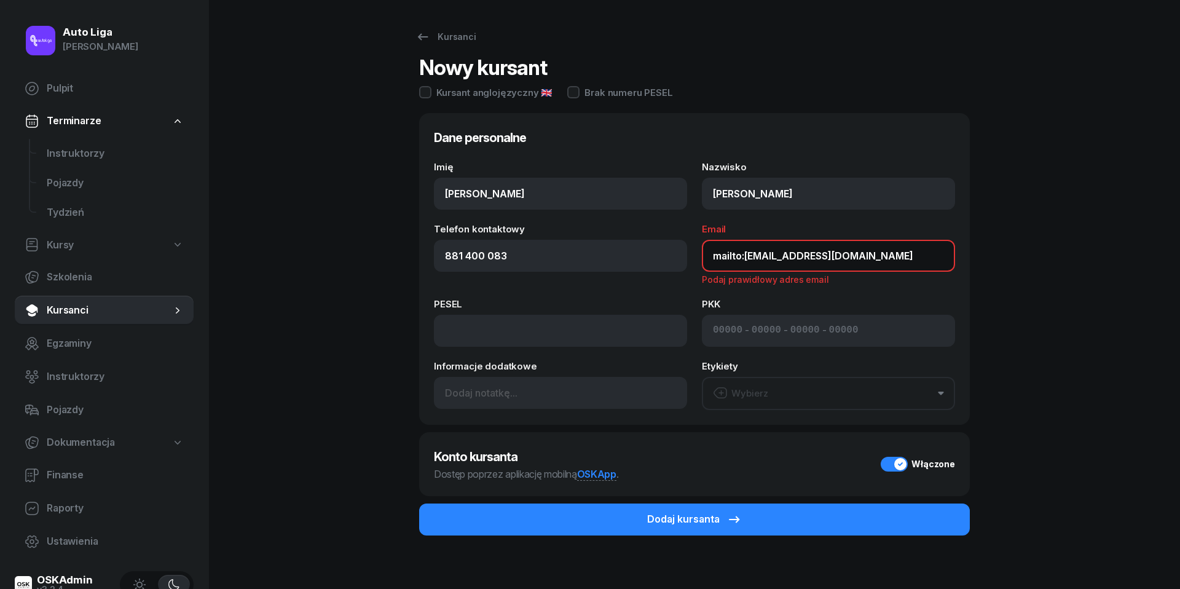
click at [746, 257] on input "mailto:[EMAIL_ADDRESS][DOMAIN_NAME]" at bounding box center [828, 256] width 253 height 32
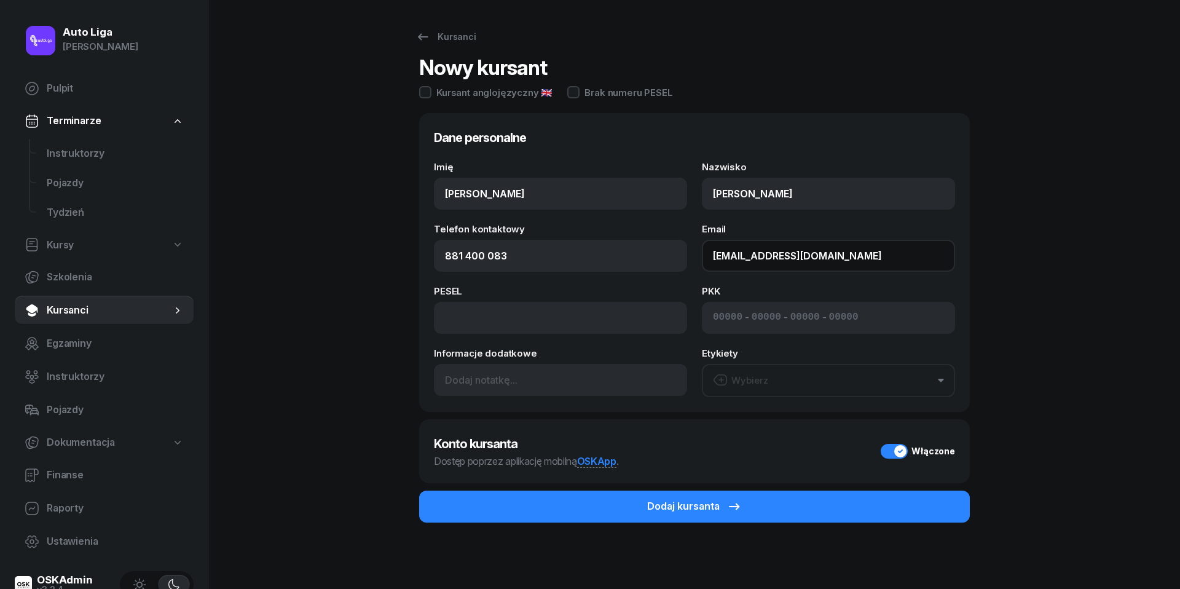
type input "[EMAIL_ADDRESS][DOMAIN_NAME]"
click at [832, 374] on button "Wybierz" at bounding box center [828, 380] width 253 height 33
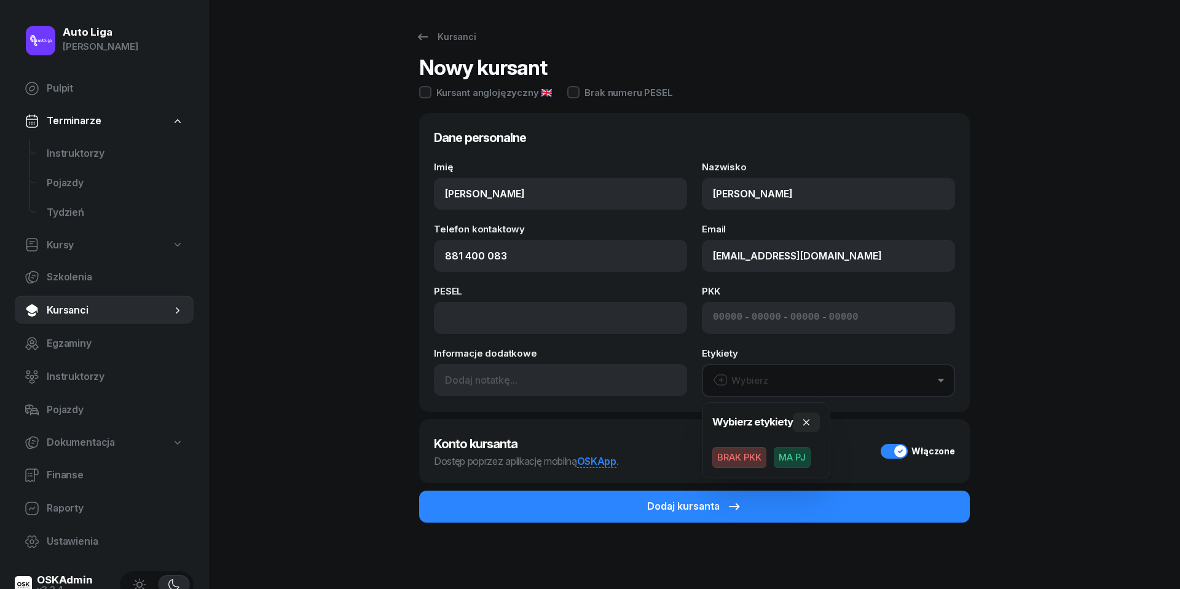
click at [746, 456] on span "BRAK PKK" at bounding box center [740, 457] width 54 height 21
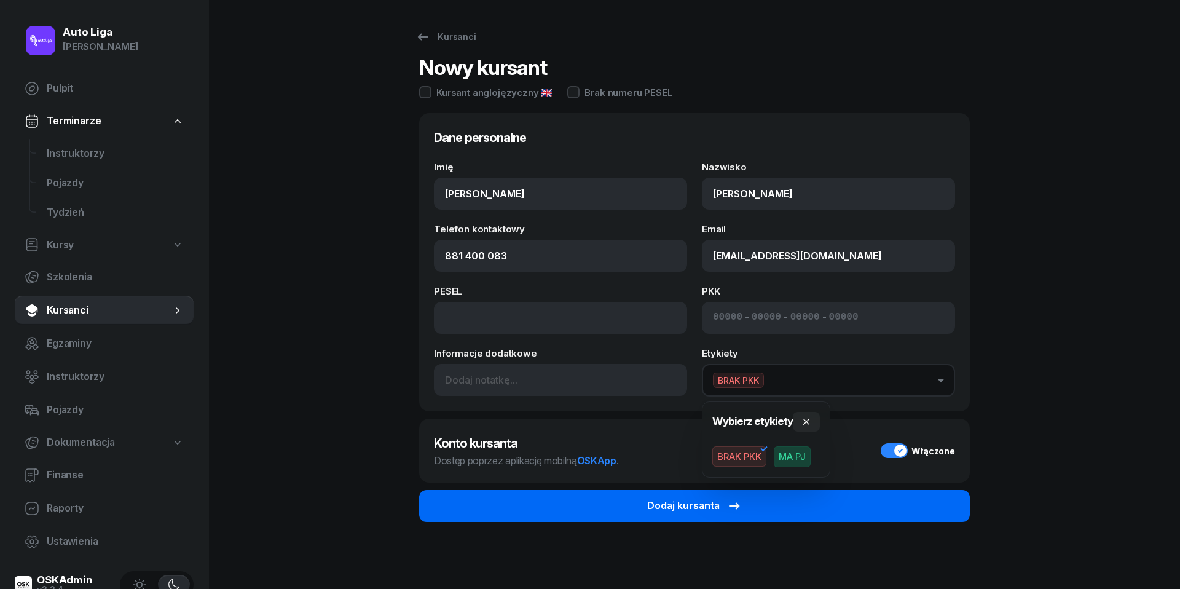
click at [736, 503] on icon "submit" at bounding box center [734, 506] width 10 height 7
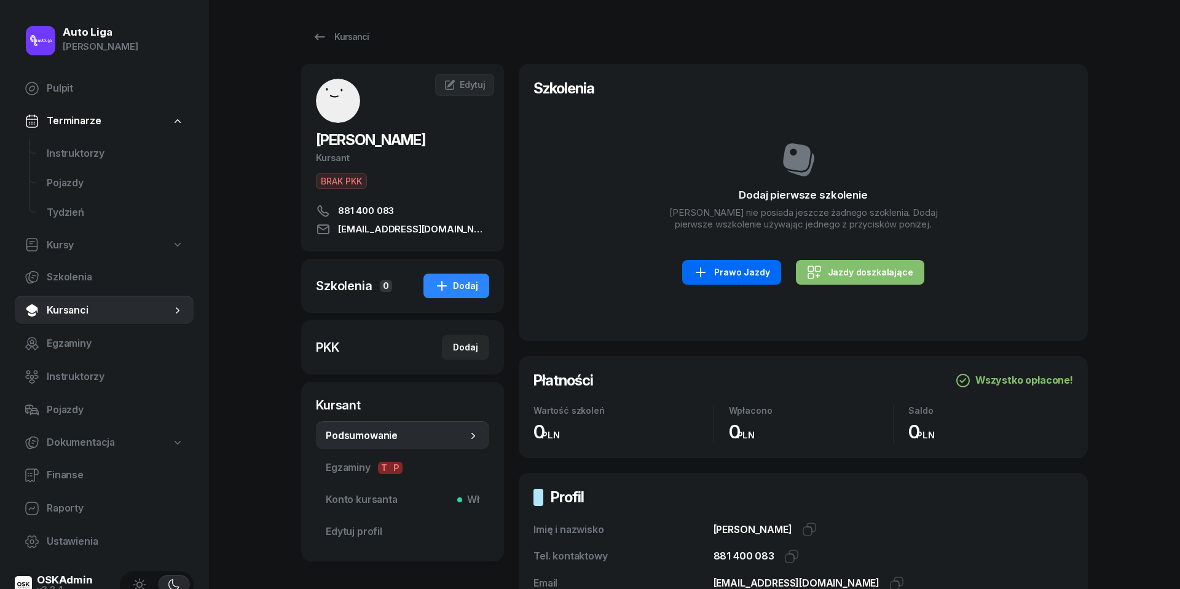
click at [721, 280] on div "Prawo Jazdy" at bounding box center [731, 272] width 76 height 15
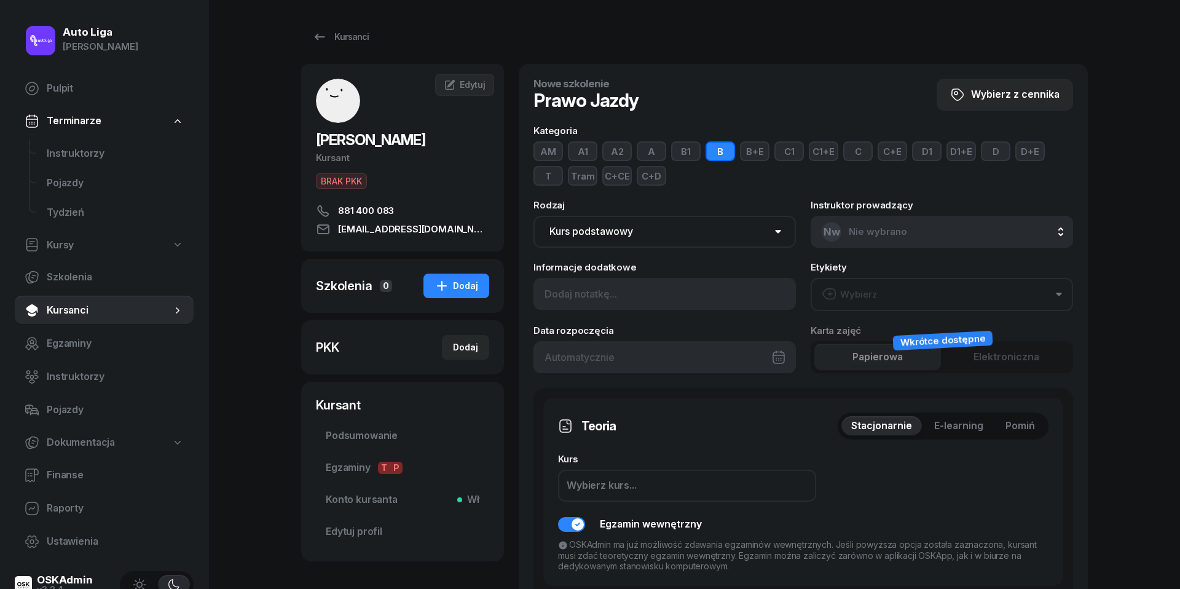
click at [886, 296] on button "Wybierz" at bounding box center [942, 294] width 263 height 33
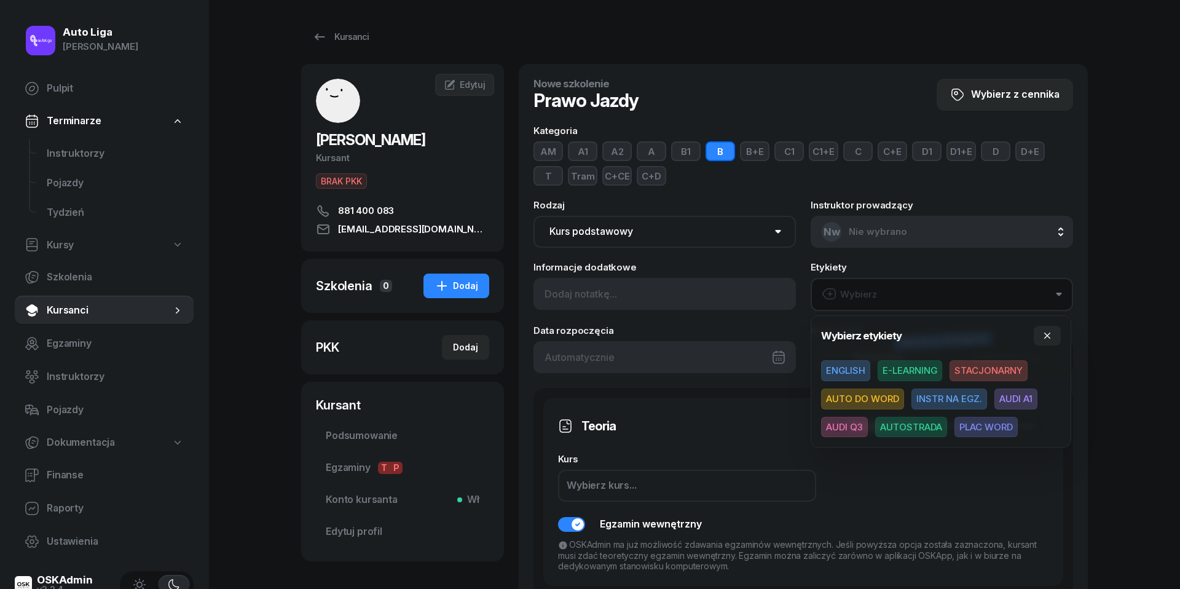
click at [911, 365] on span "E-LEARNING" at bounding box center [910, 370] width 65 height 21
click at [947, 401] on span "INSTR NA EGZ." at bounding box center [950, 398] width 76 height 21
click at [987, 426] on span "PLAC WORD" at bounding box center [986, 426] width 63 height 21
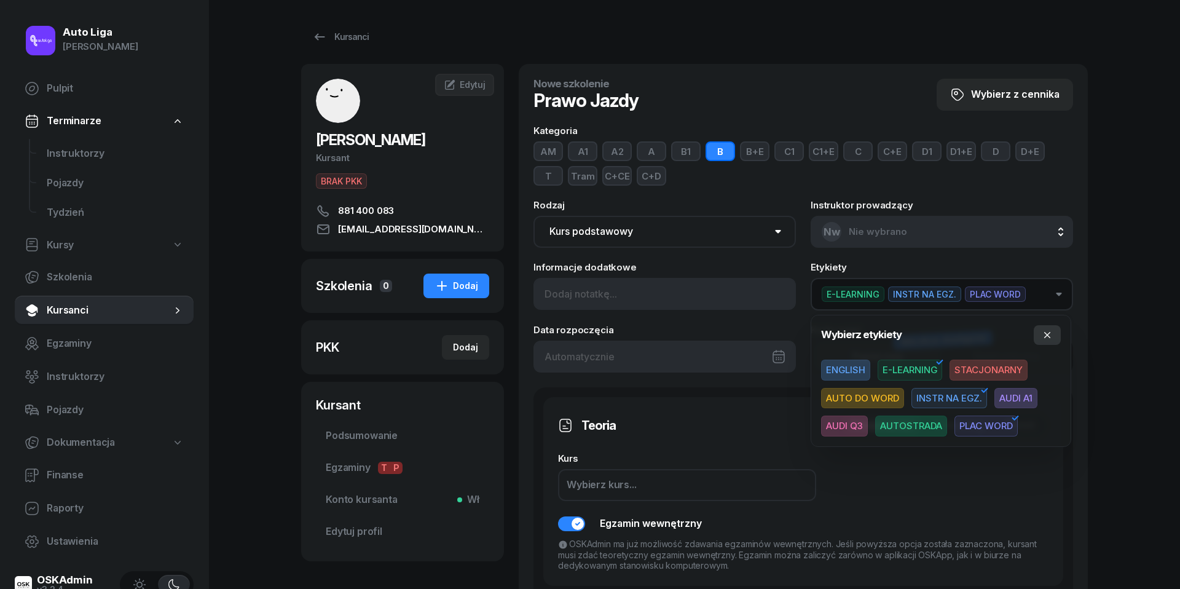
click at [1045, 335] on icon "button" at bounding box center [1048, 335] width 10 height 10
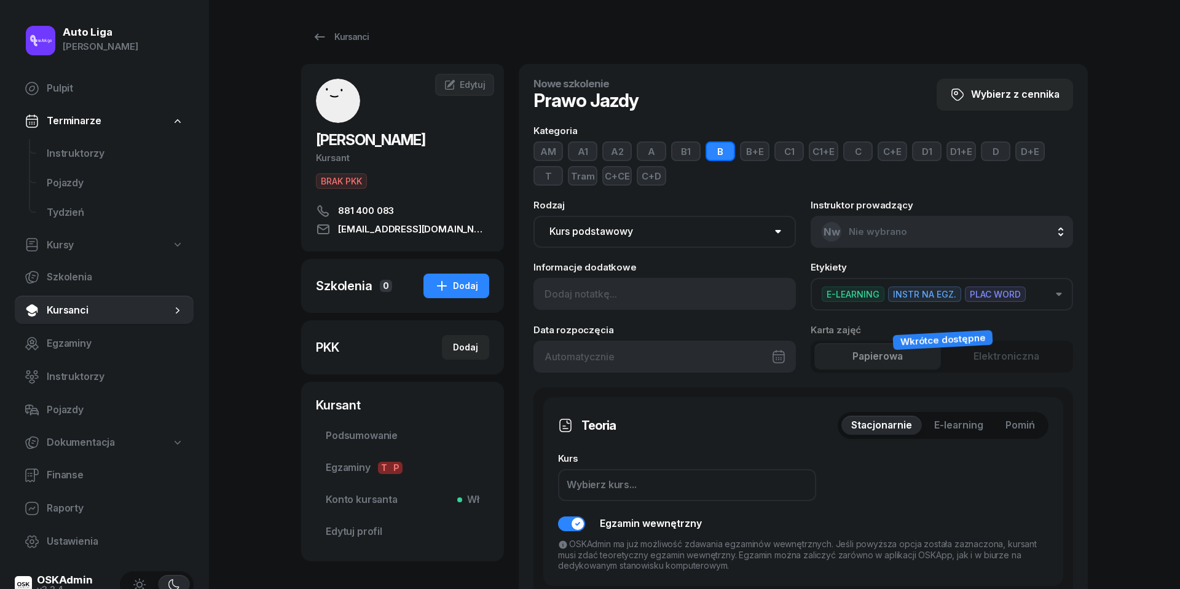
click at [1028, 421] on span "Pomiń" at bounding box center [1021, 425] width 30 height 16
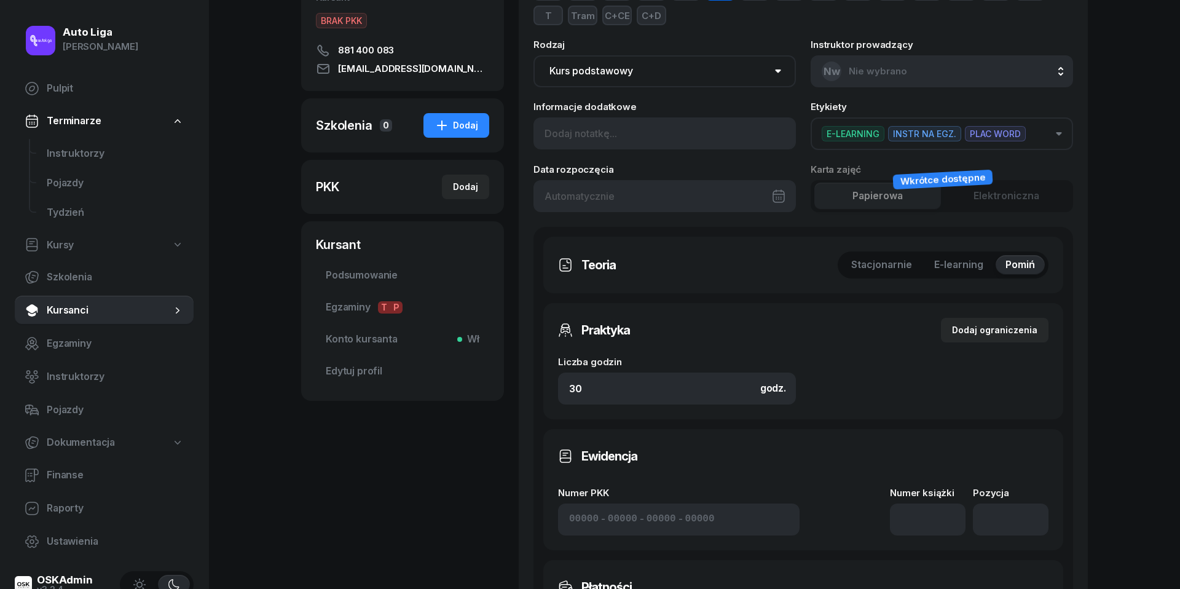
scroll to position [162, 0]
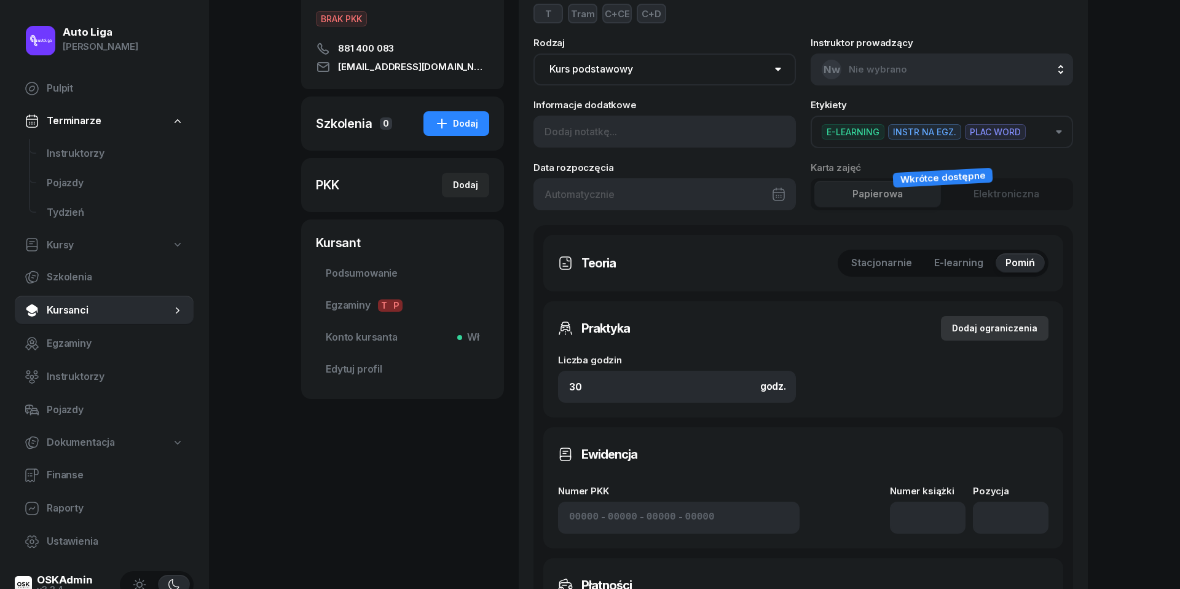
click at [980, 323] on div "Dodaj ograniczenia" at bounding box center [994, 328] width 85 height 15
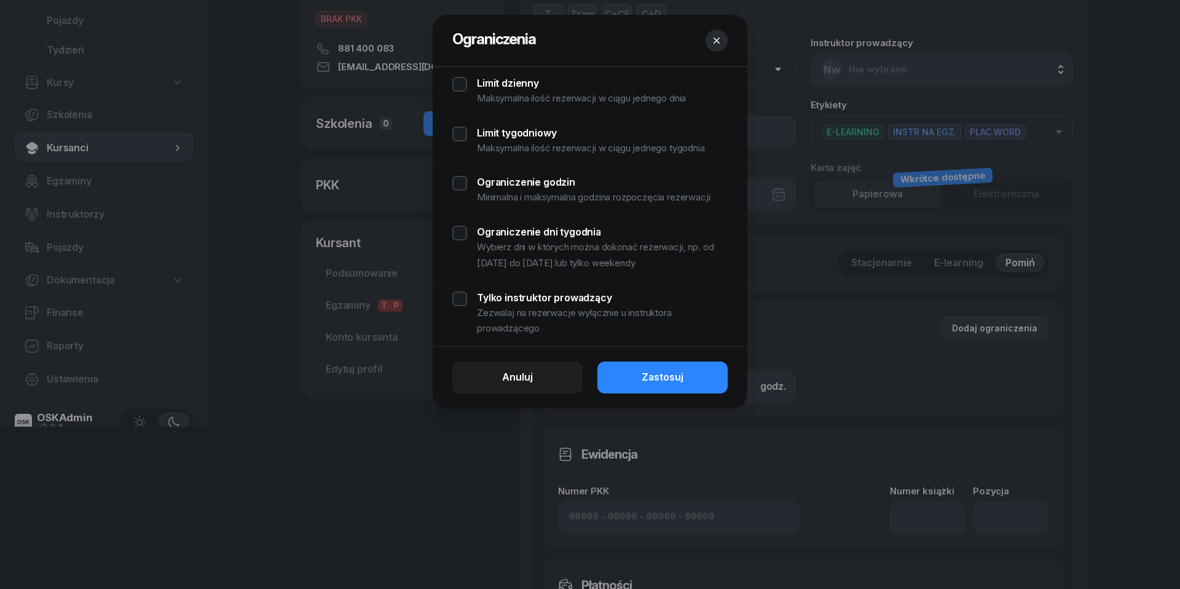
click at [463, 80] on div "Limit dzienny Maksymalna ilość rezerwacji w ciągu jednego dnia" at bounding box center [589, 92] width 275 height 30
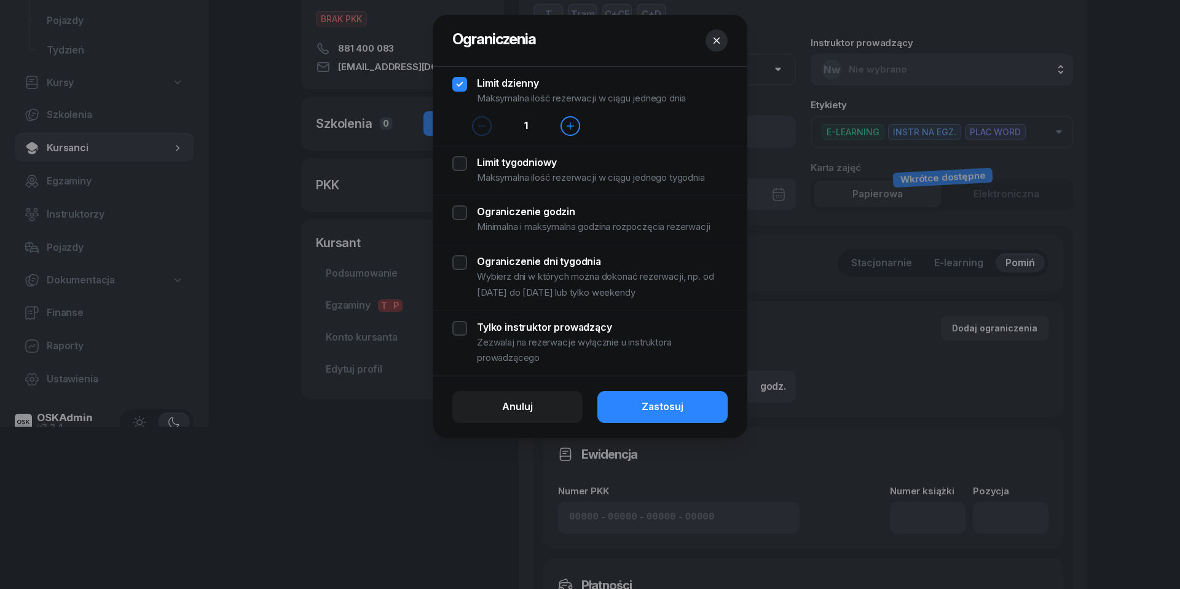
click at [462, 170] on div "Limit tygodniowy Maksymalna ilość rezerwacji w ciągu jednego tygodnia" at bounding box center [589, 171] width 275 height 30
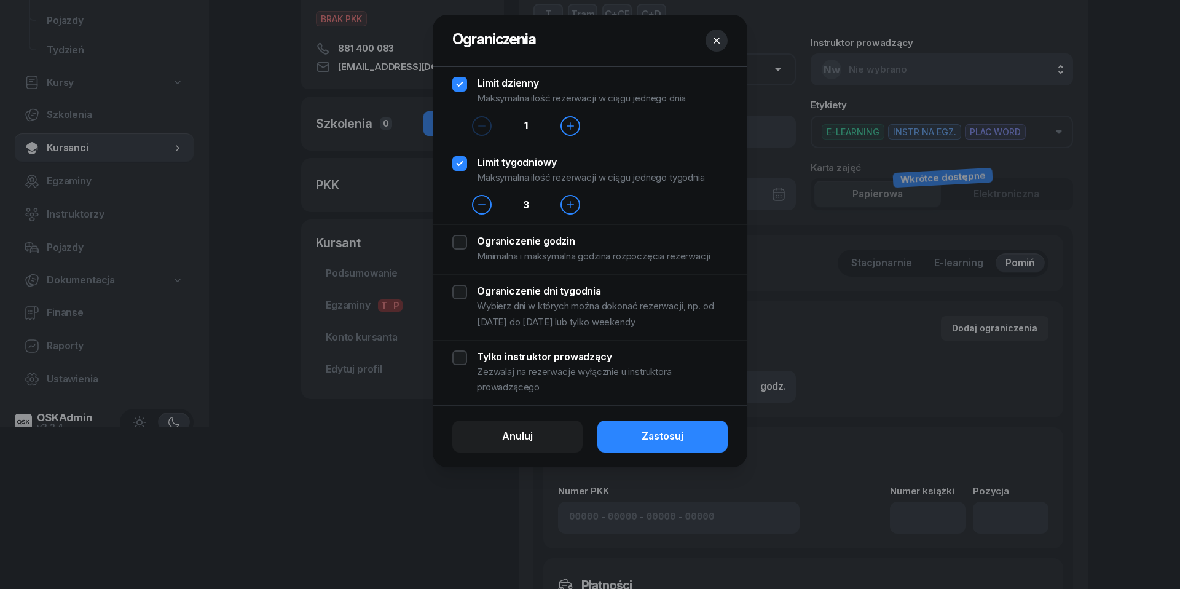
click at [460, 247] on div "Ograniczenie godzin Minimalna i maksymalna godzina rozpoczęcia rezerwacji" at bounding box center [589, 250] width 275 height 30
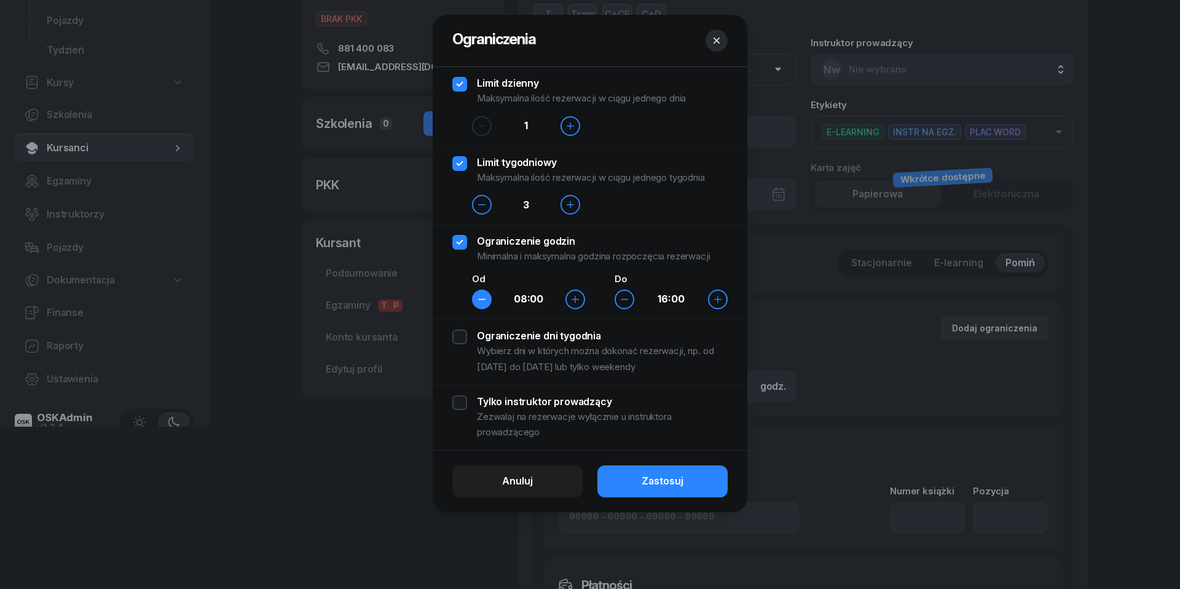
click at [486, 298] on icon "button" at bounding box center [482, 299] width 10 height 10
click at [457, 340] on div "Ograniczenie dni tygodnia Wybierz dni w których można dokonać rezerwacji, np. o…" at bounding box center [589, 352] width 275 height 45
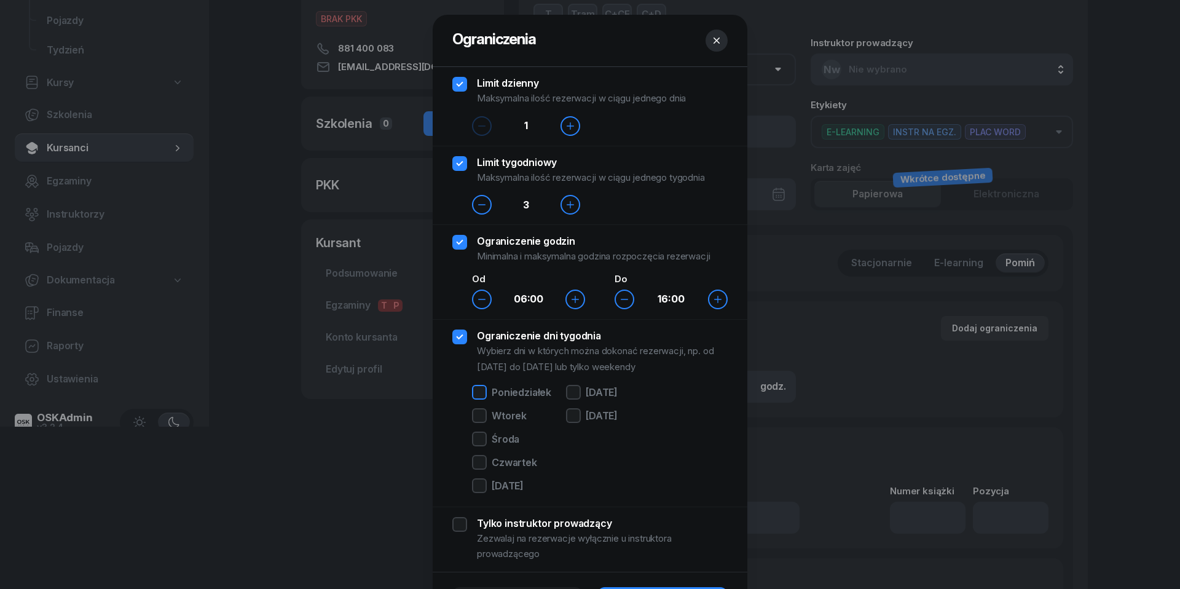
click at [480, 391] on div at bounding box center [479, 392] width 15 height 15
click at [480, 417] on div at bounding box center [479, 415] width 15 height 15
click at [480, 434] on div at bounding box center [479, 439] width 15 height 15
click at [480, 467] on div at bounding box center [479, 462] width 15 height 15
click at [480, 487] on div at bounding box center [479, 485] width 15 height 15
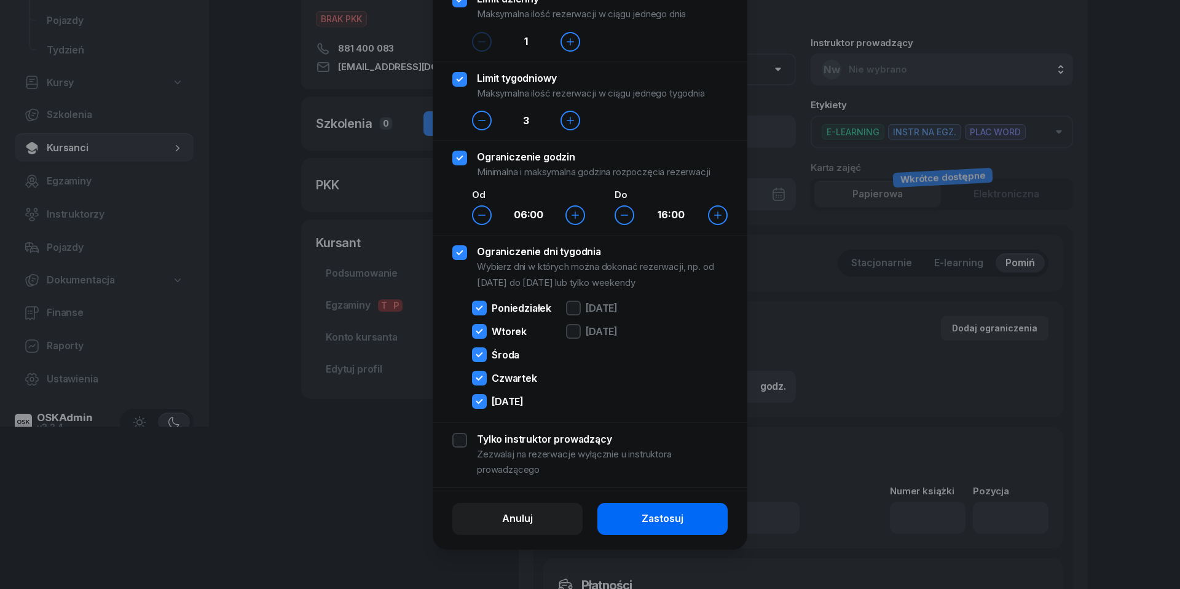
scroll to position [85, 0]
click at [664, 520] on div "Zastosuj" at bounding box center [663, 519] width 42 height 16
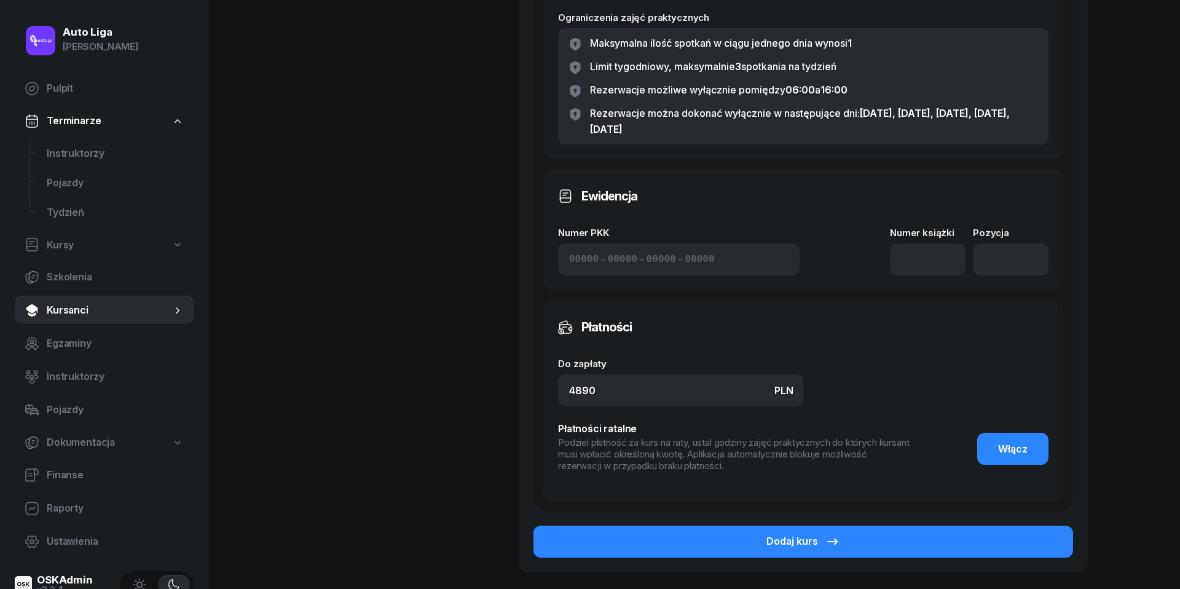
scroll to position [579, 0]
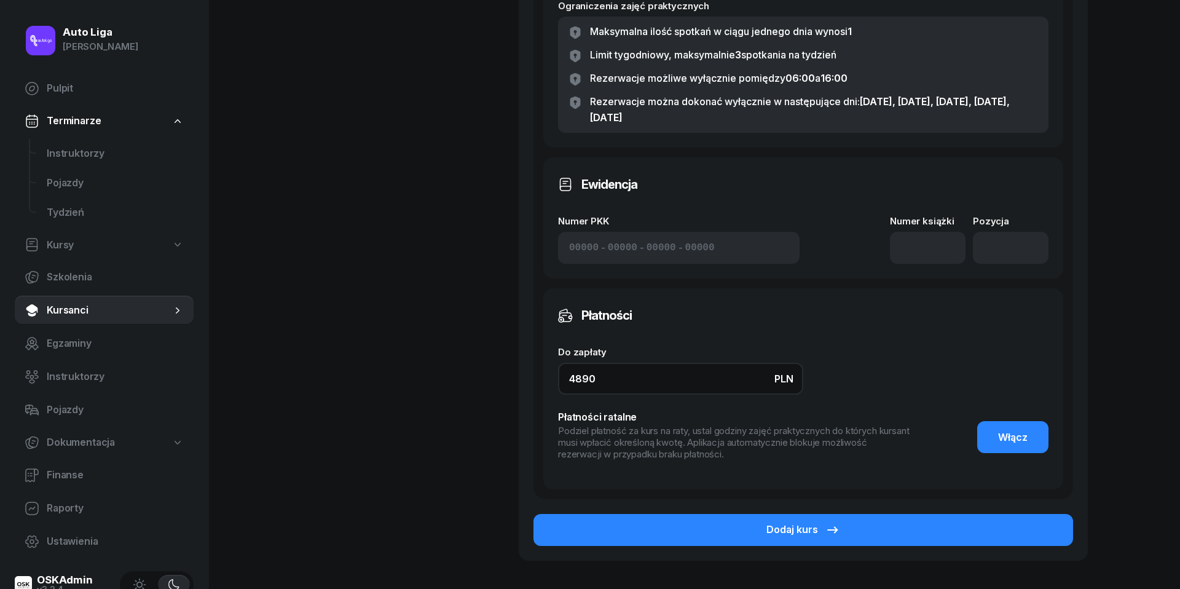
click at [654, 381] on input "4890" at bounding box center [680, 379] width 245 height 32
type input "5140"
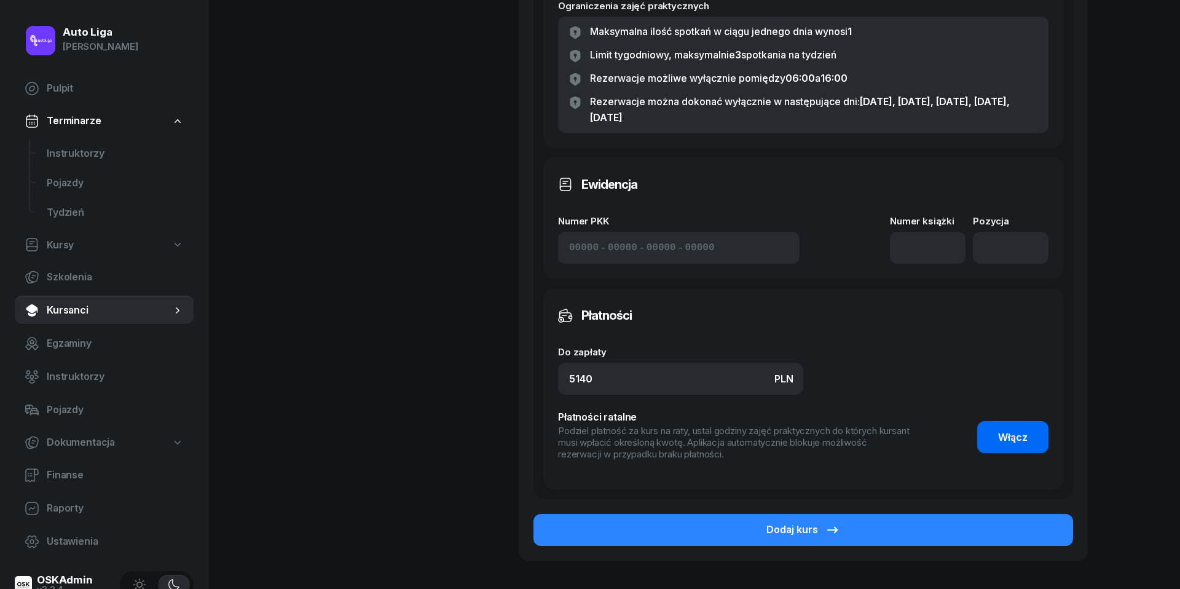
click at [1031, 428] on button "Włącz" at bounding box center [1012, 437] width 71 height 32
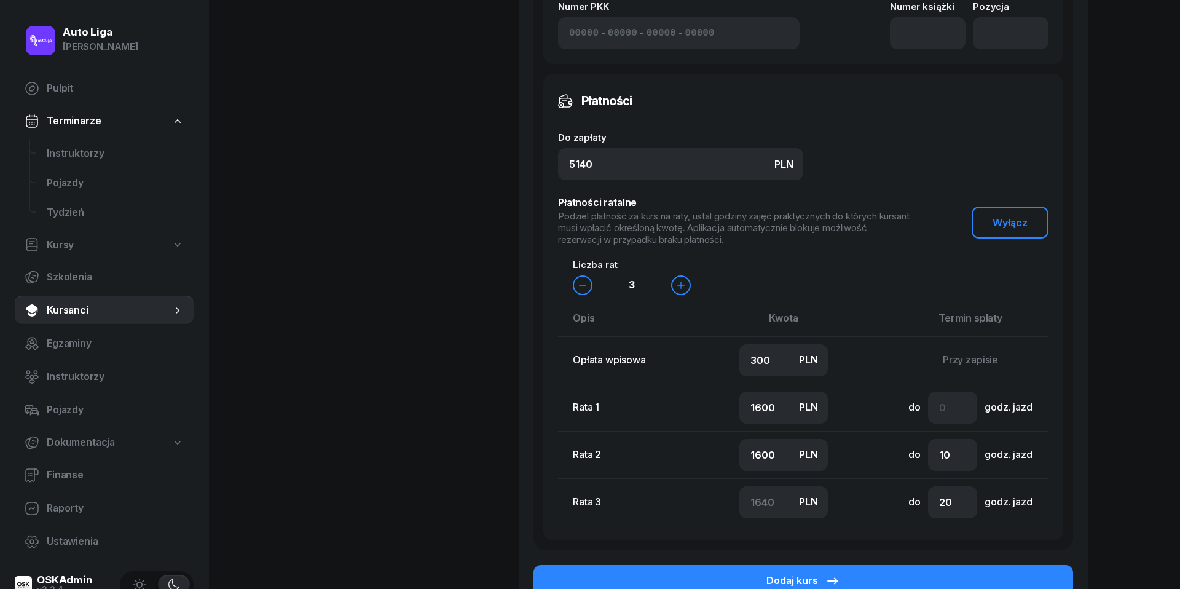
scroll to position [879, 0]
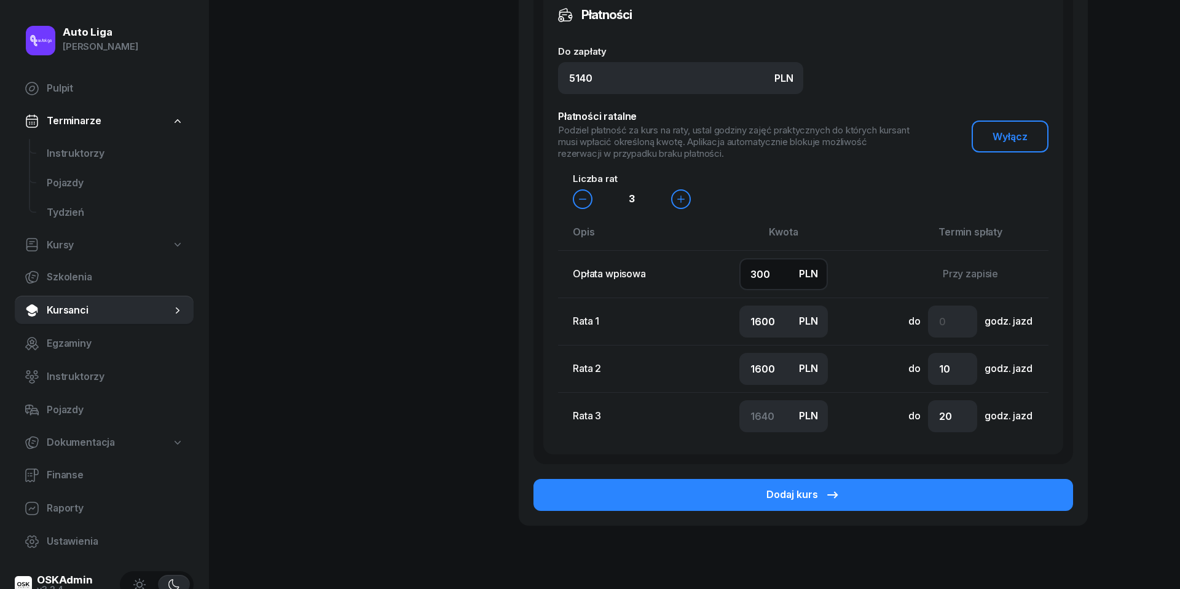
click at [773, 272] on input "300" at bounding box center [784, 274] width 89 height 32
type input "5"
type input "1700"
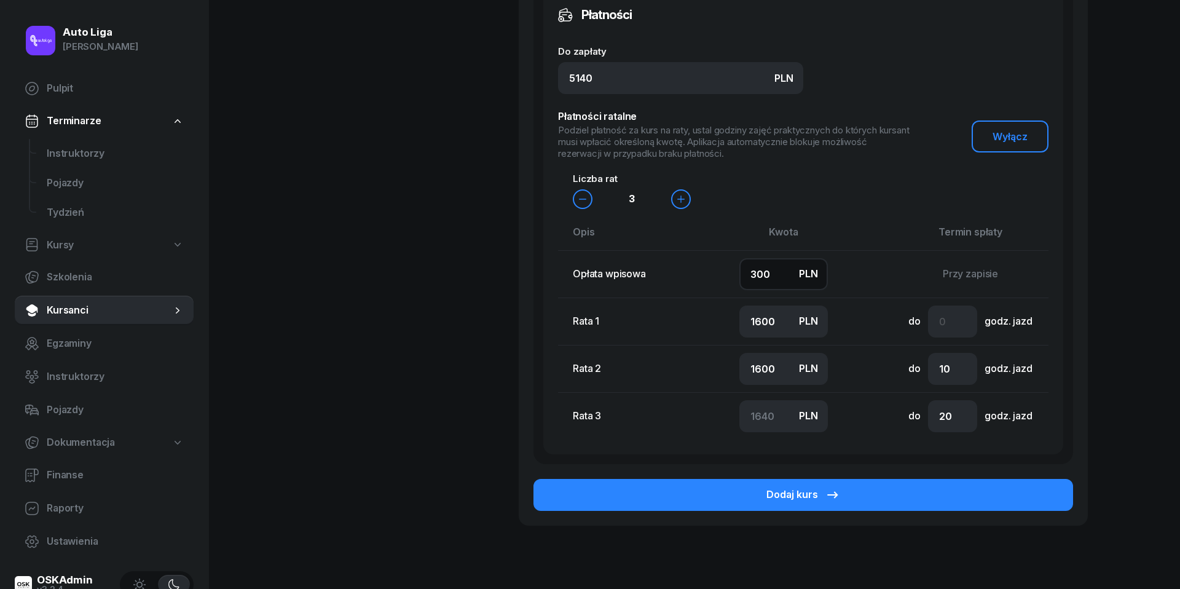
type input "1735"
type input "50"
type input "1690"
type input "500"
type input "1500"
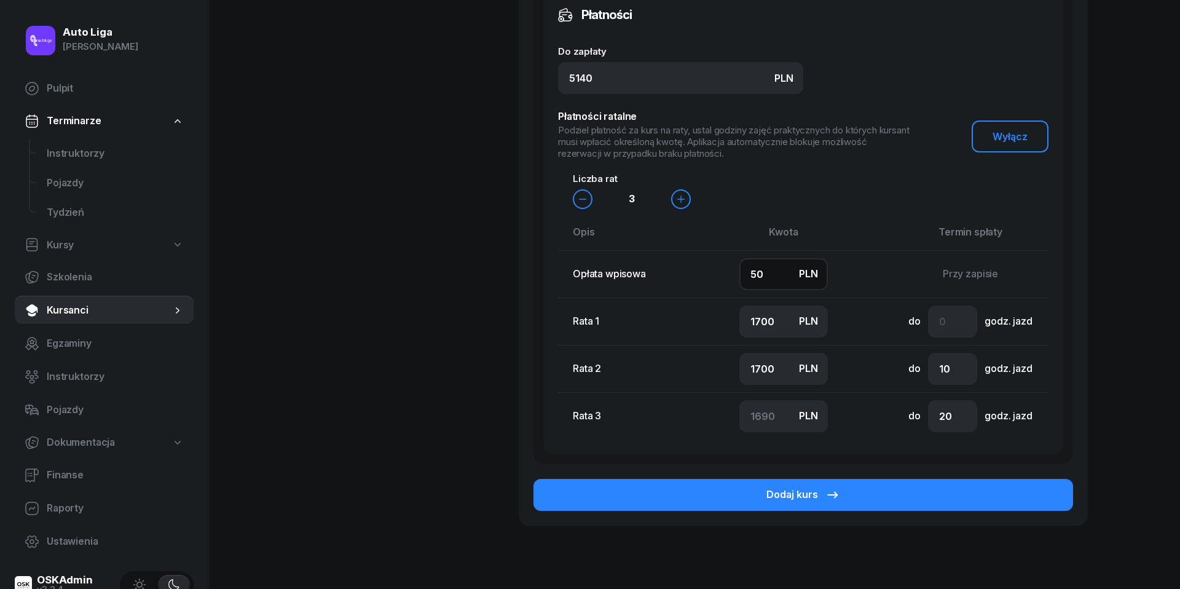
type input "1600"
type input "1540"
type input "500"
click at [768, 313] on input "1500" at bounding box center [784, 322] width 89 height 32
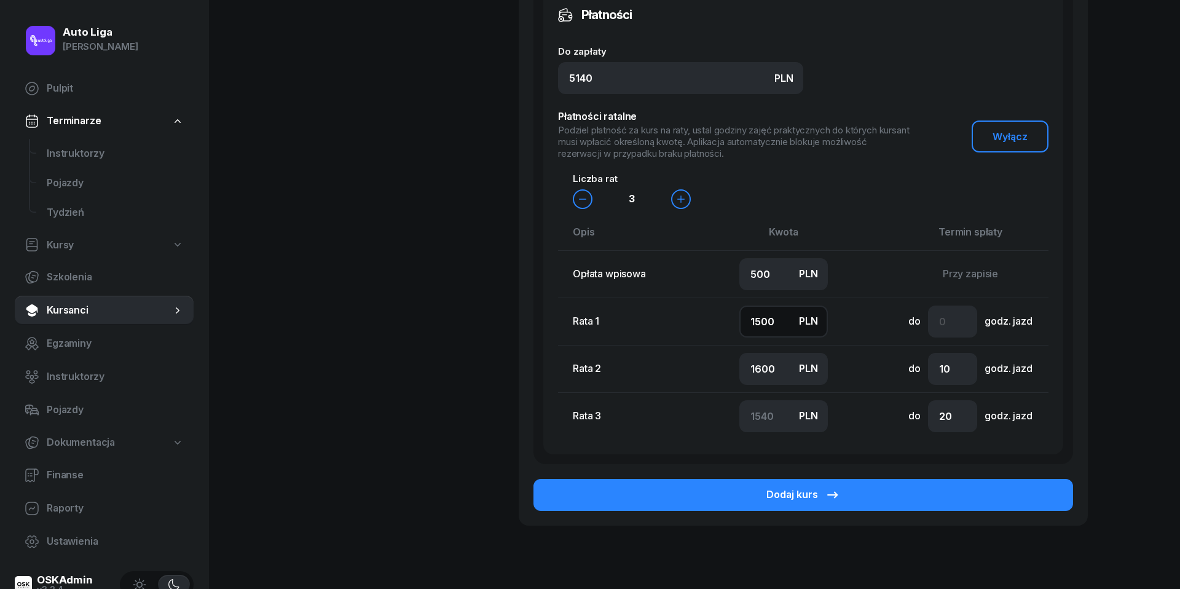
type input "1"
type input "3039"
type input "10"
type input "3030"
type input "100"
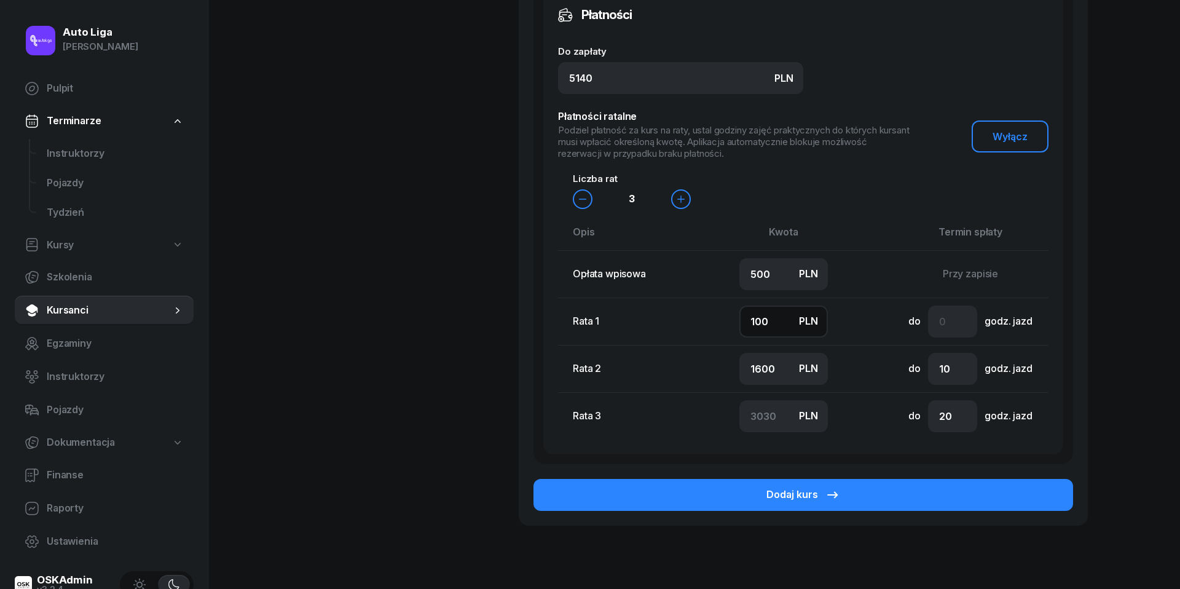
type input "2940"
type input "1000"
type input "2040"
type input "1000"
click at [751, 368] on input "1600" at bounding box center [784, 369] width 89 height 32
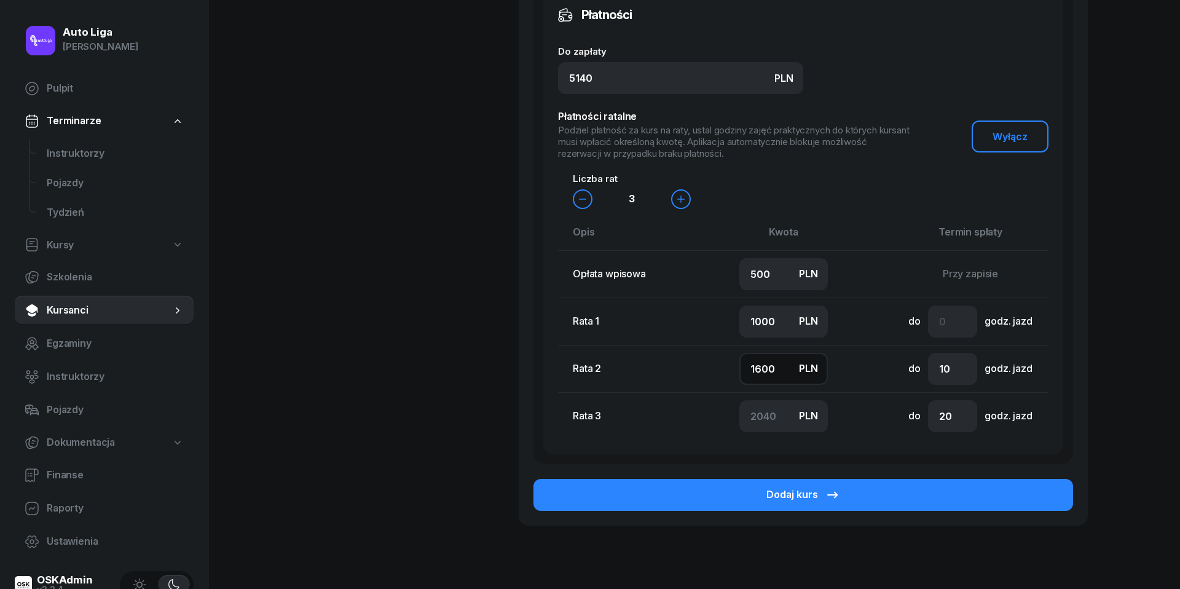
click at [751, 368] on input "1600" at bounding box center [784, 369] width 89 height 32
type input "1"
type input "3639"
type input "10"
type input "3630"
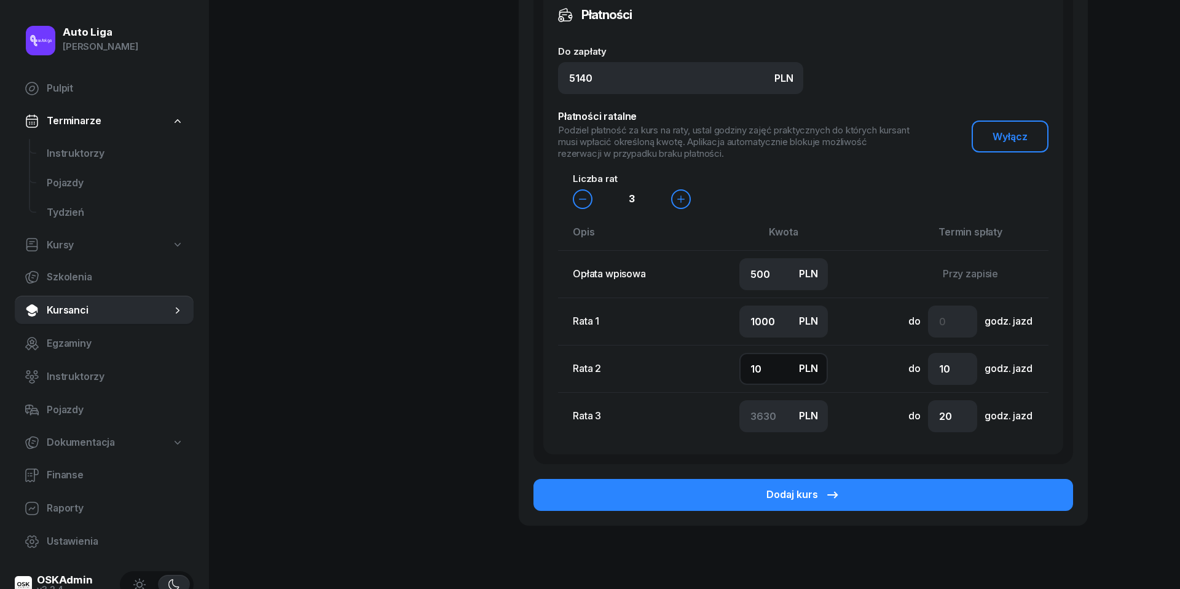
type input "100"
type input "3540"
type input "1000"
type input "2640"
type input "1000"
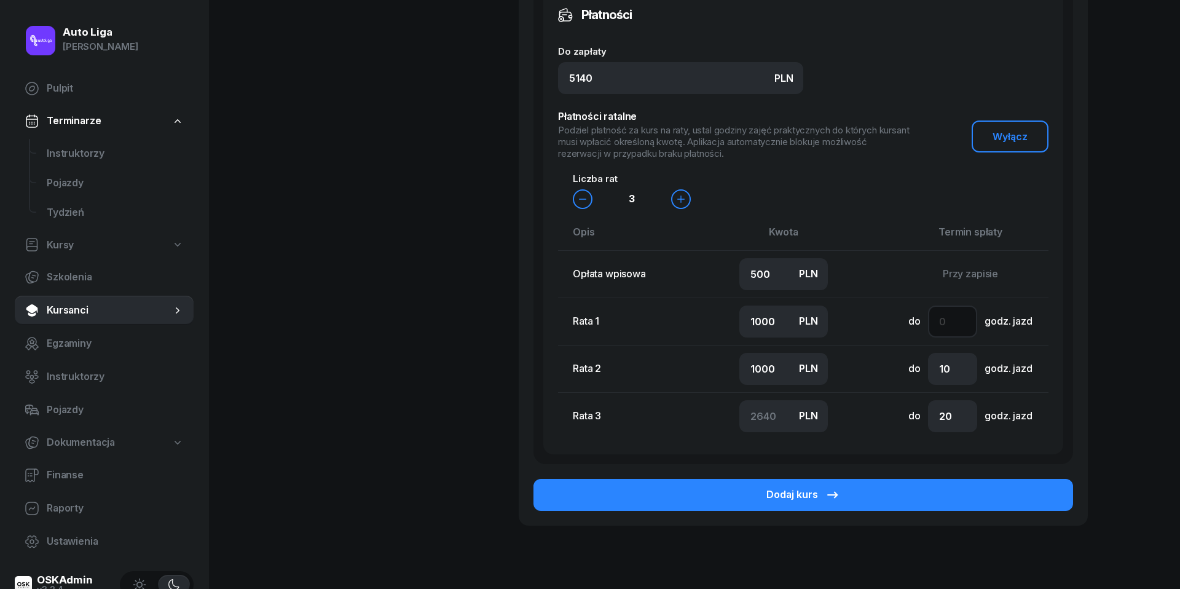
click at [948, 314] on input "number" at bounding box center [952, 322] width 49 height 32
type input "2"
click at [949, 422] on input "20" at bounding box center [952, 416] width 49 height 32
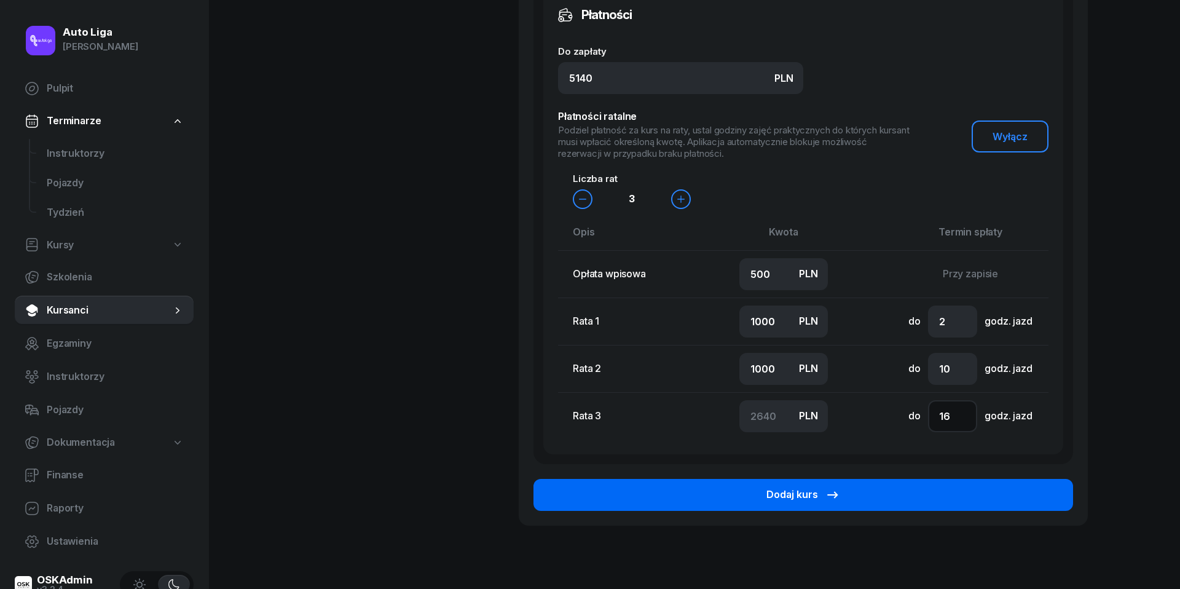
type input "16"
click at [939, 495] on button "Dodaj kurs" at bounding box center [804, 495] width 540 height 32
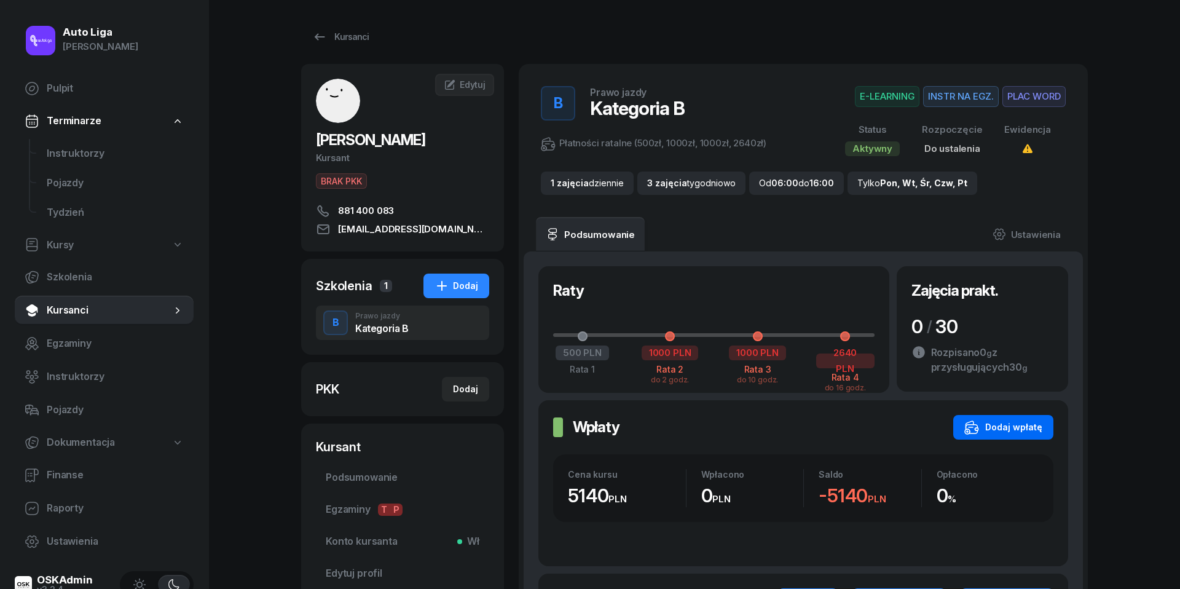
click at [1016, 425] on div "Dodaj wpłatę" at bounding box center [1004, 427] width 78 height 15
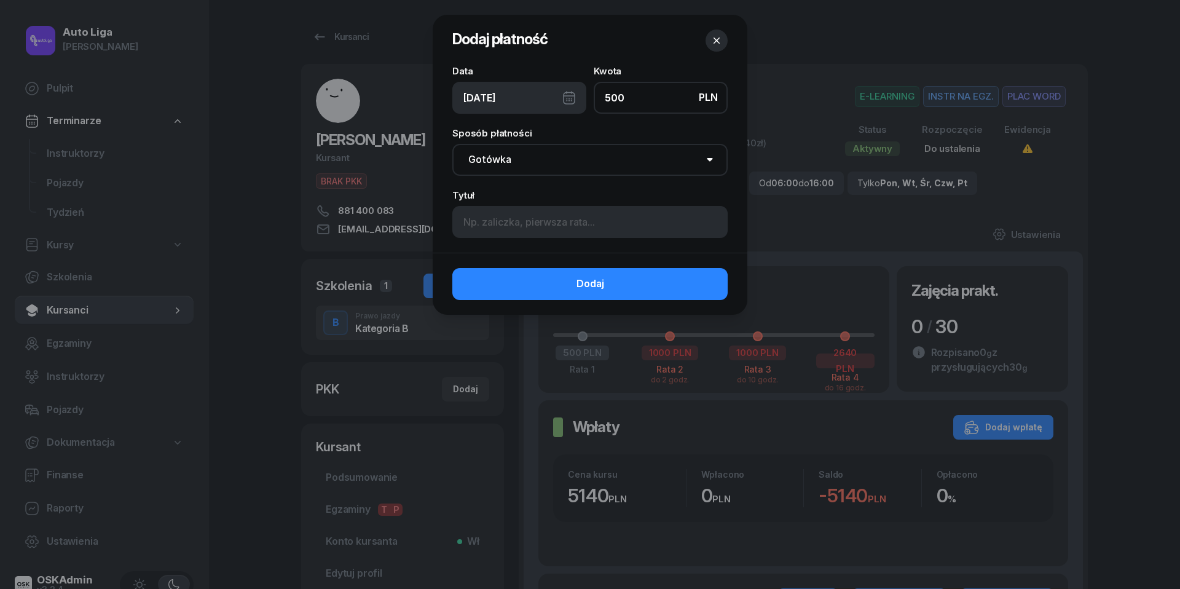
type input "500"
click at [569, 95] on div "[DATE]" at bounding box center [519, 98] width 134 height 32
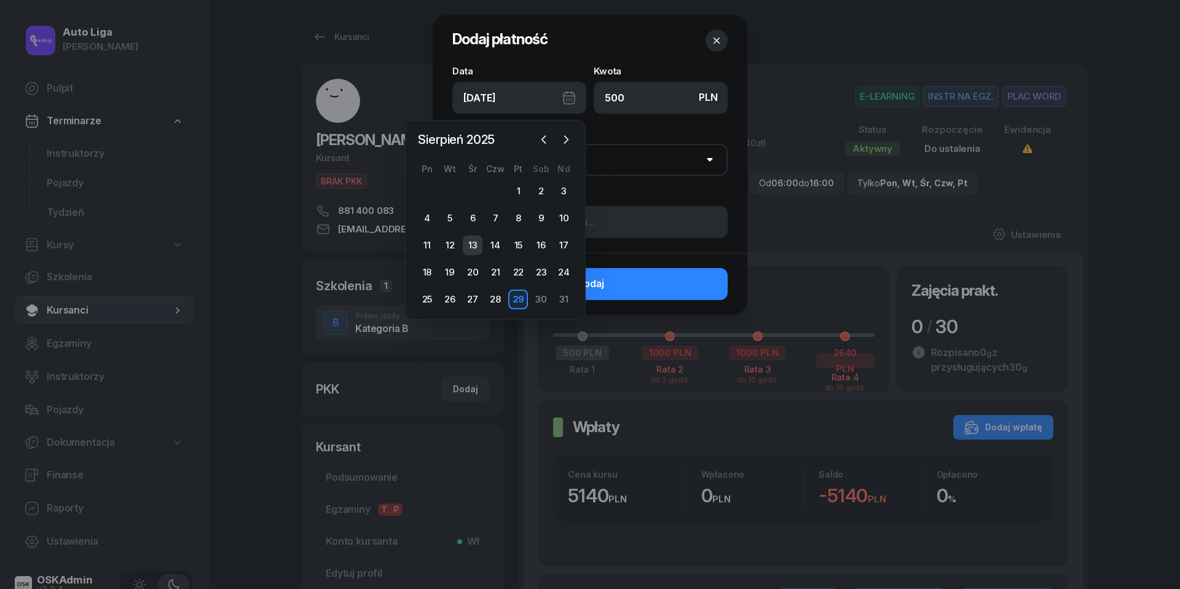
click at [472, 242] on div "13" at bounding box center [473, 245] width 20 height 20
type input "[DATE]"
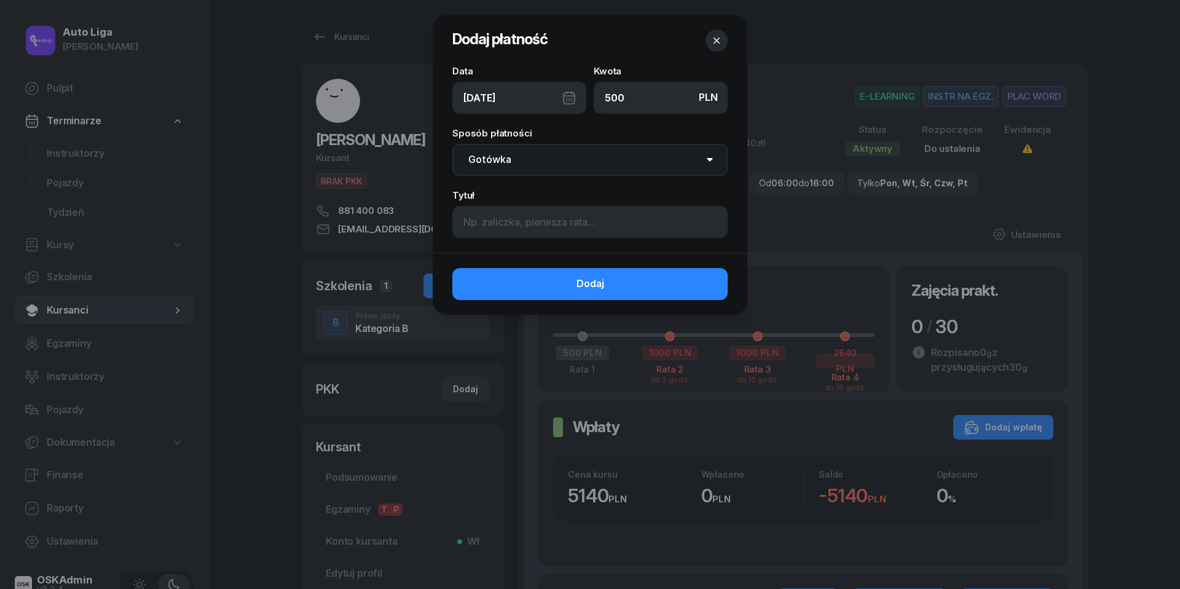
select select "transfer"
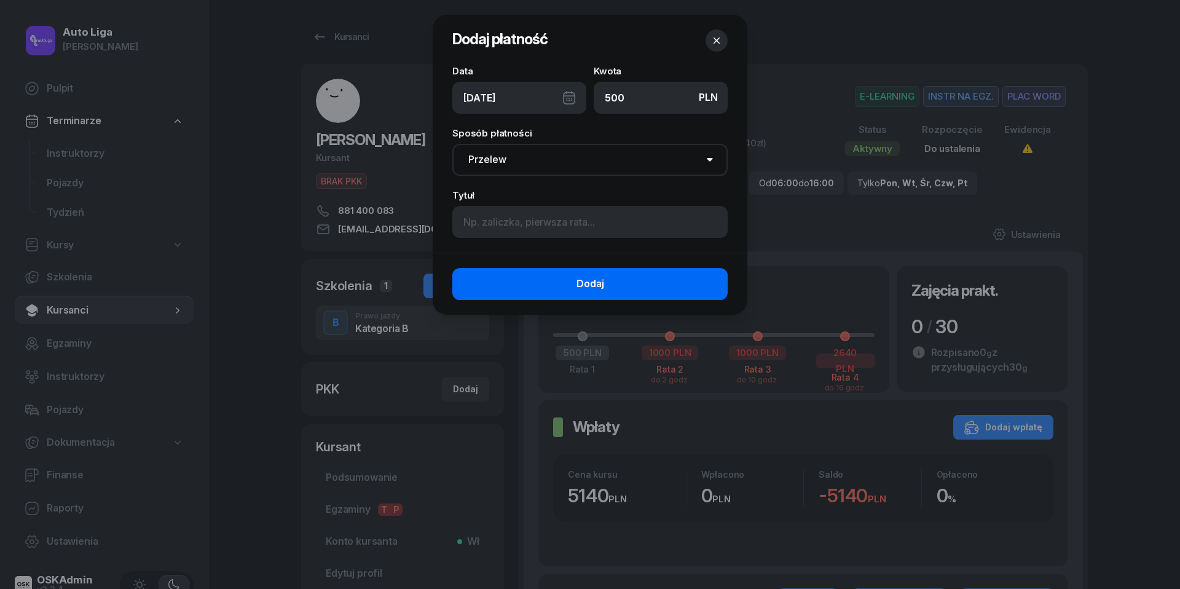
click at [566, 286] on button "Dodaj" at bounding box center [589, 284] width 275 height 32
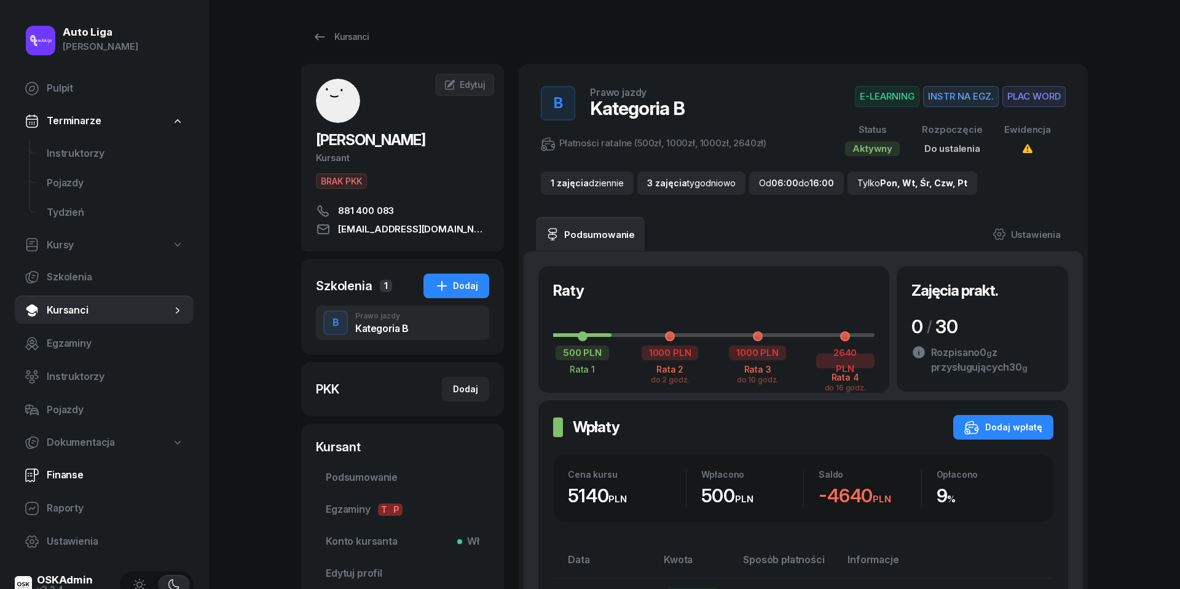
click at [68, 462] on link "Finanse" at bounding box center [104, 475] width 179 height 30
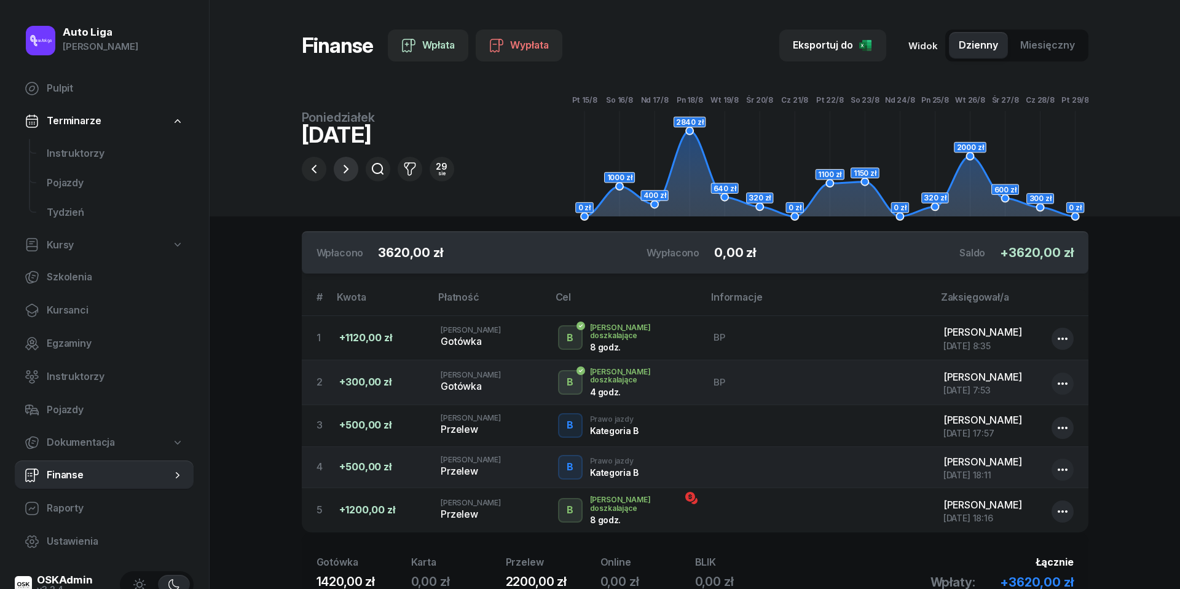
click at [348, 170] on icon "button" at bounding box center [346, 169] width 5 height 9
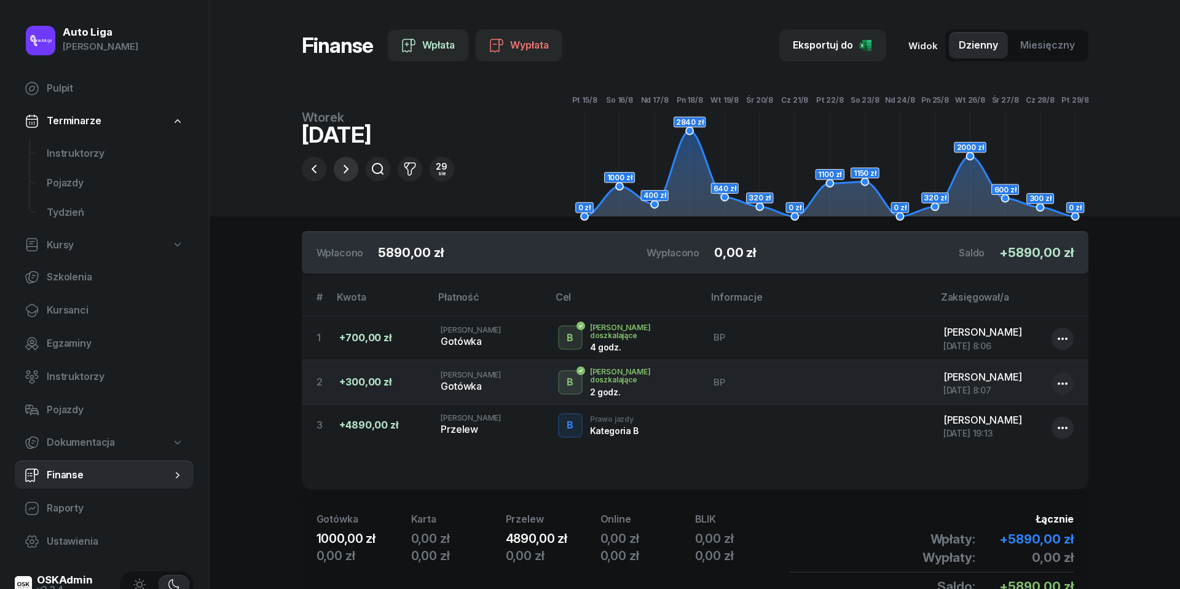
click at [350, 167] on icon "button" at bounding box center [346, 169] width 15 height 15
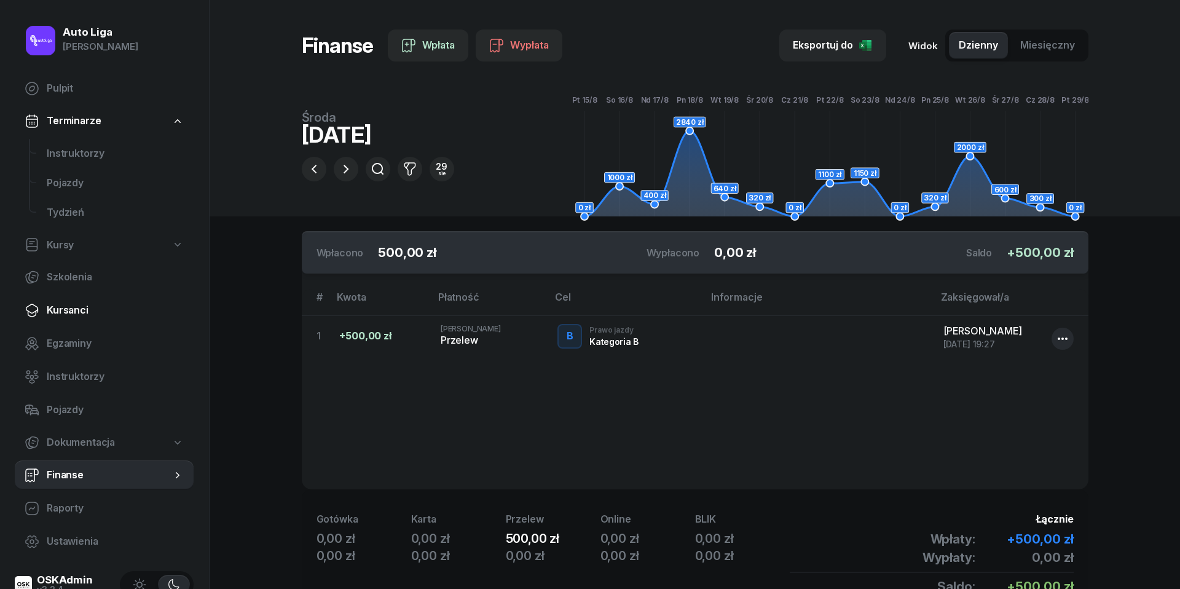
click at [73, 314] on span "Kursanci" at bounding box center [115, 310] width 137 height 16
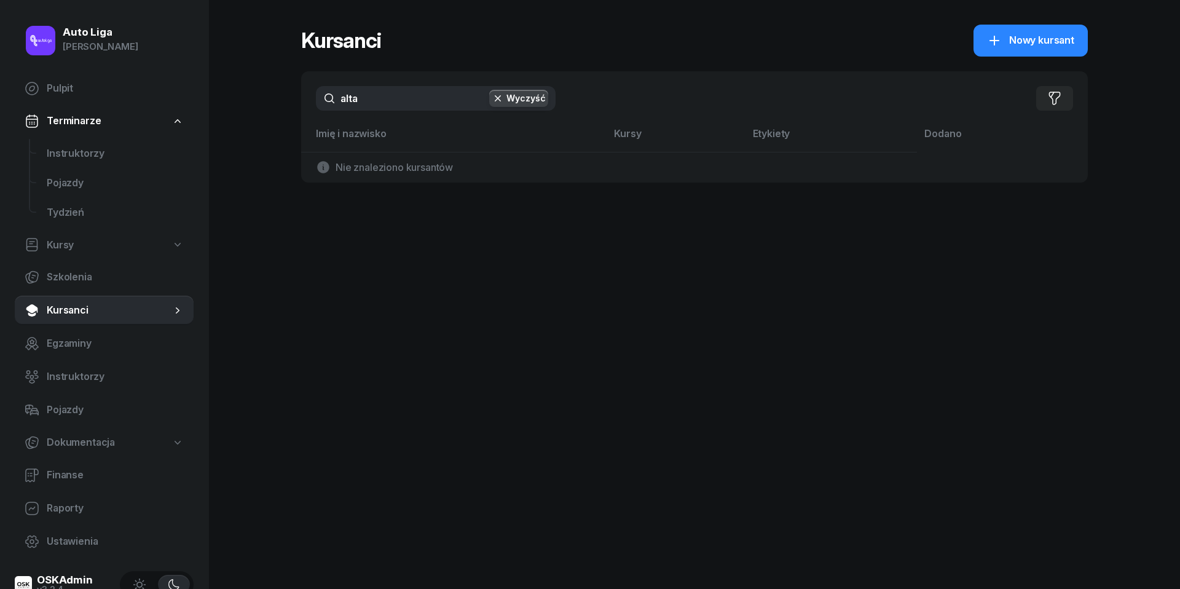
click at [362, 99] on input "alta" at bounding box center [436, 98] width 240 height 25
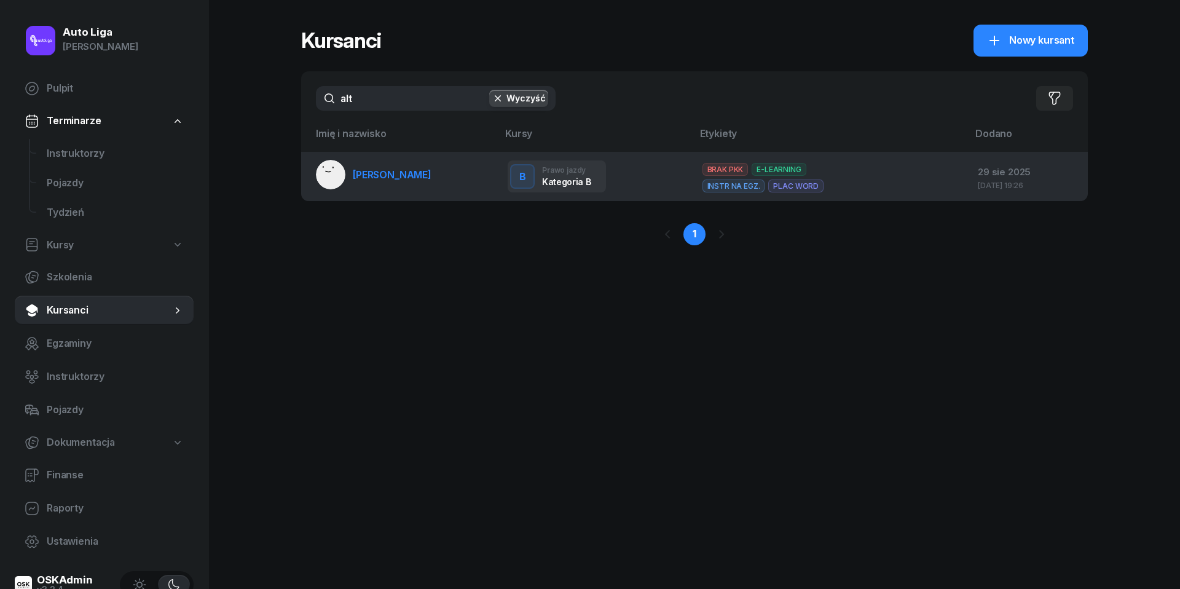
type input "alt"
click at [375, 162] on link "[PERSON_NAME]" at bounding box center [374, 175] width 116 height 30
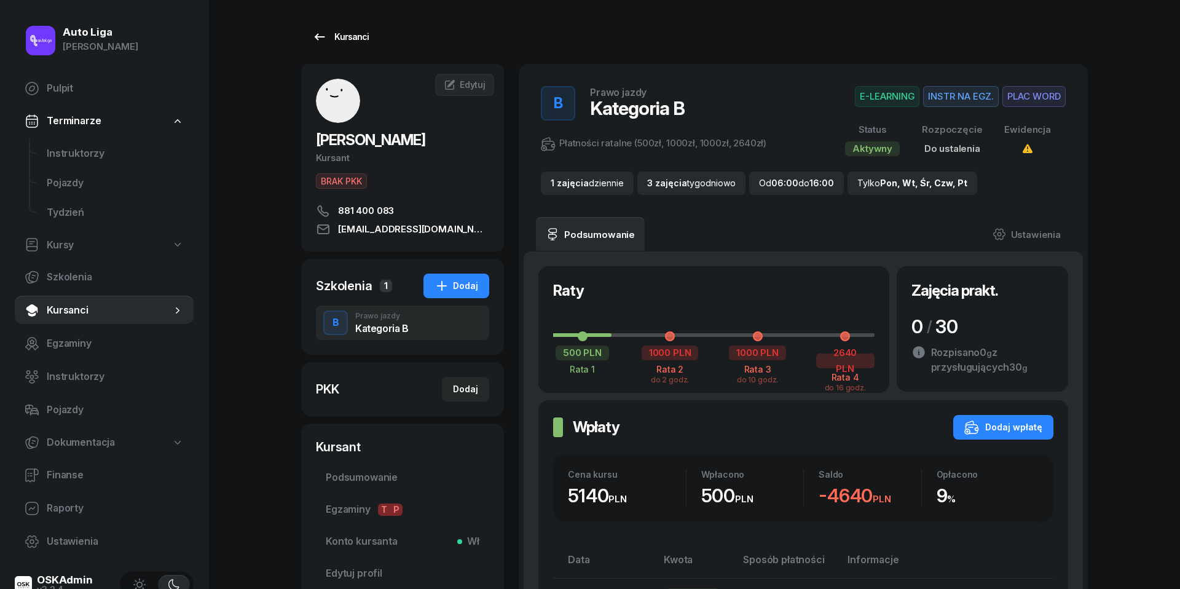
click at [326, 32] on icon at bounding box center [319, 37] width 15 height 15
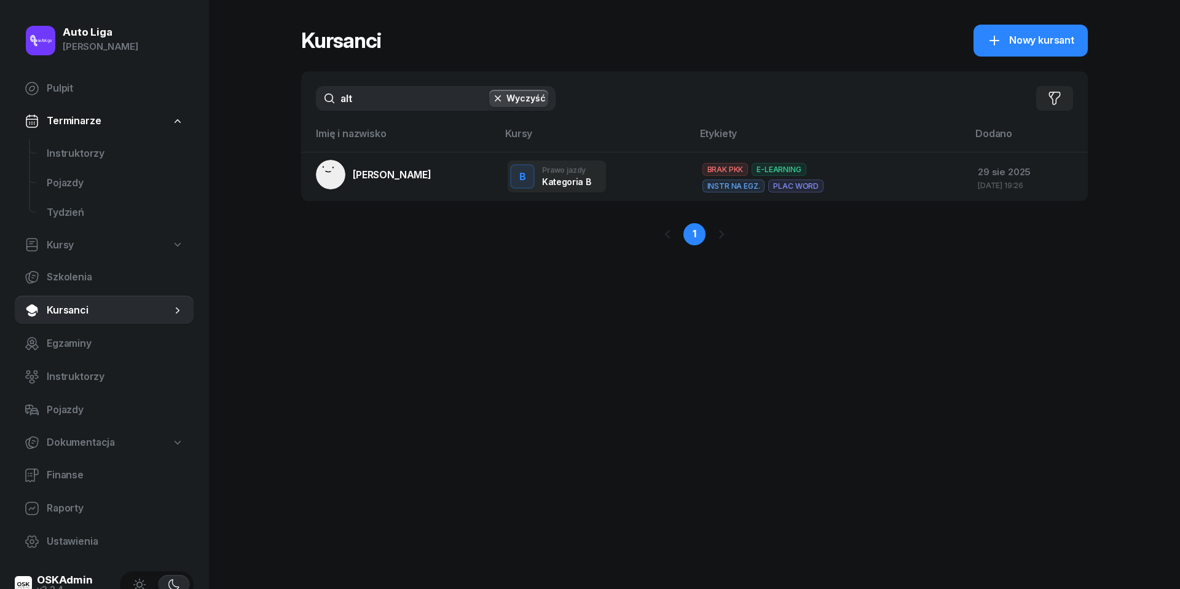
click at [369, 101] on input "alt" at bounding box center [436, 98] width 240 height 25
type input "pawle"
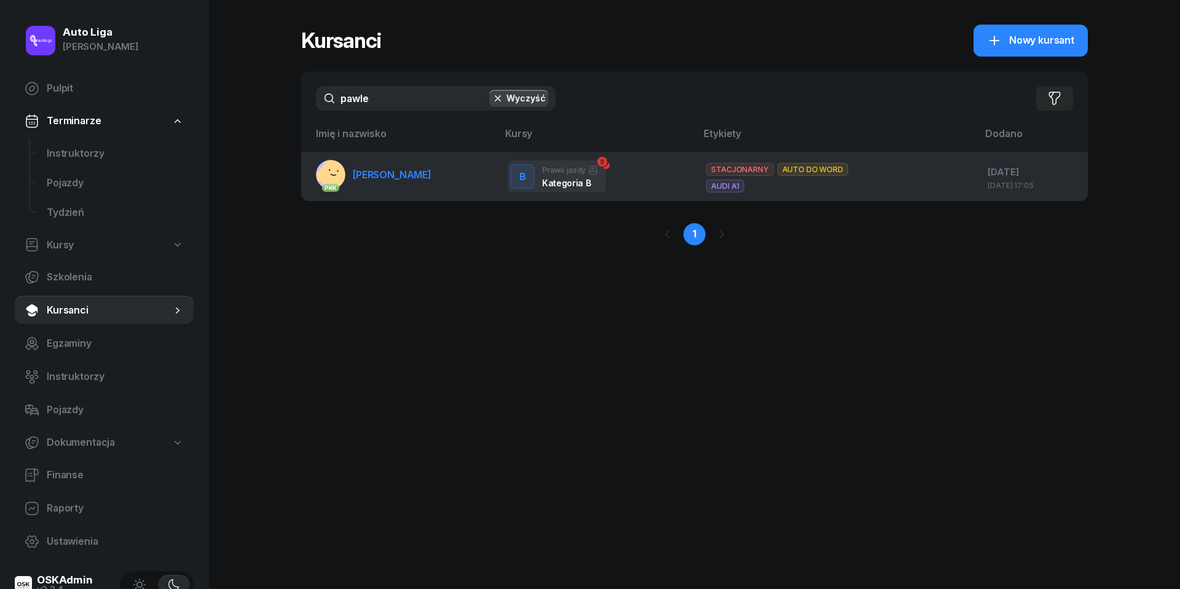
drag, startPoint x: 361, startPoint y: 126, endPoint x: 397, endPoint y: 175, distance: 60.4
click at [397, 175] on span "[PERSON_NAME]" at bounding box center [392, 174] width 79 height 12
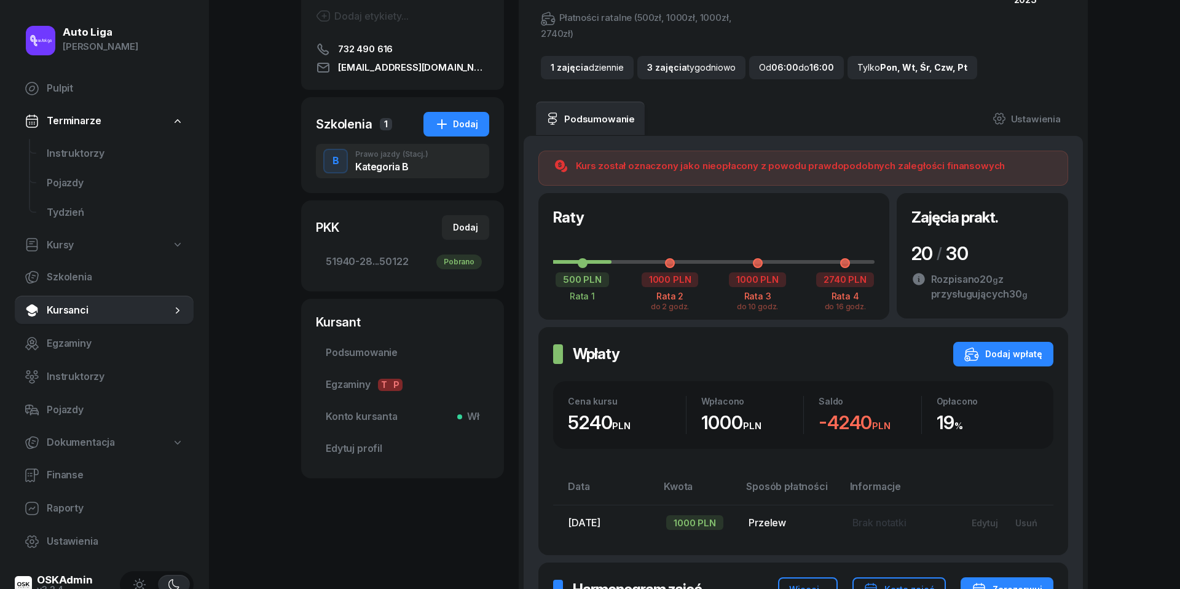
scroll to position [189, 0]
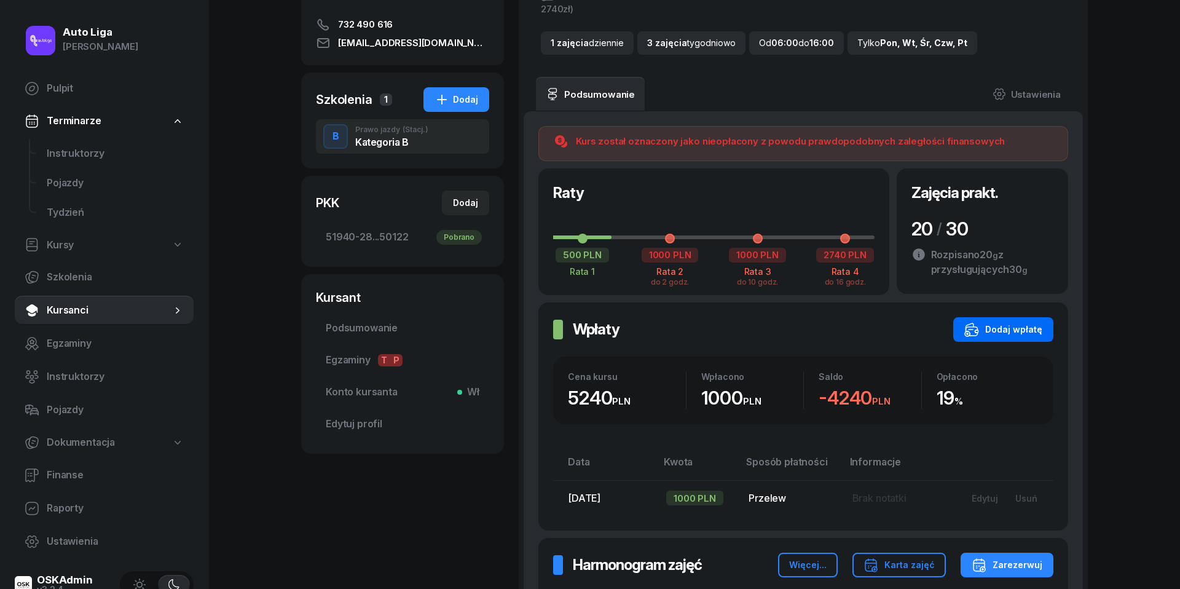
click at [1024, 327] on div "Dodaj wpłatę" at bounding box center [1004, 329] width 78 height 15
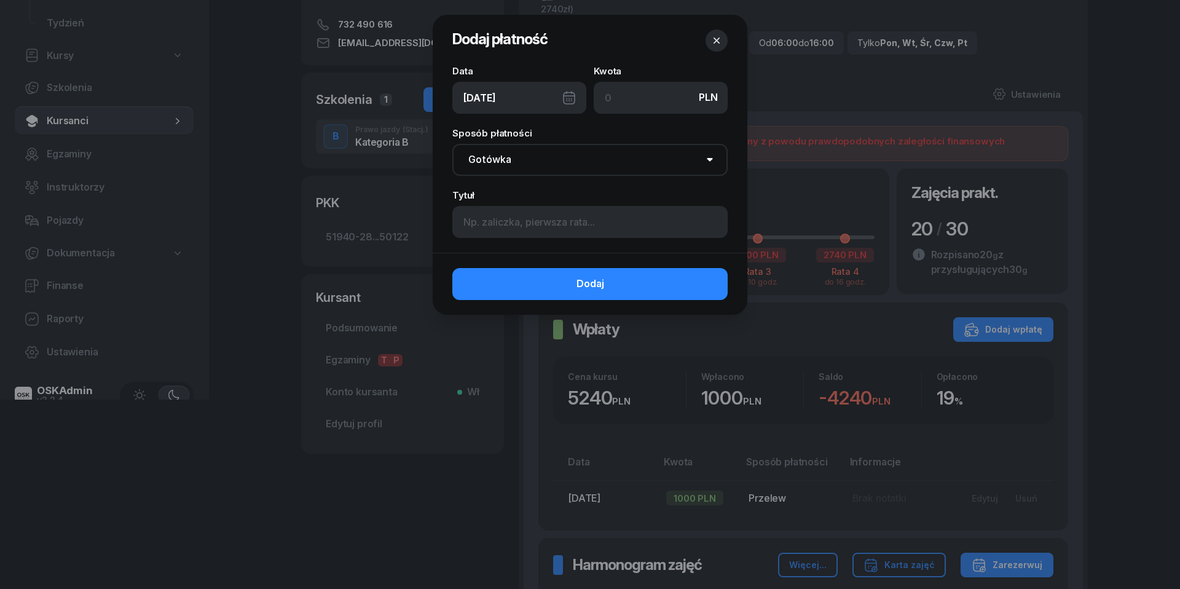
click at [574, 97] on div "[DATE]" at bounding box center [519, 98] width 134 height 32
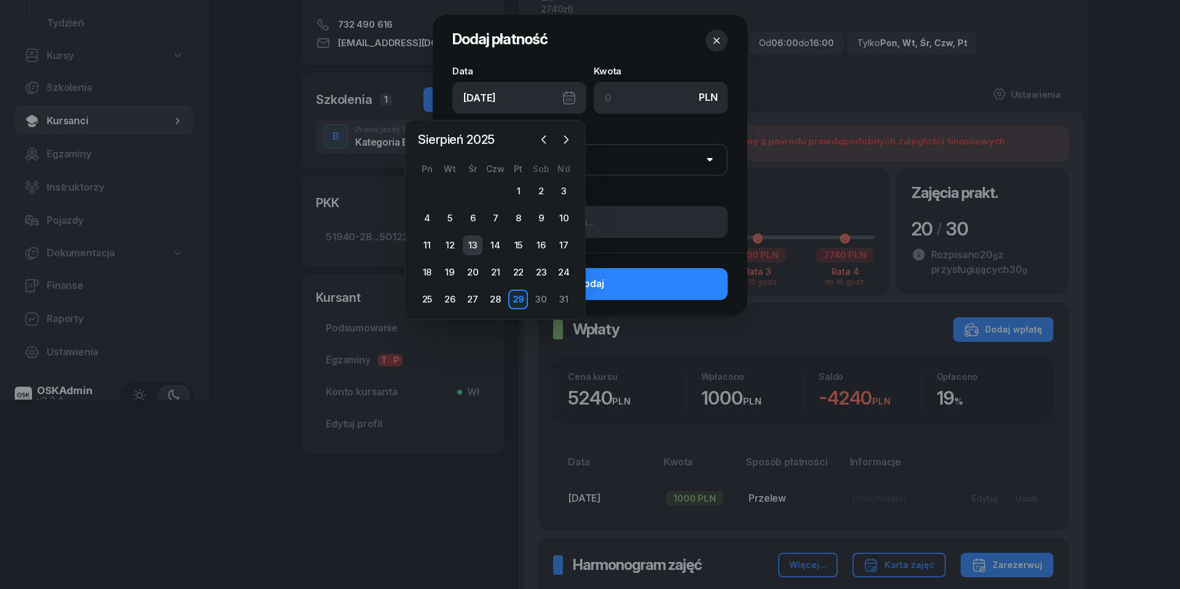
click at [470, 243] on div "13" at bounding box center [473, 245] width 20 height 20
type input "[DATE]"
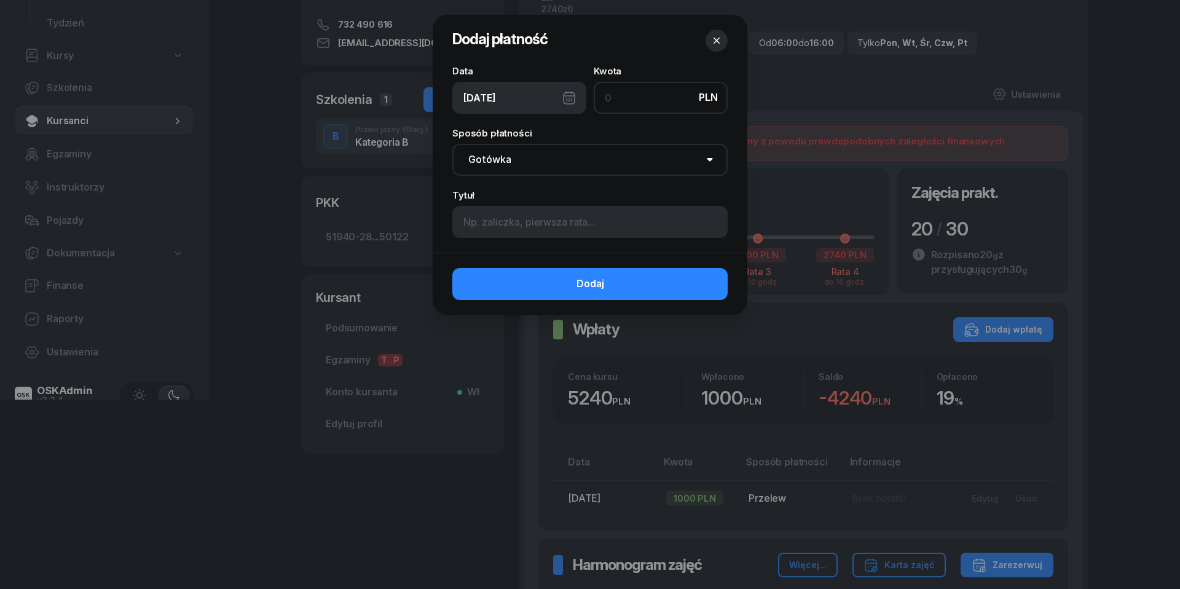
click at [608, 103] on input at bounding box center [661, 98] width 134 height 32
type input "2500"
select select "transfer"
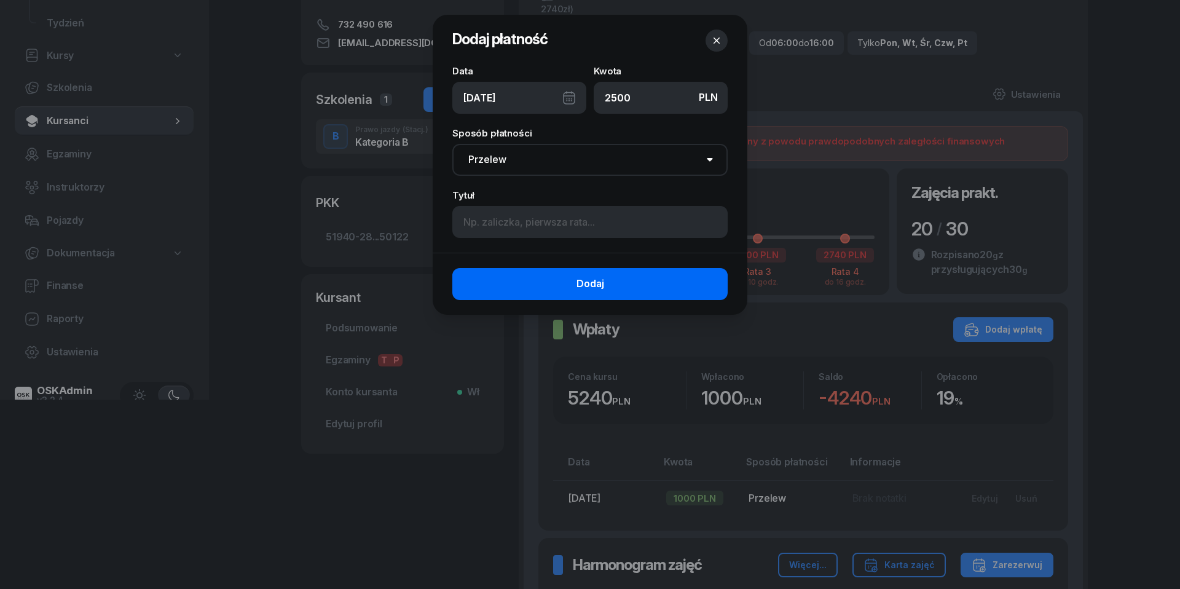
click at [626, 278] on button "Dodaj" at bounding box center [589, 284] width 275 height 32
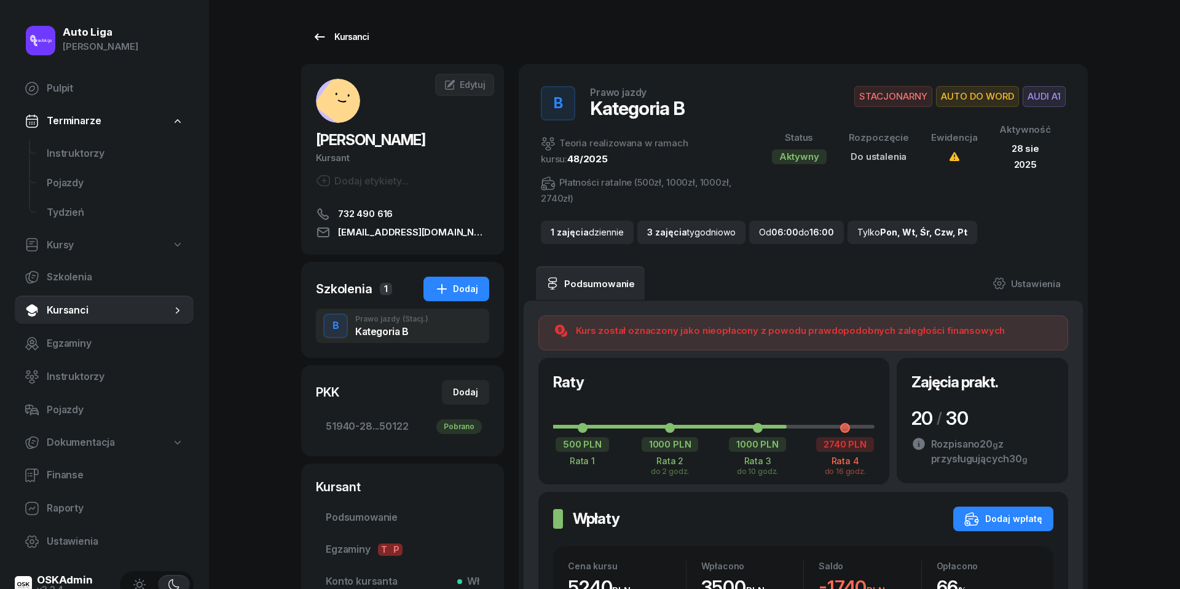
scroll to position [0, 0]
click at [334, 35] on div "Kursanci" at bounding box center [340, 37] width 57 height 15
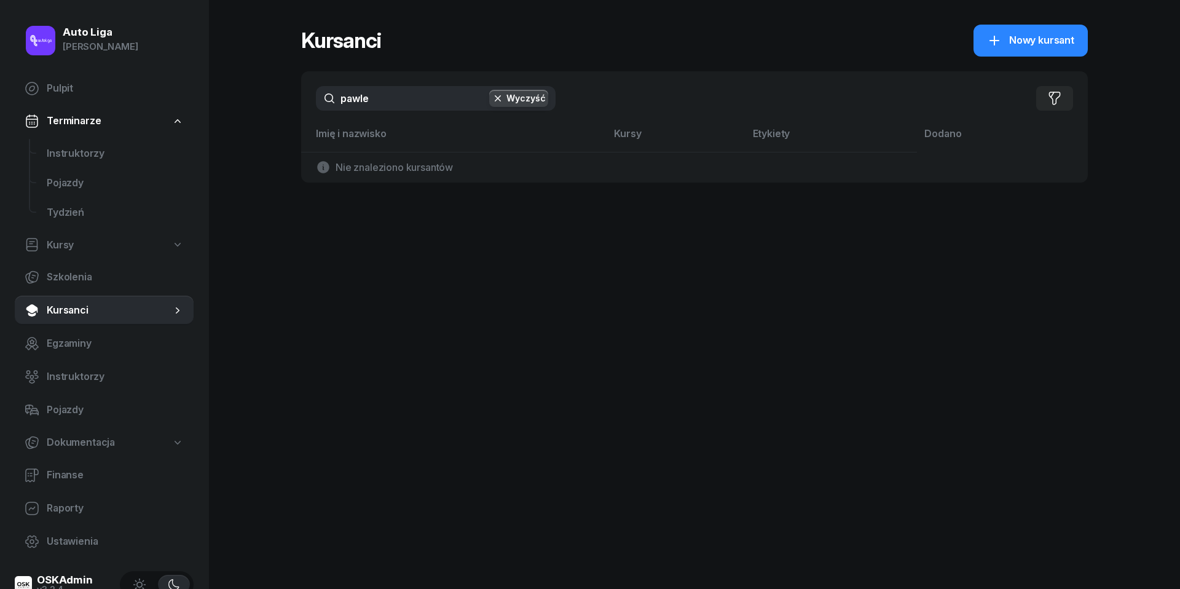
click at [375, 105] on input "pawle" at bounding box center [436, 98] width 240 height 25
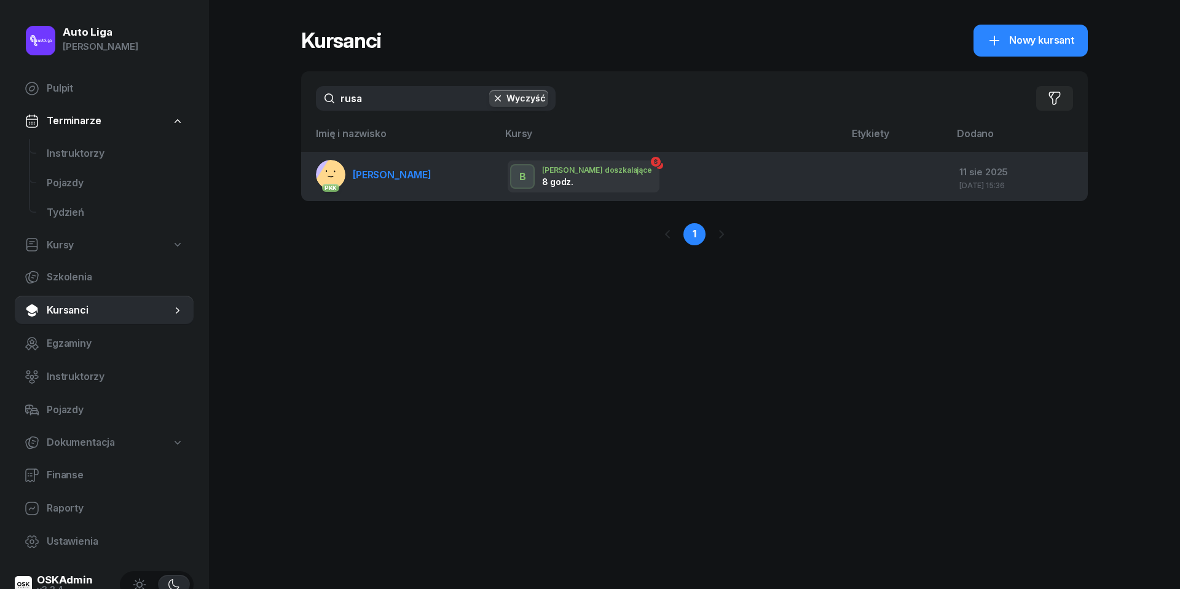
type input "rusa"
click at [386, 168] on span "[PERSON_NAME]" at bounding box center [392, 174] width 79 height 12
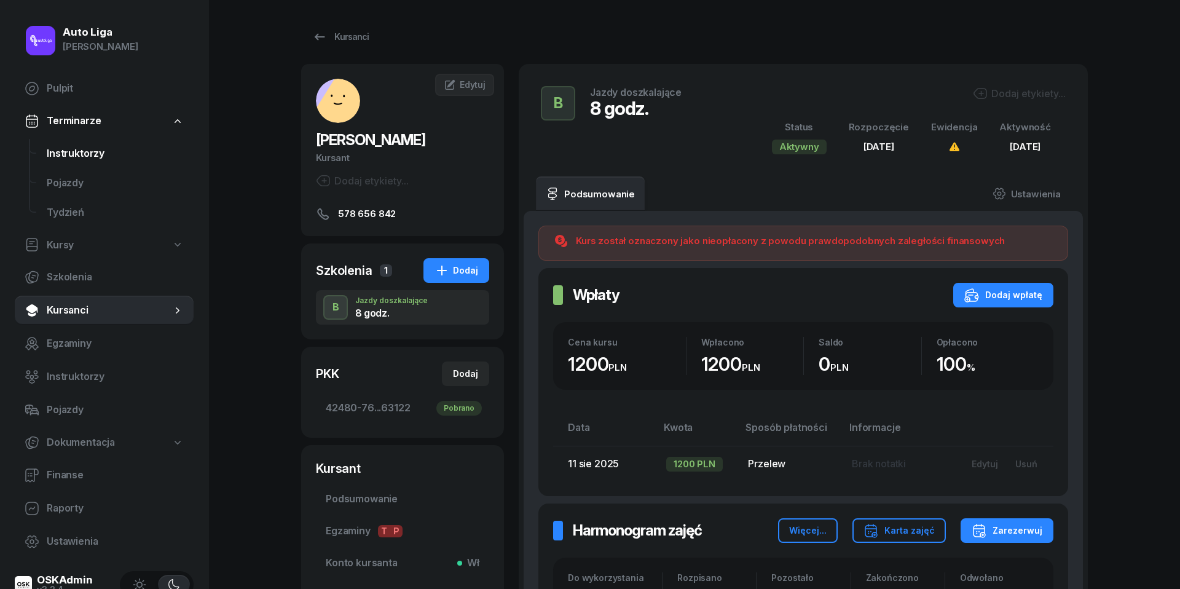
click at [70, 156] on span "Instruktorzy" at bounding box center [115, 154] width 137 height 16
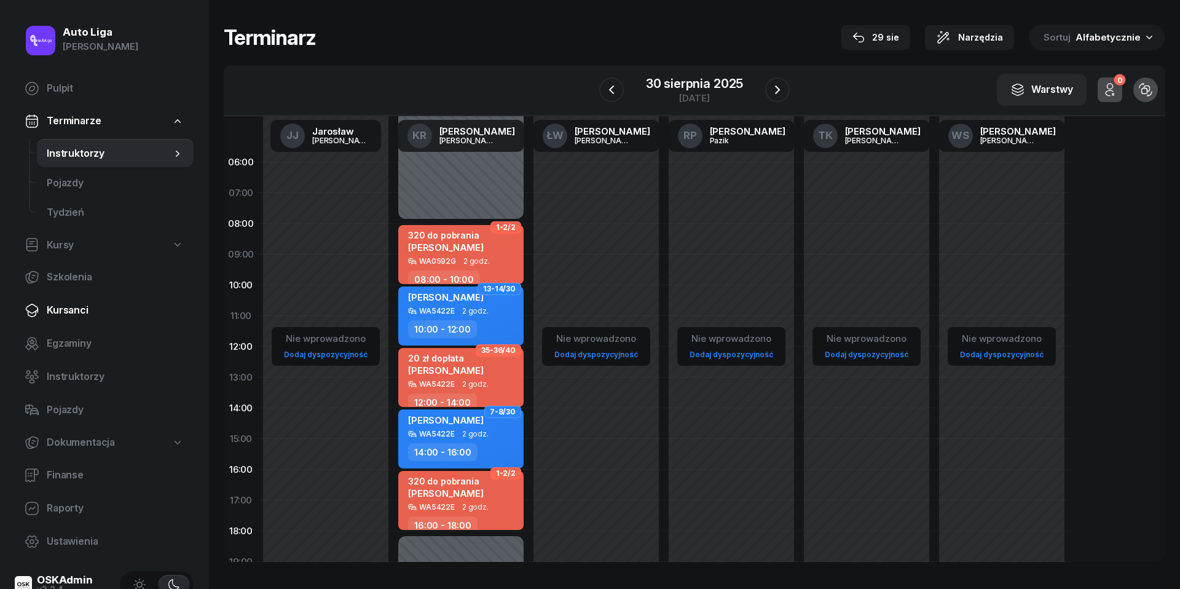
click at [67, 308] on span "Kursanci" at bounding box center [115, 310] width 137 height 16
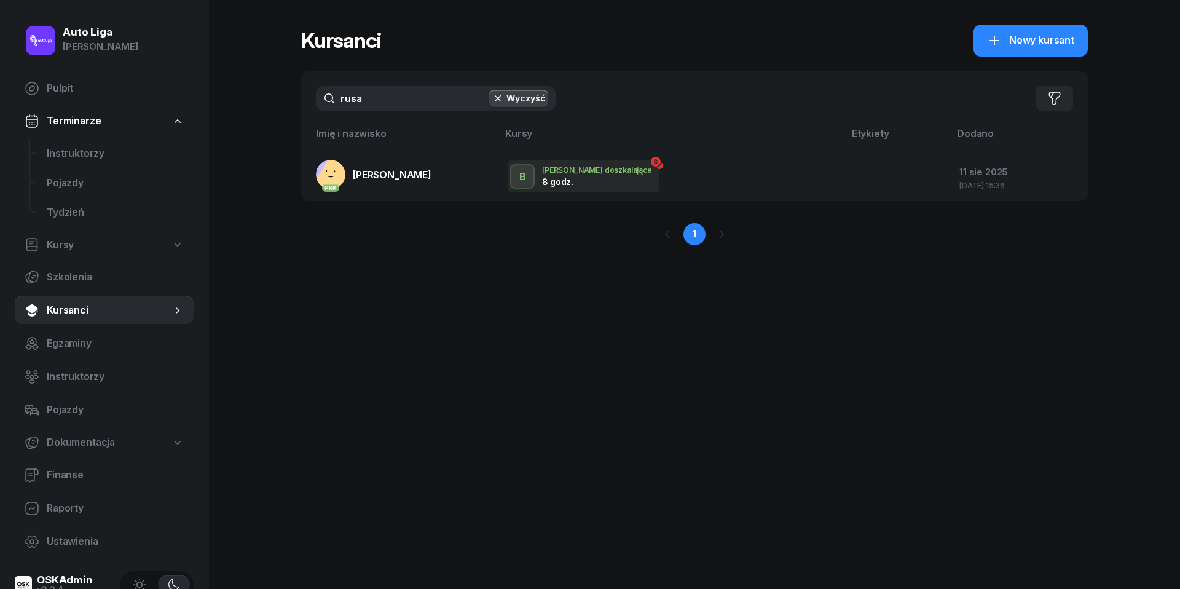
click at [366, 106] on input "rusa" at bounding box center [436, 98] width 240 height 25
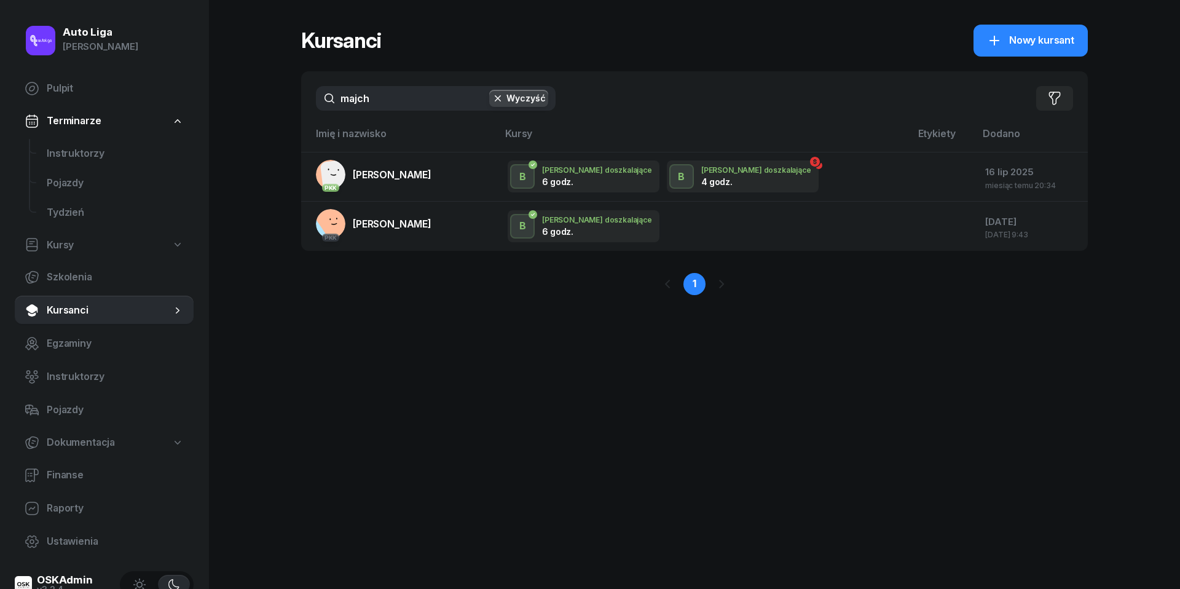
type input "mach"
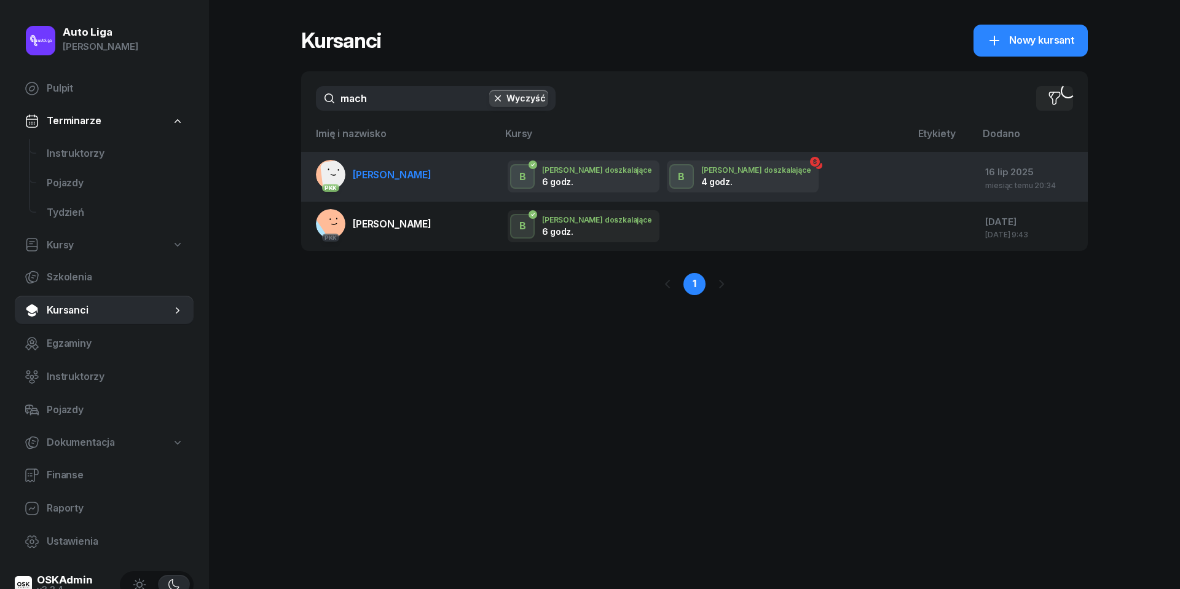
drag, startPoint x: 366, startPoint y: 128, endPoint x: 366, endPoint y: 173, distance: 44.9
click at [366, 173] on span "[PERSON_NAME]" at bounding box center [392, 174] width 79 height 12
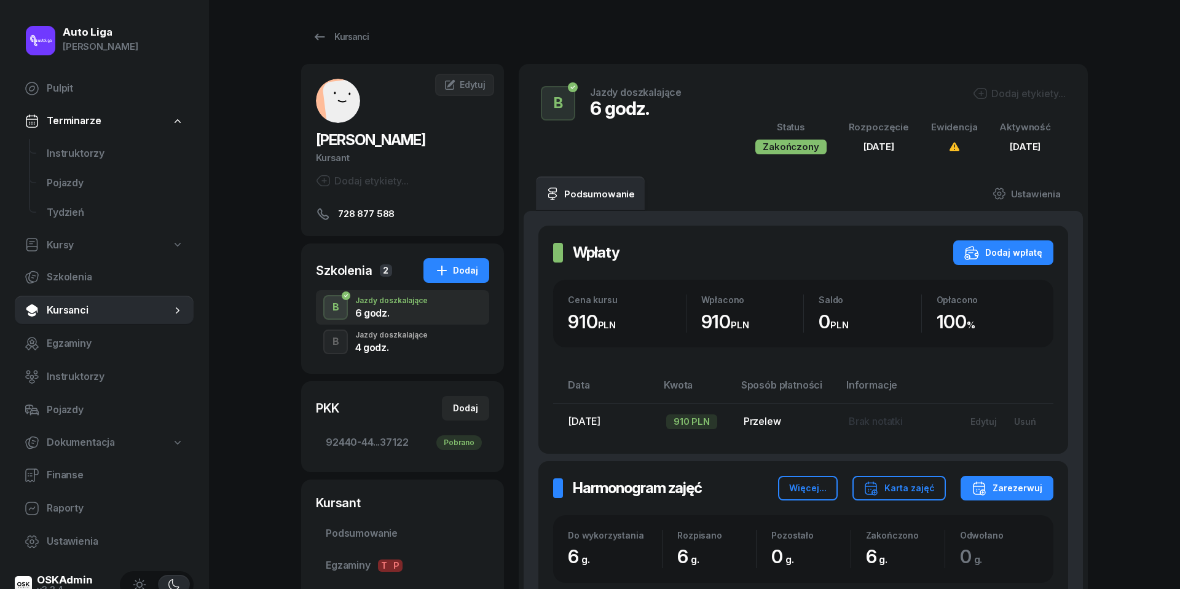
click at [400, 338] on div "Jazdy doszkalające" at bounding box center [391, 334] width 73 height 7
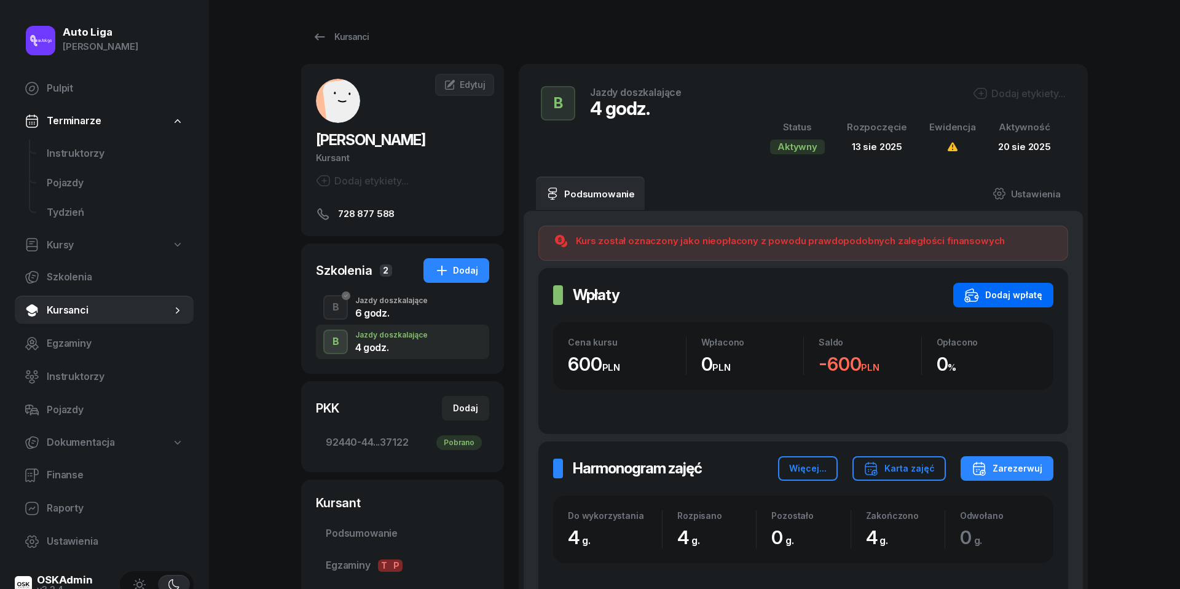
click at [1016, 288] on div "Dodaj wpłatę" at bounding box center [1004, 295] width 78 height 15
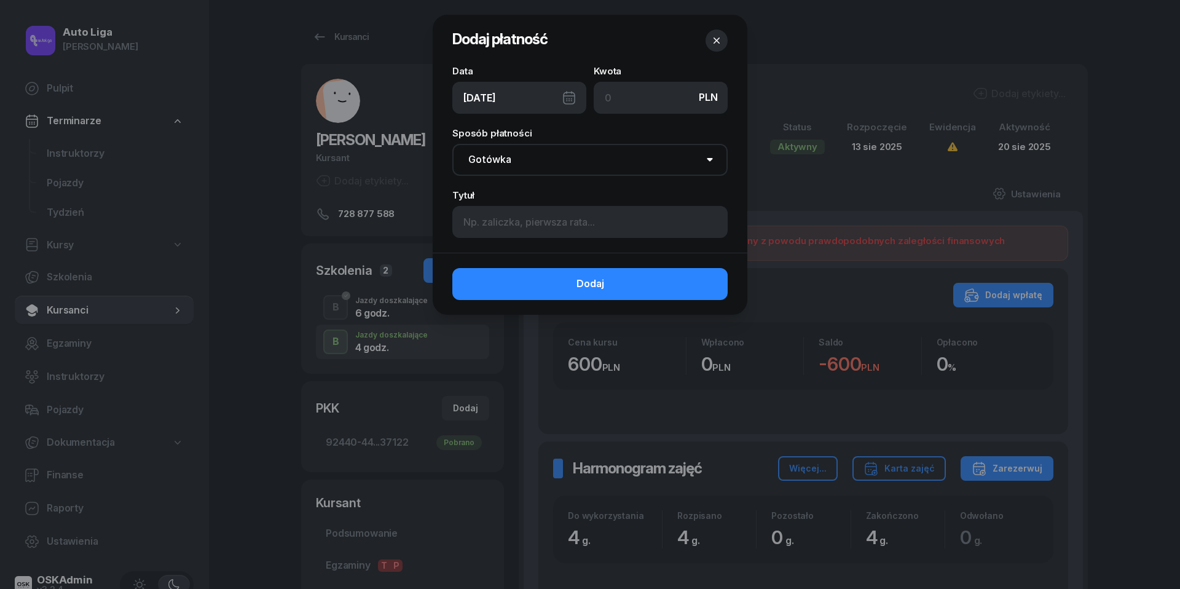
click at [569, 94] on div "[DATE]" at bounding box center [519, 98] width 134 height 32
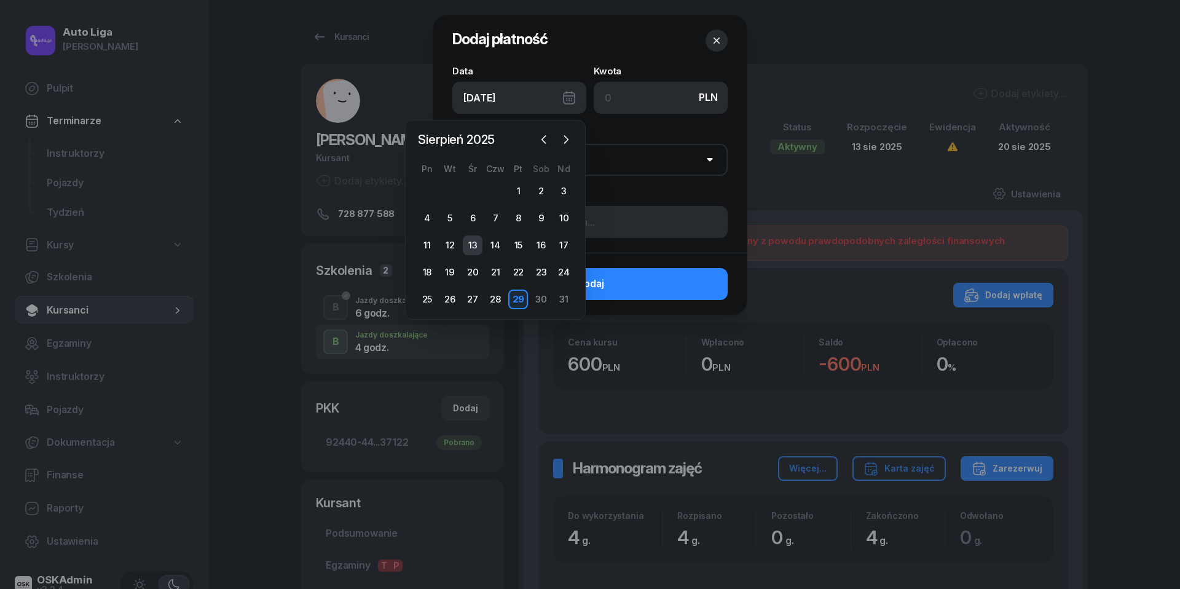
click at [473, 242] on div "13" at bounding box center [473, 245] width 20 height 20
type input "[DATE]"
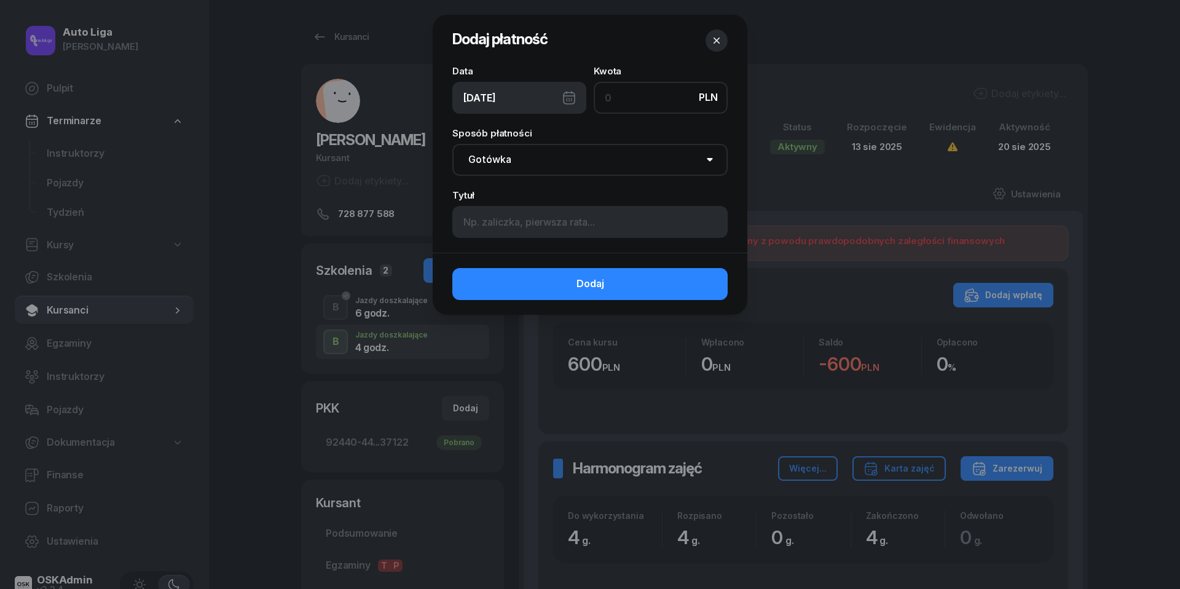
click at [625, 98] on input at bounding box center [661, 98] width 134 height 32
type input "600"
select select "transfer"
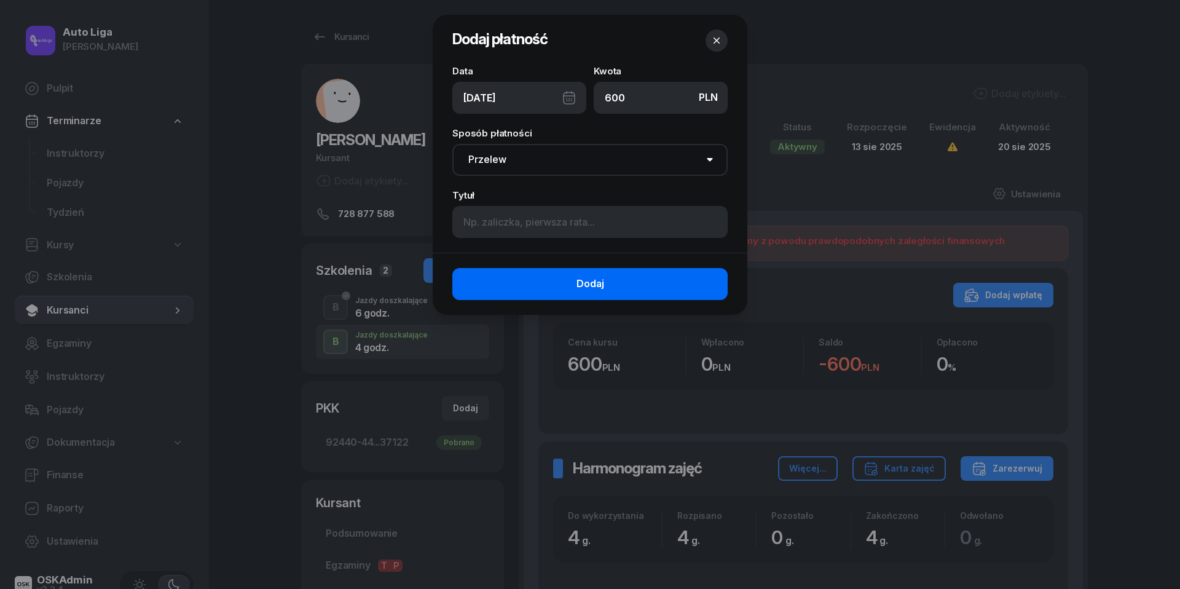
click at [579, 288] on span "Dodaj" at bounding box center [591, 284] width 28 height 16
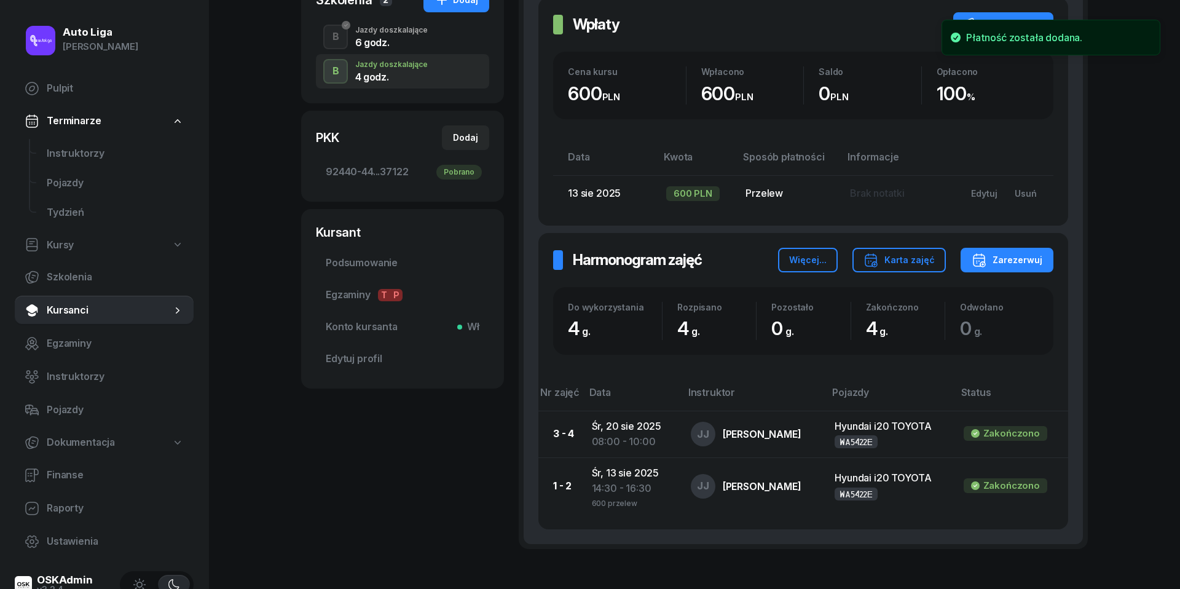
scroll to position [276, 0]
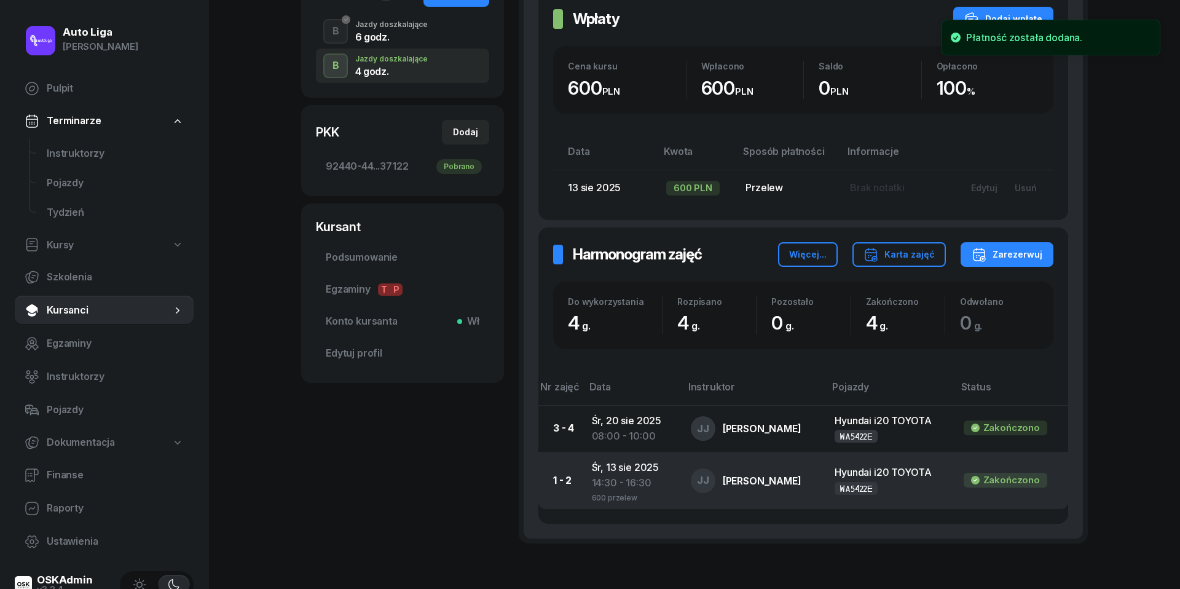
click at [628, 479] on div "14:30 - 16:30" at bounding box center [631, 483] width 79 height 16
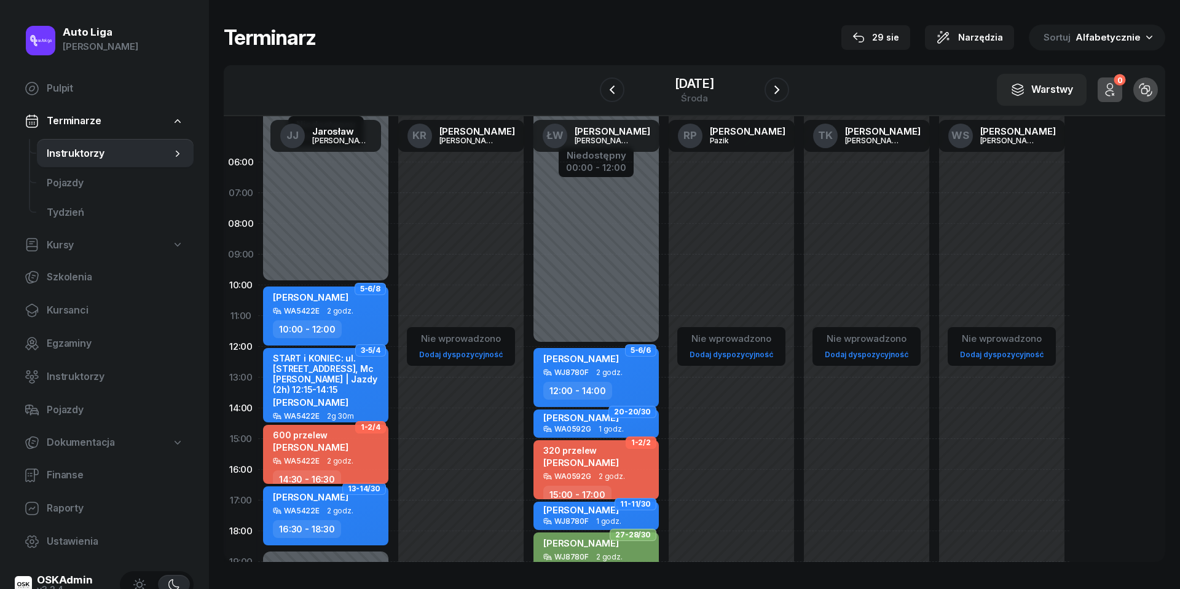
click at [350, 460] on span "2 godz." at bounding box center [340, 461] width 26 height 9
select select "14"
select select "30"
select select "16"
select select "30"
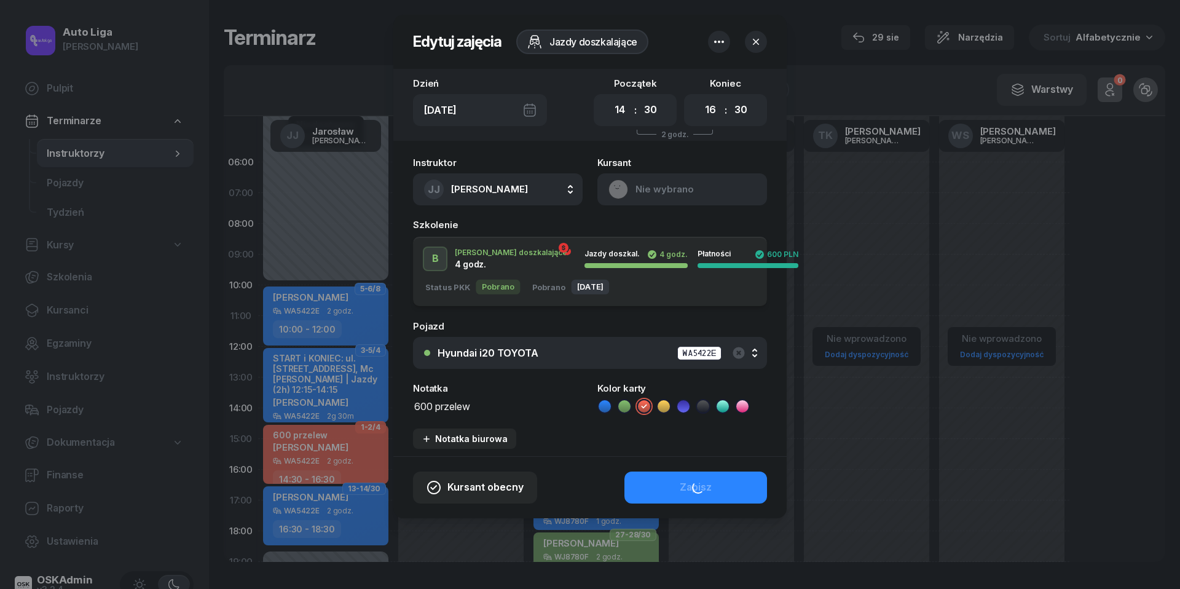
click at [450, 407] on textarea "600 przelew" at bounding box center [498, 405] width 170 height 15
click at [606, 401] on icon at bounding box center [605, 406] width 12 height 12
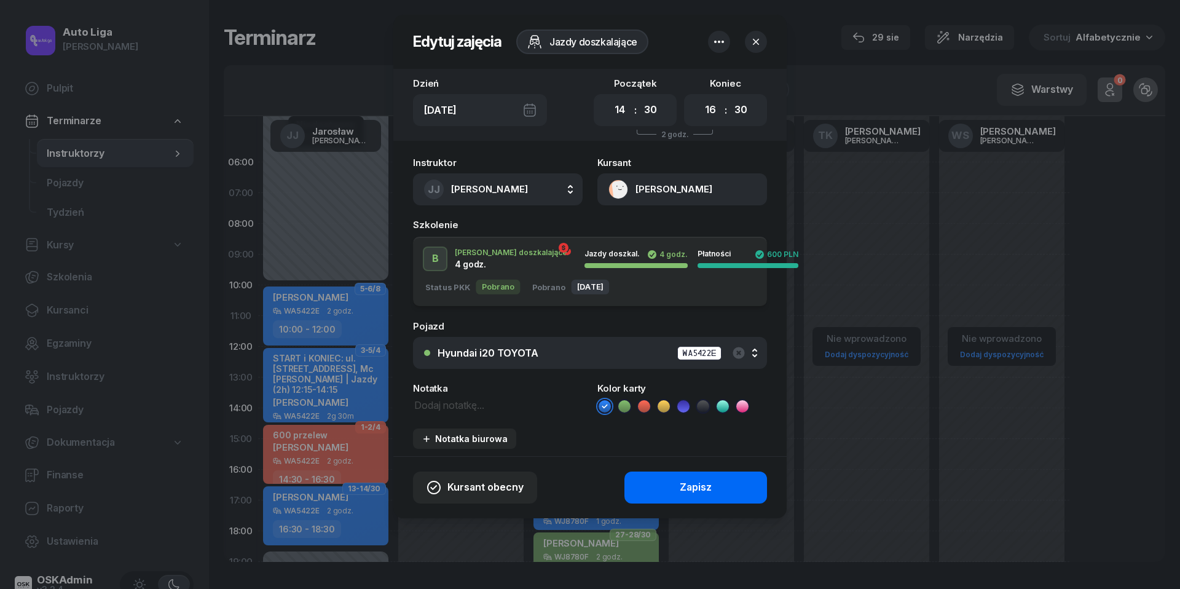
click at [695, 488] on div "Zapisz" at bounding box center [696, 488] width 32 height 16
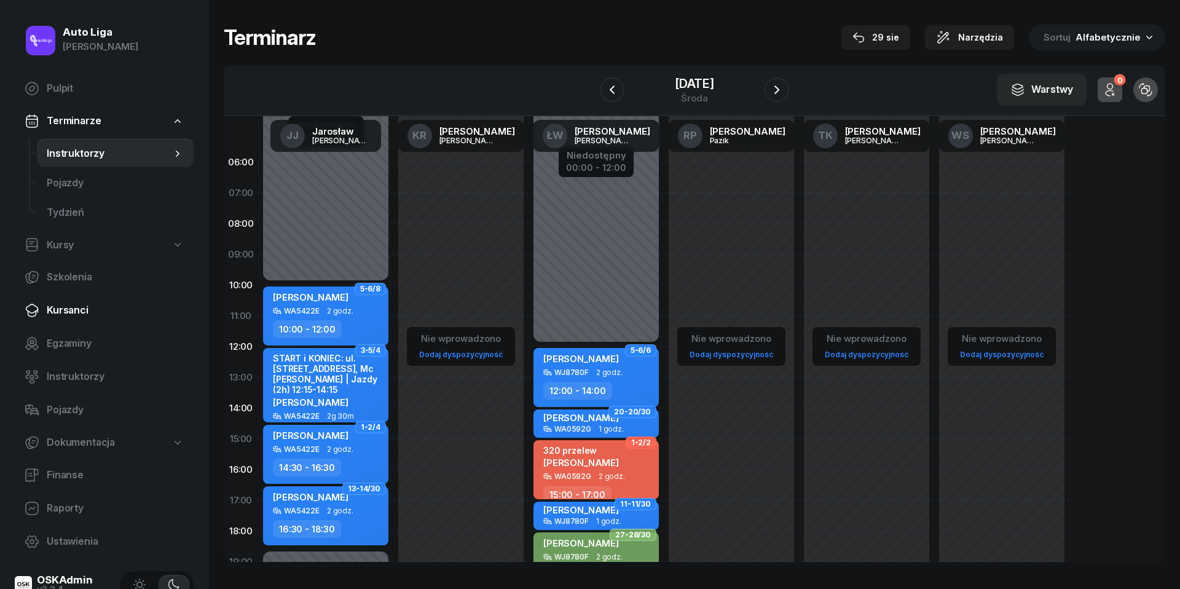
click at [69, 312] on span "Kursanci" at bounding box center [115, 310] width 137 height 16
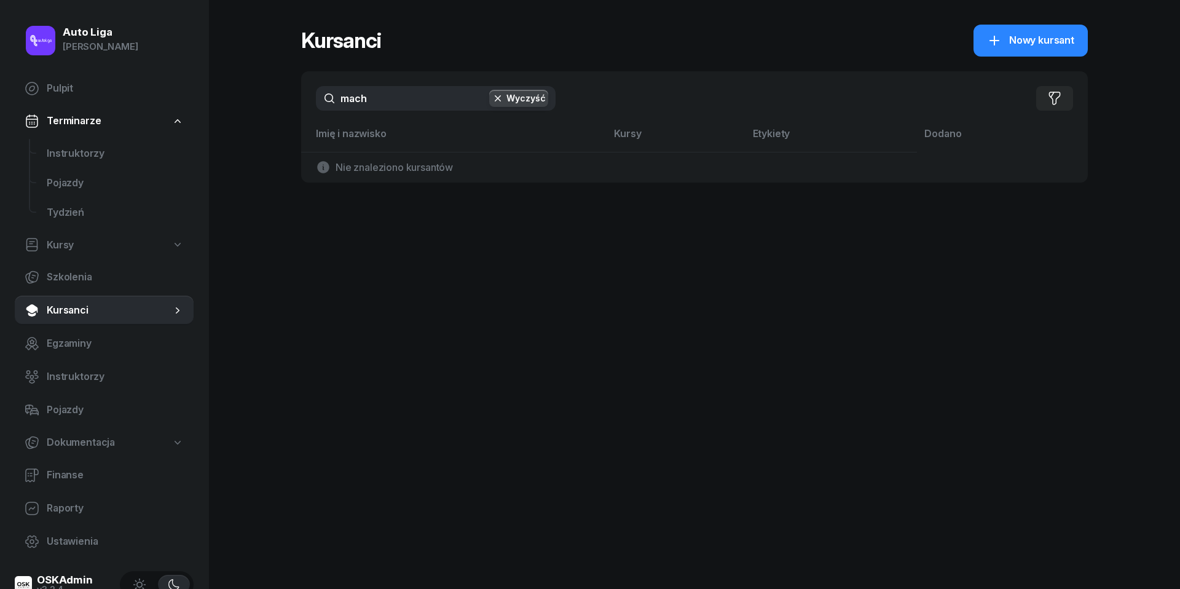
click at [377, 97] on input "mach" at bounding box center [436, 98] width 240 height 25
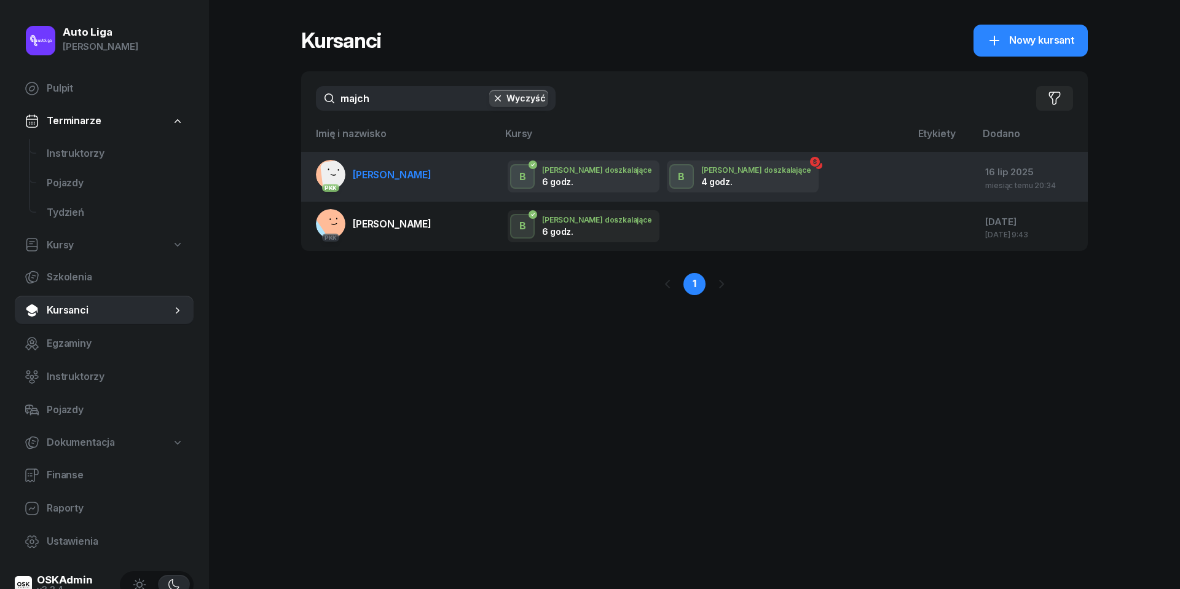
type input "majch"
click at [363, 168] on span "[PERSON_NAME]" at bounding box center [392, 174] width 79 height 12
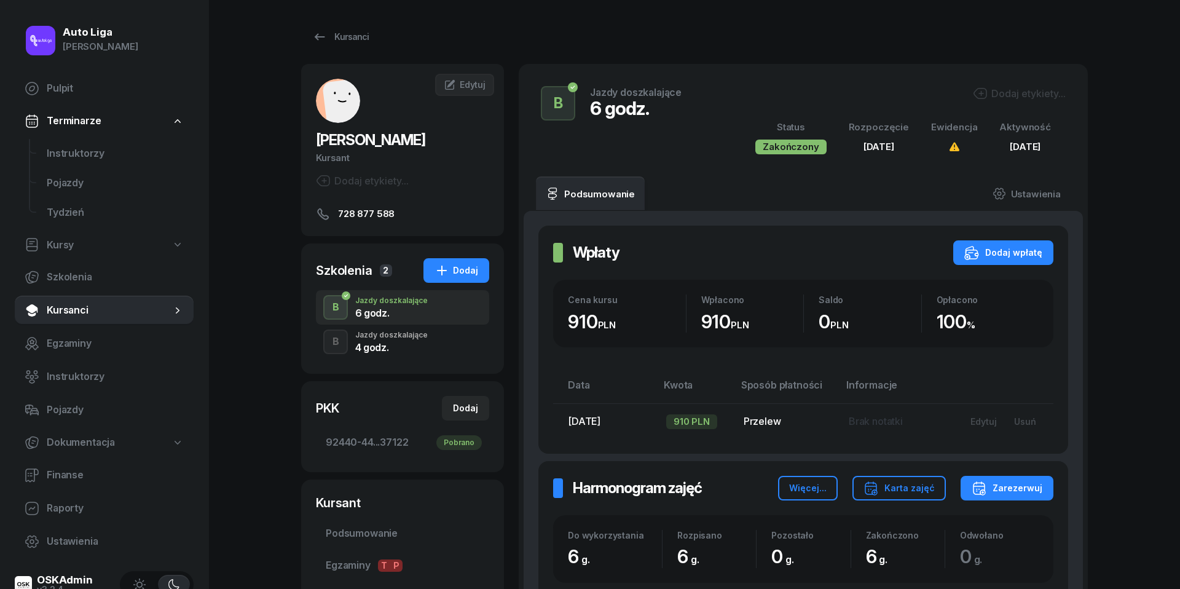
click at [406, 333] on div "Jazdy doszkalające" at bounding box center [391, 334] width 73 height 7
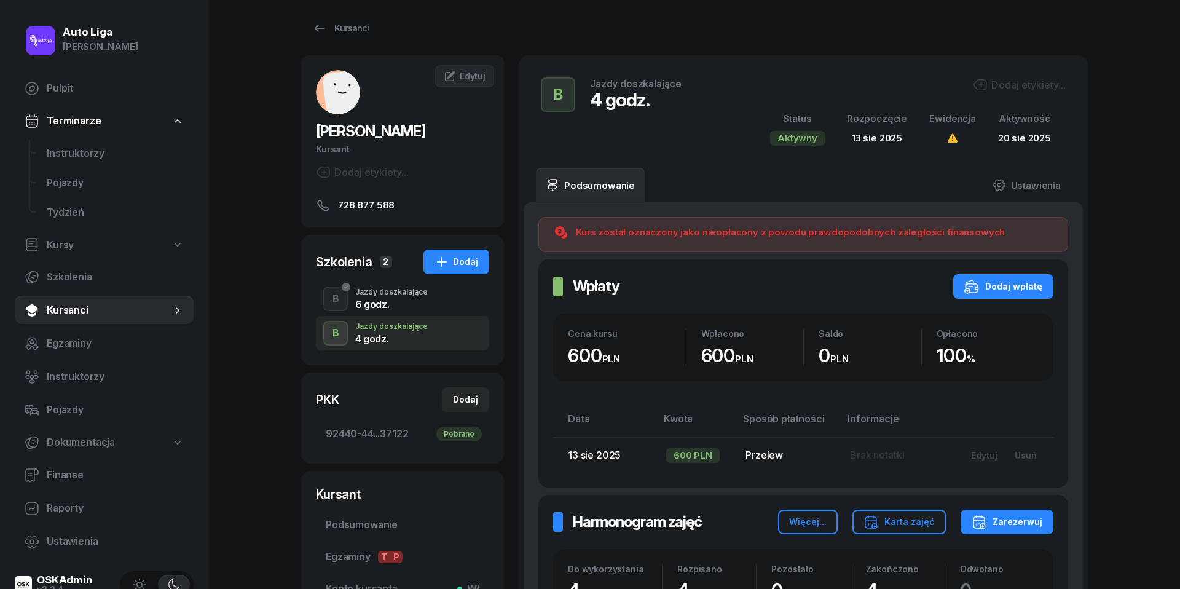
scroll to position [7, 0]
click at [320, 30] on icon at bounding box center [319, 29] width 15 height 15
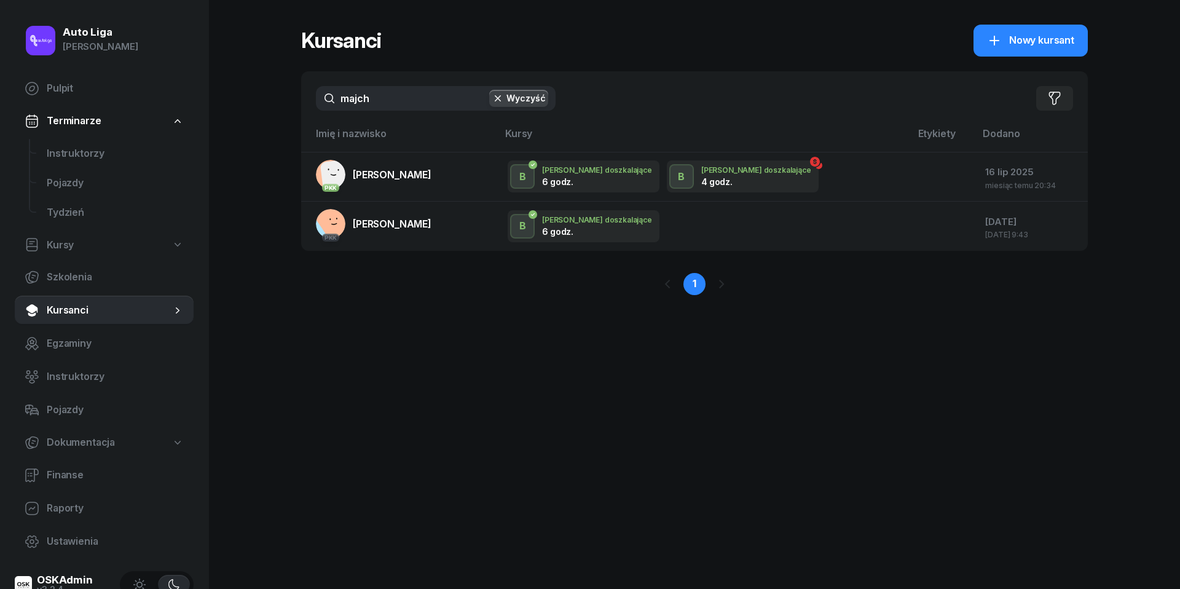
click at [397, 89] on input "majch" at bounding box center [436, 98] width 240 height 25
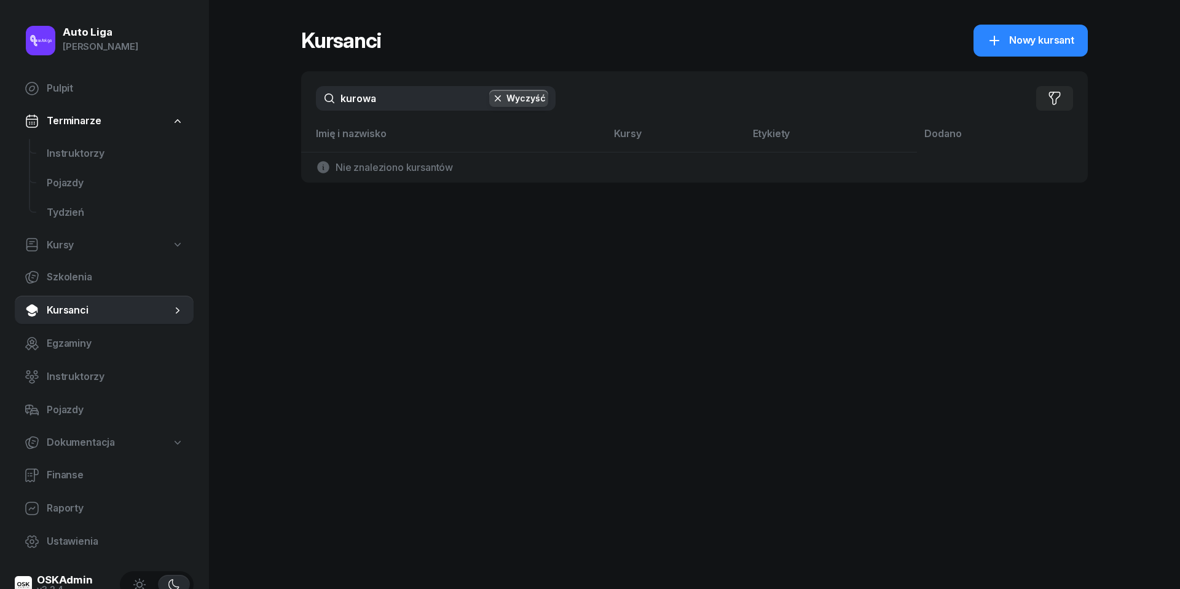
click at [408, 106] on input "kurowa" at bounding box center [436, 98] width 240 height 25
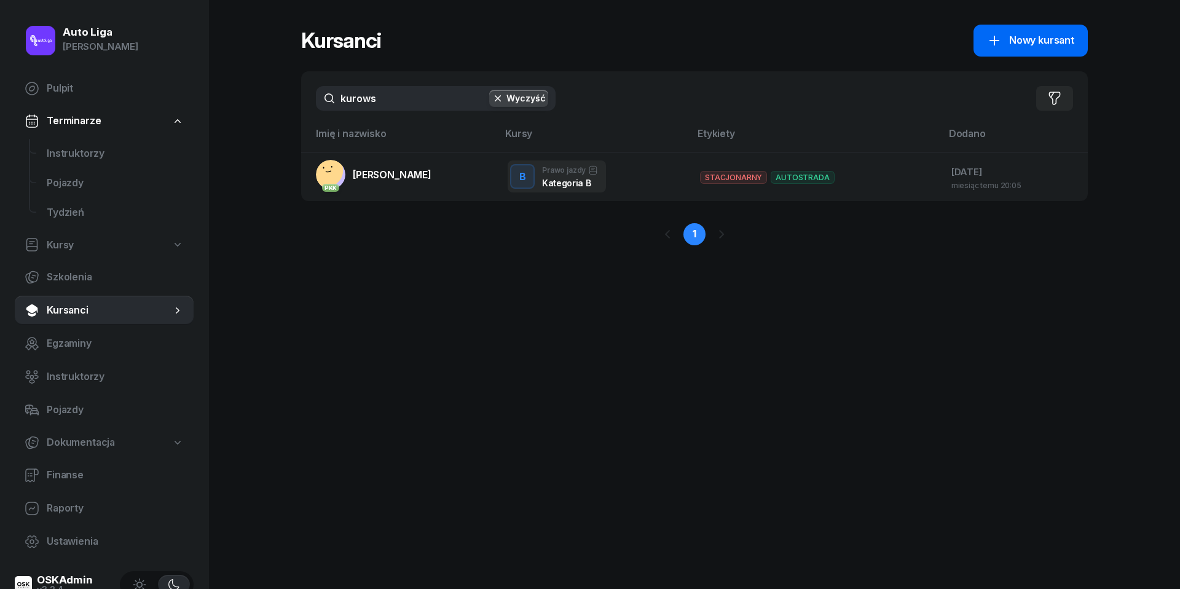
type input "kurows"
click at [1032, 42] on span "Nowy kursant" at bounding box center [1041, 41] width 65 height 16
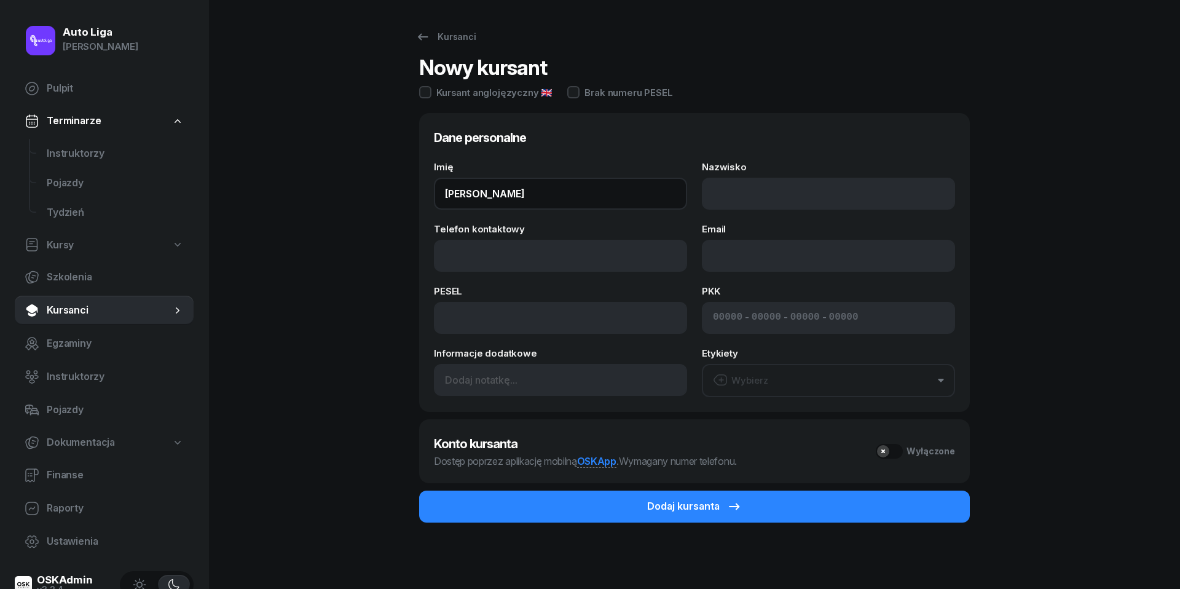
type input "[PERSON_NAME]"
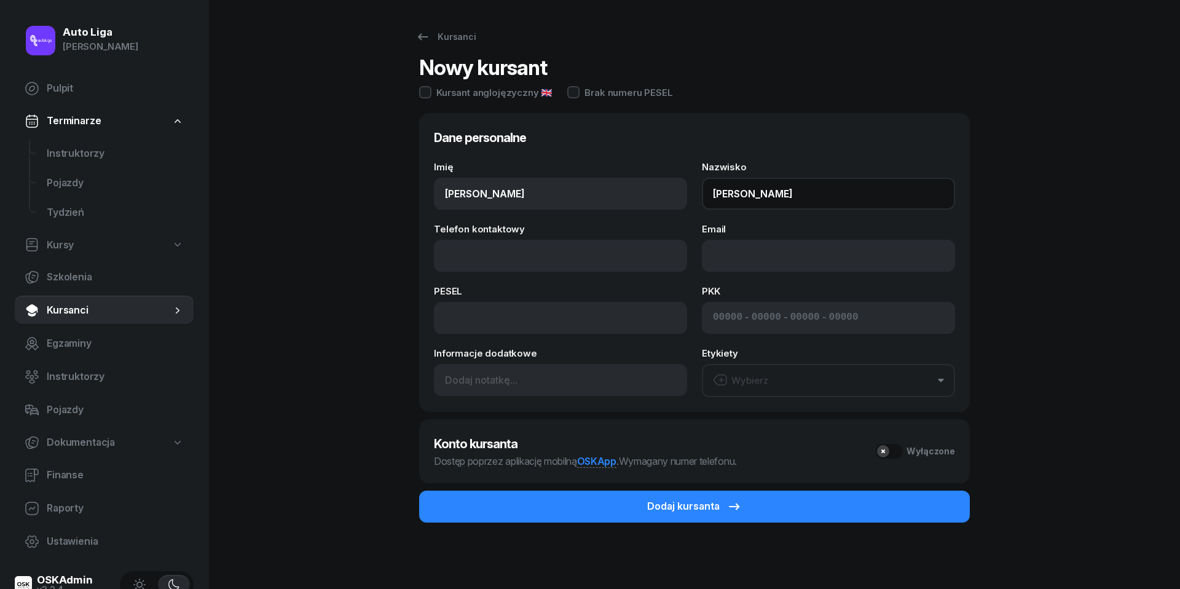
type input "[PERSON_NAME]"
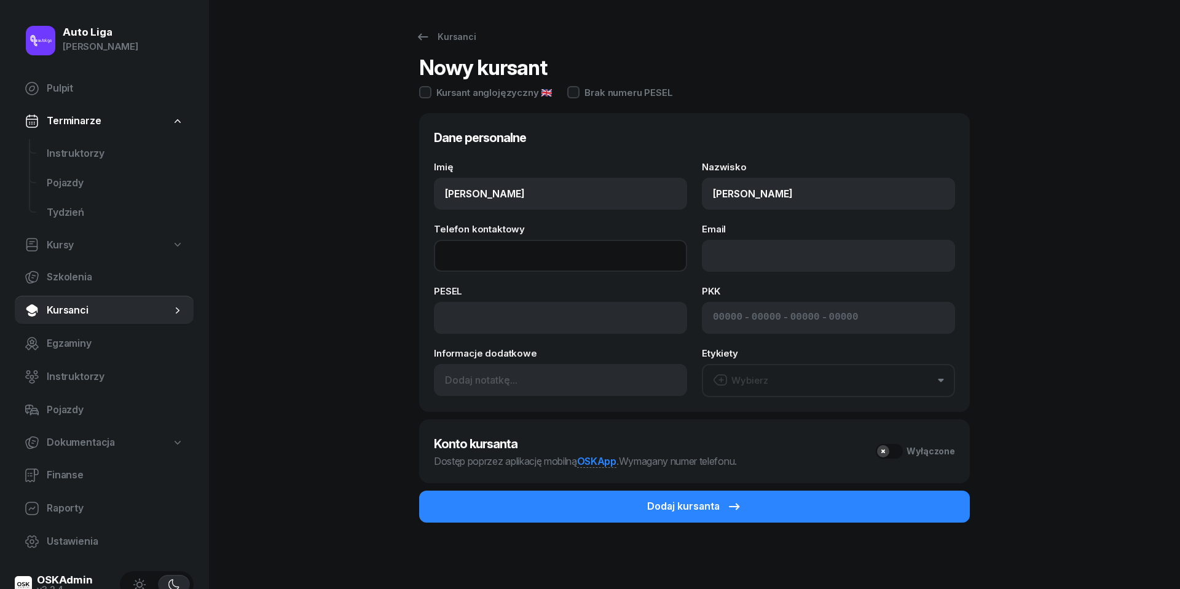
paste input "tel:[PHONE_NUMBER]"
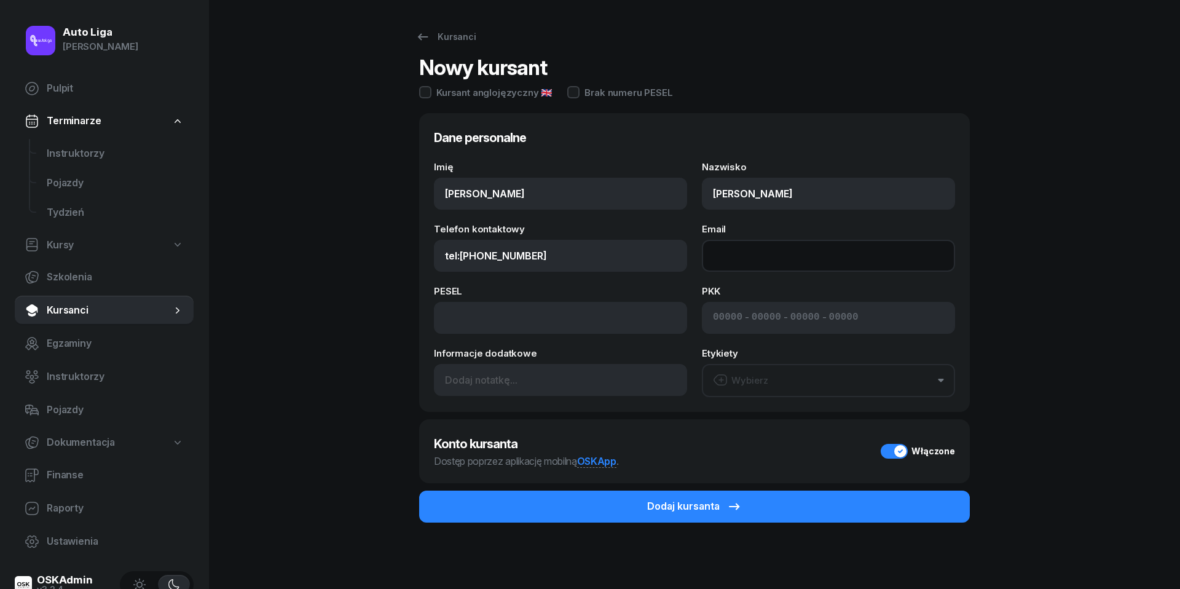
type input "507 285 135"
paste input "mailto:[EMAIL_ADDRESS][DOMAIN_NAME]"
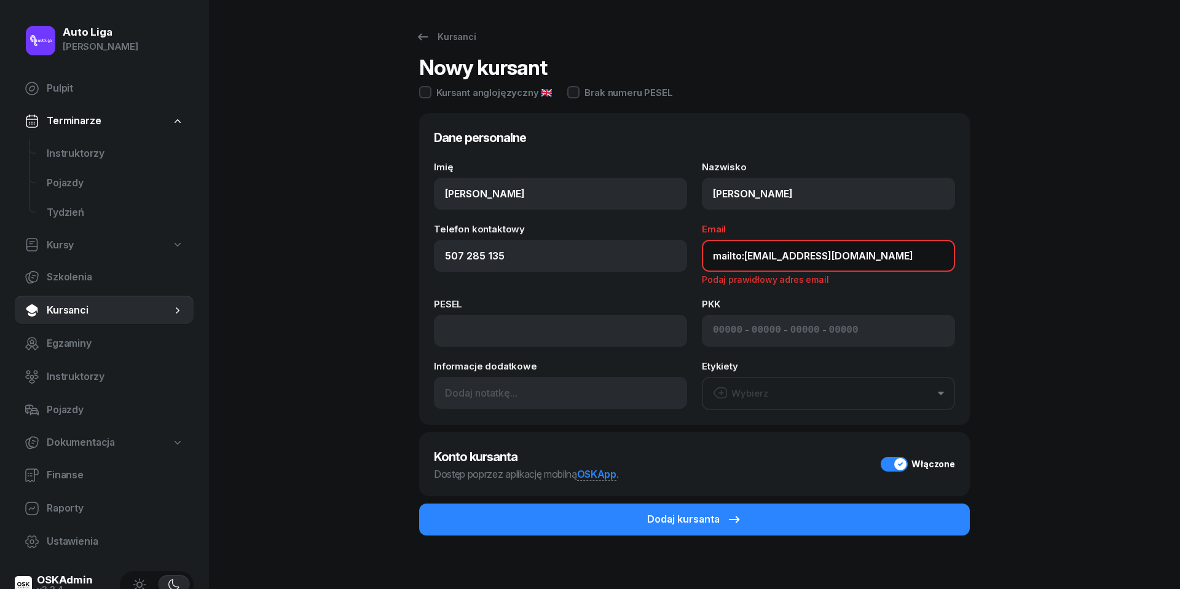
click at [748, 257] on input "mailto:[EMAIL_ADDRESS][DOMAIN_NAME]" at bounding box center [828, 256] width 253 height 32
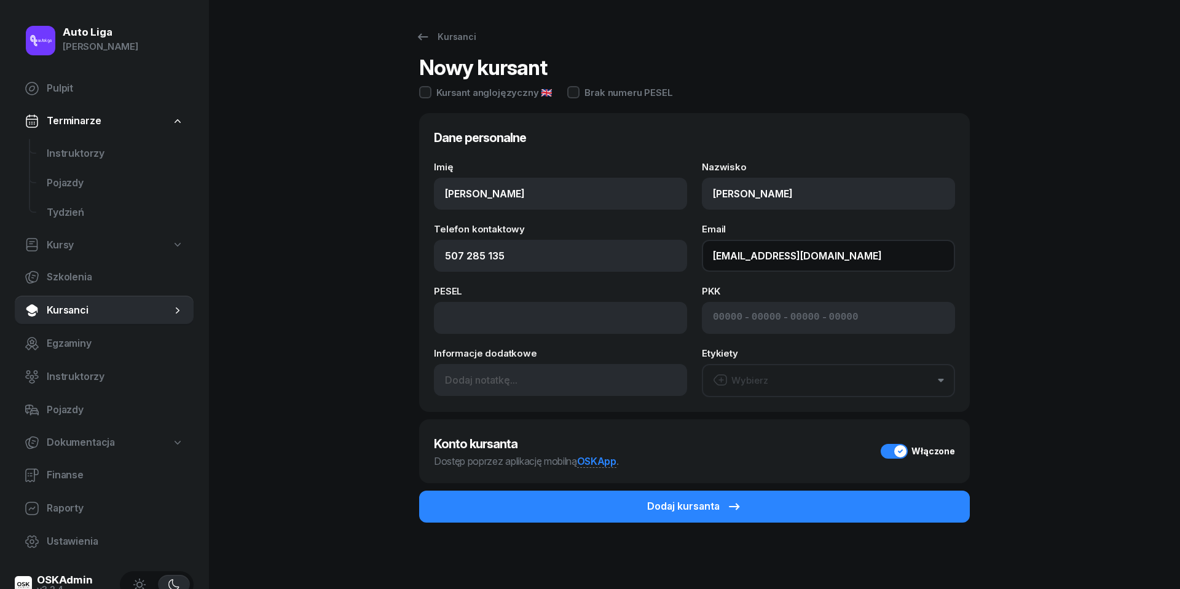
type input "[EMAIL_ADDRESS][DOMAIN_NAME]"
click at [841, 384] on button "Wybierz" at bounding box center [828, 380] width 253 height 33
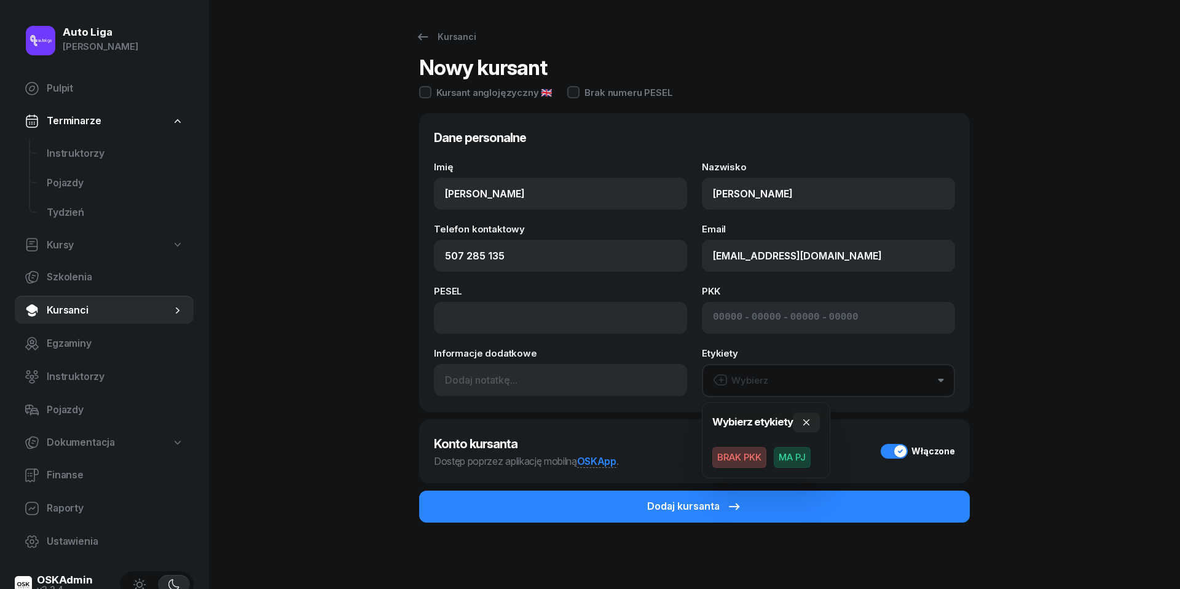
click at [748, 454] on span "BRAK PKK" at bounding box center [740, 457] width 54 height 21
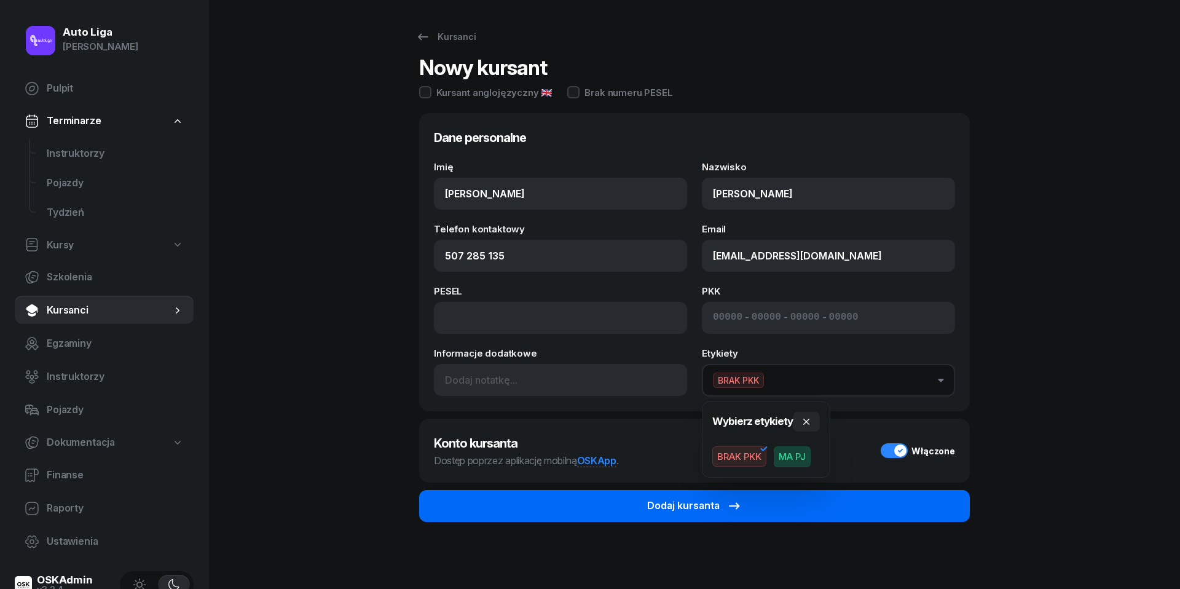
click at [724, 502] on div "Dodaj kursanta" at bounding box center [694, 506] width 95 height 16
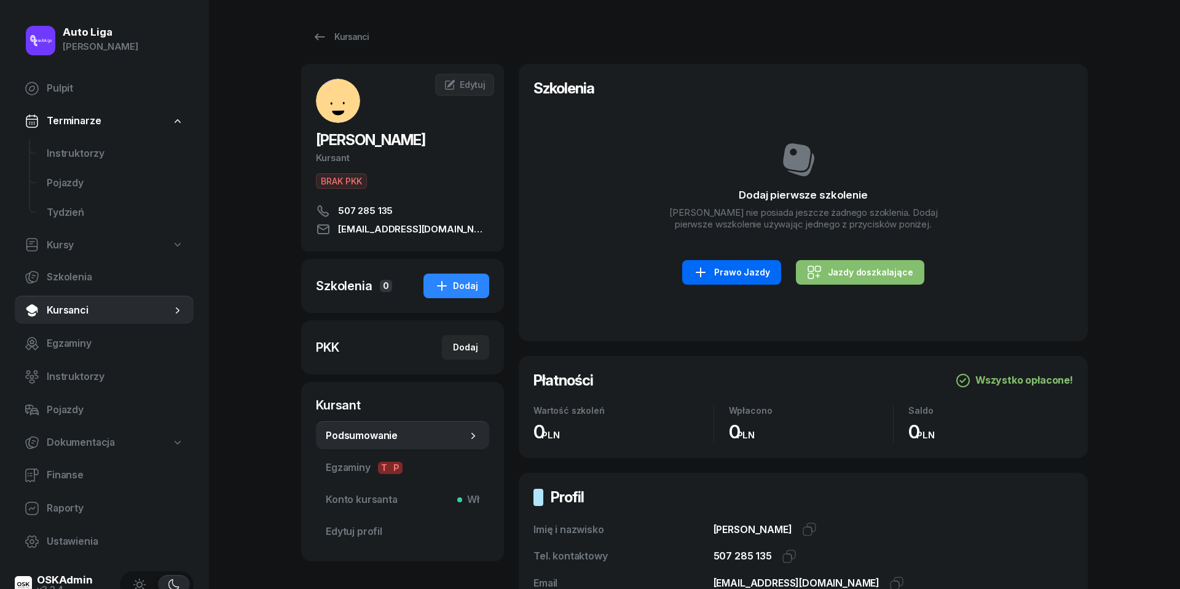
click at [736, 277] on div "Prawo Jazdy" at bounding box center [731, 272] width 76 height 15
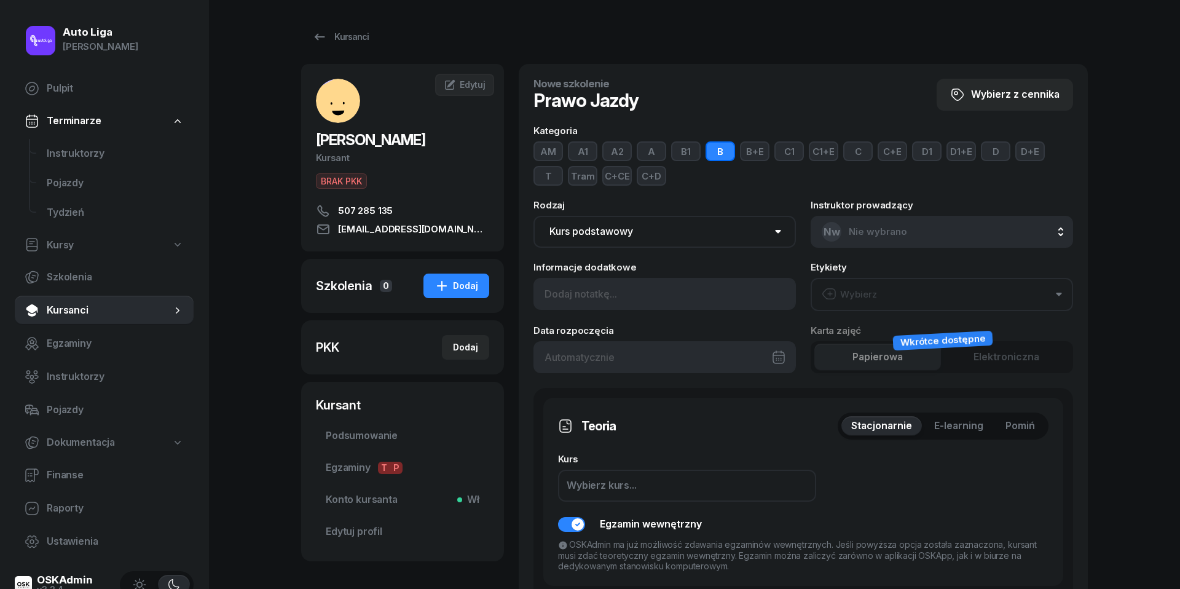
click at [864, 291] on div "Wybierz" at bounding box center [849, 294] width 55 height 16
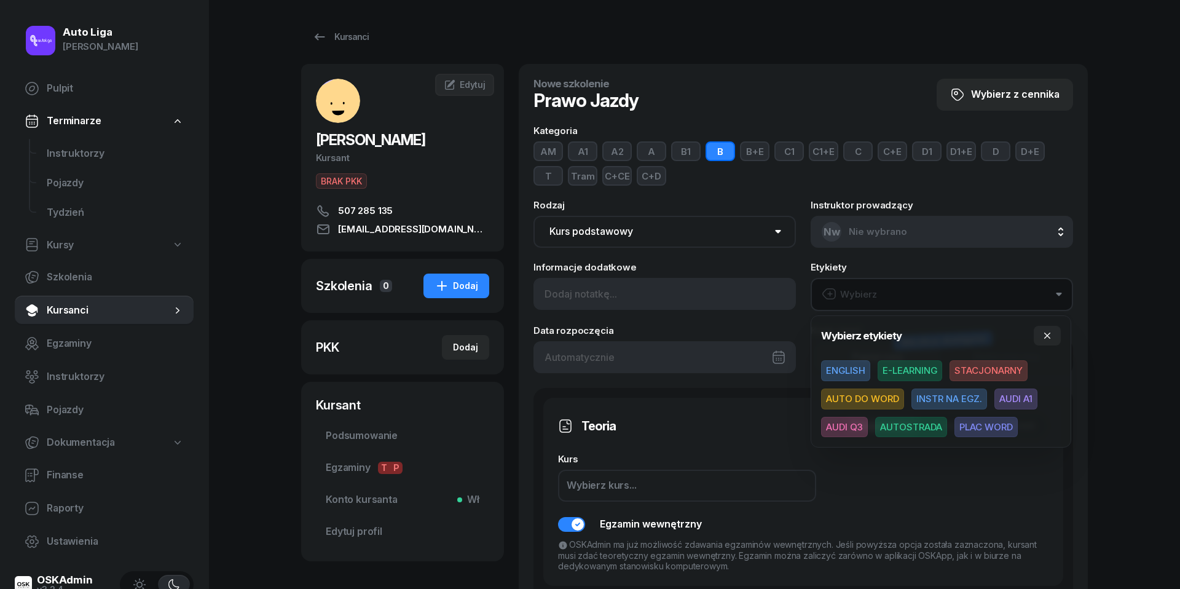
click at [1009, 371] on span "STACJONARNY" at bounding box center [989, 370] width 78 height 21
click at [885, 393] on span "AUTO DO WORD" at bounding box center [862, 398] width 83 height 21
click at [1038, 403] on span "AUDI A1" at bounding box center [1016, 398] width 43 height 21
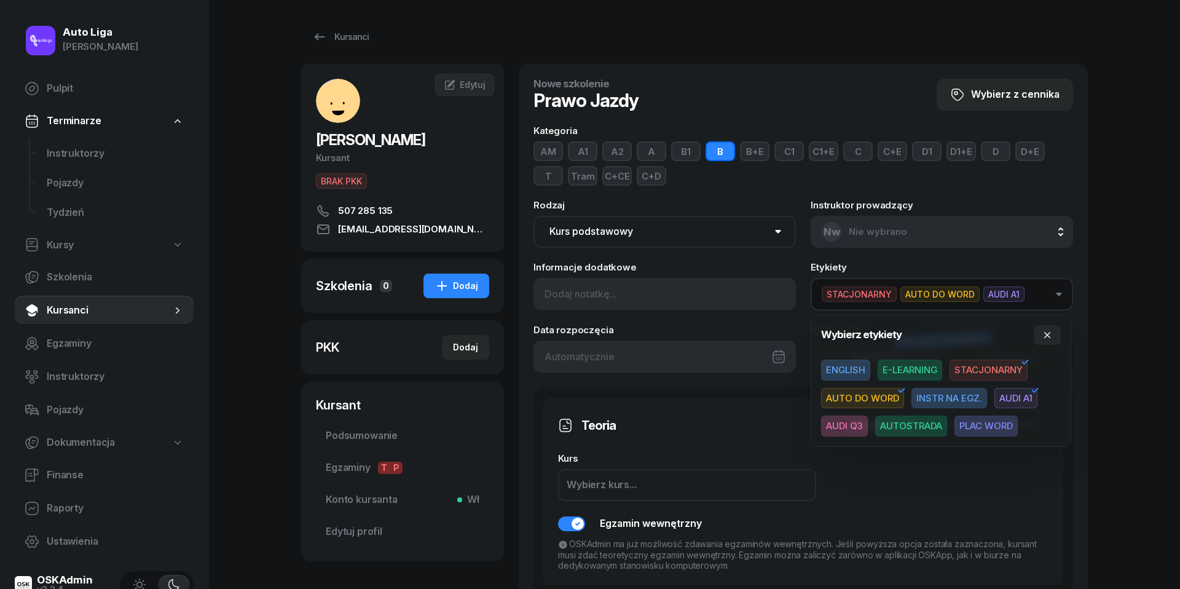
click at [1004, 424] on span "PLAC WORD" at bounding box center [986, 426] width 63 height 21
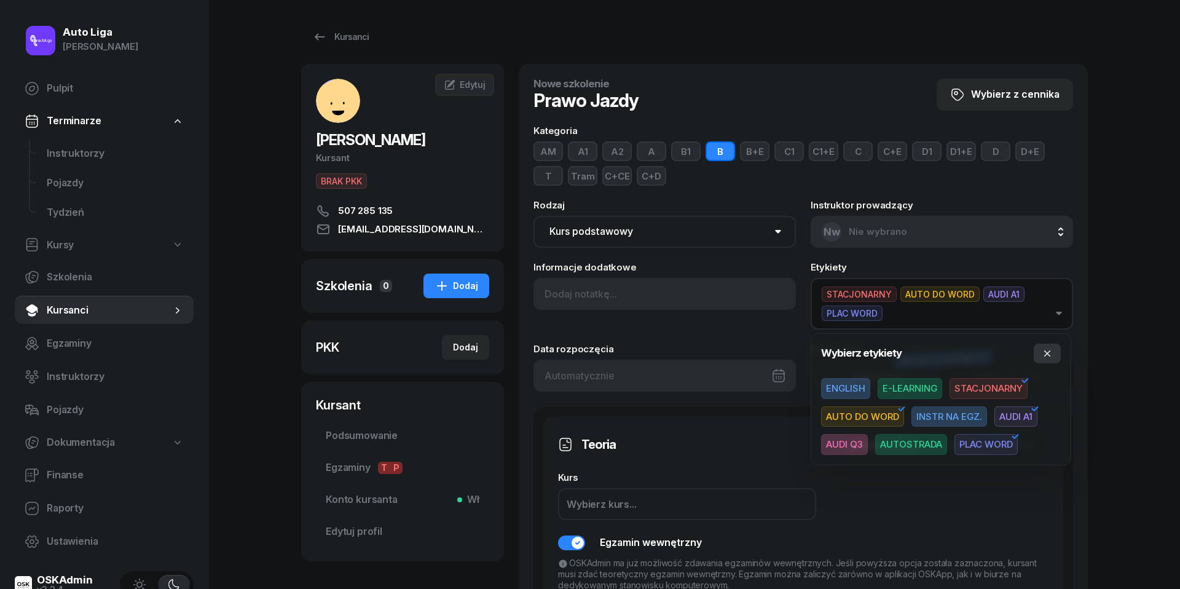
click at [1051, 360] on button "button" at bounding box center [1047, 354] width 27 height 20
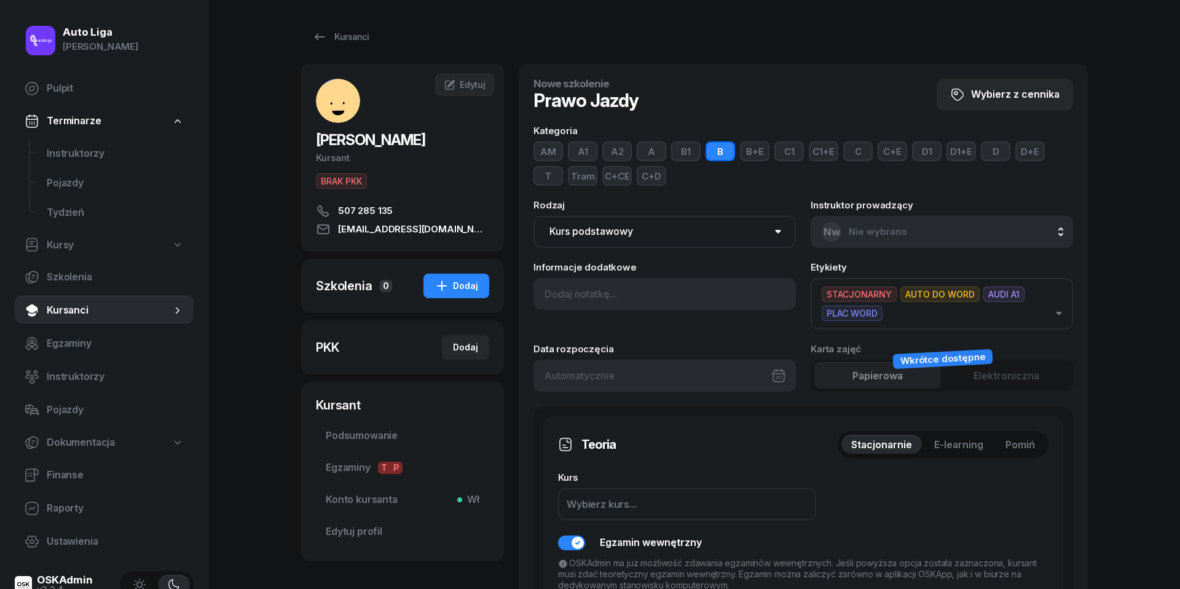
click at [1025, 443] on span "Pomiń" at bounding box center [1021, 445] width 30 height 16
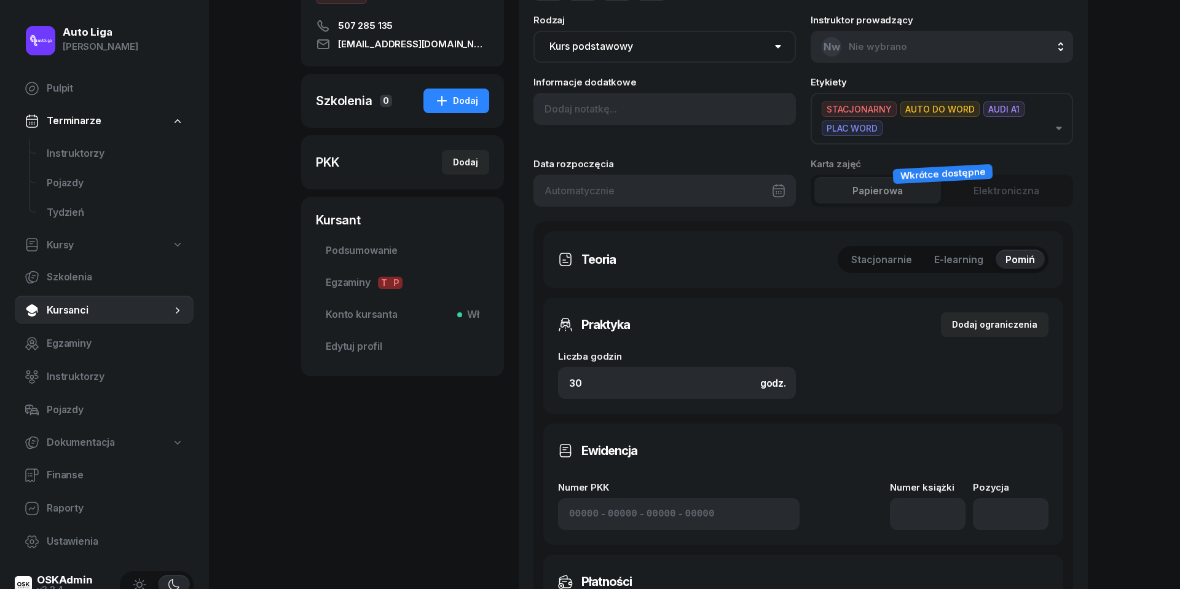
scroll to position [188, 0]
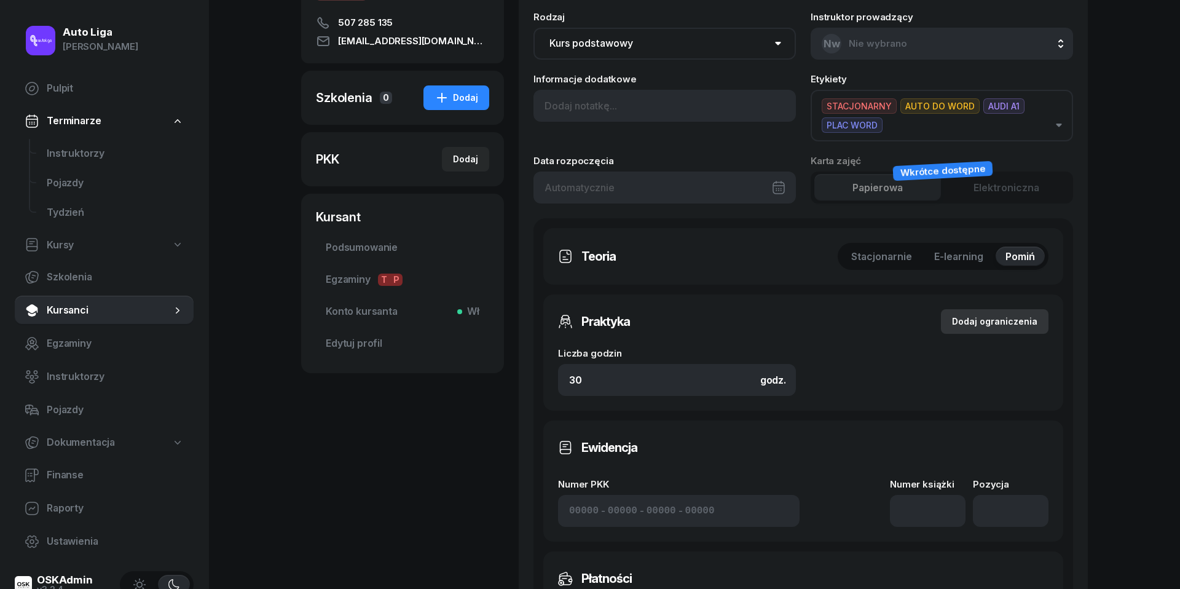
click at [1013, 319] on div "Dodaj ograniczenia" at bounding box center [994, 321] width 85 height 15
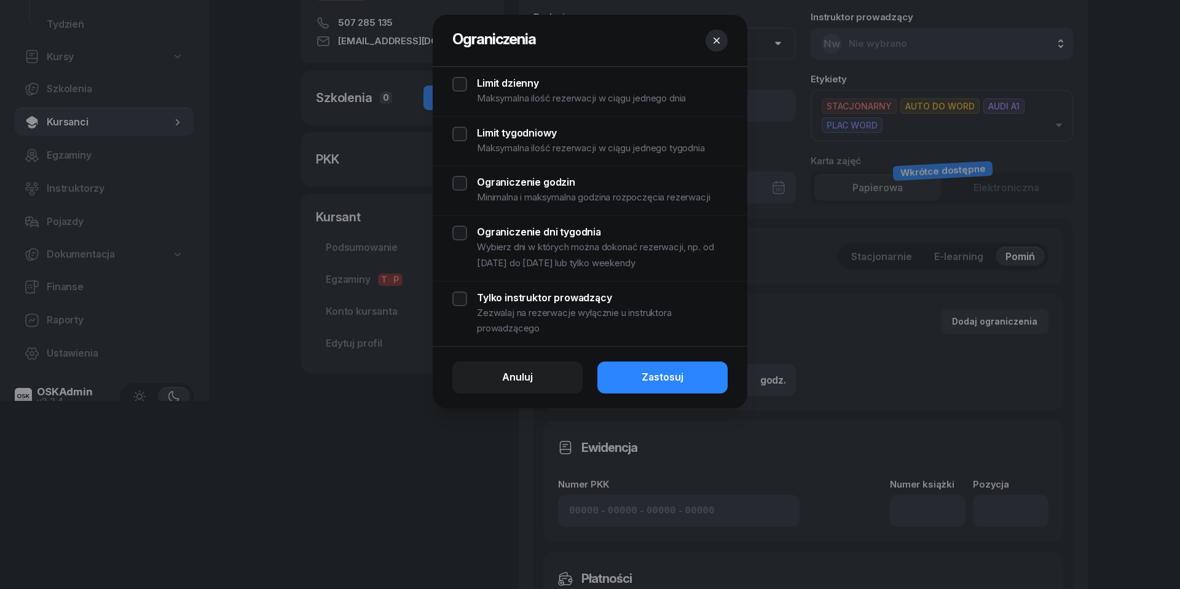
click at [460, 83] on div "Limit dzienny Maksymalna ilość rezerwacji w ciągu jednego dnia" at bounding box center [589, 92] width 275 height 30
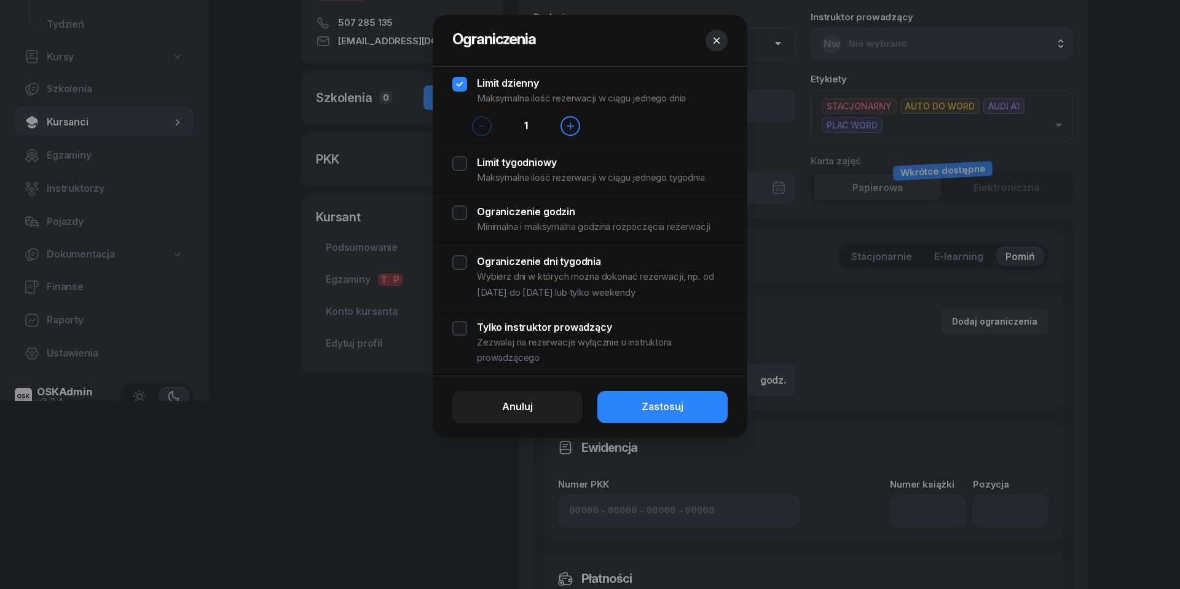
click at [460, 164] on div "Limit tygodniowy Maksymalna ilość rezerwacji w ciągu jednego tygodnia" at bounding box center [589, 171] width 275 height 30
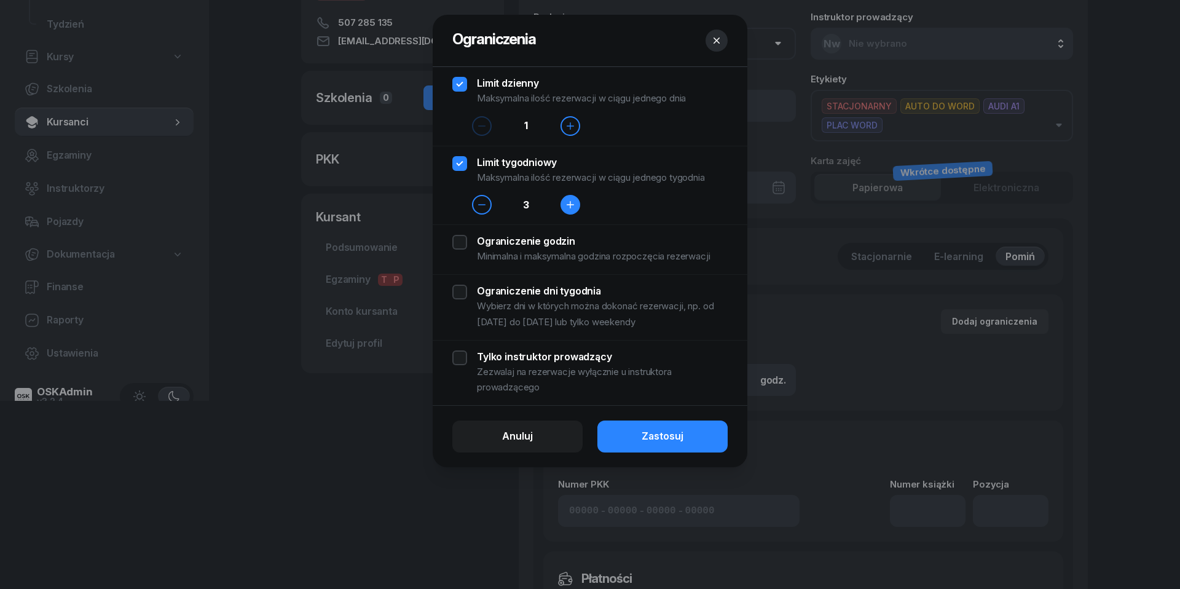
click at [569, 206] on icon "button" at bounding box center [571, 205] width 10 height 10
click at [640, 436] on button "Zastosuj" at bounding box center [663, 437] width 130 height 32
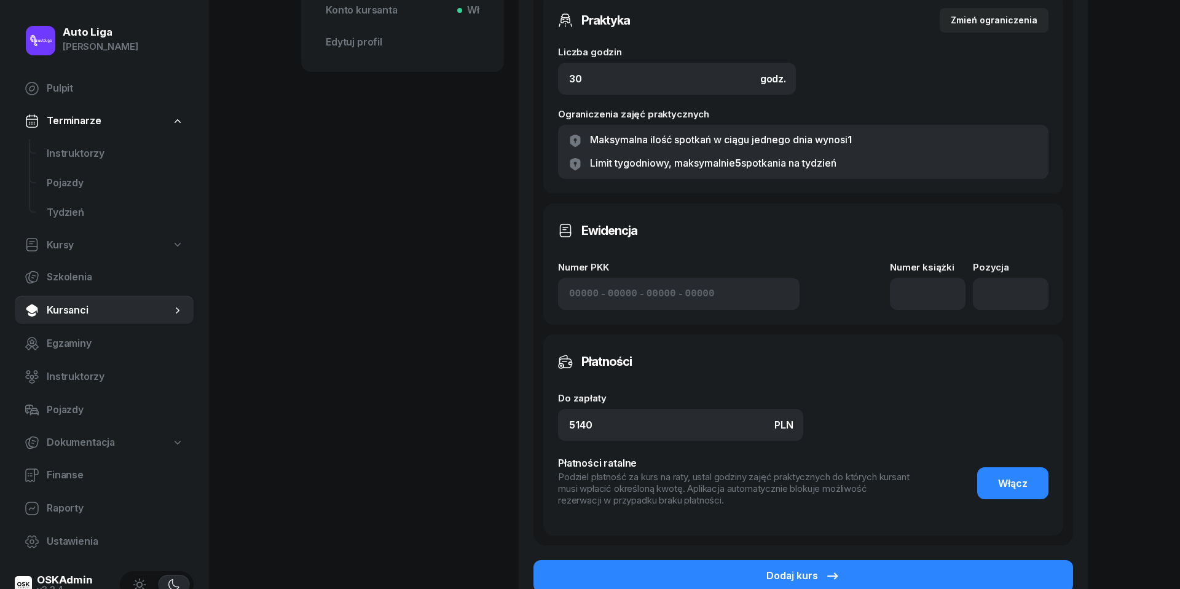
scroll to position [493, 0]
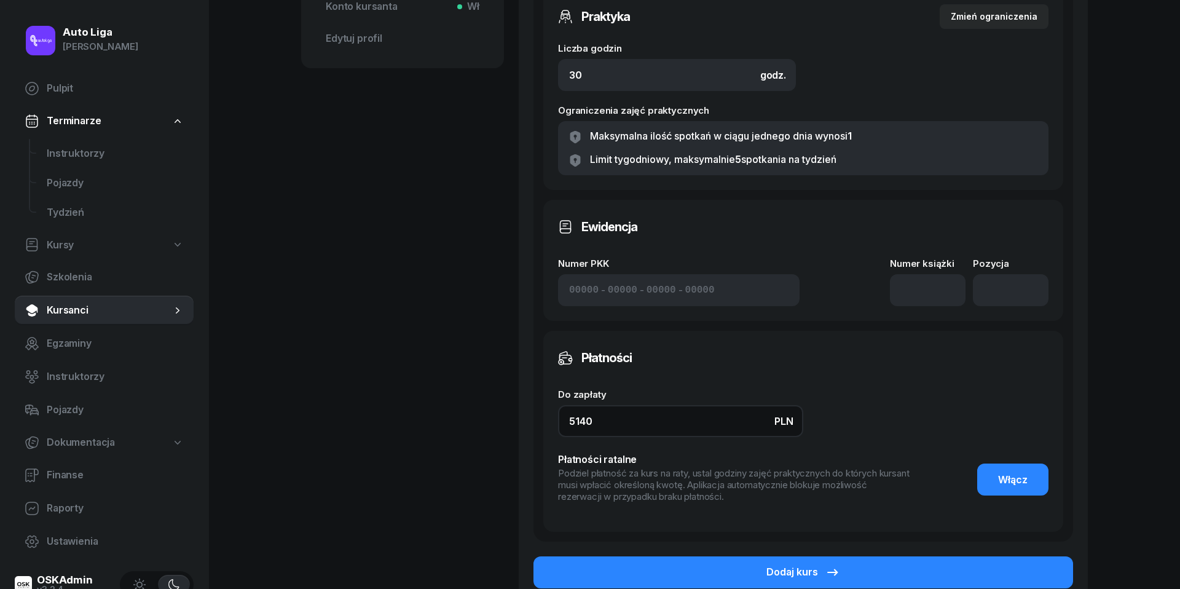
click at [660, 415] on input "5140" at bounding box center [680, 421] width 245 height 32
type input "6940"
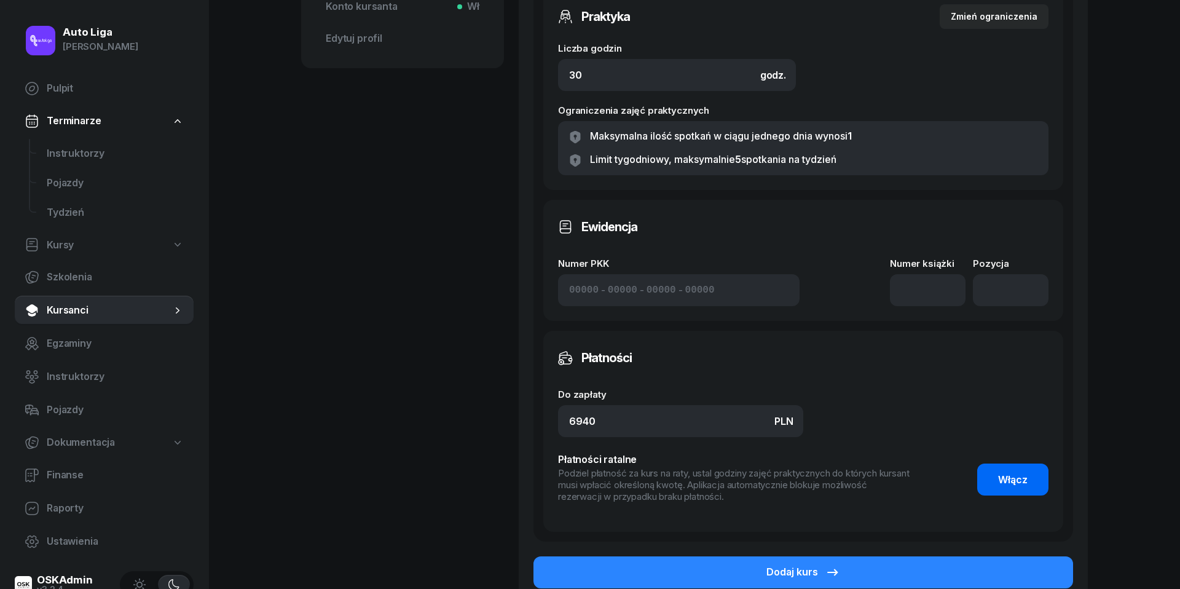
click at [1014, 476] on span "Włącz" at bounding box center [1013, 480] width 30 height 16
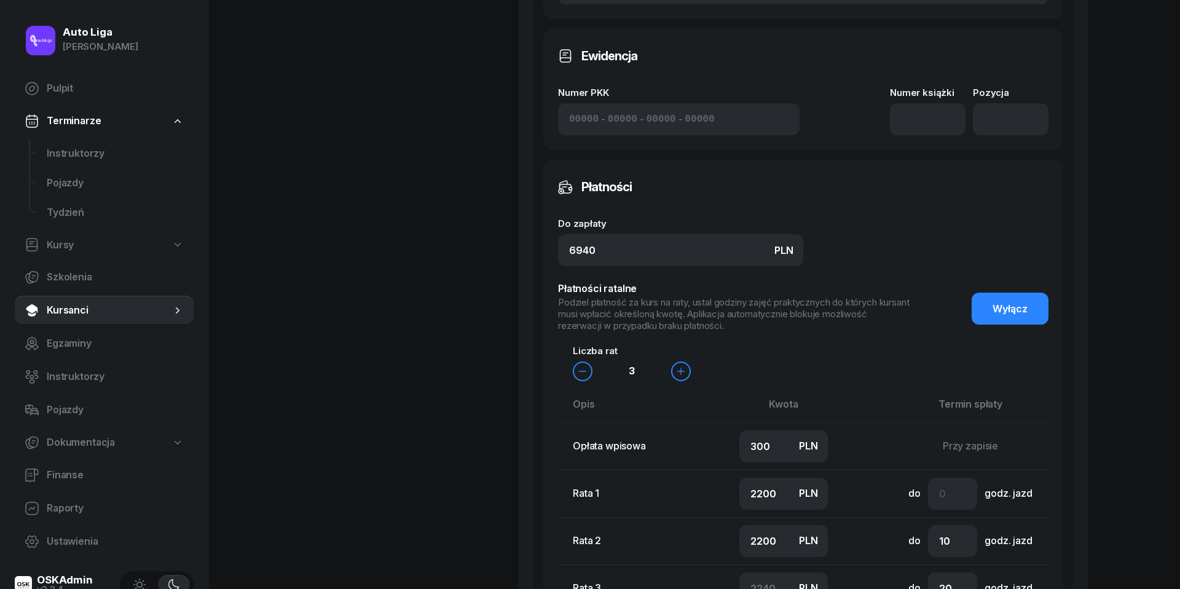
scroll to position [723, 0]
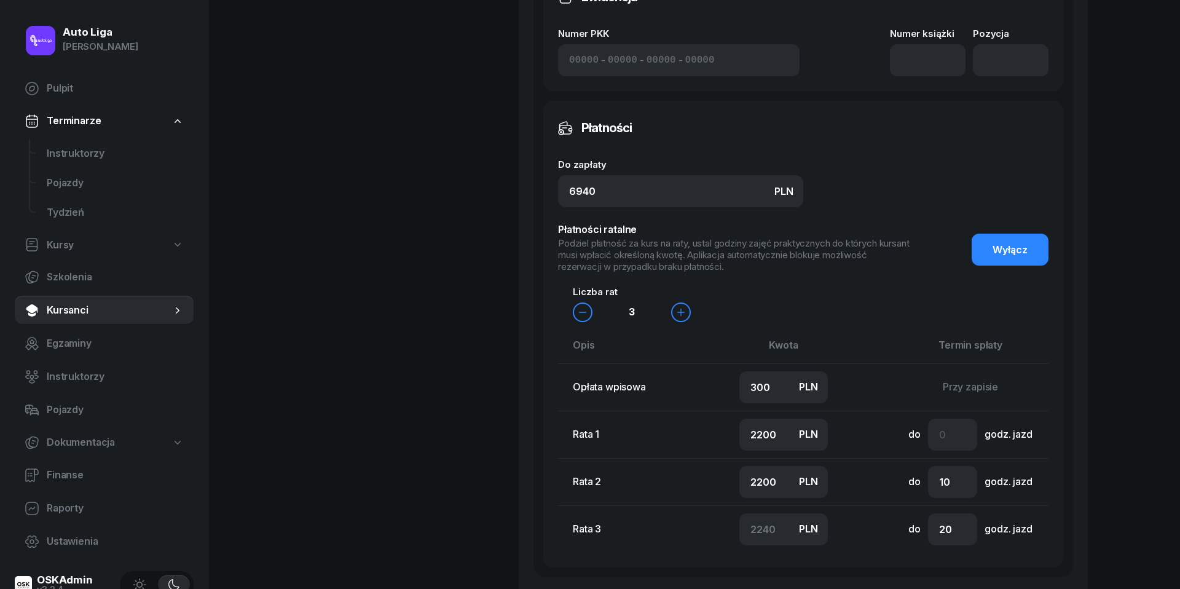
click at [778, 399] on td "PLN 300" at bounding box center [783, 386] width 161 height 47
click at [778, 386] on input "300" at bounding box center [784, 387] width 89 height 32
type input "5"
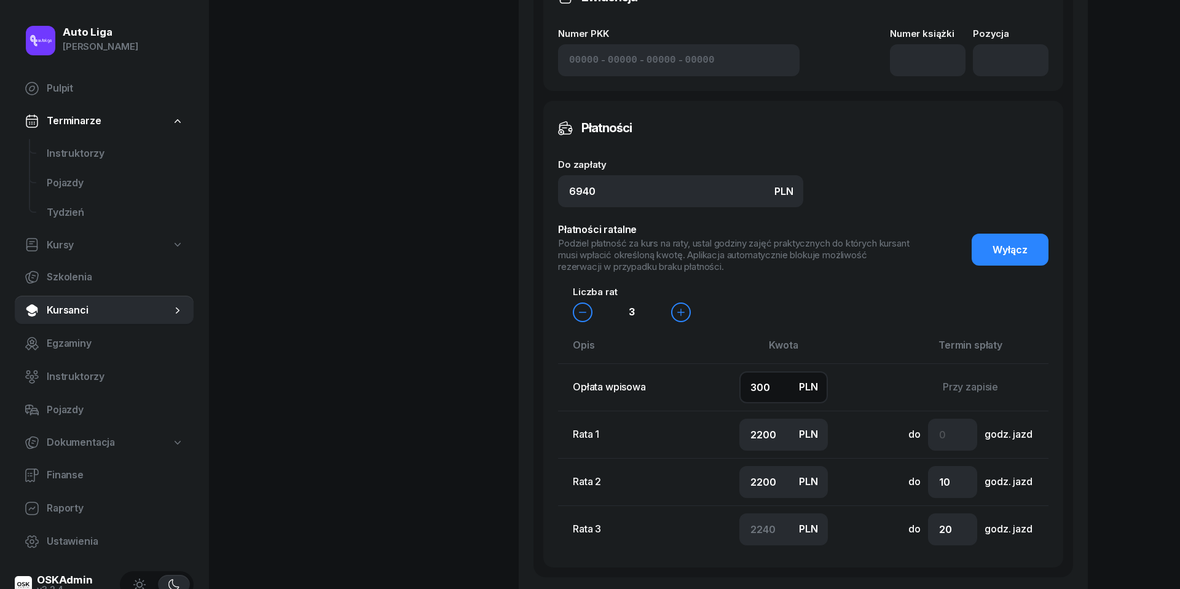
type input "2300"
type input "2335"
type input "50"
type input "2290"
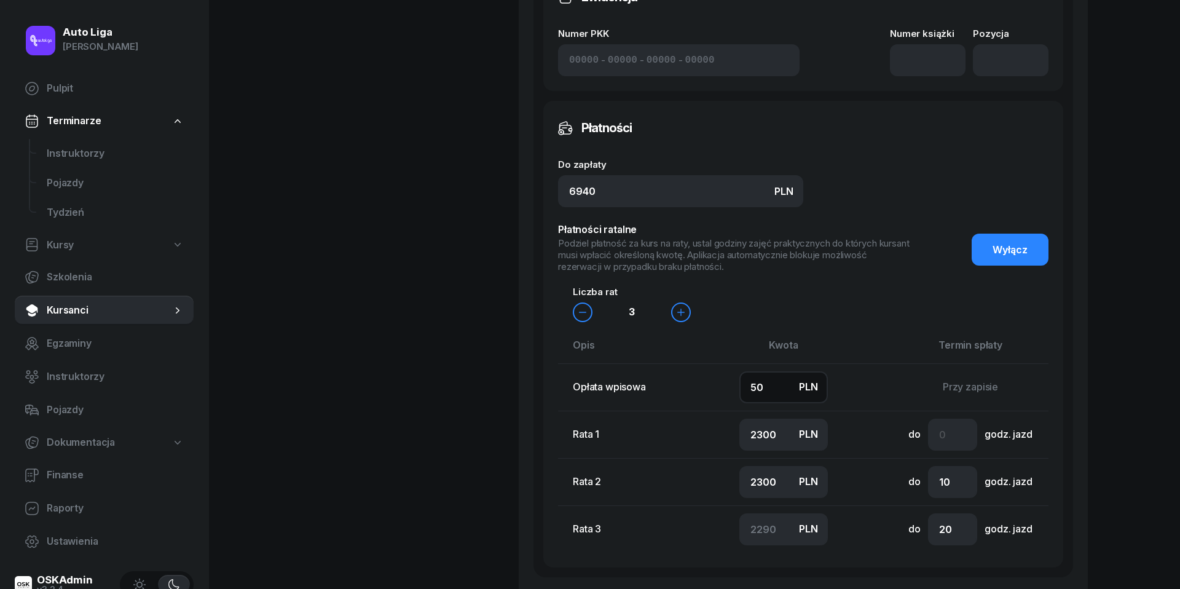
type input "500"
type input "2100"
type input "2200"
type input "2140"
type input "500"
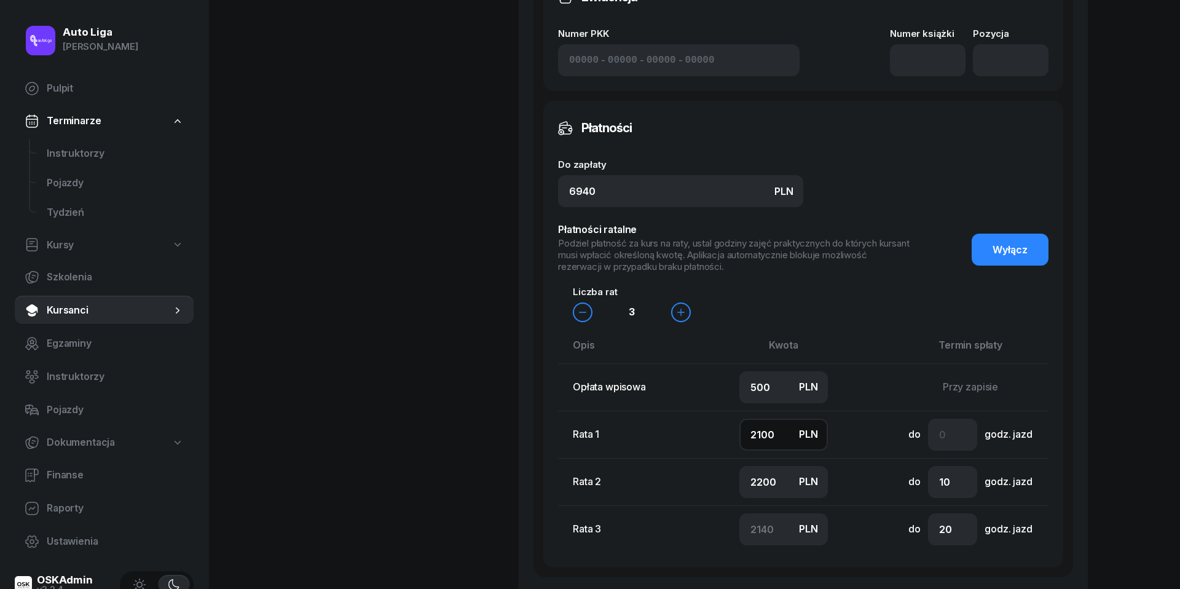
click at [760, 428] on input "2100" at bounding box center [784, 435] width 89 height 32
type input "1"
type input "4239"
type input "10"
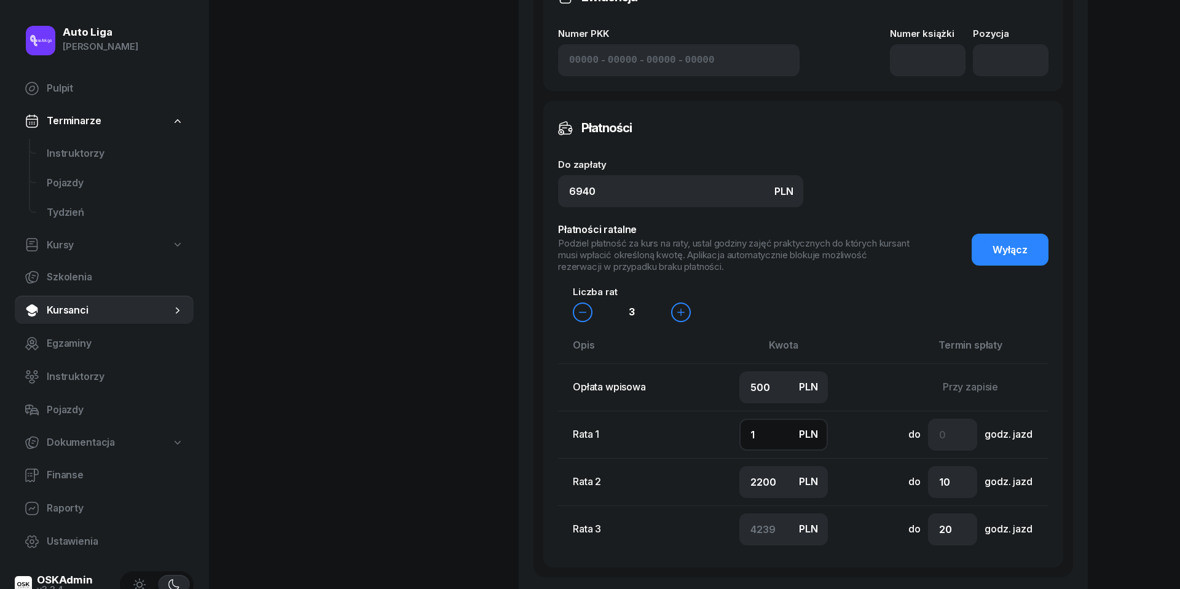
type input "4230"
type input "100"
type input "4140"
type input "1000"
type input "3240"
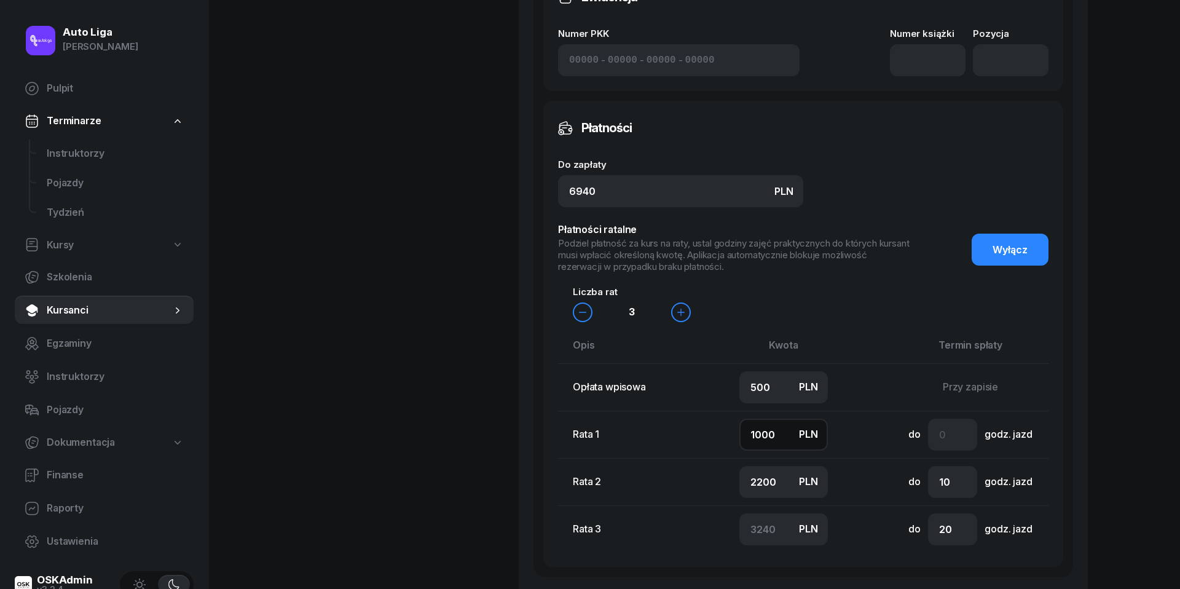
type input "1000"
click at [767, 478] on input "2200" at bounding box center [784, 482] width 89 height 32
type input "1"
type input "5439"
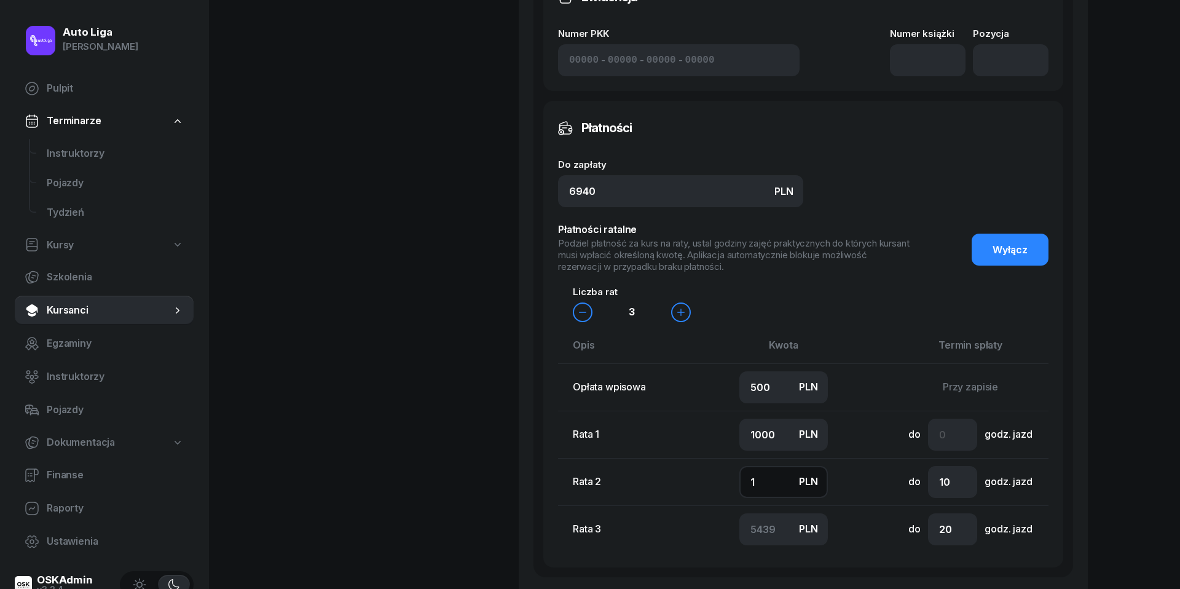
type input "10"
type input "5430"
type input "100"
type input "5340"
type input "1000"
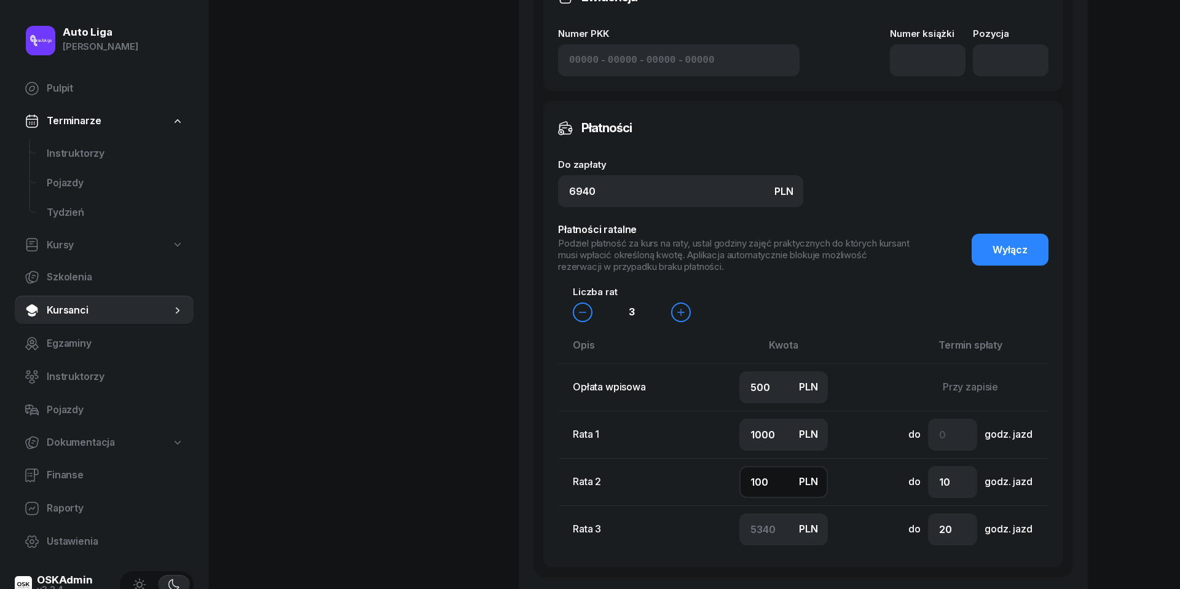
type input "4440"
type input "1000"
click at [950, 429] on input "number" at bounding box center [952, 435] width 49 height 32
type input "2"
click at [950, 524] on input "20" at bounding box center [952, 529] width 49 height 32
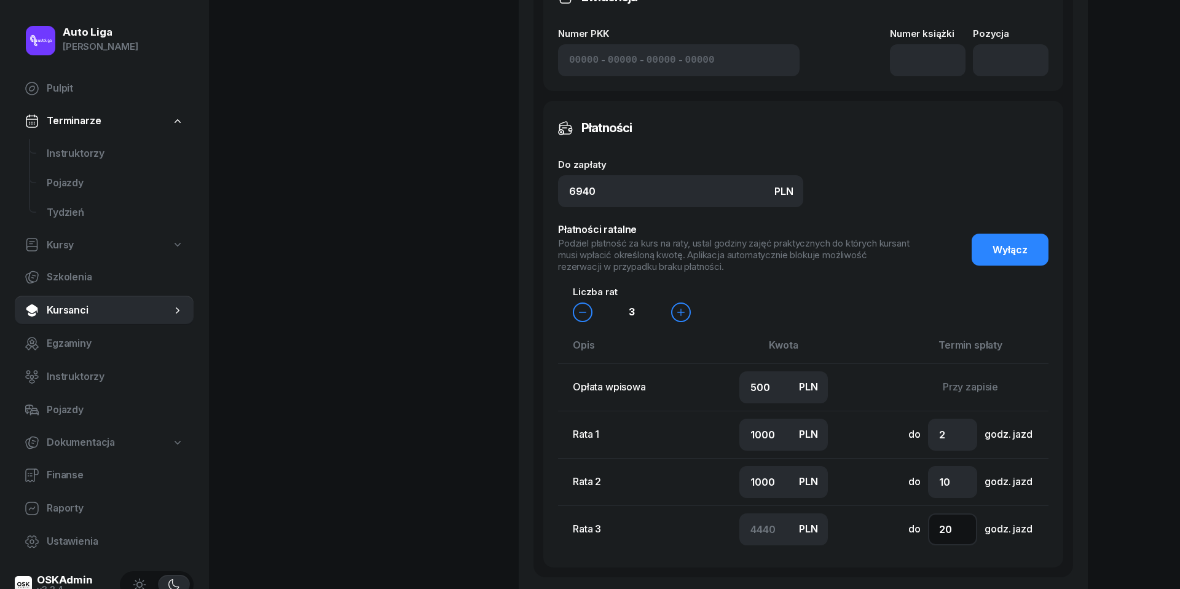
click at [950, 524] on input "20" at bounding box center [952, 529] width 49 height 32
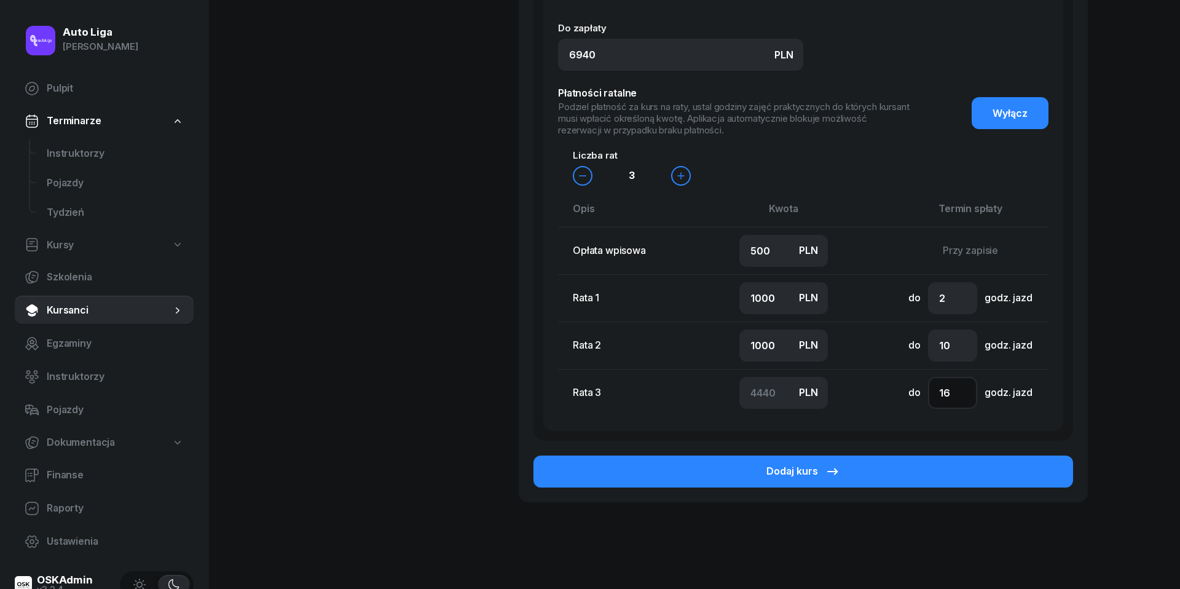
scroll to position [864, 0]
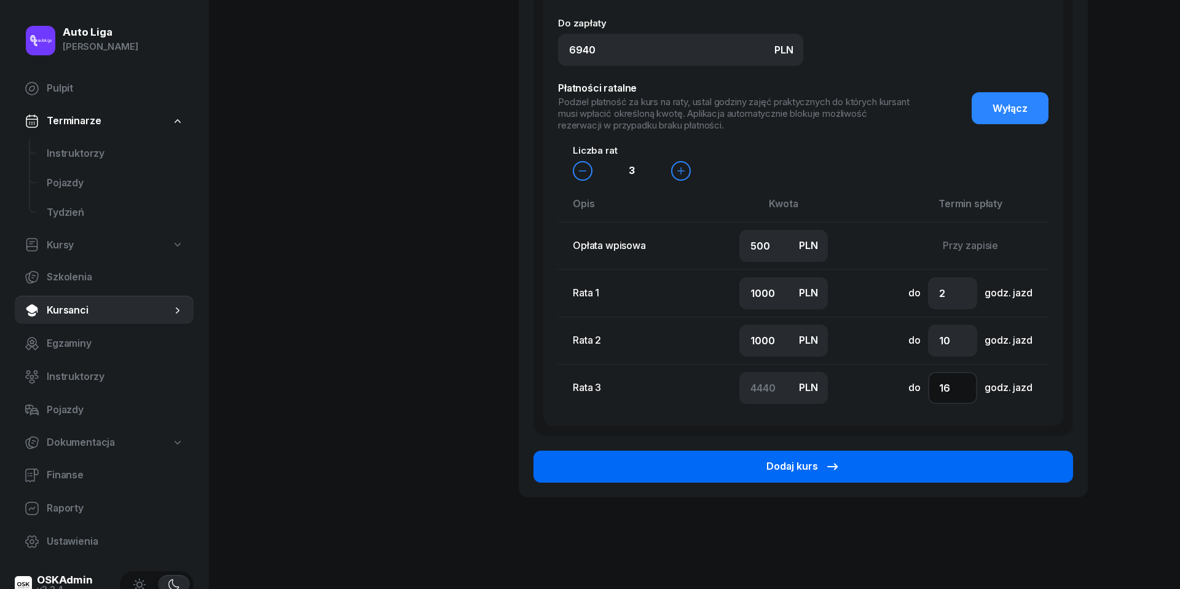
type input "16"
click at [947, 467] on button "Dodaj kurs" at bounding box center [804, 467] width 540 height 32
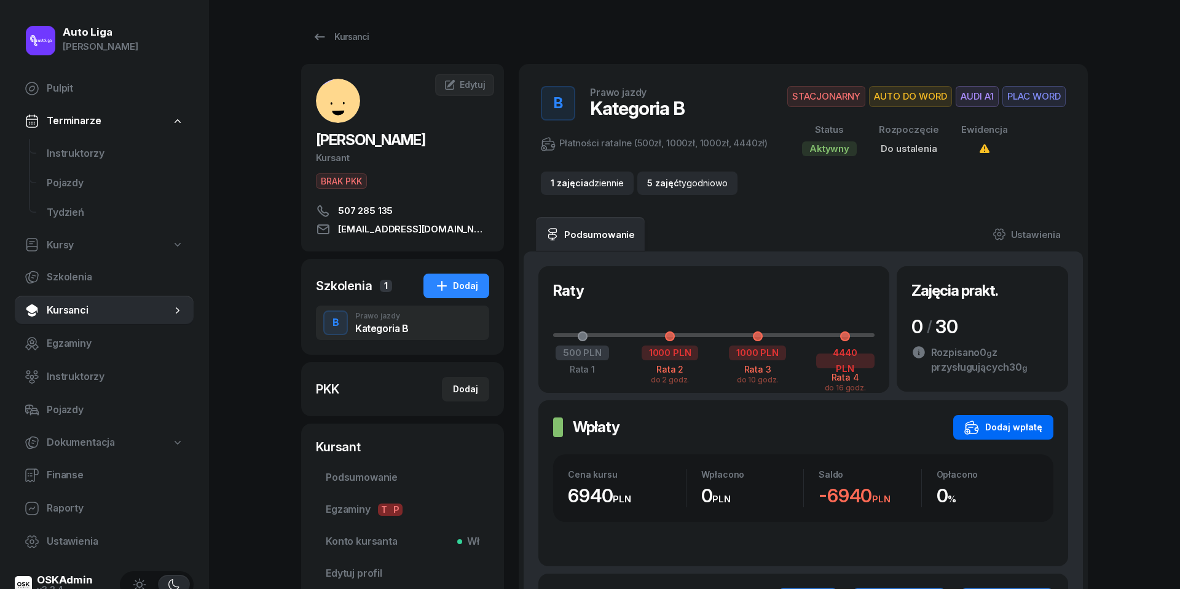
click at [982, 440] on button "Dodaj wpłatę" at bounding box center [1004, 427] width 100 height 25
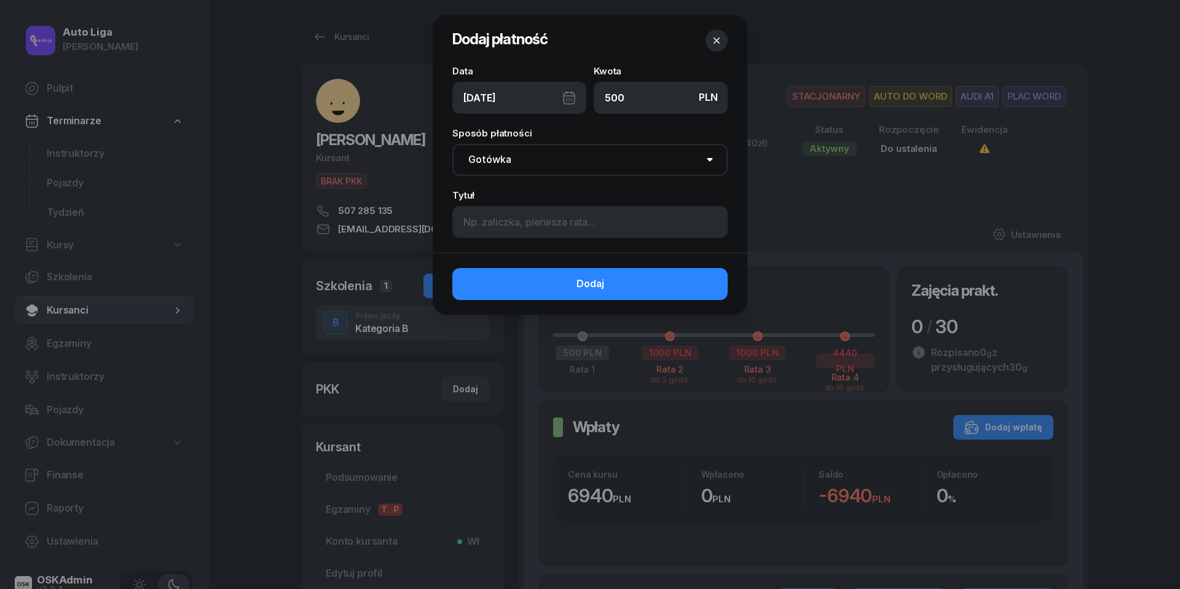
type input "500"
click at [572, 97] on div "[DATE]" at bounding box center [519, 98] width 134 height 32
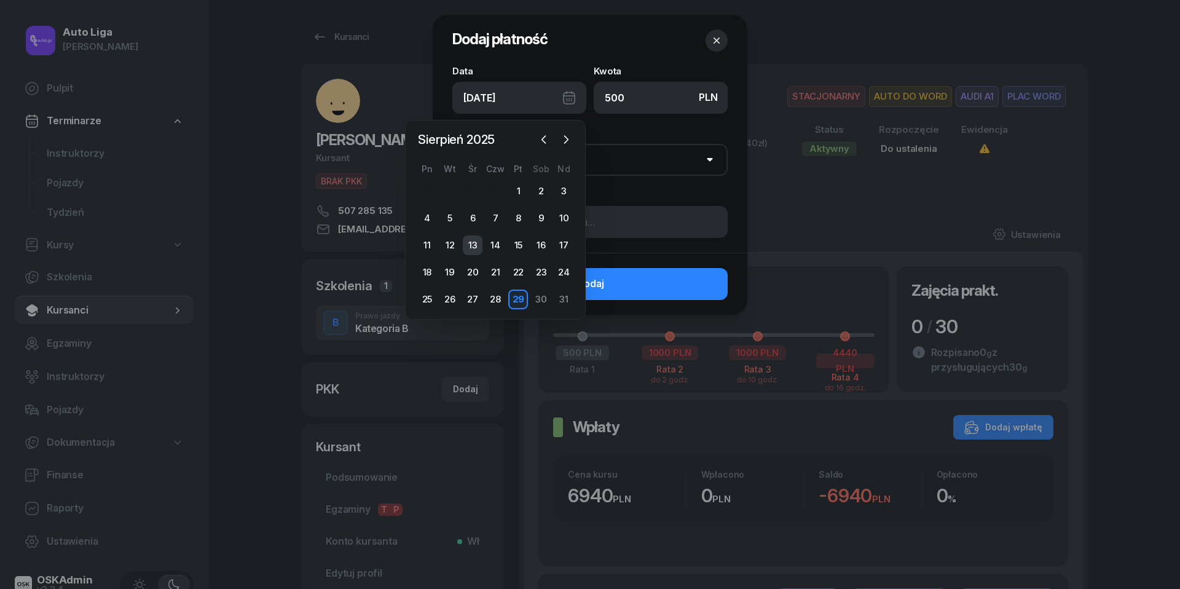
click at [475, 246] on div "13" at bounding box center [473, 245] width 20 height 20
type input "[DATE]"
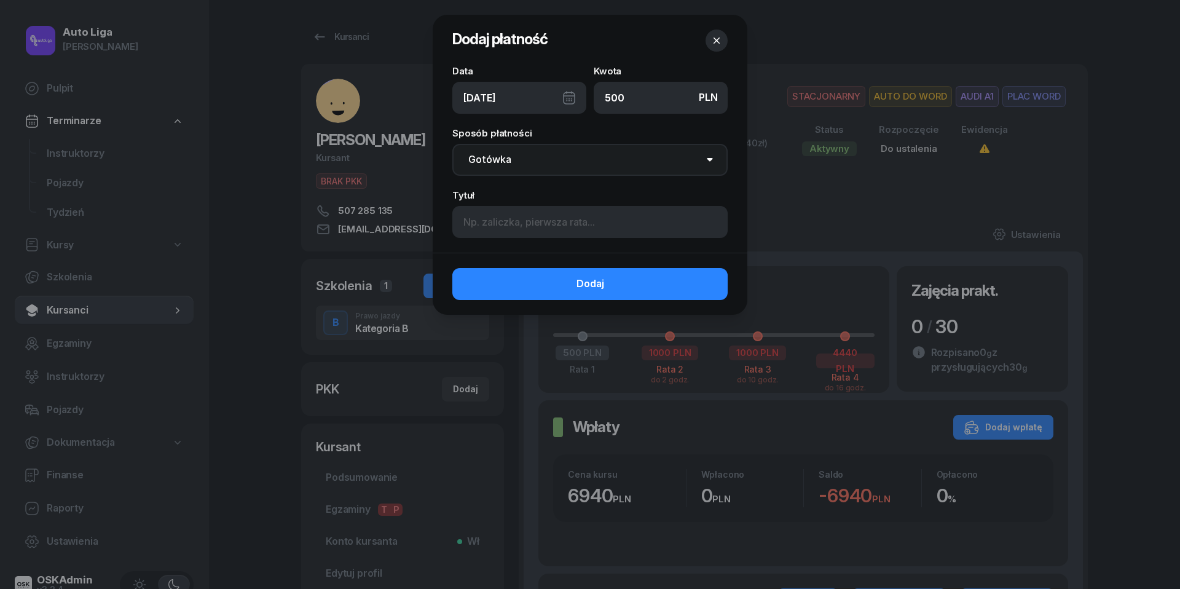
select select "transfer"
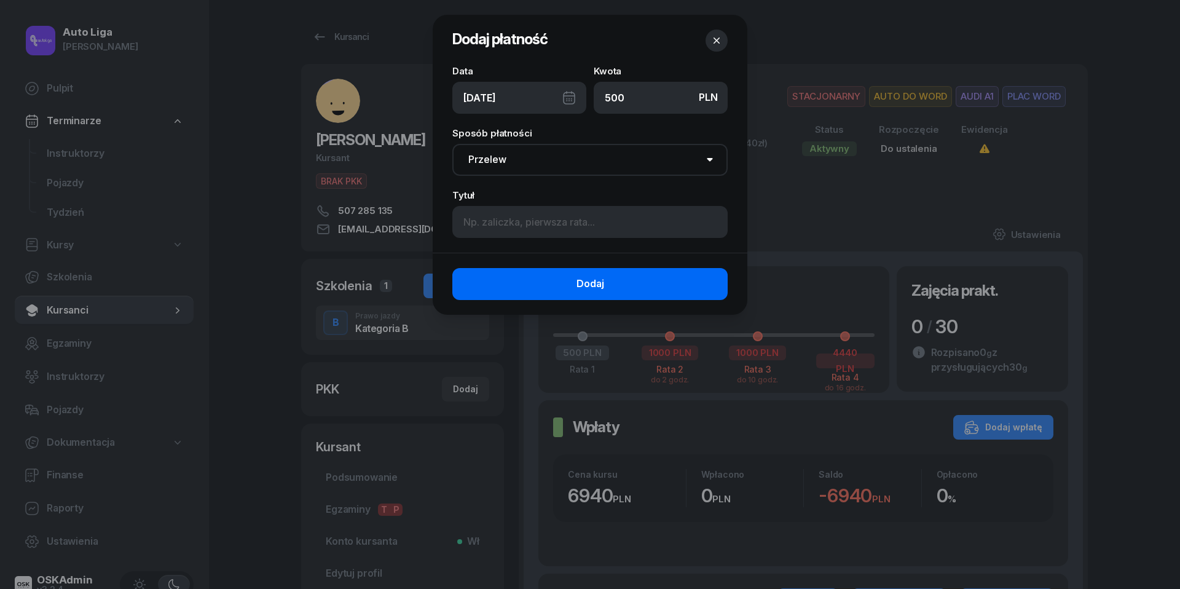
click at [600, 285] on span "Dodaj" at bounding box center [591, 284] width 28 height 16
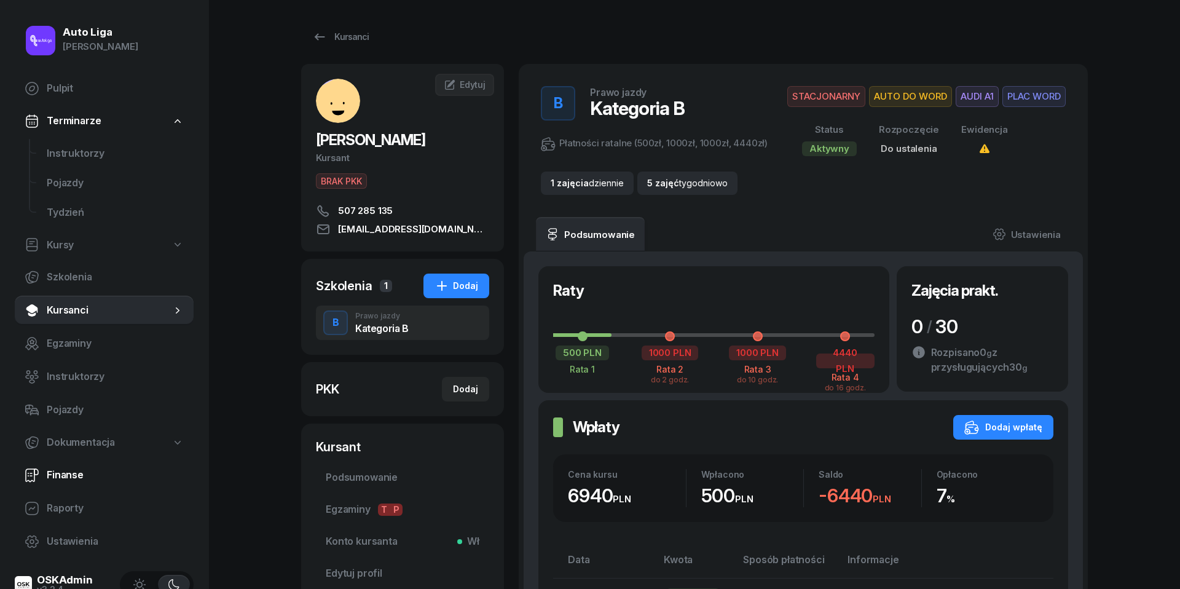
click at [75, 477] on span "Finanse" at bounding box center [115, 475] width 137 height 16
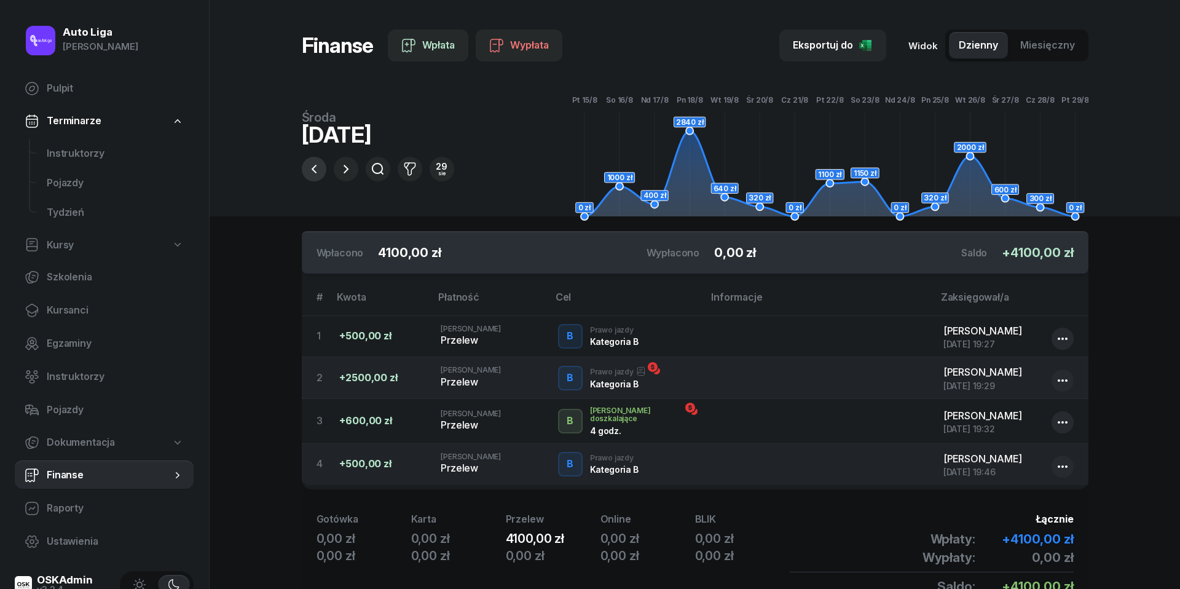
click at [315, 168] on icon "button" at bounding box center [314, 169] width 15 height 15
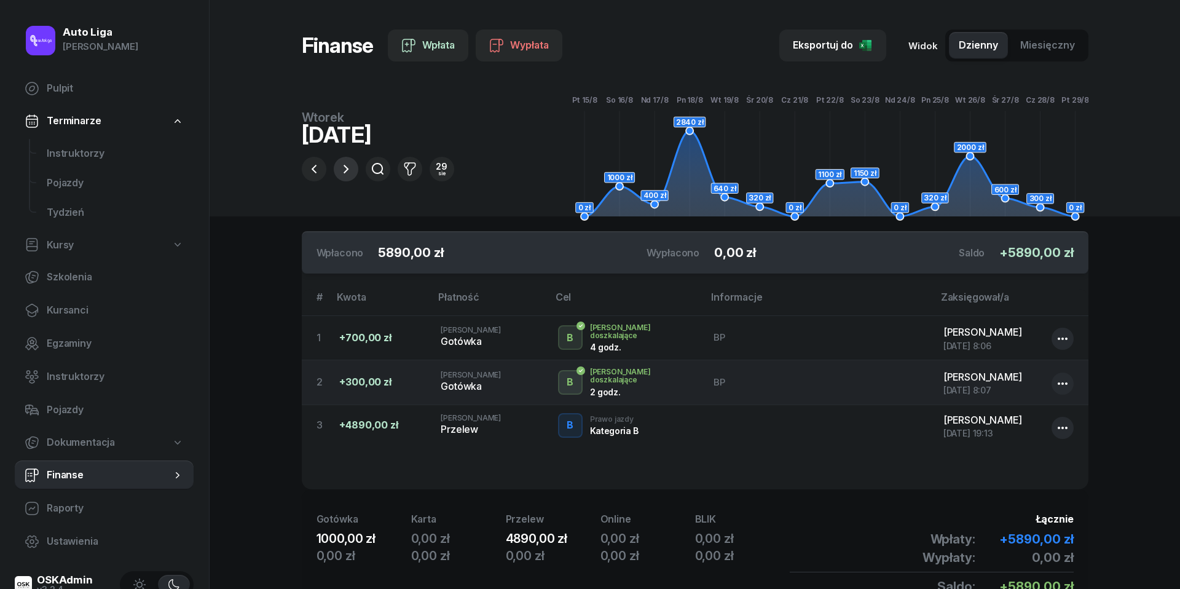
click at [347, 161] on button "button" at bounding box center [346, 169] width 25 height 25
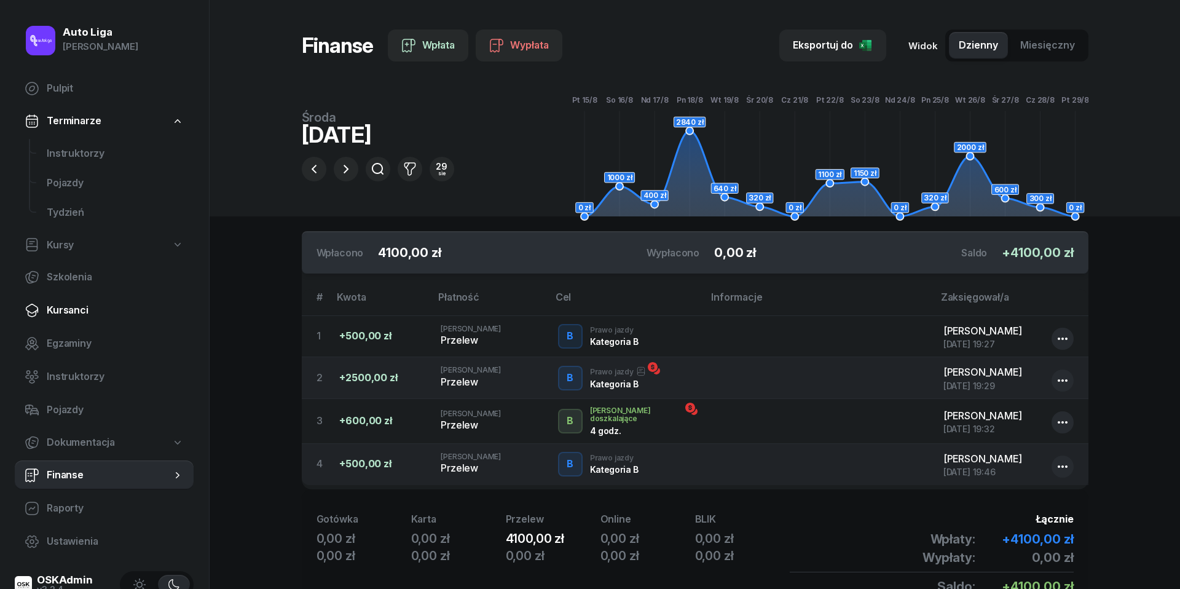
click at [93, 307] on span "Kursanci" at bounding box center [115, 310] width 137 height 16
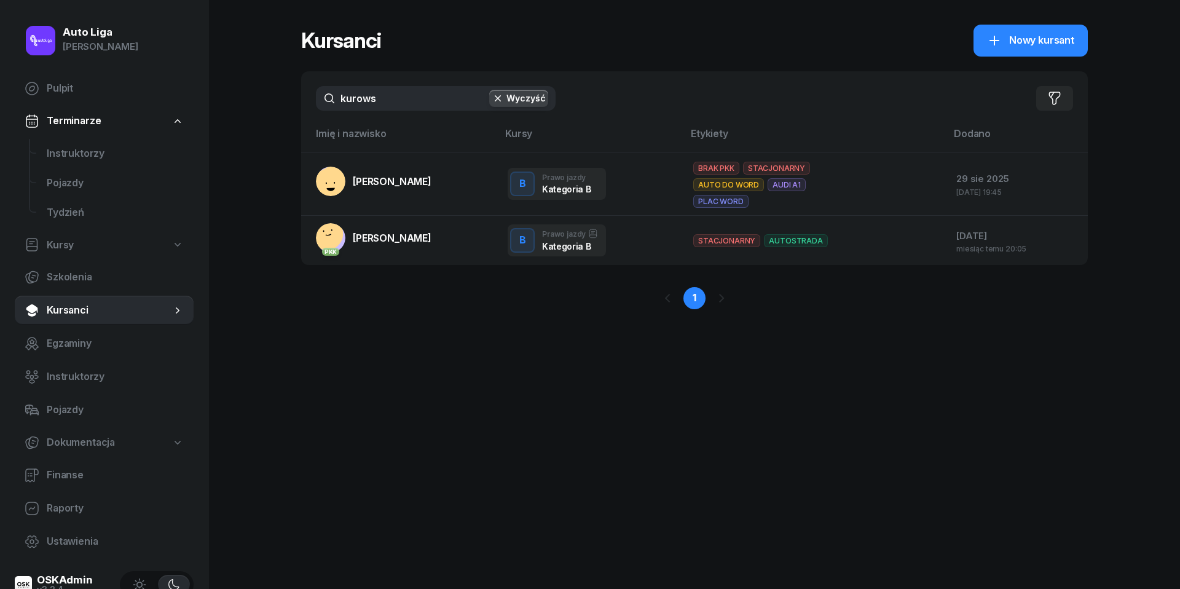
click at [392, 101] on input "kurows" at bounding box center [436, 98] width 240 height 25
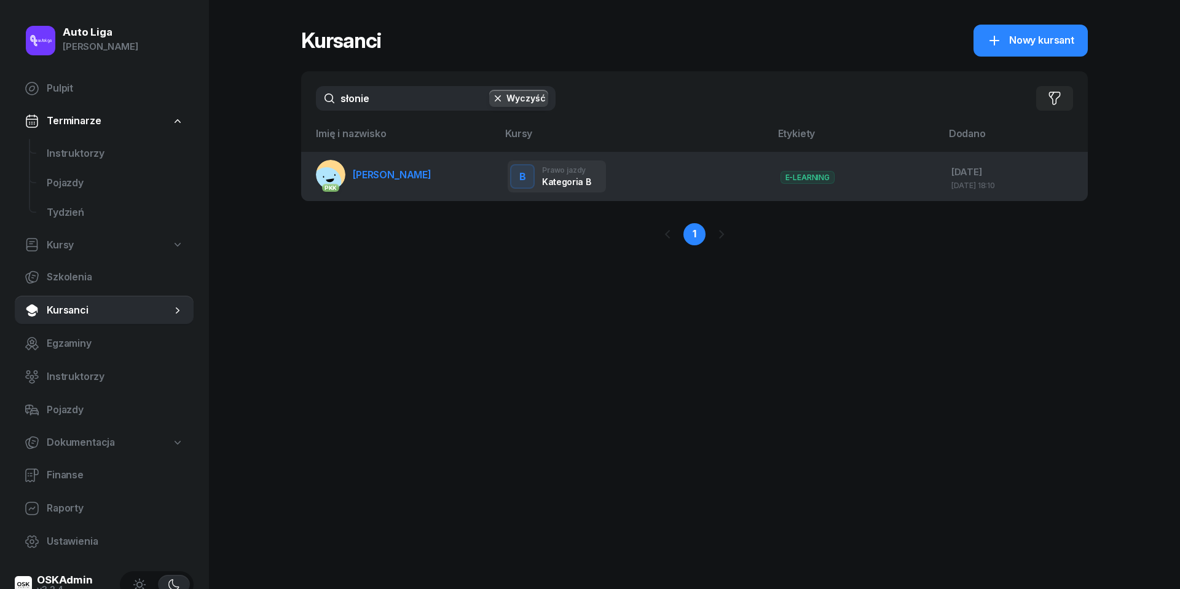
type input "słonie"
click at [387, 173] on span "[PERSON_NAME]" at bounding box center [392, 174] width 79 height 12
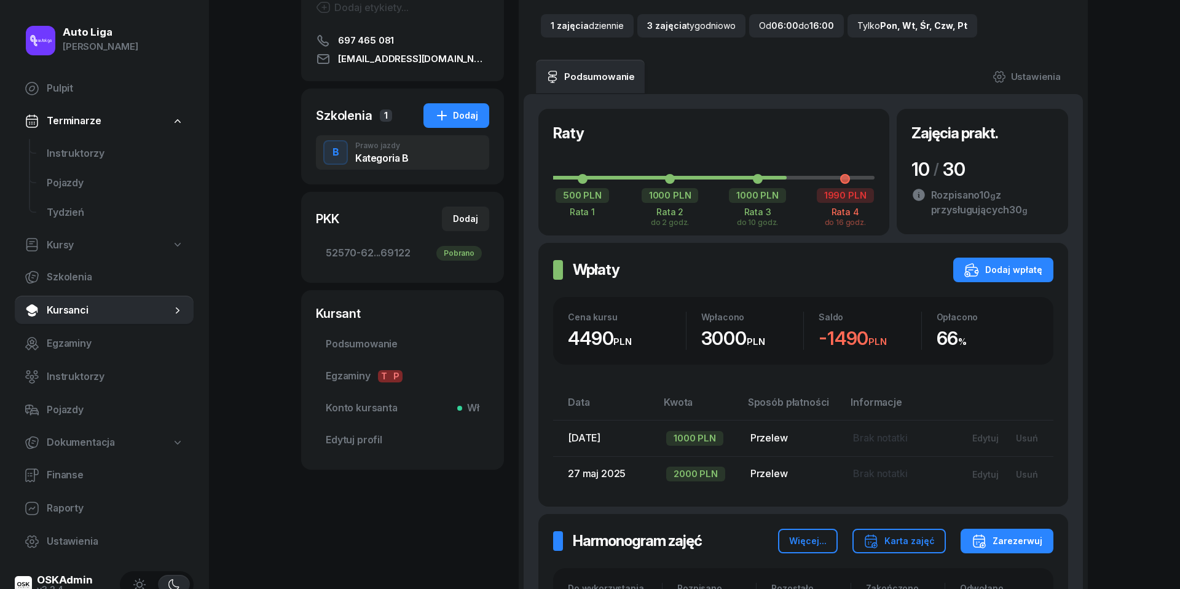
scroll to position [175, 0]
click at [1023, 269] on div "Dodaj wpłatę" at bounding box center [1004, 268] width 78 height 15
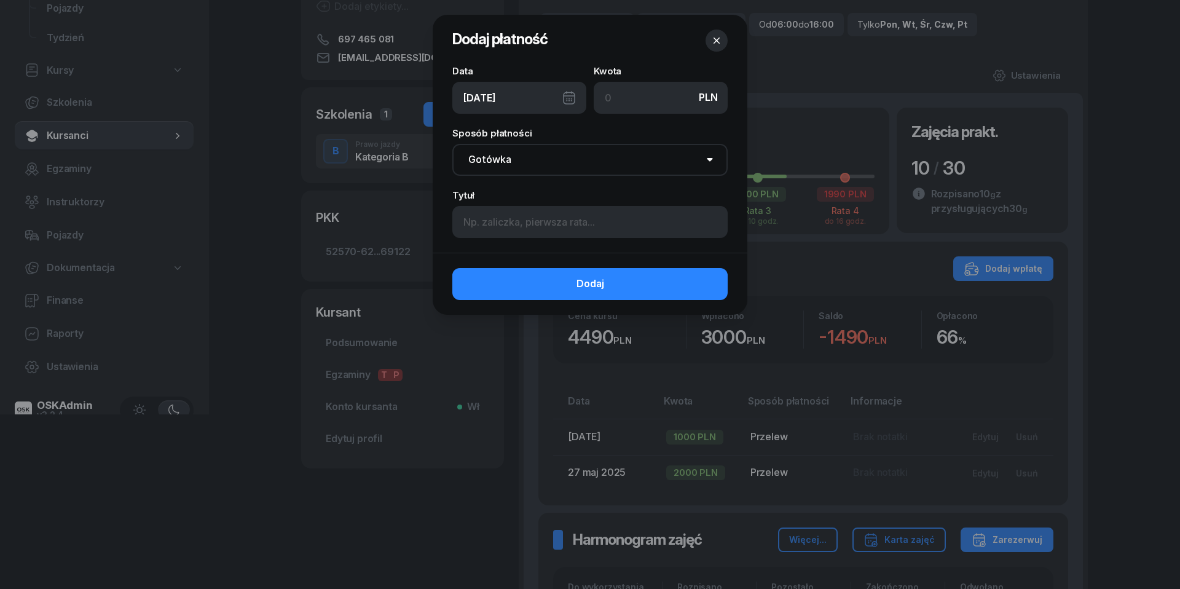
click at [573, 95] on div "[DATE]" at bounding box center [519, 98] width 134 height 32
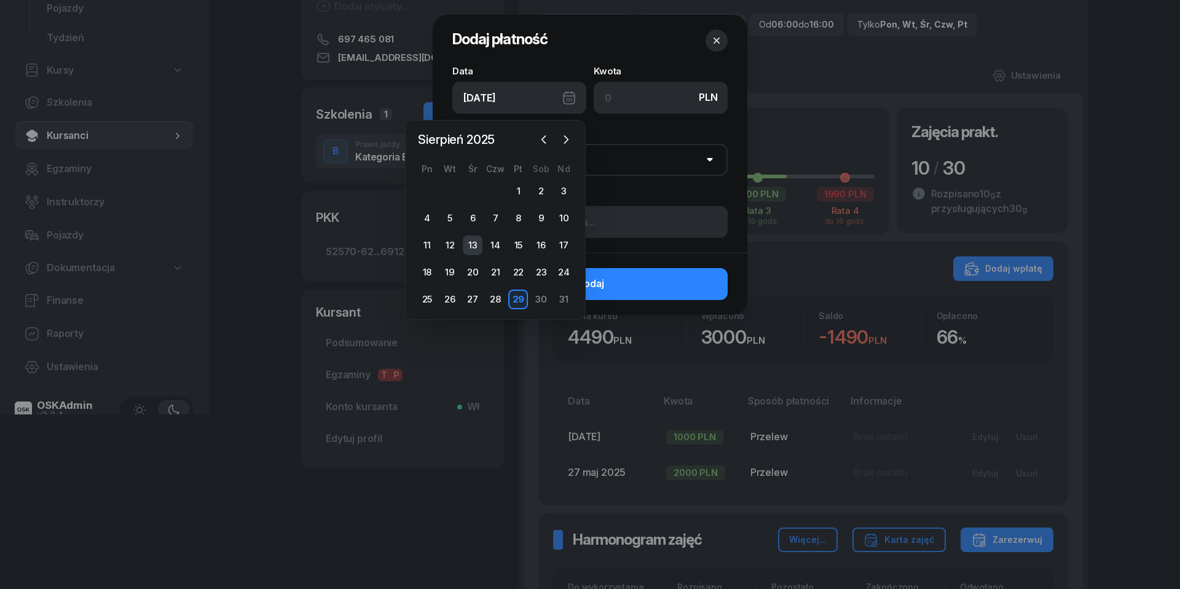
click at [475, 243] on div "13" at bounding box center [473, 245] width 20 height 20
type input "[DATE]"
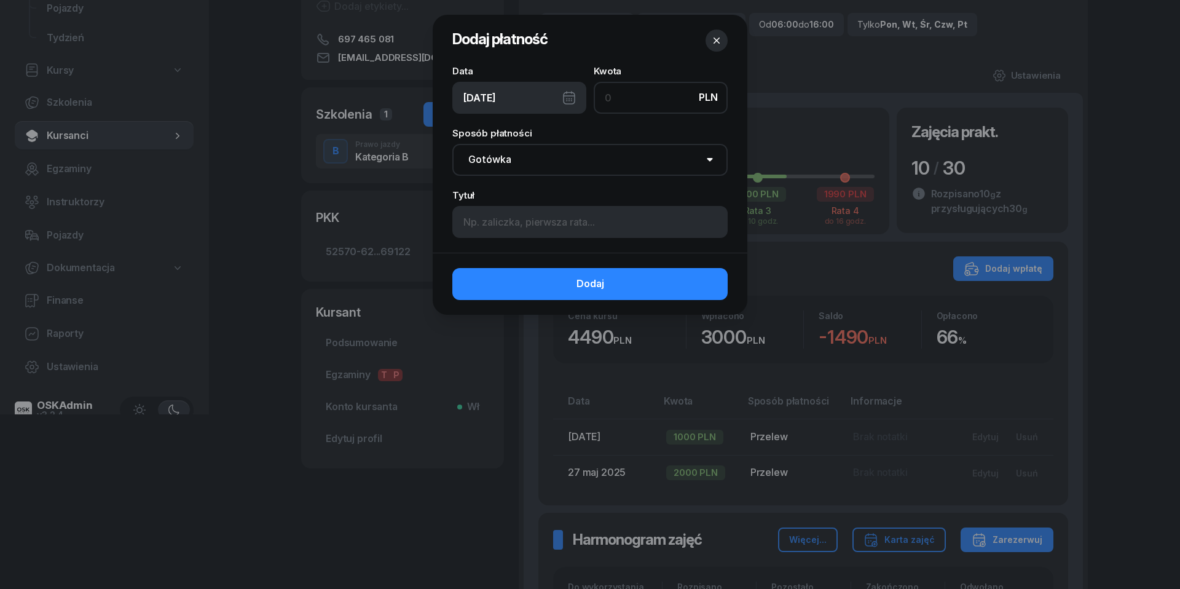
click at [636, 104] on input at bounding box center [661, 98] width 134 height 32
type input "1490"
select select "transfer"
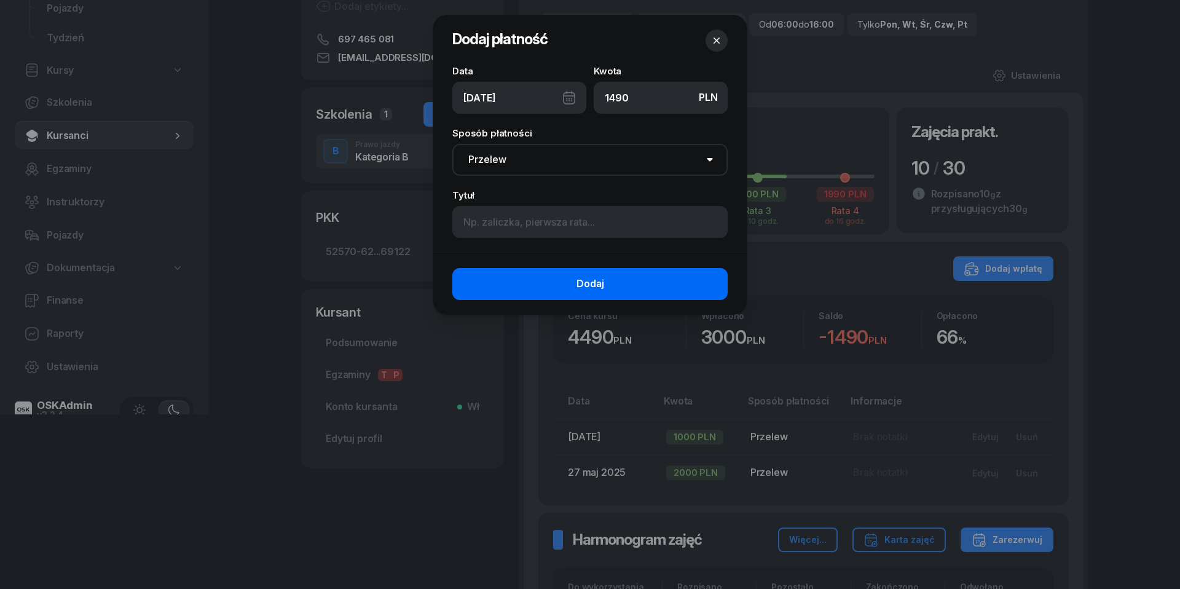
click at [627, 288] on button "Dodaj" at bounding box center [589, 284] width 275 height 32
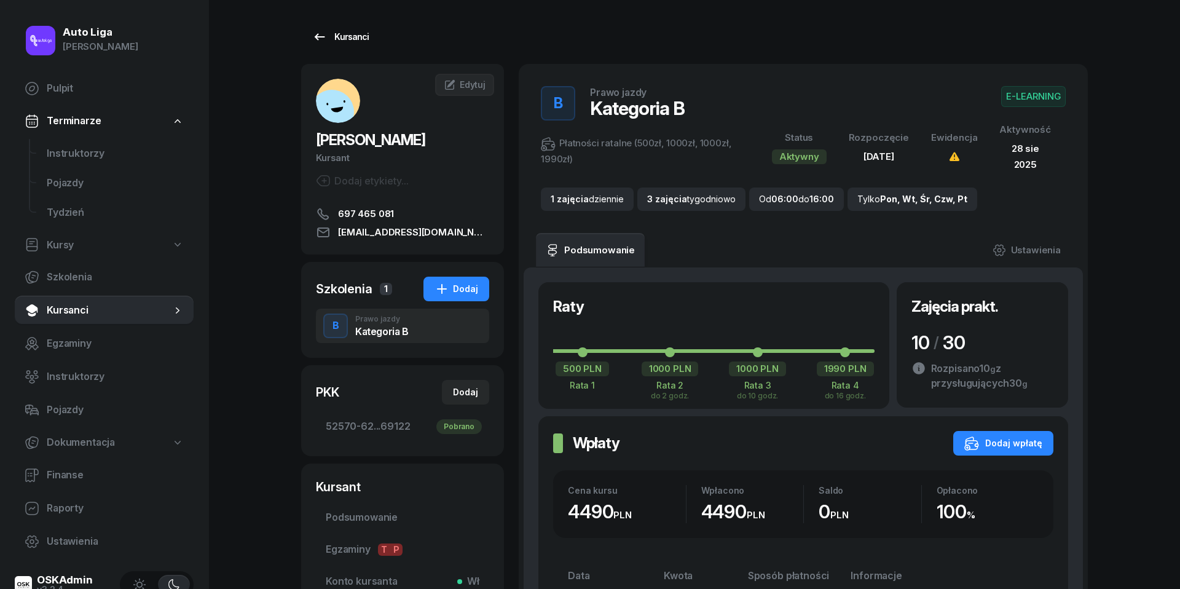
scroll to position [0, 0]
click at [317, 34] on icon at bounding box center [320, 36] width 10 height 7
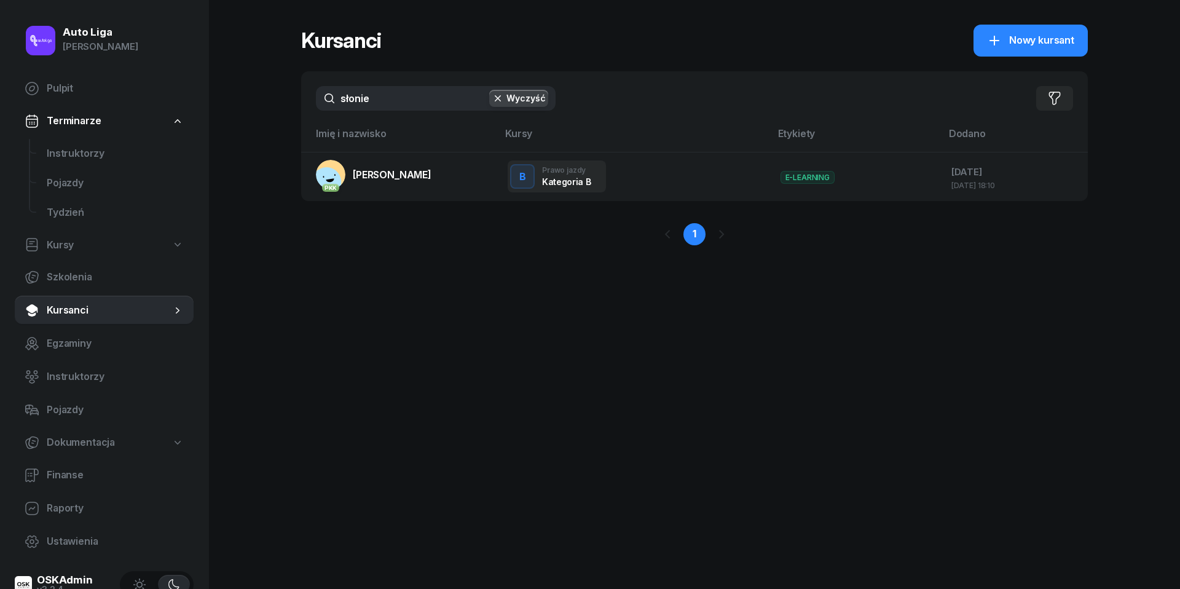
click at [374, 109] on input "słonie" at bounding box center [436, 98] width 240 height 25
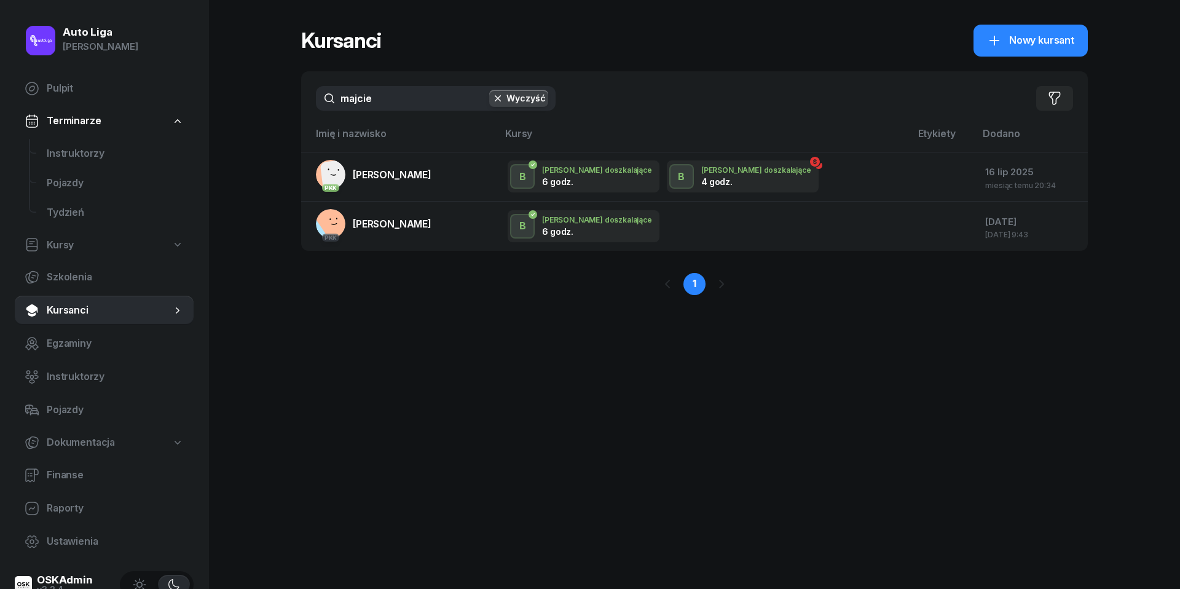
type input "majcie"
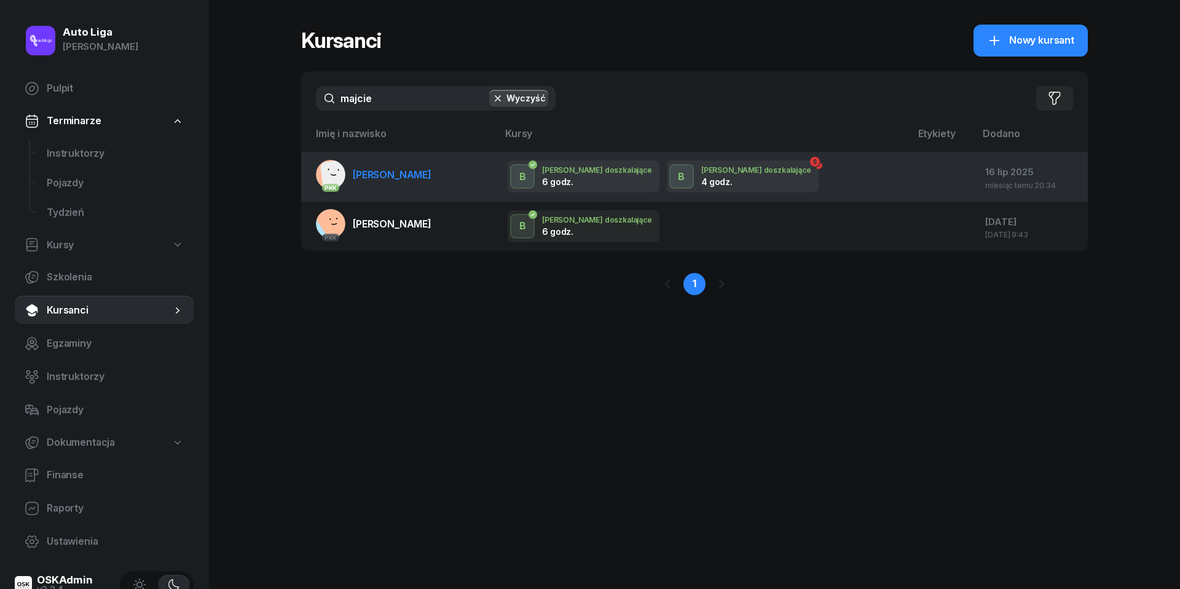
drag, startPoint x: 374, startPoint y: 127, endPoint x: 375, endPoint y: 167, distance: 40.6
click at [375, 168] on span "[PERSON_NAME]" at bounding box center [392, 174] width 79 height 12
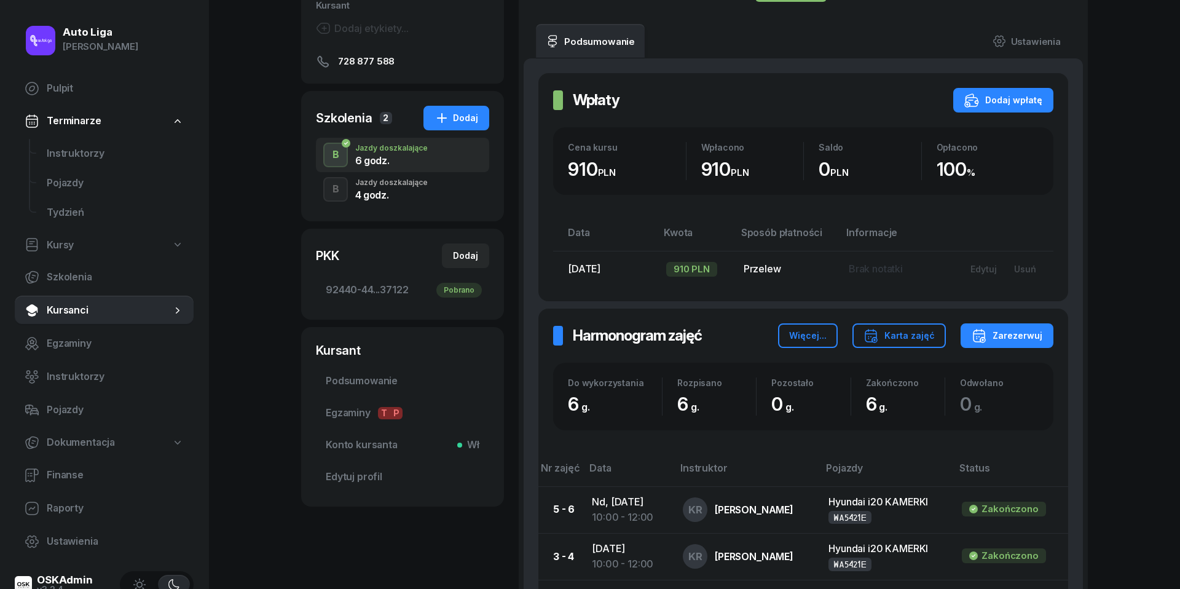
scroll to position [301, 0]
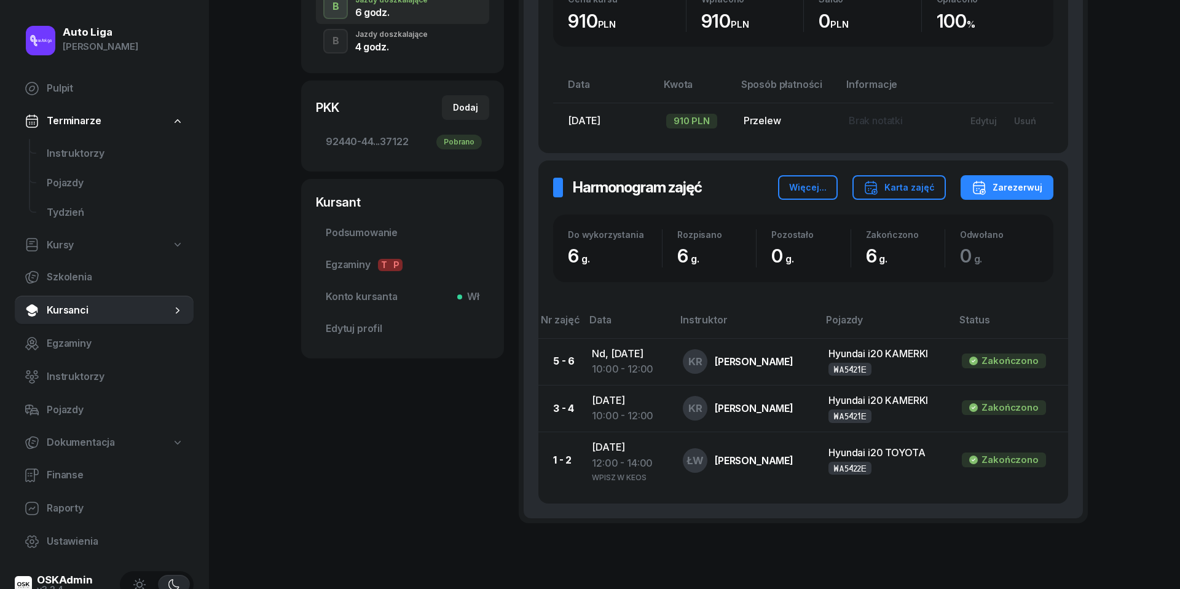
click at [389, 35] on div "Jazdy doszkalające" at bounding box center [391, 34] width 73 height 7
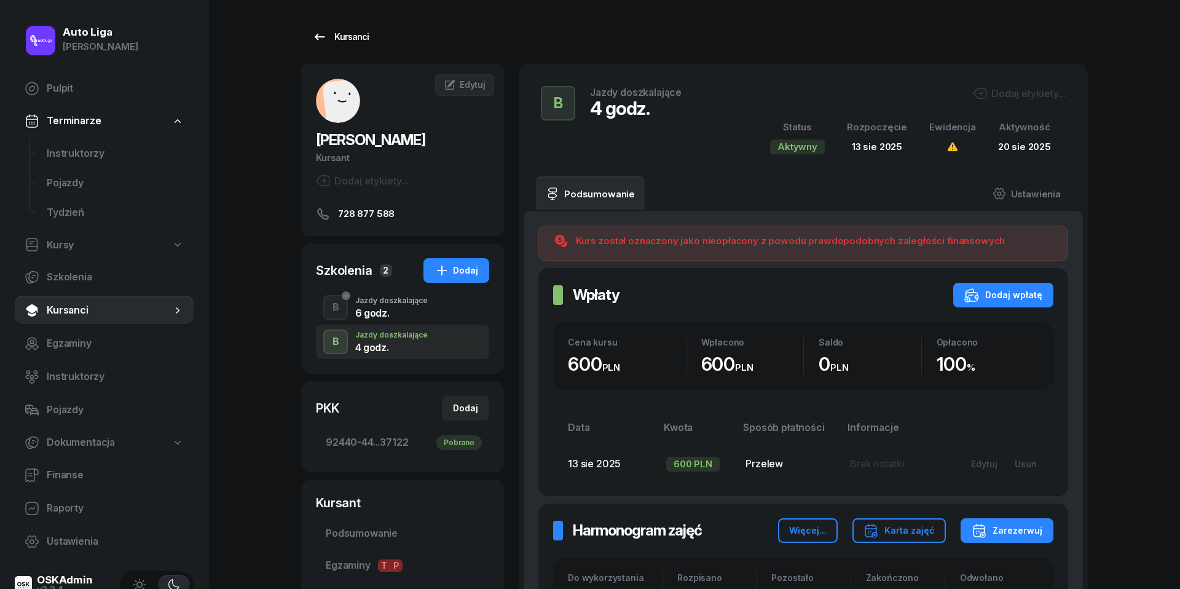
click at [322, 34] on icon at bounding box center [319, 37] width 15 height 15
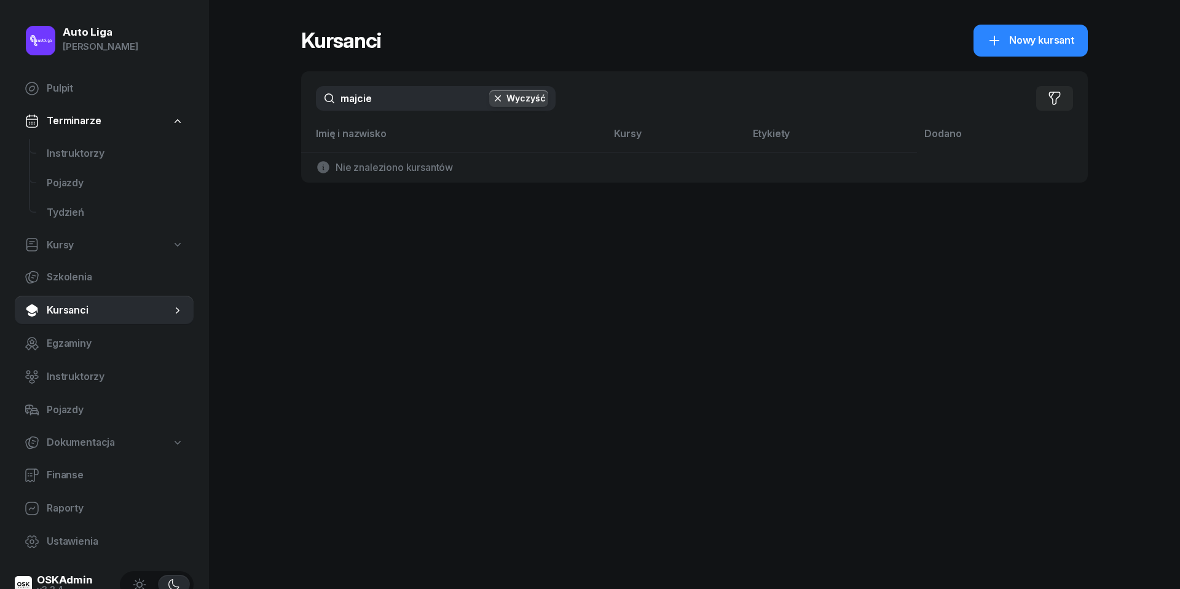
click at [371, 89] on input "majcie" at bounding box center [436, 98] width 240 height 25
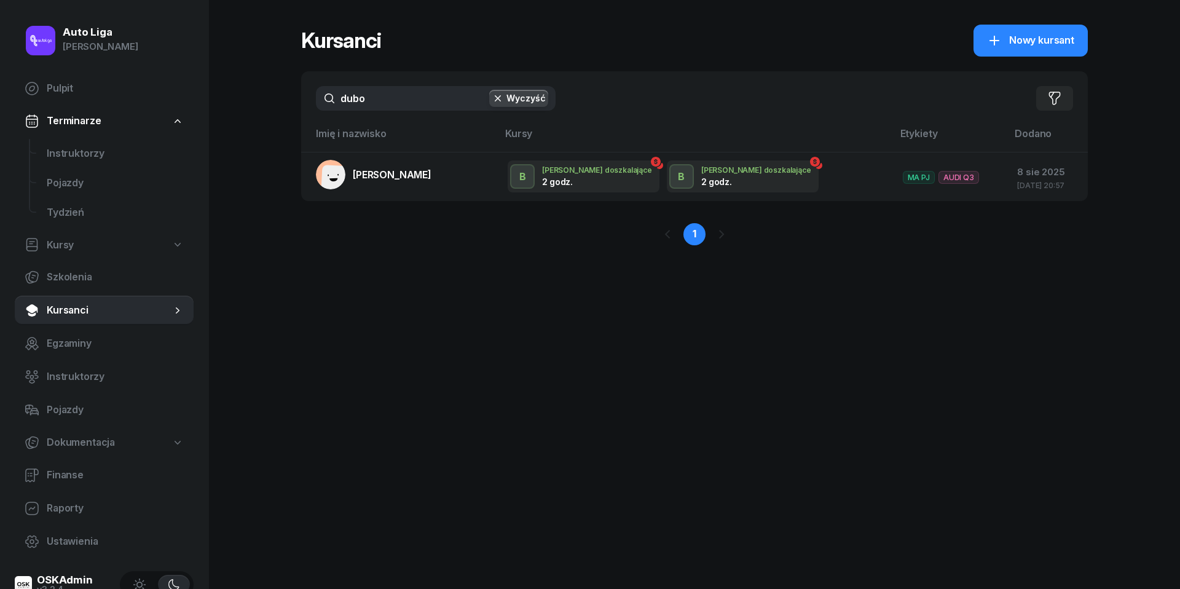
type input "dużo"
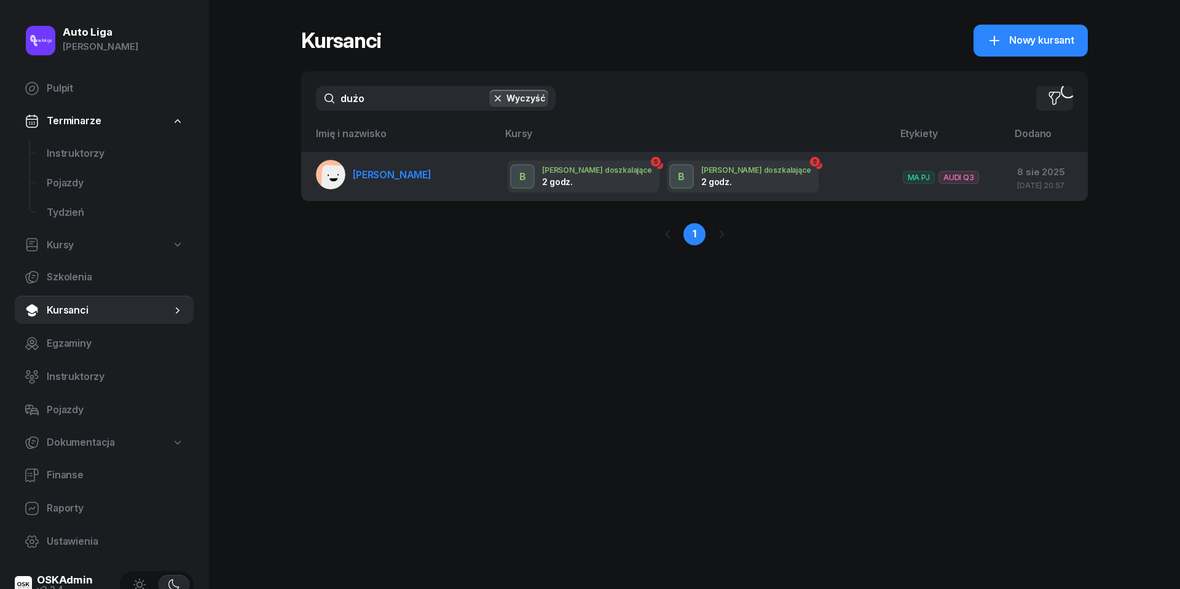
drag, startPoint x: 731, startPoint y: 180, endPoint x: 398, endPoint y: 178, distance: 332.6
click at [398, 178] on span "[PERSON_NAME]" at bounding box center [392, 174] width 79 height 12
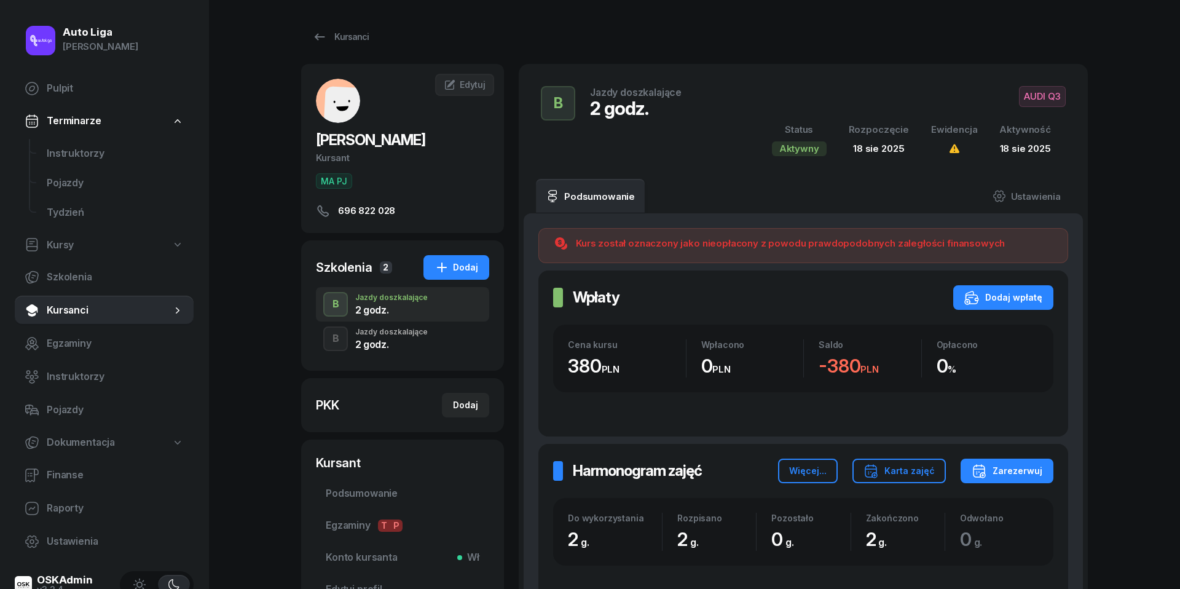
click at [397, 339] on div "2 godz." at bounding box center [391, 344] width 73 height 10
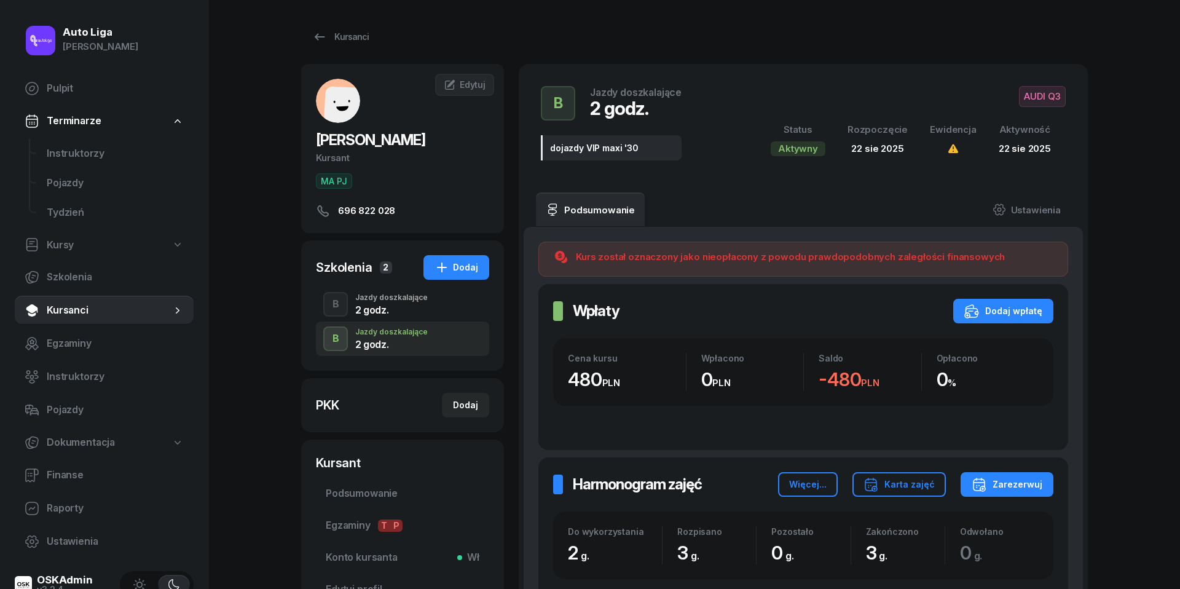
click at [389, 309] on div "2 godz." at bounding box center [391, 310] width 73 height 10
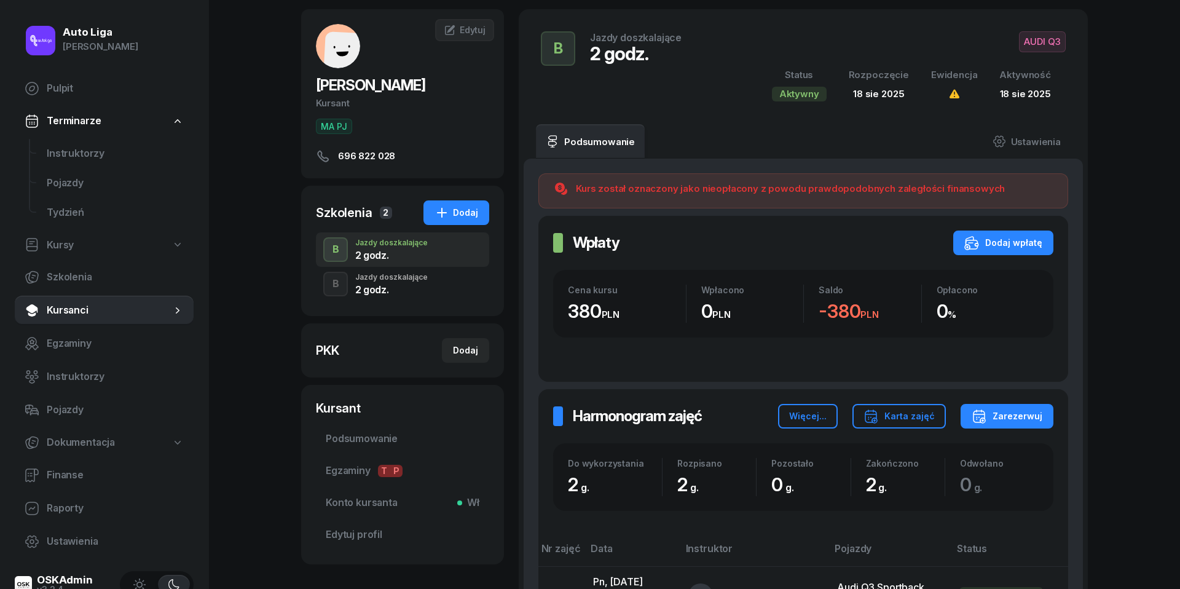
scroll to position [57, 0]
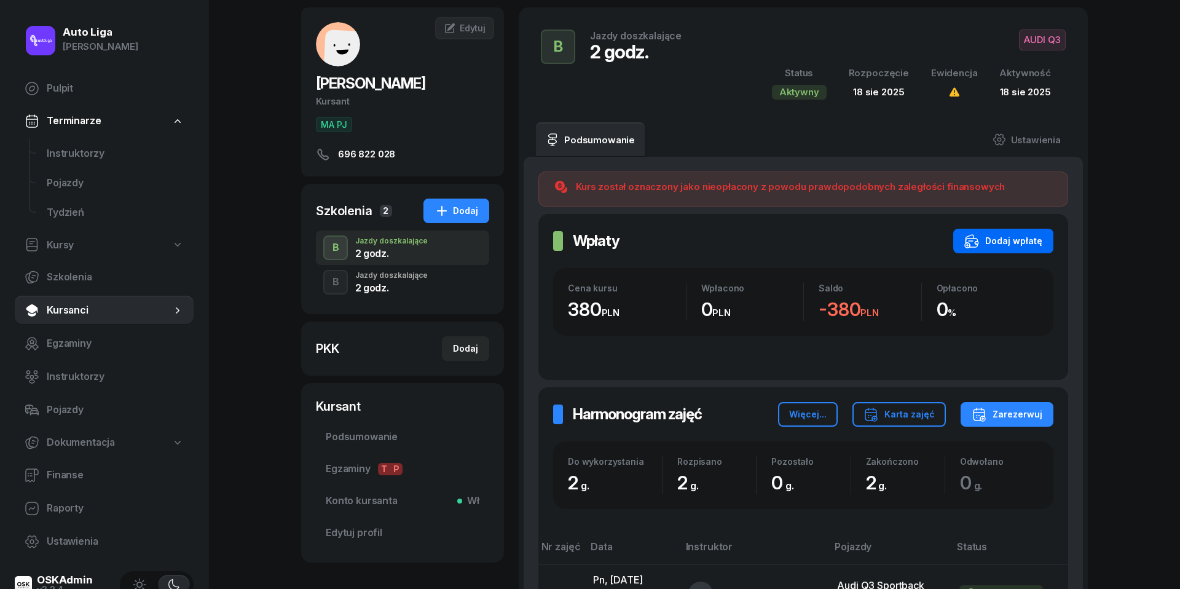
click at [1034, 242] on div "Dodaj wpłatę" at bounding box center [1004, 241] width 78 height 15
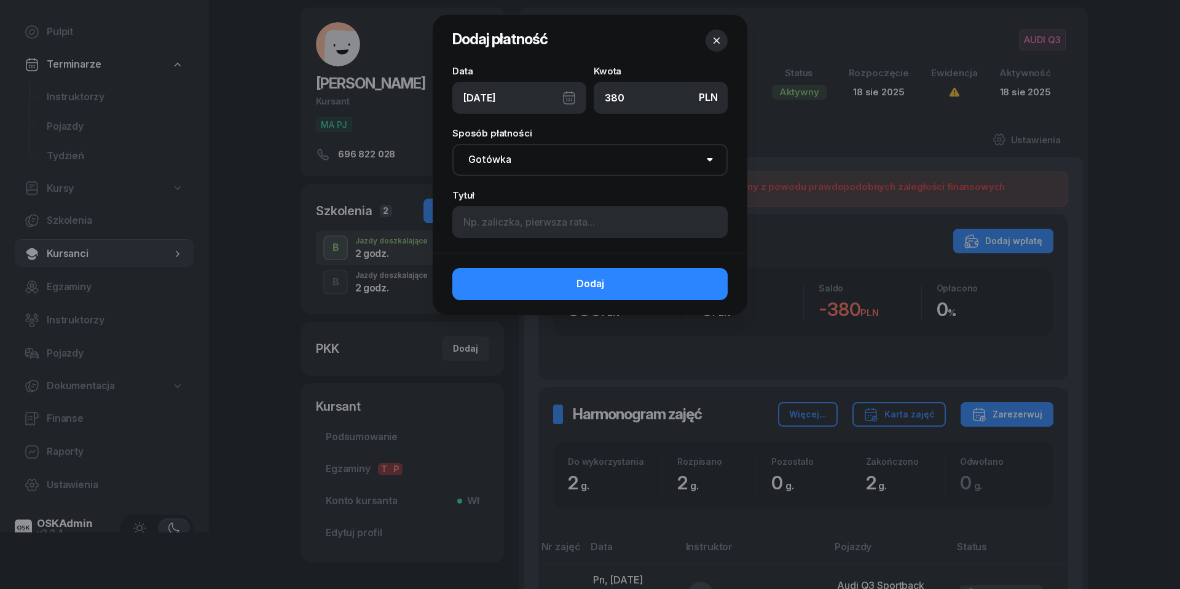
type input "380"
click at [567, 94] on div "[DATE]" at bounding box center [519, 98] width 134 height 32
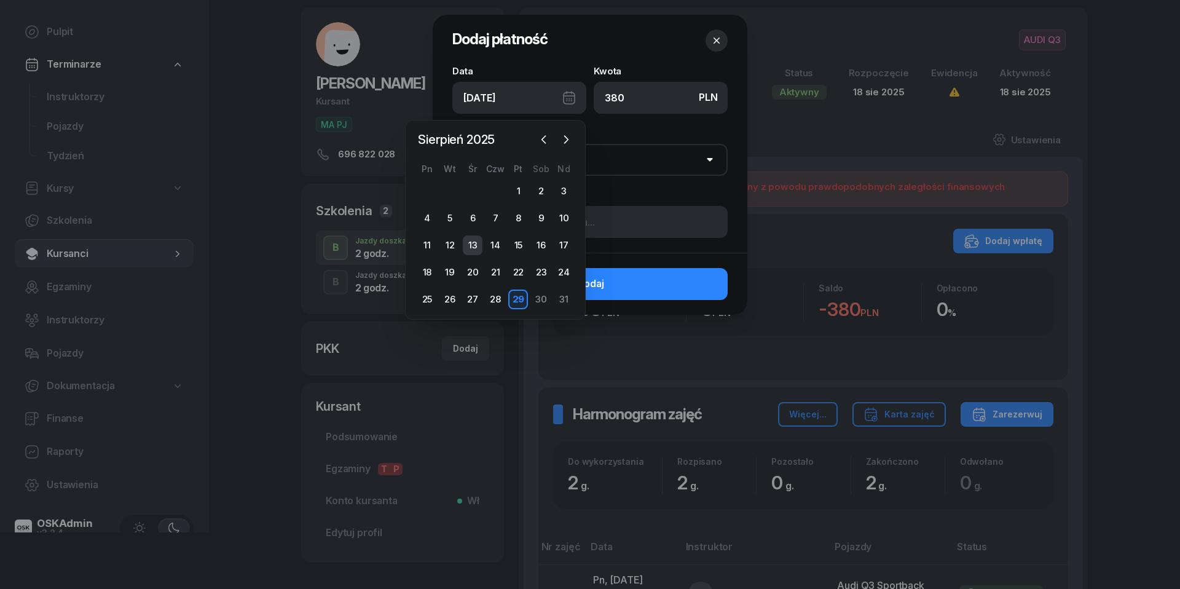
click at [470, 247] on div "13" at bounding box center [473, 245] width 20 height 20
type input "[DATE]"
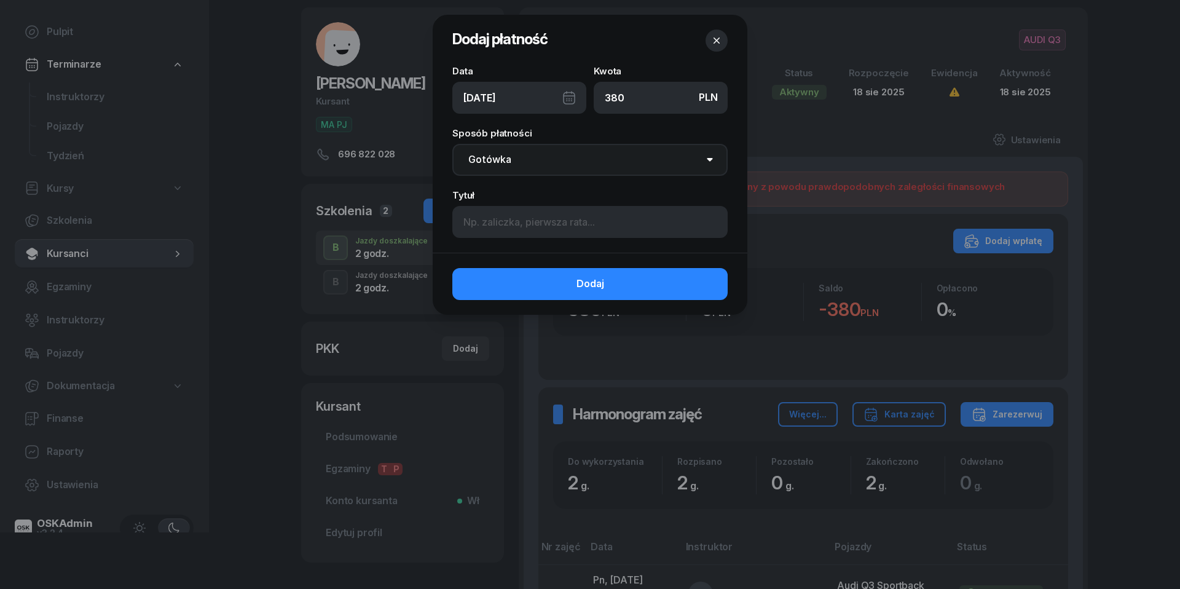
select select "transfer"
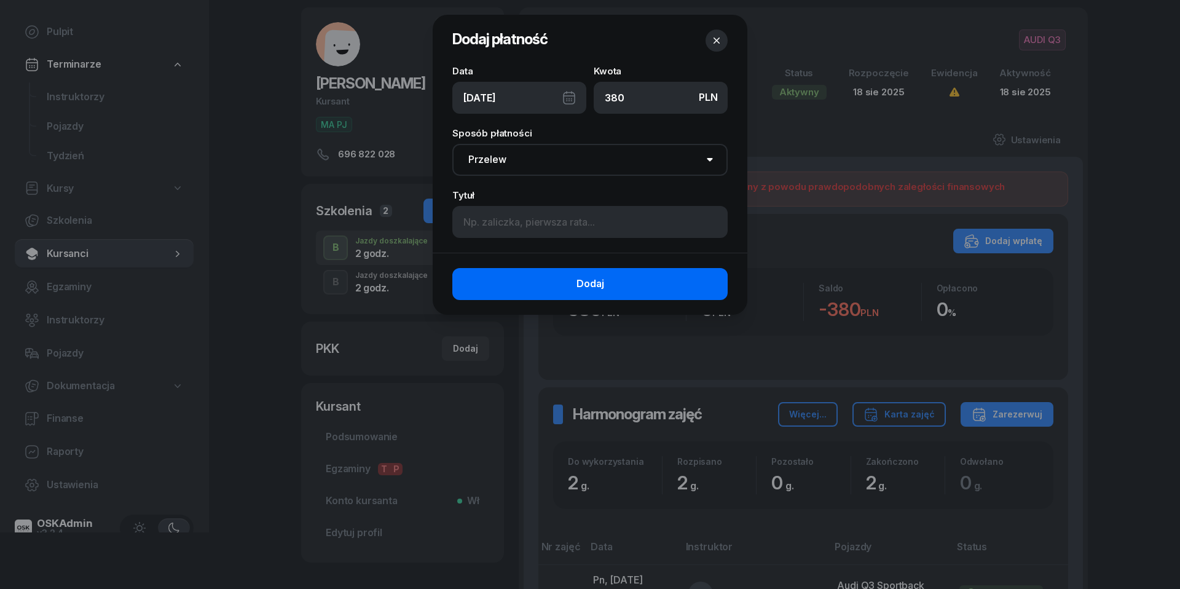
click at [575, 281] on button "Dodaj" at bounding box center [589, 284] width 275 height 32
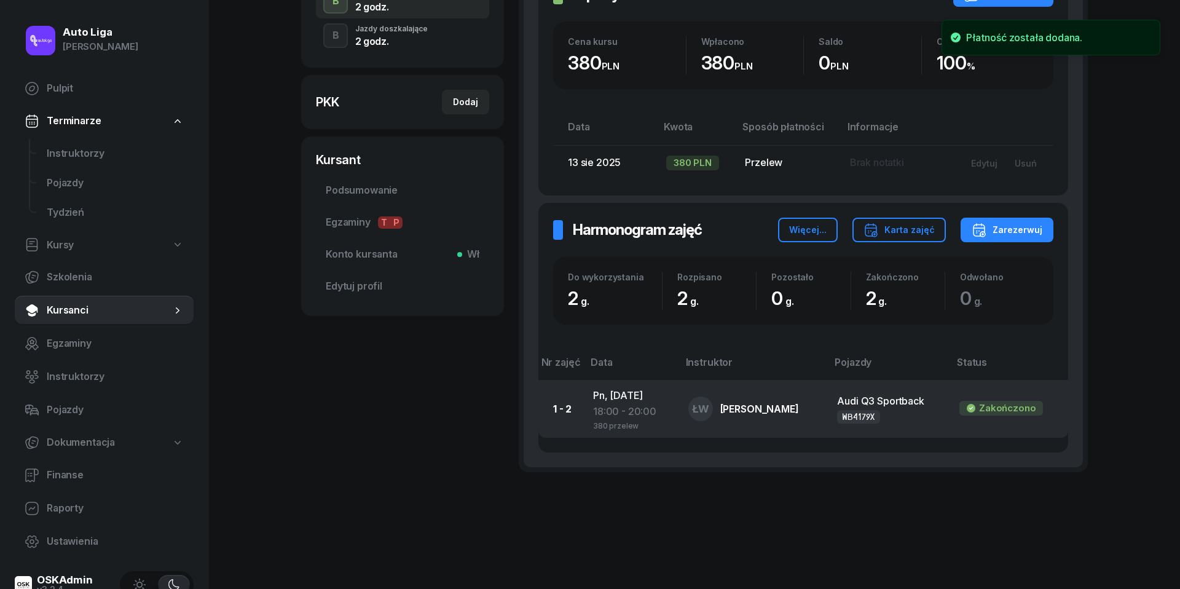
scroll to position [302, 0]
click at [627, 405] on div "18:00 - 20:00" at bounding box center [631, 413] width 76 height 16
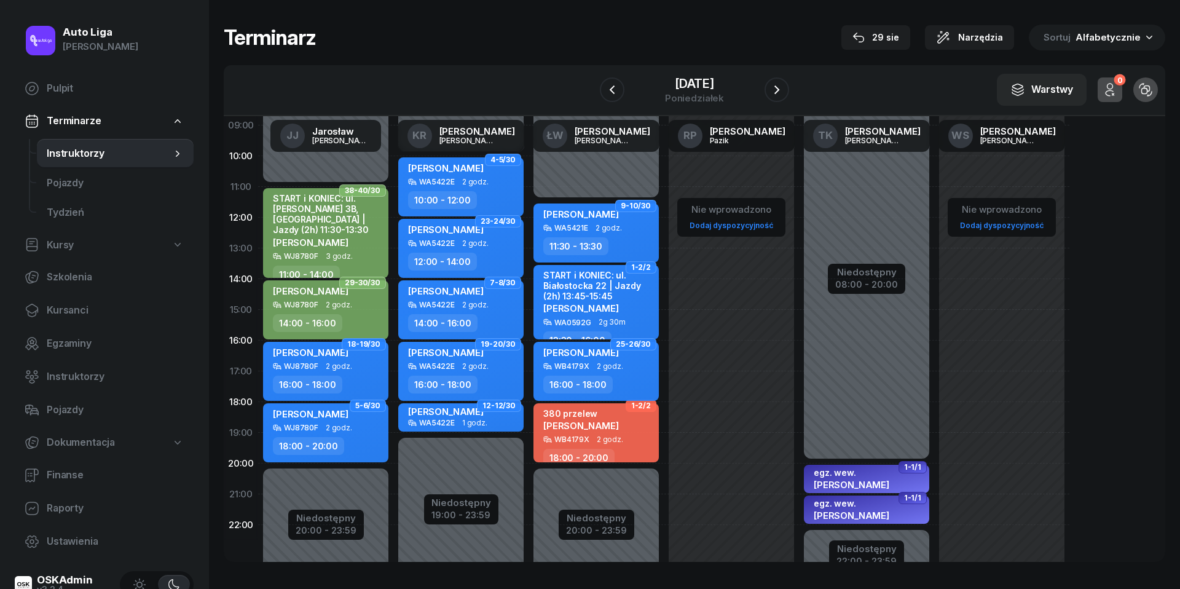
scroll to position [152, 0]
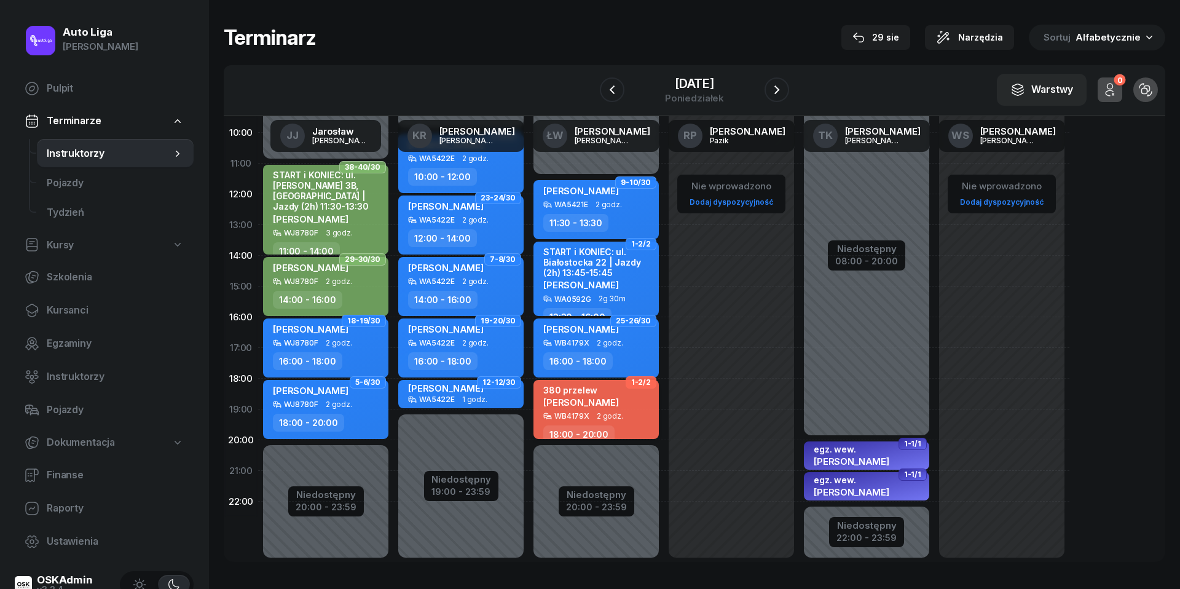
click at [585, 416] on div "WB4179X" at bounding box center [572, 416] width 35 height 8
select select "18"
select select "20"
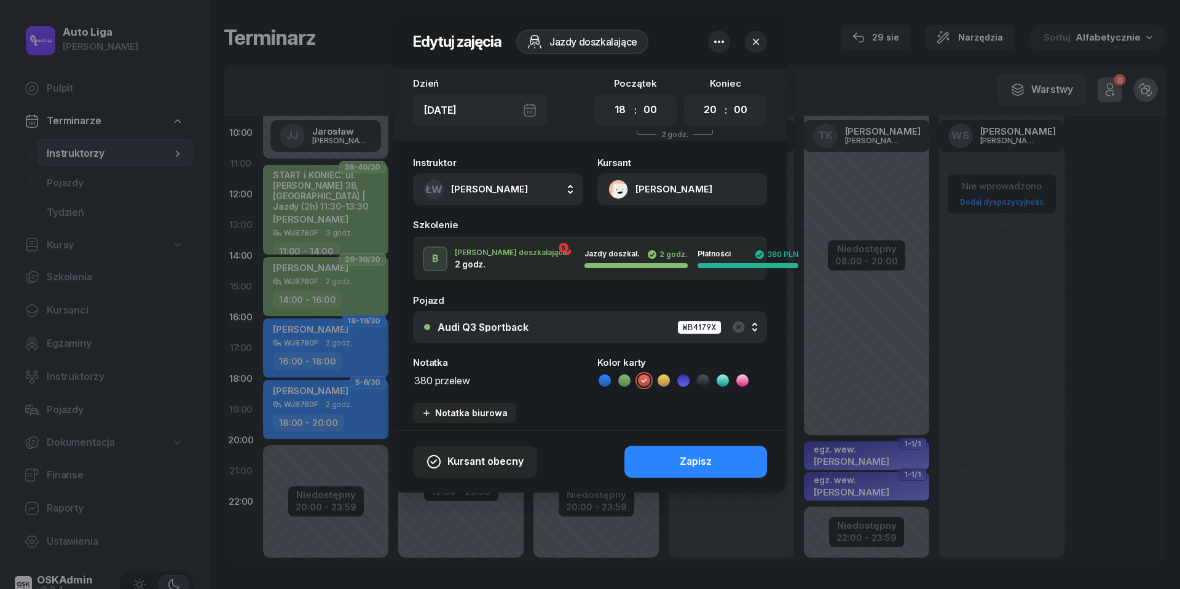
click at [438, 384] on textarea "380 przelew" at bounding box center [498, 379] width 170 height 15
click at [610, 382] on icon at bounding box center [605, 380] width 12 height 12
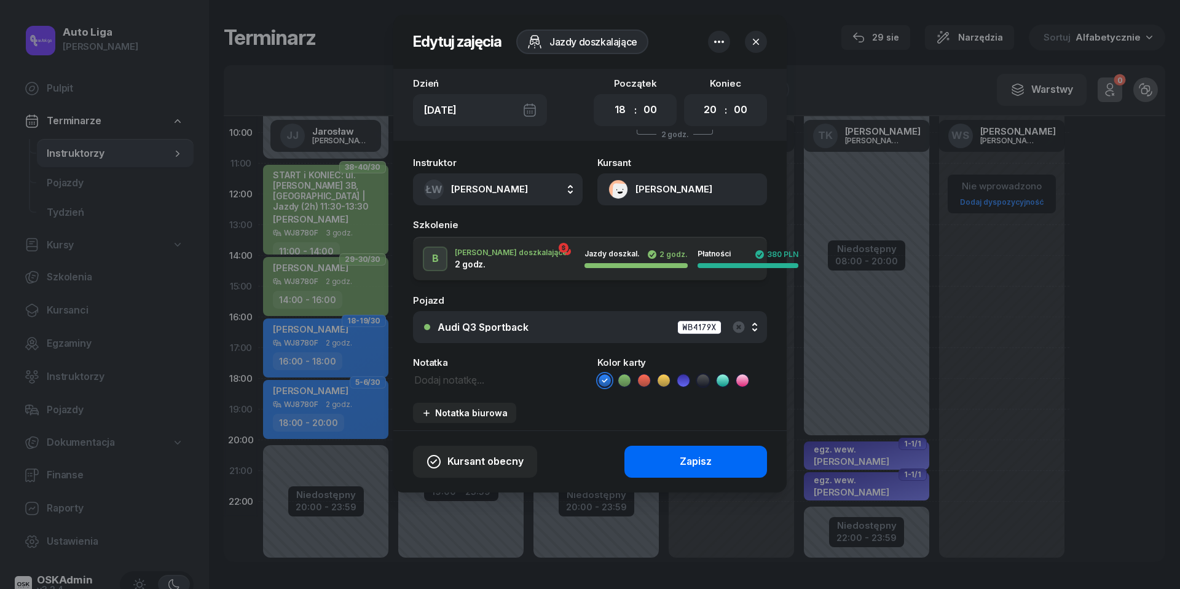
click at [693, 459] on div "Zapisz" at bounding box center [696, 462] width 32 height 16
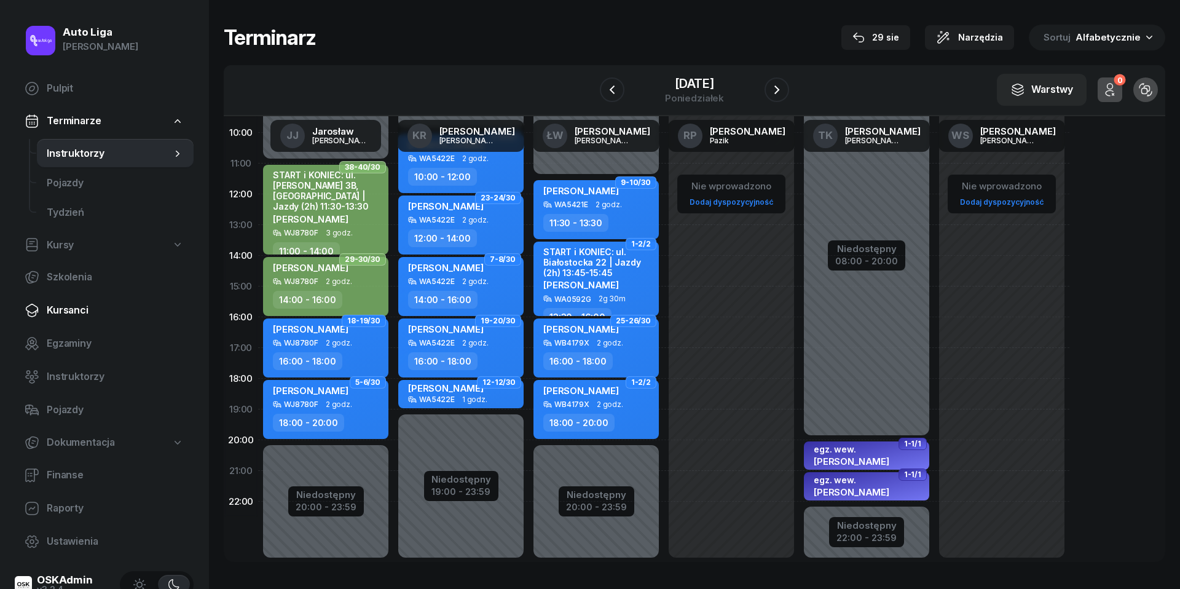
click at [77, 317] on span "Kursanci" at bounding box center [115, 310] width 137 height 16
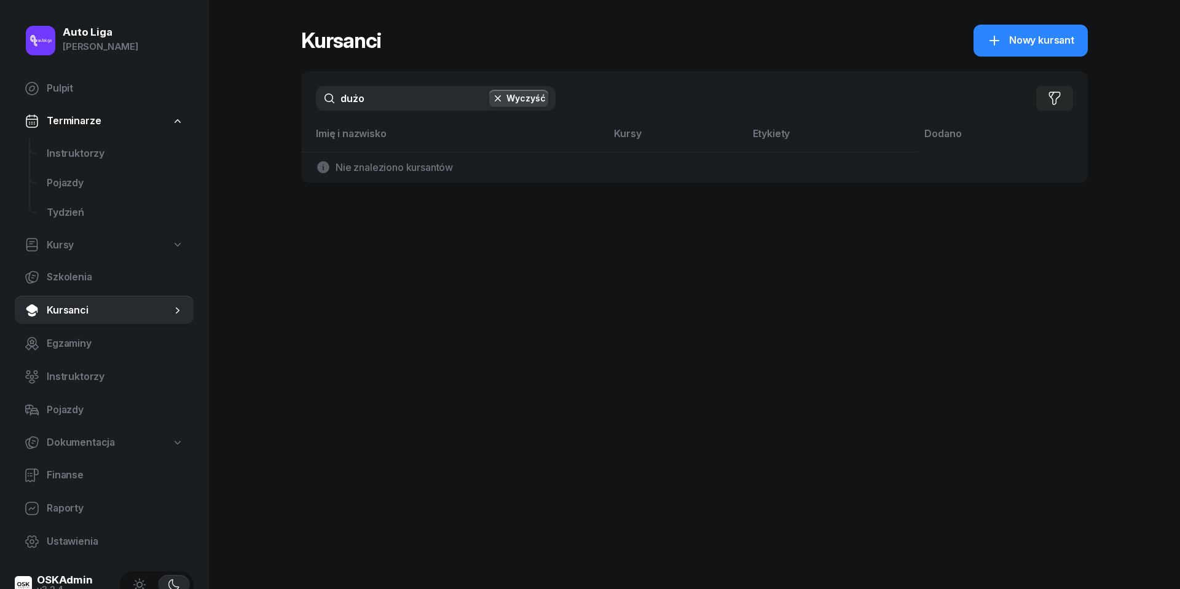
click at [377, 102] on input "dużo" at bounding box center [436, 98] width 240 height 25
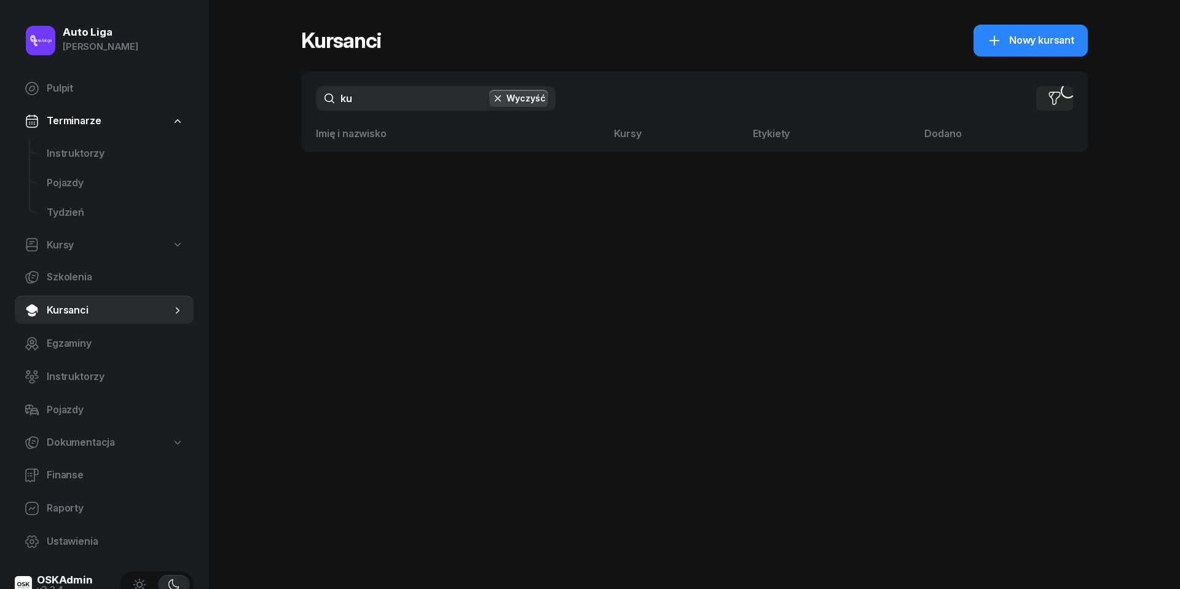
type input "k"
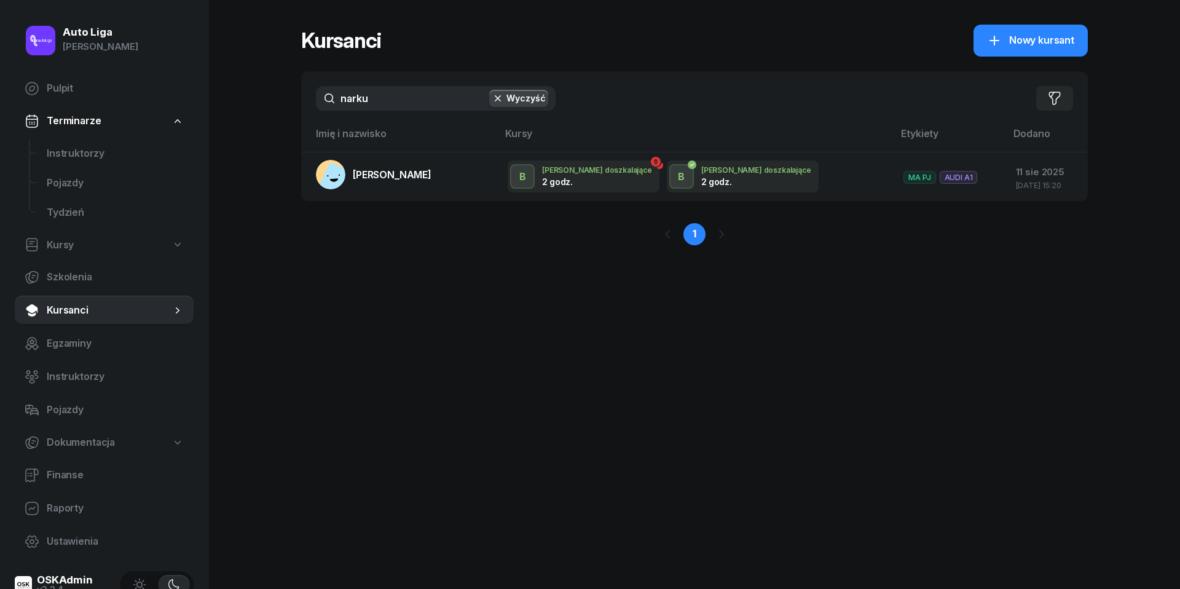
type input "marku"
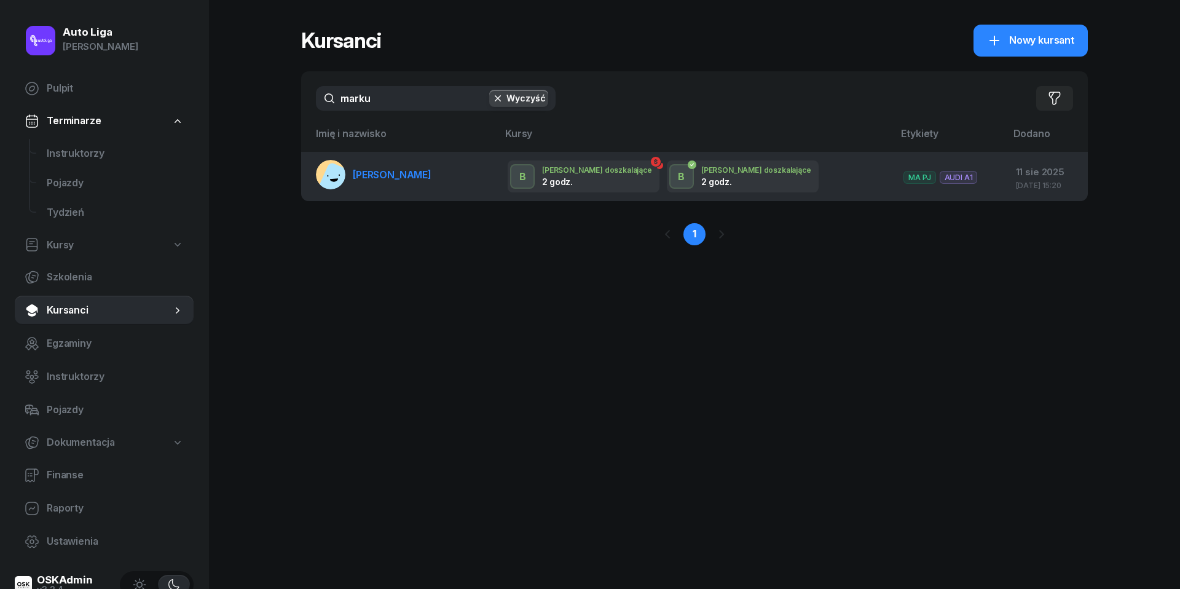
drag, startPoint x: 377, startPoint y: 126, endPoint x: 373, endPoint y: 173, distance: 47.5
click at [373, 173] on span "[PERSON_NAME]" at bounding box center [392, 174] width 79 height 12
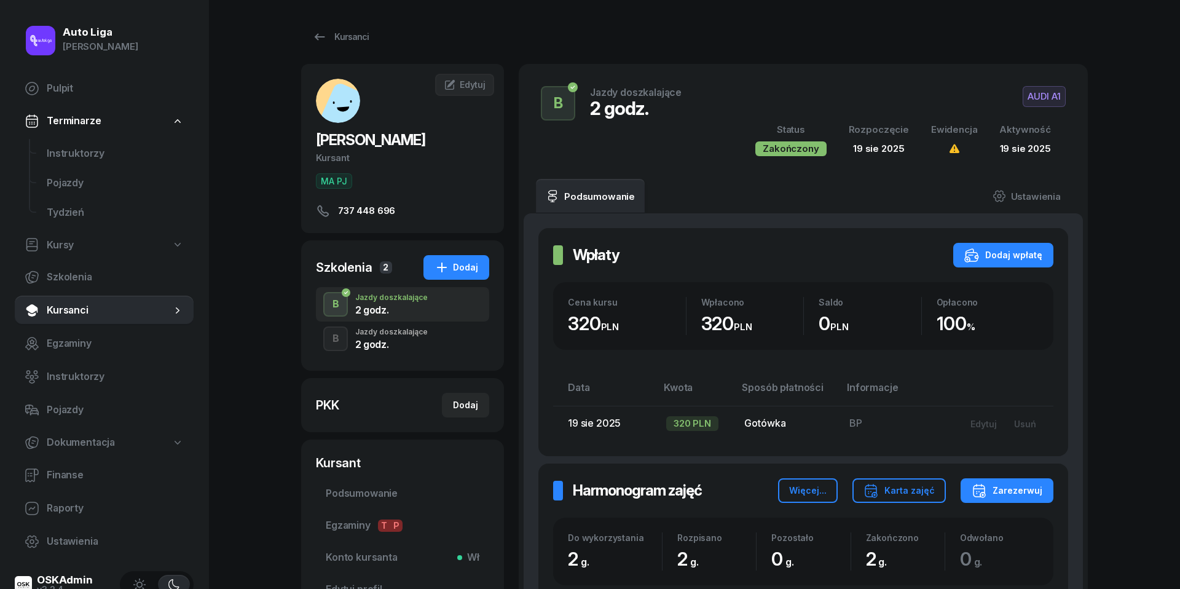
click at [365, 341] on div "2 godz." at bounding box center [391, 344] width 73 height 10
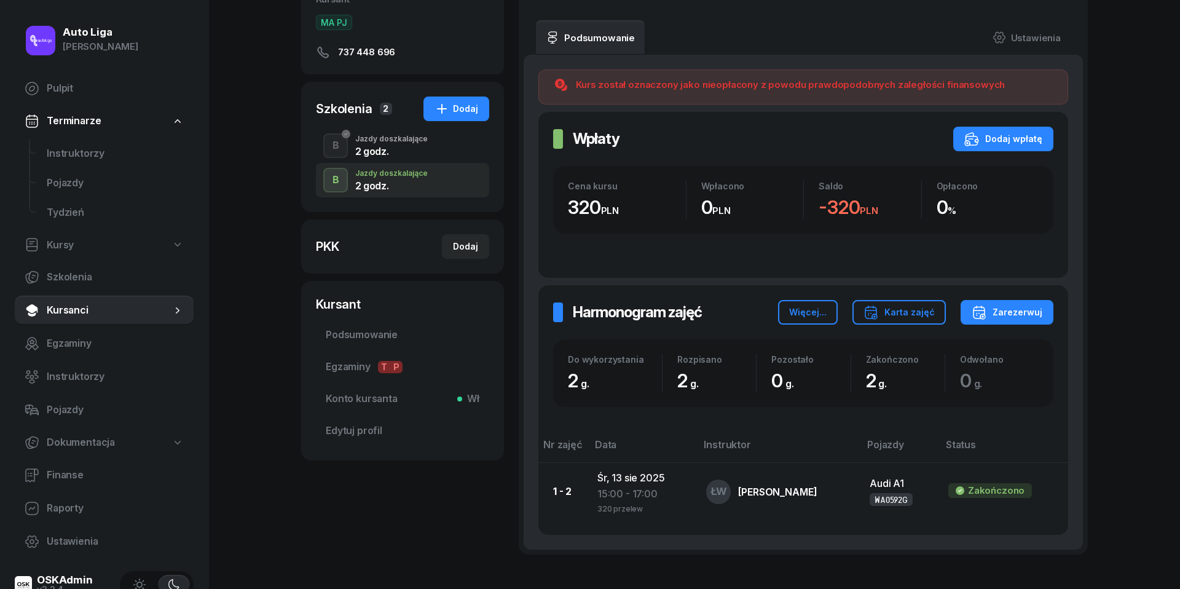
scroll to position [163, 0]
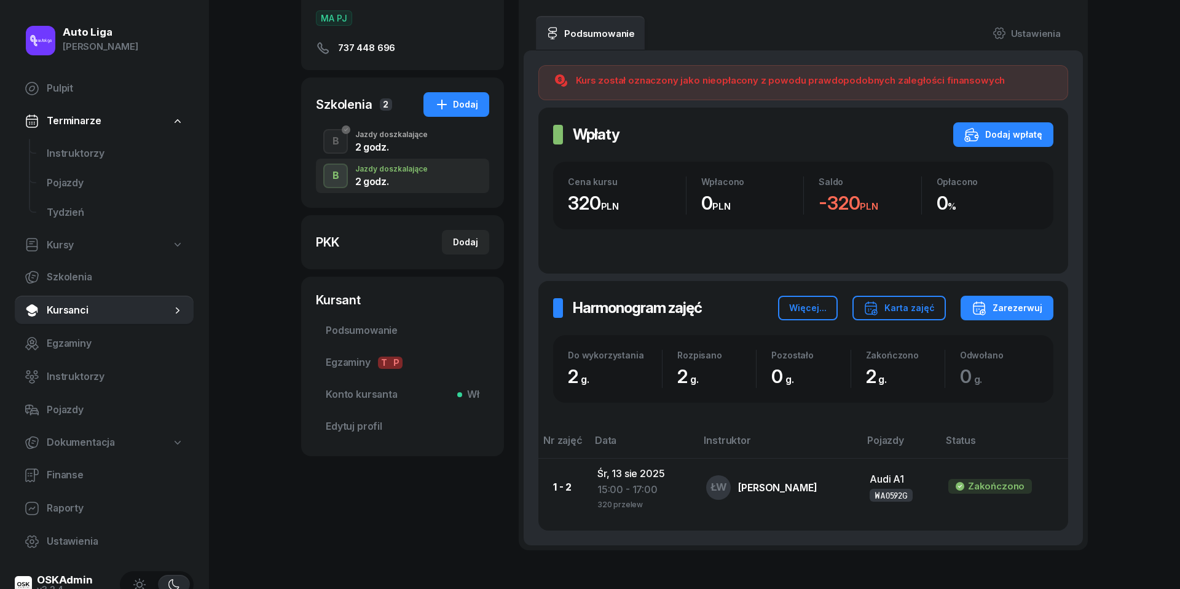
click at [369, 142] on div "2 godz." at bounding box center [391, 147] width 73 height 10
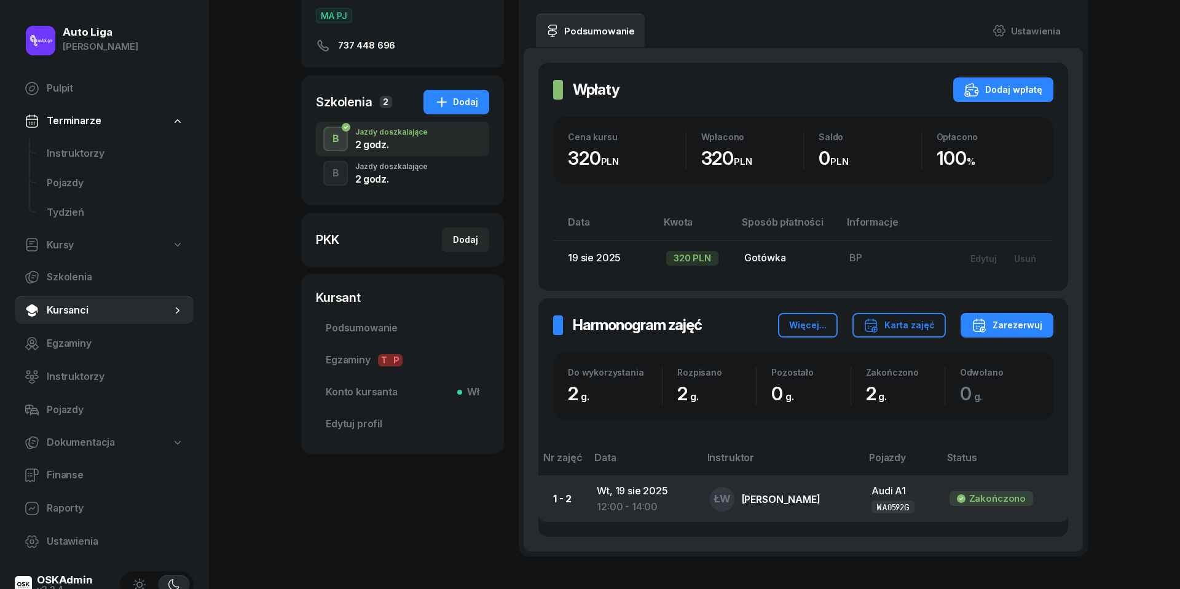
scroll to position [116, 0]
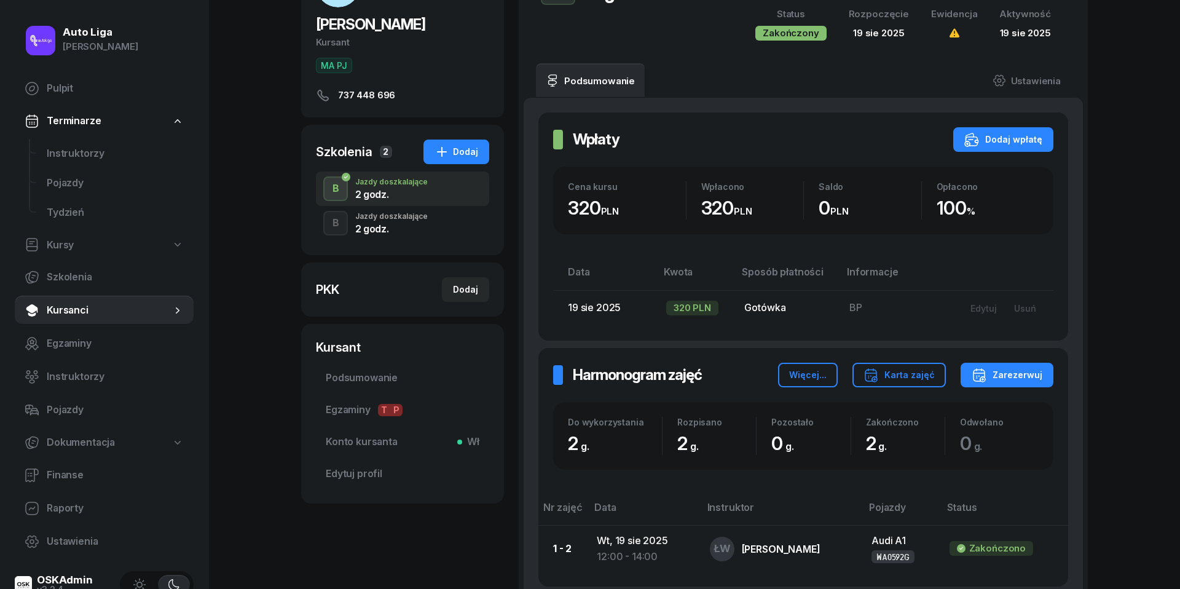
click at [366, 219] on div "Jazdy doszkalające" at bounding box center [391, 216] width 73 height 7
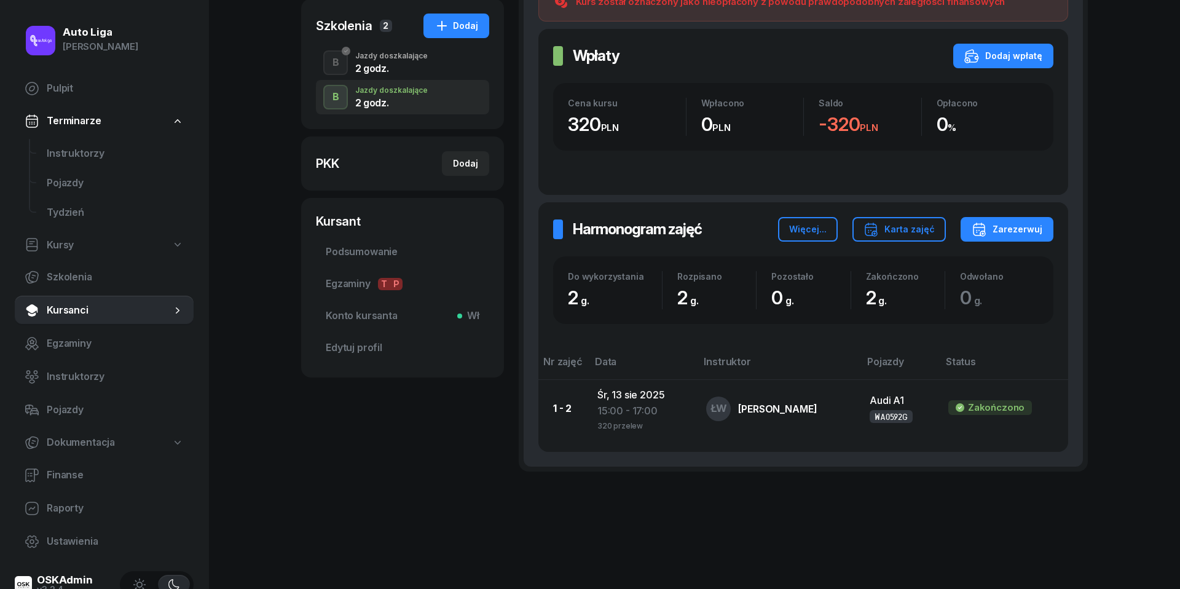
scroll to position [241, 0]
click at [1014, 60] on div "Dodaj wpłatę" at bounding box center [1004, 56] width 78 height 15
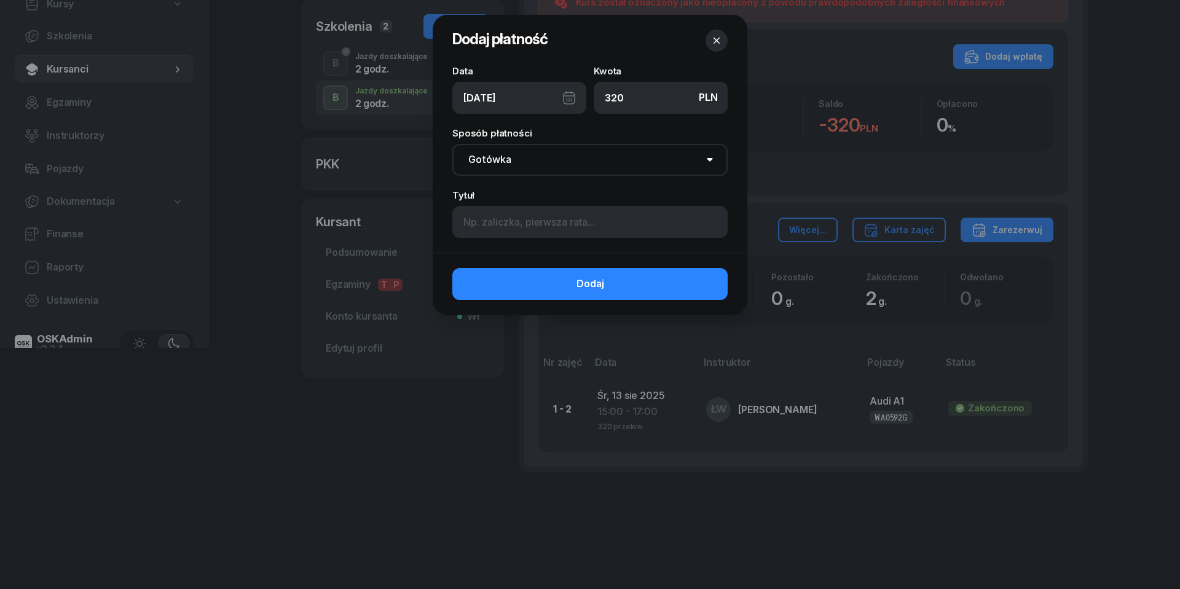
type input "320"
click at [576, 94] on div "[DATE]" at bounding box center [519, 98] width 134 height 32
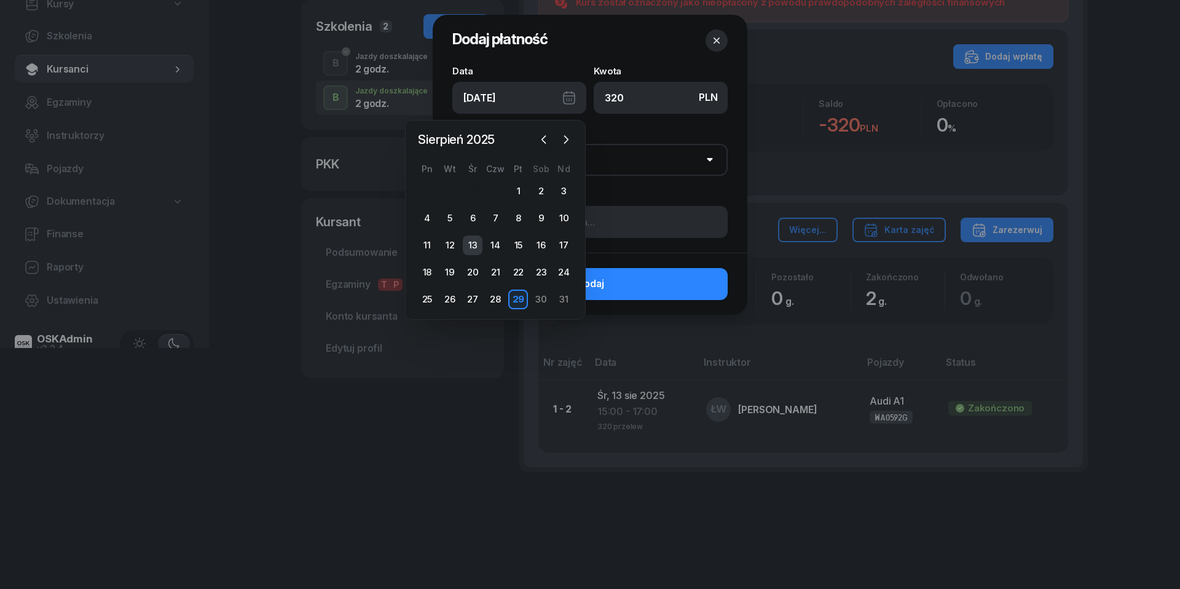
click at [472, 246] on div "13" at bounding box center [473, 245] width 20 height 20
type input "[DATE]"
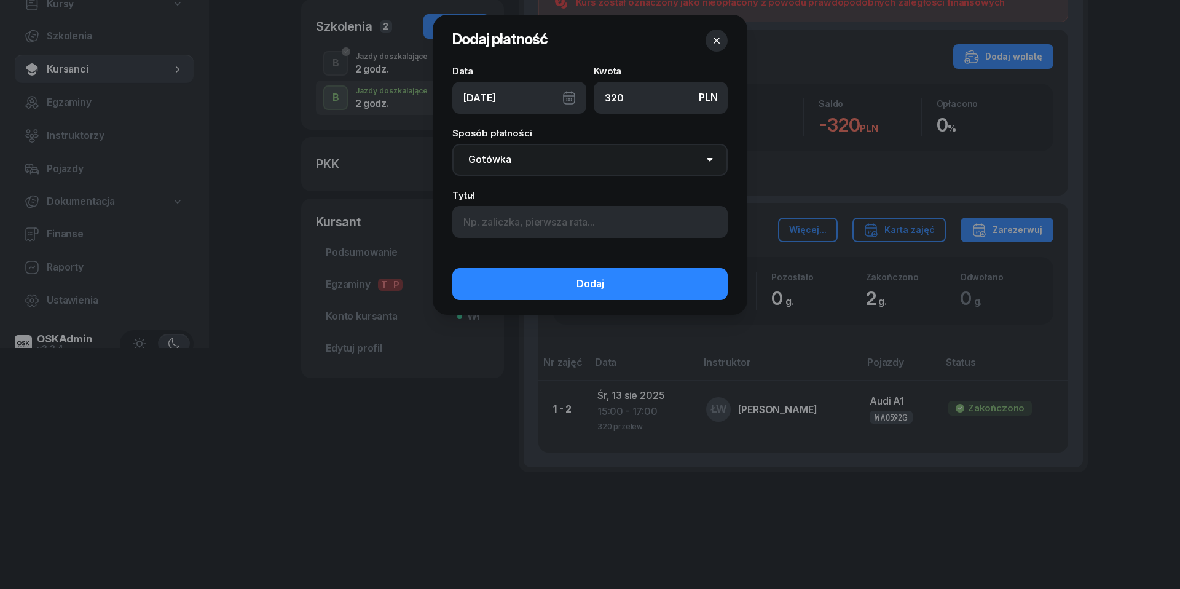
select select "transfer"
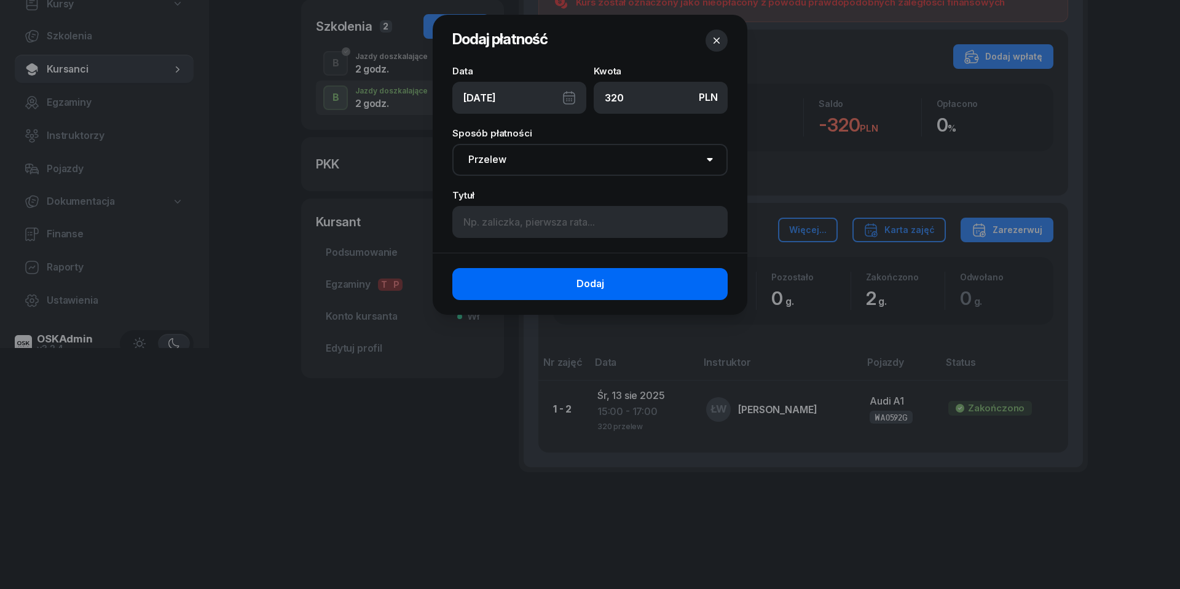
click at [571, 283] on button "Dodaj" at bounding box center [589, 284] width 275 height 32
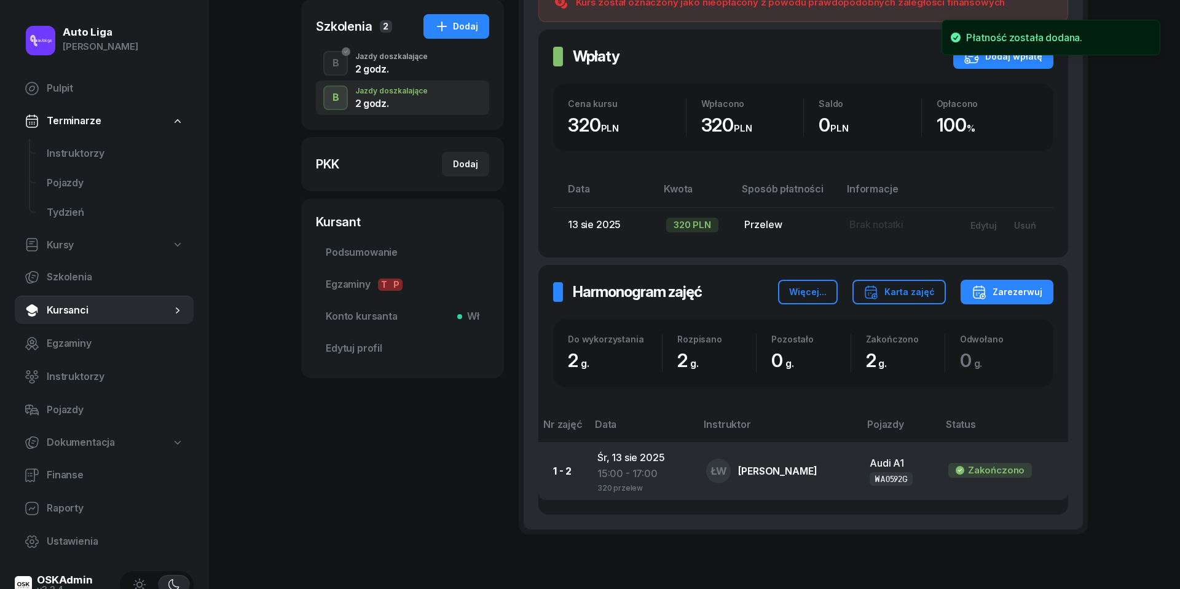
click at [612, 468] on div "15:00 - 17:00" at bounding box center [643, 474] width 90 height 16
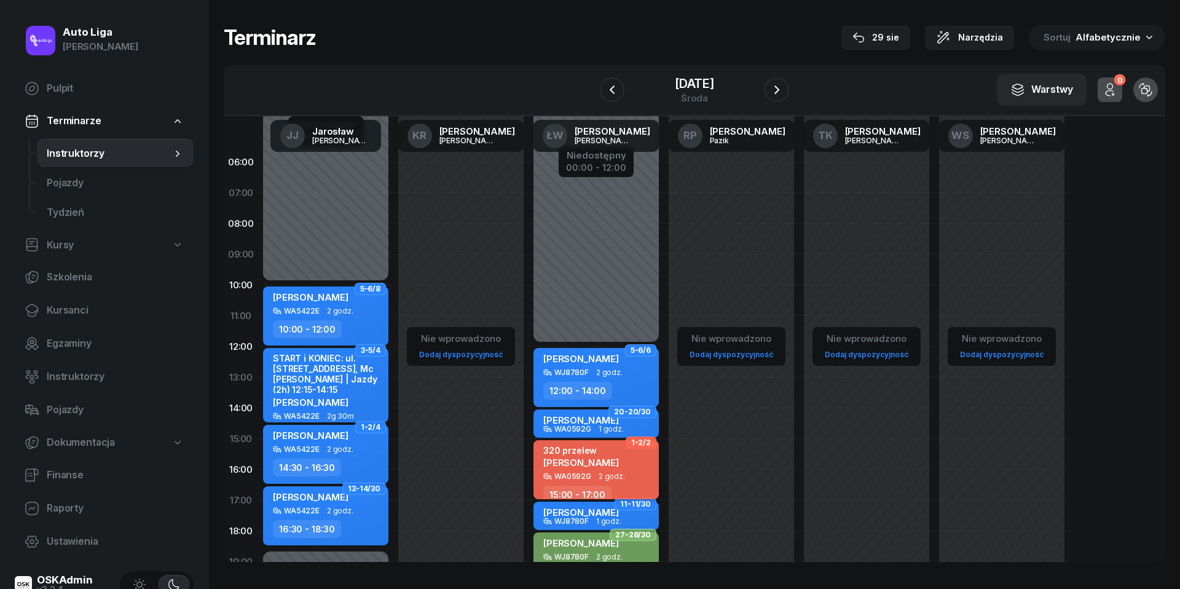
click at [588, 468] on div "320 przelew [PERSON_NAME]" at bounding box center [581, 458] width 76 height 27
select select "15"
select select "17"
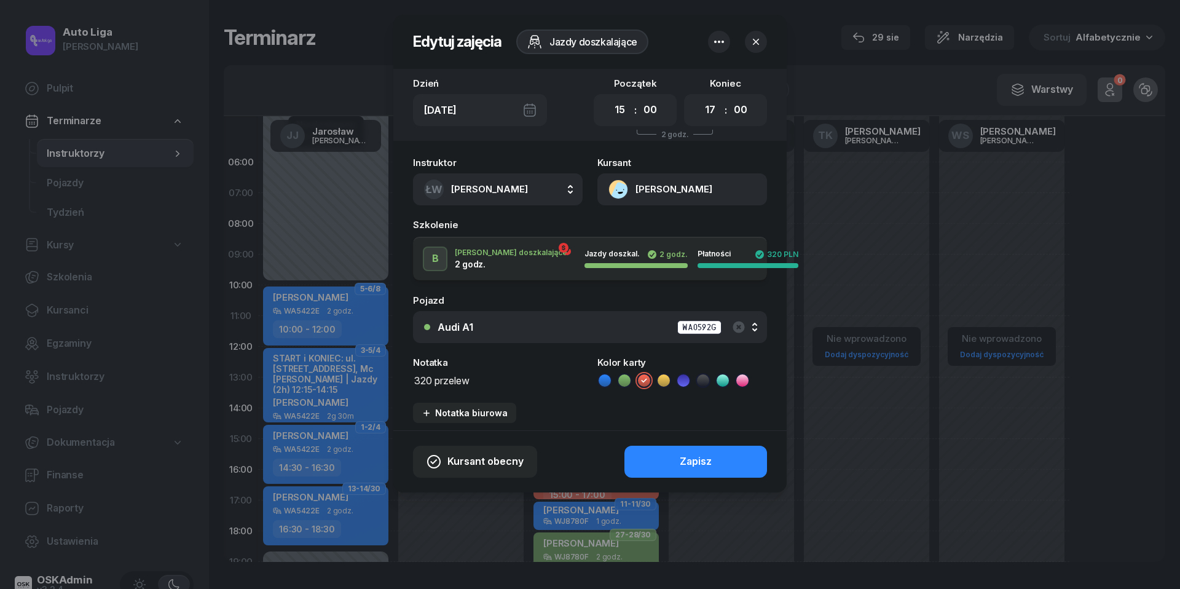
click at [441, 379] on textarea "320 przelew" at bounding box center [498, 379] width 170 height 15
click at [604, 381] on icon at bounding box center [605, 380] width 6 height 4
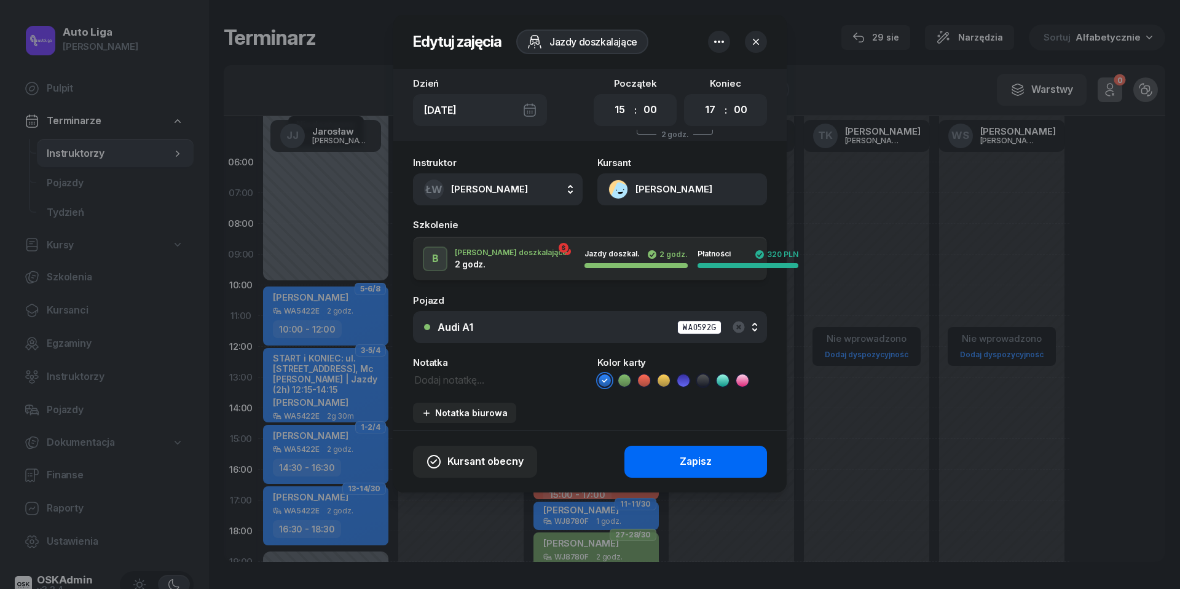
click at [716, 465] on button "Zapisz" at bounding box center [696, 462] width 143 height 32
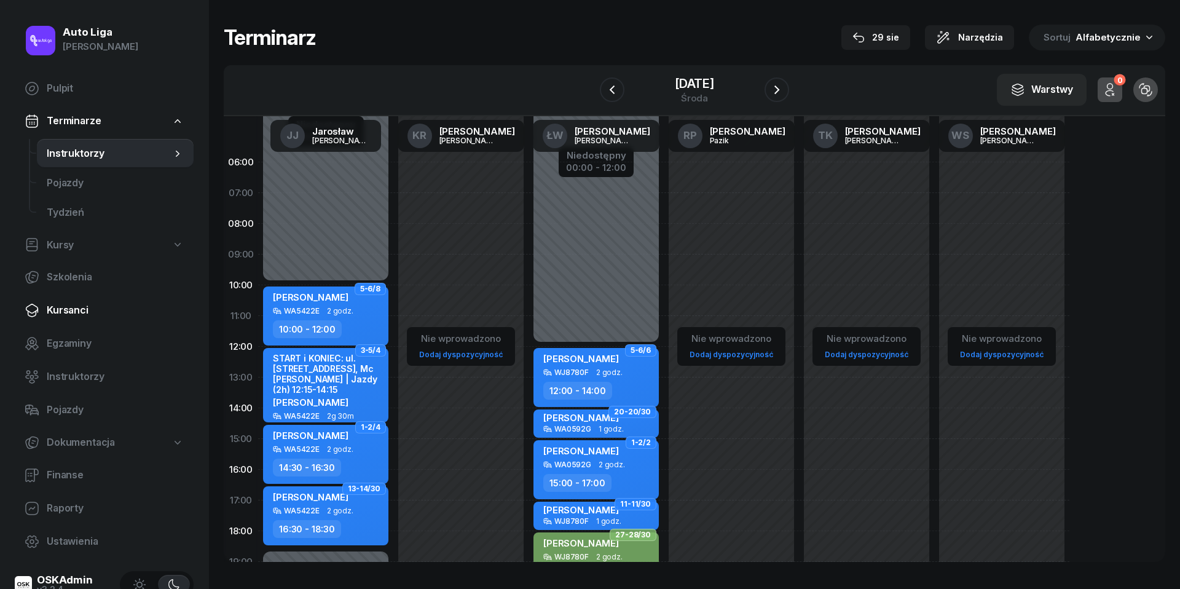
click at [73, 307] on span "Kursanci" at bounding box center [115, 310] width 137 height 16
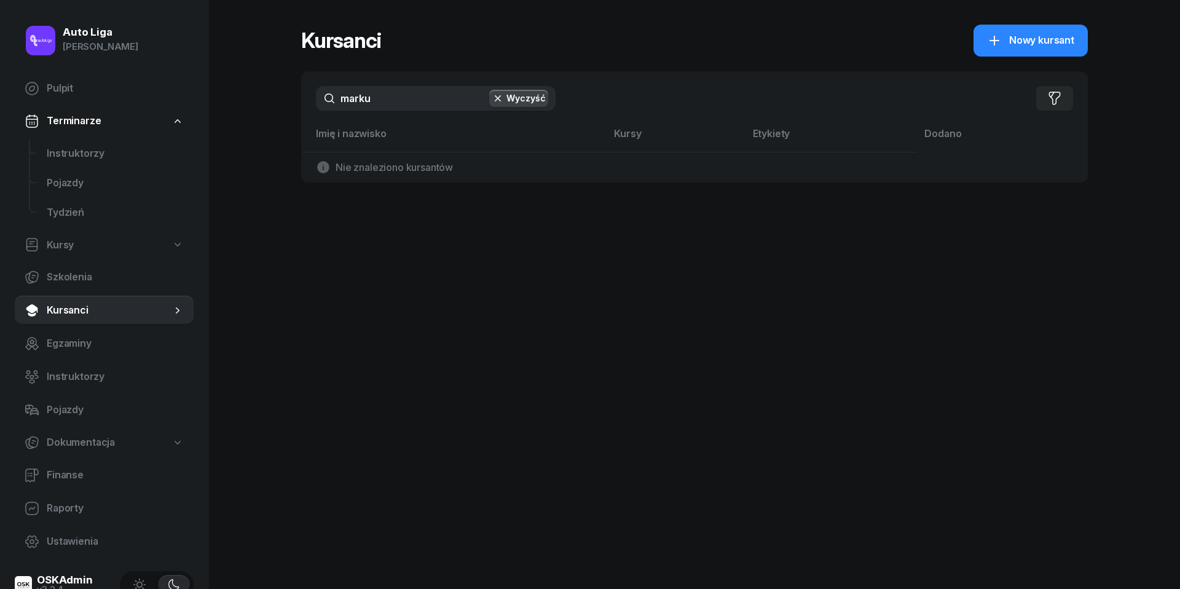
click at [427, 102] on input "marku" at bounding box center [436, 98] width 240 height 25
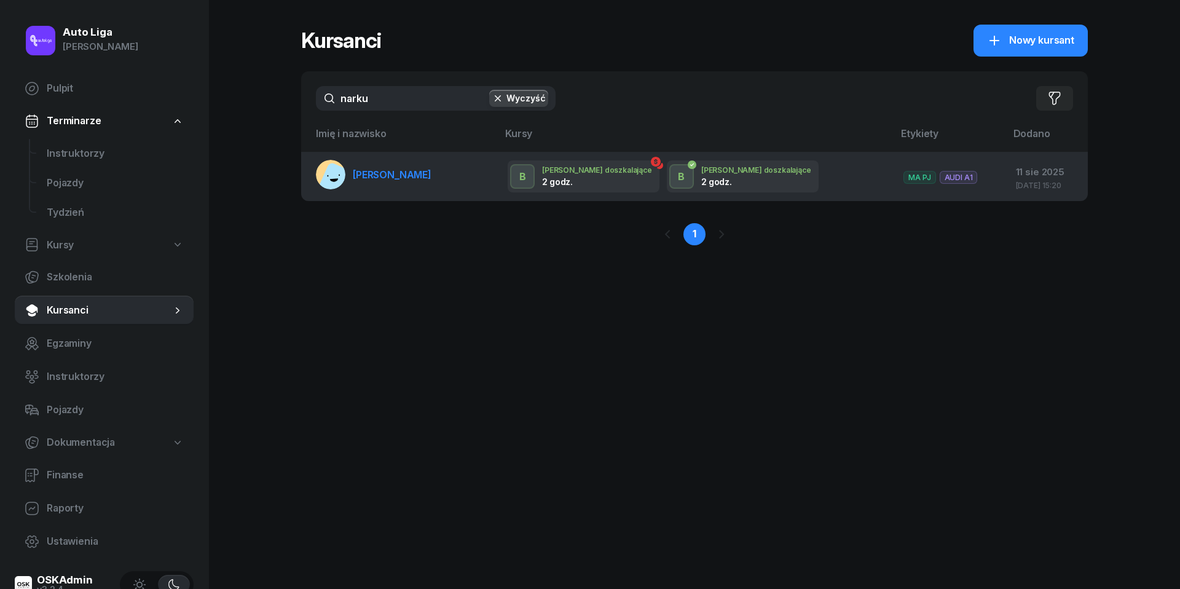
type input "narku"
click at [397, 171] on span "[PERSON_NAME]" at bounding box center [392, 174] width 79 height 12
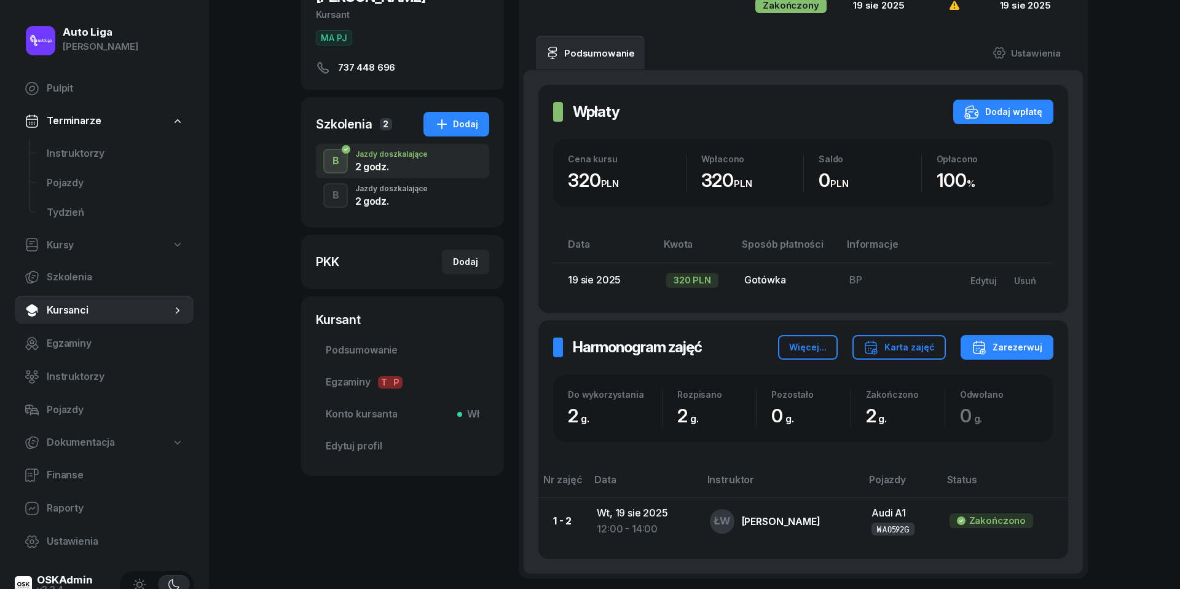
scroll to position [182, 0]
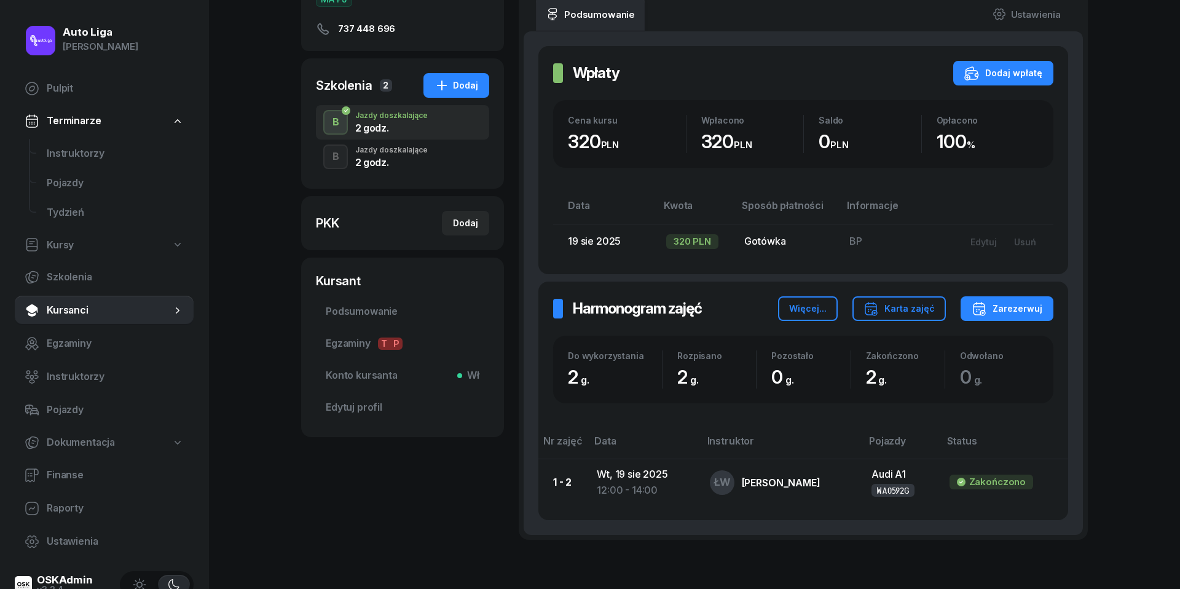
click at [377, 163] on div "2 godz." at bounding box center [391, 162] width 73 height 10
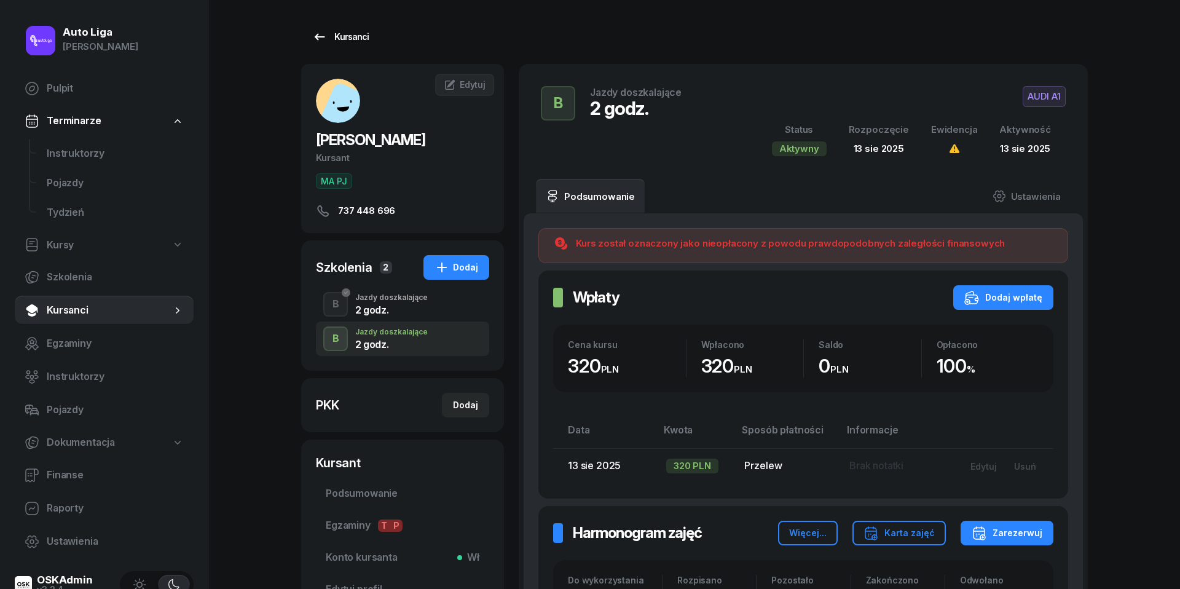
click at [321, 36] on icon at bounding box center [319, 37] width 15 height 15
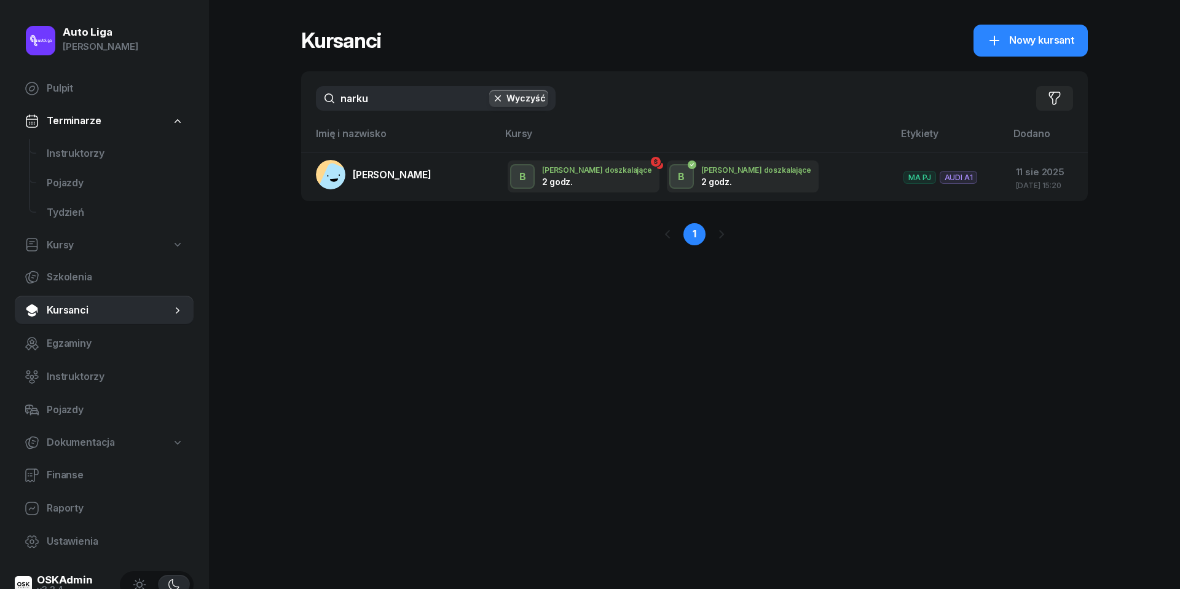
click at [401, 101] on input "narku" at bounding box center [436, 98] width 240 height 25
type input "[PERSON_NAME]"
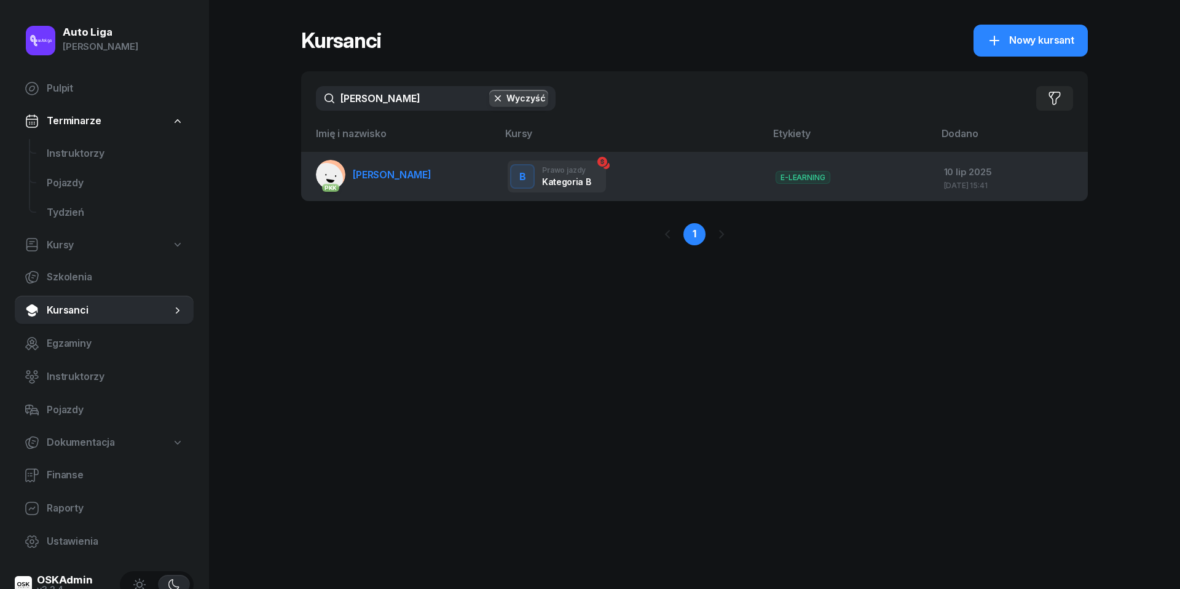
drag, startPoint x: 401, startPoint y: 128, endPoint x: 372, endPoint y: 167, distance: 48.8
click at [372, 168] on span "[PERSON_NAME]" at bounding box center [392, 174] width 79 height 12
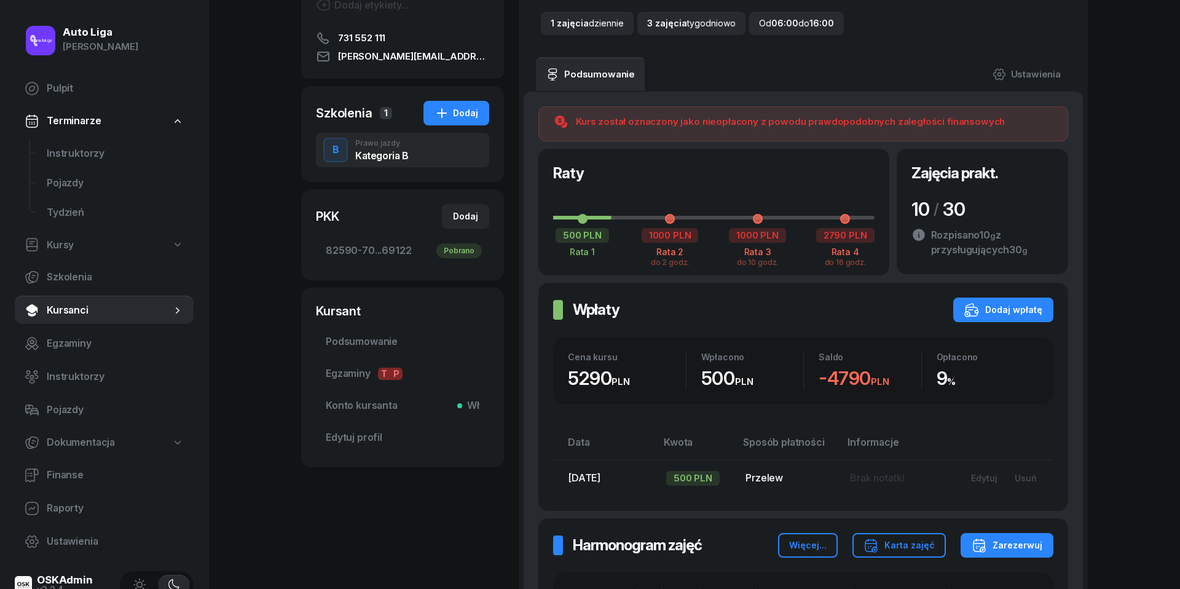
scroll to position [229, 0]
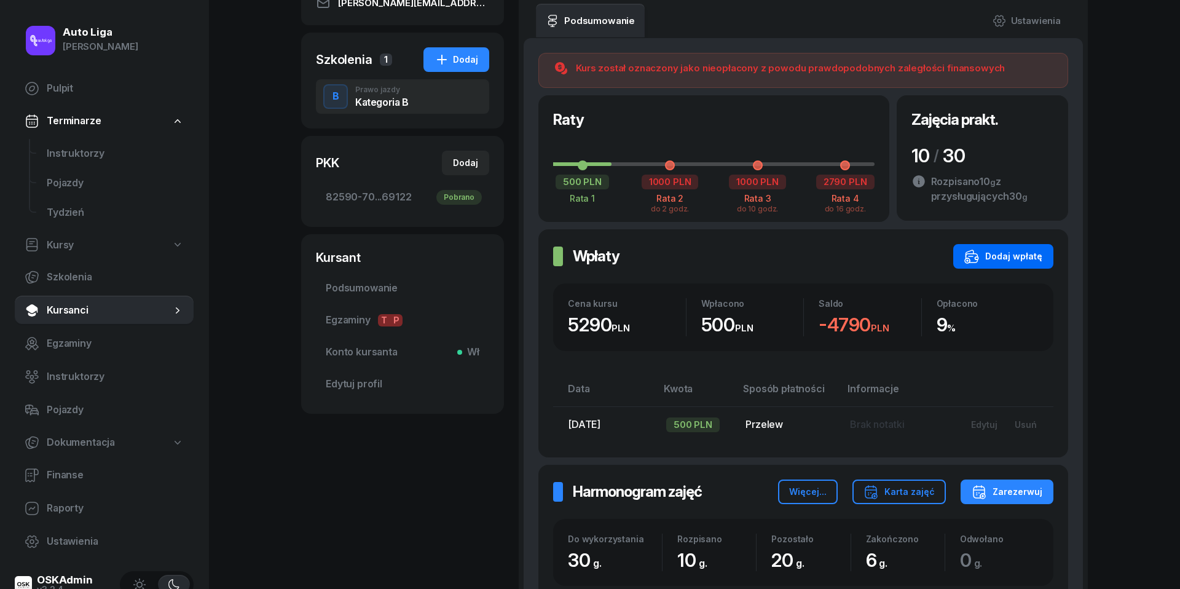
click at [1033, 255] on div "Dodaj wpłatę" at bounding box center [1004, 256] width 78 height 15
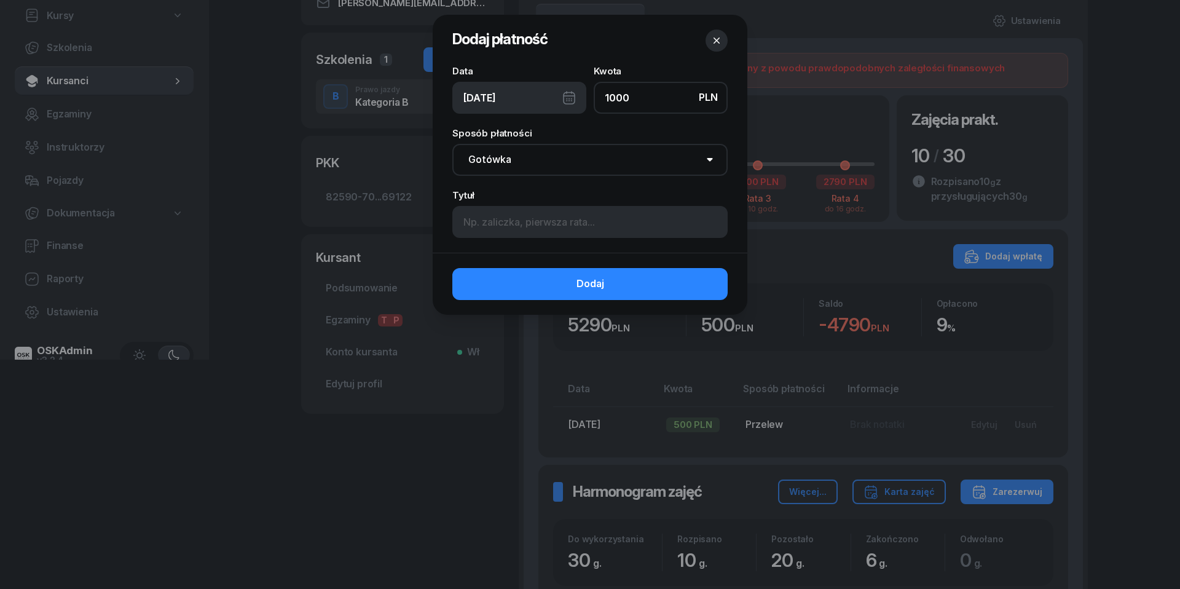
type input "1000"
click at [571, 97] on div "[DATE]" at bounding box center [519, 98] width 134 height 32
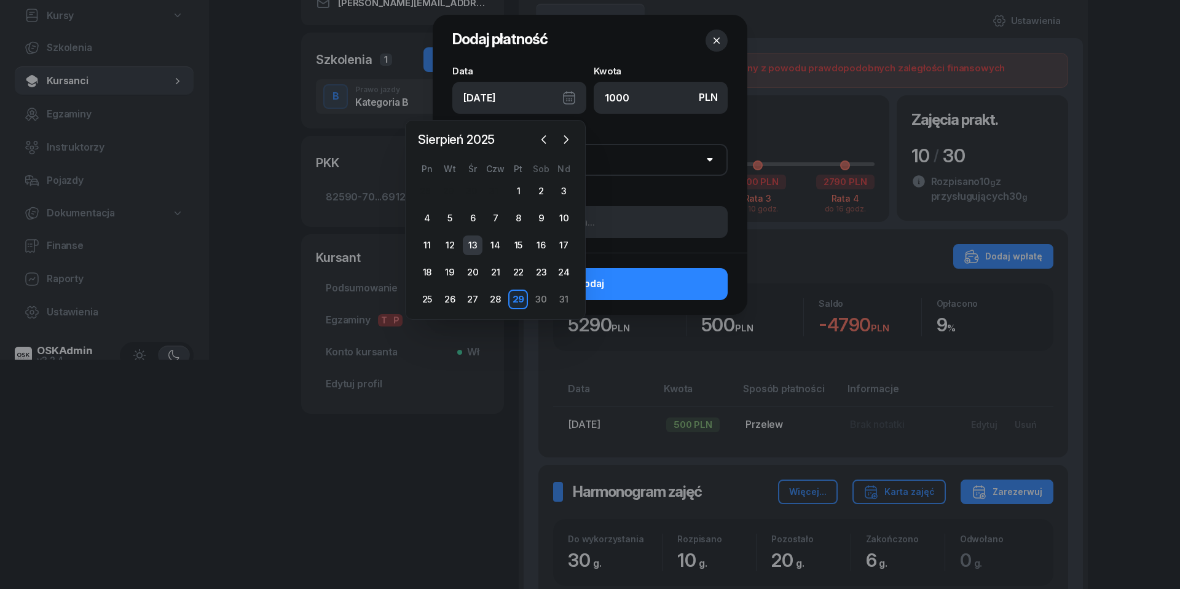
click at [473, 250] on div "13" at bounding box center [473, 245] width 20 height 20
type input "[DATE]"
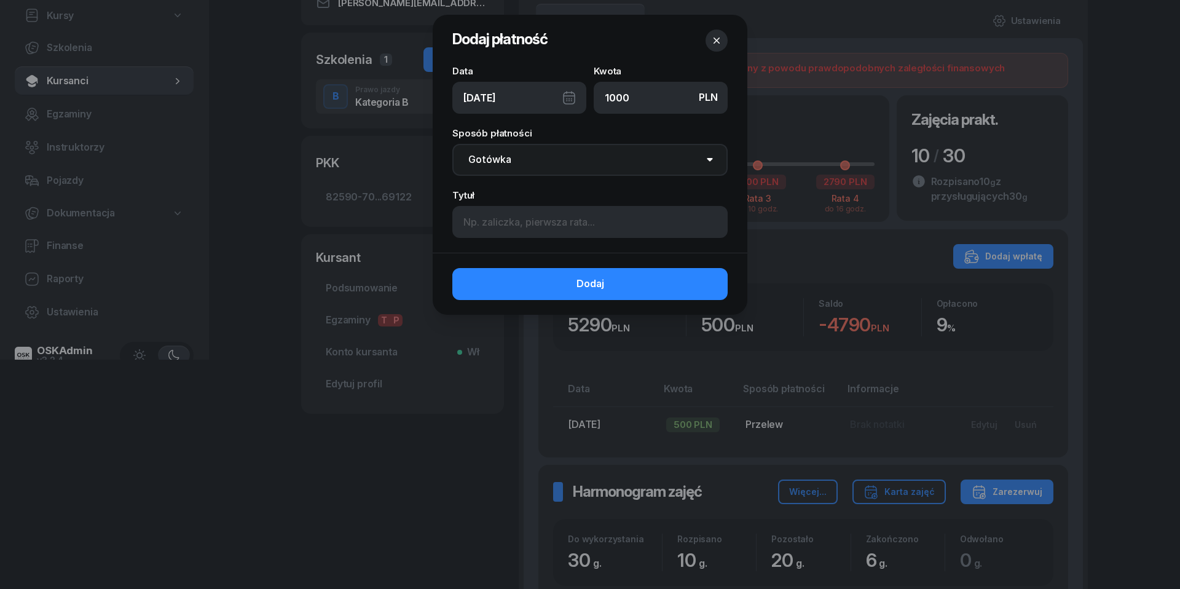
select select "transfer"
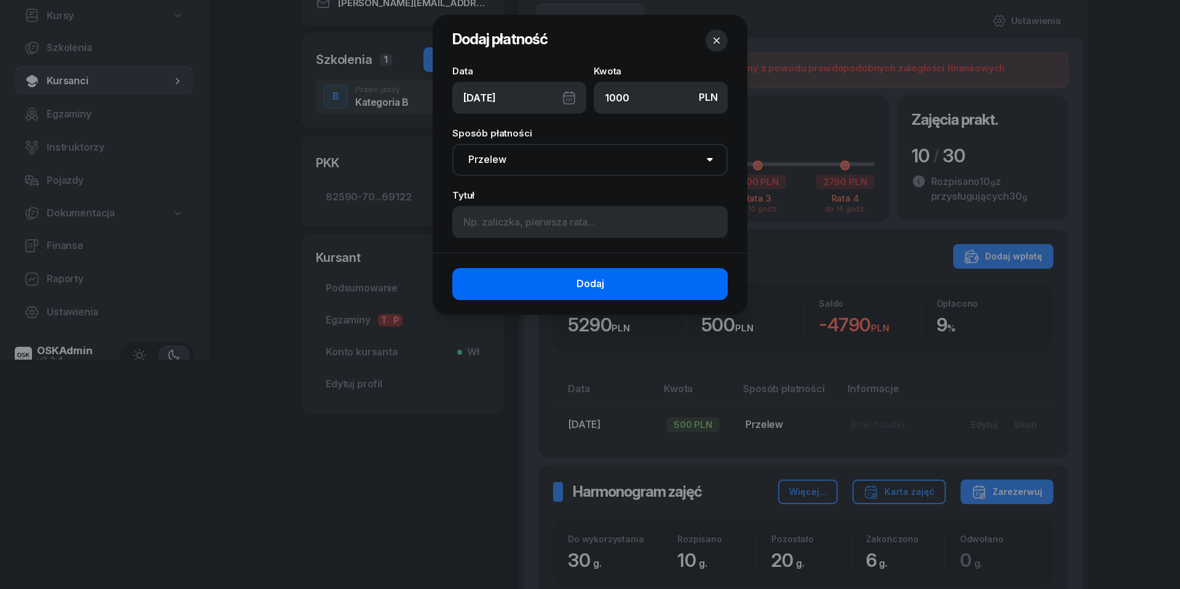
click at [549, 282] on button "Dodaj" at bounding box center [589, 284] width 275 height 32
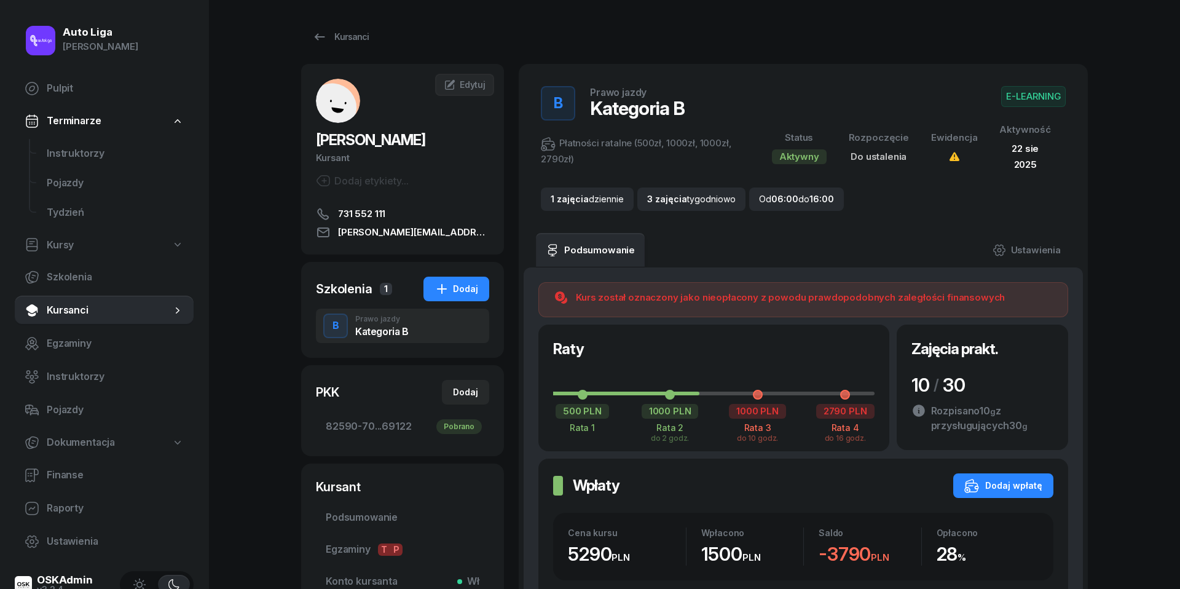
scroll to position [0, 0]
click at [321, 42] on icon at bounding box center [319, 37] width 15 height 15
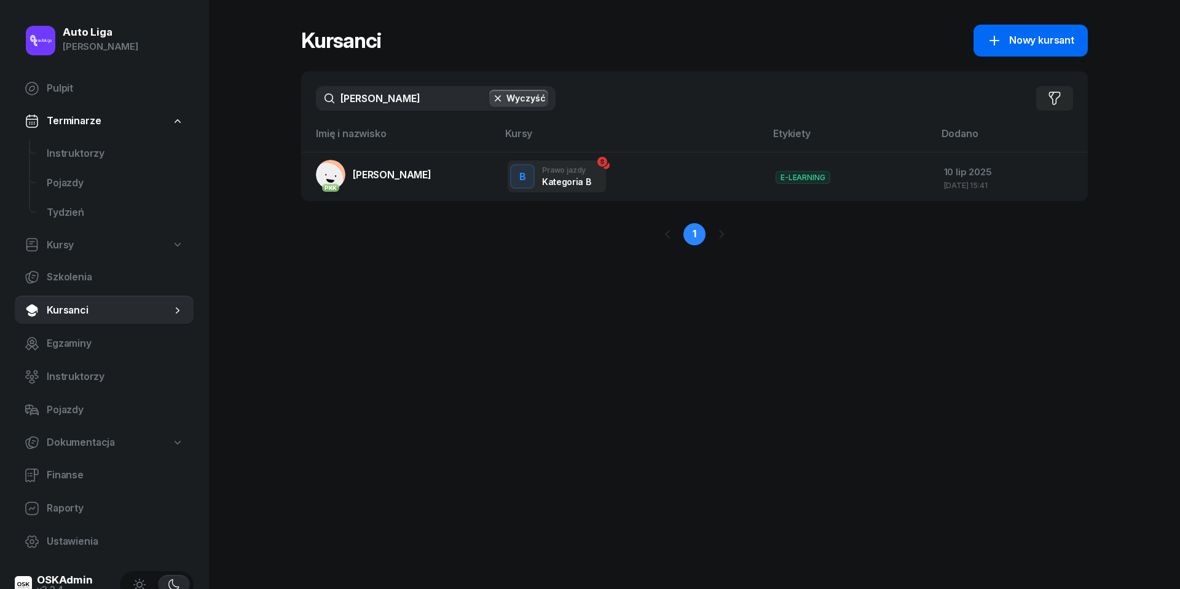
click at [1017, 47] on span "Nowy kursant" at bounding box center [1041, 41] width 65 height 16
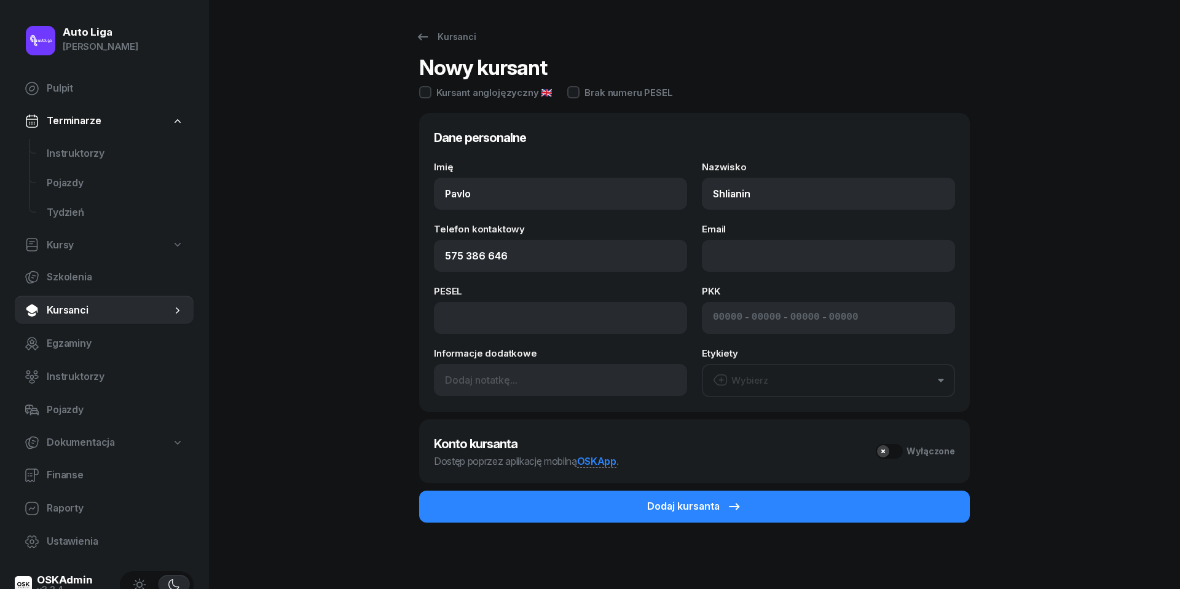
click at [776, 379] on button "Wybierz" at bounding box center [828, 380] width 253 height 33
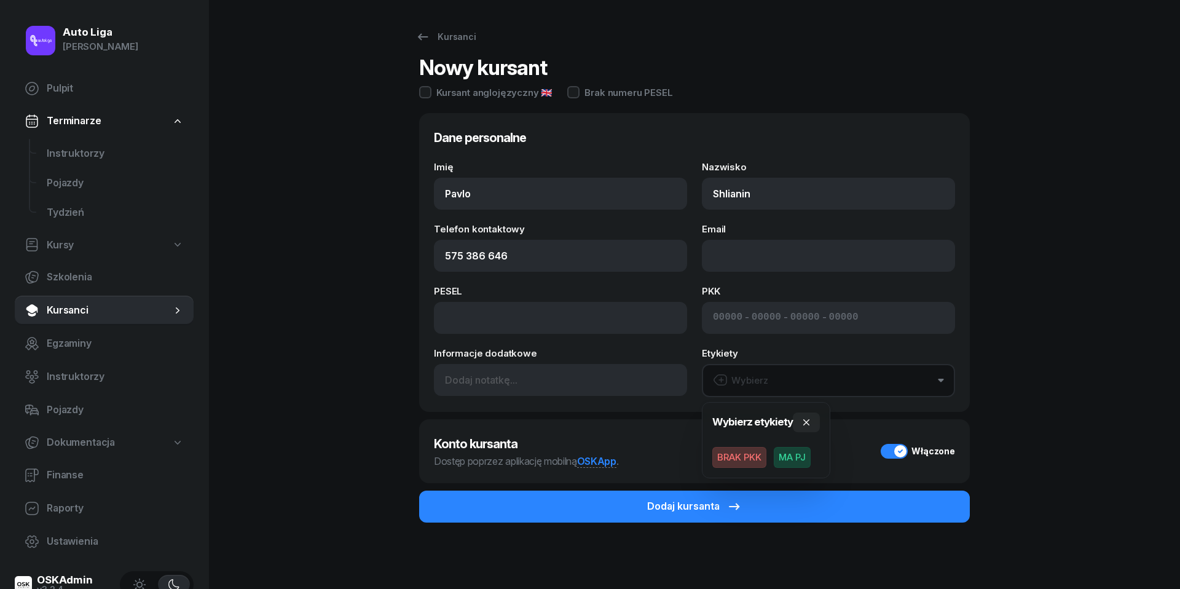
click at [749, 460] on span "BRAK PKK" at bounding box center [740, 457] width 54 height 21
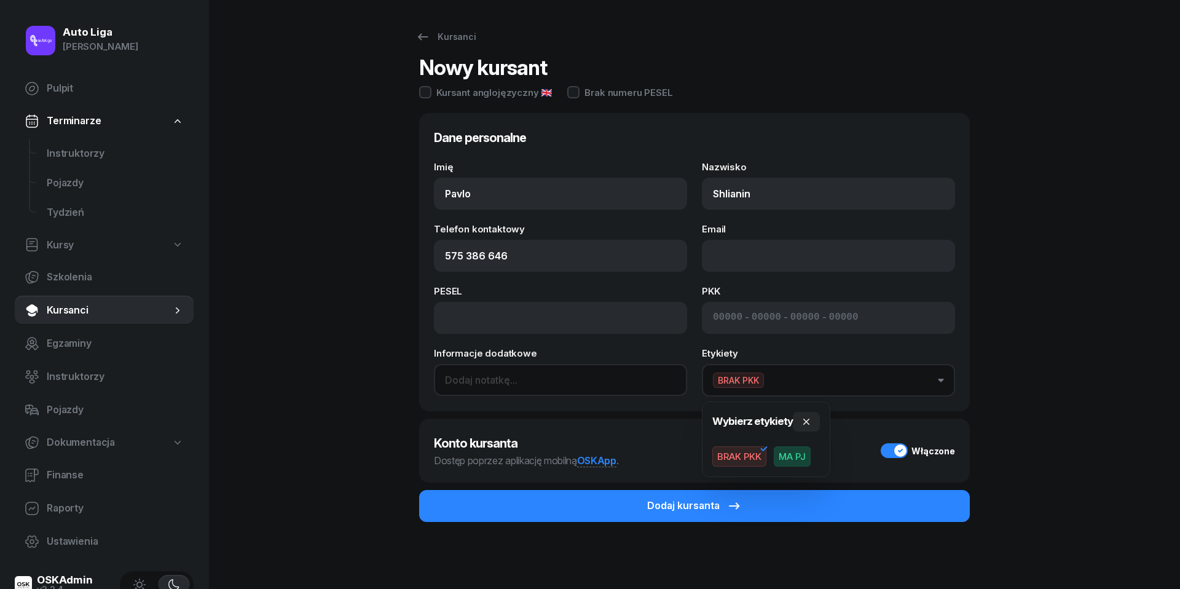
click at [529, 380] on input at bounding box center [560, 380] width 253 height 32
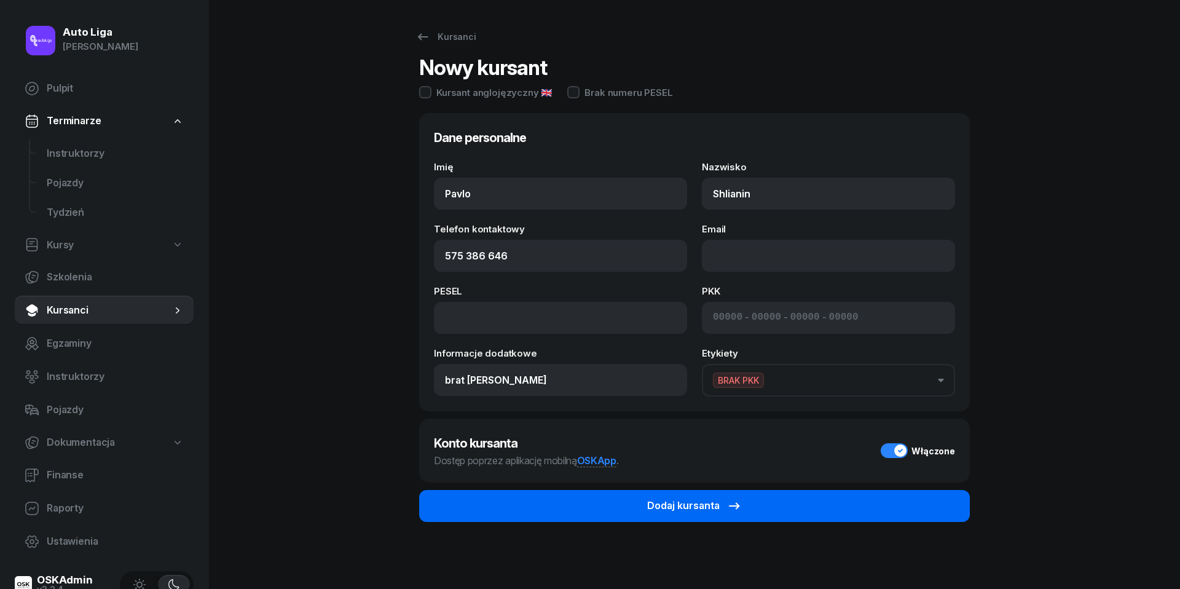
click at [757, 505] on button "Dodaj kursanta" at bounding box center [694, 506] width 551 height 32
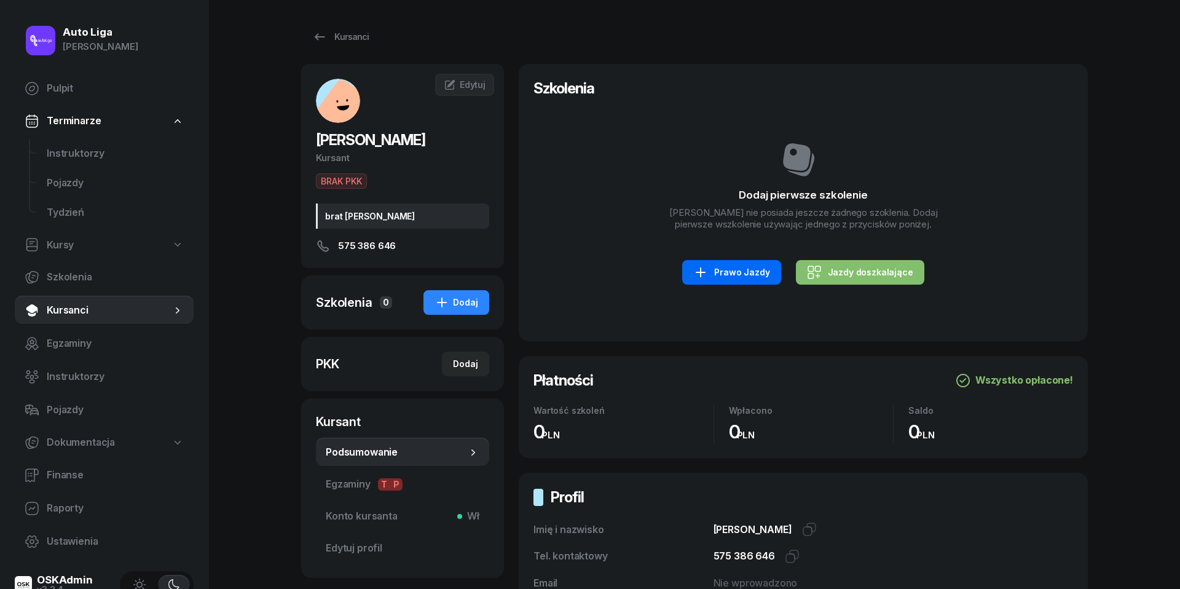
click at [748, 274] on div "Prawo Jazdy" at bounding box center [731, 272] width 76 height 15
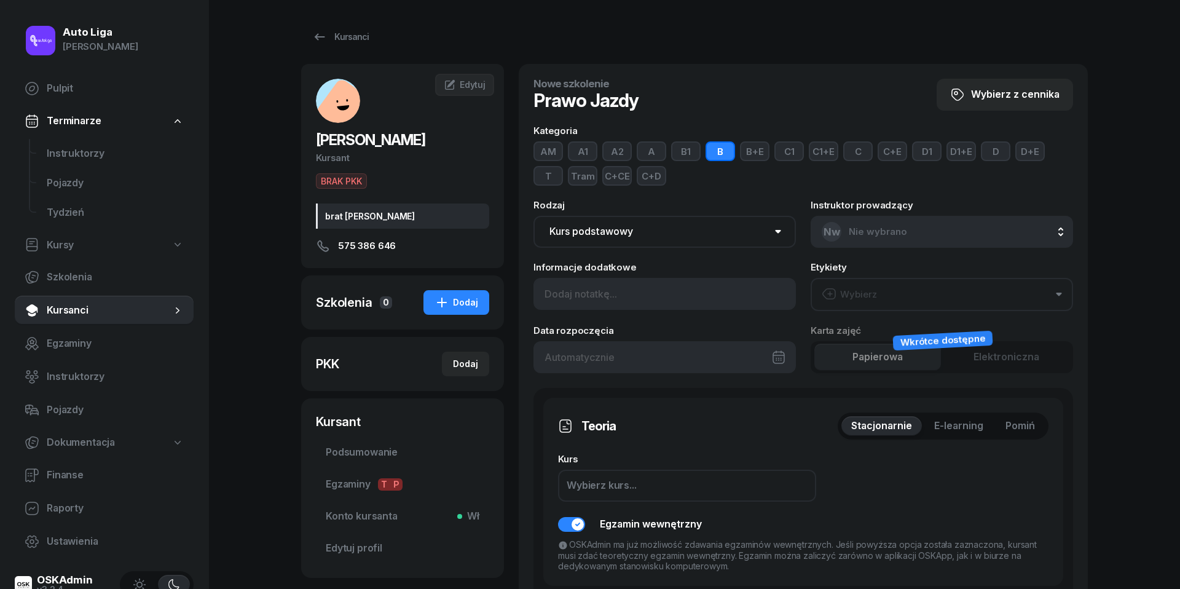
click at [867, 291] on div "Wybierz" at bounding box center [849, 294] width 55 height 16
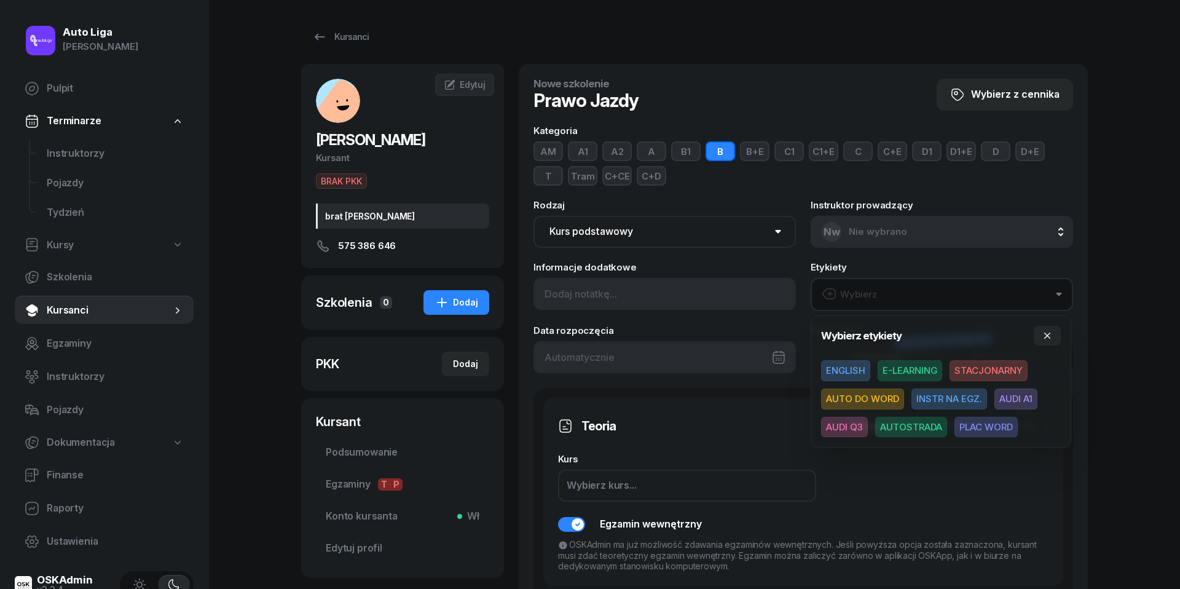
click at [925, 374] on span "E-LEARNING" at bounding box center [910, 370] width 65 height 21
click at [1050, 335] on icon "button" at bounding box center [1048, 335] width 10 height 10
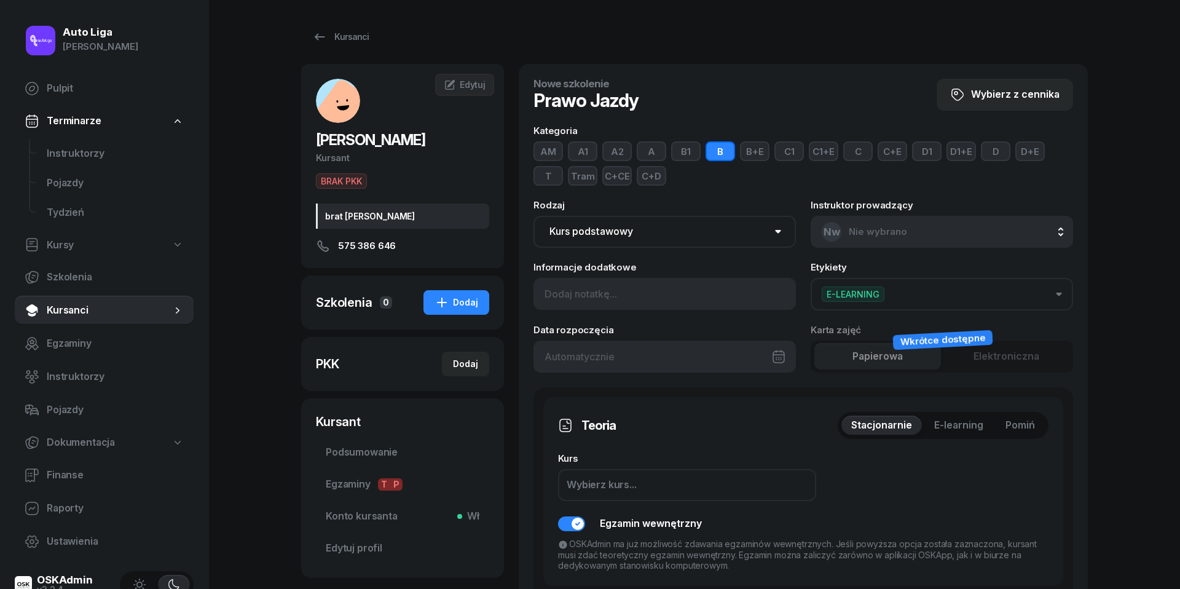
click at [1021, 423] on span "Pomiń" at bounding box center [1021, 425] width 30 height 16
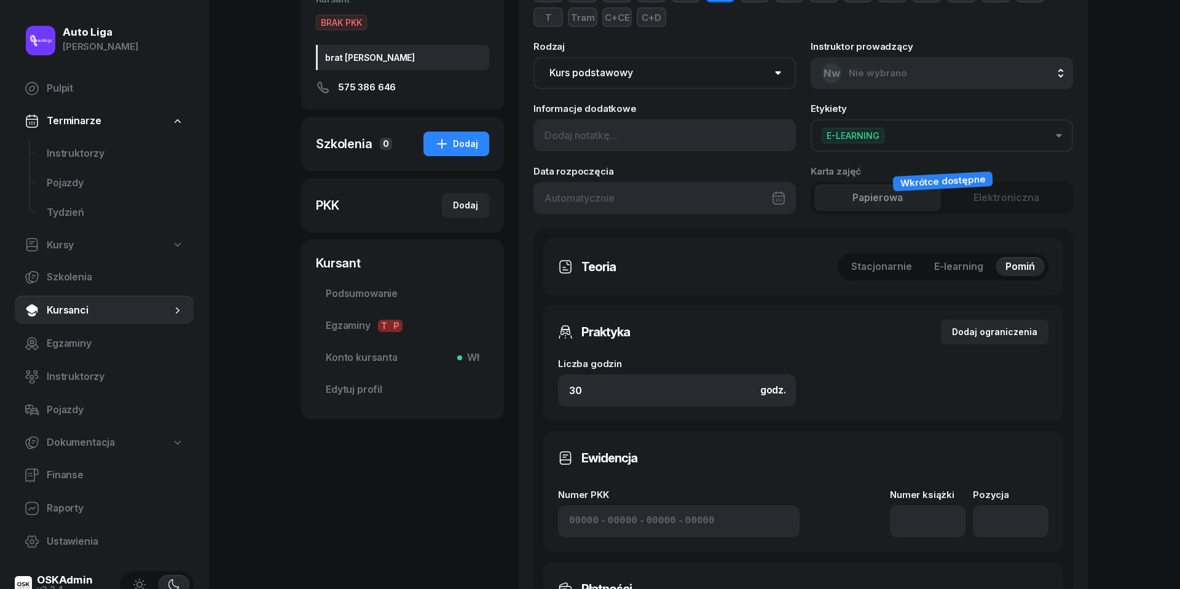
scroll to position [183, 0]
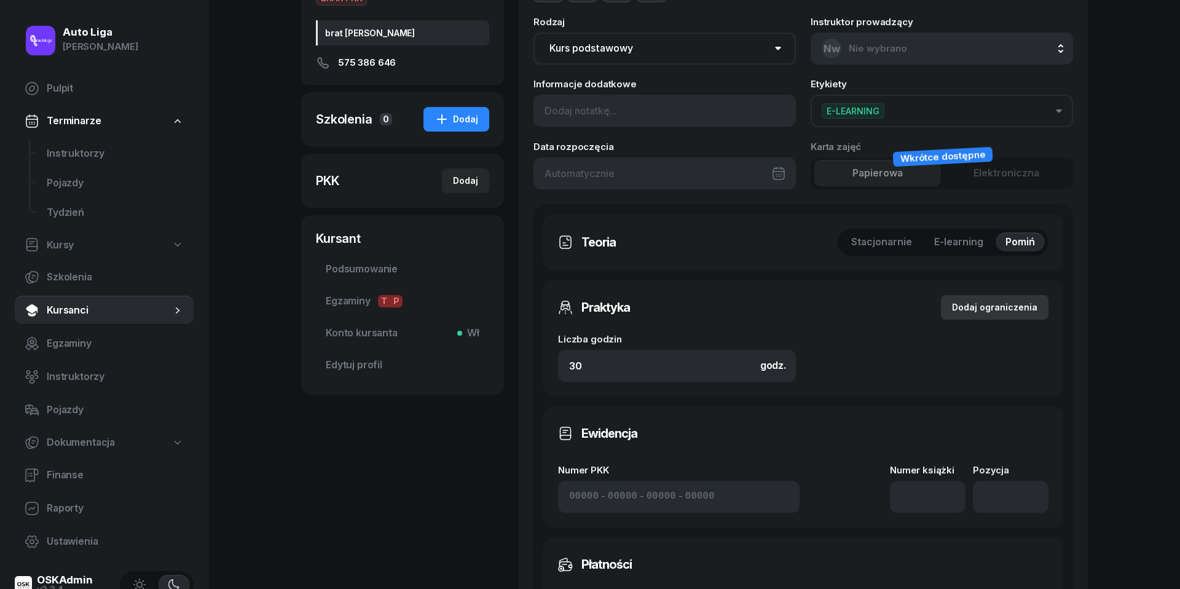
click at [974, 300] on div "Dodaj ograniczenia" at bounding box center [994, 307] width 85 height 15
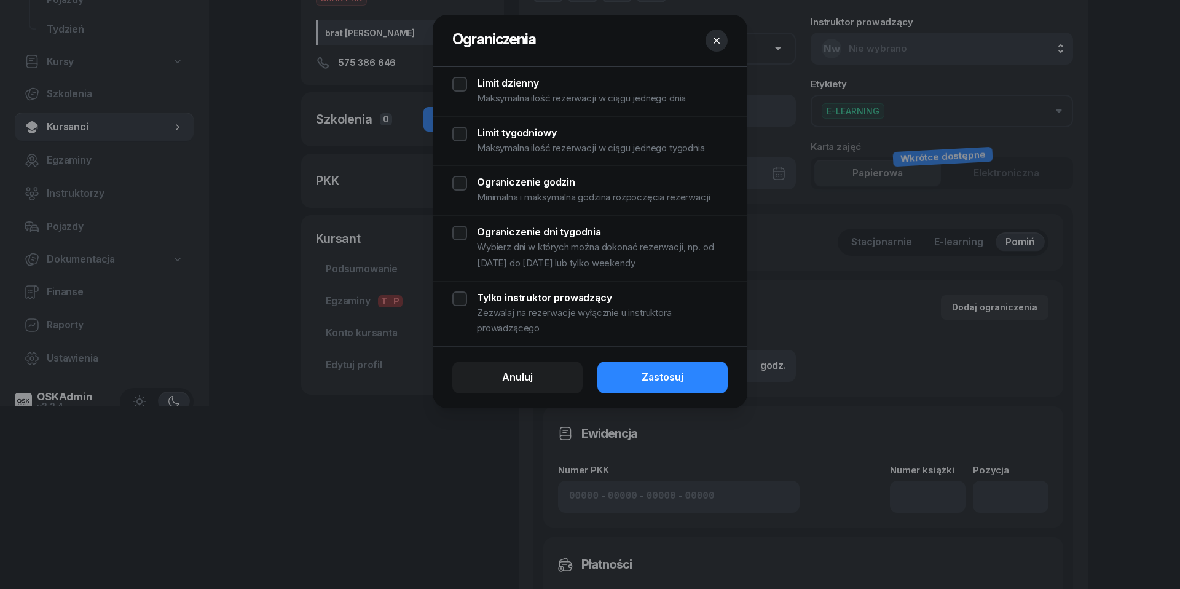
click at [463, 82] on div "Limit dzienny Maksymalna ilość rezerwacji w ciągu jednego dnia" at bounding box center [589, 92] width 275 height 30
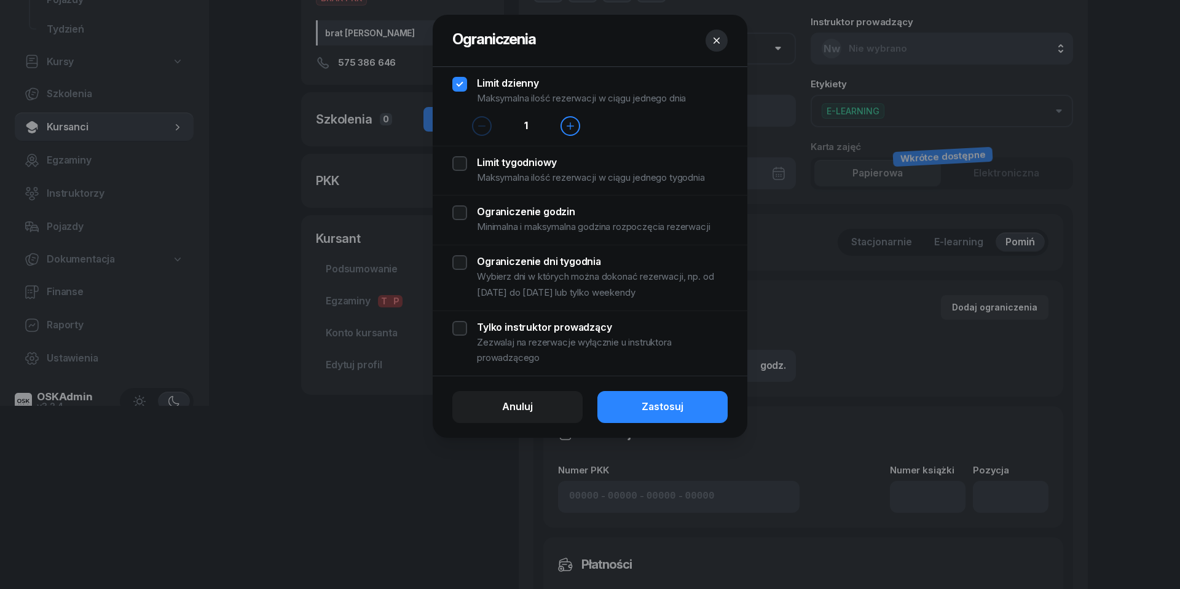
click at [459, 163] on div "Limit tygodniowy Maksymalna ilość rezerwacji w ciągu jednego tygodnia" at bounding box center [589, 171] width 275 height 30
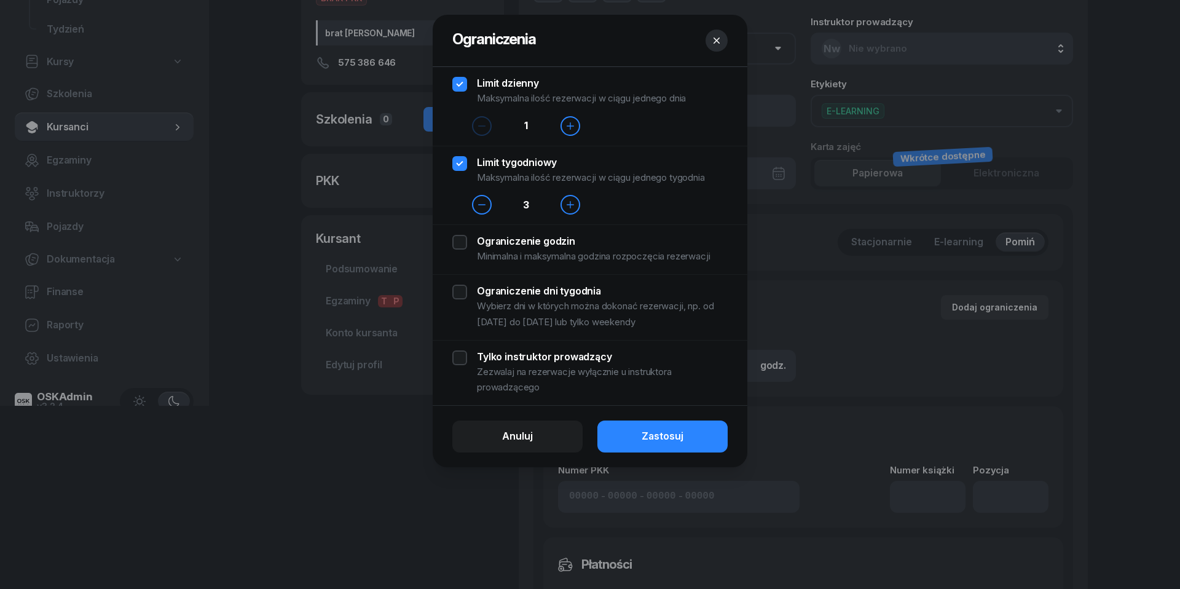
click at [461, 240] on div "Ograniczenie godzin Minimalna i maksymalna godzina rozpoczęcia rezerwacji" at bounding box center [589, 250] width 275 height 30
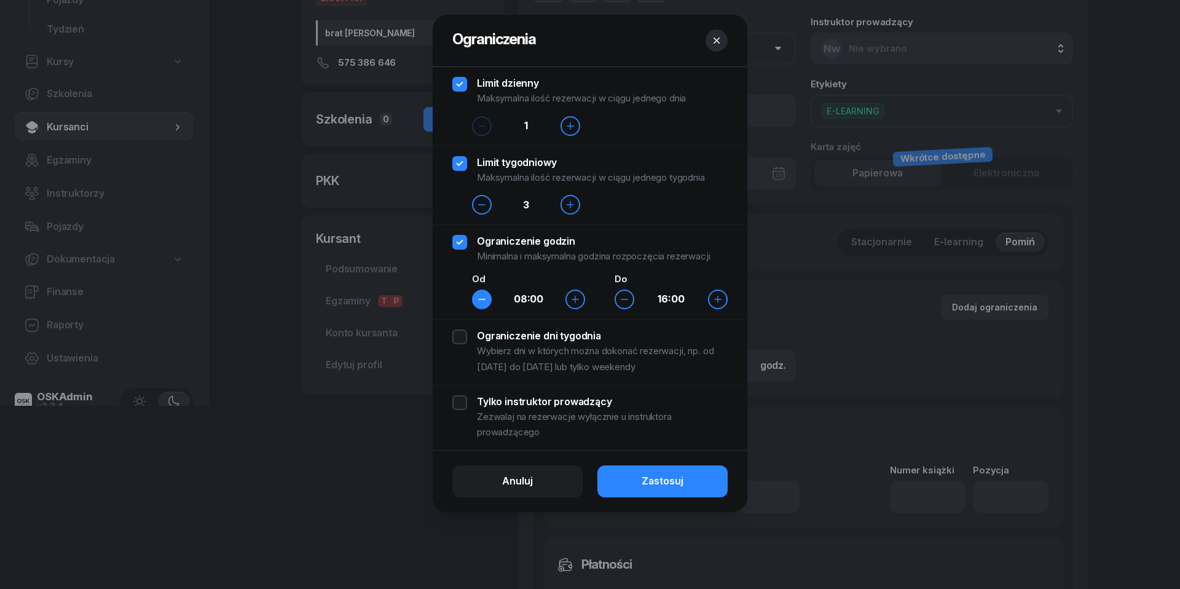
click at [480, 301] on icon "button" at bounding box center [482, 299] width 10 height 10
click at [463, 336] on div "Ograniczenie dni tygodnia Wybierz dni w których można dokonać rezerwacji, np. o…" at bounding box center [589, 352] width 275 height 45
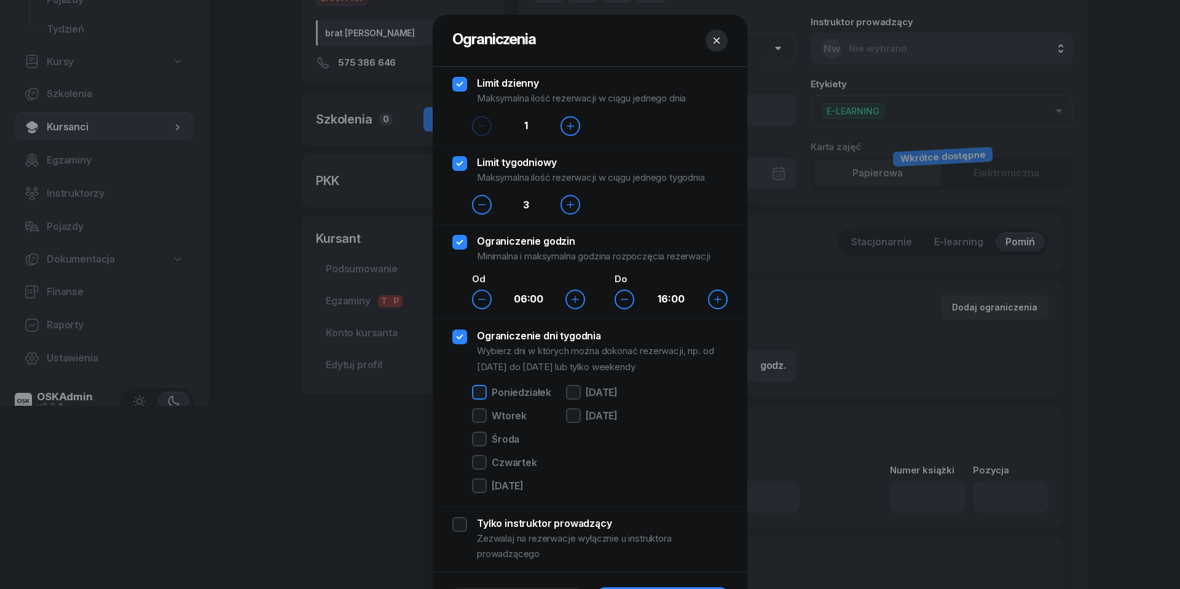
click at [486, 392] on div at bounding box center [479, 392] width 15 height 15
click at [486, 413] on div at bounding box center [479, 415] width 15 height 15
click at [486, 444] on div at bounding box center [479, 439] width 15 height 15
click at [486, 464] on div at bounding box center [479, 462] width 15 height 15
click at [486, 481] on div at bounding box center [479, 485] width 15 height 15
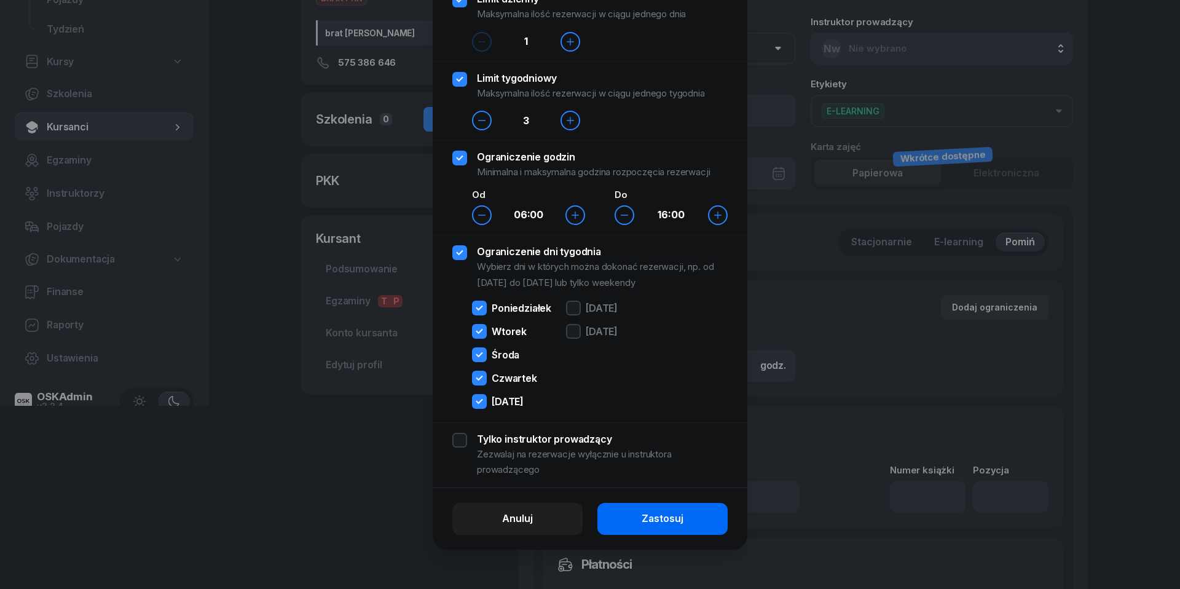
scroll to position [85, 0]
click at [694, 523] on button "Zastosuj" at bounding box center [663, 519] width 130 height 32
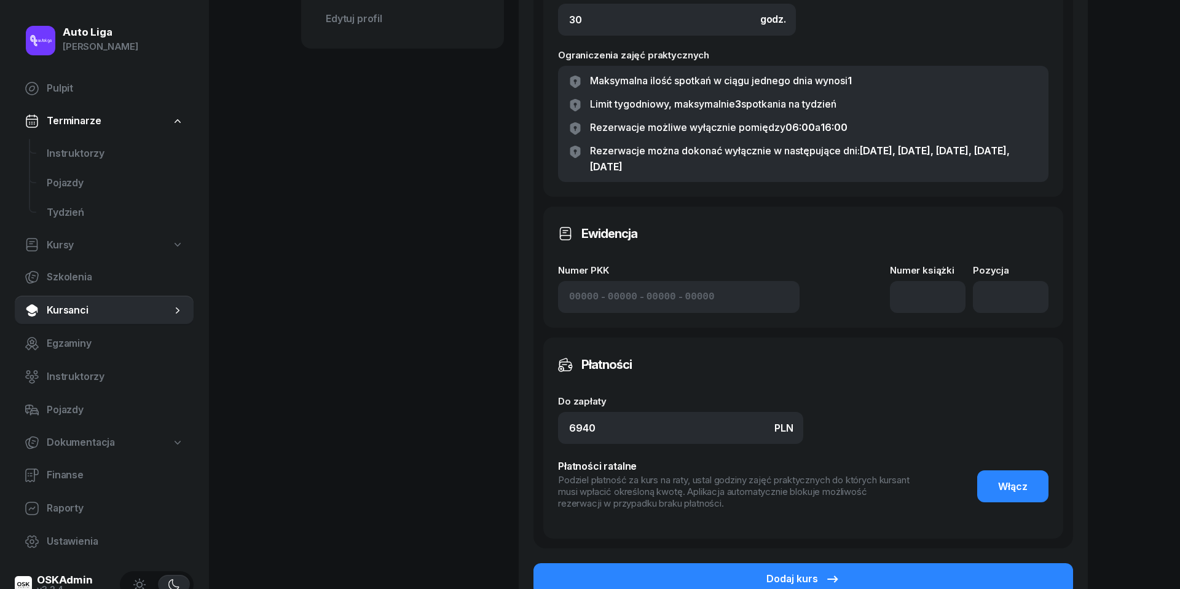
scroll to position [555, 0]
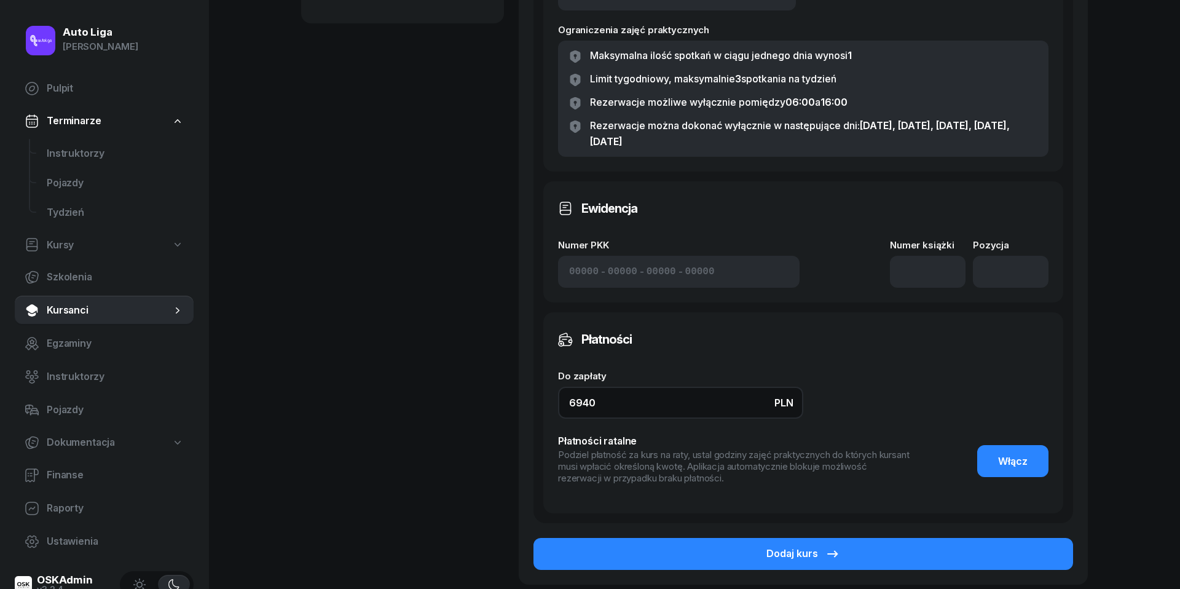
click at [654, 400] on input "6940" at bounding box center [680, 403] width 245 height 32
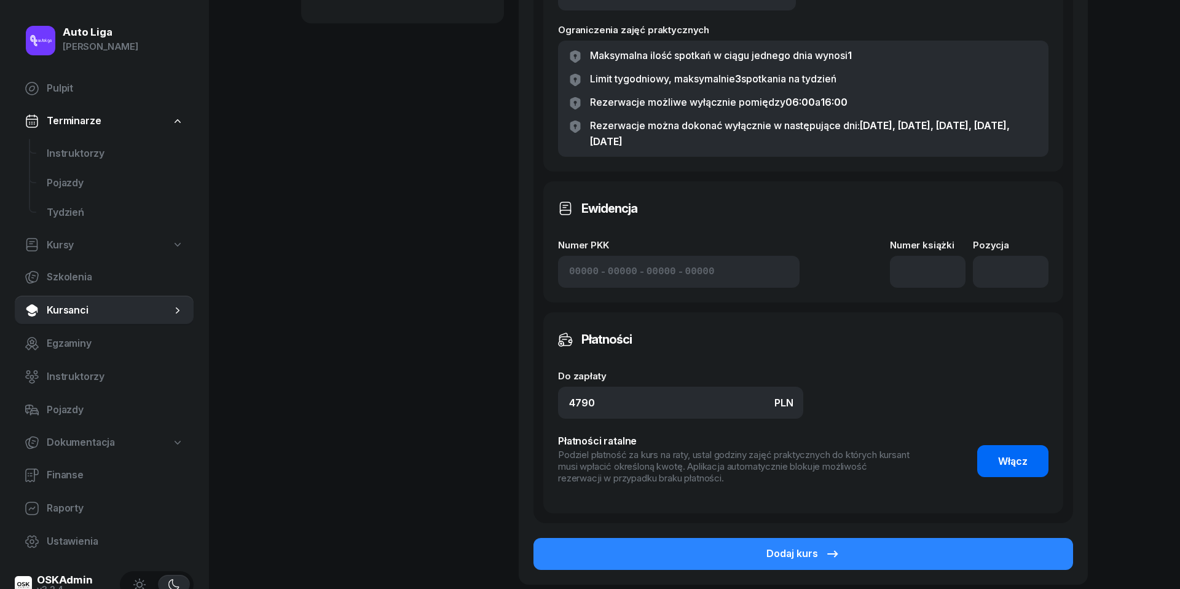
click at [1008, 454] on span "Włącz" at bounding box center [1013, 462] width 30 height 16
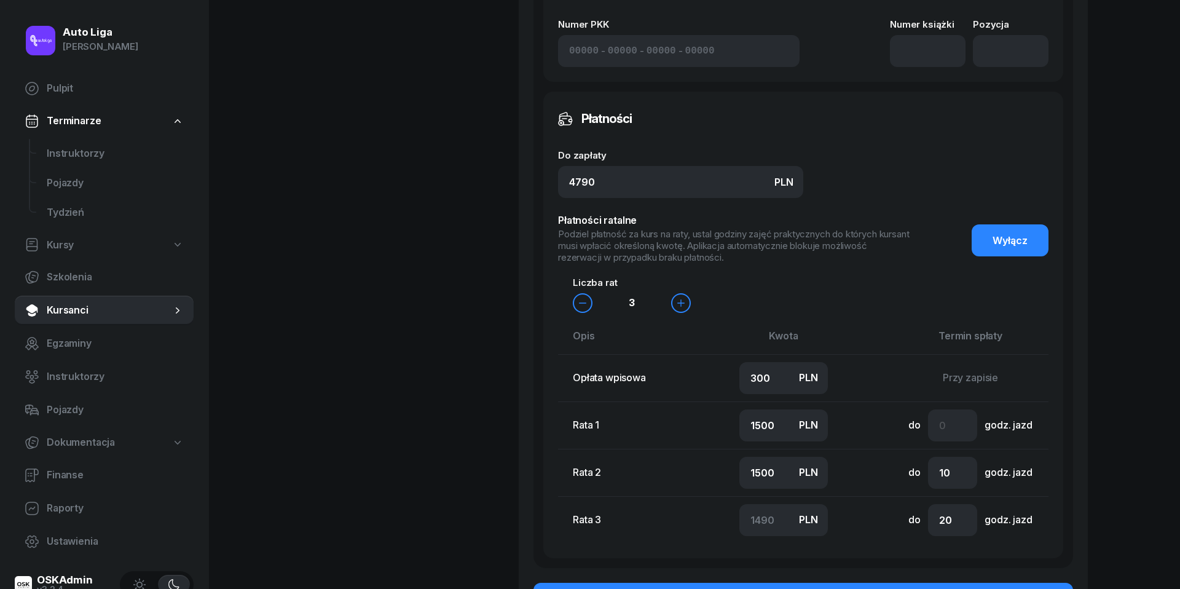
scroll to position [792, 0]
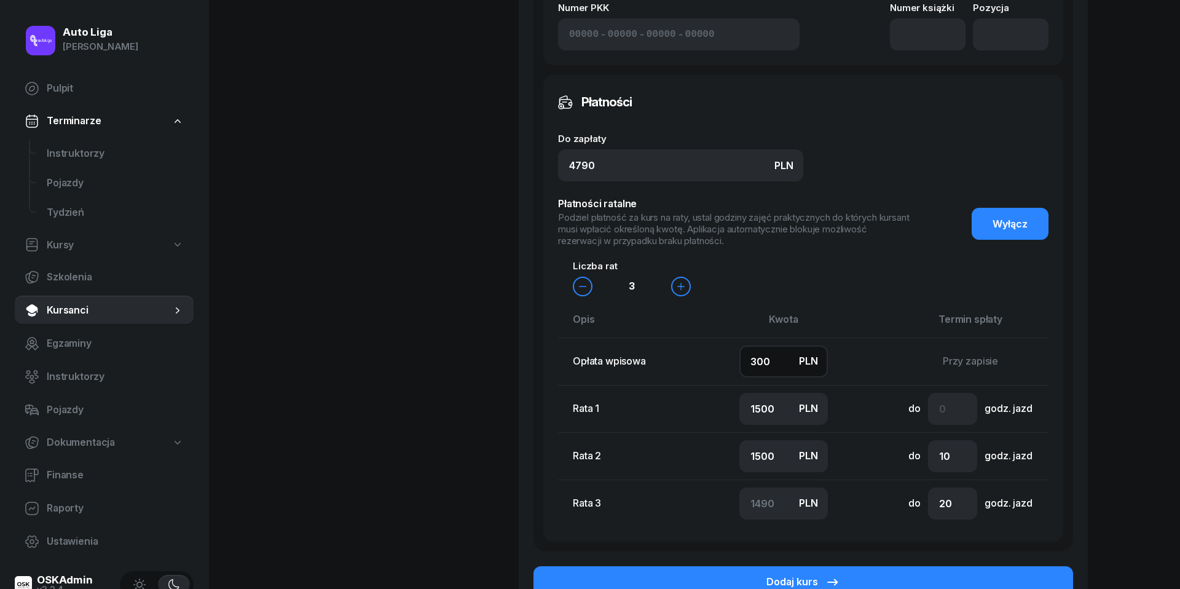
click at [783, 365] on input "300" at bounding box center [784, 362] width 89 height 32
click at [755, 406] on input "1400" at bounding box center [784, 409] width 89 height 32
click at [770, 457] on input "1500" at bounding box center [784, 456] width 89 height 32
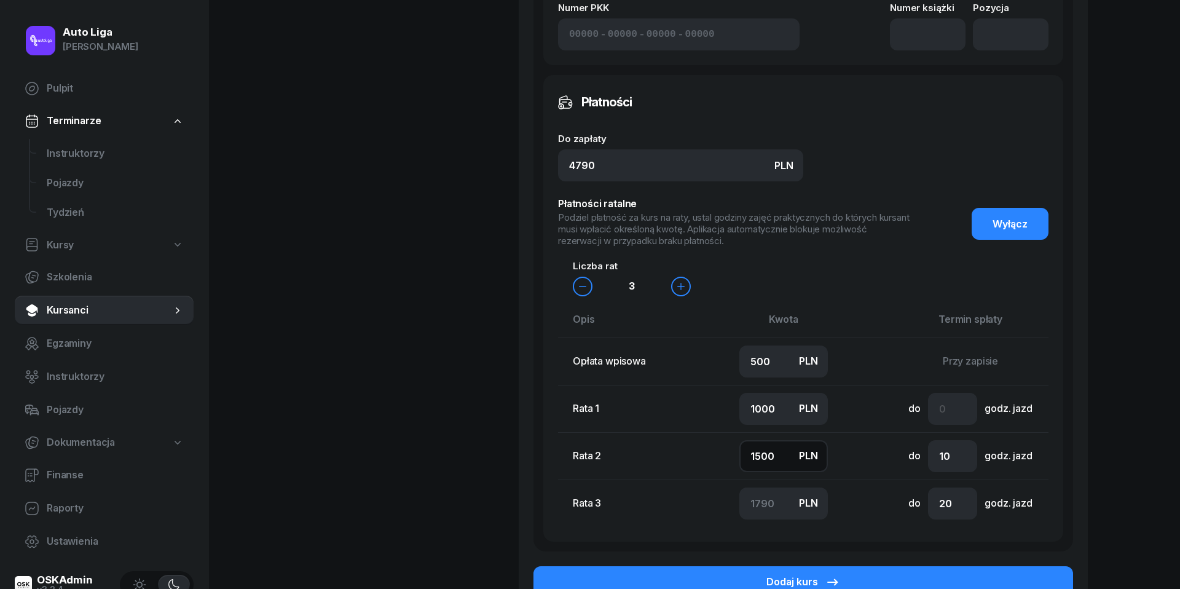
click at [770, 457] on input "1500" at bounding box center [784, 456] width 89 height 32
click at [964, 394] on input "number" at bounding box center [952, 409] width 49 height 32
click at [950, 497] on input "20" at bounding box center [952, 504] width 49 height 32
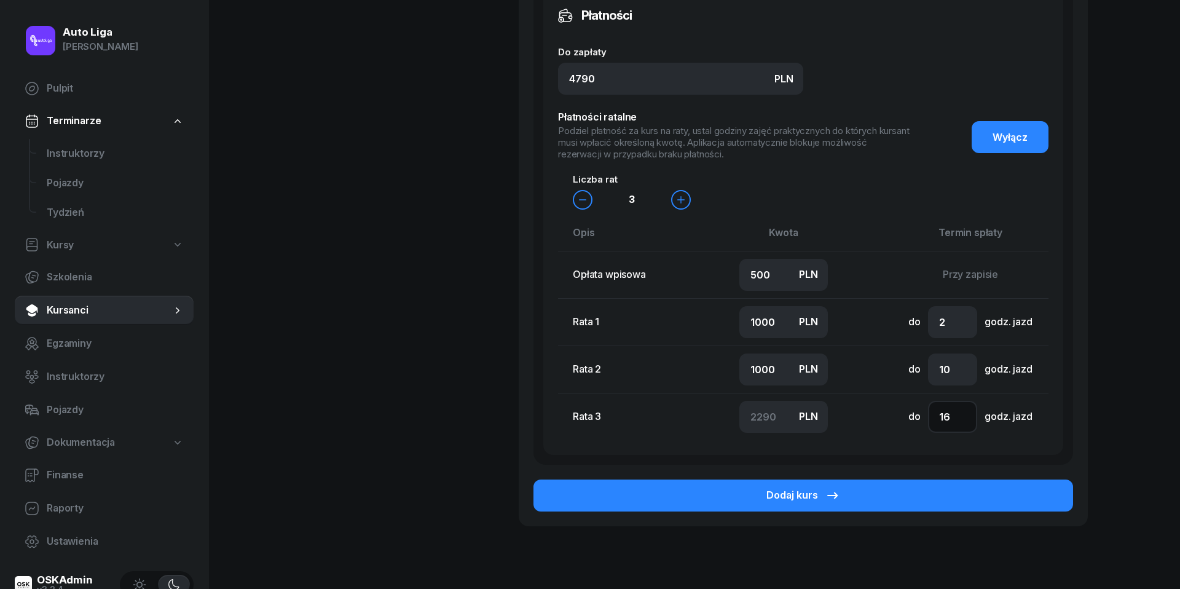
scroll to position [893, 0]
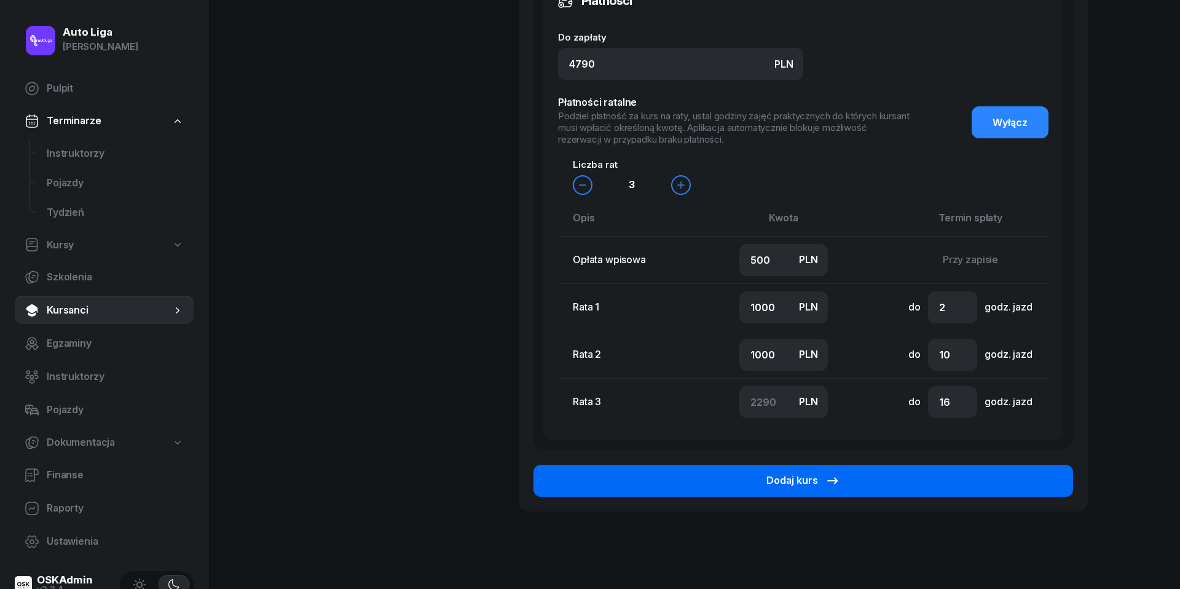
click at [888, 486] on button "Dodaj kurs" at bounding box center [804, 481] width 540 height 32
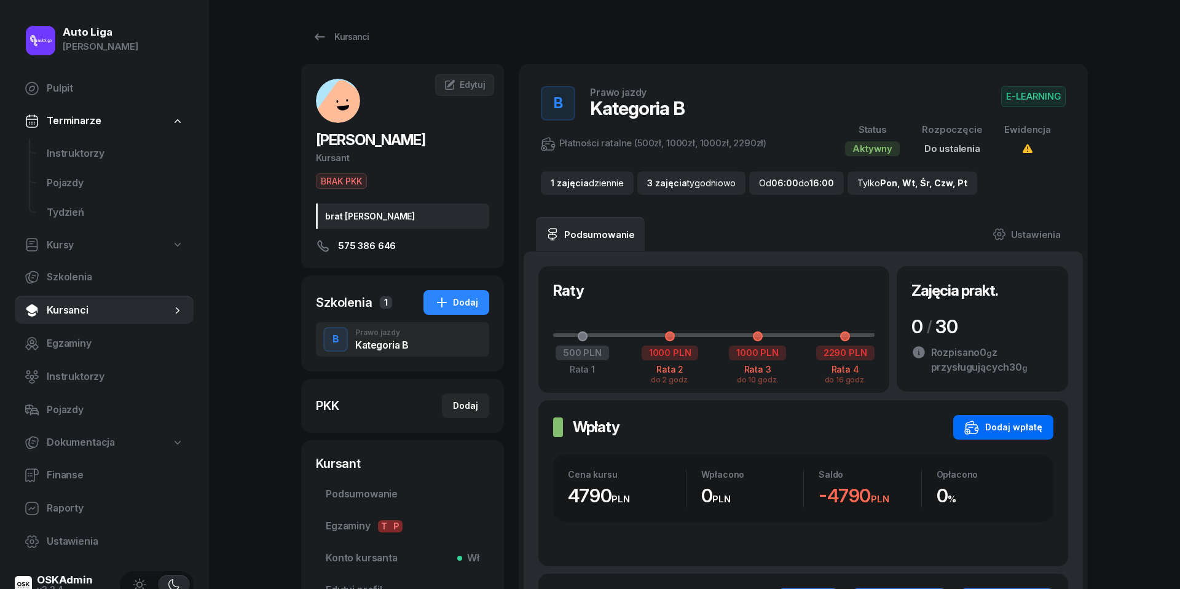
click at [1011, 426] on div "Dodaj wpłatę" at bounding box center [1004, 427] width 78 height 15
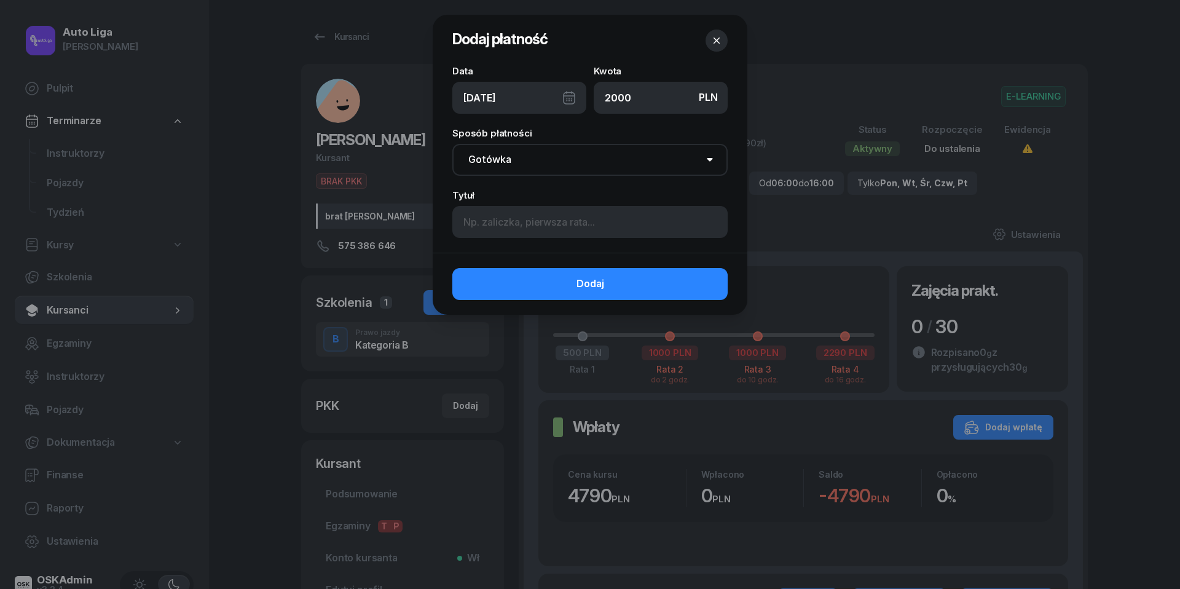
click at [567, 98] on div "[DATE]" at bounding box center [519, 98] width 134 height 32
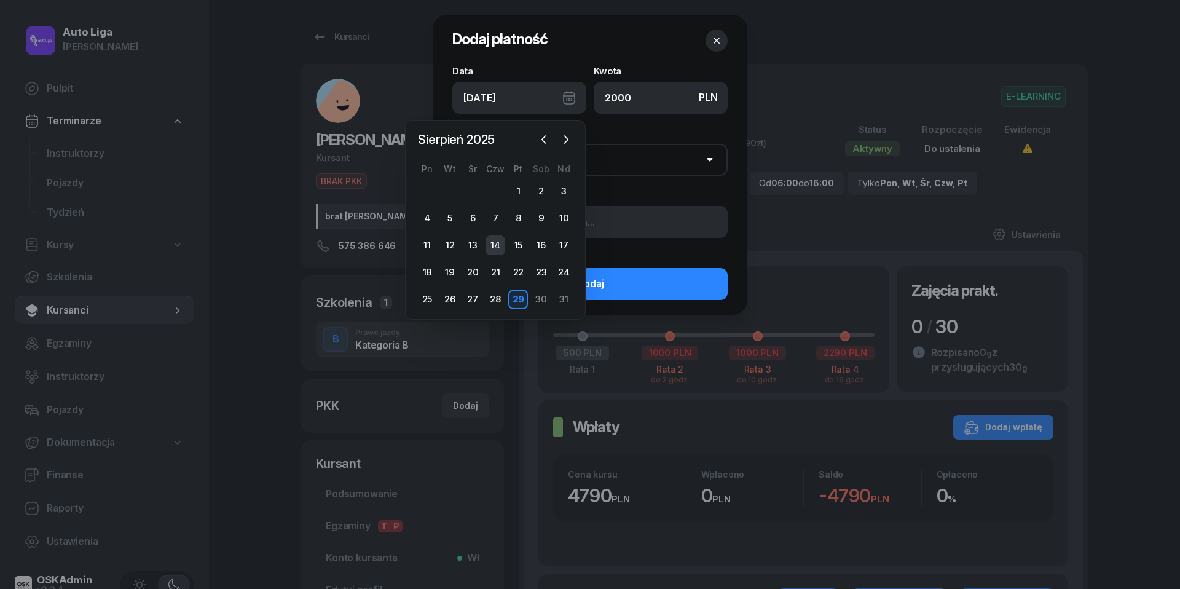
click at [493, 243] on div "14" at bounding box center [496, 245] width 20 height 20
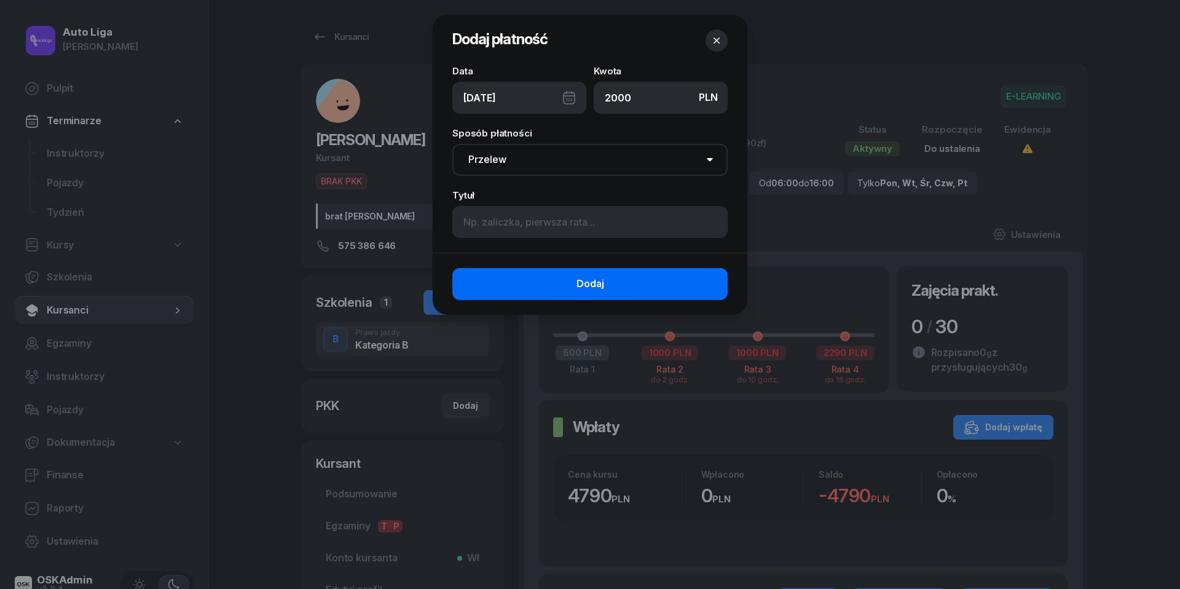
click at [569, 286] on button "Dodaj" at bounding box center [589, 284] width 275 height 32
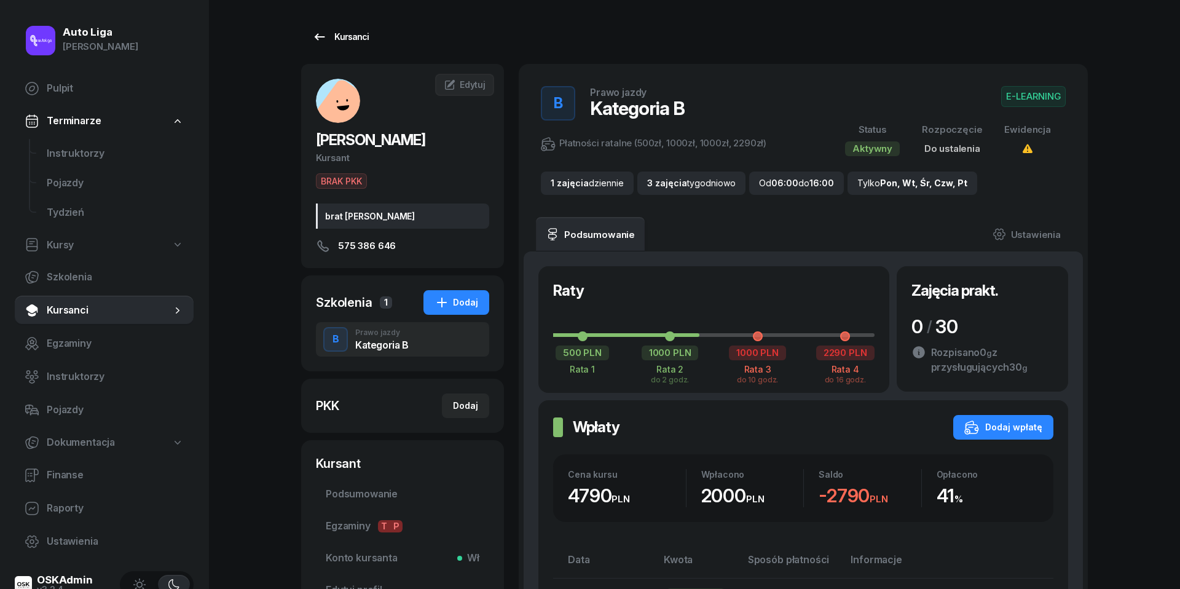
click at [320, 34] on icon at bounding box center [319, 37] width 15 height 15
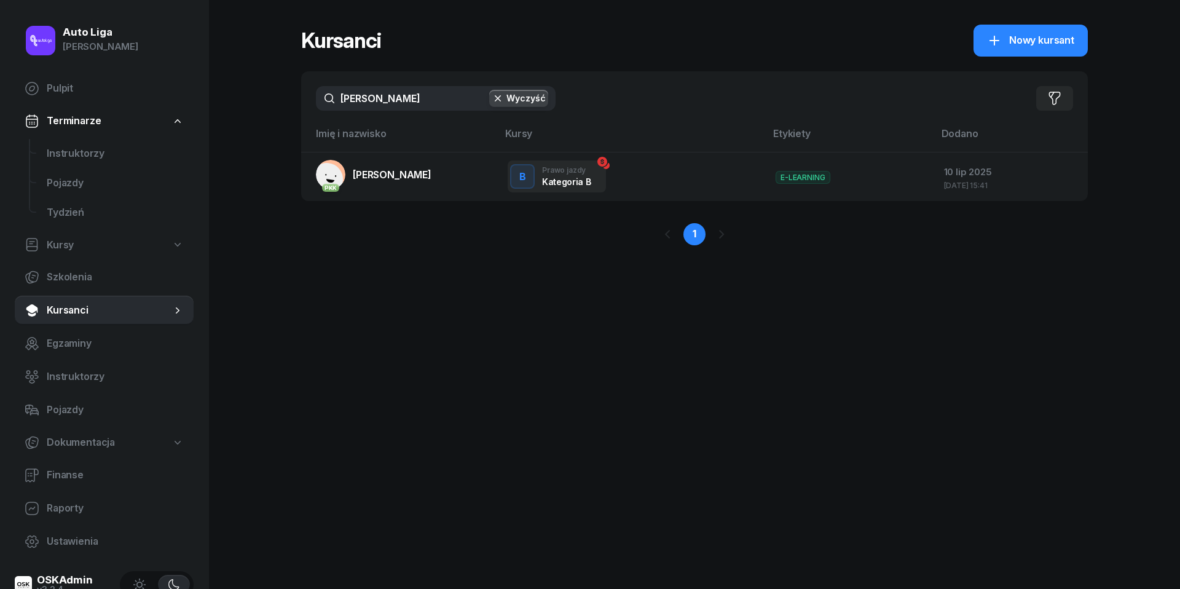
click at [496, 97] on icon "button" at bounding box center [498, 98] width 12 height 12
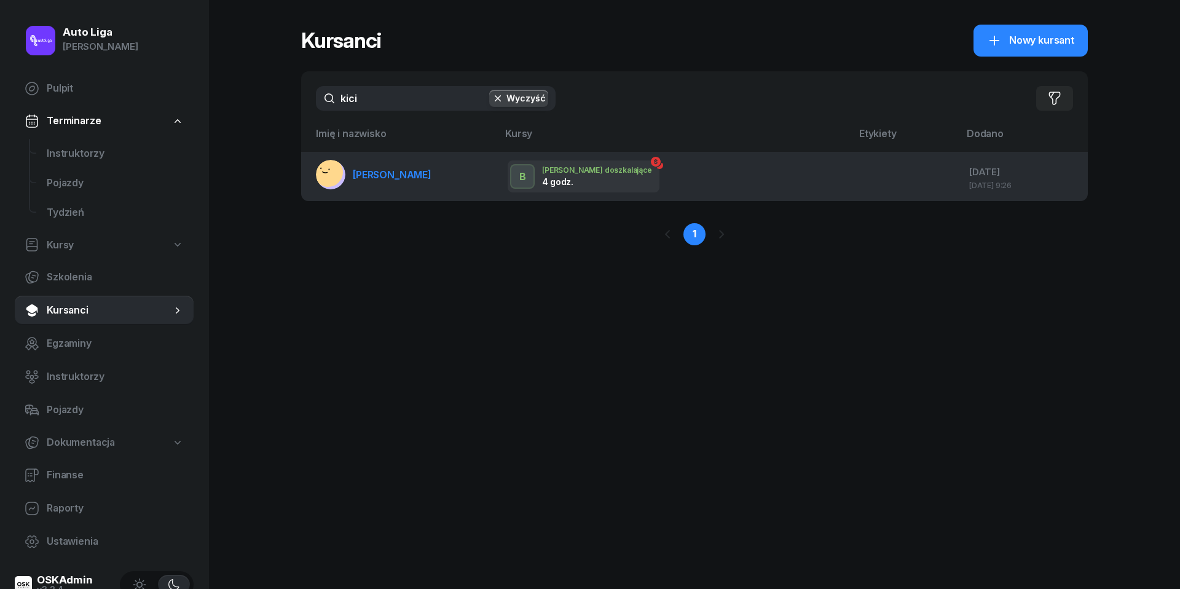
click at [370, 175] on span "[PERSON_NAME]" at bounding box center [392, 174] width 79 height 12
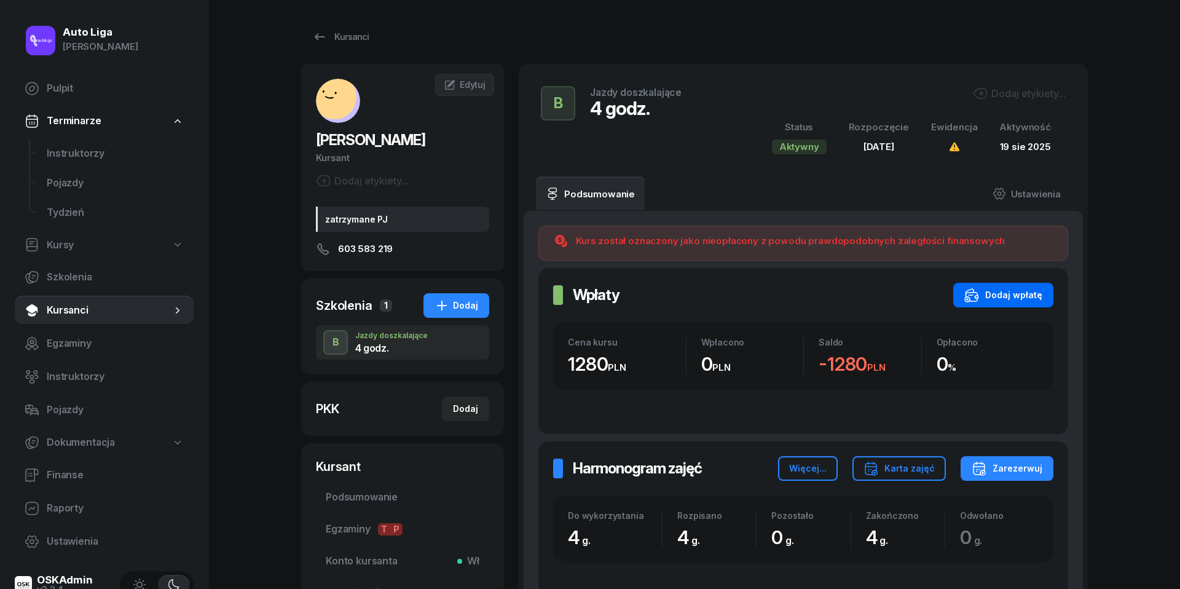
click at [1002, 296] on div "Dodaj wpłatę" at bounding box center [1004, 295] width 78 height 15
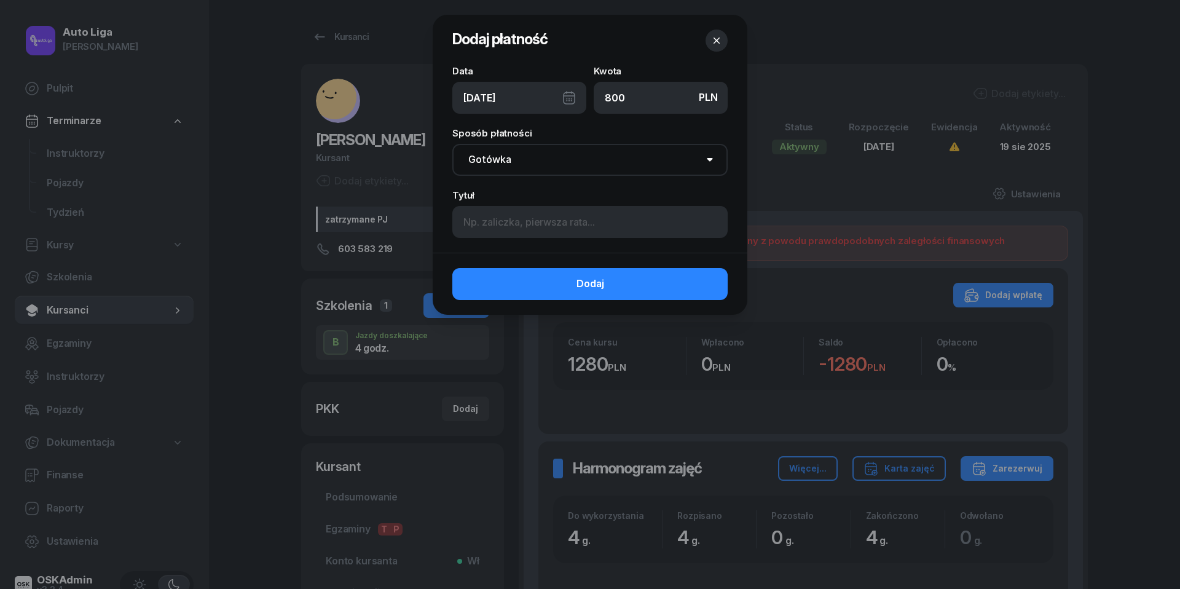
click at [569, 104] on div "[DATE]" at bounding box center [519, 98] width 134 height 32
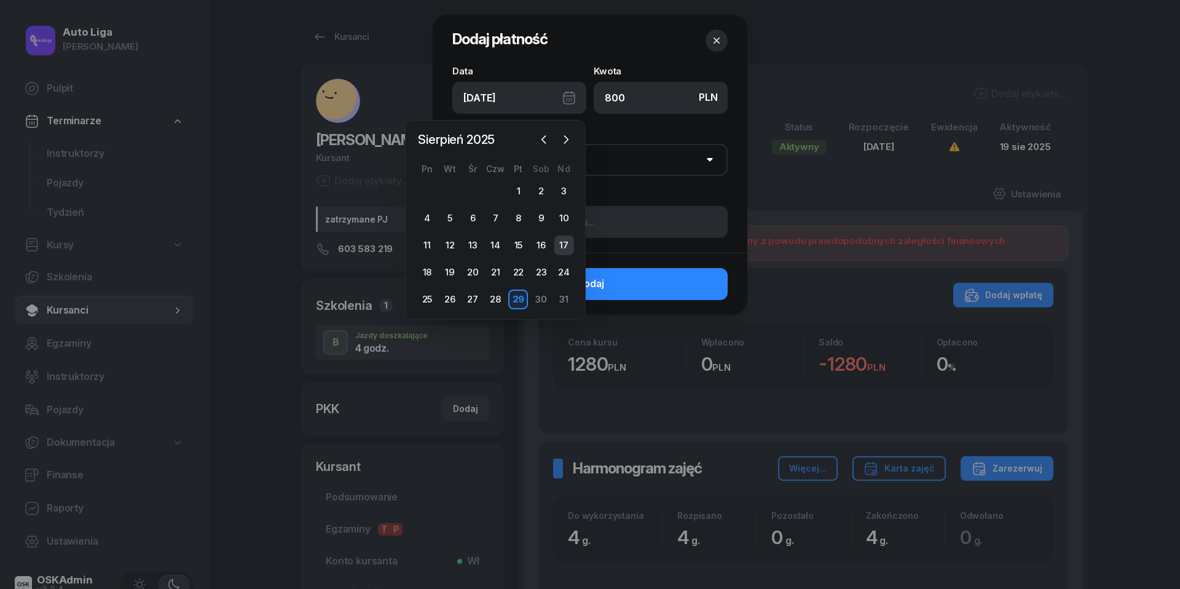
click at [564, 244] on div "17" at bounding box center [565, 245] width 20 height 20
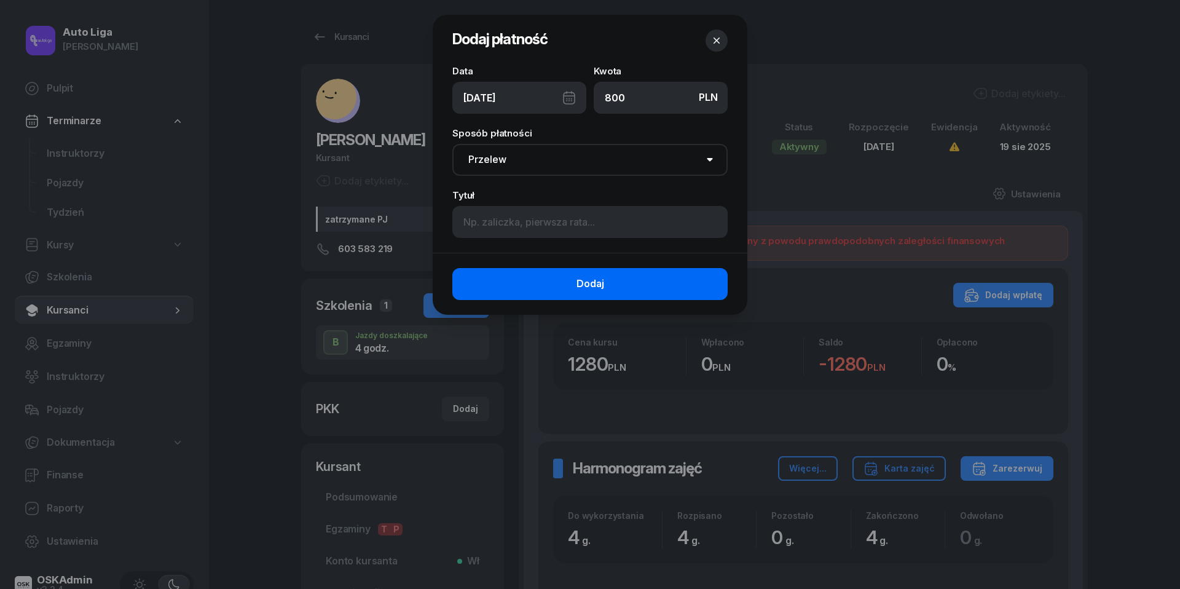
click at [557, 290] on button "Dodaj" at bounding box center [589, 284] width 275 height 32
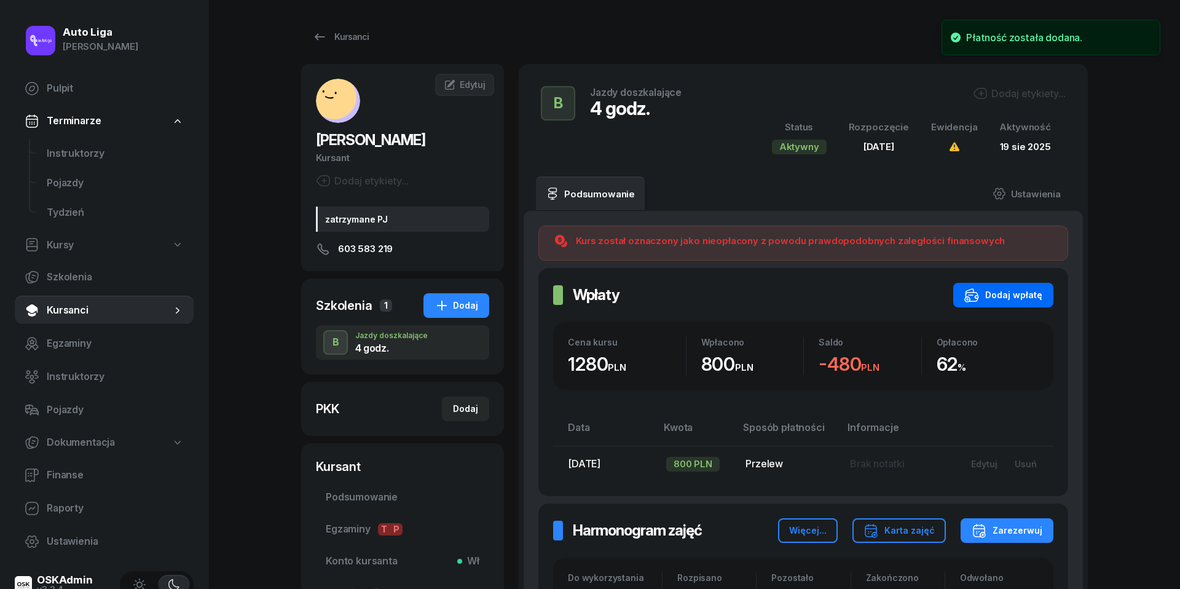
click at [1016, 296] on div "Dodaj wpłatę" at bounding box center [1004, 295] width 78 height 15
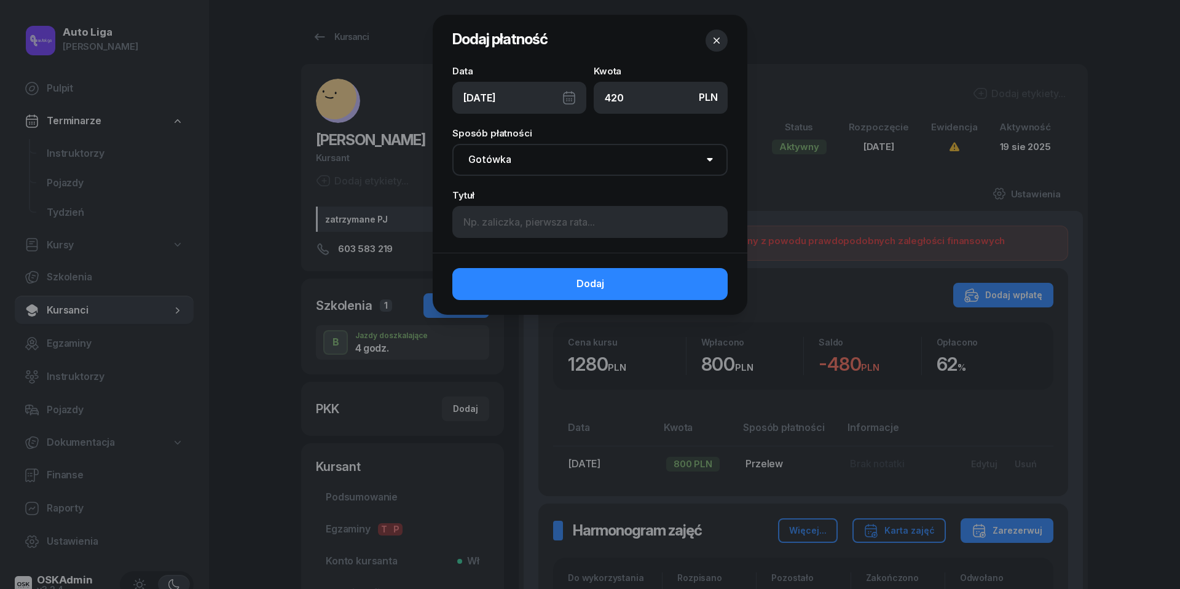
click at [568, 95] on div "[DATE]" at bounding box center [519, 98] width 134 height 32
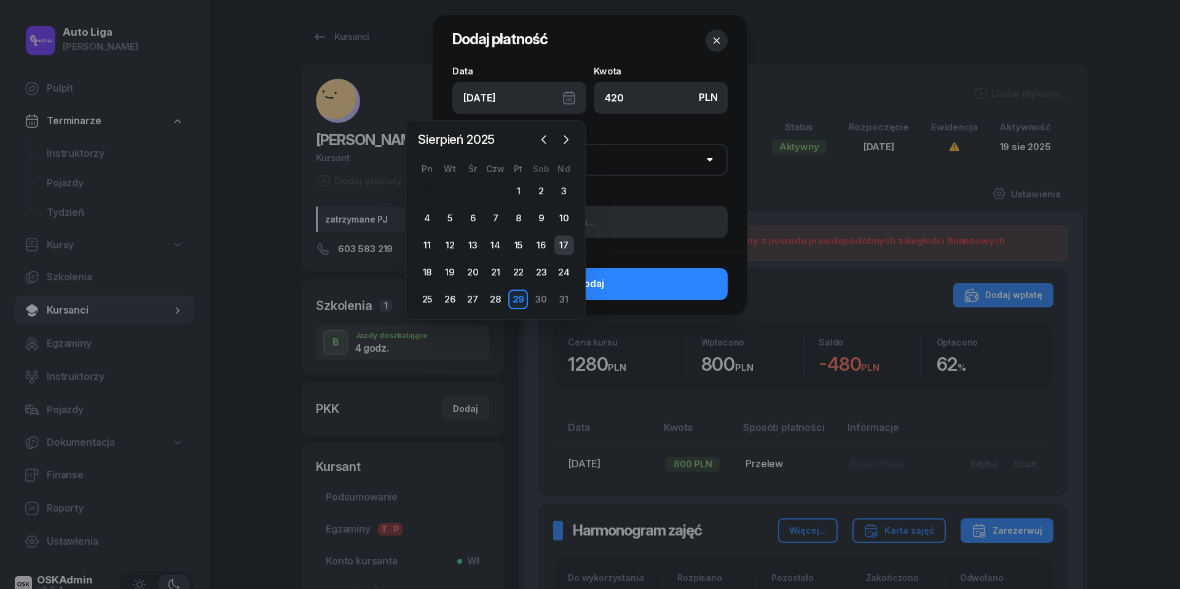
click at [567, 246] on div "17" at bounding box center [565, 245] width 20 height 20
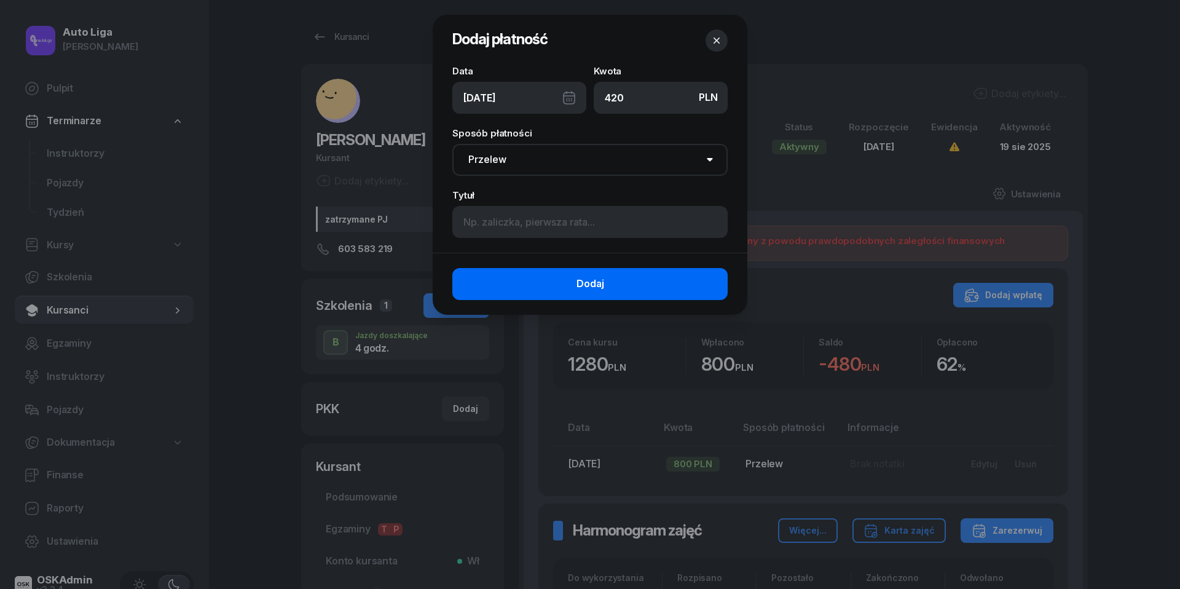
click at [561, 281] on button "Dodaj" at bounding box center [589, 284] width 275 height 32
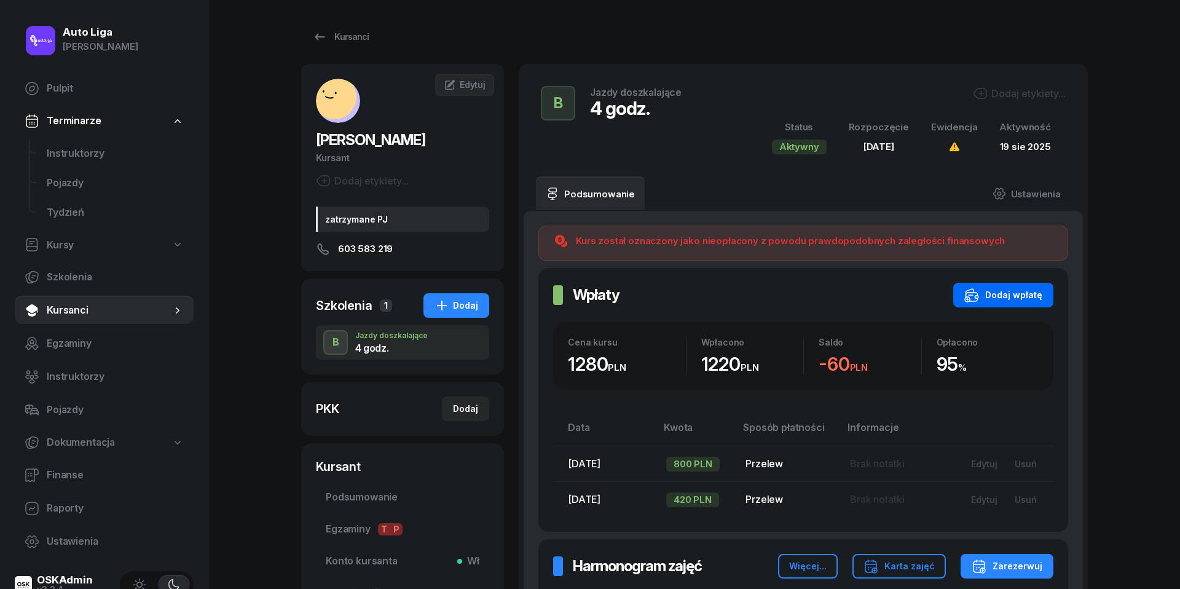
click at [1012, 305] on button "Dodaj wpłatę" at bounding box center [1004, 295] width 100 height 25
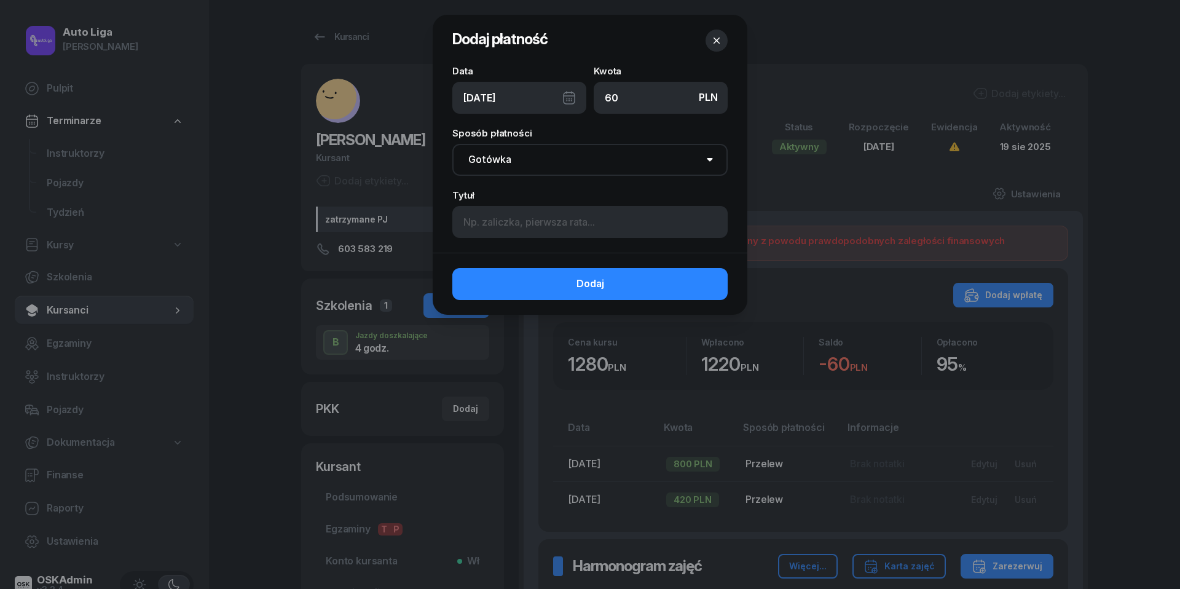
click at [569, 97] on div "[DATE]" at bounding box center [519, 98] width 134 height 32
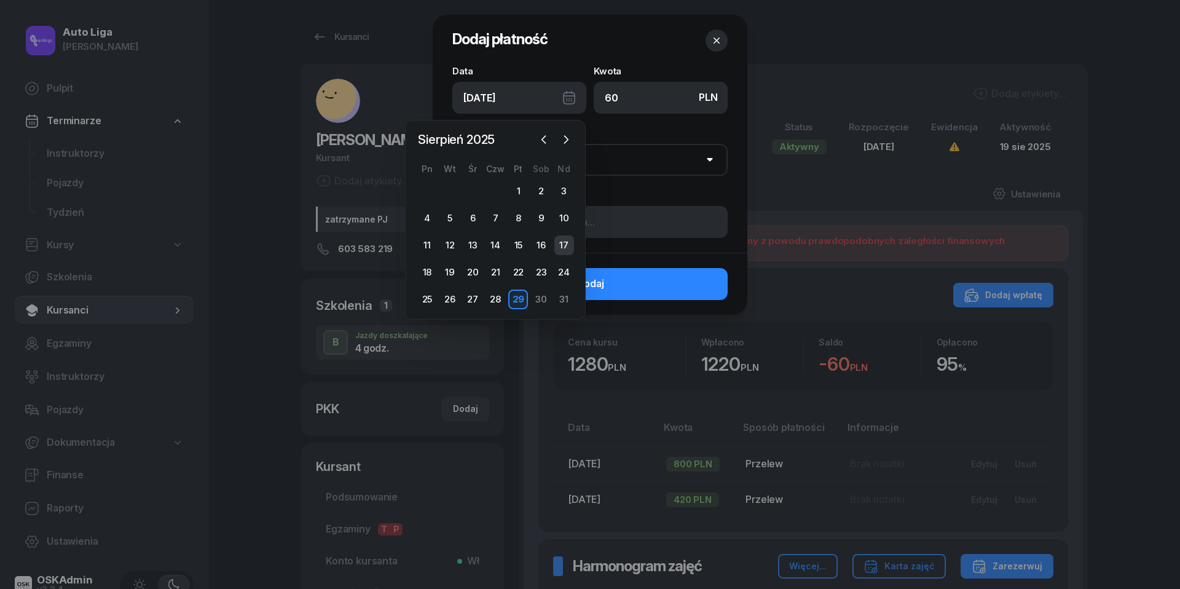
click at [563, 247] on div "17" at bounding box center [565, 245] width 20 height 20
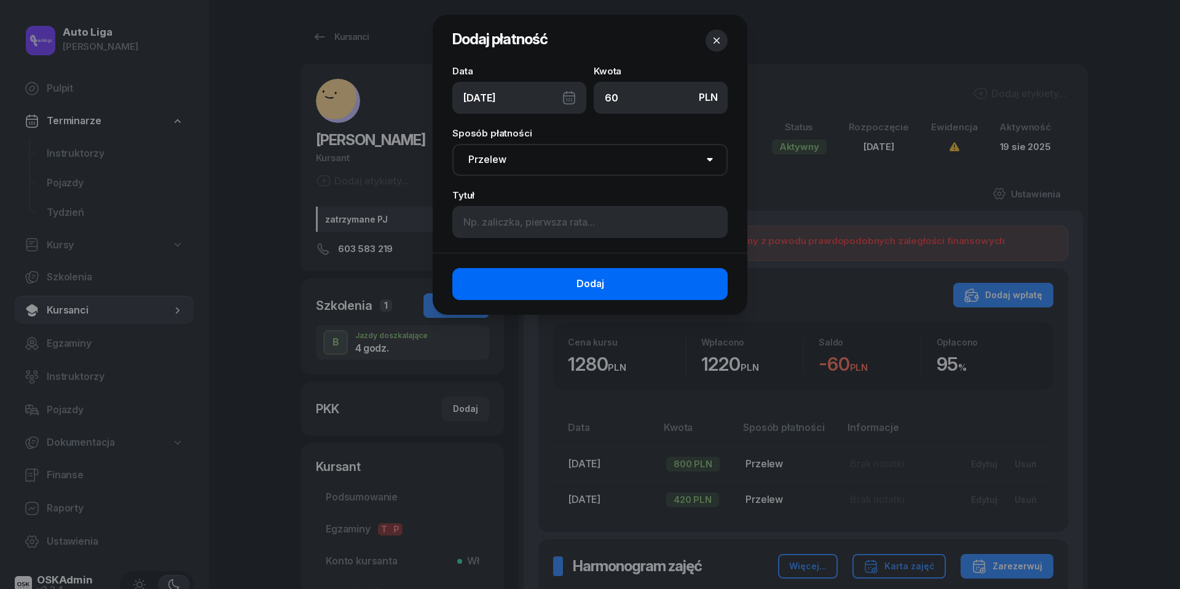
click at [571, 283] on button "Dodaj" at bounding box center [589, 284] width 275 height 32
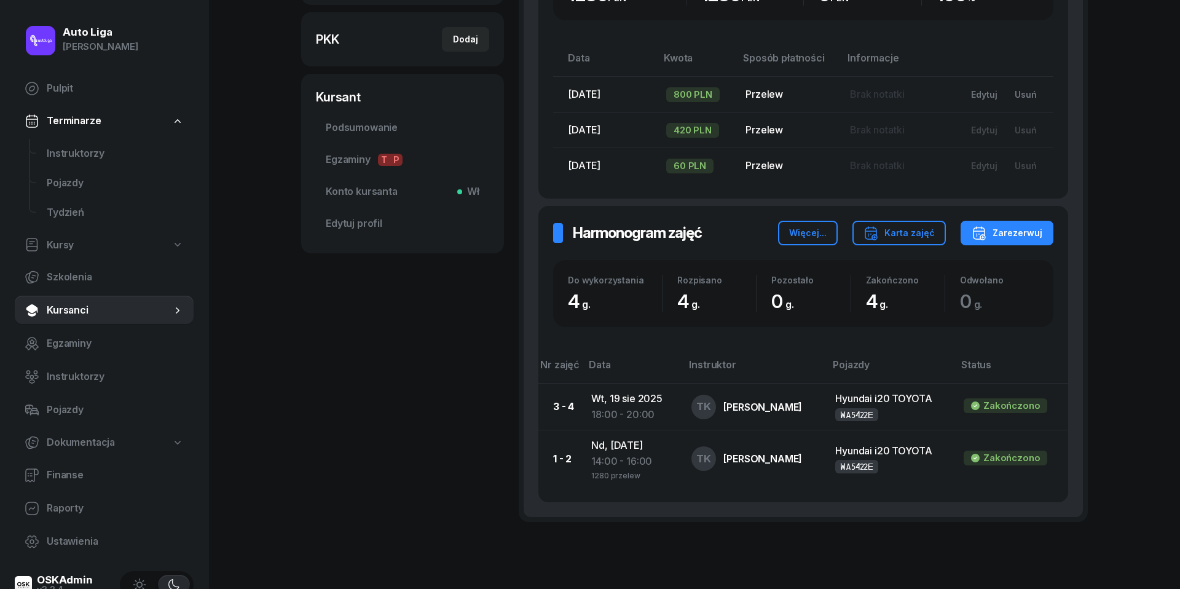
scroll to position [370, 0]
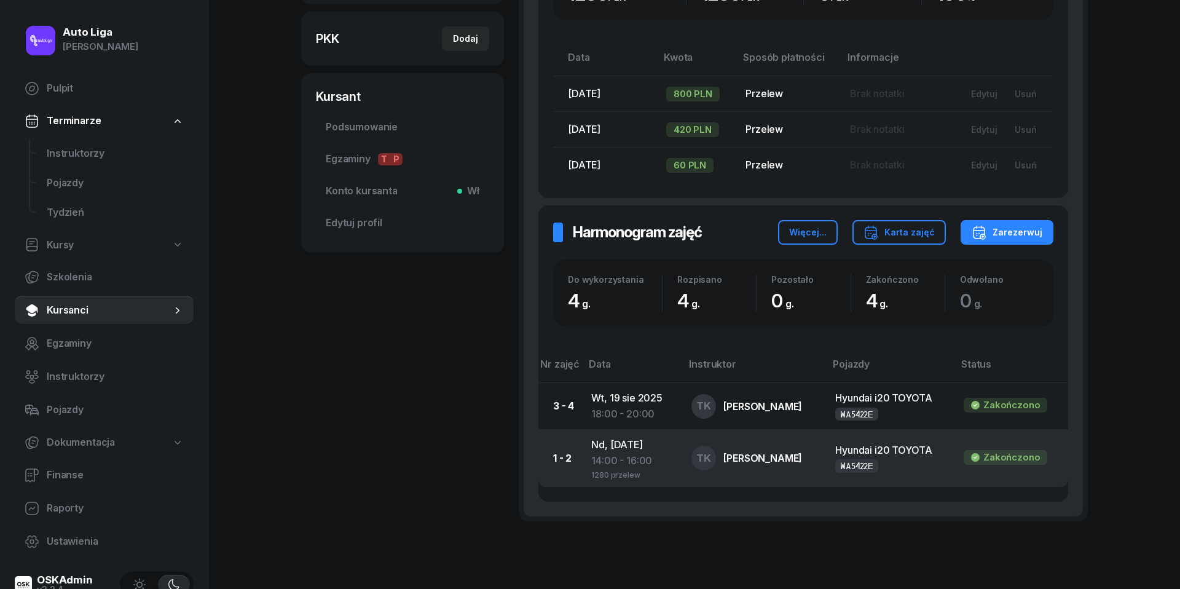
click at [633, 454] on div "14:00 - 16:00" at bounding box center [631, 461] width 81 height 16
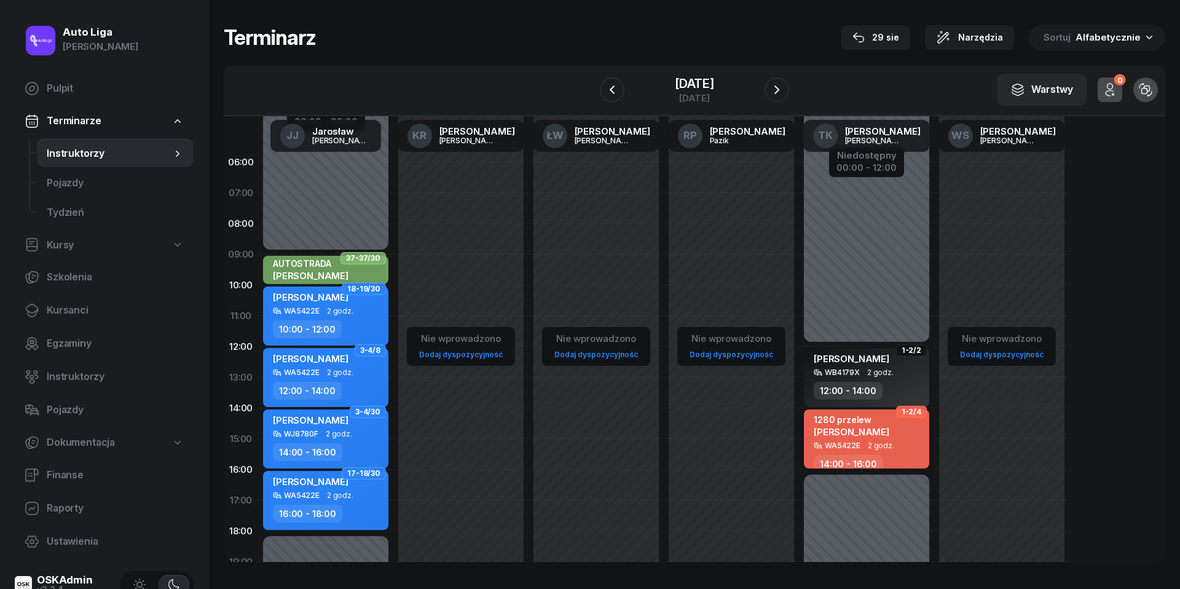
click at [881, 438] on div "1280 przelew [PERSON_NAME]" at bounding box center [868, 427] width 108 height 27
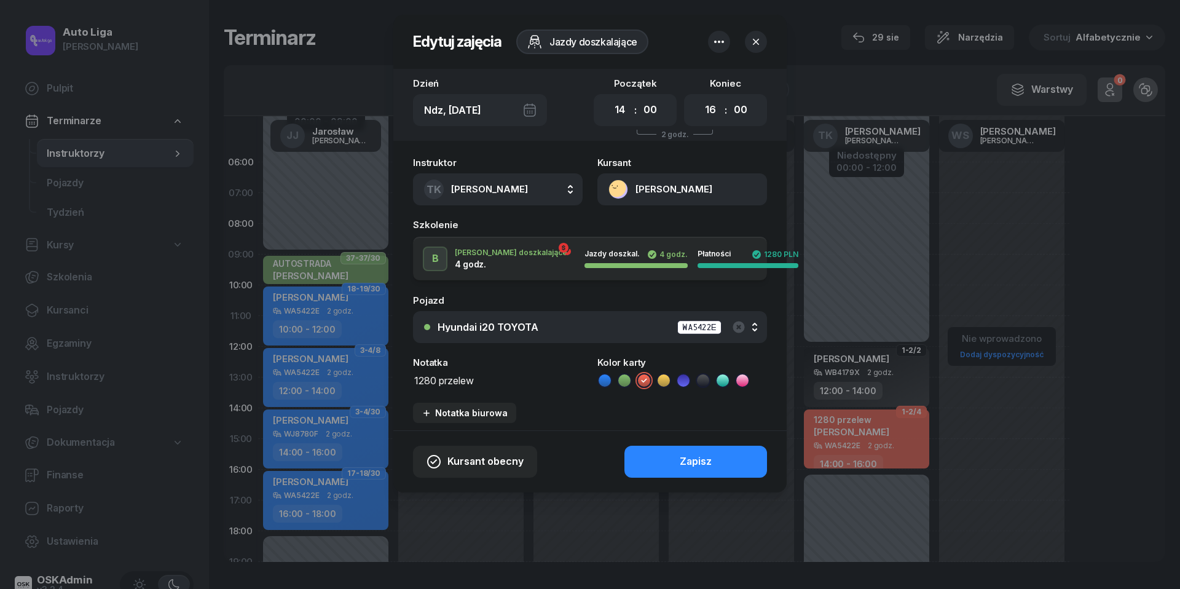
click at [470, 379] on textarea "1280 przelew" at bounding box center [498, 379] width 170 height 15
click at [705, 380] on icon at bounding box center [703, 380] width 12 height 12
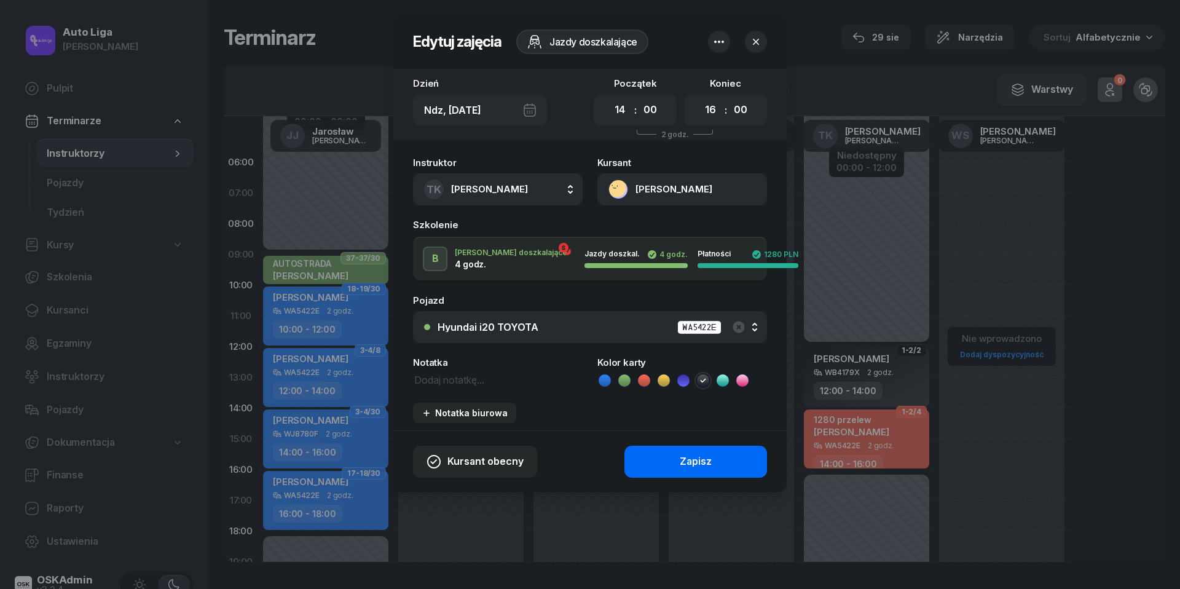
click at [719, 465] on button "Zapisz" at bounding box center [696, 462] width 143 height 32
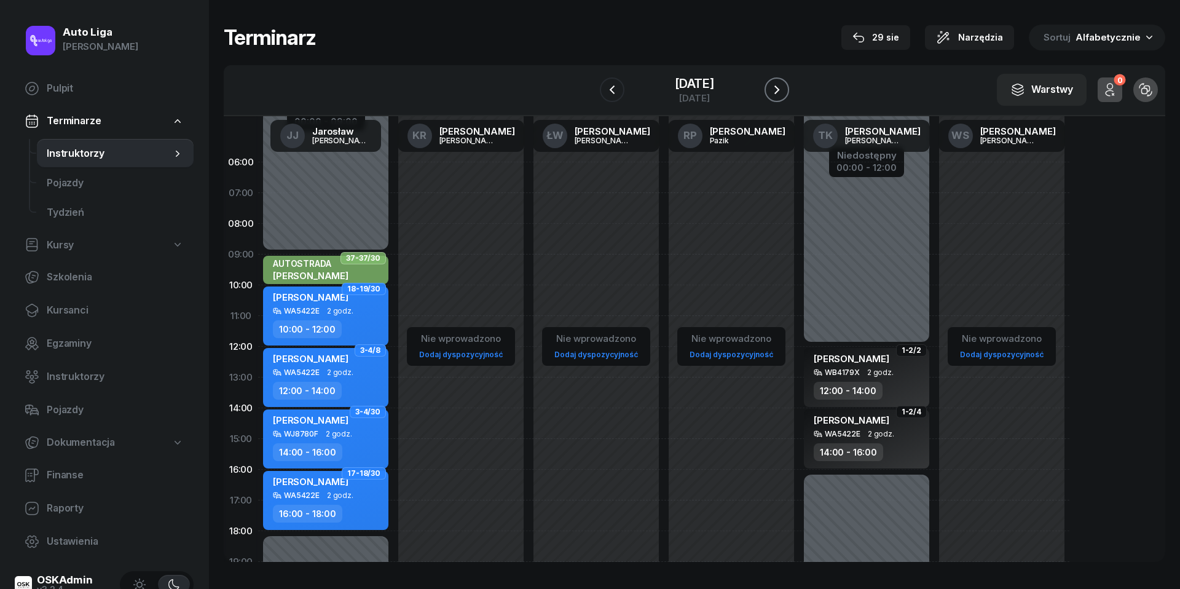
click at [783, 87] on icon "button" at bounding box center [777, 89] width 15 height 15
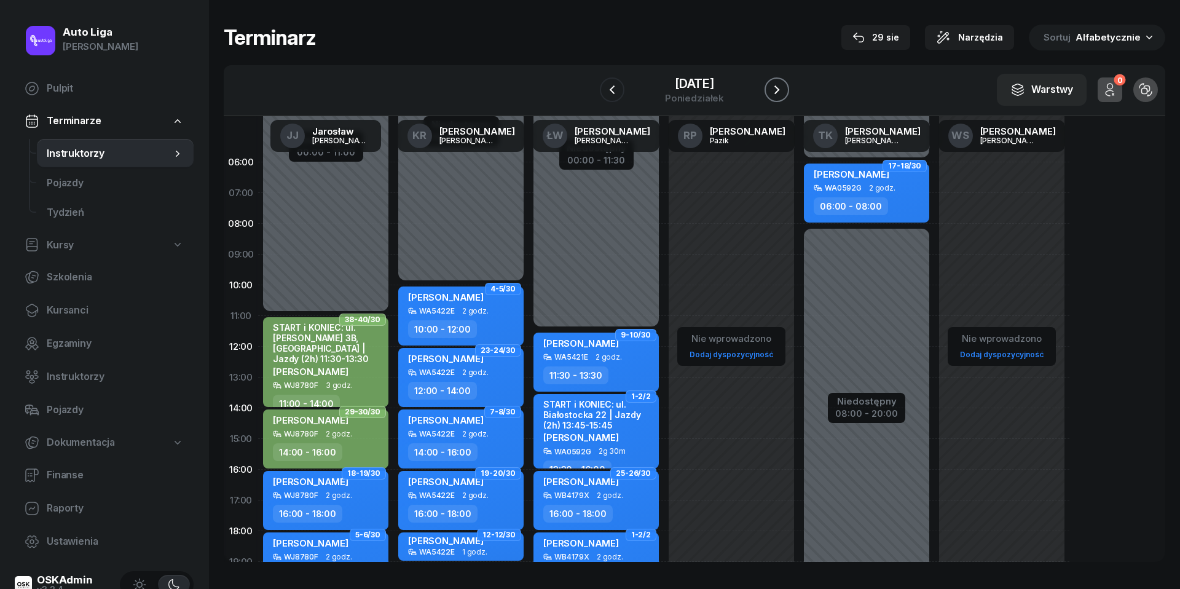
click at [775, 87] on icon "button" at bounding box center [777, 89] width 15 height 15
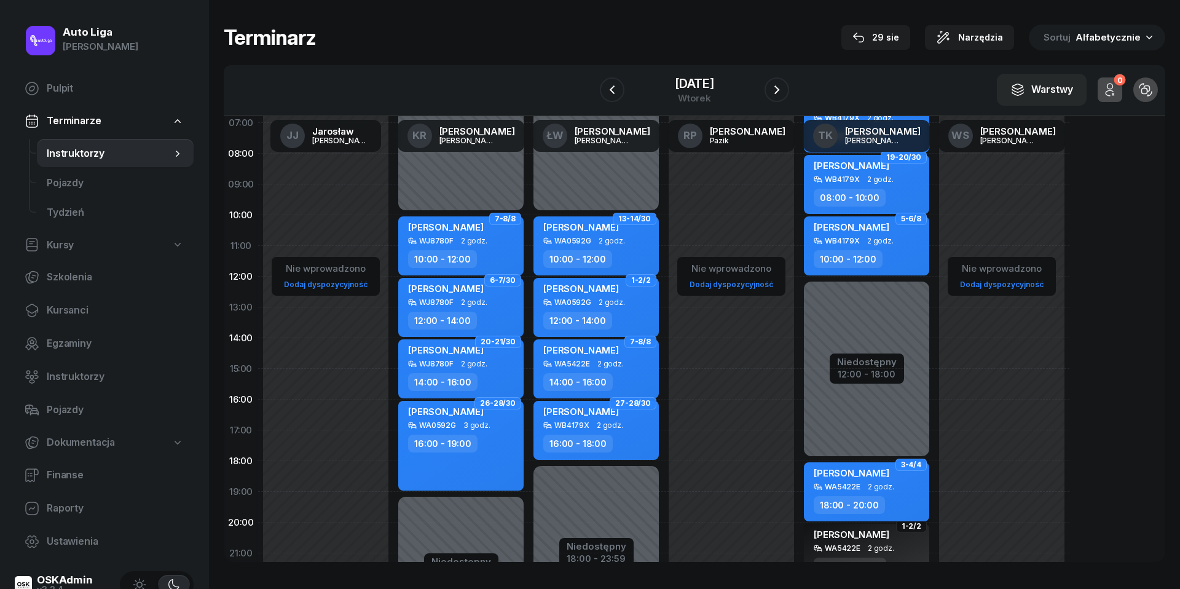
click at [859, 489] on div "WA5422E 2 godz." at bounding box center [868, 487] width 108 height 9
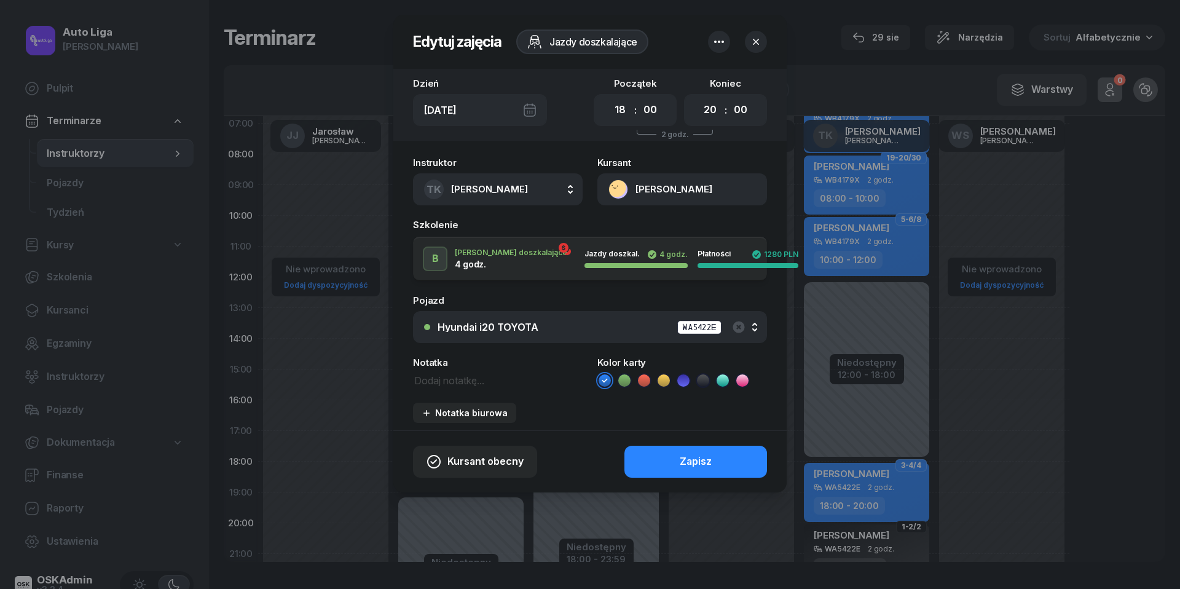
click at [701, 384] on icon at bounding box center [703, 380] width 12 height 12
click at [692, 460] on div "Zapisz" at bounding box center [696, 462] width 32 height 16
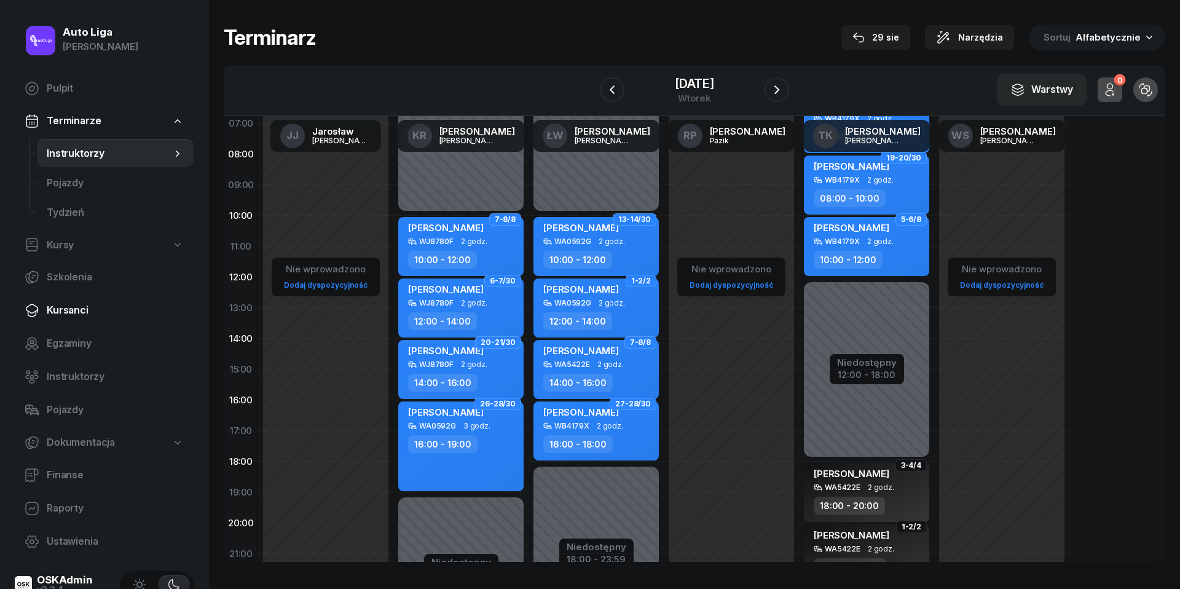
click at [77, 320] on link "Kursanci" at bounding box center [104, 311] width 179 height 30
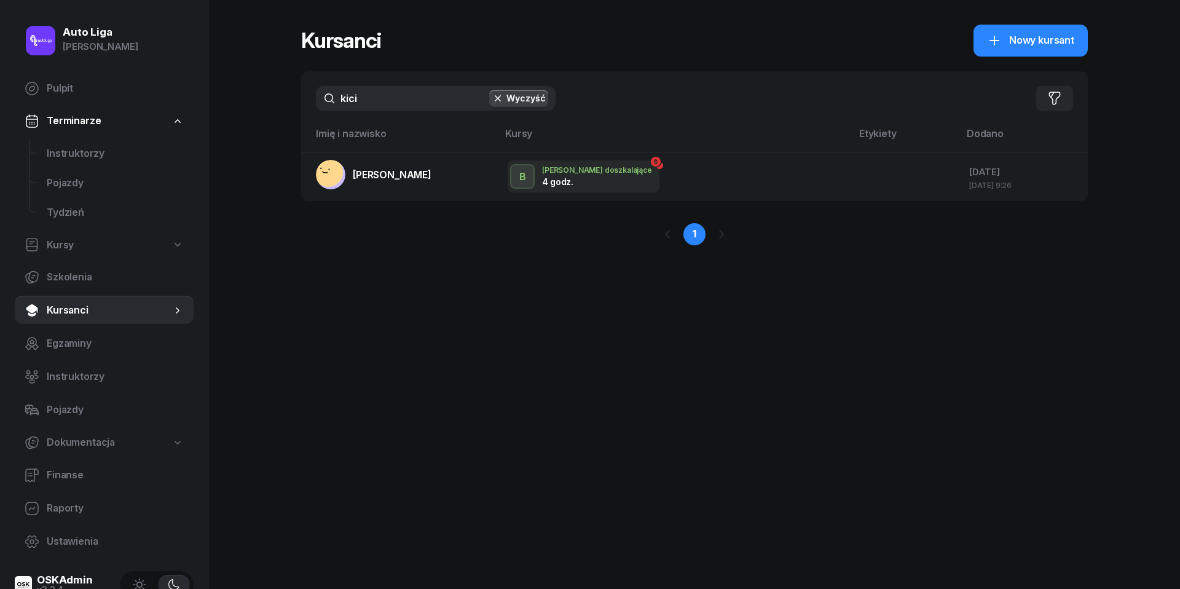
click at [379, 98] on input "kici" at bounding box center [436, 98] width 240 height 25
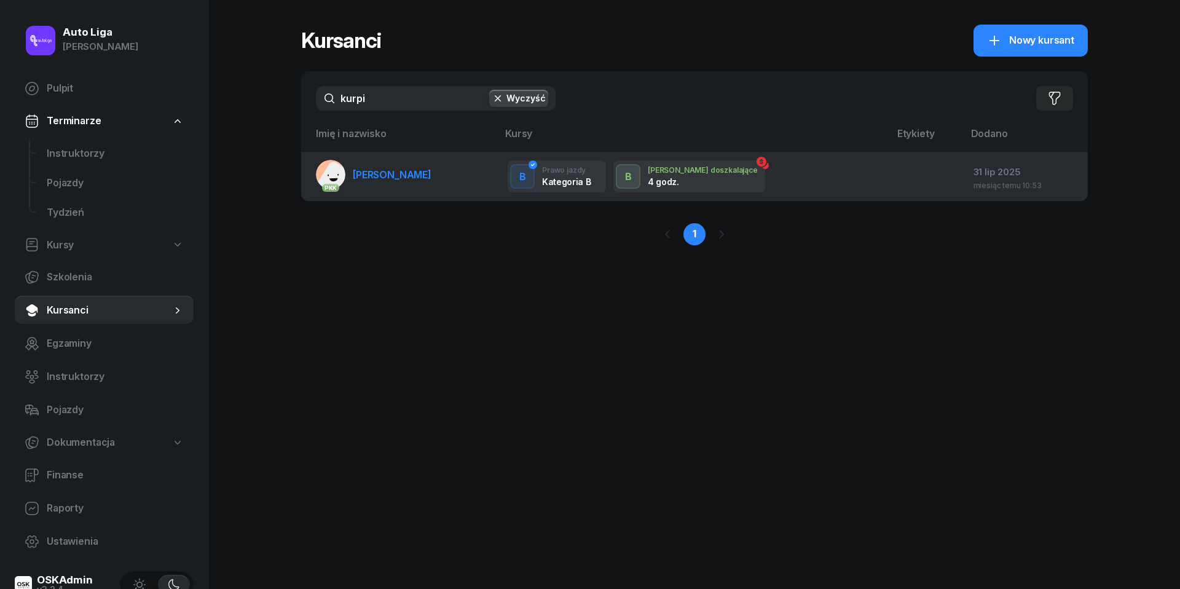
click at [395, 182] on link "PKK [PERSON_NAME][GEOGRAPHIC_DATA]" at bounding box center [374, 175] width 116 height 30
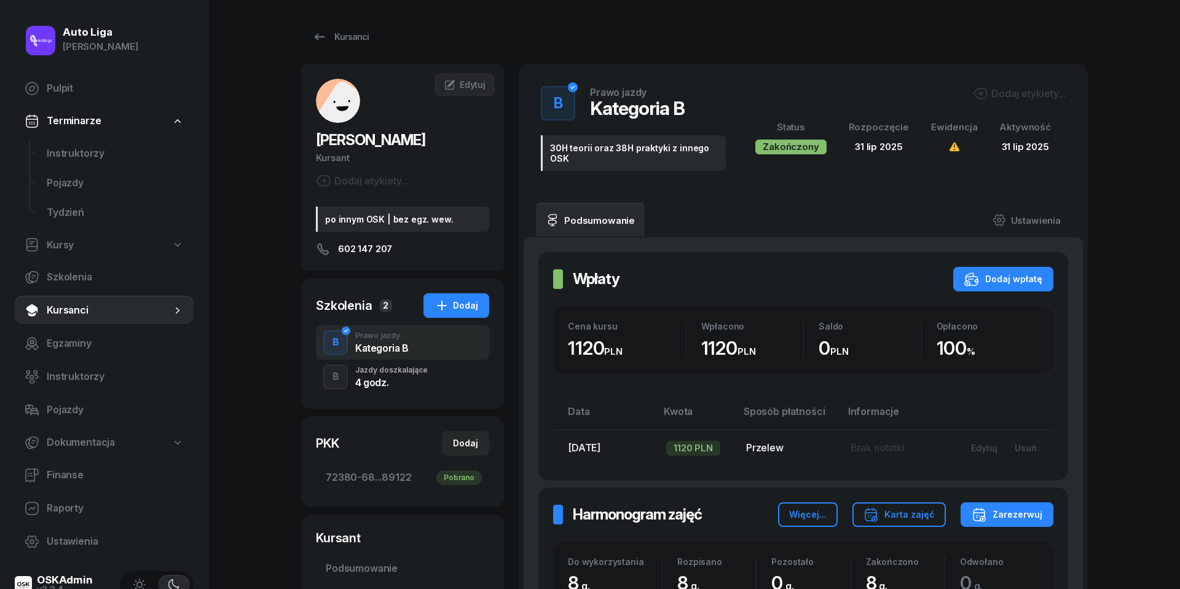
click at [405, 372] on div "Jazdy doszkalające" at bounding box center [391, 369] width 73 height 7
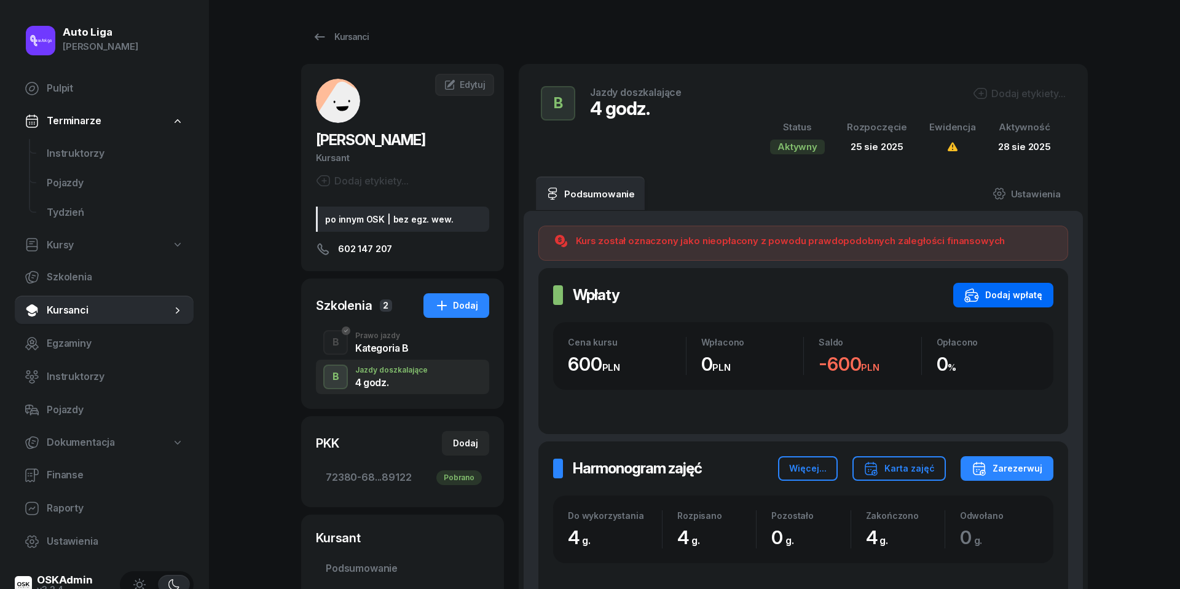
click at [1029, 298] on div "Dodaj wpłatę" at bounding box center [1004, 295] width 78 height 15
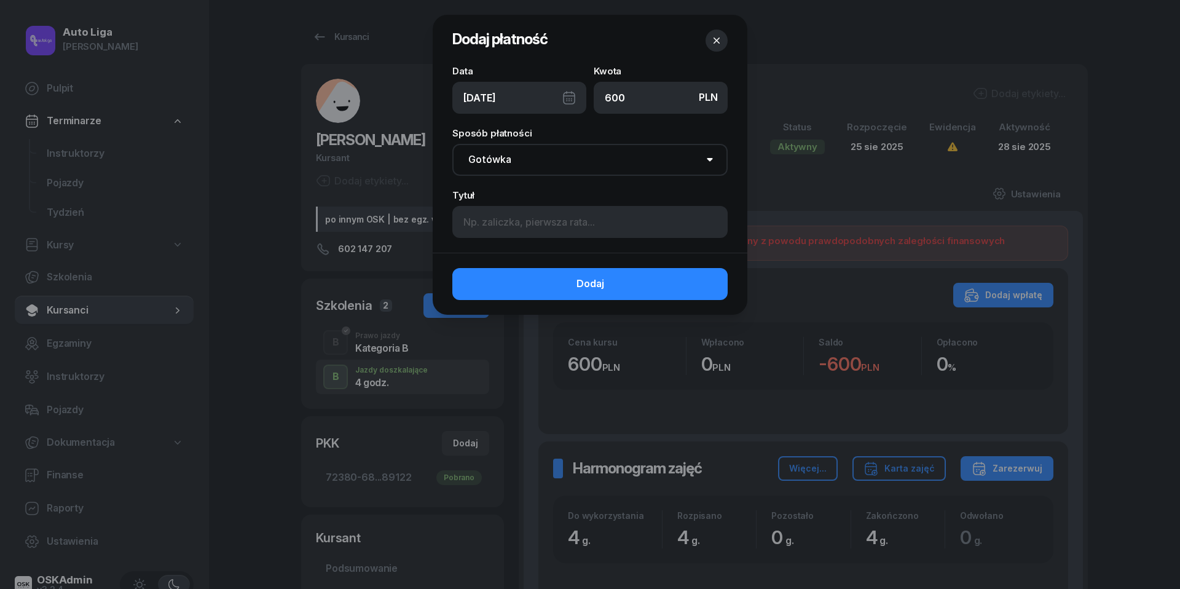
click at [572, 102] on div "[DATE]" at bounding box center [519, 98] width 134 height 32
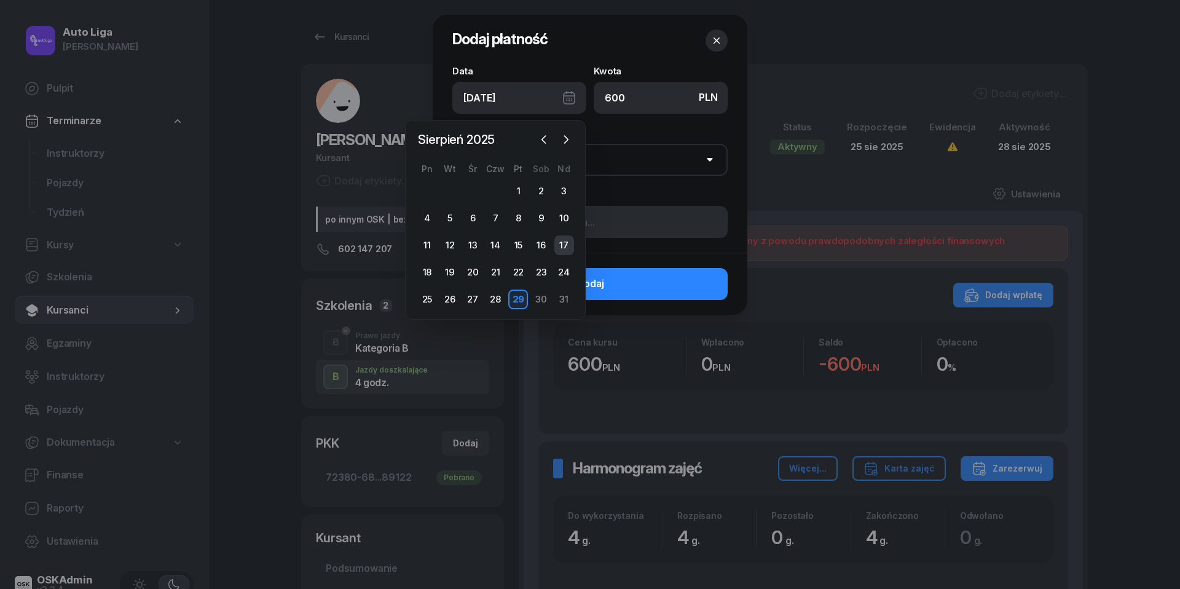
click at [569, 245] on div "17" at bounding box center [565, 245] width 20 height 20
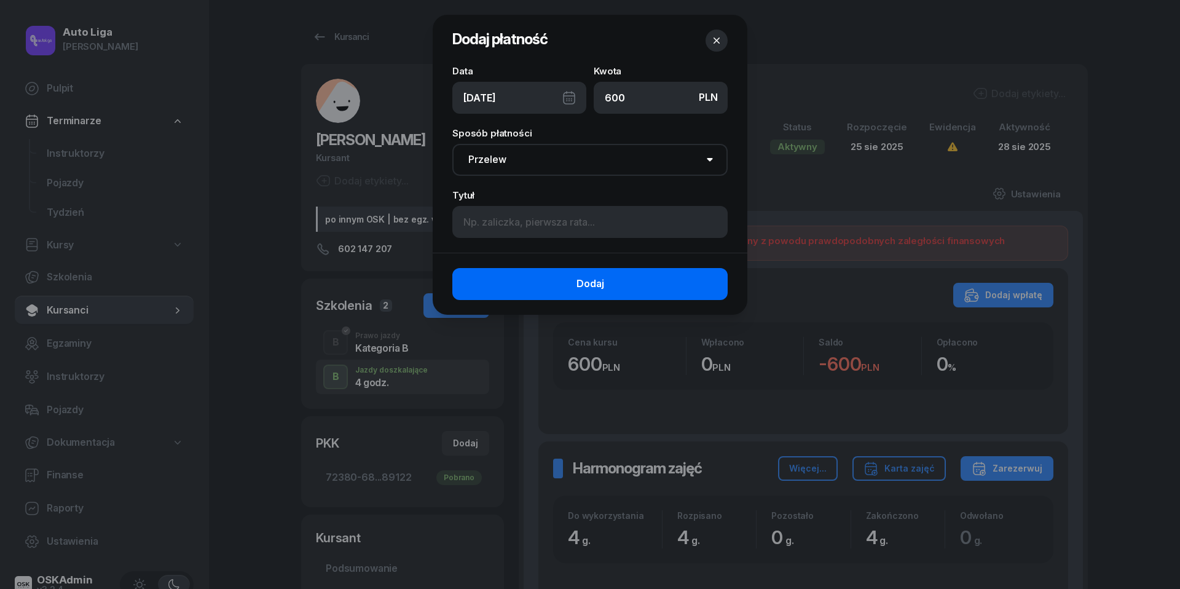
click at [553, 291] on button "Dodaj" at bounding box center [589, 284] width 275 height 32
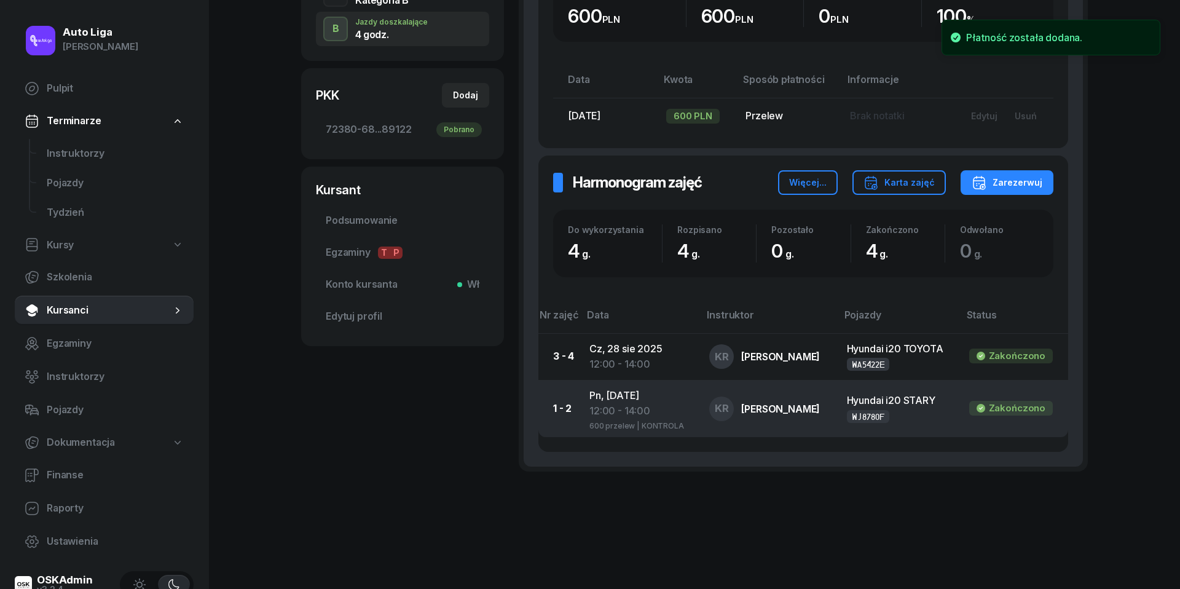
scroll to position [347, 0]
click at [620, 412] on div "12:00 - 14:00" at bounding box center [640, 412] width 100 height 16
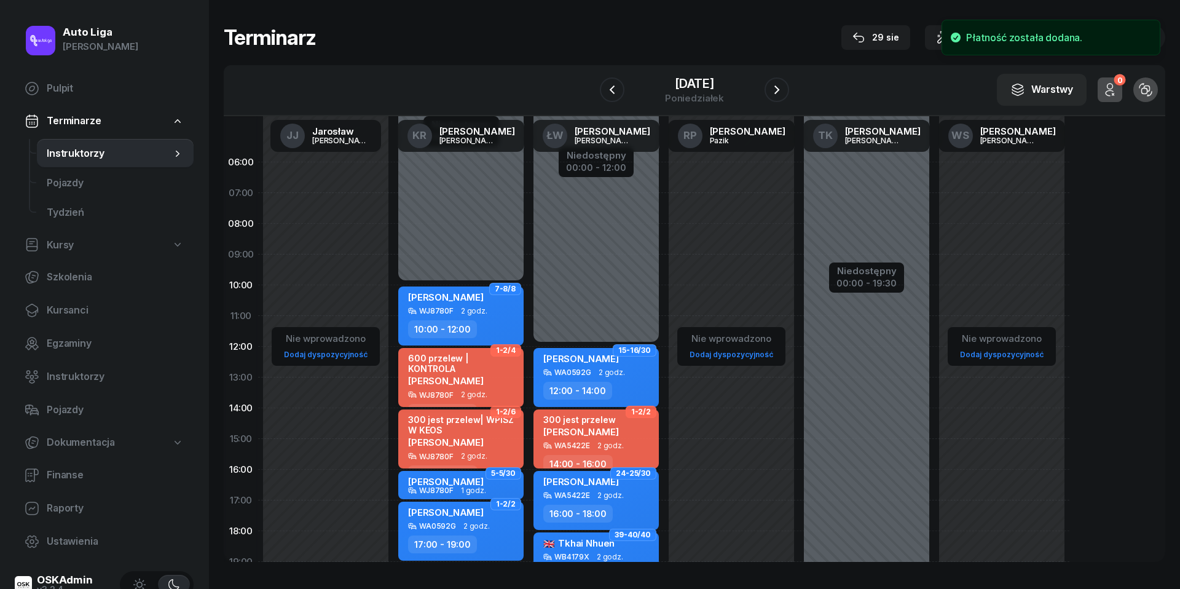
click at [460, 375] on span "[PERSON_NAME]" at bounding box center [446, 381] width 76 height 12
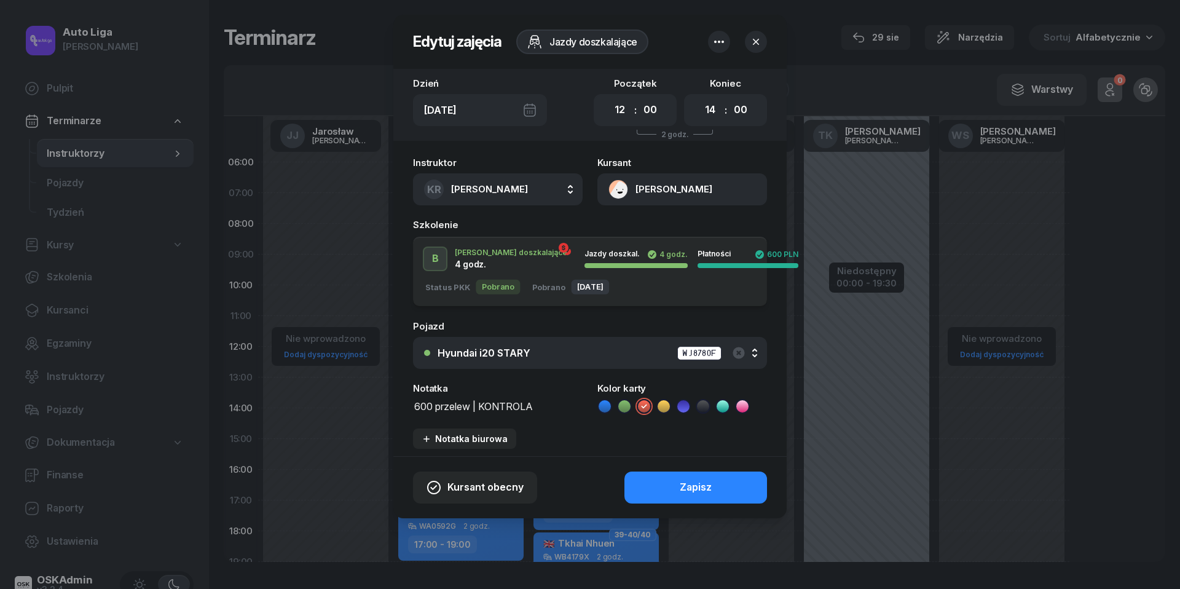
drag, startPoint x: 482, startPoint y: 406, endPoint x: 213, endPoint y: 406, distance: 269.3
click at [229, 406] on div "Edytuj zajęcia Jazdy doszkalające Dzień [DATE] Początek 00 01 02 03 04 05 06 07…" at bounding box center [590, 294] width 1180 height 589
click at [746, 405] on icon at bounding box center [743, 406] width 12 height 12
click at [727, 483] on button "Zapisz" at bounding box center [696, 488] width 143 height 32
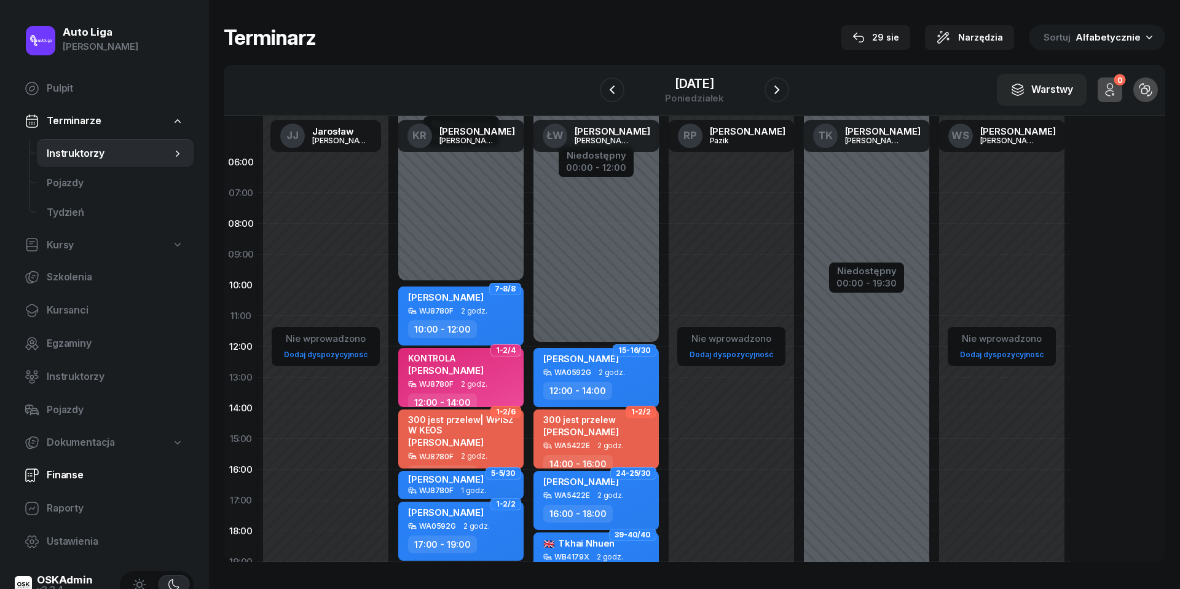
click at [73, 477] on span "Finanse" at bounding box center [115, 475] width 137 height 16
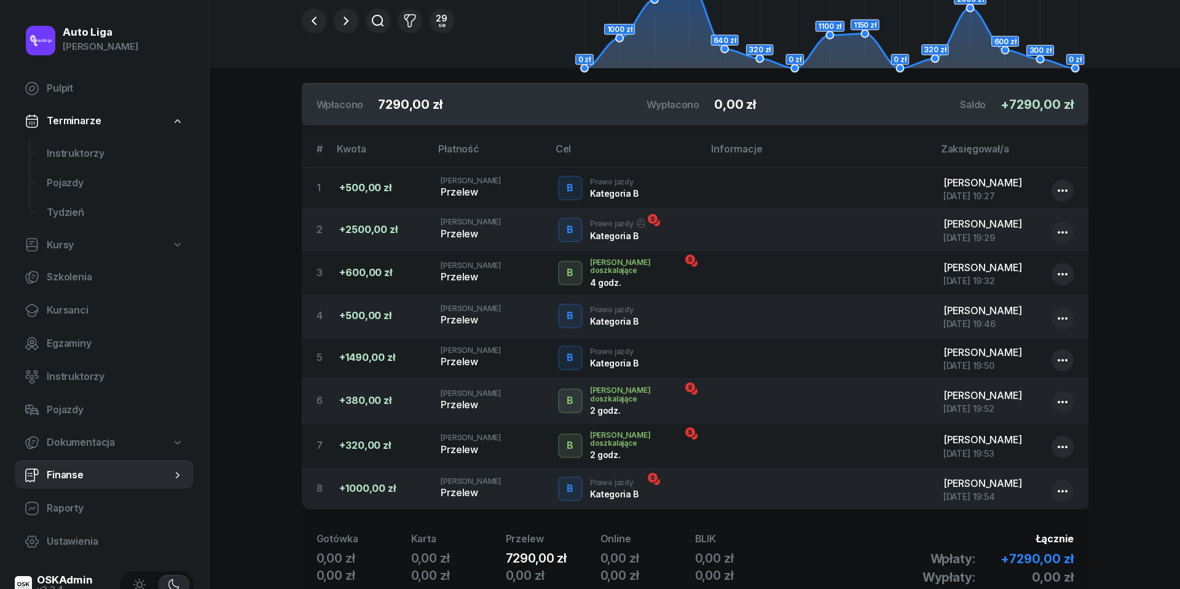
scroll to position [61, 0]
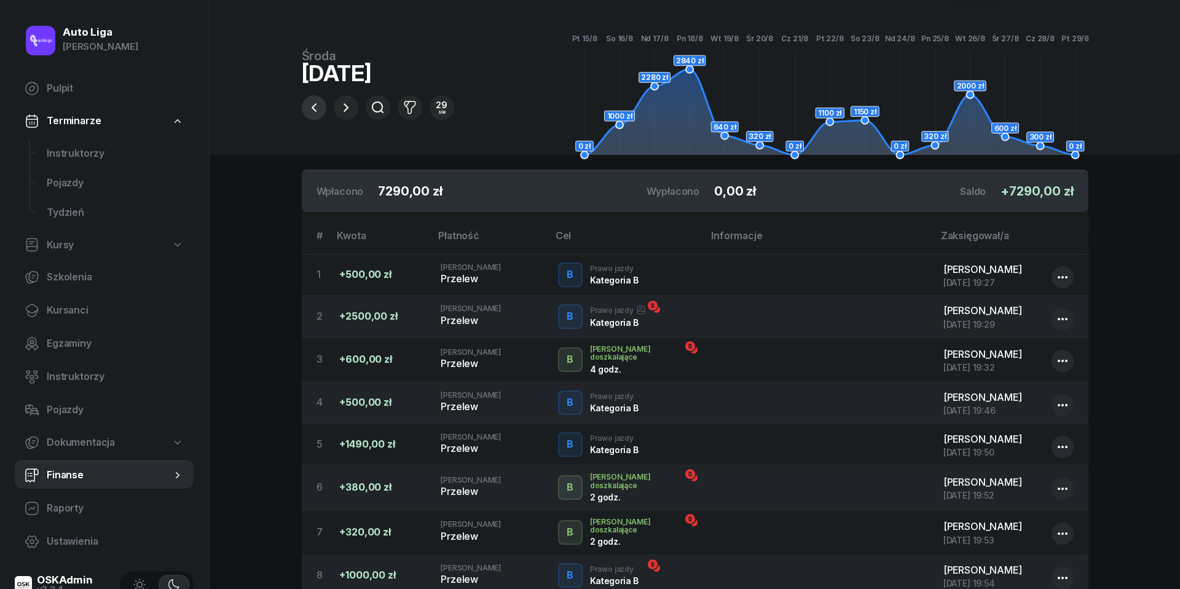
click at [315, 105] on icon "button" at bounding box center [313, 107] width 5 height 9
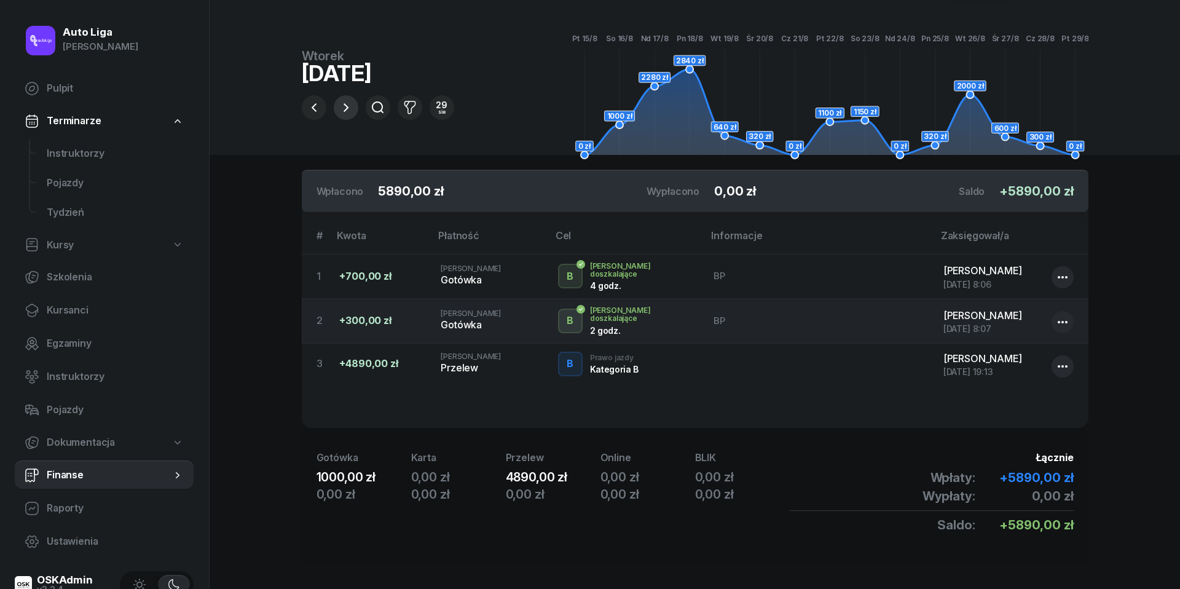
click at [350, 109] on icon "button" at bounding box center [346, 107] width 15 height 15
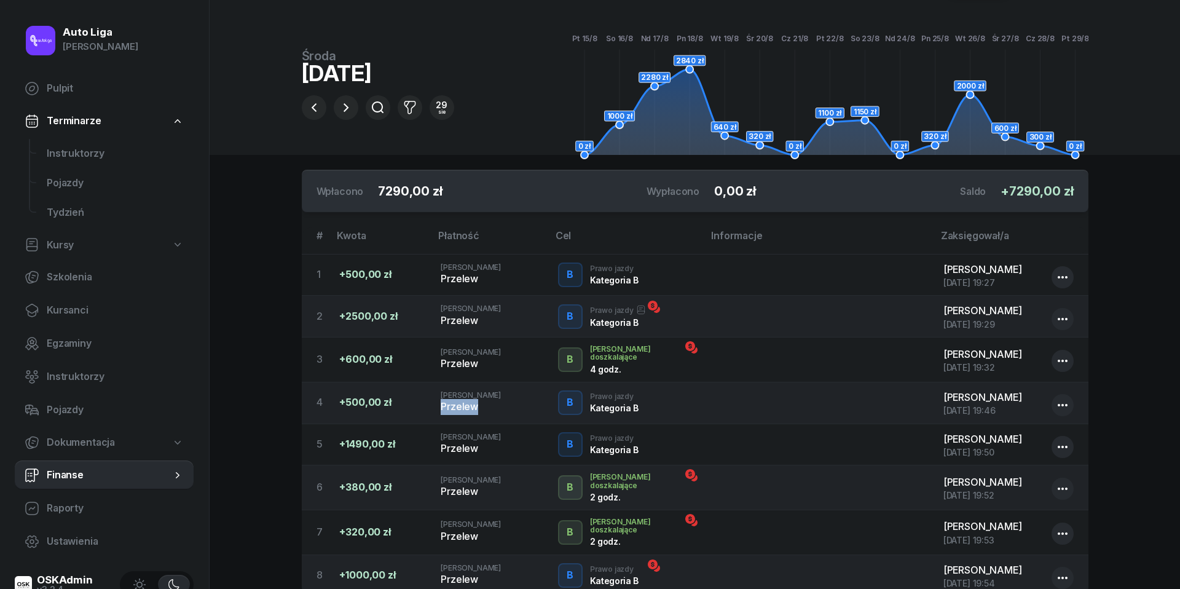
drag, startPoint x: 504, startPoint y: 405, endPoint x: 435, endPoint y: 399, distance: 69.1
click at [435, 399] on td "[PERSON_NAME]" at bounding box center [489, 403] width 117 height 42
drag, startPoint x: 494, startPoint y: 448, endPoint x: 446, endPoint y: 441, distance: 49.0
click at [446, 441] on div "Przelew" at bounding box center [489, 449] width 97 height 16
drag, startPoint x: 489, startPoint y: 482, endPoint x: 432, endPoint y: 481, distance: 57.8
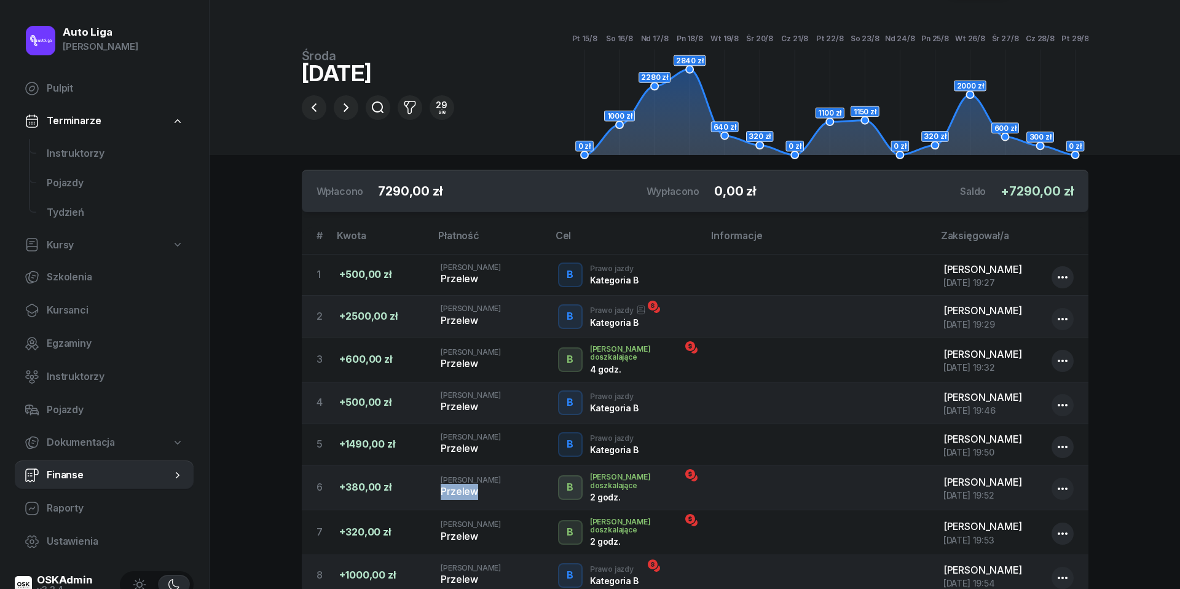
click at [432, 481] on td "[PERSON_NAME] Przelew" at bounding box center [489, 487] width 117 height 45
drag, startPoint x: 497, startPoint y: 524, endPoint x: 441, endPoint y: 524, distance: 55.9
click at [441, 529] on div "Przelew" at bounding box center [489, 537] width 97 height 16
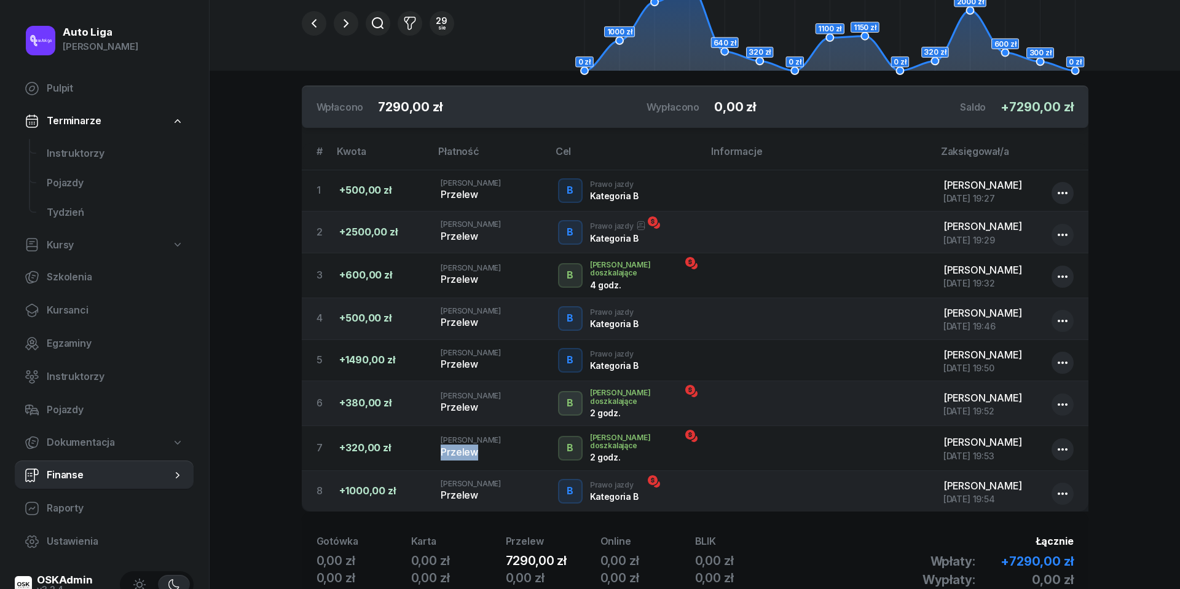
scroll to position [155, 0]
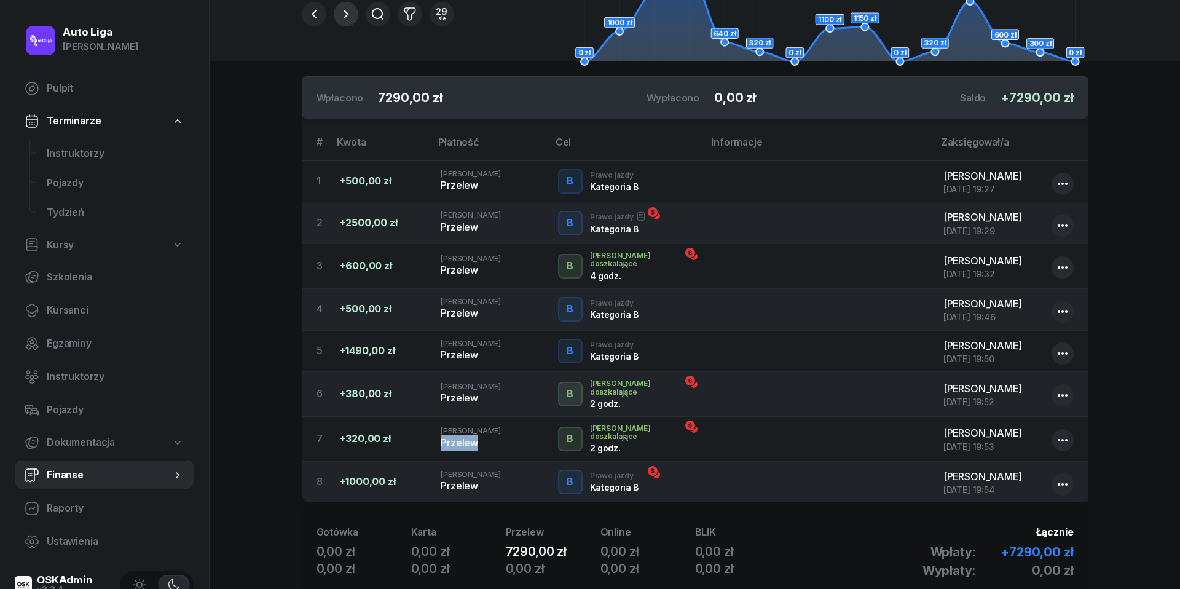
click at [346, 18] on icon "button" at bounding box center [346, 14] width 15 height 15
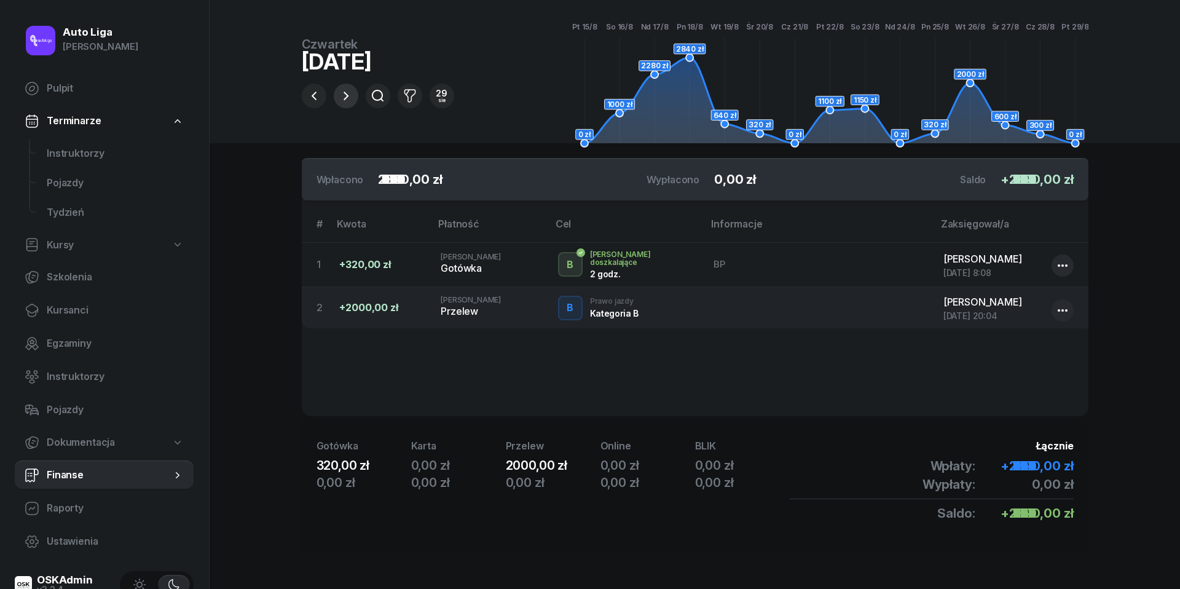
scroll to position [76, 0]
click at [350, 94] on icon "button" at bounding box center [346, 96] width 15 height 15
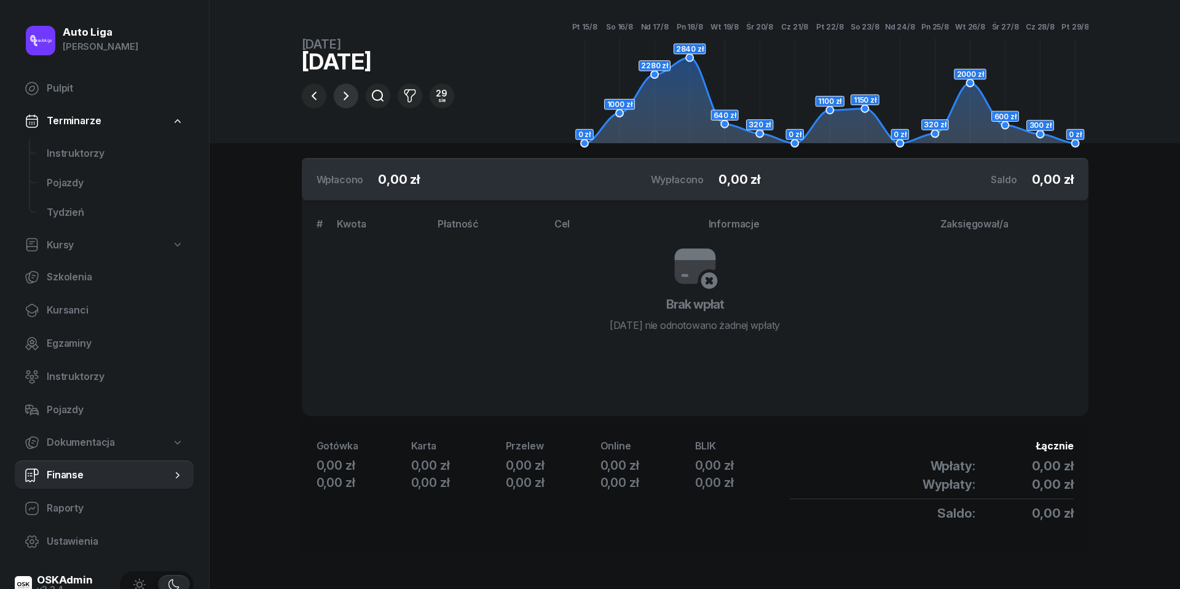
click at [350, 94] on icon "button" at bounding box center [346, 96] width 15 height 15
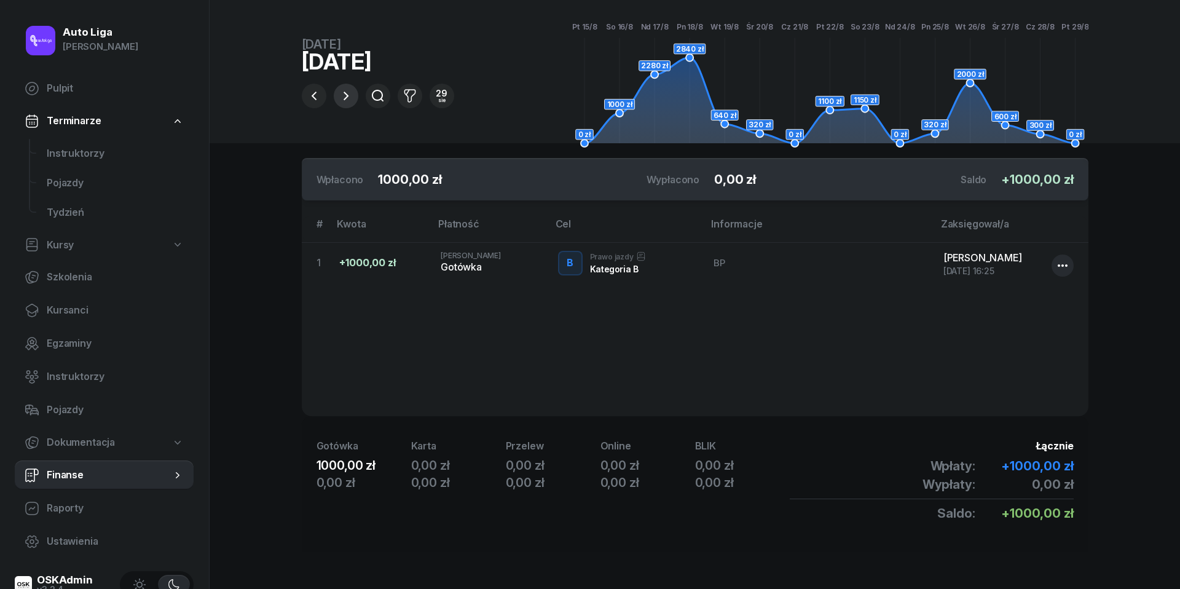
click at [350, 94] on icon "button" at bounding box center [346, 96] width 15 height 15
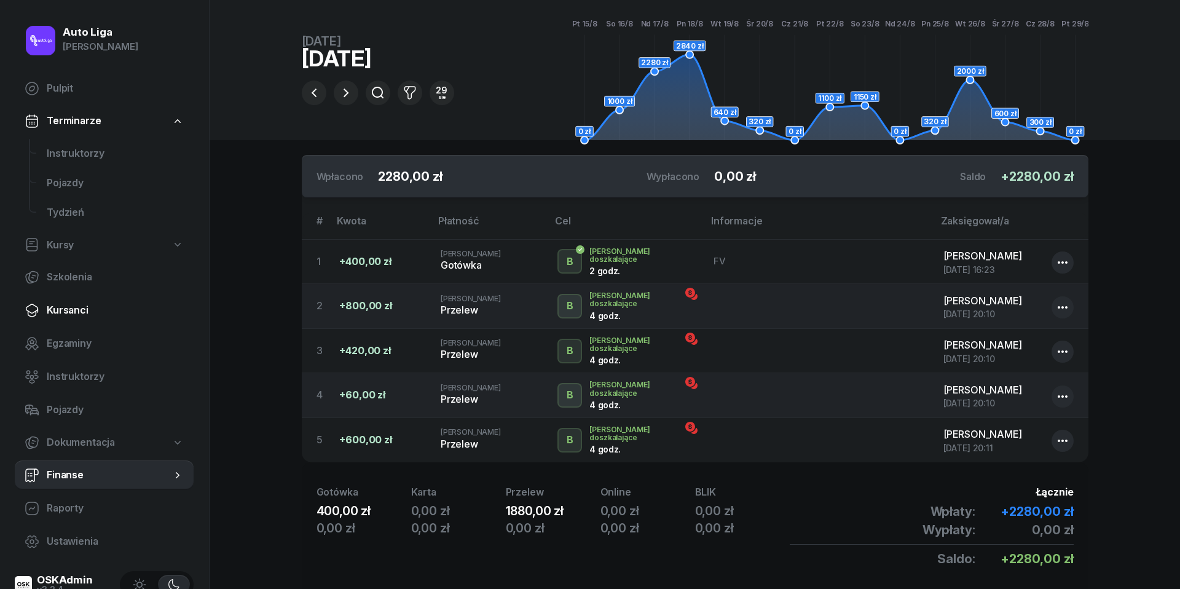
click at [70, 310] on span "Kursanci" at bounding box center [115, 310] width 137 height 16
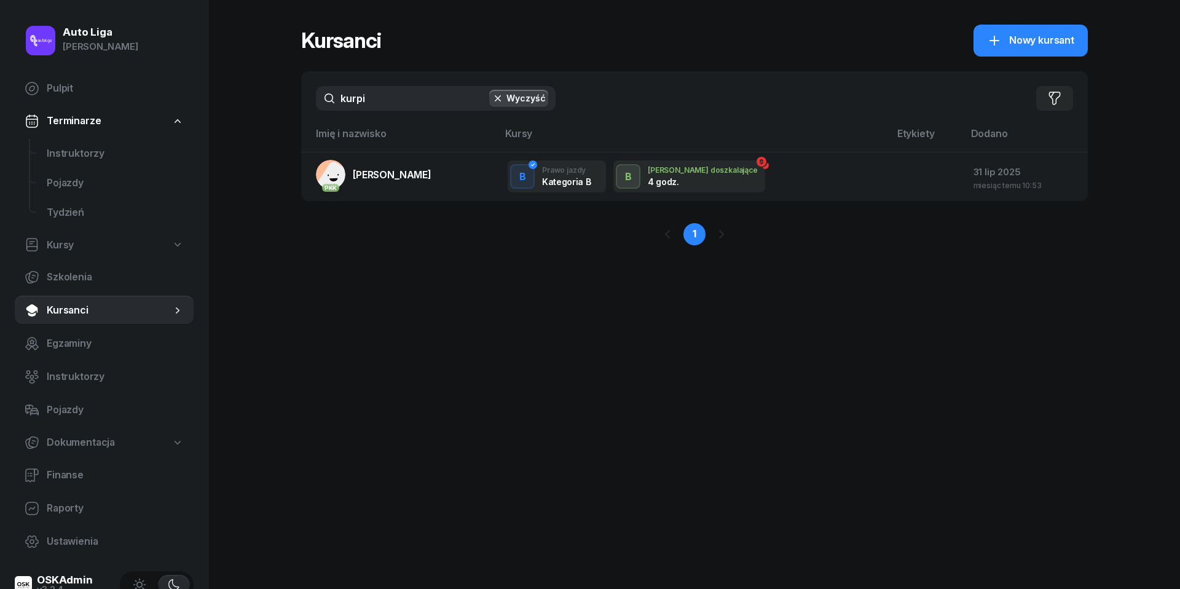
click at [372, 106] on input "kurpi" at bounding box center [436, 98] width 240 height 25
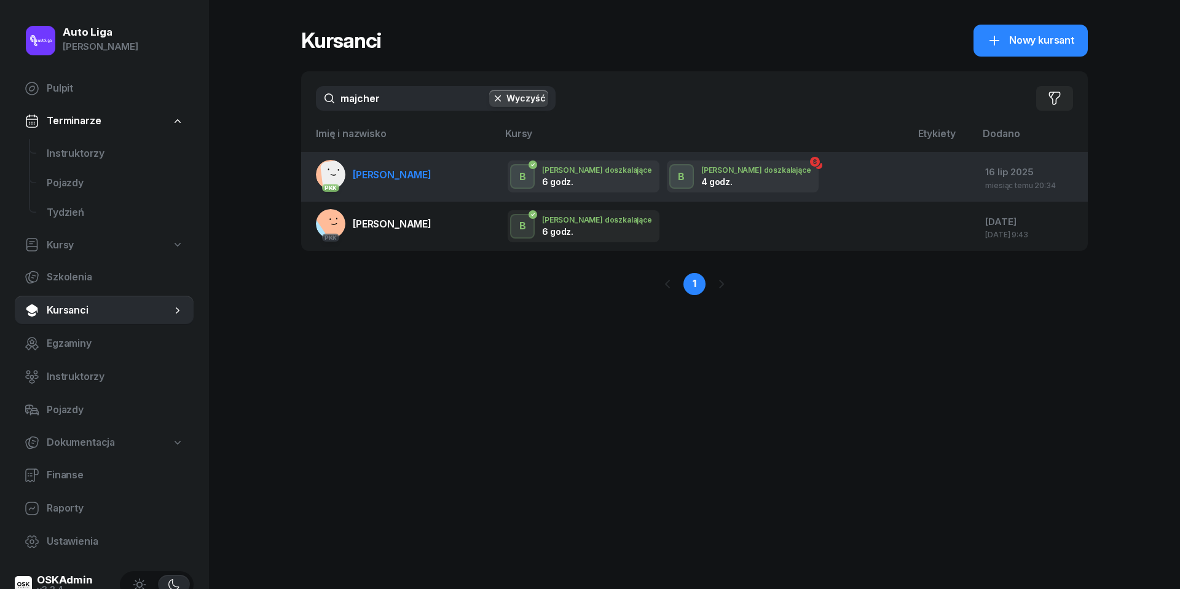
click at [382, 178] on span "[PERSON_NAME]" at bounding box center [392, 174] width 79 height 12
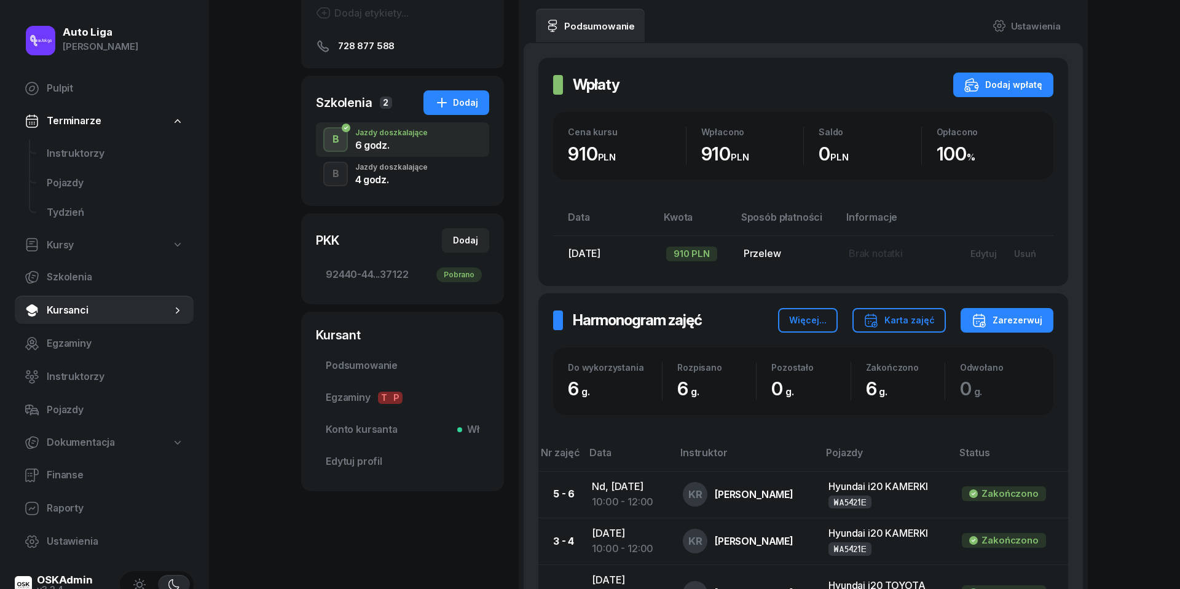
scroll to position [141, 0]
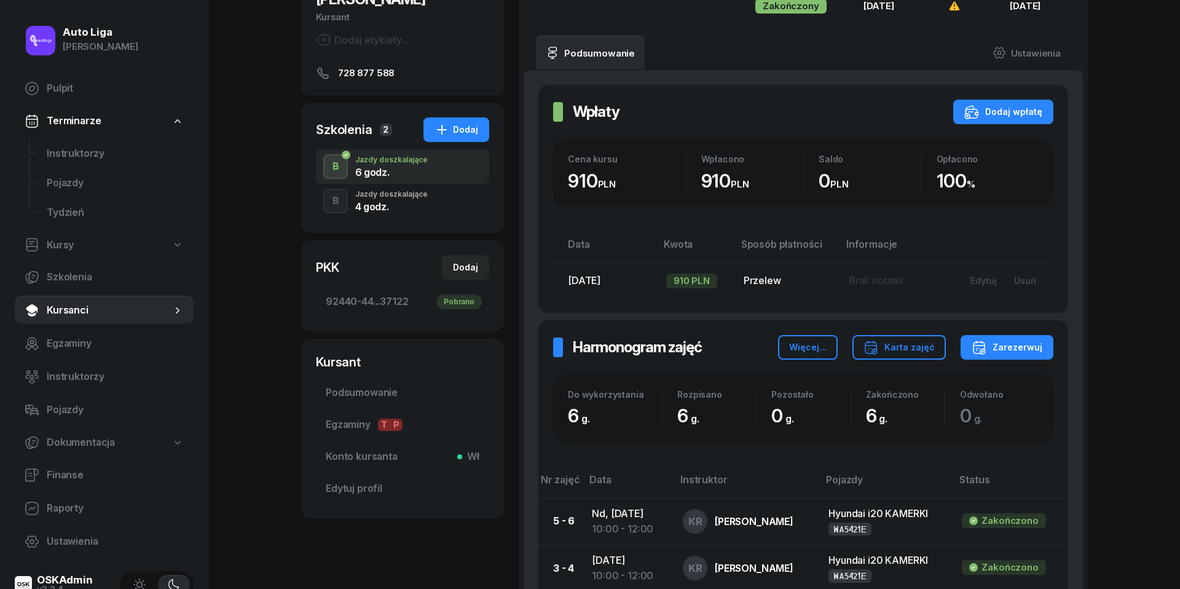
click at [391, 206] on div "4 godz." at bounding box center [391, 207] width 73 height 10
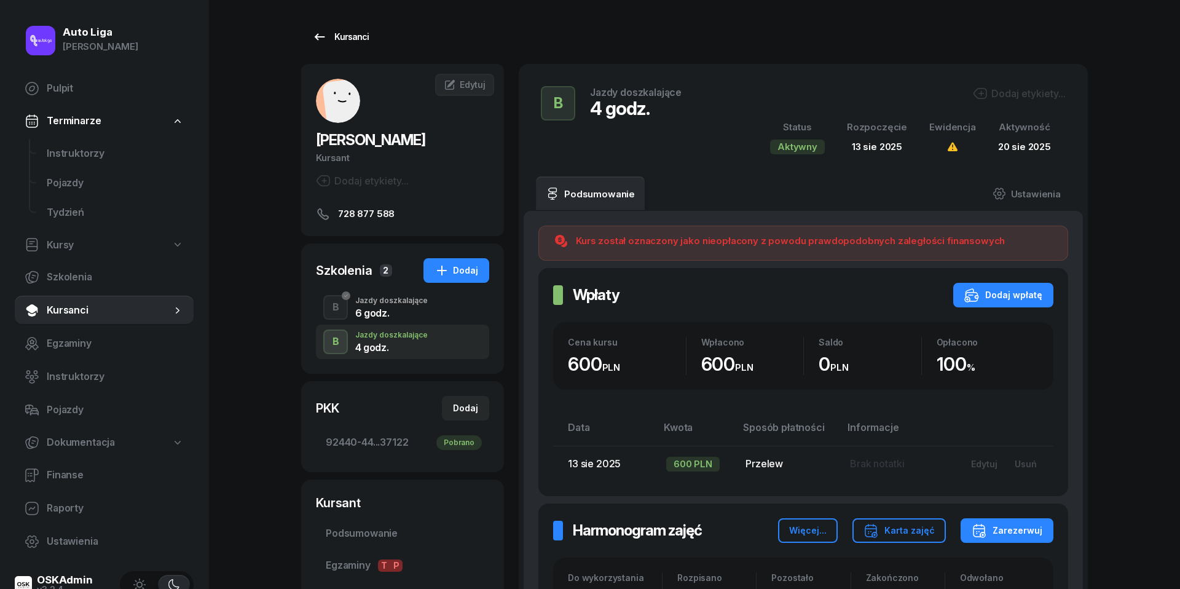
click at [315, 33] on icon at bounding box center [319, 37] width 15 height 15
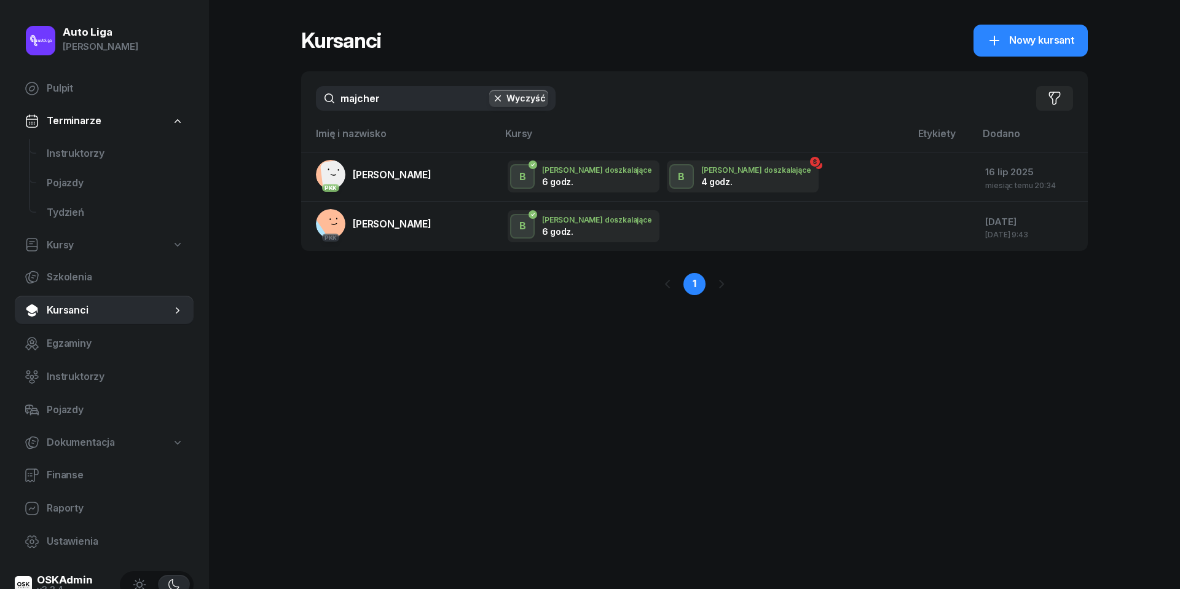
click at [405, 107] on input "majcher" at bounding box center [436, 98] width 240 height 25
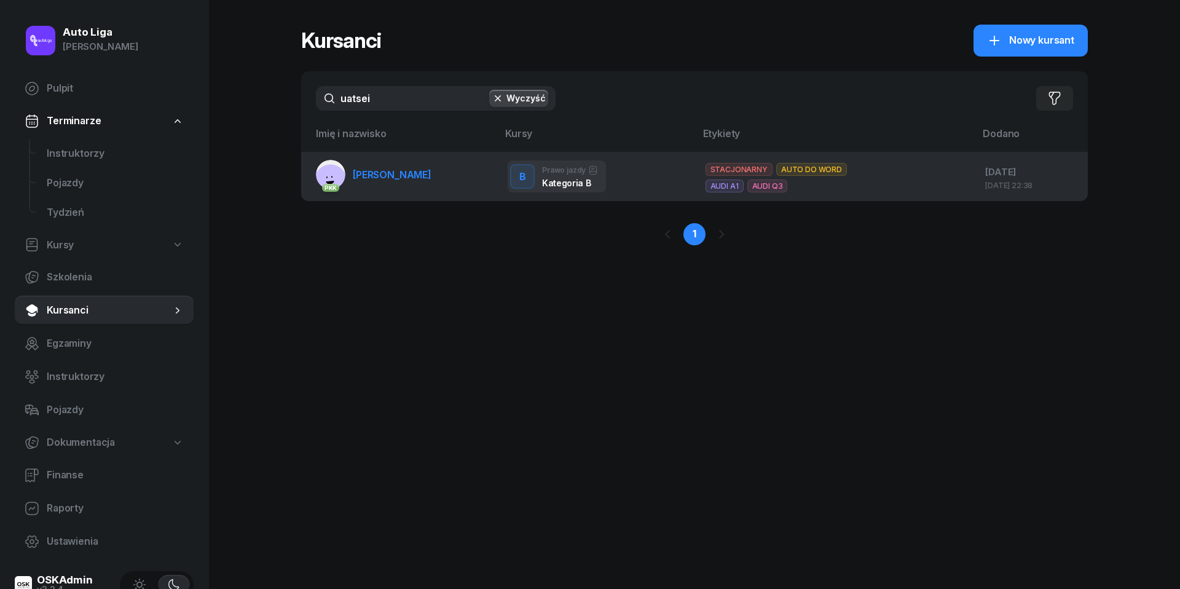
drag, startPoint x: 405, startPoint y: 107, endPoint x: 409, endPoint y: 178, distance: 70.9
click at [409, 178] on span "[PERSON_NAME]" at bounding box center [392, 174] width 79 height 12
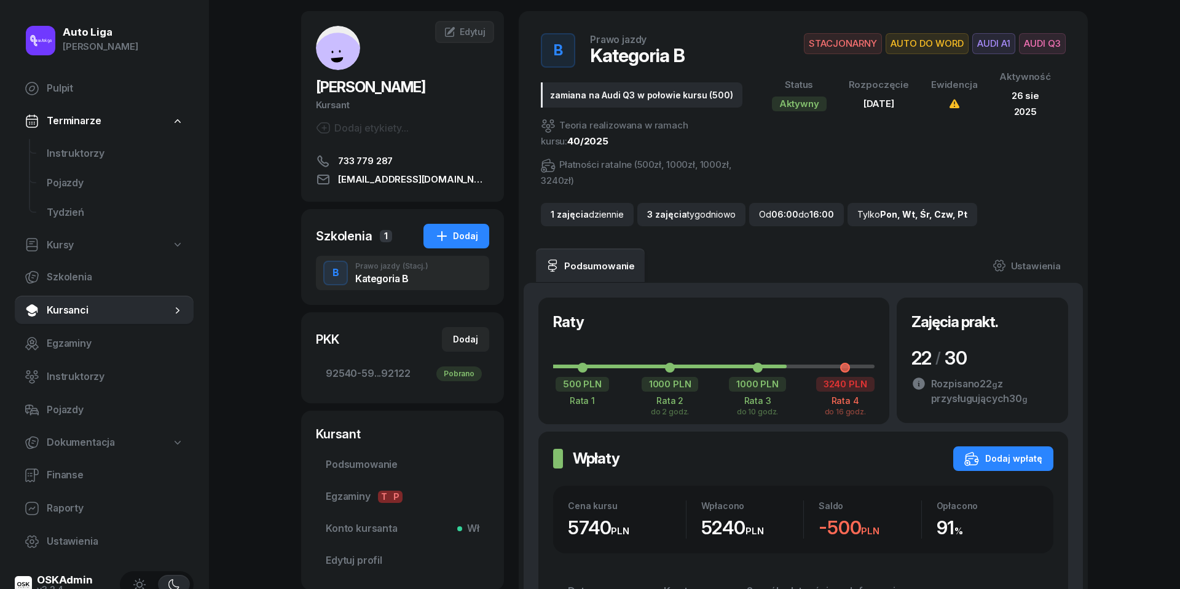
scroll to position [74, 0]
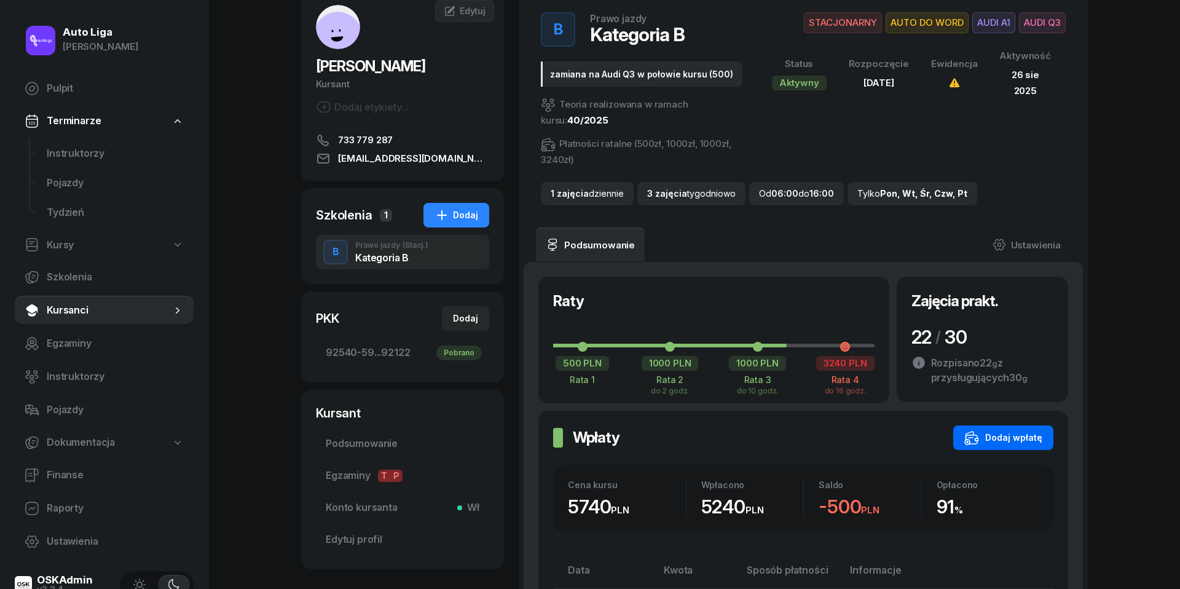
click at [1006, 436] on div "Dodaj wpłatę" at bounding box center [1004, 437] width 78 height 15
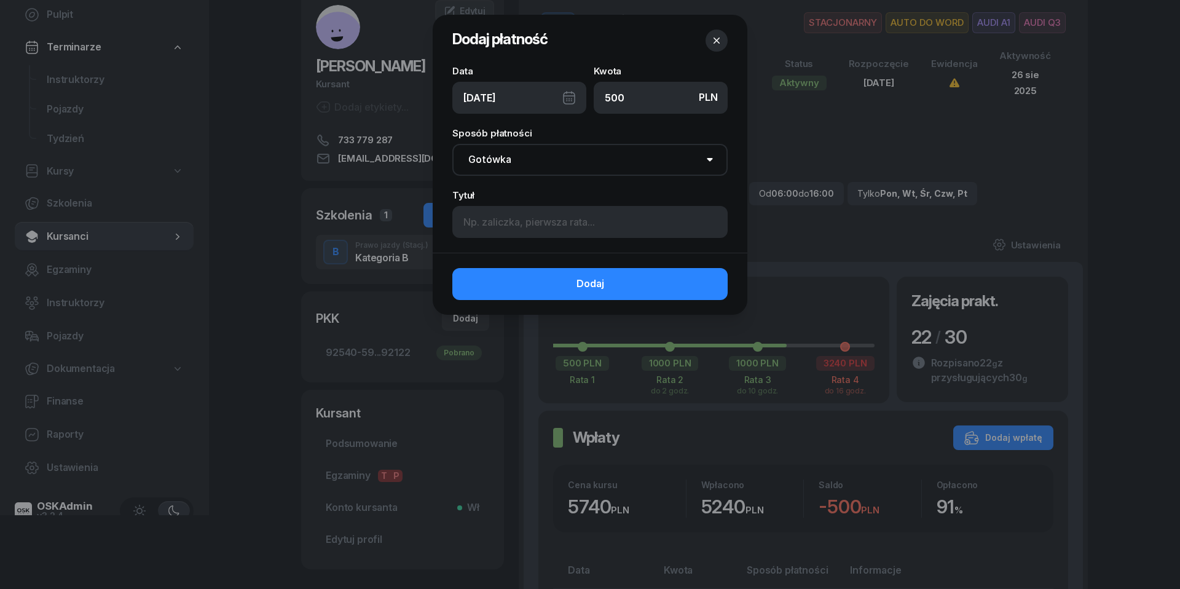
click at [569, 96] on div "[DATE]" at bounding box center [519, 98] width 134 height 32
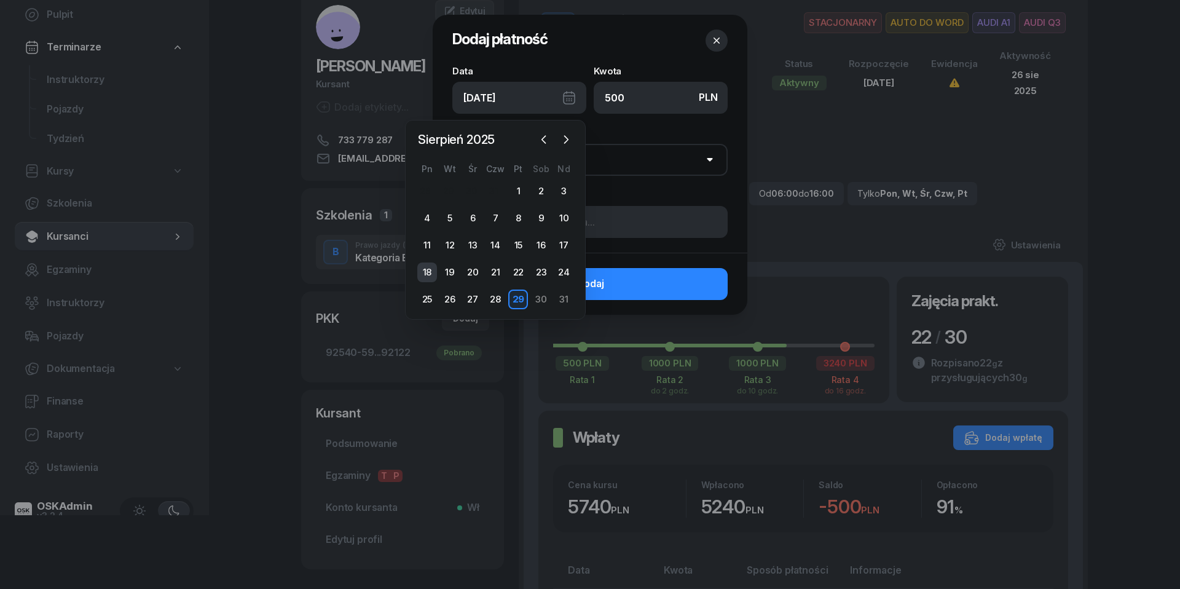
click at [428, 272] on div "18" at bounding box center [427, 273] width 20 height 20
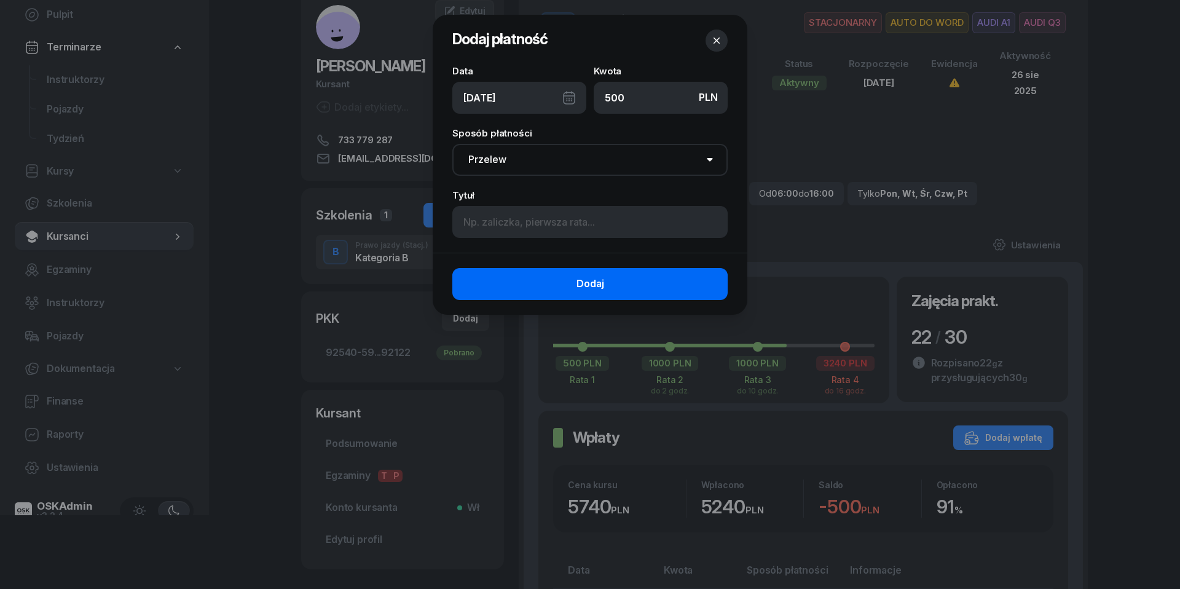
click at [535, 283] on button "Dodaj" at bounding box center [589, 284] width 275 height 32
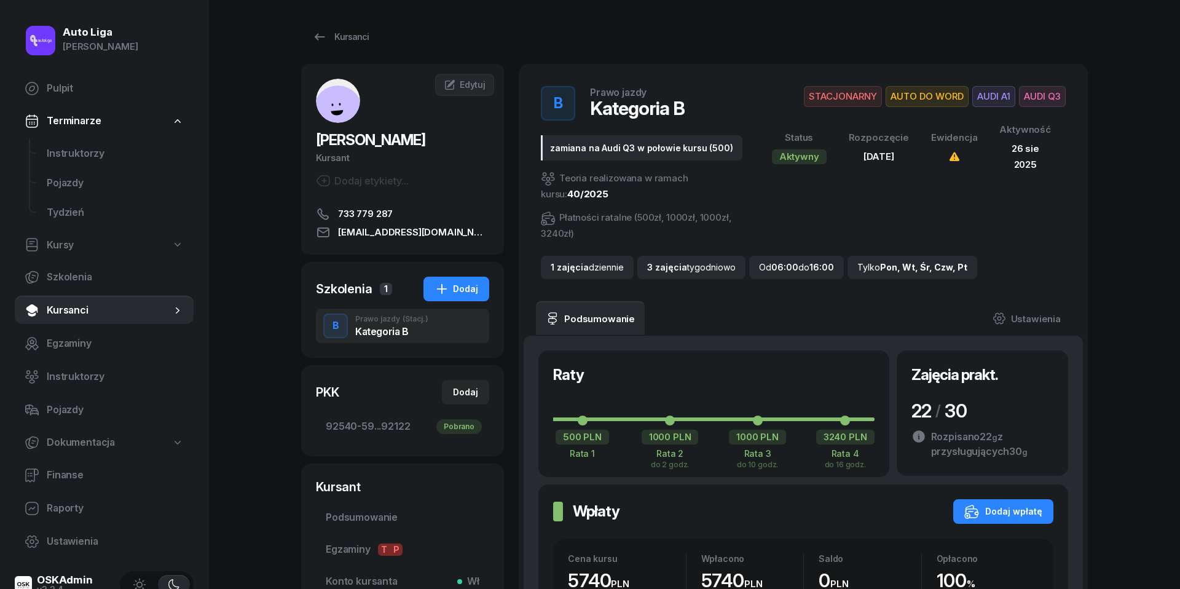
scroll to position [0, 0]
click at [71, 156] on span "Instruktorzy" at bounding box center [115, 154] width 137 height 16
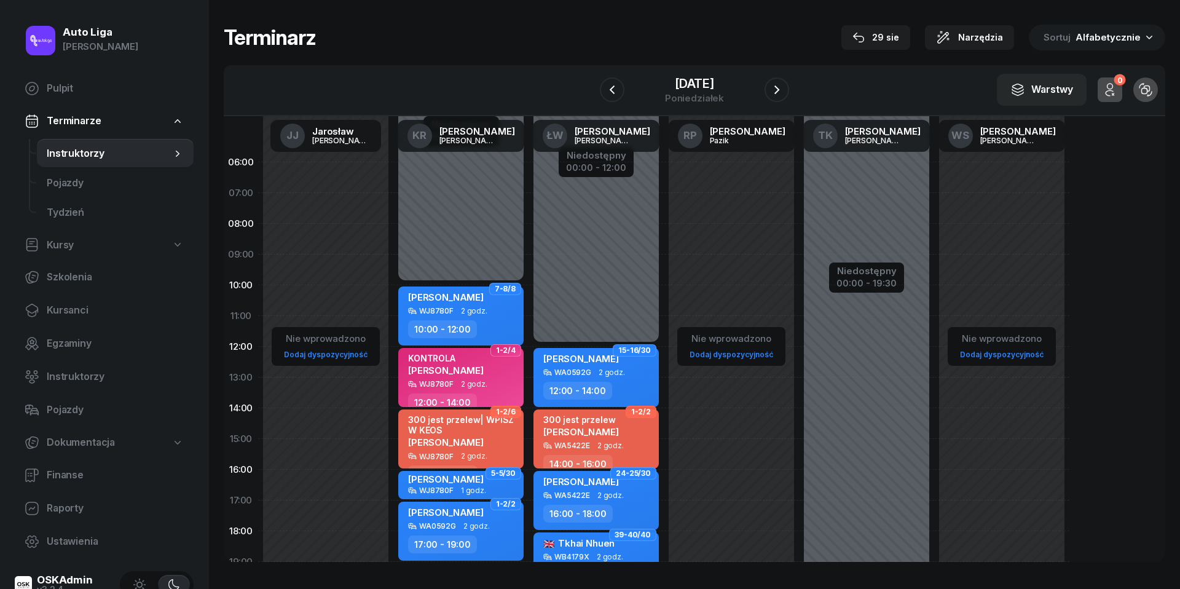
scroll to position [18, 0]
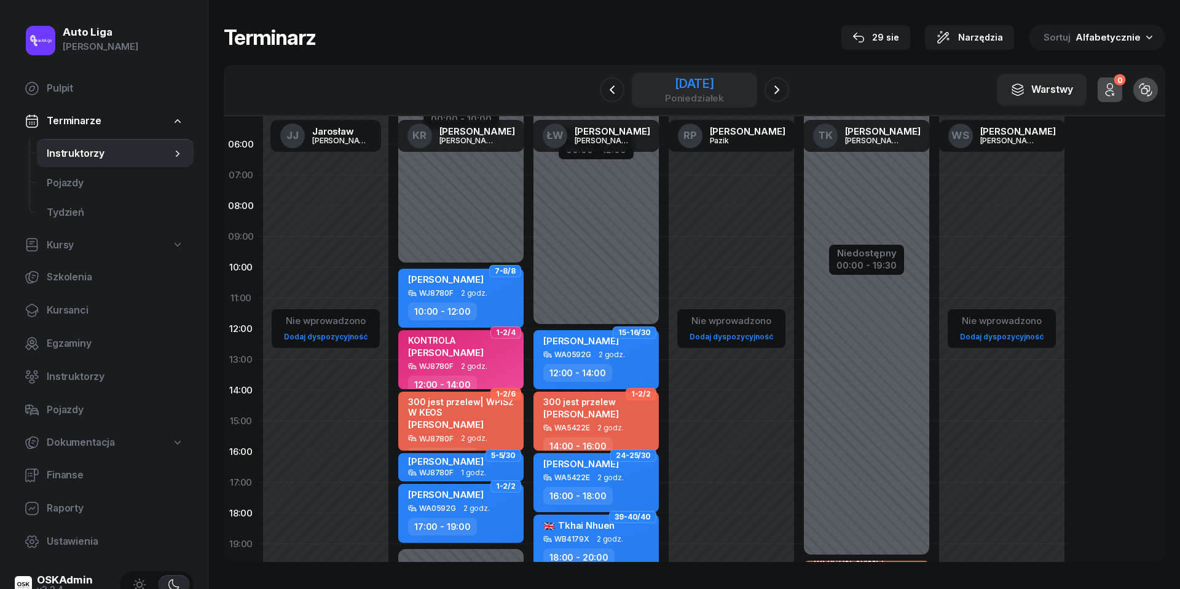
click at [707, 86] on div "[DATE]" at bounding box center [694, 83] width 59 height 12
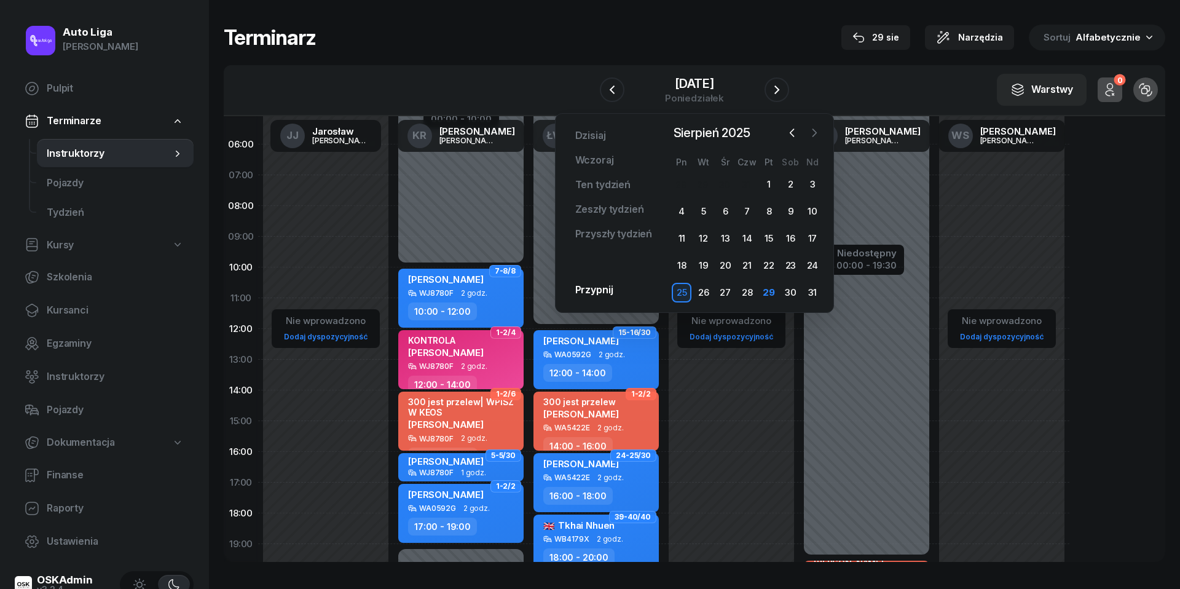
click at [819, 136] on icon "button" at bounding box center [814, 133] width 12 height 12
click at [686, 182] on div "1" at bounding box center [682, 185] width 20 height 20
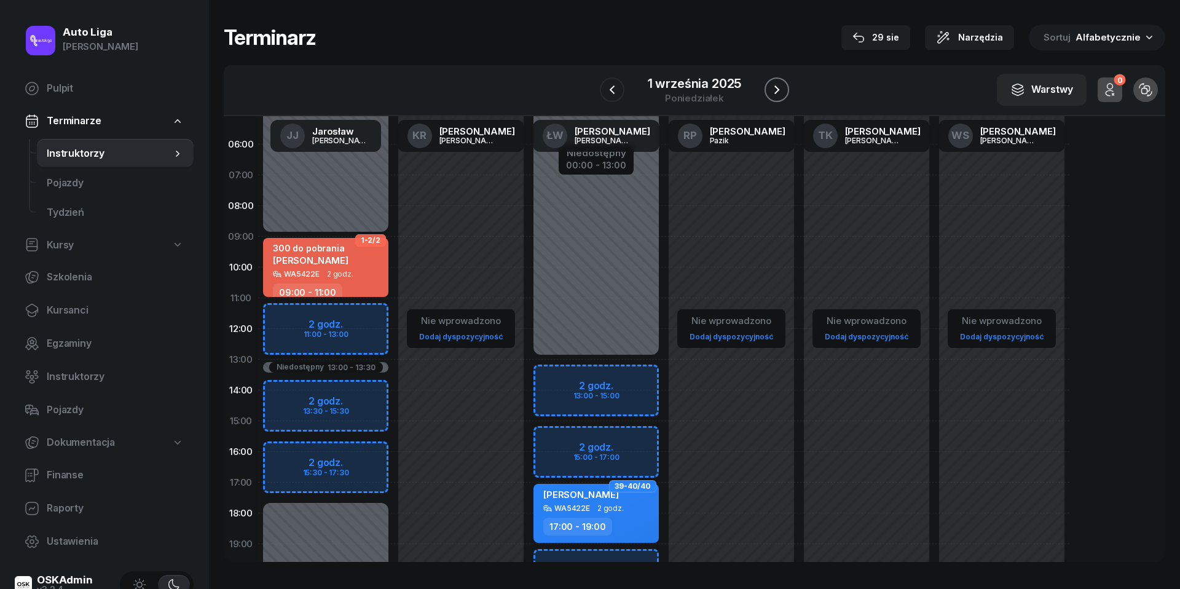
click at [780, 93] on icon "button" at bounding box center [777, 89] width 15 height 15
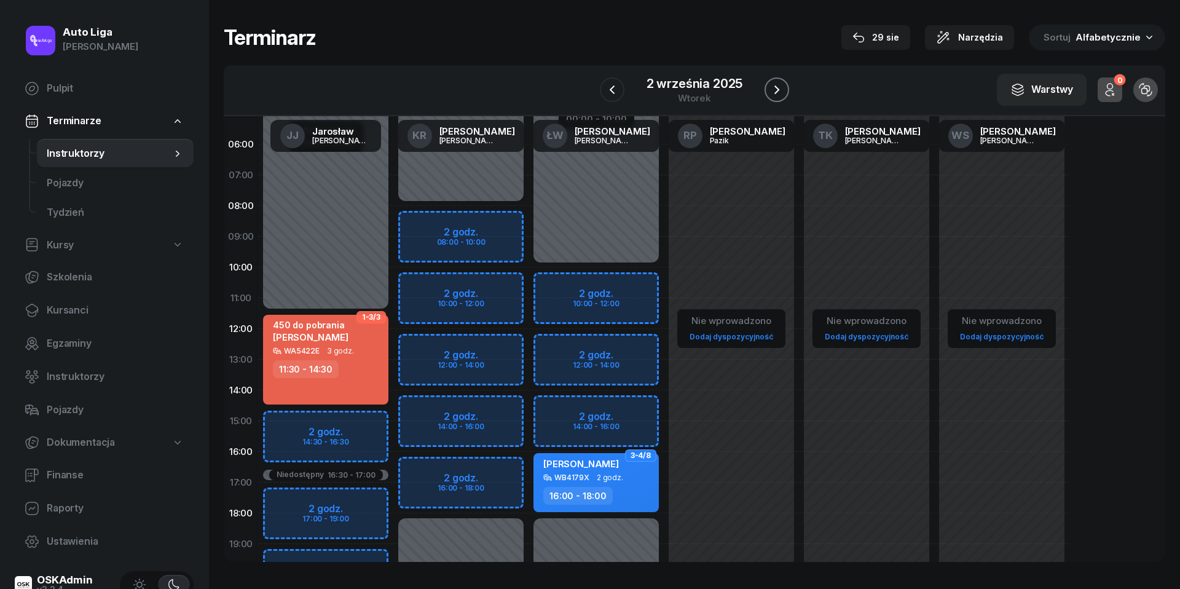
click at [780, 93] on icon "button" at bounding box center [777, 89] width 15 height 15
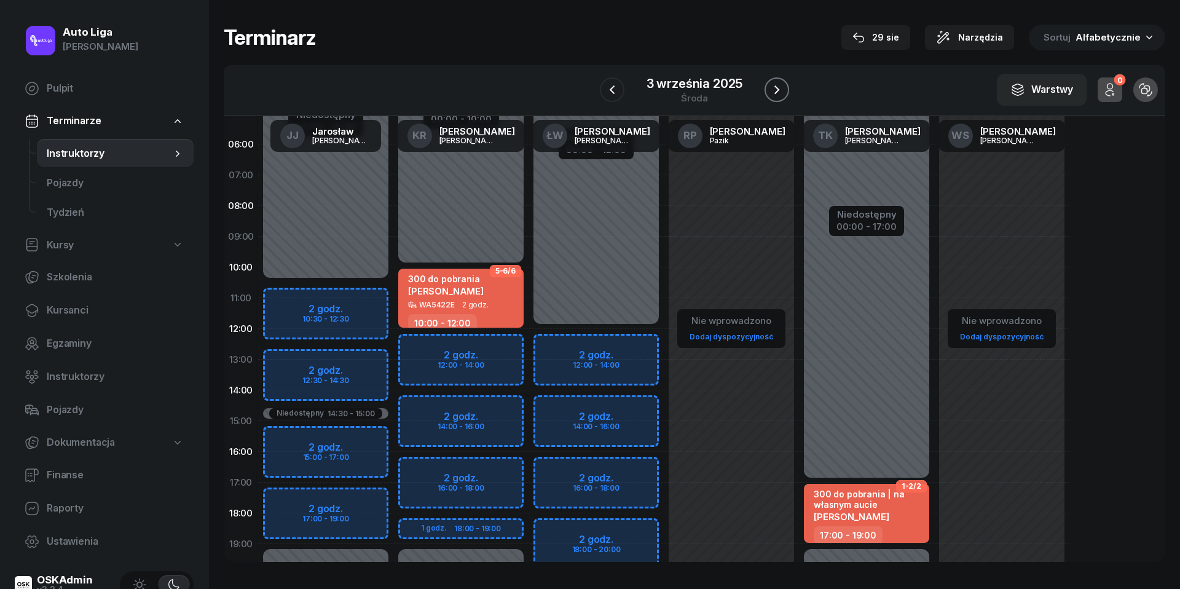
click at [780, 93] on icon "button" at bounding box center [777, 89] width 15 height 15
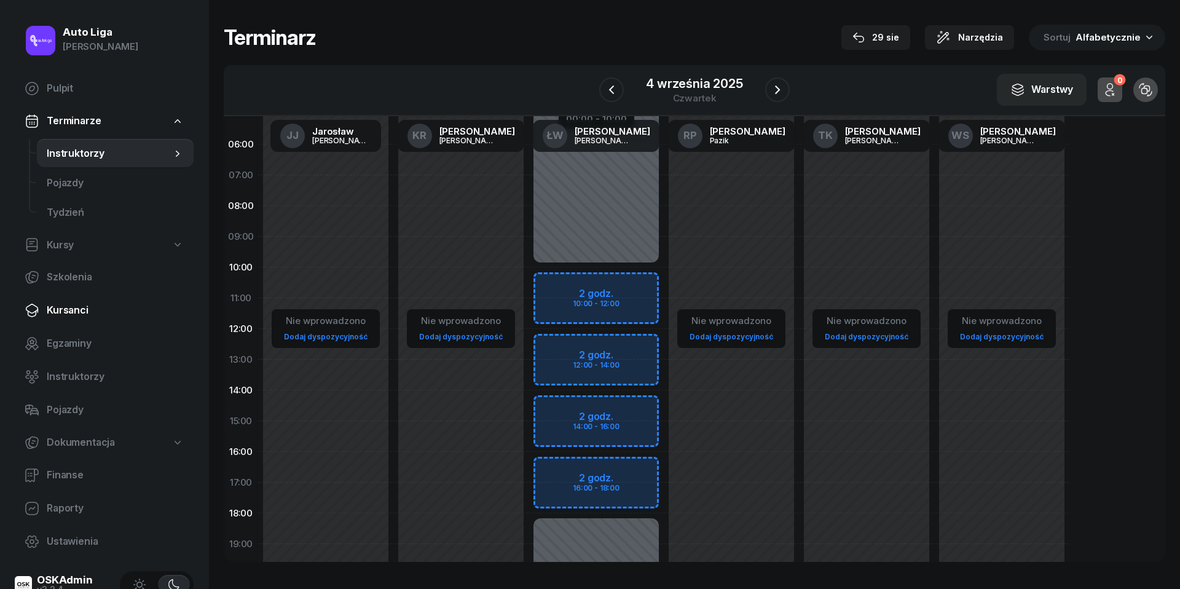
click at [67, 311] on span "Kursanci" at bounding box center [115, 310] width 137 height 16
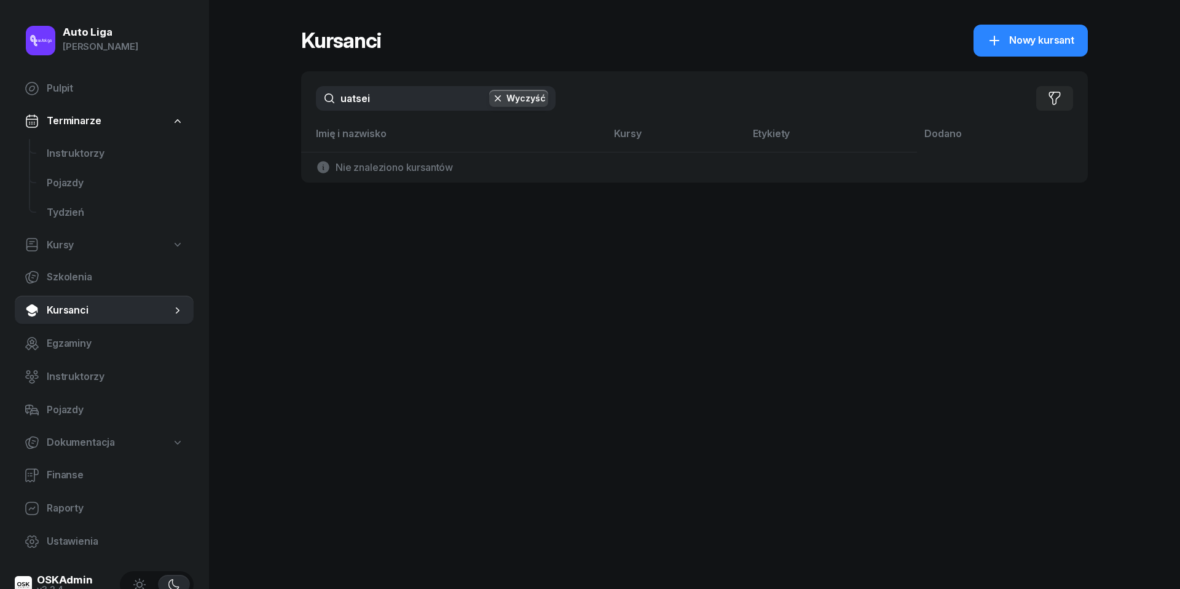
click at [414, 98] on input "uatsei" at bounding box center [436, 98] width 240 height 25
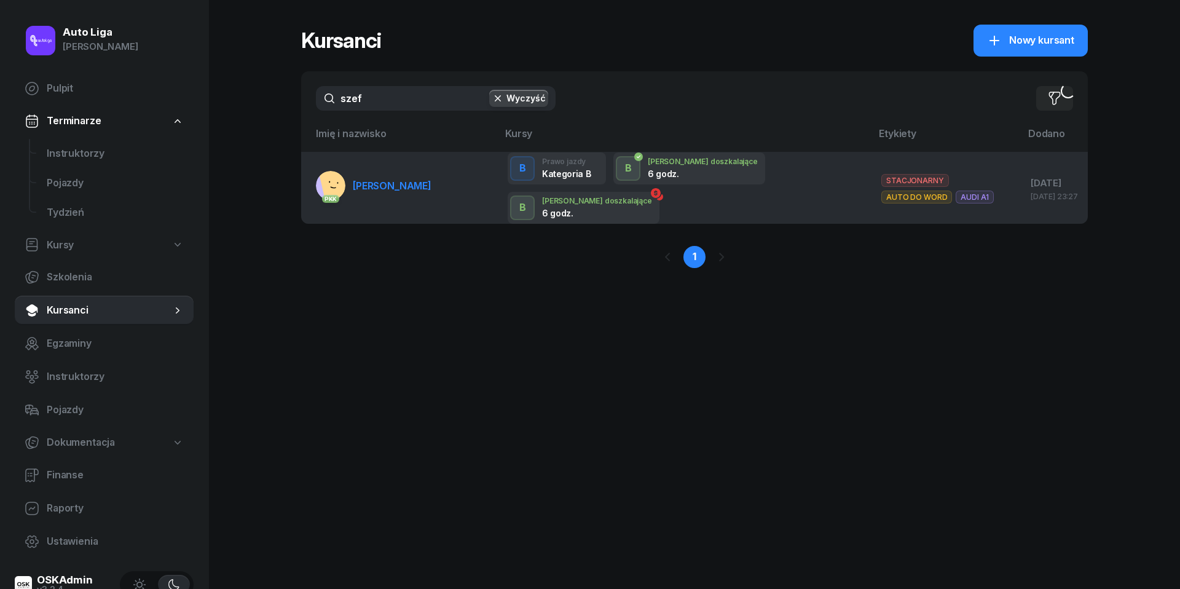
drag, startPoint x: 414, startPoint y: 98, endPoint x: 387, endPoint y: 200, distance: 104.8
click at [387, 200] on link "PKK [PERSON_NAME]" at bounding box center [374, 186] width 116 height 30
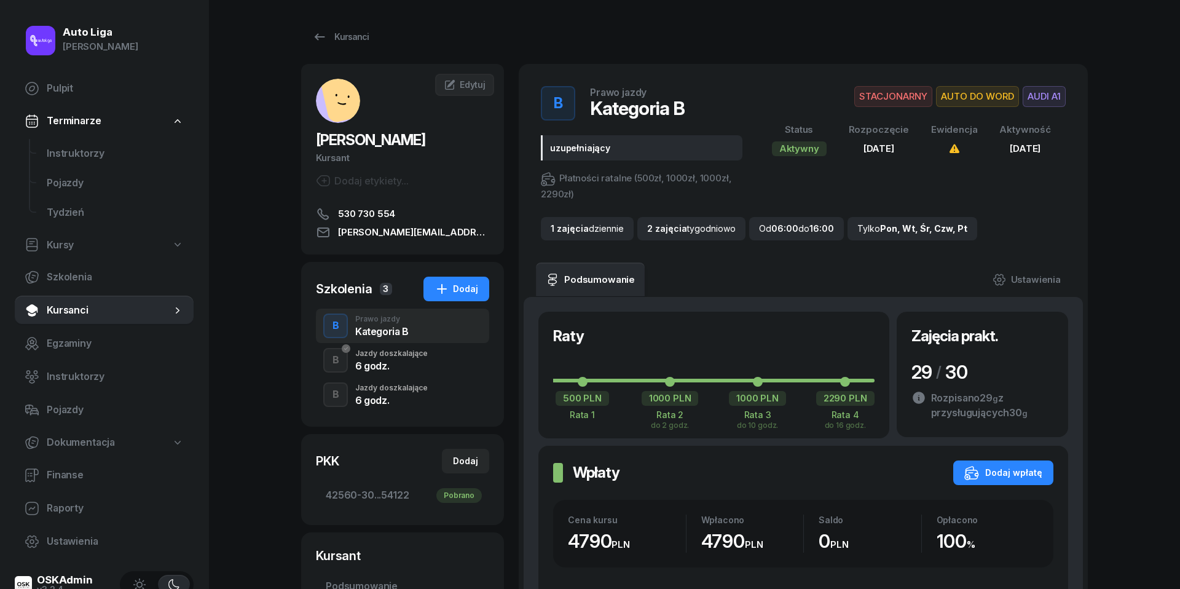
click at [397, 369] on div "6 godz." at bounding box center [391, 366] width 73 height 10
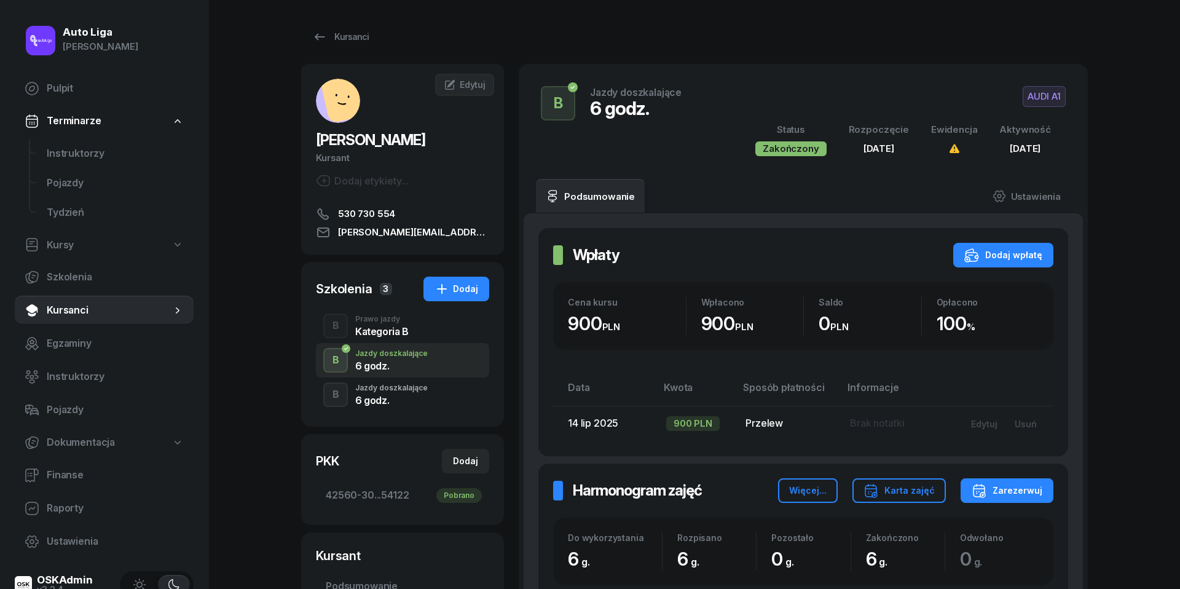
click at [397, 408] on div "B Jazdy doszkalające 6 godz." at bounding box center [402, 394] width 173 height 34
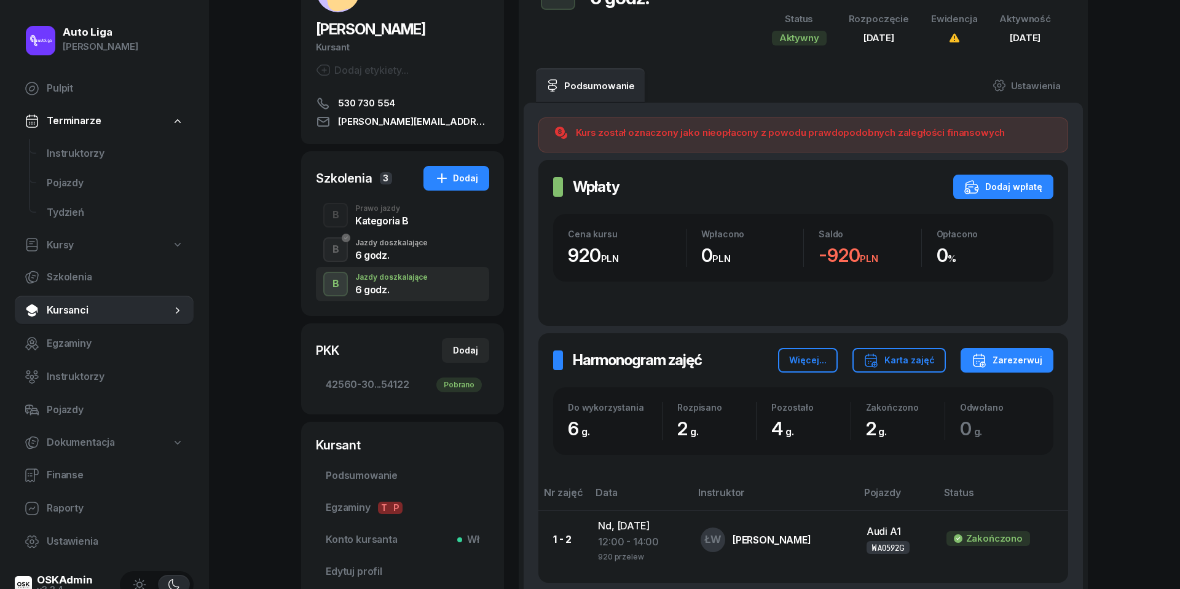
scroll to position [164, 0]
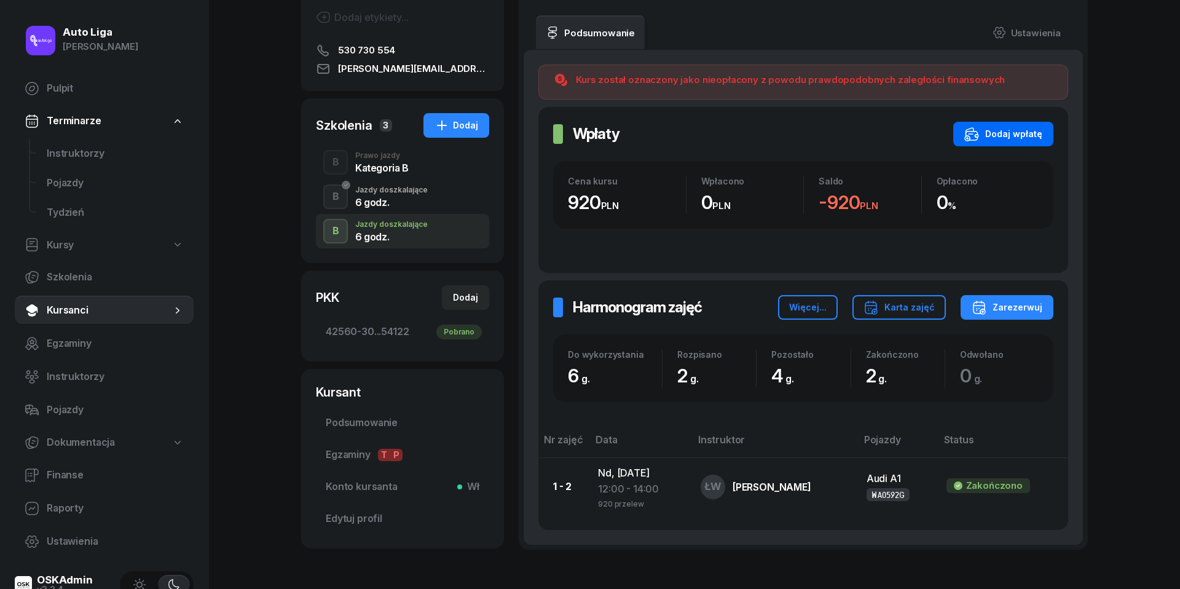
click at [1006, 137] on div "Dodaj wpłatę" at bounding box center [1004, 134] width 78 height 15
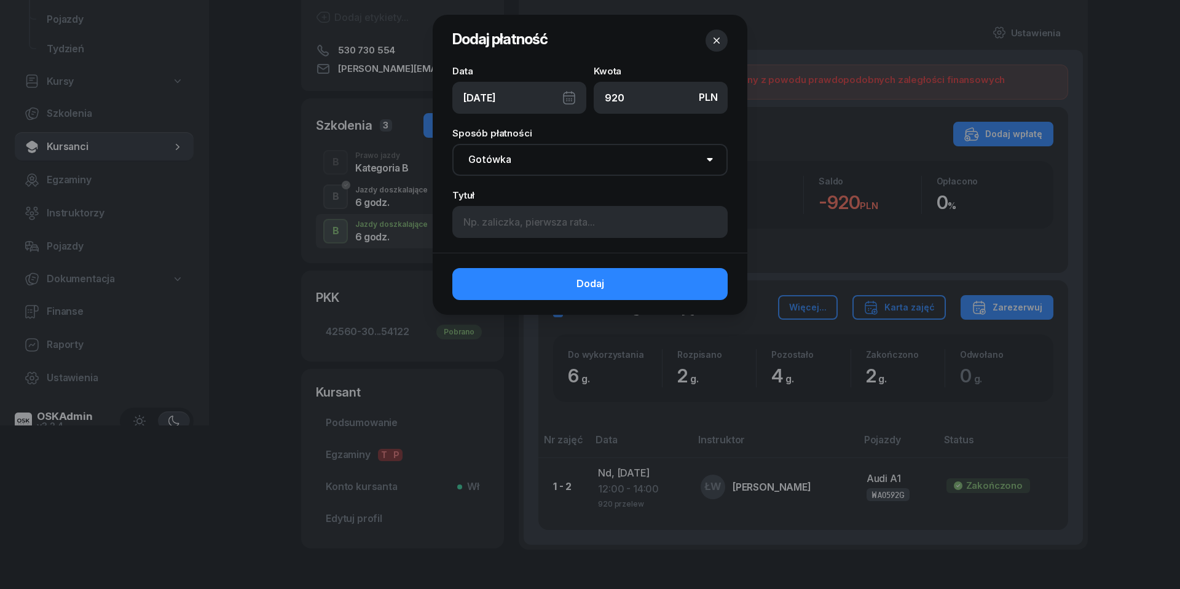
click at [571, 97] on div "[DATE]" at bounding box center [519, 98] width 134 height 32
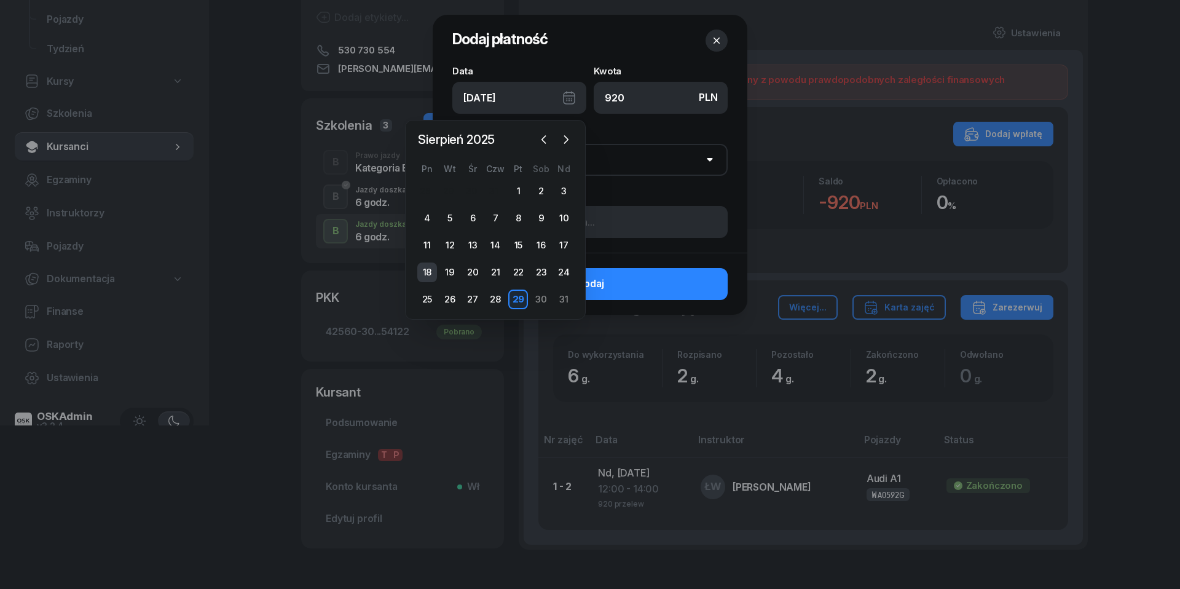
click at [427, 272] on div "18" at bounding box center [427, 273] width 20 height 20
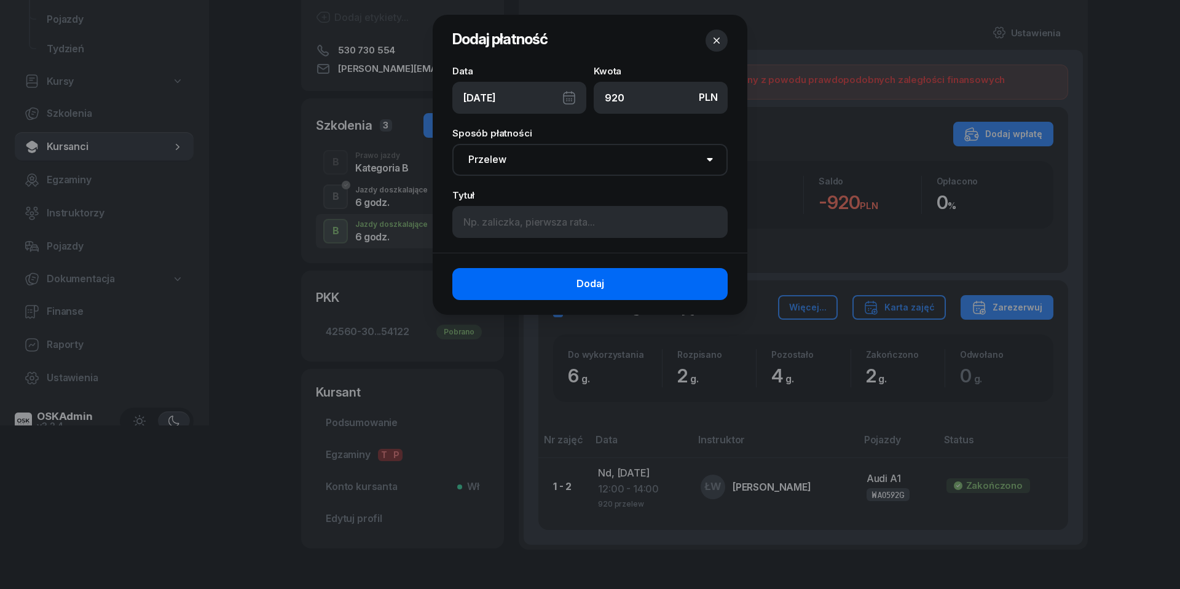
click at [550, 275] on button "Dodaj" at bounding box center [589, 284] width 275 height 32
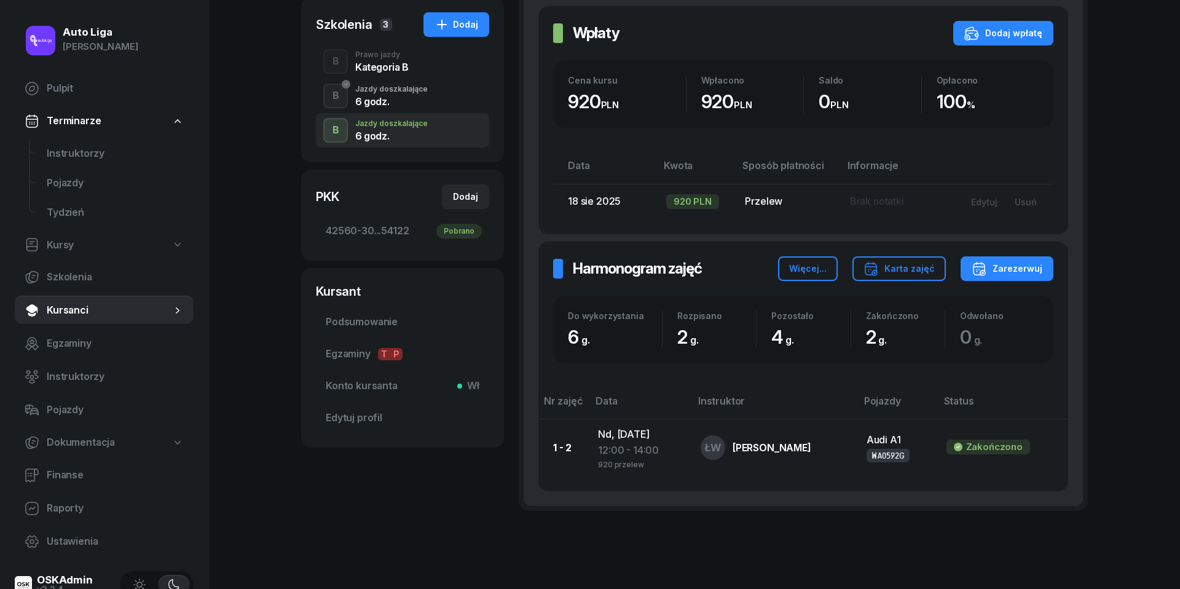
scroll to position [253, 0]
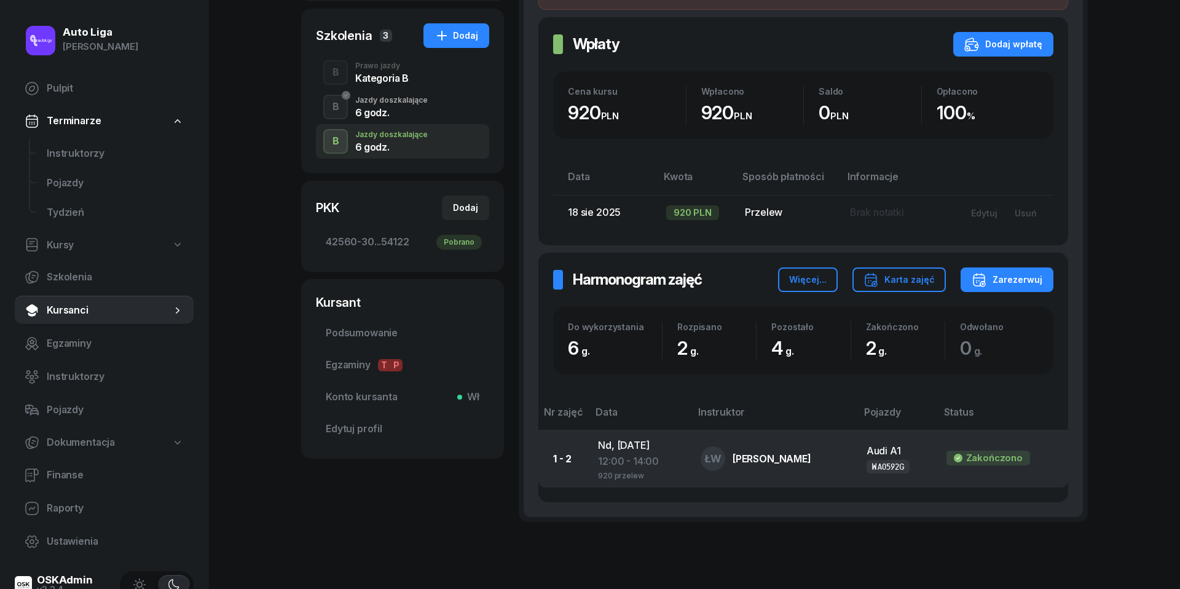
click at [620, 461] on div "12:00 - 14:00" at bounding box center [639, 462] width 83 height 16
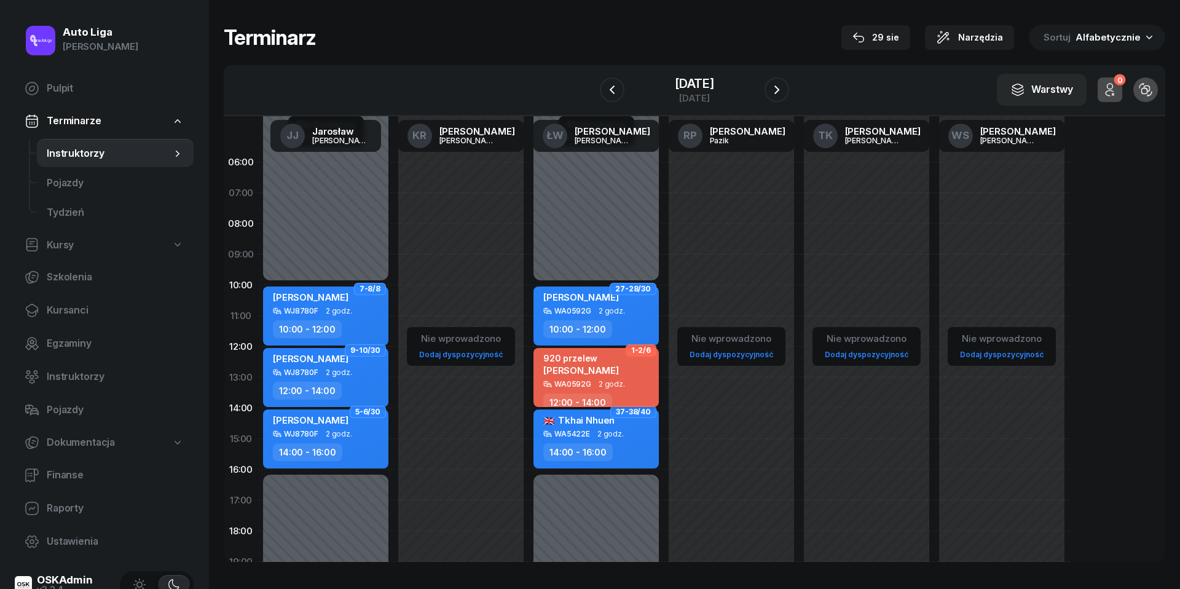
click at [603, 365] on span "[PERSON_NAME]" at bounding box center [581, 371] width 76 height 12
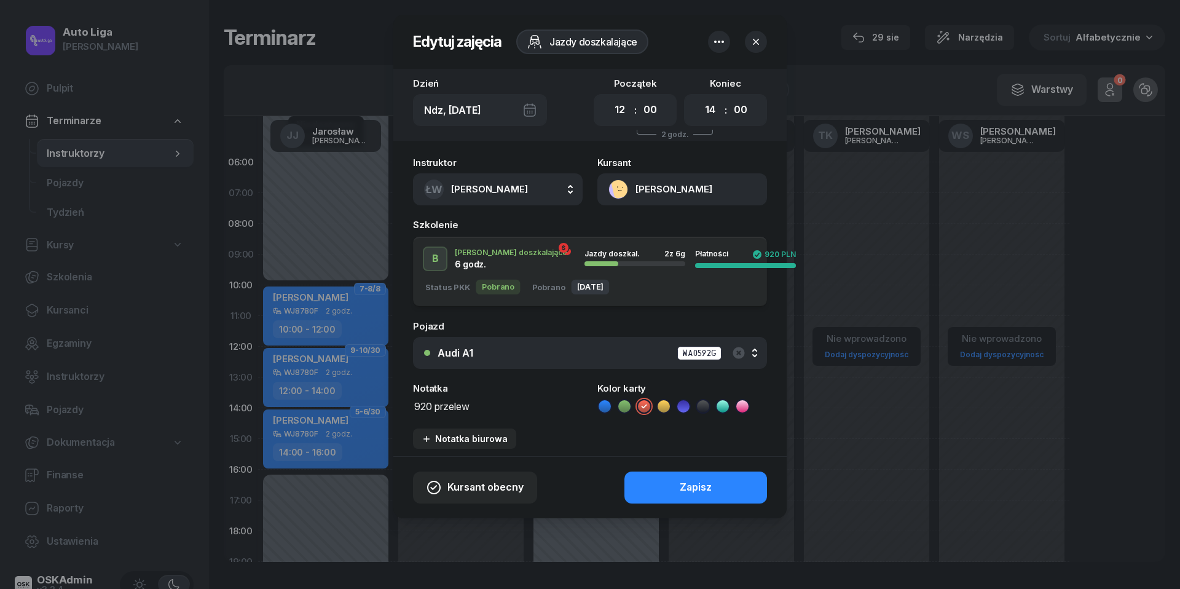
click at [466, 406] on textarea "920 przelew" at bounding box center [498, 405] width 170 height 15
click at [606, 406] on icon at bounding box center [605, 406] width 6 height 4
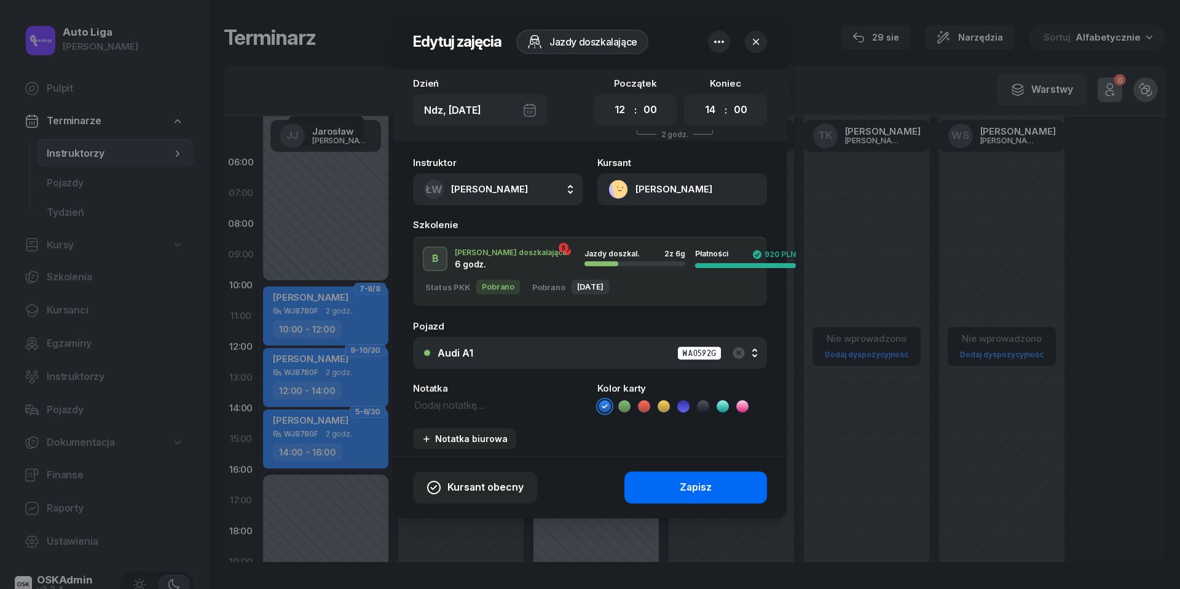
click at [697, 483] on div "Zapisz" at bounding box center [696, 488] width 32 height 16
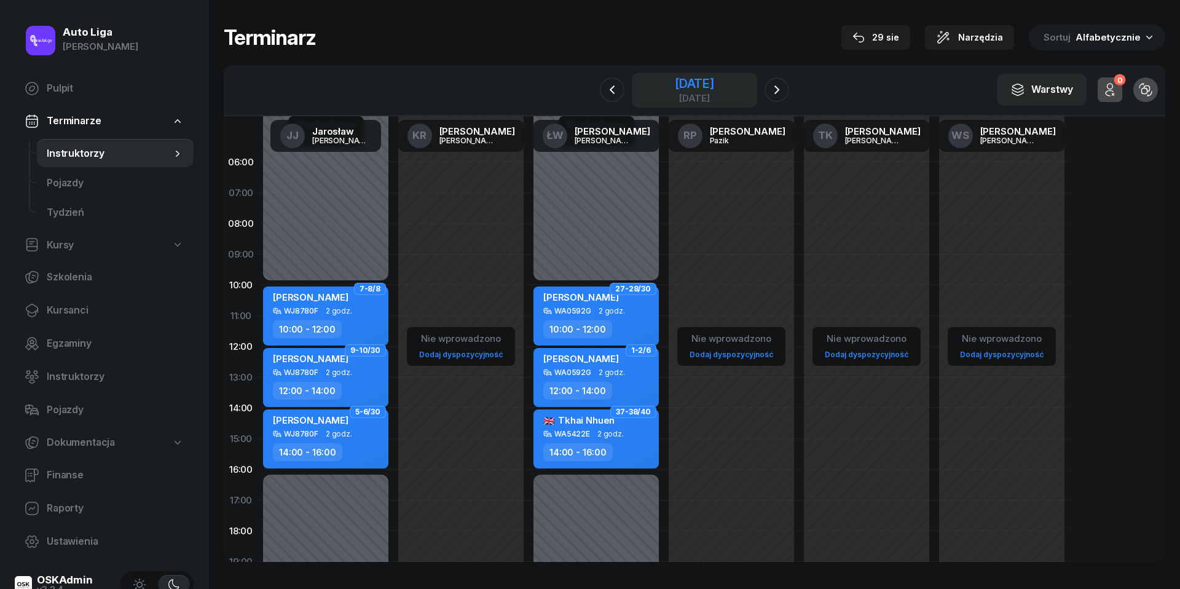
click at [681, 86] on div "[DATE]" at bounding box center [694, 83] width 39 height 12
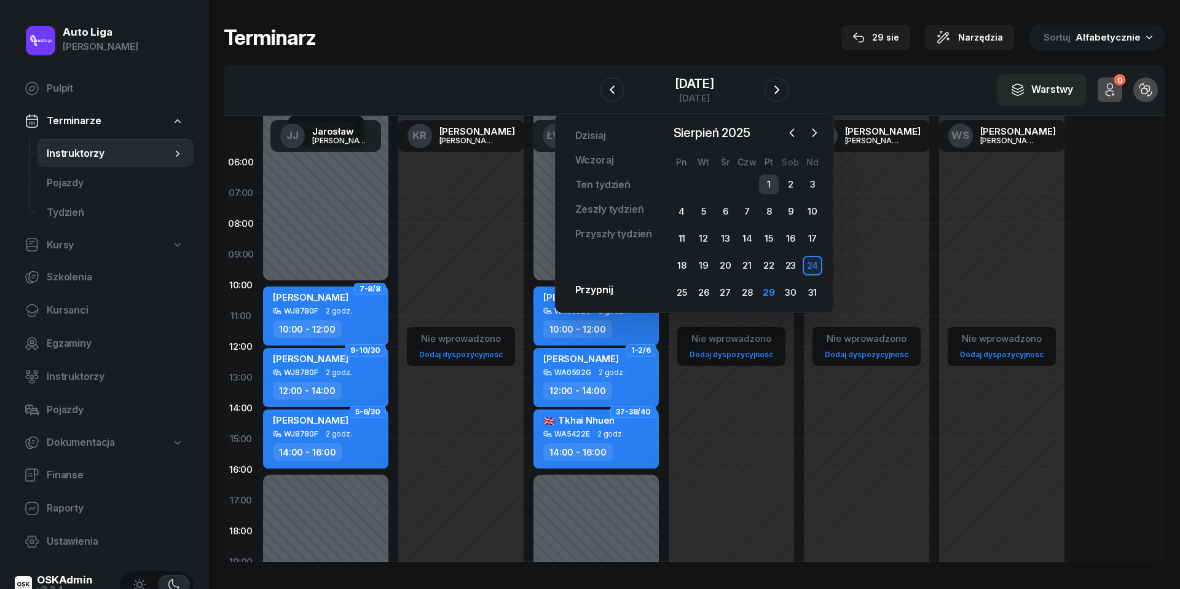
click at [772, 183] on div "1" at bounding box center [769, 185] width 20 height 20
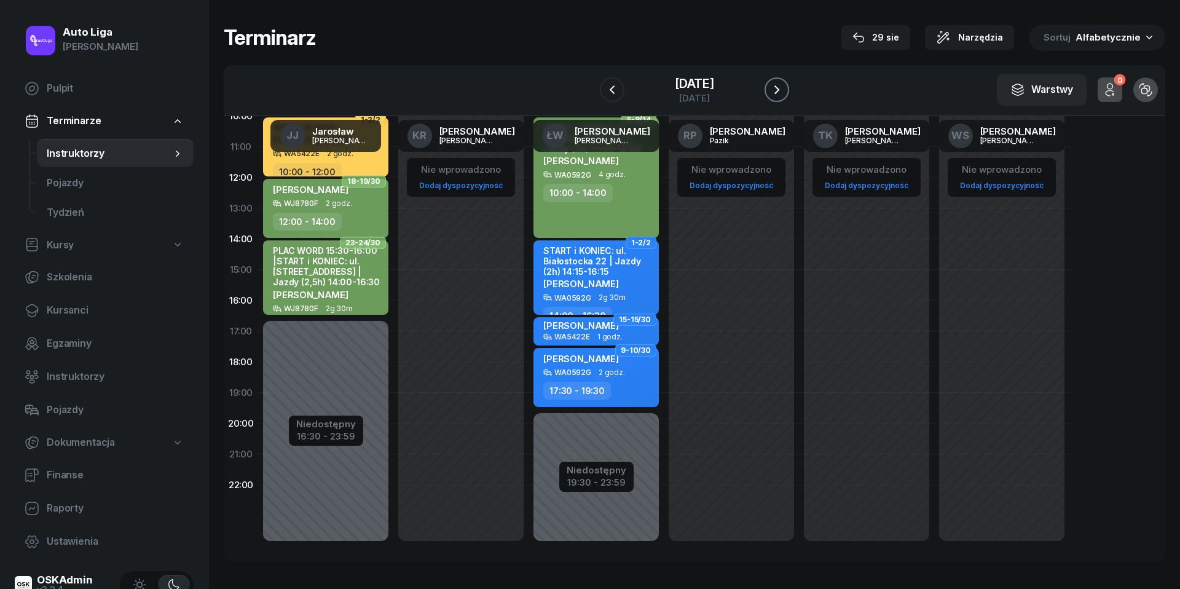
scroll to position [168, 0]
click at [776, 93] on icon "button" at bounding box center [777, 89] width 15 height 15
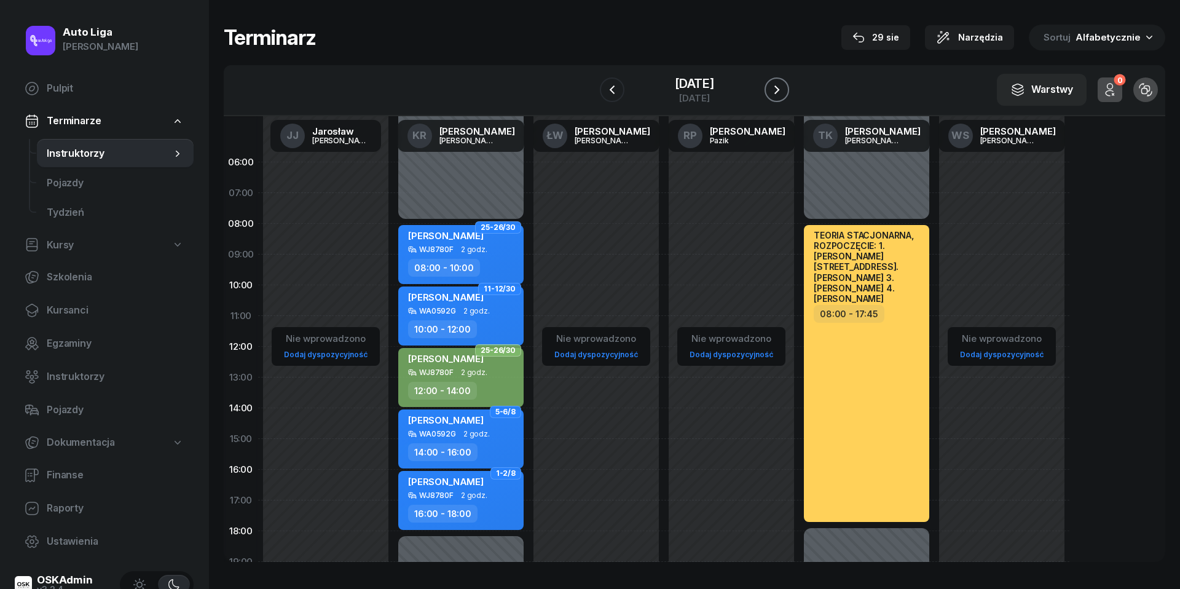
click at [778, 87] on icon "button" at bounding box center [777, 89] width 15 height 15
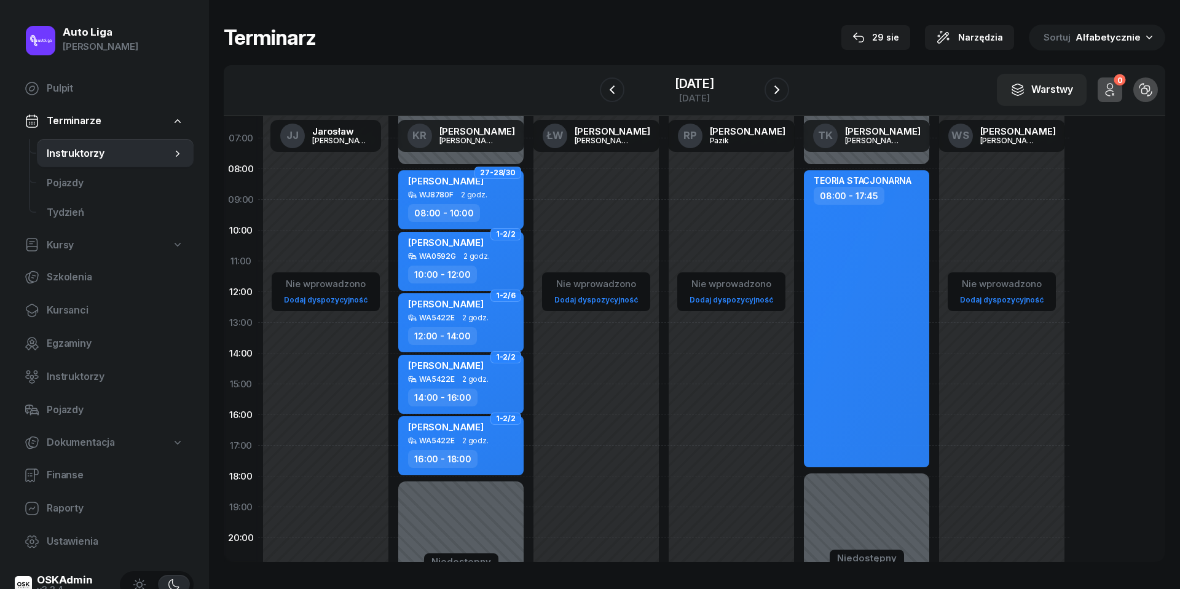
scroll to position [103, 0]
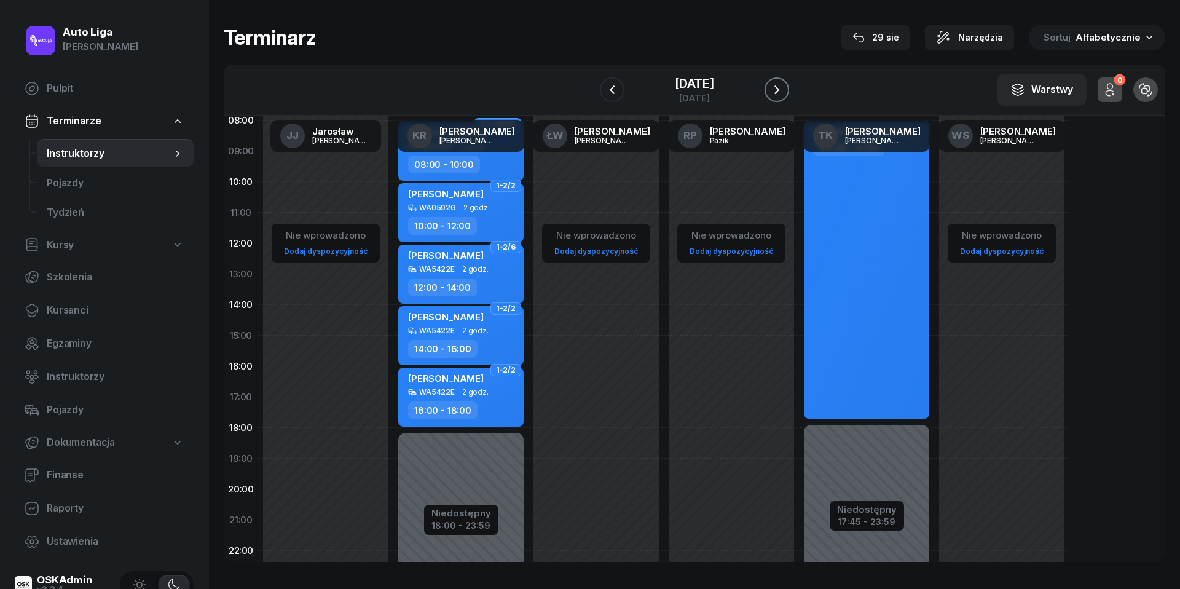
click at [783, 92] on icon "button" at bounding box center [777, 89] width 15 height 15
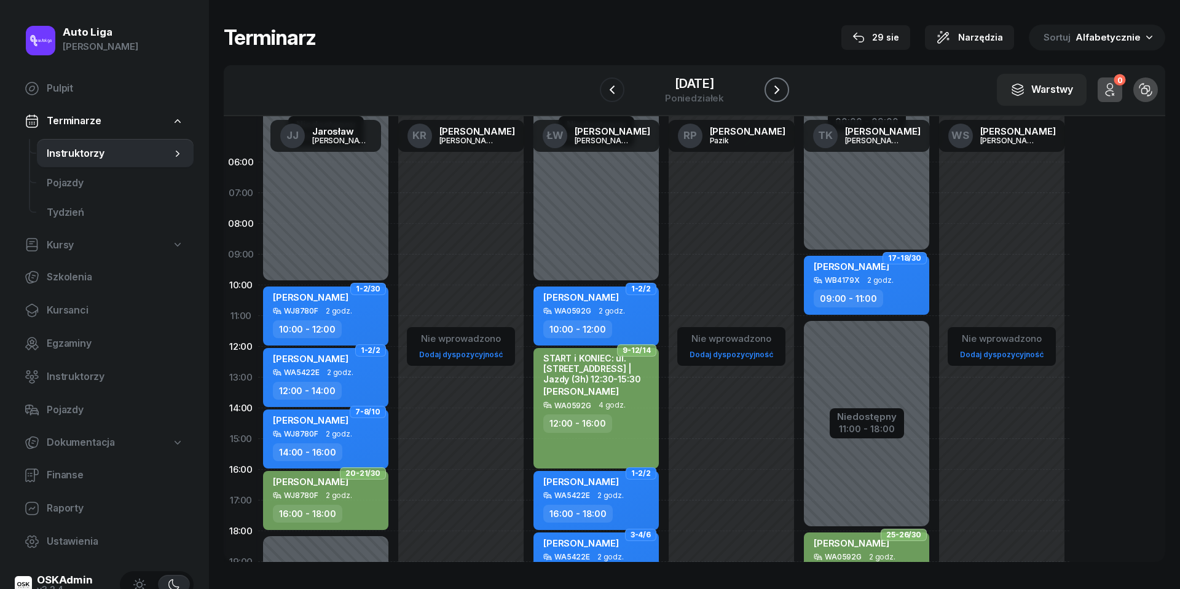
click at [778, 82] on icon "button" at bounding box center [777, 89] width 15 height 15
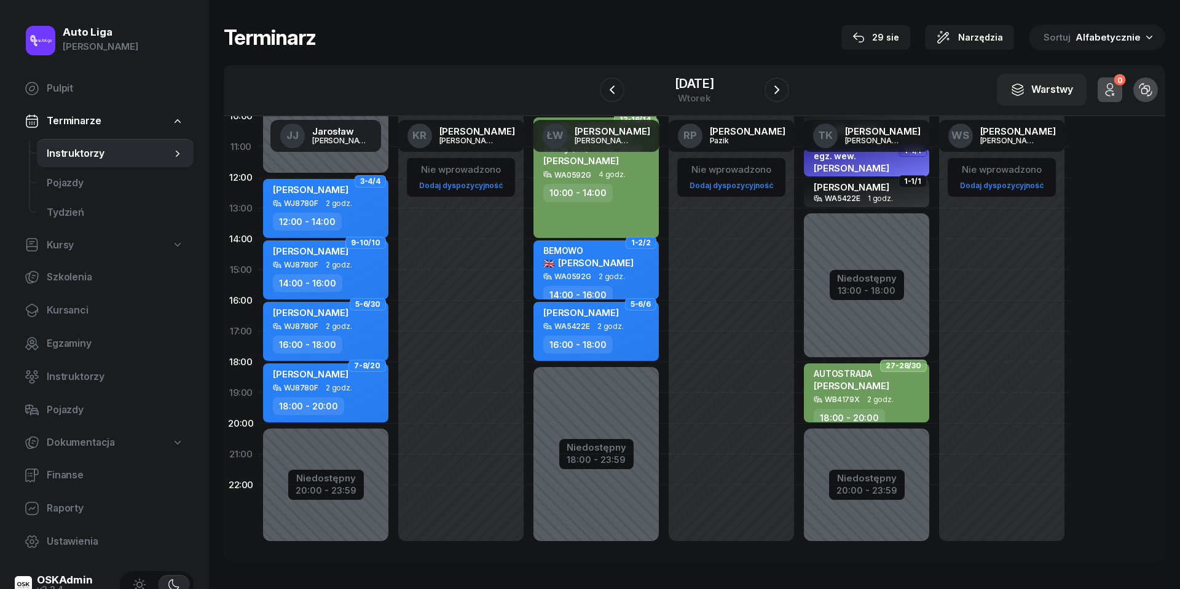
scroll to position [168, 0]
click at [776, 92] on icon "button" at bounding box center [777, 89] width 5 height 9
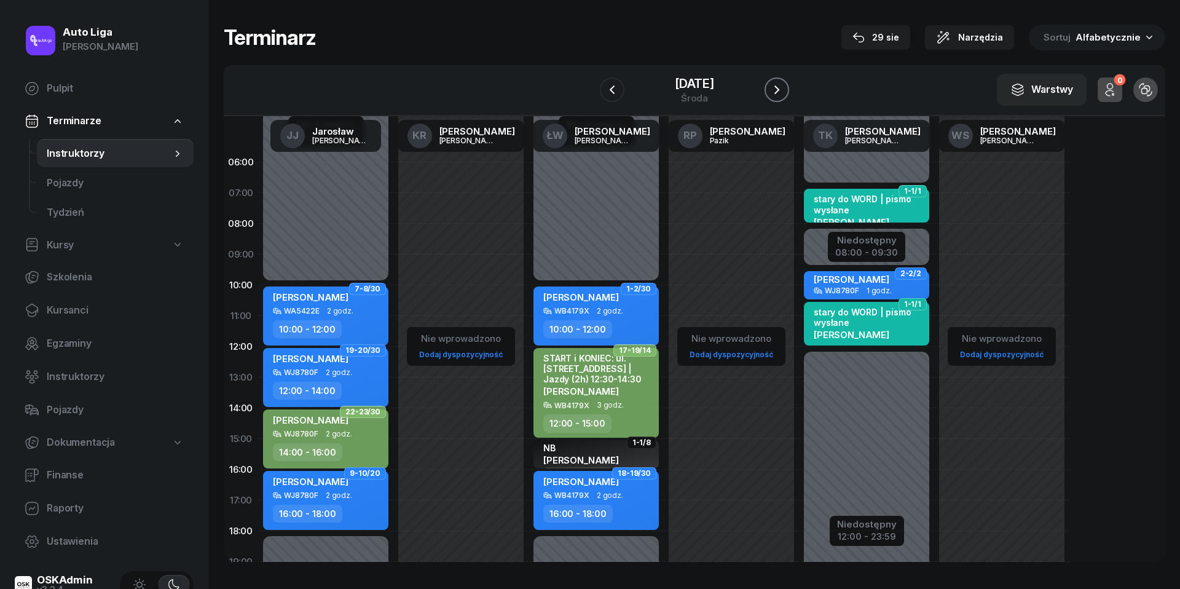
click at [775, 95] on icon "button" at bounding box center [777, 89] width 15 height 15
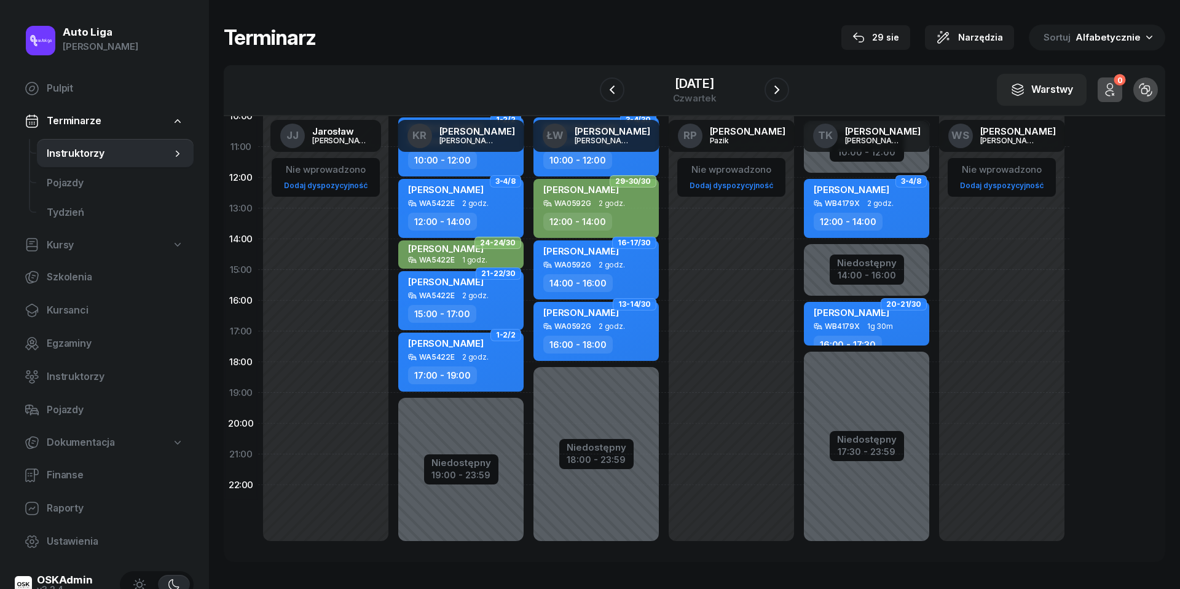
scroll to position [168, 0]
click at [780, 94] on icon "button" at bounding box center [777, 89] width 15 height 15
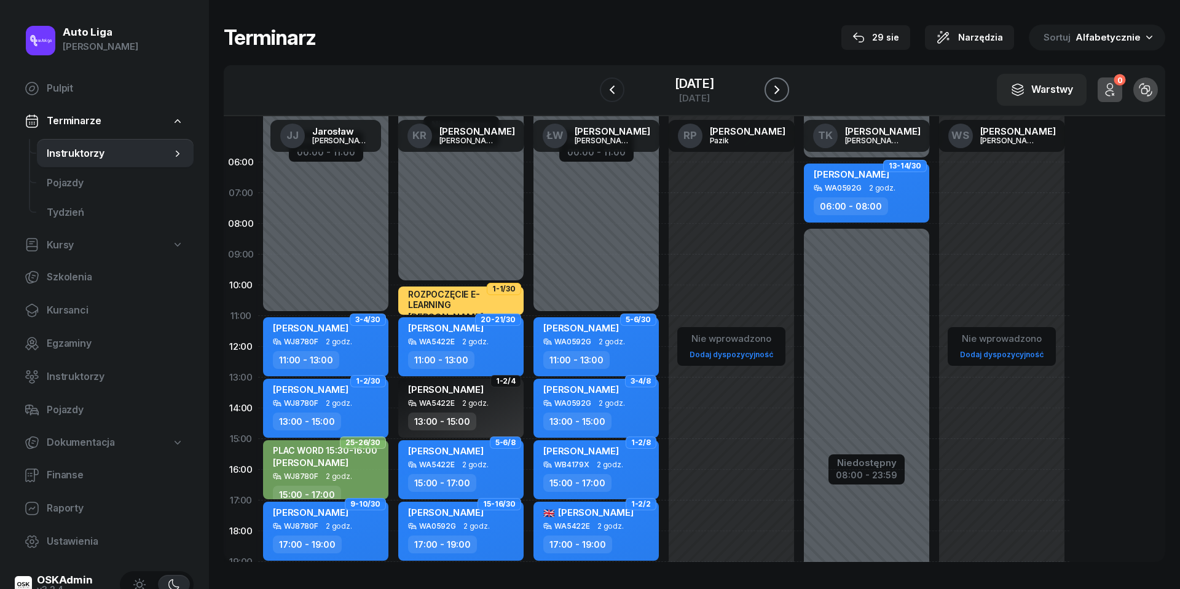
click at [776, 91] on icon "button" at bounding box center [777, 89] width 15 height 15
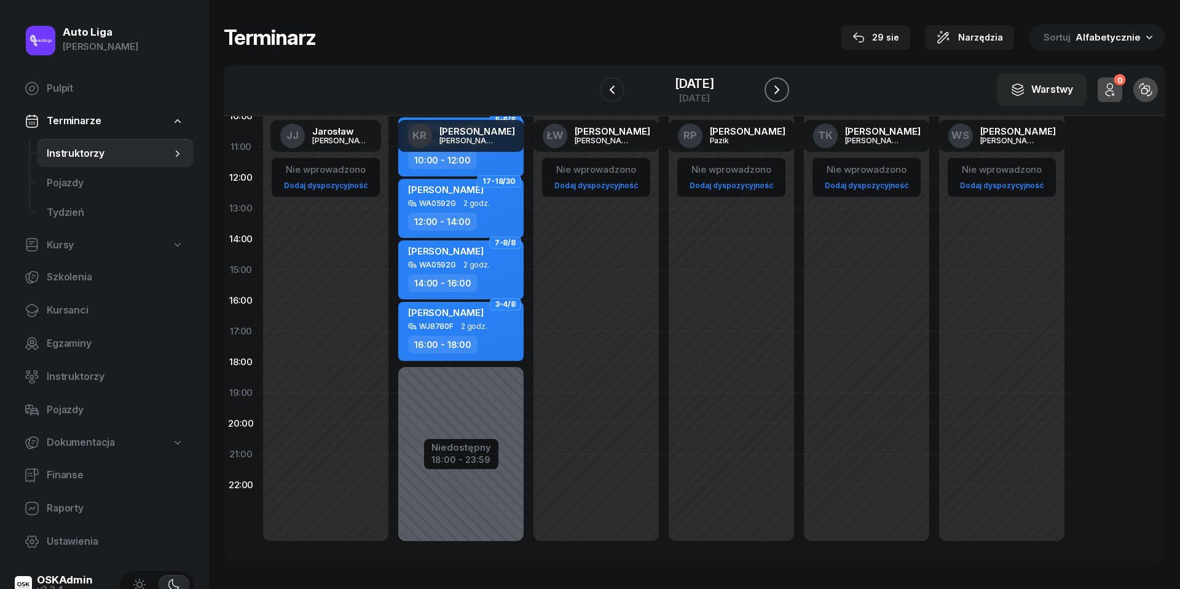
scroll to position [168, 0]
click at [780, 97] on button "button" at bounding box center [777, 89] width 25 height 25
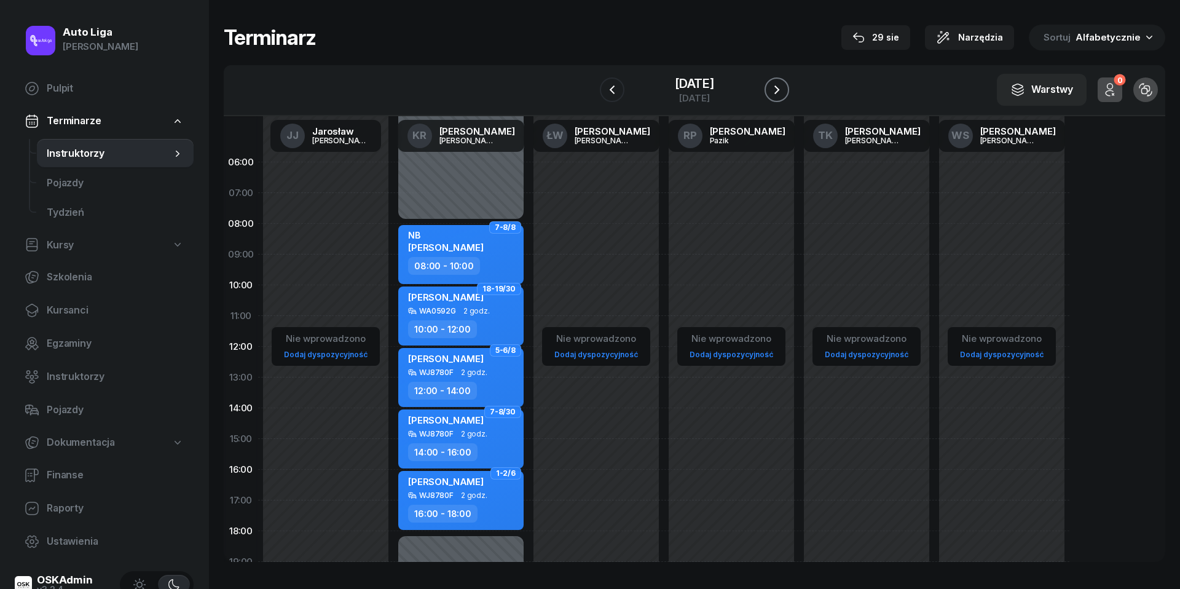
click at [775, 92] on icon "button" at bounding box center [777, 89] width 15 height 15
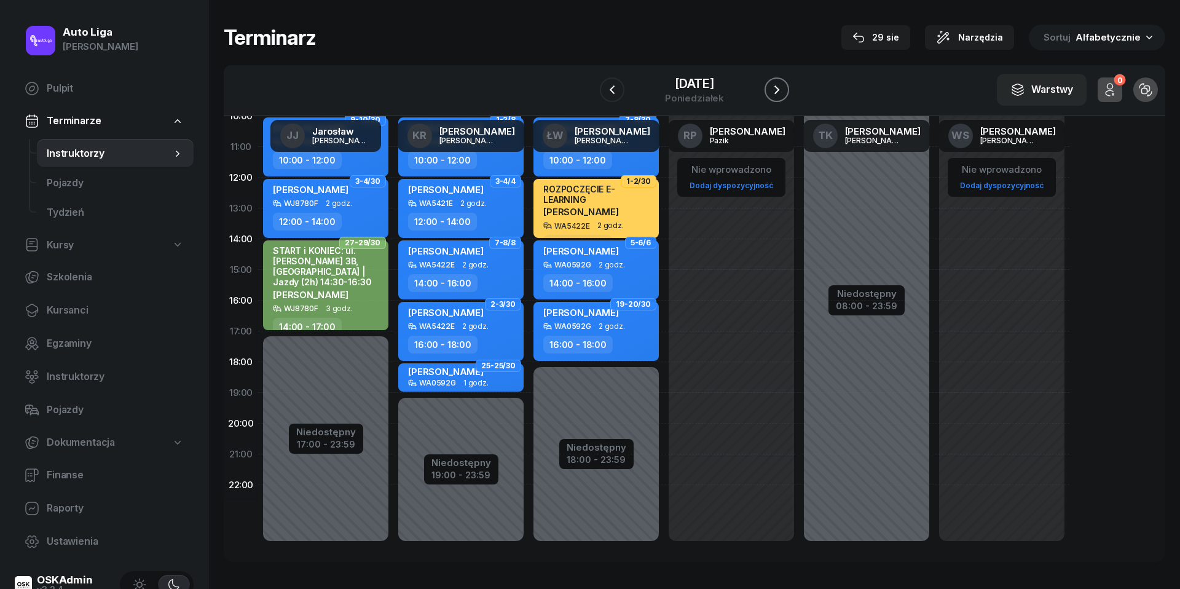
scroll to position [168, 0]
click at [780, 87] on icon "button" at bounding box center [777, 89] width 15 height 15
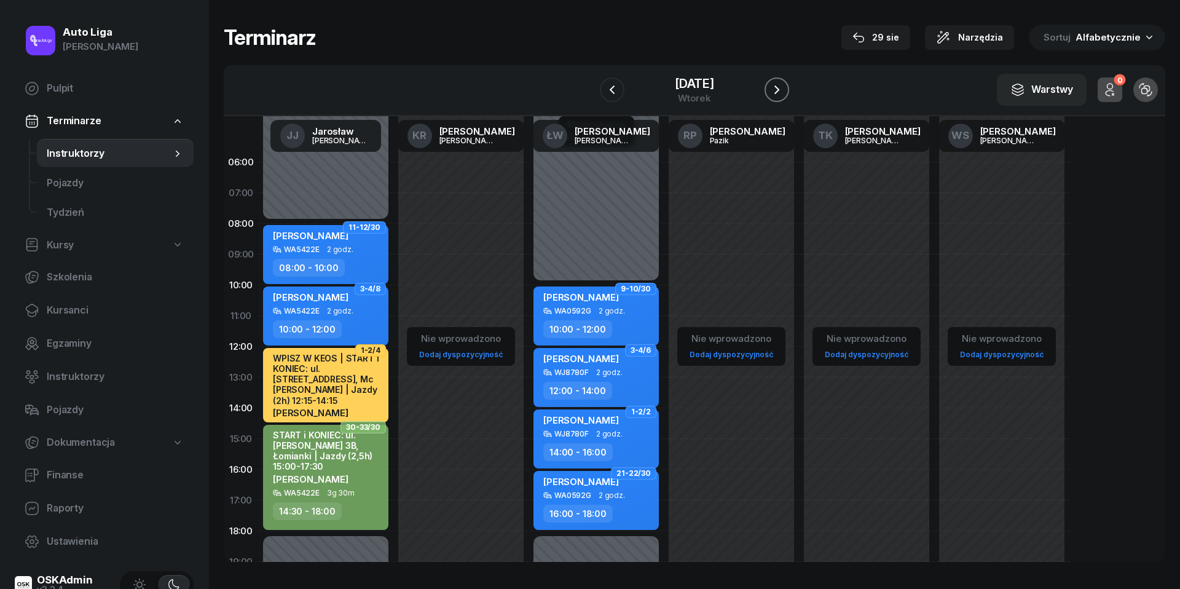
click at [780, 87] on icon "button" at bounding box center [777, 89] width 15 height 15
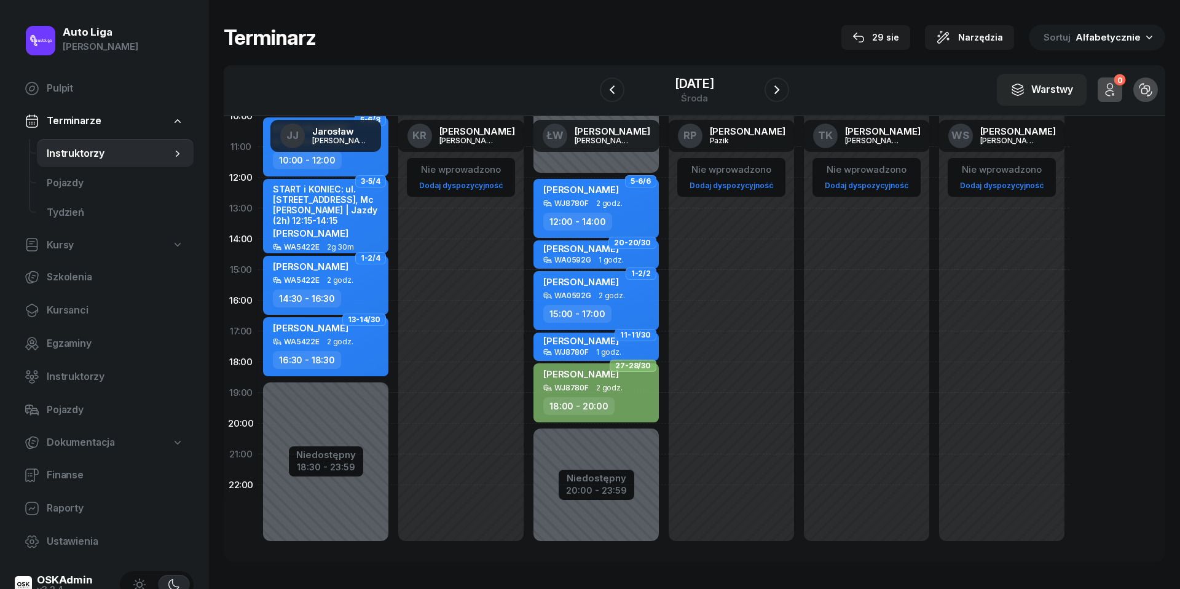
scroll to position [168, 0]
click at [782, 92] on icon "button" at bounding box center [777, 89] width 15 height 15
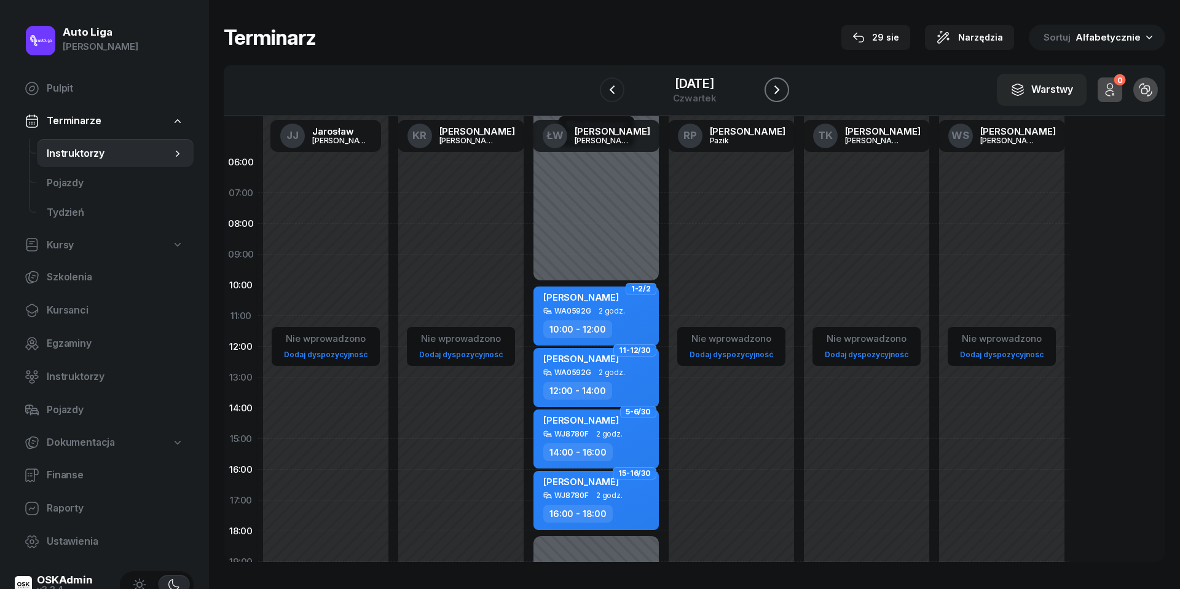
click at [783, 92] on icon "button" at bounding box center [777, 89] width 15 height 15
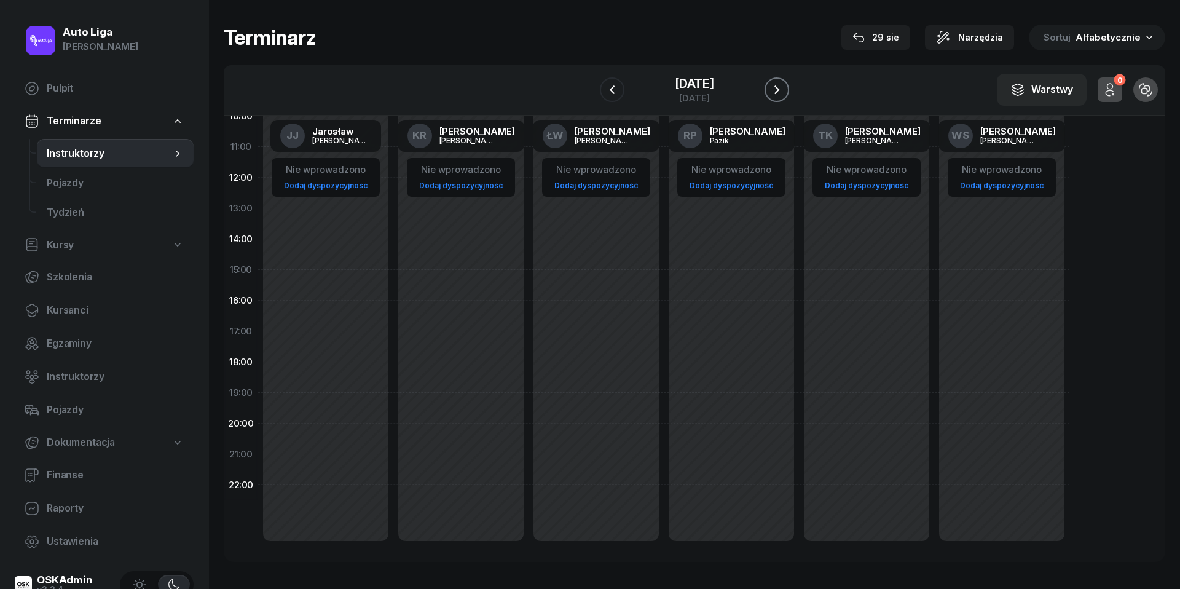
scroll to position [168, 0]
click at [775, 94] on icon "button" at bounding box center [777, 89] width 15 height 15
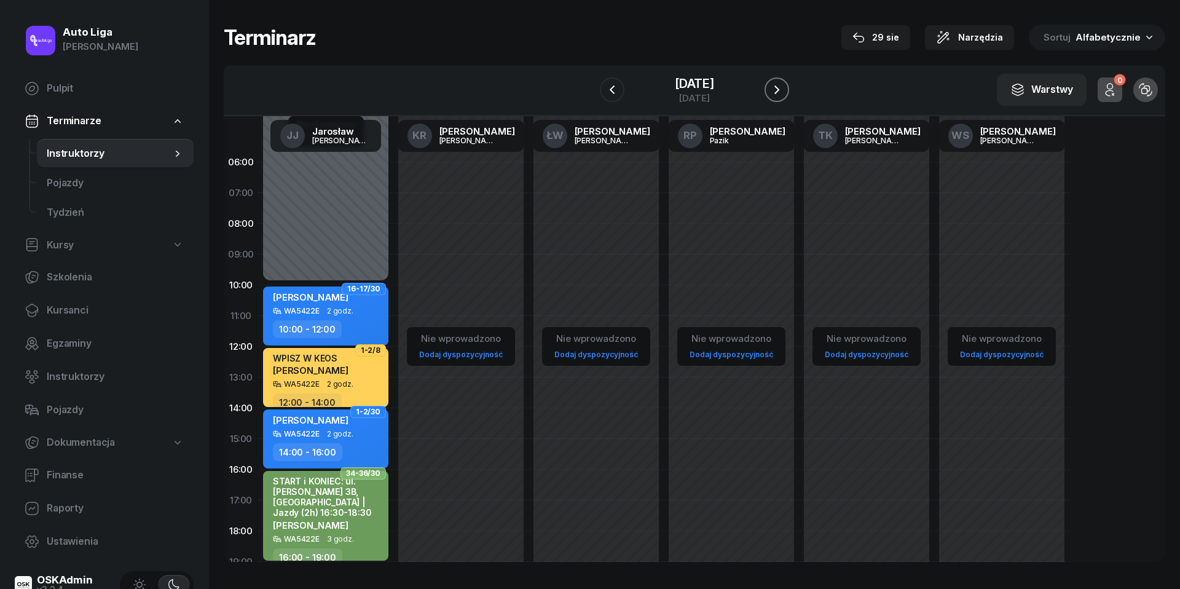
click at [780, 95] on icon "button" at bounding box center [777, 89] width 15 height 15
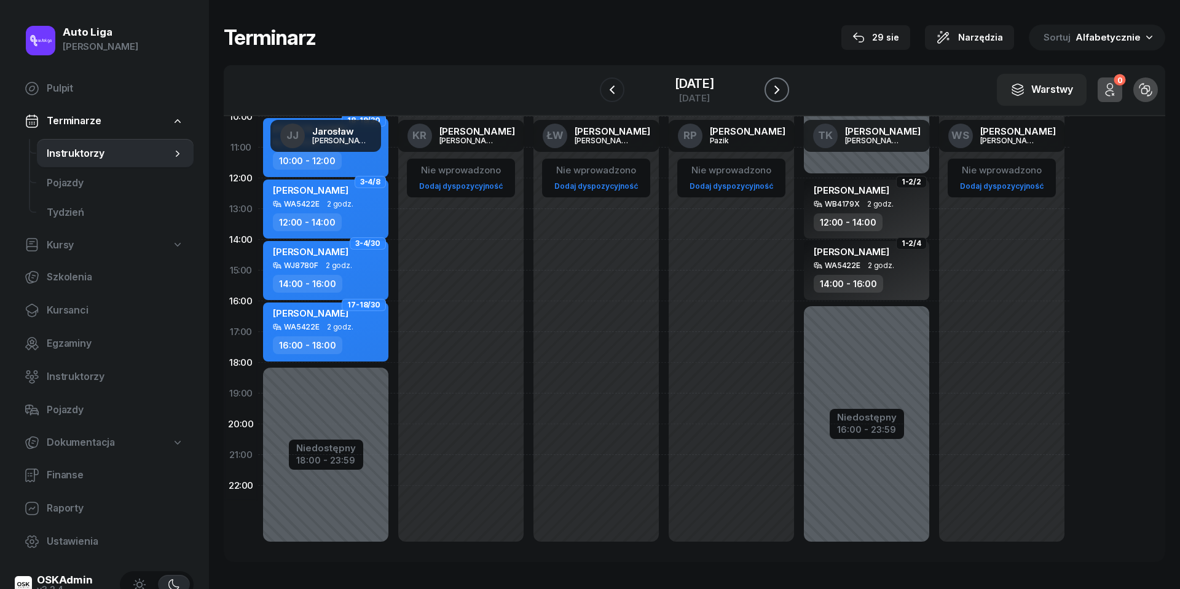
click at [781, 97] on button "button" at bounding box center [777, 89] width 25 height 25
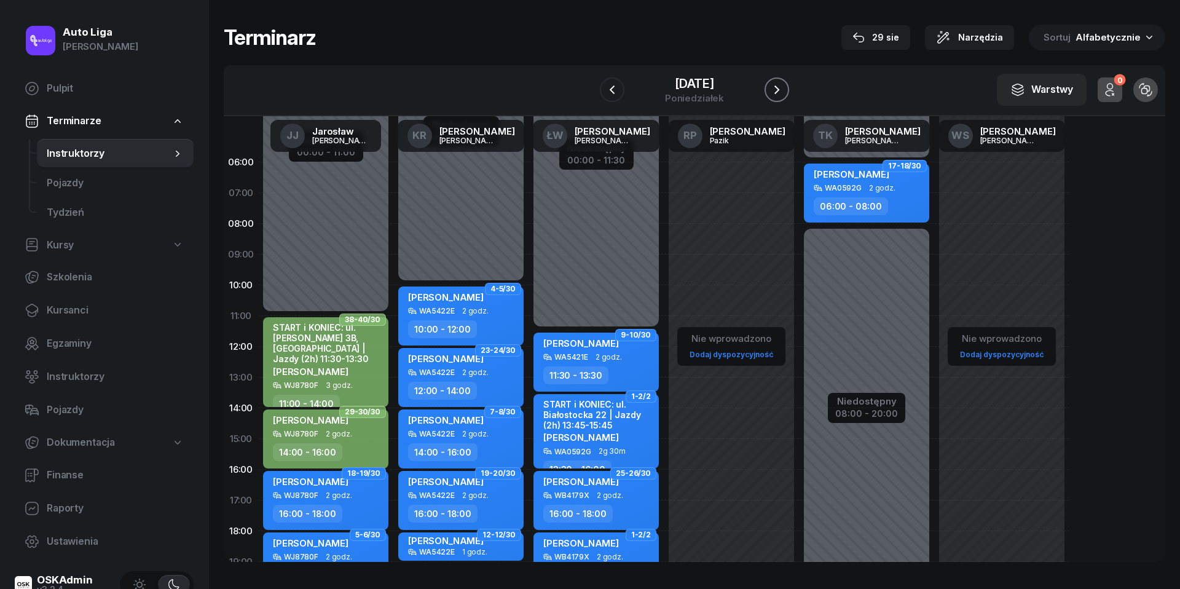
click at [781, 97] on icon "button" at bounding box center [777, 89] width 15 height 15
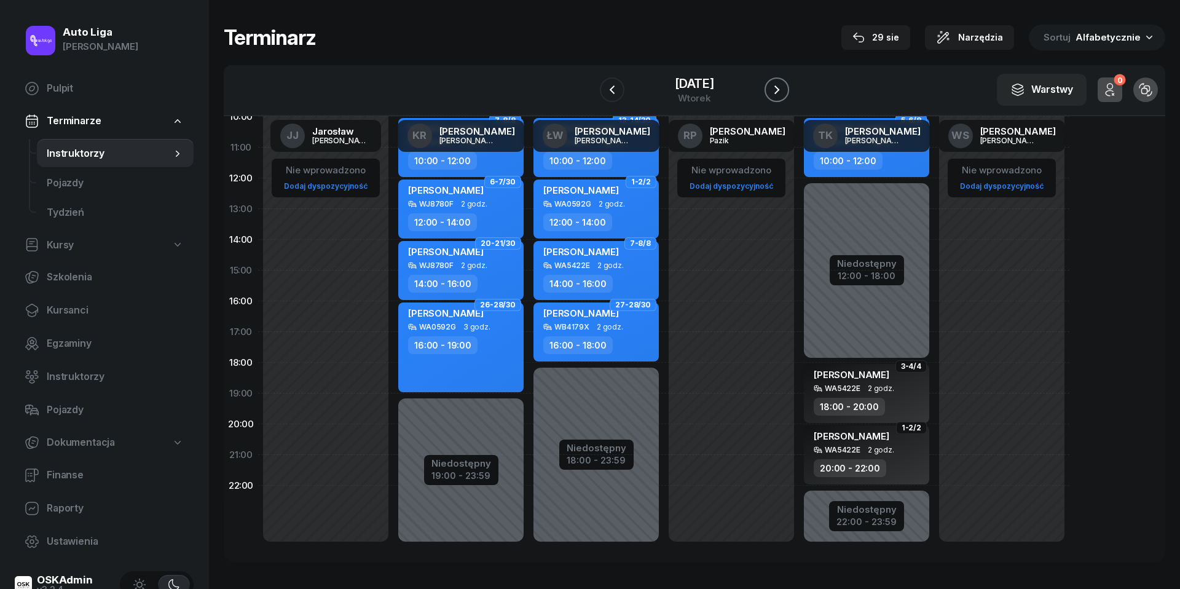
click at [771, 87] on icon "button" at bounding box center [777, 89] width 15 height 15
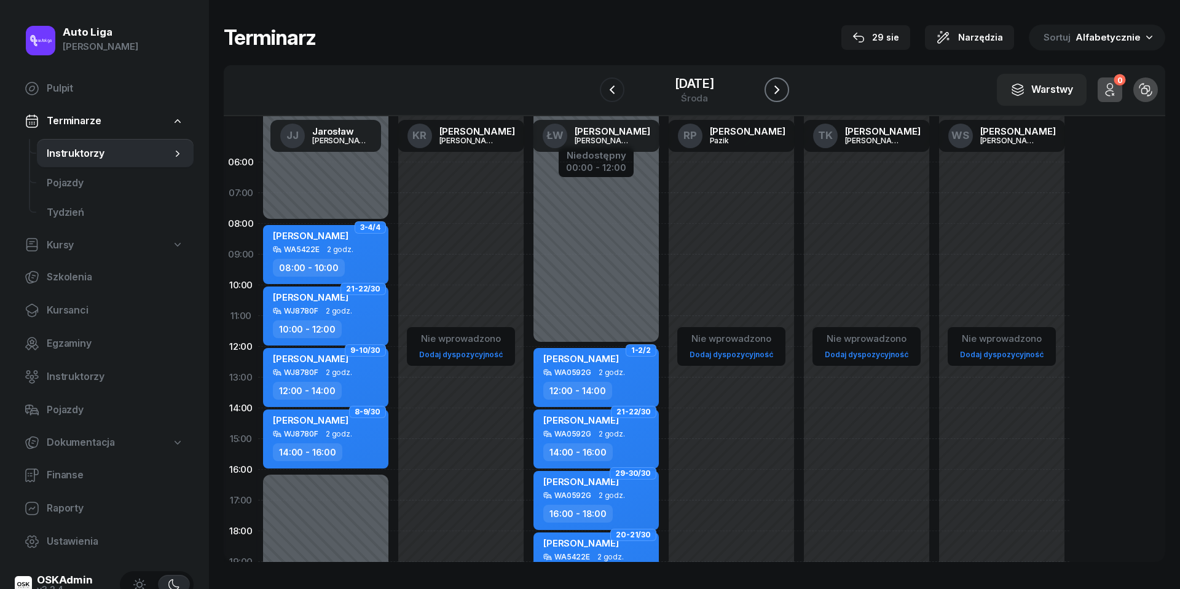
click at [786, 89] on button "button" at bounding box center [777, 89] width 25 height 25
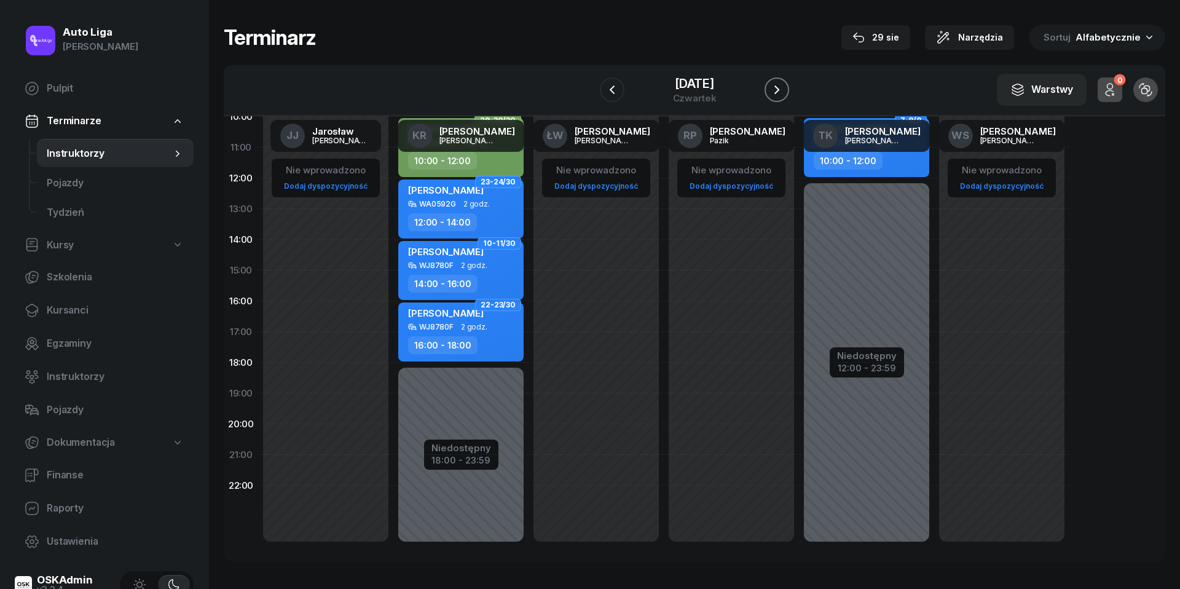
click at [782, 90] on icon "button" at bounding box center [777, 89] width 15 height 15
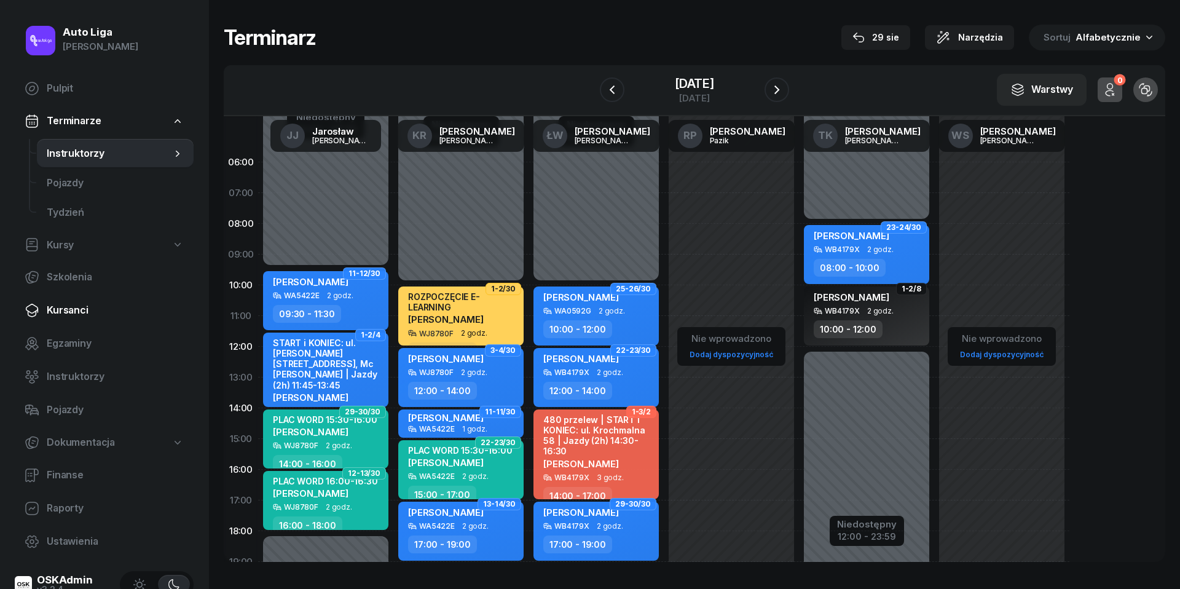
click at [67, 309] on span "Kursanci" at bounding box center [115, 310] width 137 height 16
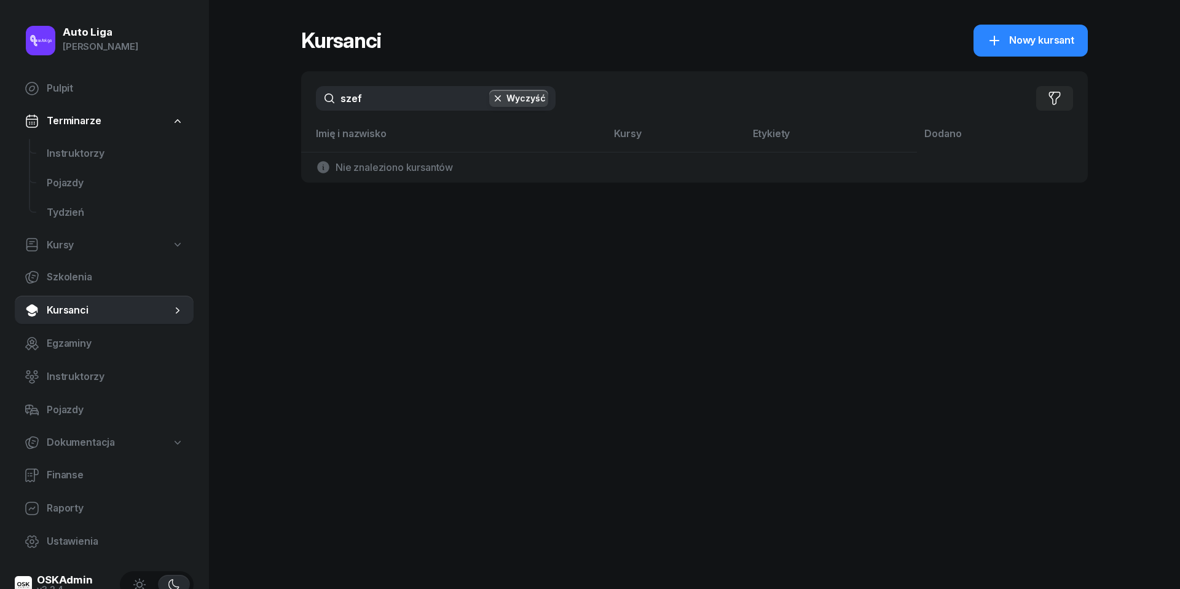
click at [377, 95] on input "szef" at bounding box center [436, 98] width 240 height 25
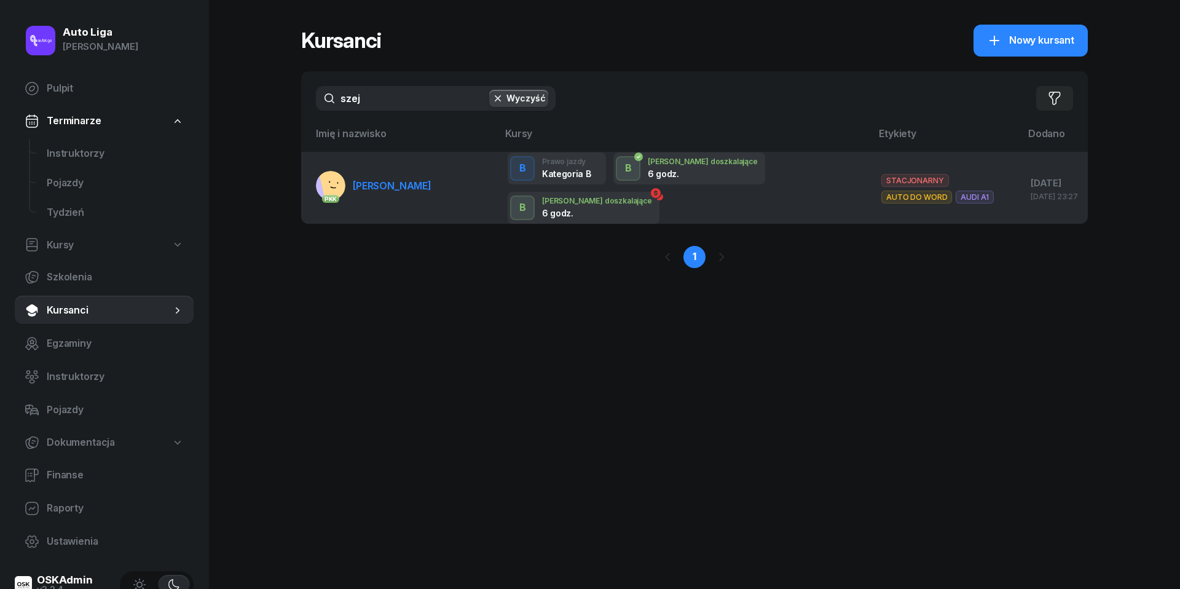
click at [392, 189] on span "[PERSON_NAME]" at bounding box center [392, 186] width 79 height 12
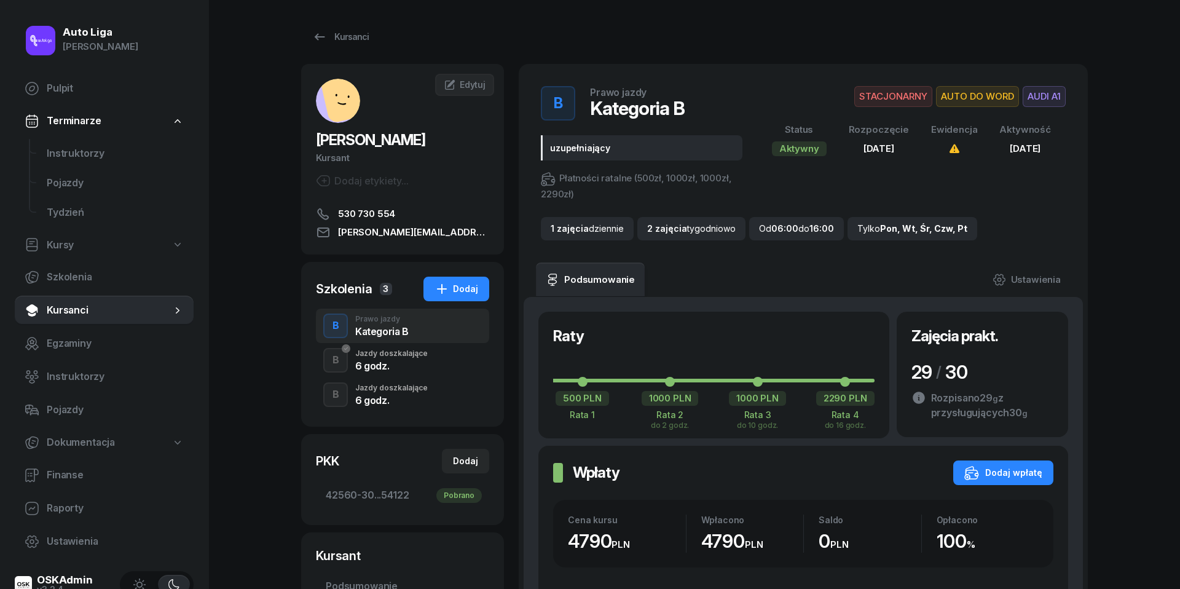
click at [377, 397] on div "6 godz." at bounding box center [391, 400] width 73 height 10
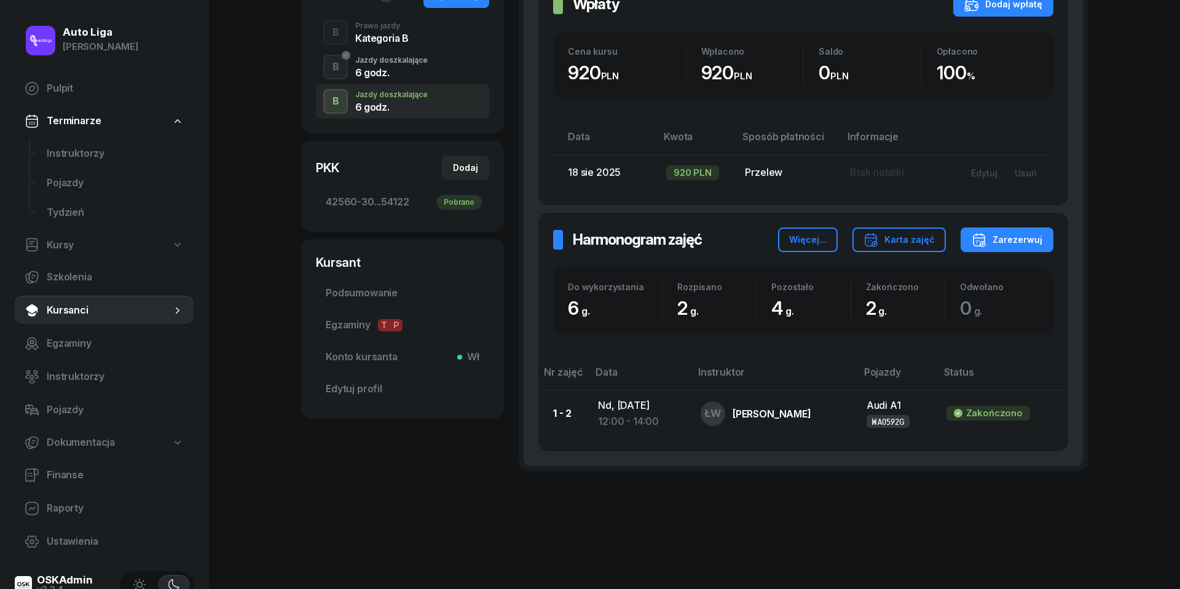
scroll to position [293, 0]
click at [1002, 234] on div "Zarezerwuj" at bounding box center [1007, 240] width 71 height 15
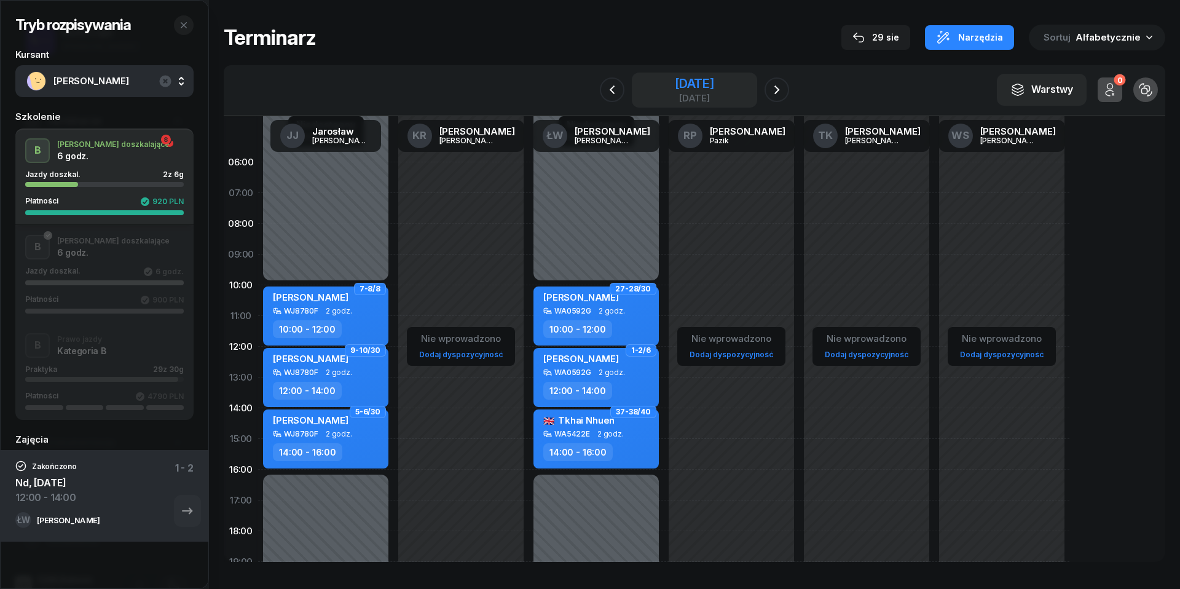
click at [701, 77] on div "[DATE]" at bounding box center [694, 83] width 39 height 12
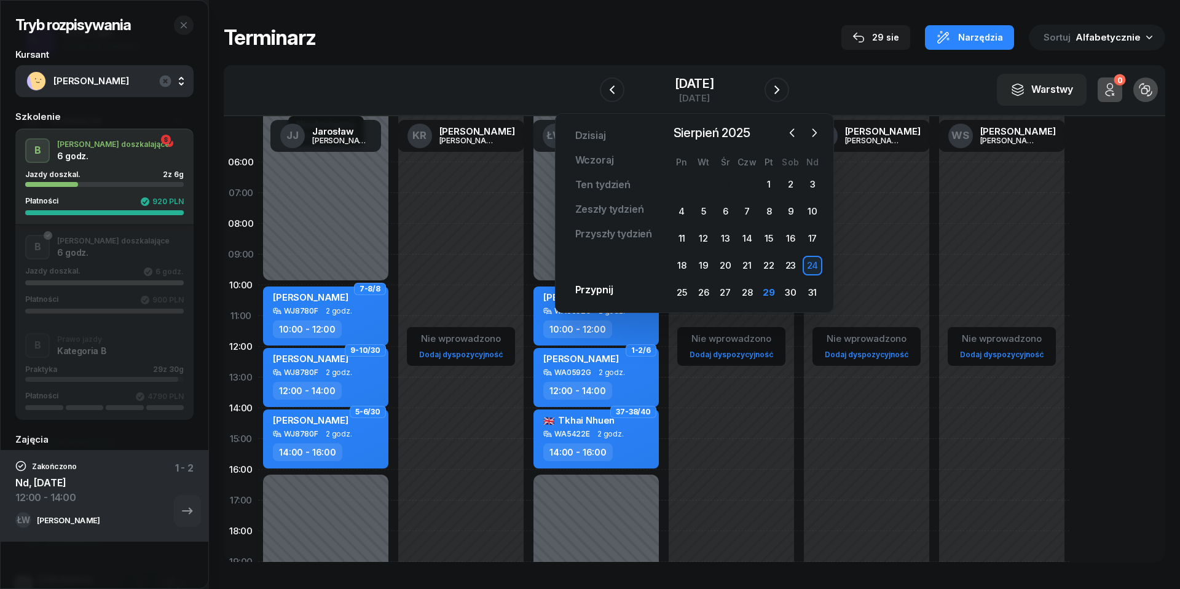
click at [826, 131] on div "[DATE] [DATE] Ten tydzień Zeszły tydzień Przyszły tydzień Przypnij [DATE] [DATE…" at bounding box center [694, 213] width 279 height 200
click at [812, 133] on icon "button" at bounding box center [814, 133] width 12 height 12
click at [697, 188] on div "2" at bounding box center [704, 185] width 20 height 20
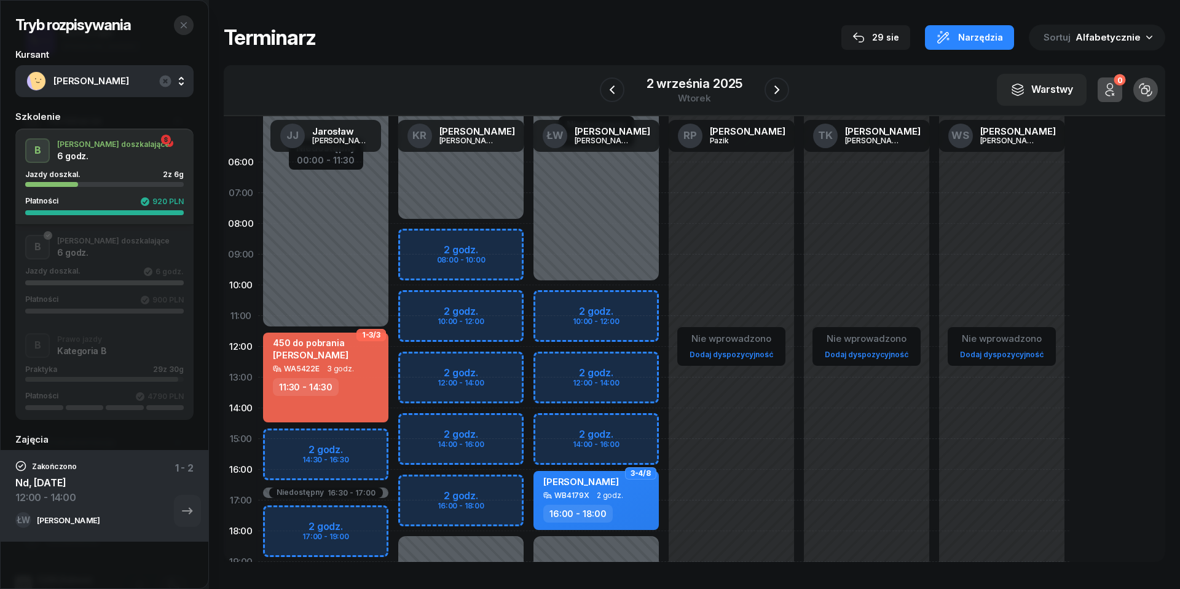
click at [190, 26] on button "button" at bounding box center [184, 25] width 20 height 20
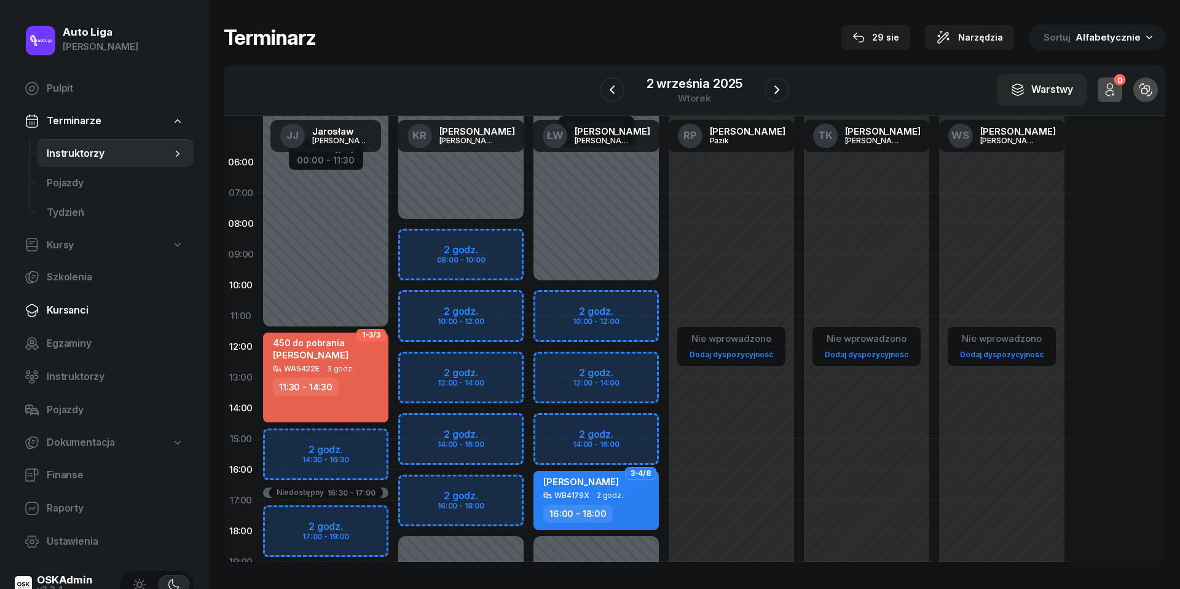
click at [69, 311] on span "Kursanci" at bounding box center [115, 310] width 137 height 16
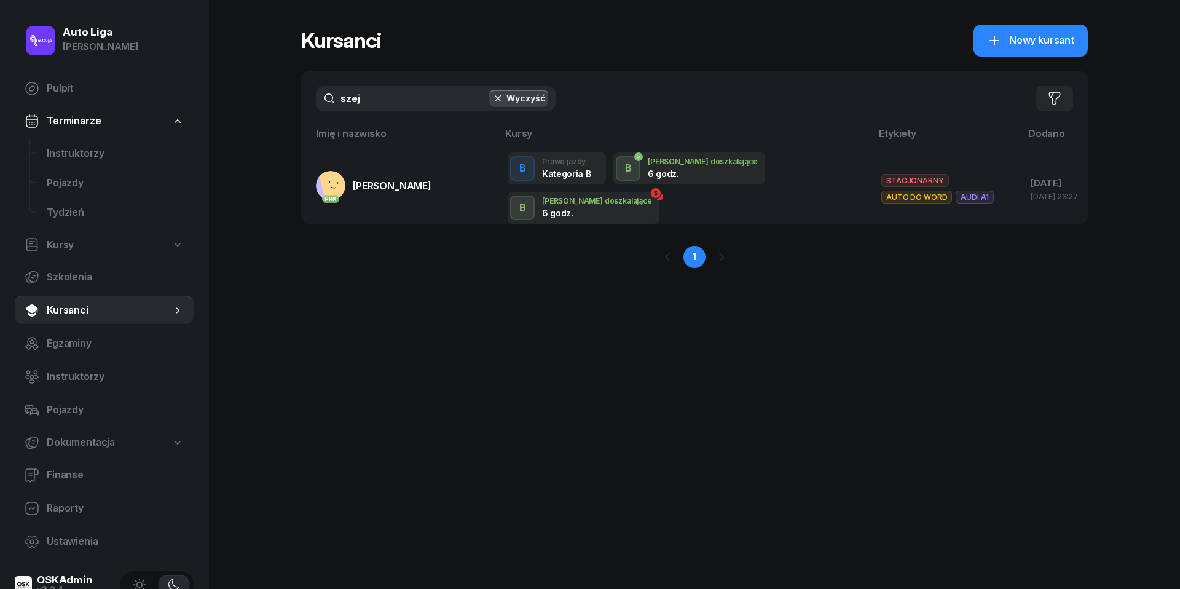
click at [382, 103] on input "szej" at bounding box center [436, 98] width 240 height 25
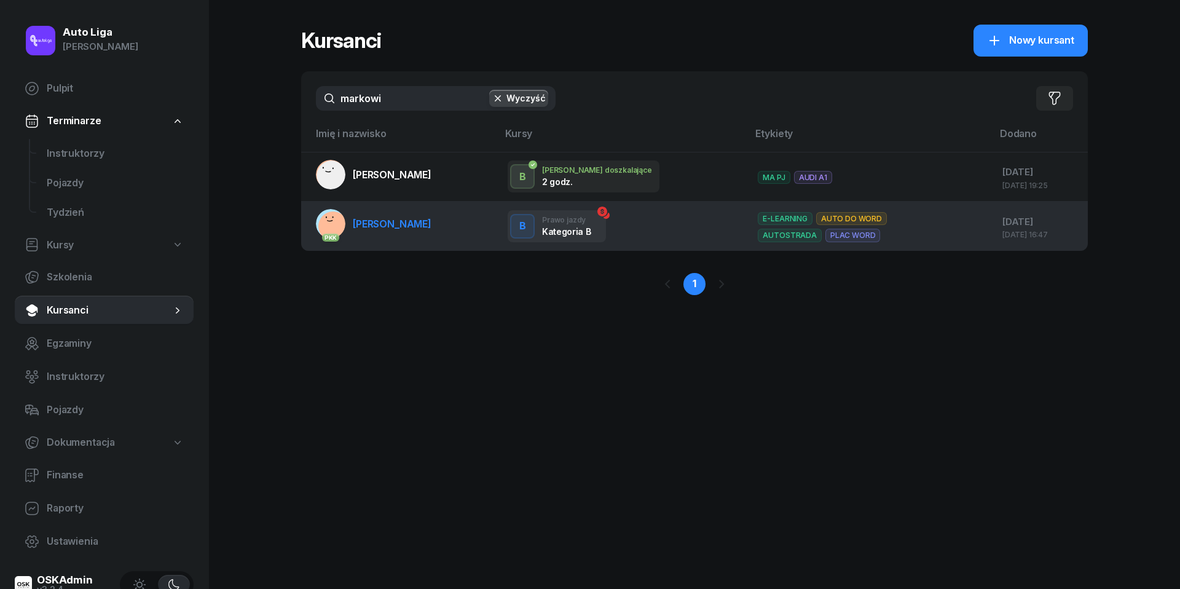
drag, startPoint x: 372, startPoint y: 128, endPoint x: 386, endPoint y: 227, distance: 100.6
click at [386, 227] on span "[PERSON_NAME]" at bounding box center [392, 224] width 79 height 12
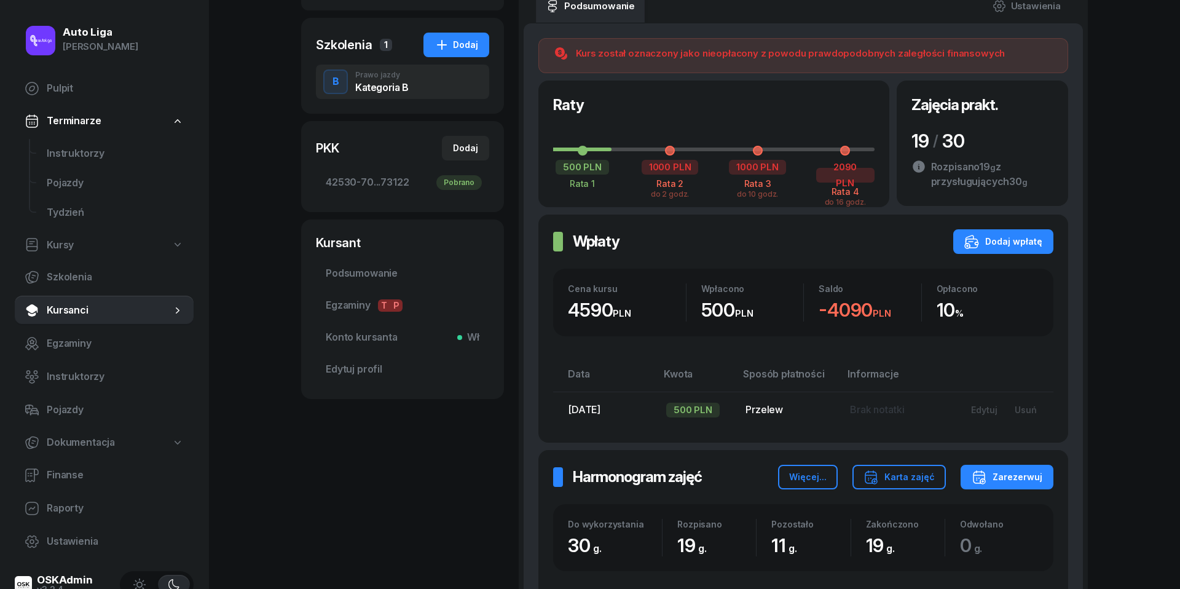
scroll to position [337, 0]
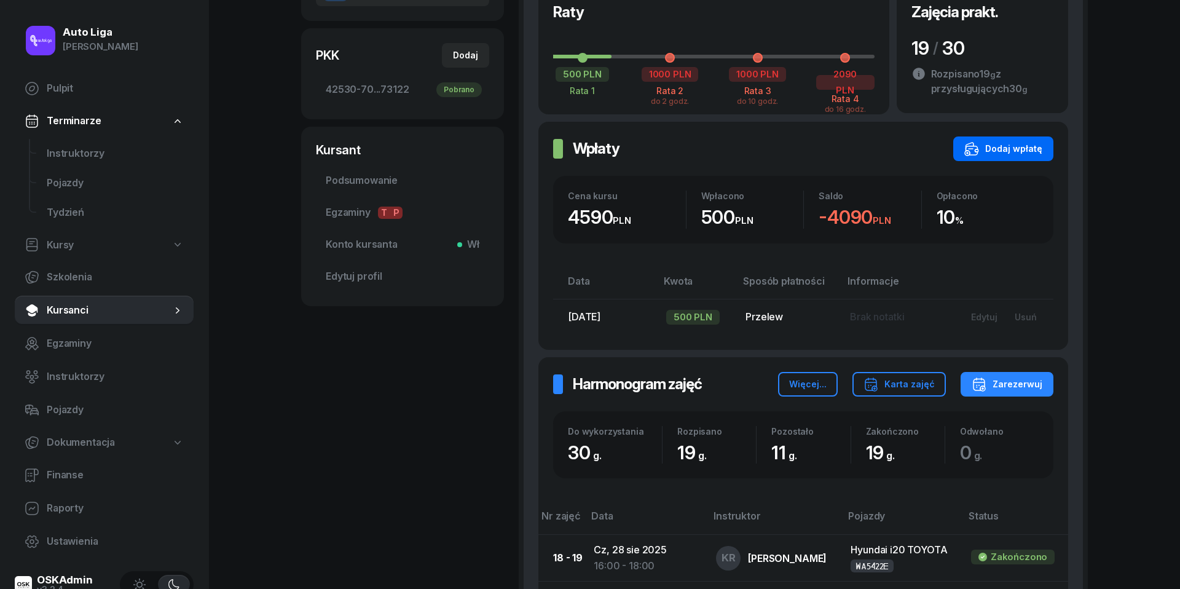
click at [1013, 151] on div "Dodaj wpłatę" at bounding box center [1004, 148] width 78 height 15
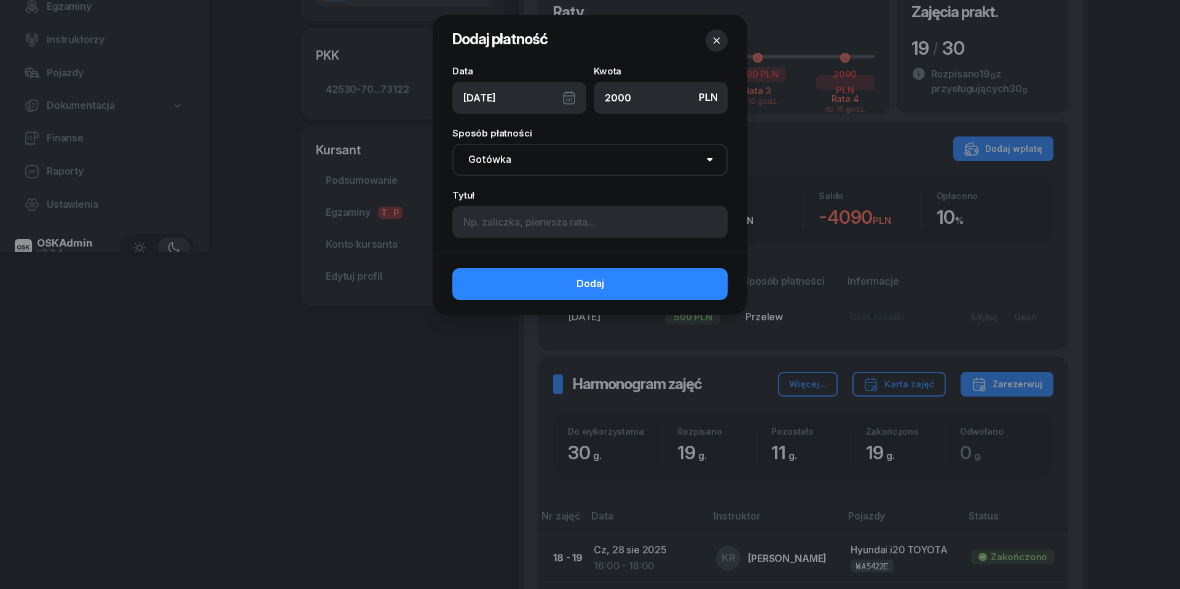
click at [569, 100] on div "[DATE]" at bounding box center [519, 98] width 134 height 32
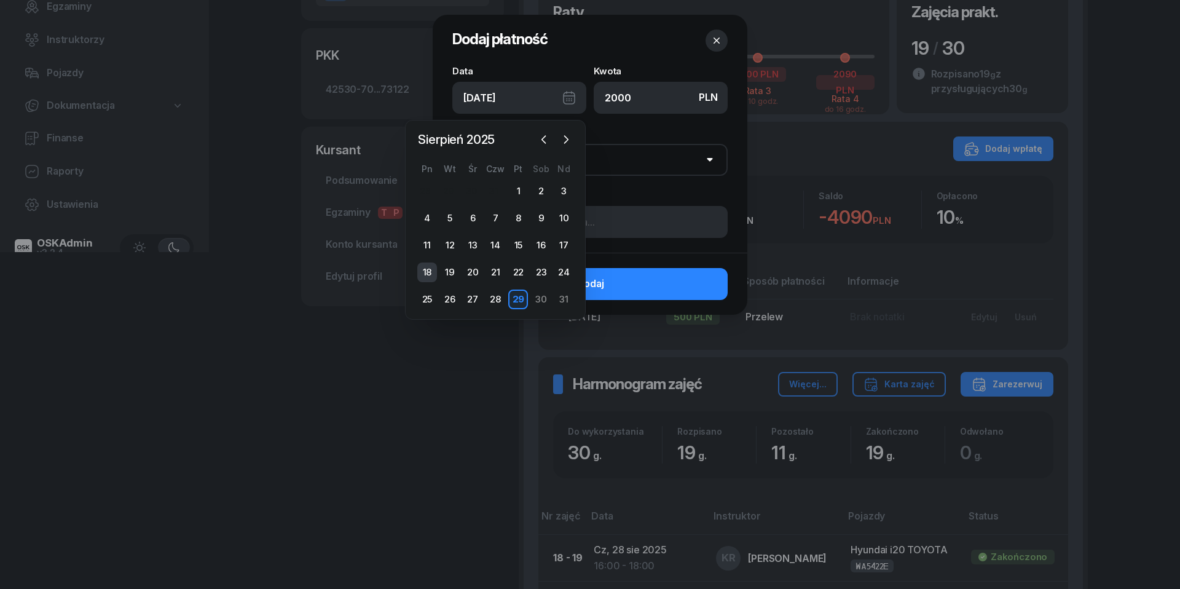
click at [428, 273] on div "18" at bounding box center [427, 273] width 20 height 20
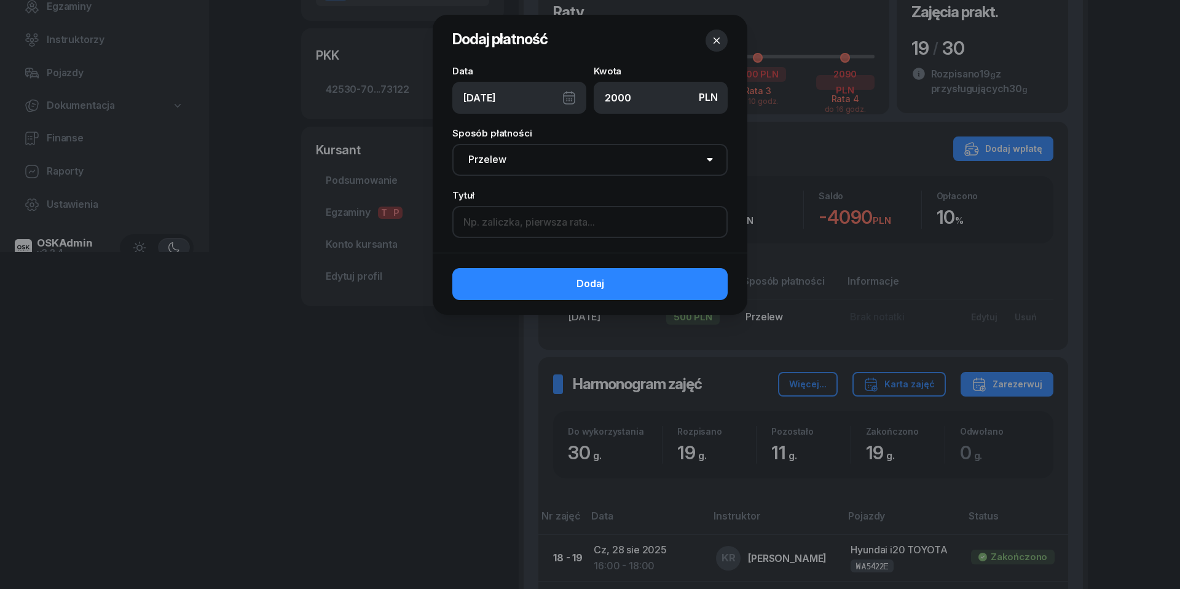
click at [512, 222] on input at bounding box center [589, 222] width 275 height 32
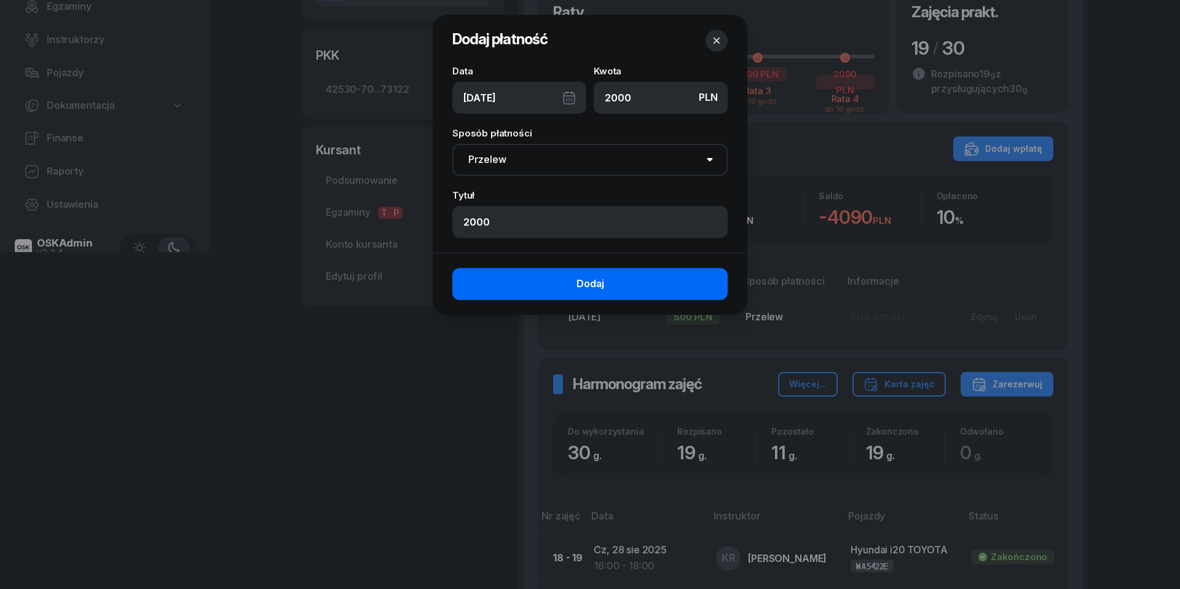
click at [545, 279] on button "Dodaj" at bounding box center [589, 284] width 275 height 32
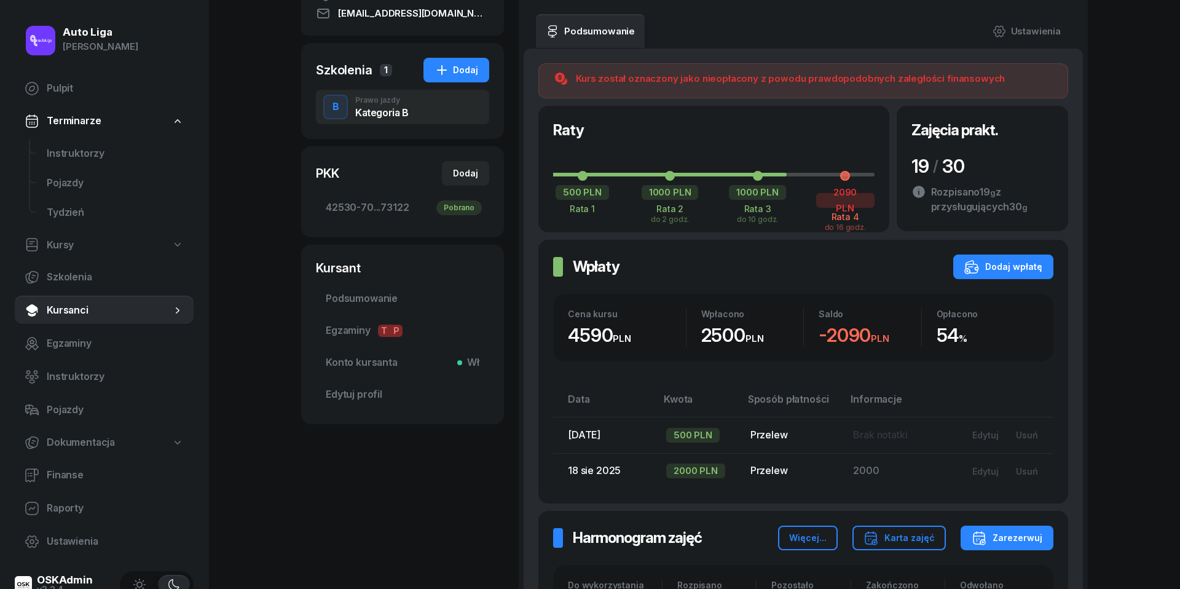
scroll to position [210, 0]
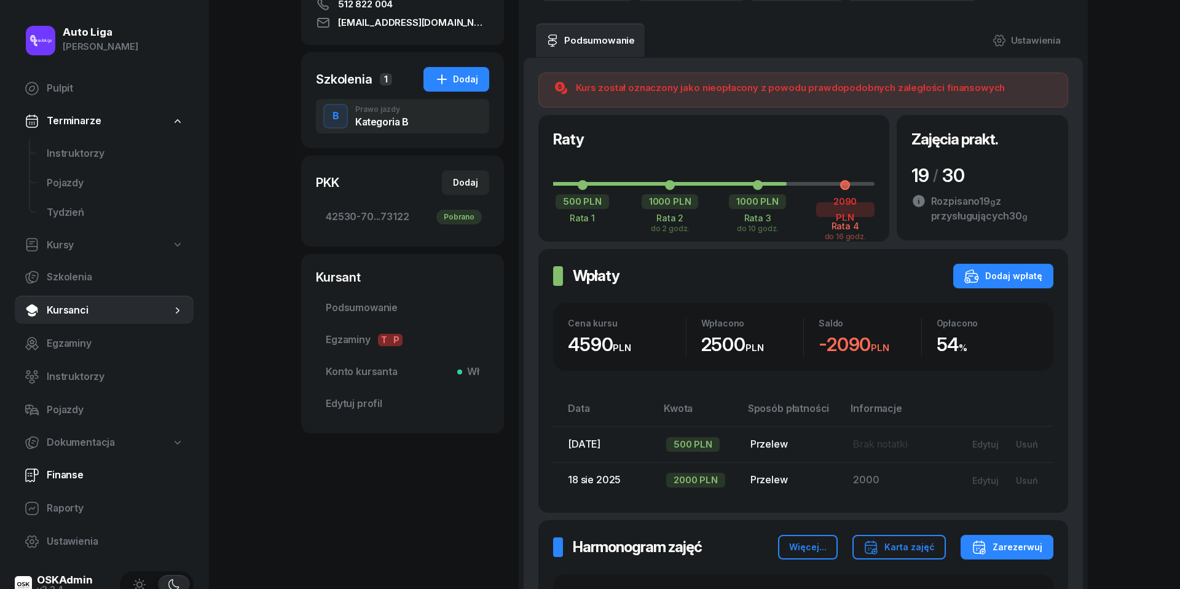
click at [60, 467] on span "Finanse" at bounding box center [115, 475] width 137 height 16
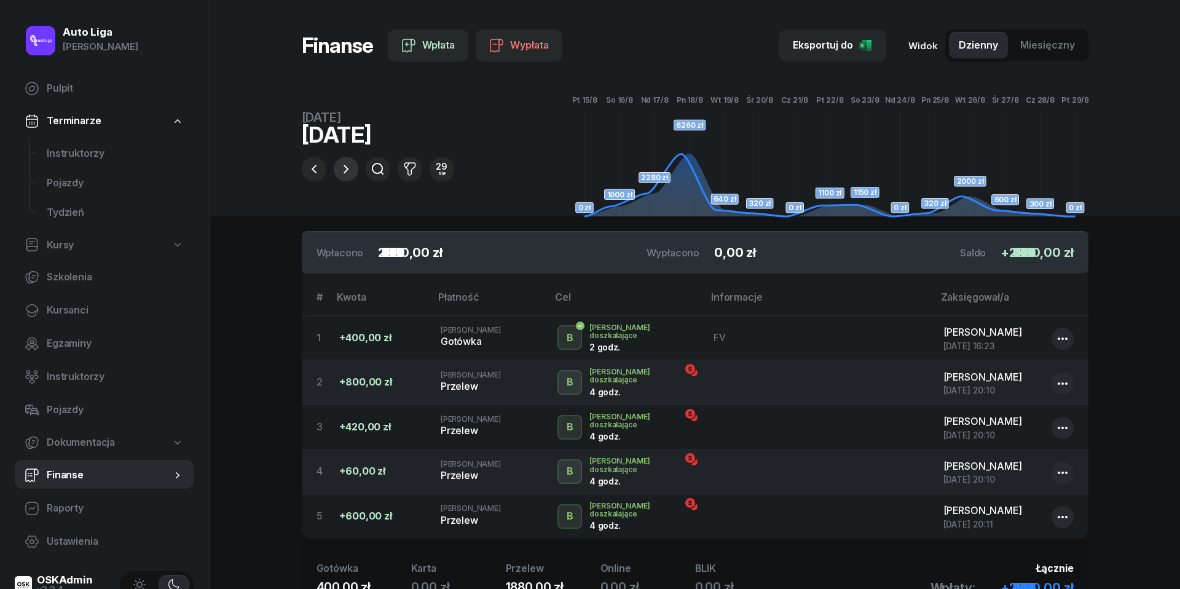
click at [350, 168] on icon "button" at bounding box center [346, 169] width 15 height 15
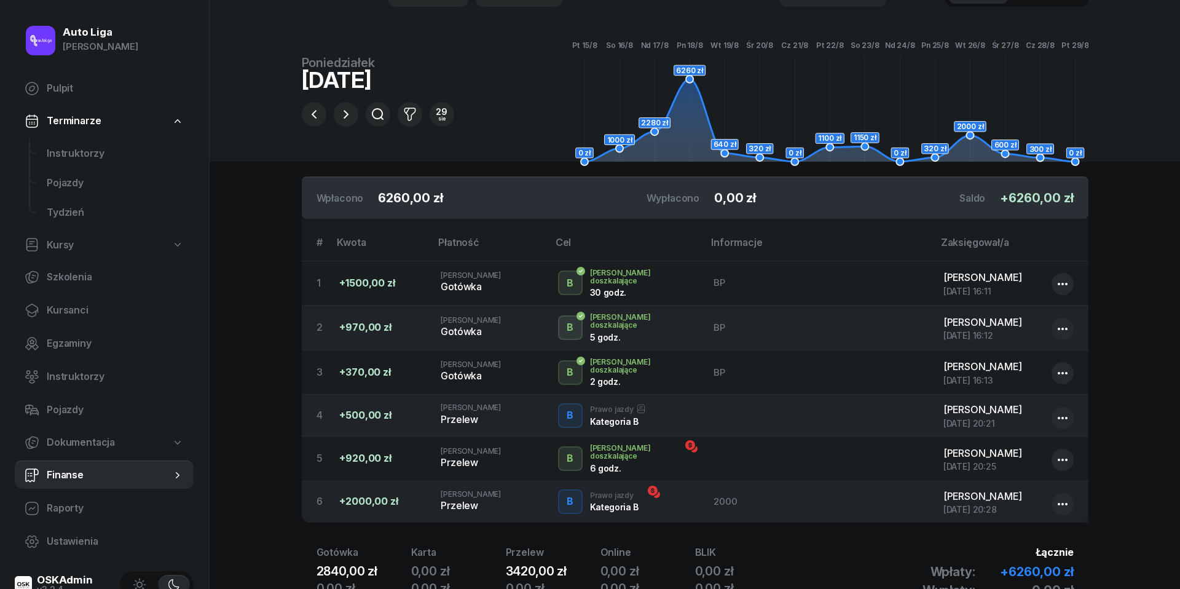
scroll to position [58, 0]
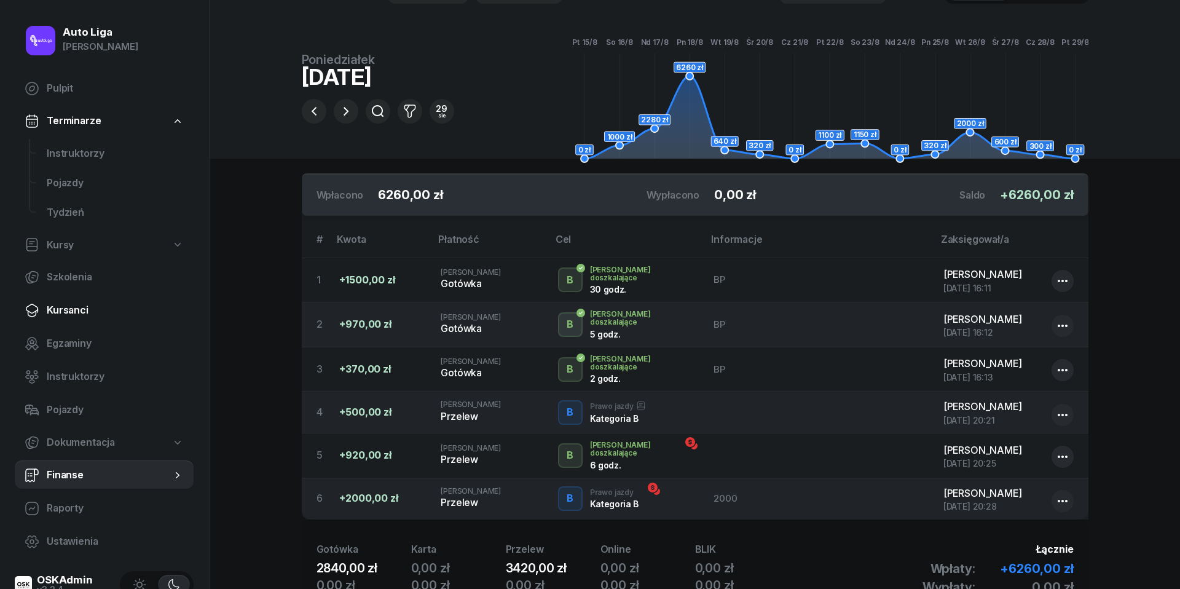
click at [74, 296] on link "Kursanci" at bounding box center [104, 311] width 179 height 30
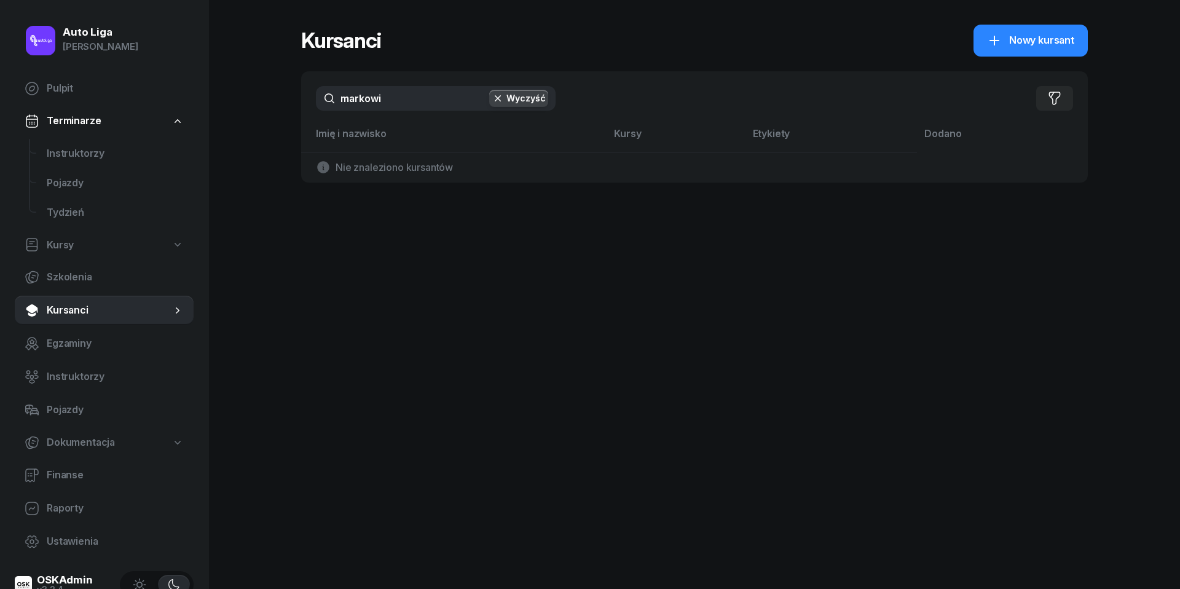
click at [404, 101] on input "markowi" at bounding box center [436, 98] width 240 height 25
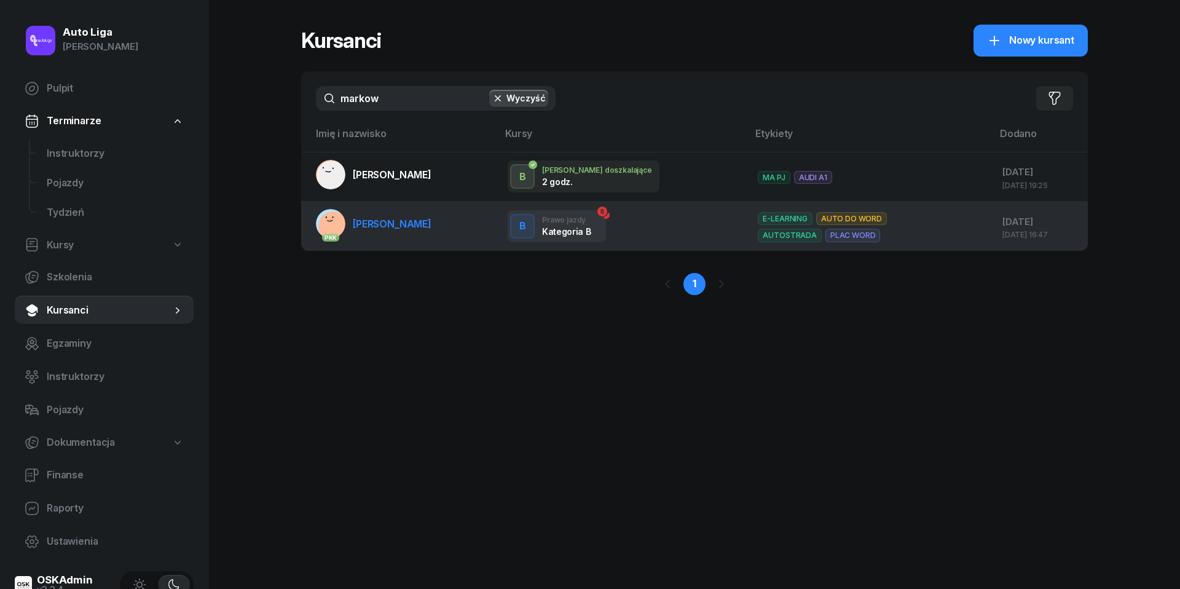
click at [406, 227] on span "[PERSON_NAME]" at bounding box center [392, 224] width 79 height 12
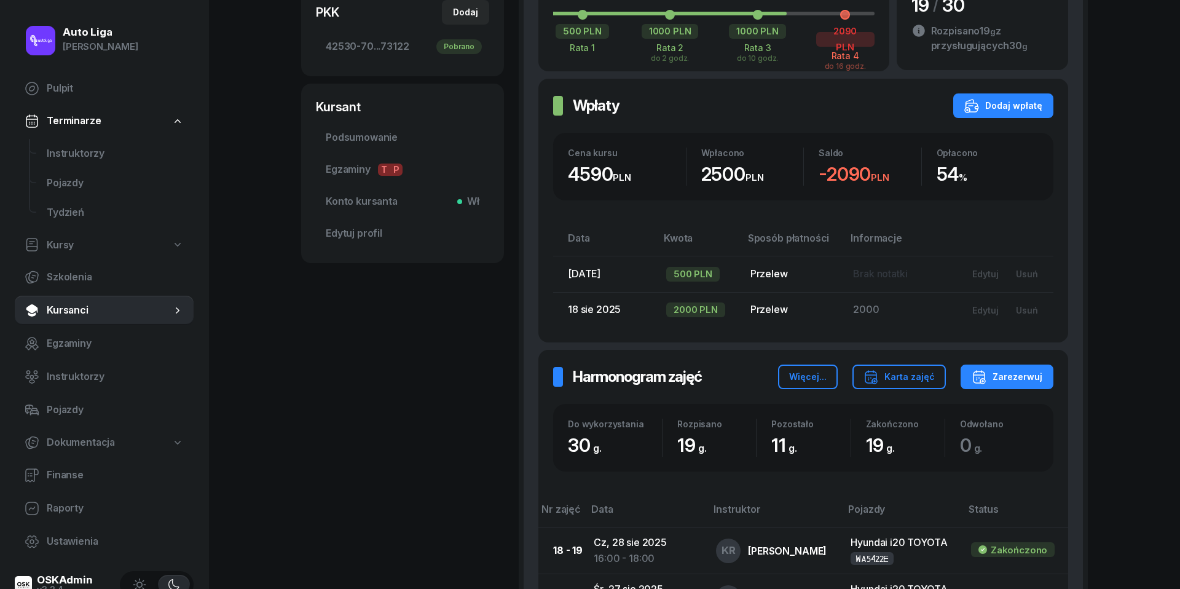
scroll to position [387, 0]
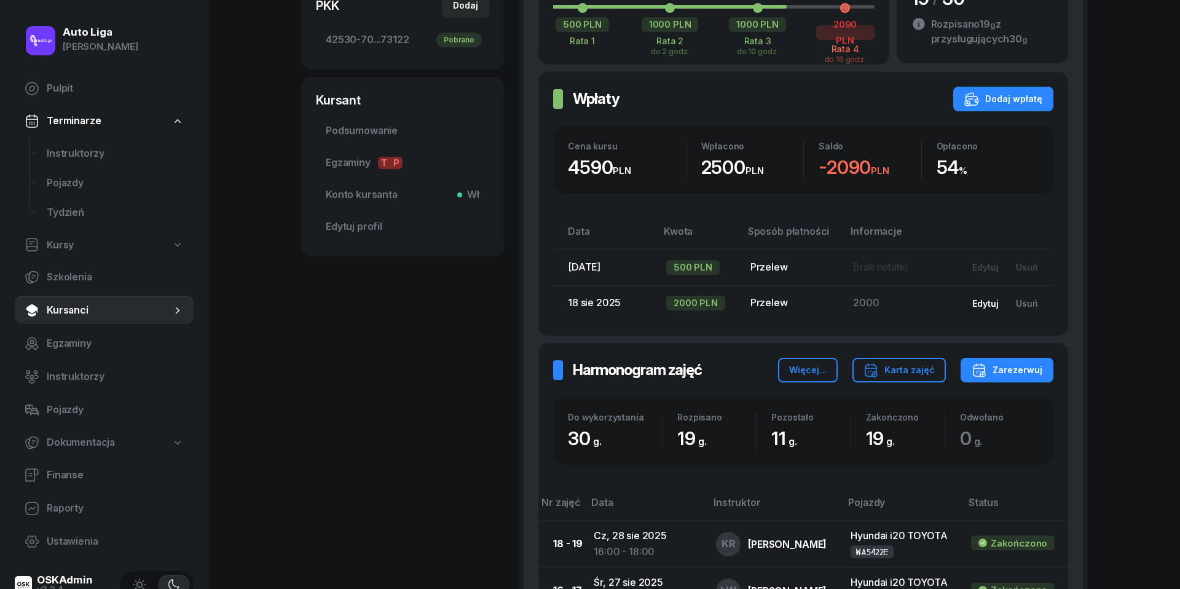
click at [982, 301] on div "Edytuj" at bounding box center [986, 303] width 26 height 10
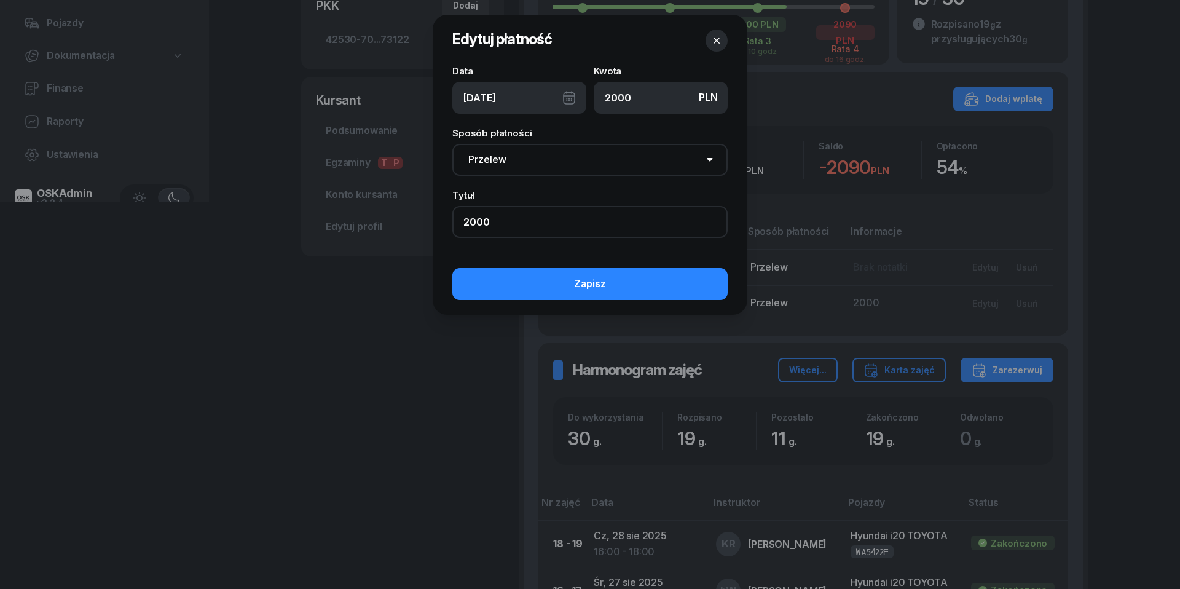
click at [524, 210] on input "2000" at bounding box center [589, 222] width 275 height 32
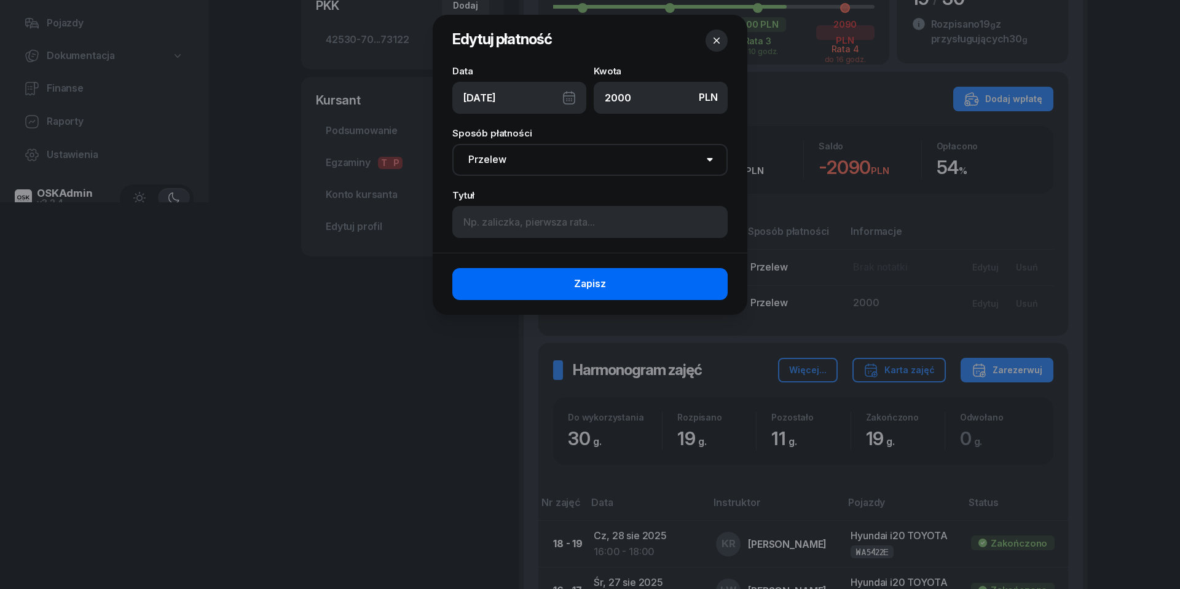
click at [625, 287] on button "Zapisz" at bounding box center [589, 284] width 275 height 32
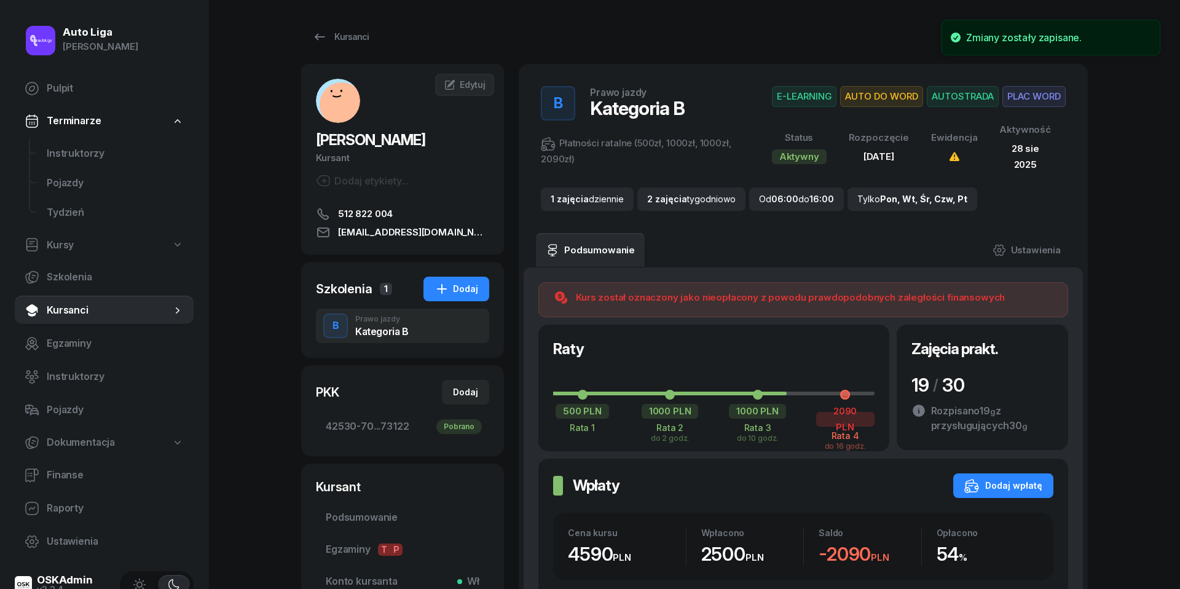
scroll to position [0, 0]
click at [55, 478] on span "Finanse" at bounding box center [115, 475] width 137 height 16
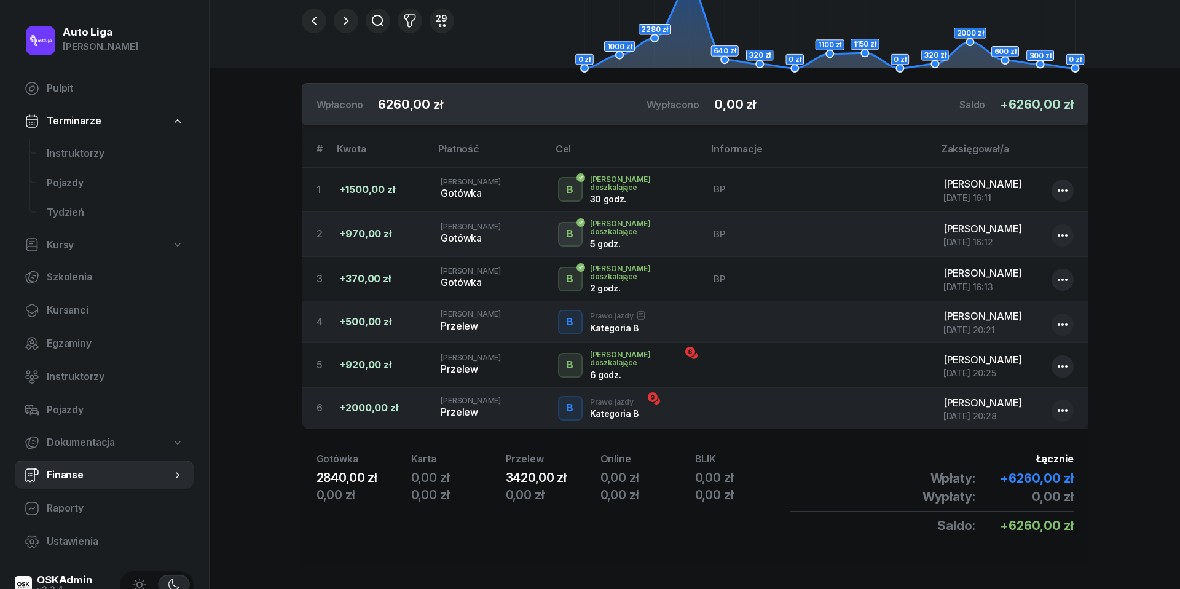
scroll to position [148, 0]
click at [69, 500] on span "Raporty" at bounding box center [115, 508] width 137 height 16
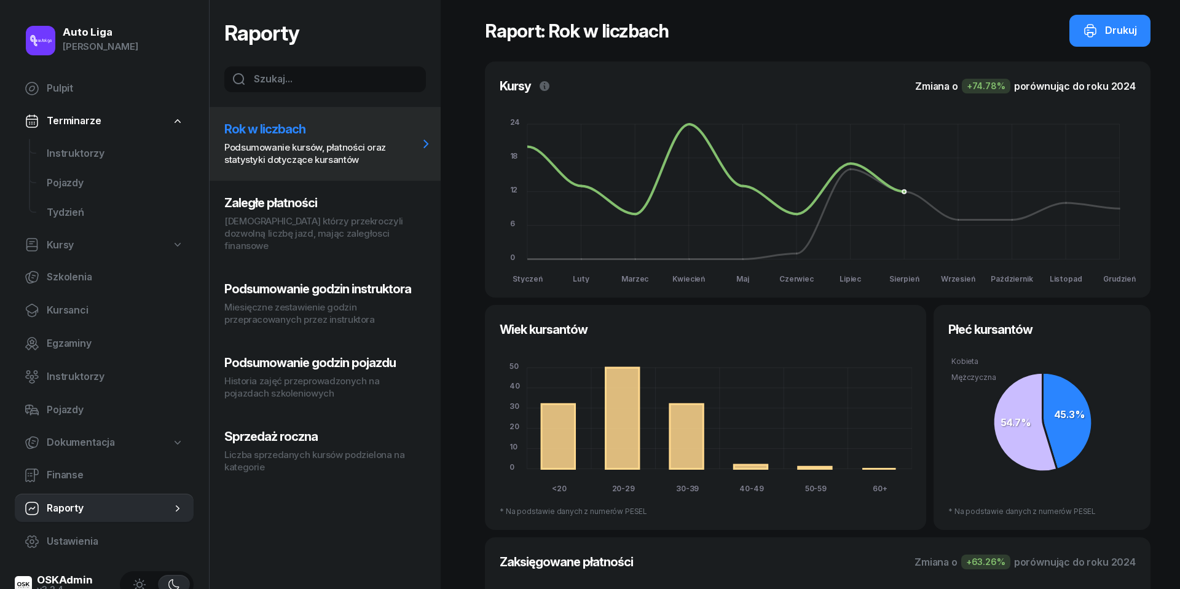
click at [305, 210] on h3 "Zaległe płatności" at bounding box center [321, 202] width 194 height 15
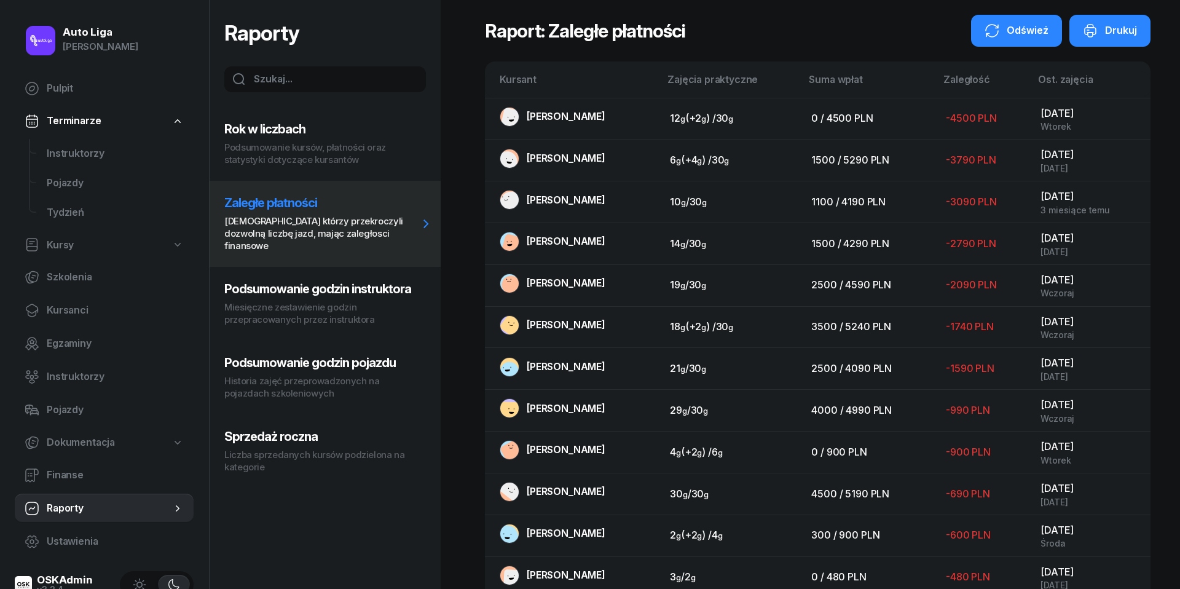
click at [1005, 27] on div "Odśwież" at bounding box center [1017, 31] width 64 height 16
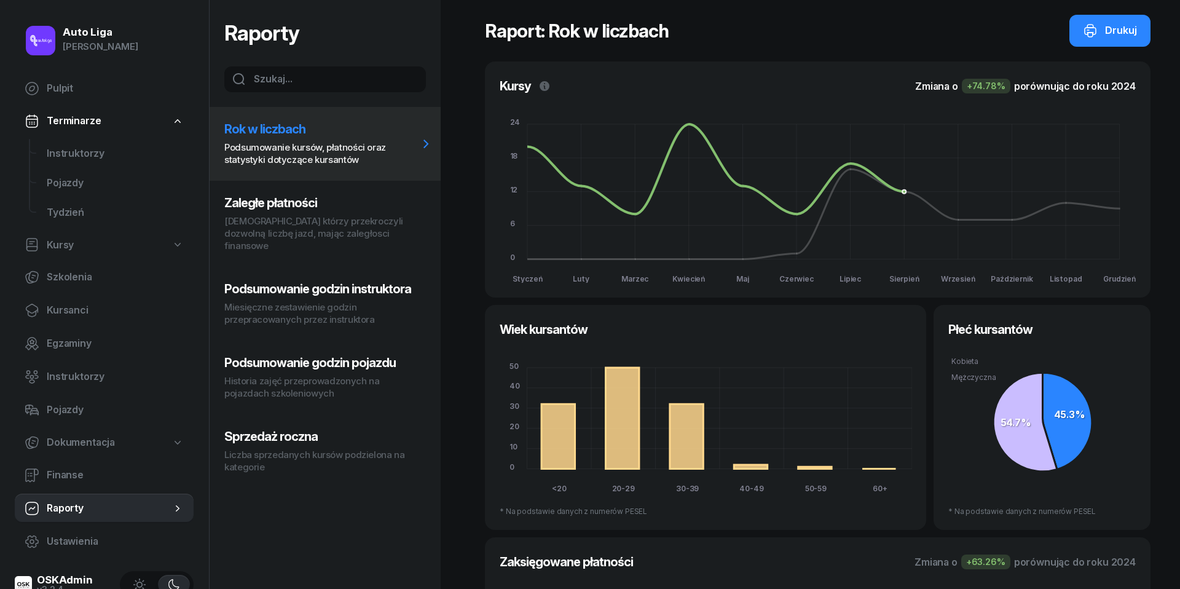
click at [311, 227] on p "Kursanci którzy przekroczyli dozwolną liczbę jazd, mając zaległosci finansowe" at bounding box center [321, 233] width 194 height 37
